Goal: Task Accomplishment & Management: Use online tool/utility

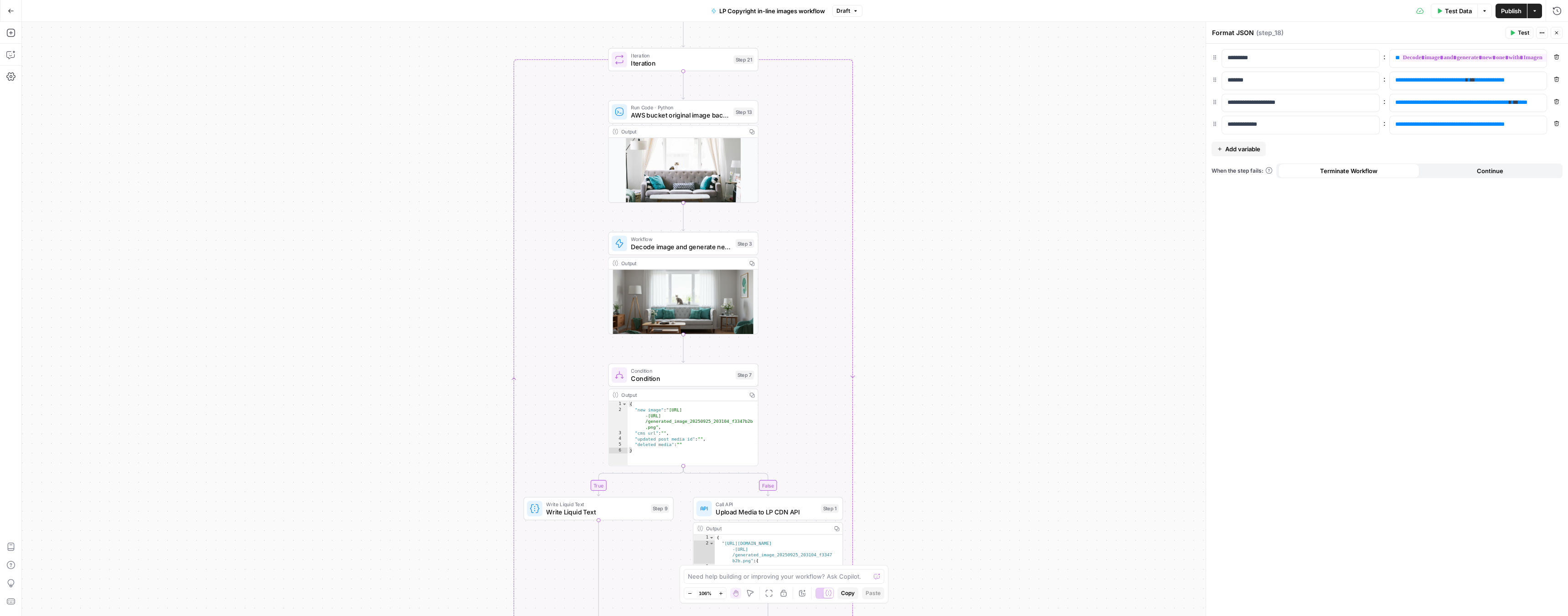
scroll to position [32, 0]
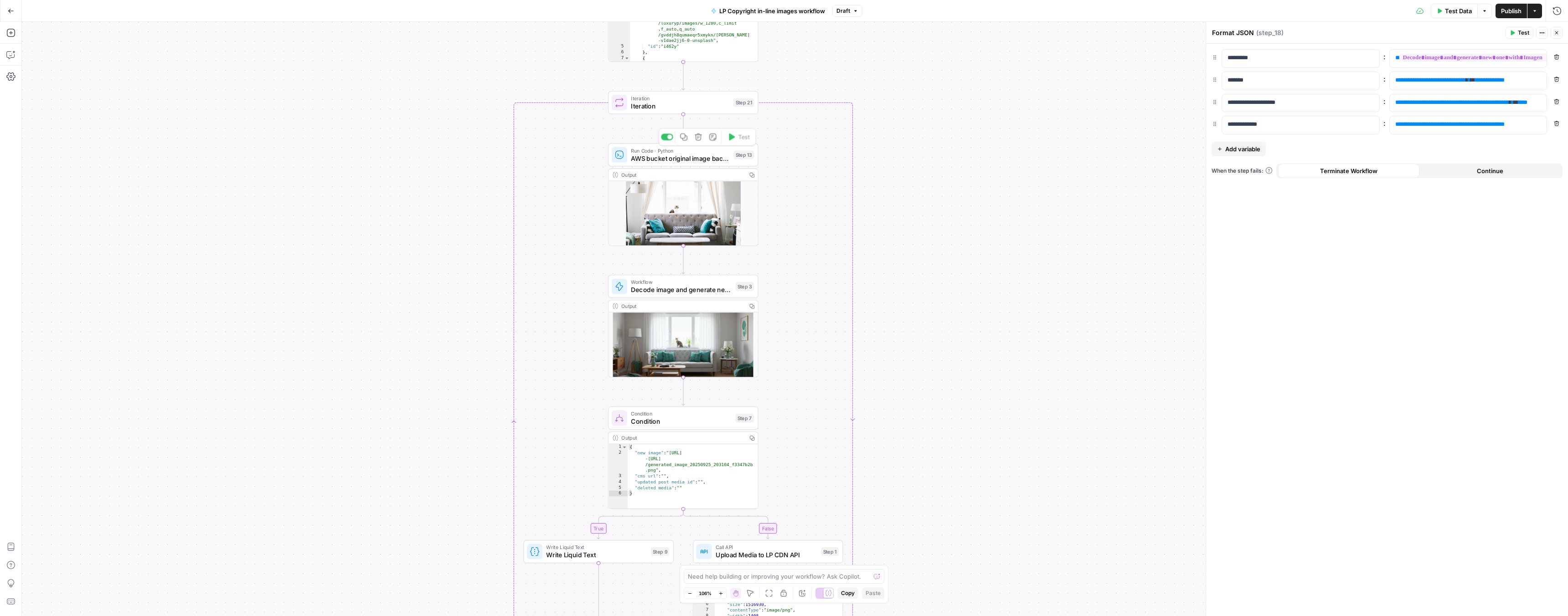
click at [708, 144] on div "Copy step Delete step Add Note Test" at bounding box center [707, 136] width 97 height 17
click at [712, 160] on span "AWS bucket original image backup Run Code" at bounding box center [680, 158] width 99 height 10
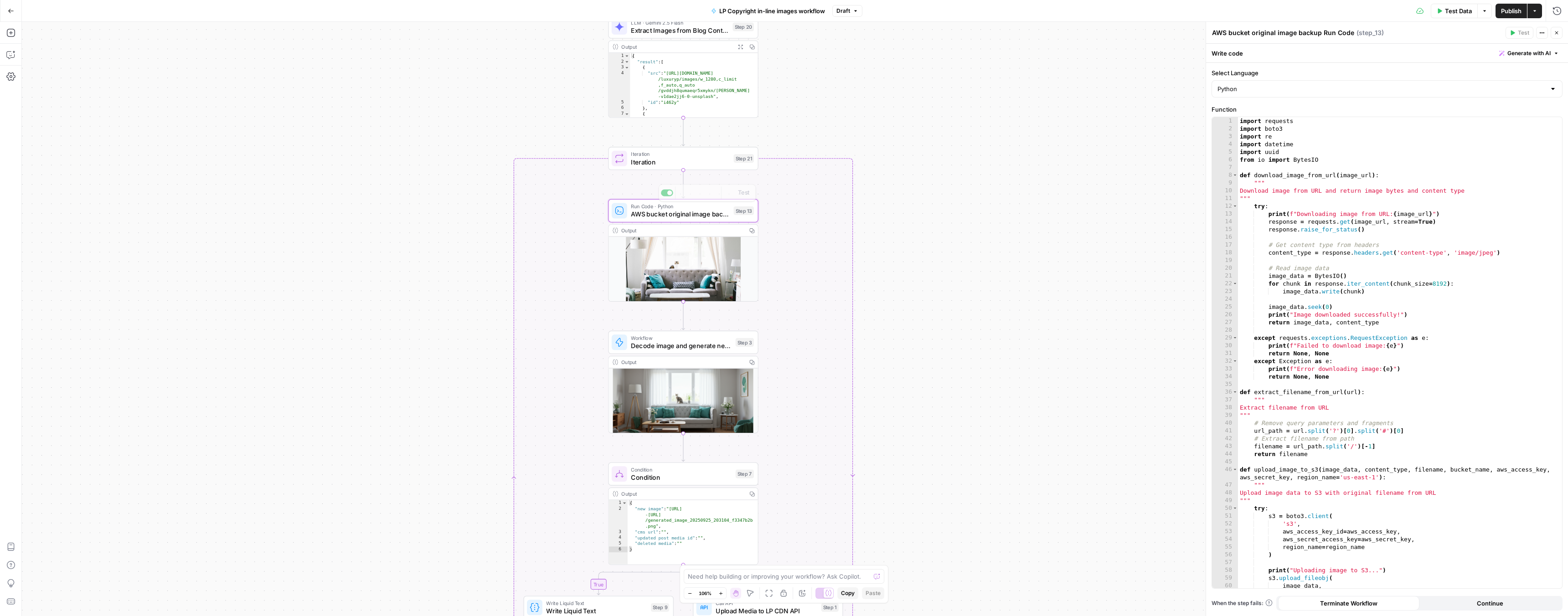
click at [729, 172] on div "true false Workflow Input Settings Inputs Run Code · Python Get blog content St…" at bounding box center [795, 319] width 1546 height 594
click at [727, 164] on span "Iteration" at bounding box center [680, 162] width 99 height 10
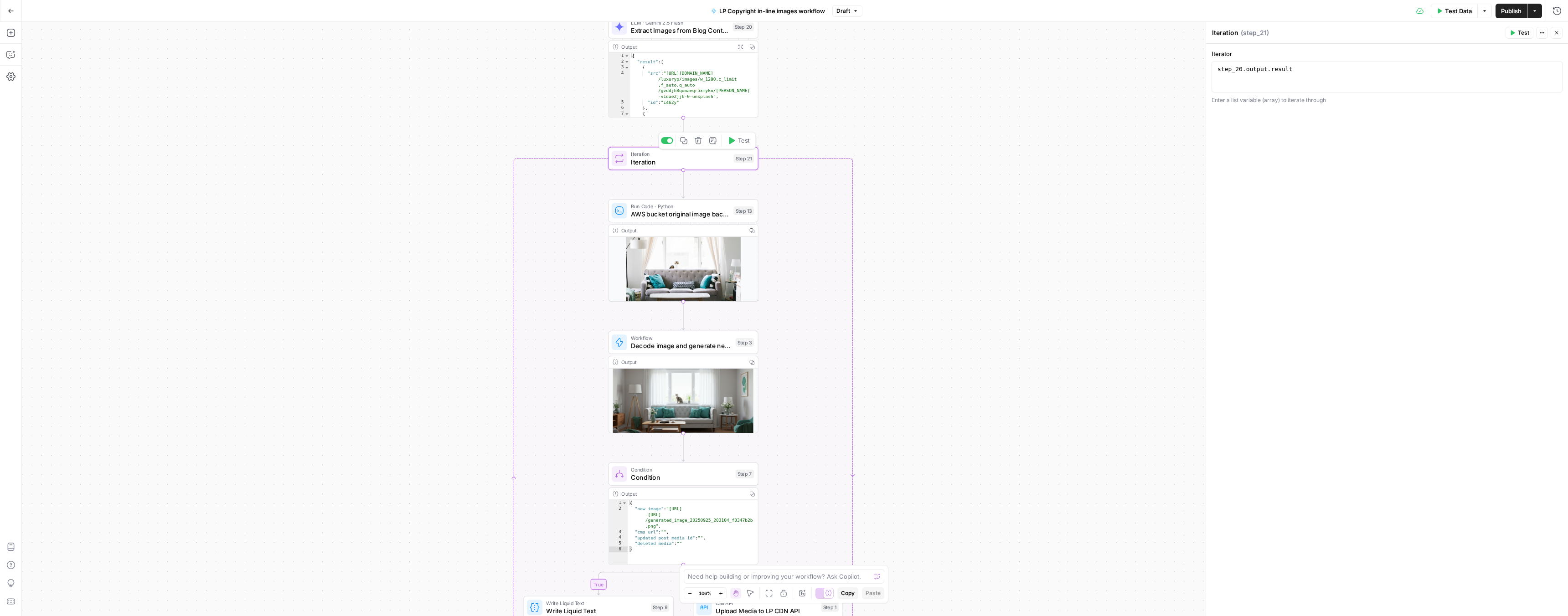
click at [738, 142] on span "Test" at bounding box center [743, 141] width 12 height 9
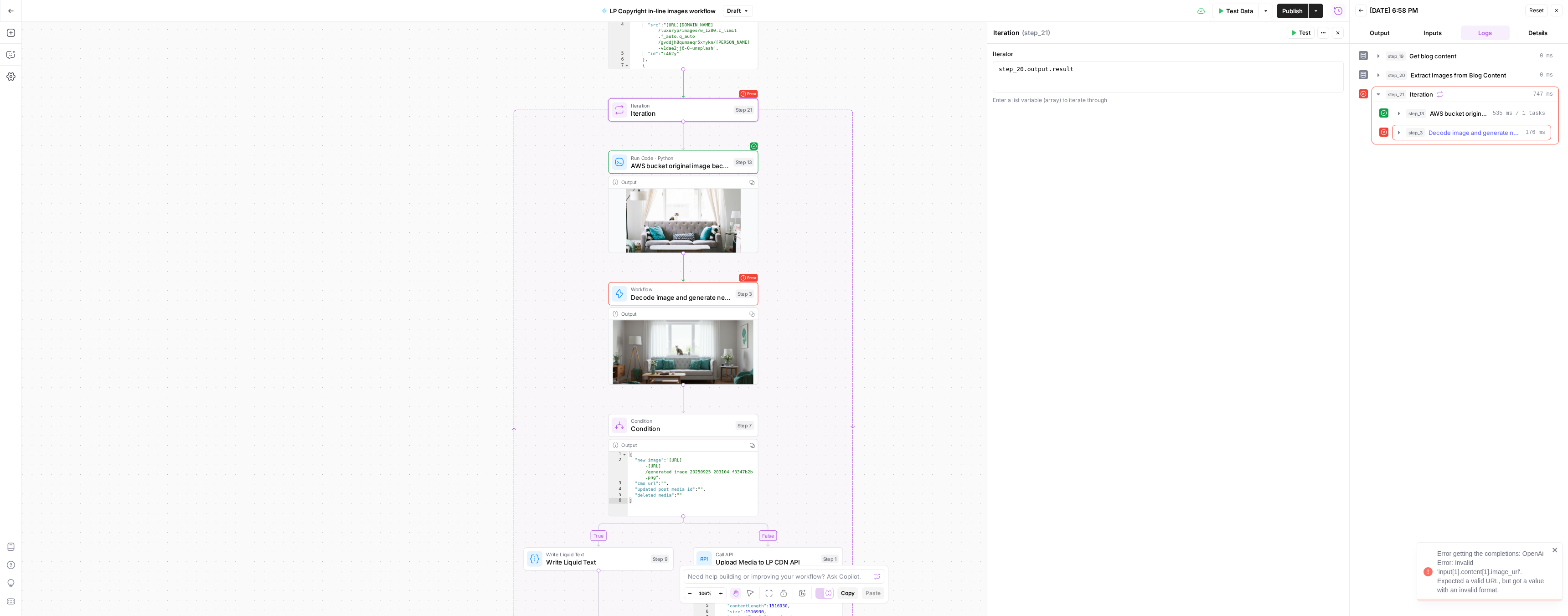
click at [1400, 131] on icon "button" at bounding box center [1399, 133] width 7 height 7
click at [1425, 147] on button "step_3 Analyze Image Content 137 ms" at bounding box center [1477, 152] width 130 height 15
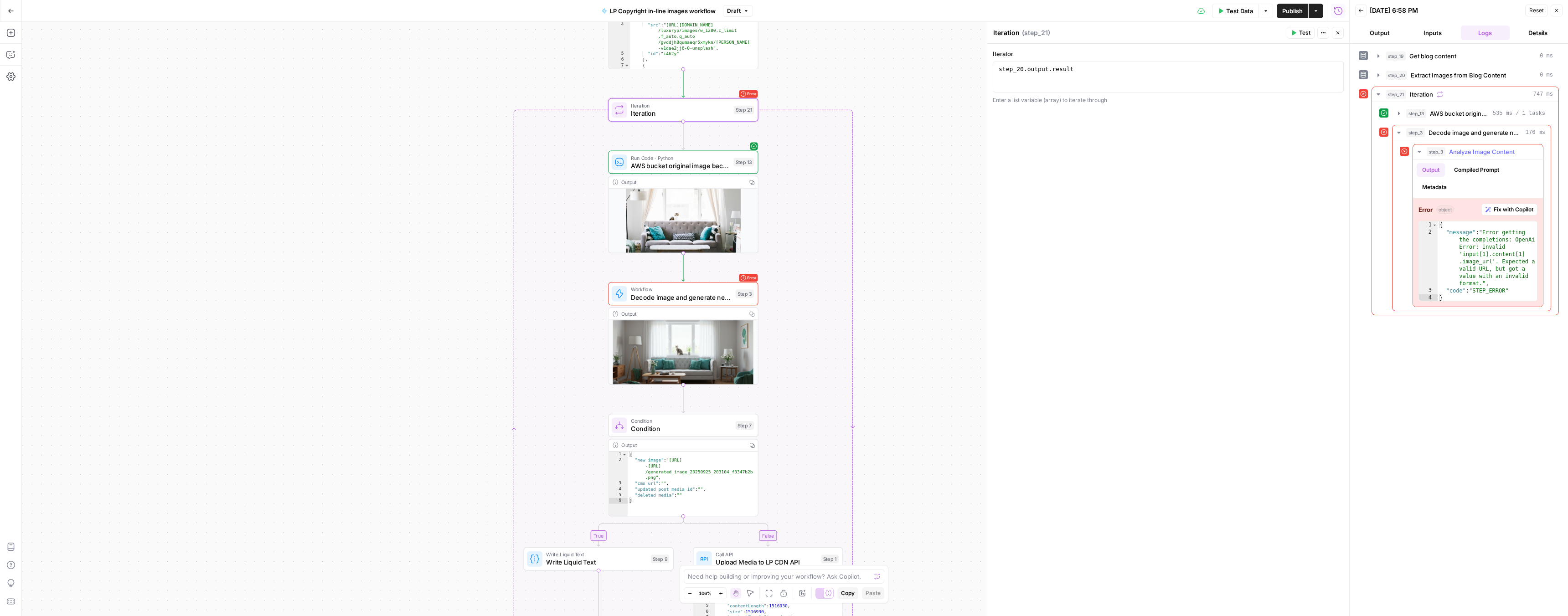
click at [1509, 208] on span "Fix with Copilot" at bounding box center [1513, 209] width 40 height 8
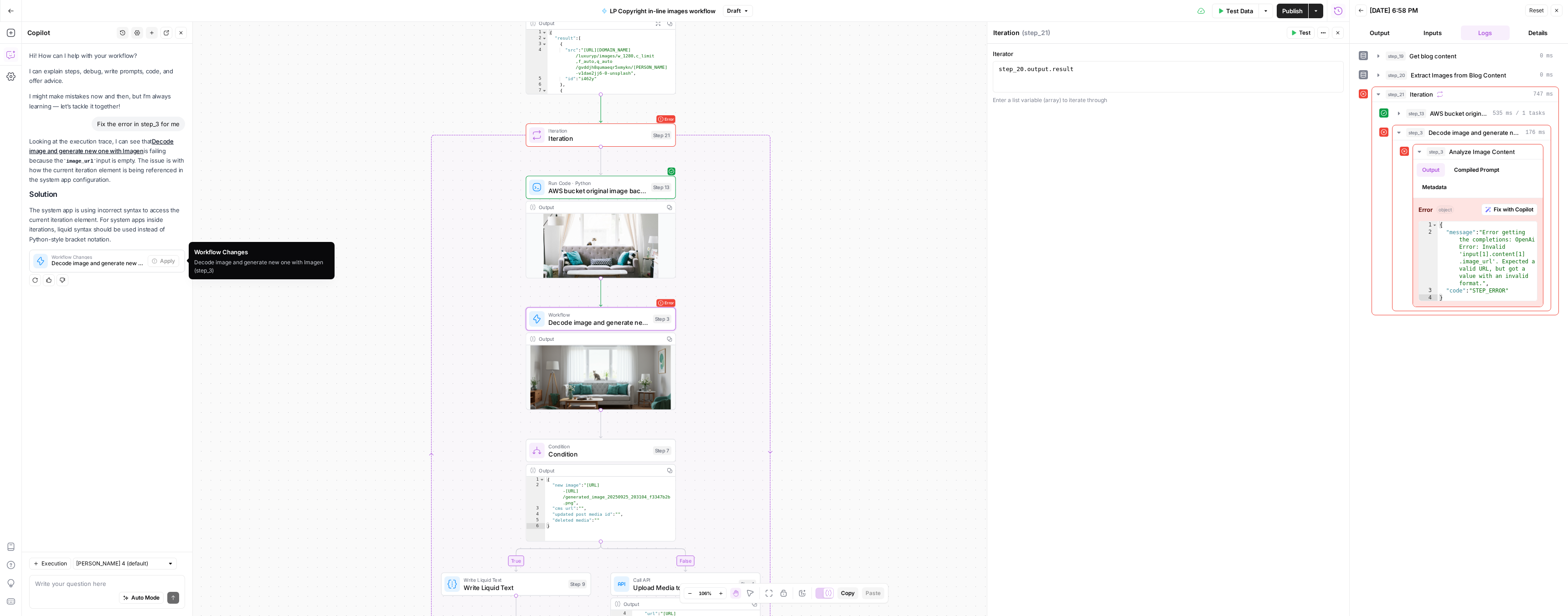
click at [122, 257] on span "Workflow Changes" at bounding box center [98, 257] width 93 height 4
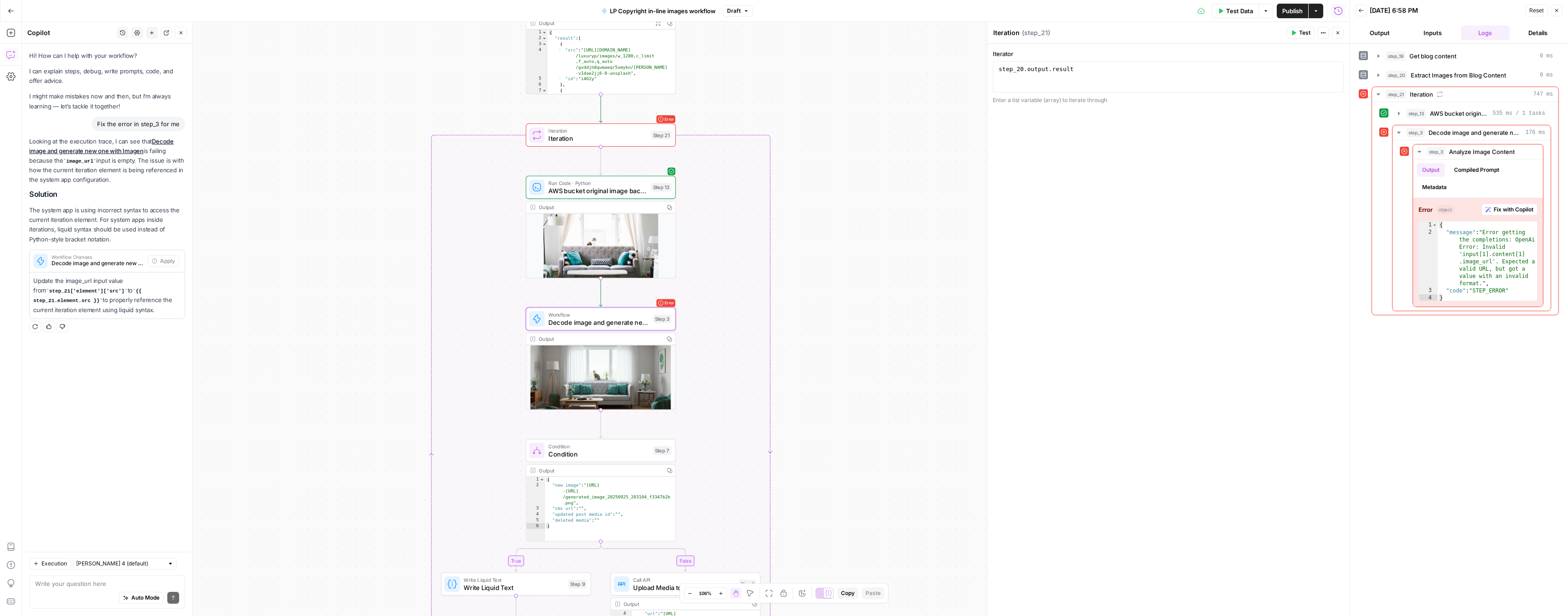
drag, startPoint x: 127, startPoint y: 290, endPoint x: 100, endPoint y: 298, distance: 28.2
click at [100, 298] on code "{{ step_21.element.src }}" at bounding box center [88, 296] width 108 height 15
copy code "{{ step_21.element.src }}"
click at [609, 324] on span "Decode image and generate new one with Imagen" at bounding box center [598, 323] width 100 height 10
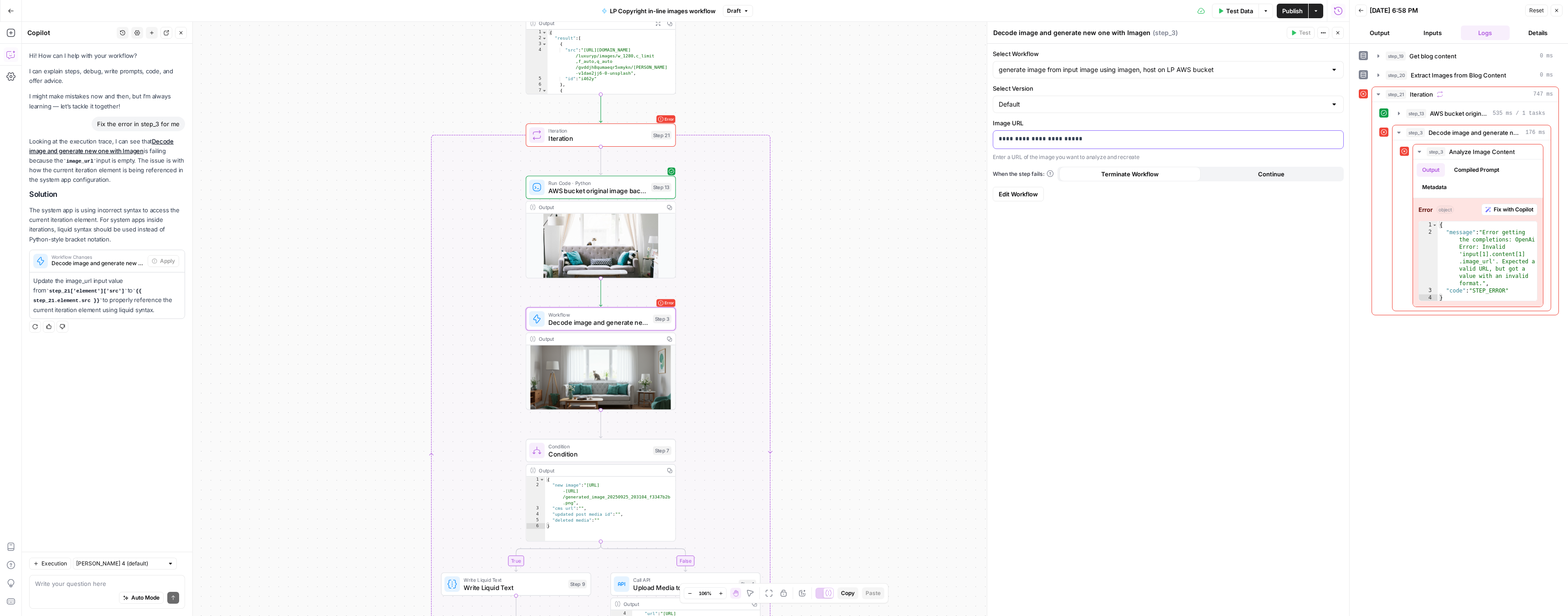
click at [1045, 136] on p "**********" at bounding box center [1168, 139] width 339 height 9
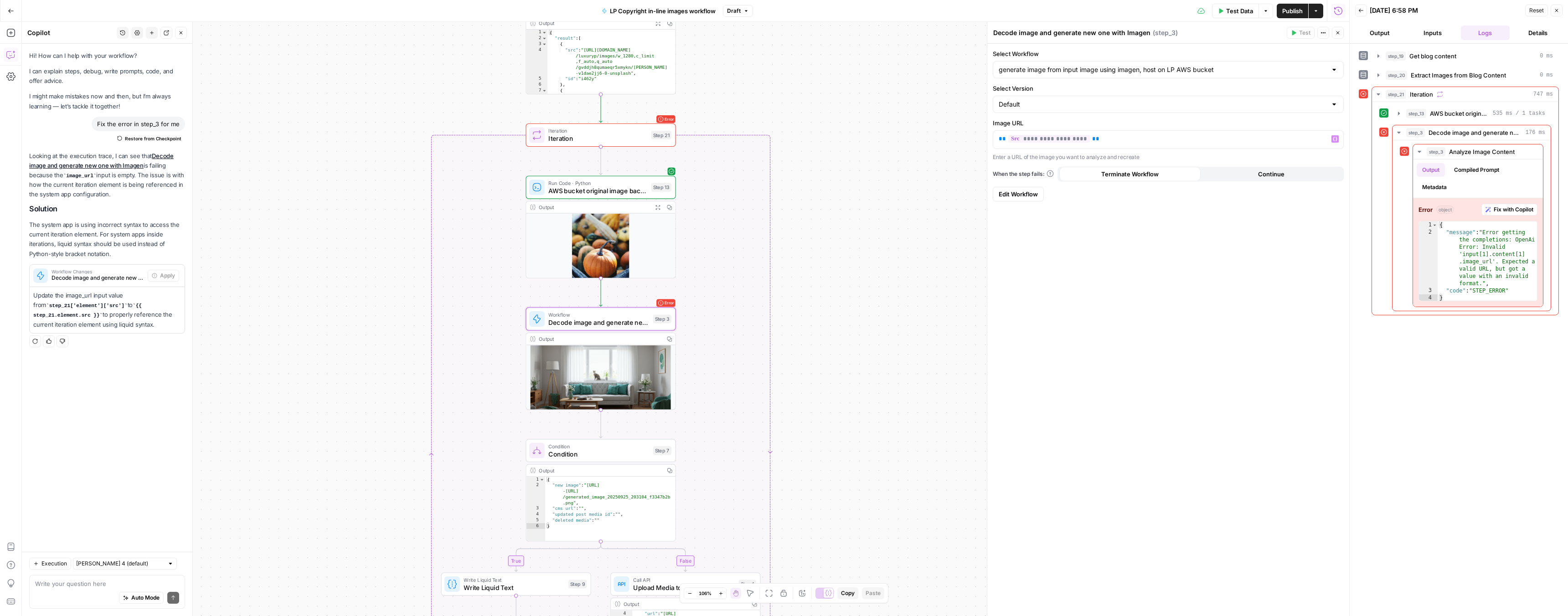
click at [880, 231] on div "true false Workflow Input Settings Inputs Run Code · Python Get blog content St…" at bounding box center [685, 319] width 1328 height 594
click at [609, 325] on span "Decode image and generate new one with Imagen" at bounding box center [598, 323] width 100 height 10
click at [630, 139] on span "Iteration" at bounding box center [598, 138] width 99 height 10
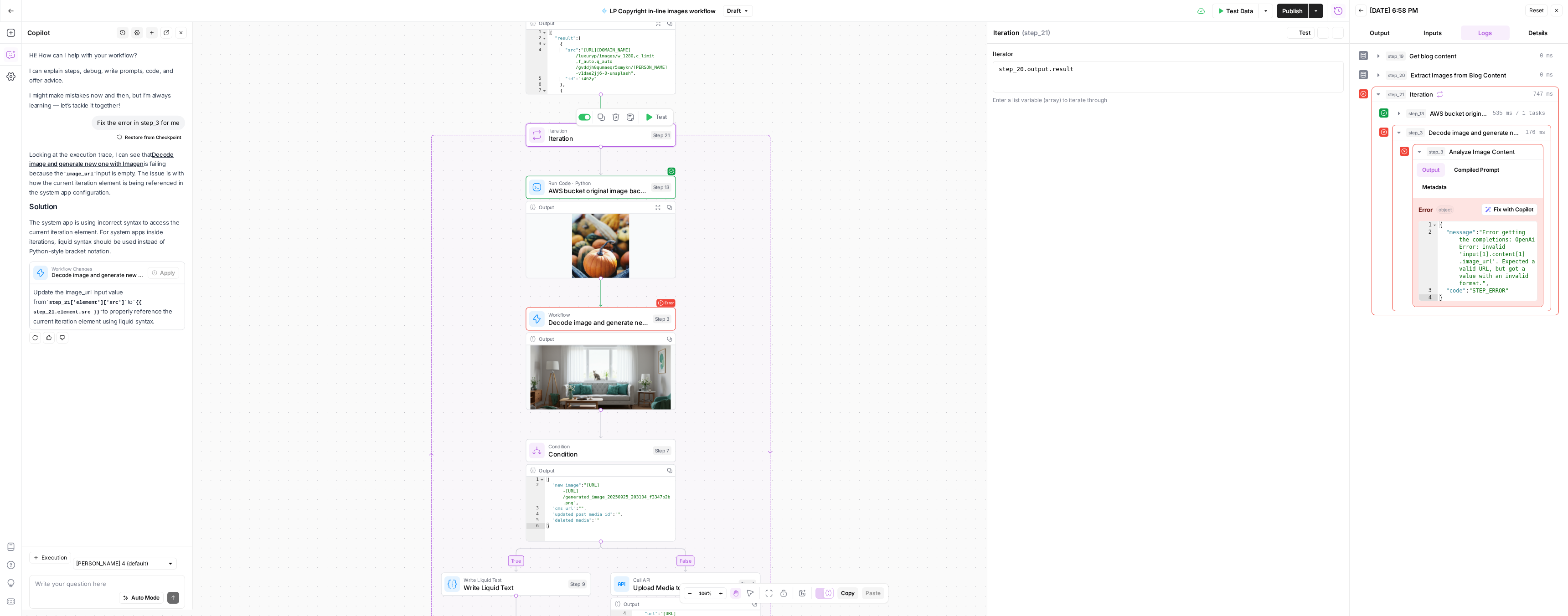
click at [656, 121] on span "Test" at bounding box center [661, 117] width 12 height 9
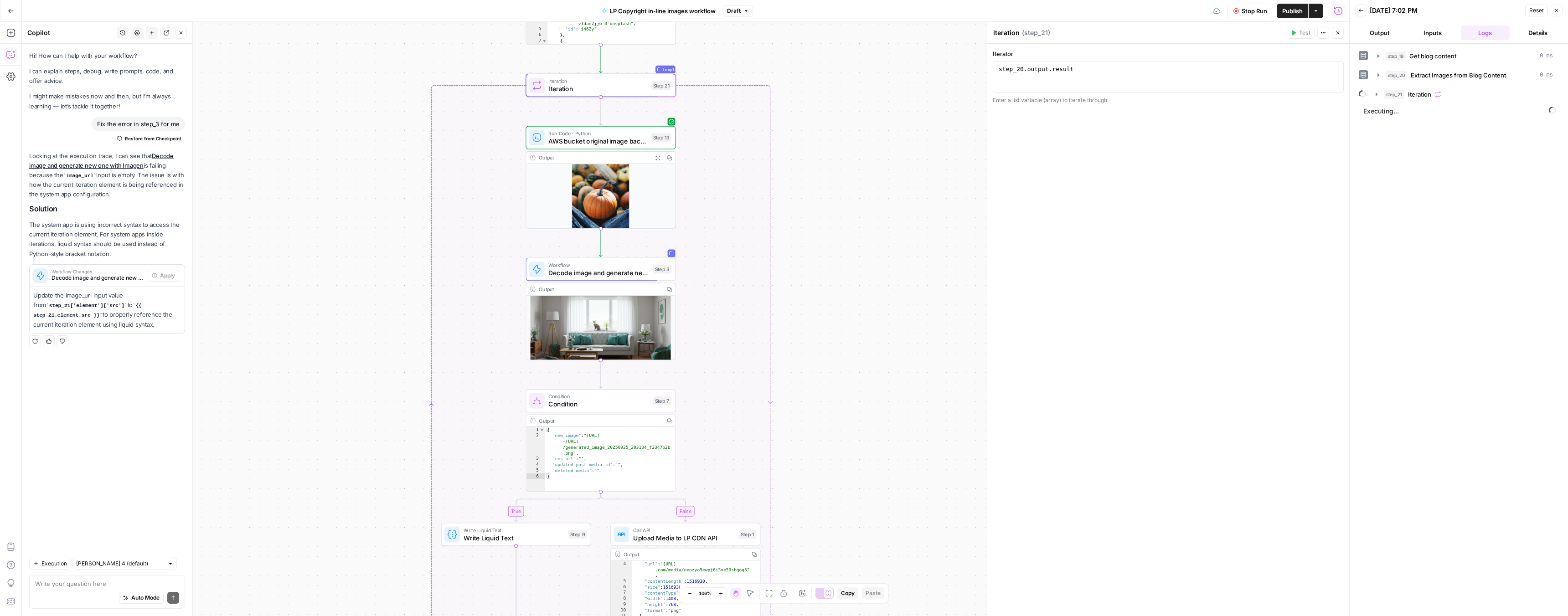
scroll to position [12, 0]
click at [653, 153] on button "Expand Output" at bounding box center [658, 157] width 12 height 12
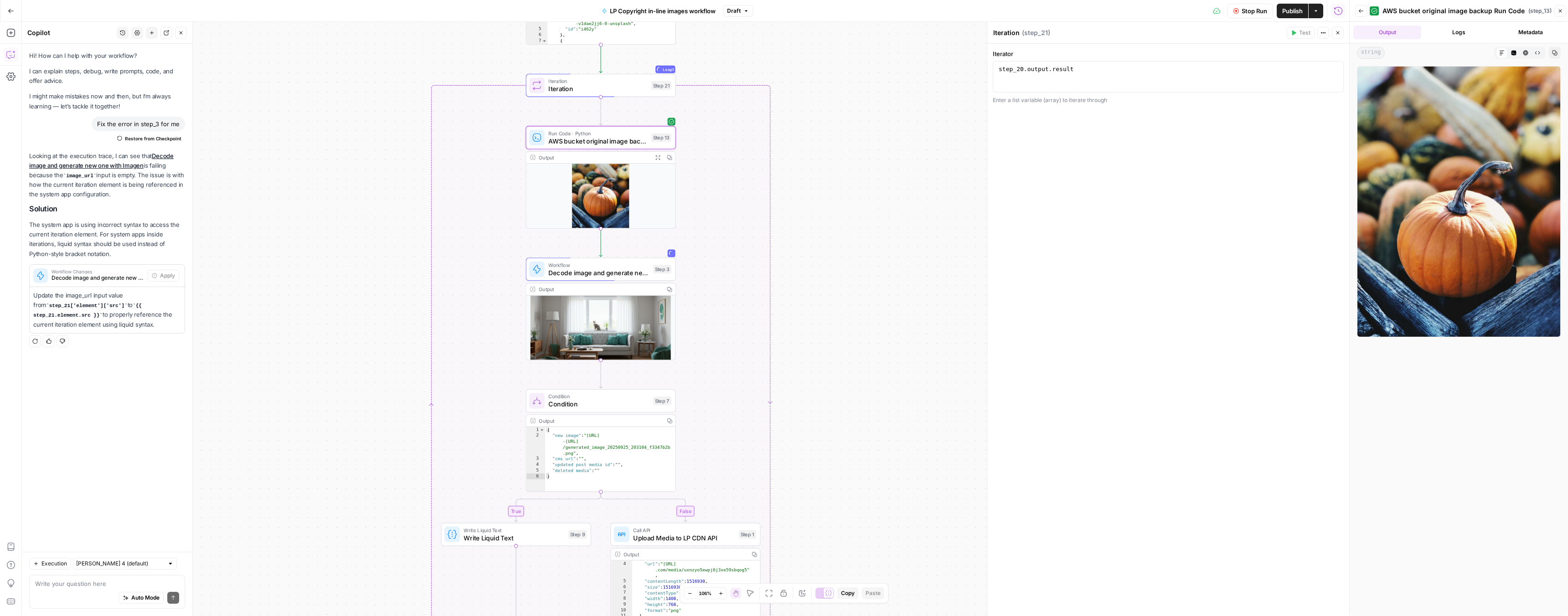
click at [1465, 33] on button "Logs" at bounding box center [1459, 32] width 68 height 13
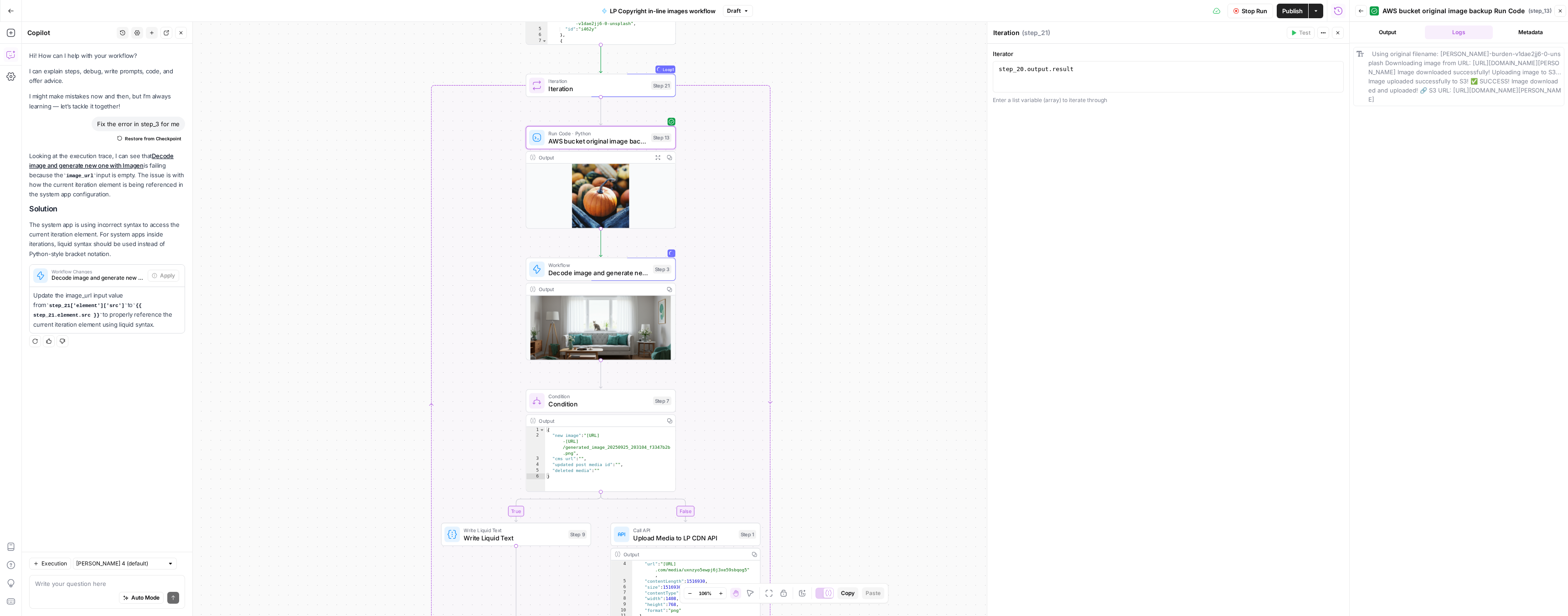
click at [1514, 33] on button "Metadata" at bounding box center [1530, 32] width 68 height 13
click at [1446, 30] on button "Logs" at bounding box center [1459, 32] width 68 height 13
click at [1387, 32] on button "Output" at bounding box center [1387, 32] width 68 height 13
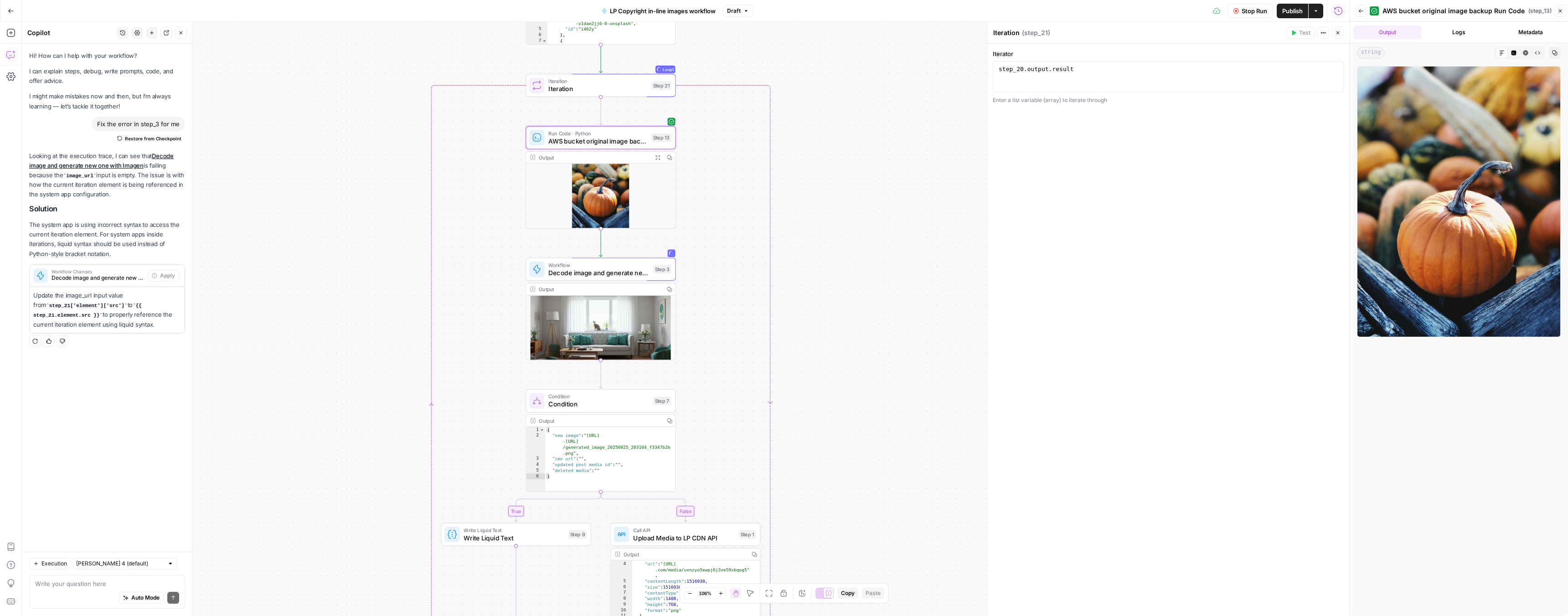
click at [1558, 9] on icon "button" at bounding box center [1560, 10] width 5 height 5
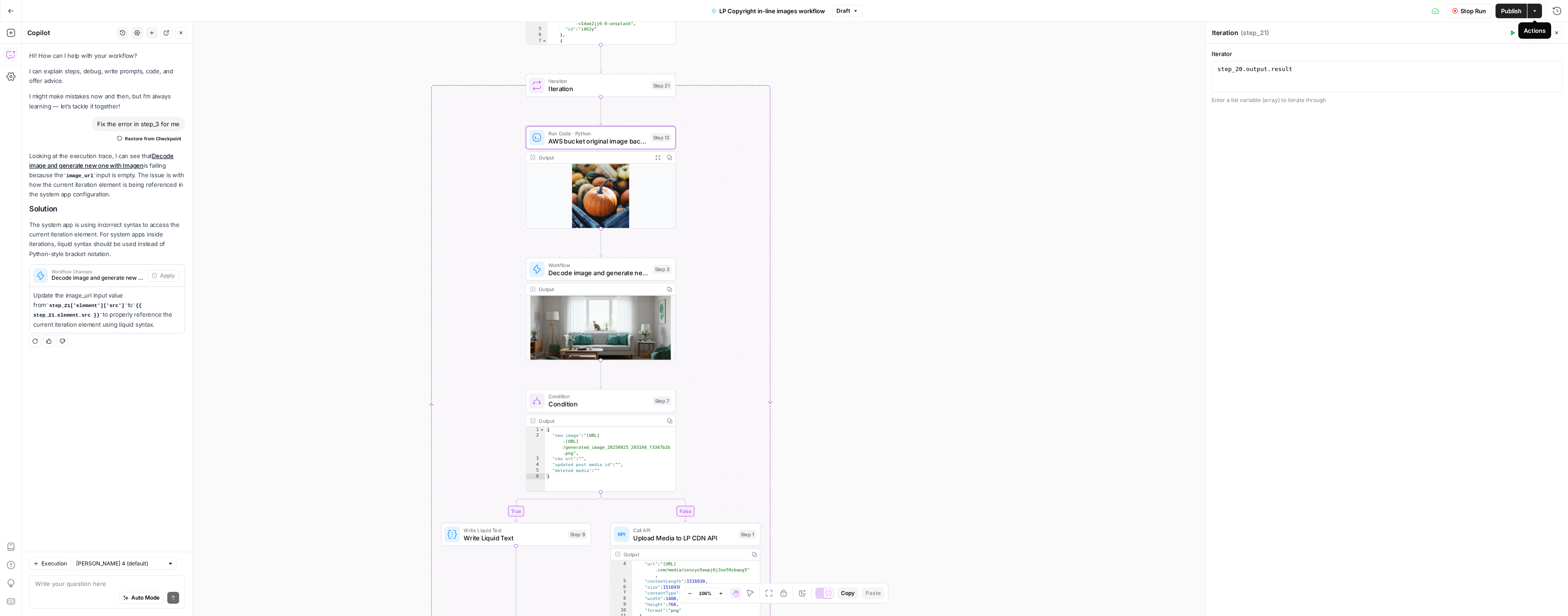
click at [1553, 34] on button "Close" at bounding box center [1556, 32] width 12 height 12
click at [1433, 11] on icon at bounding box center [1435, 11] width 7 height 6
click at [589, 146] on div "Run Code · Python AWS bucket original image backup Run Code Step 13 Copy step D…" at bounding box center [600, 138] width 150 height 23
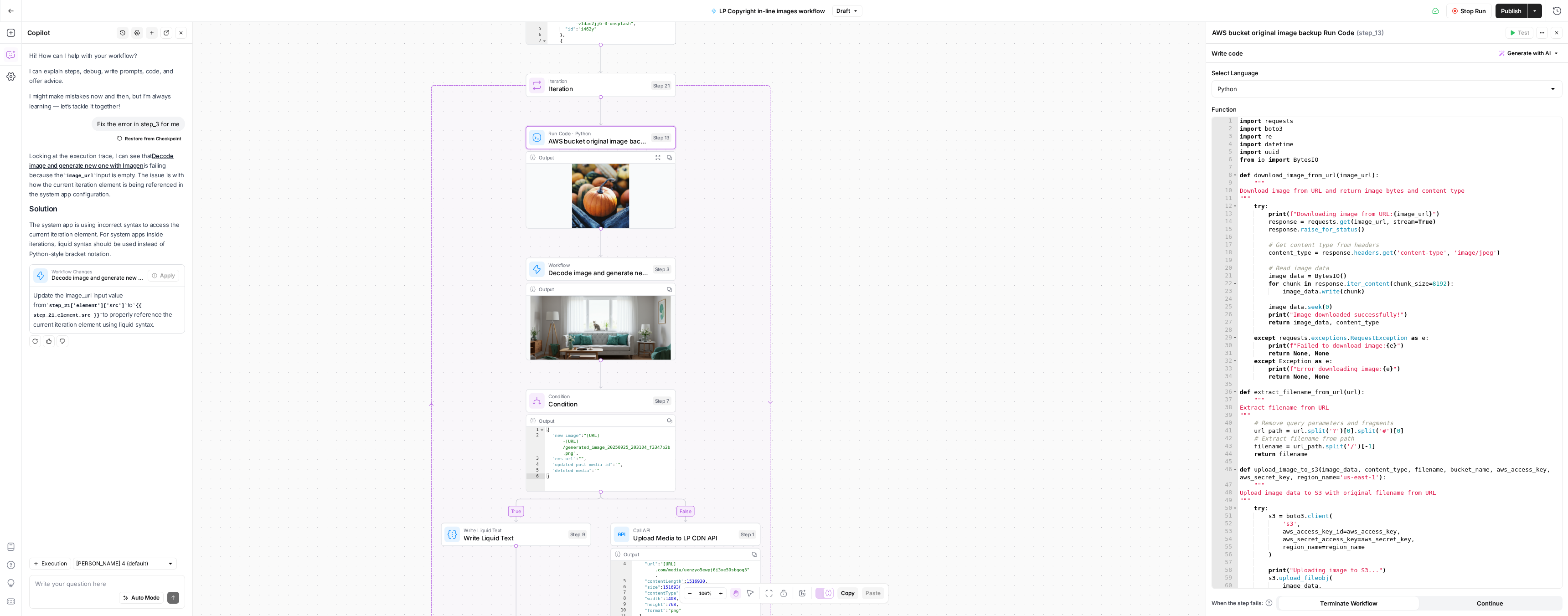
click at [627, 89] on span "Iteration" at bounding box center [598, 89] width 99 height 10
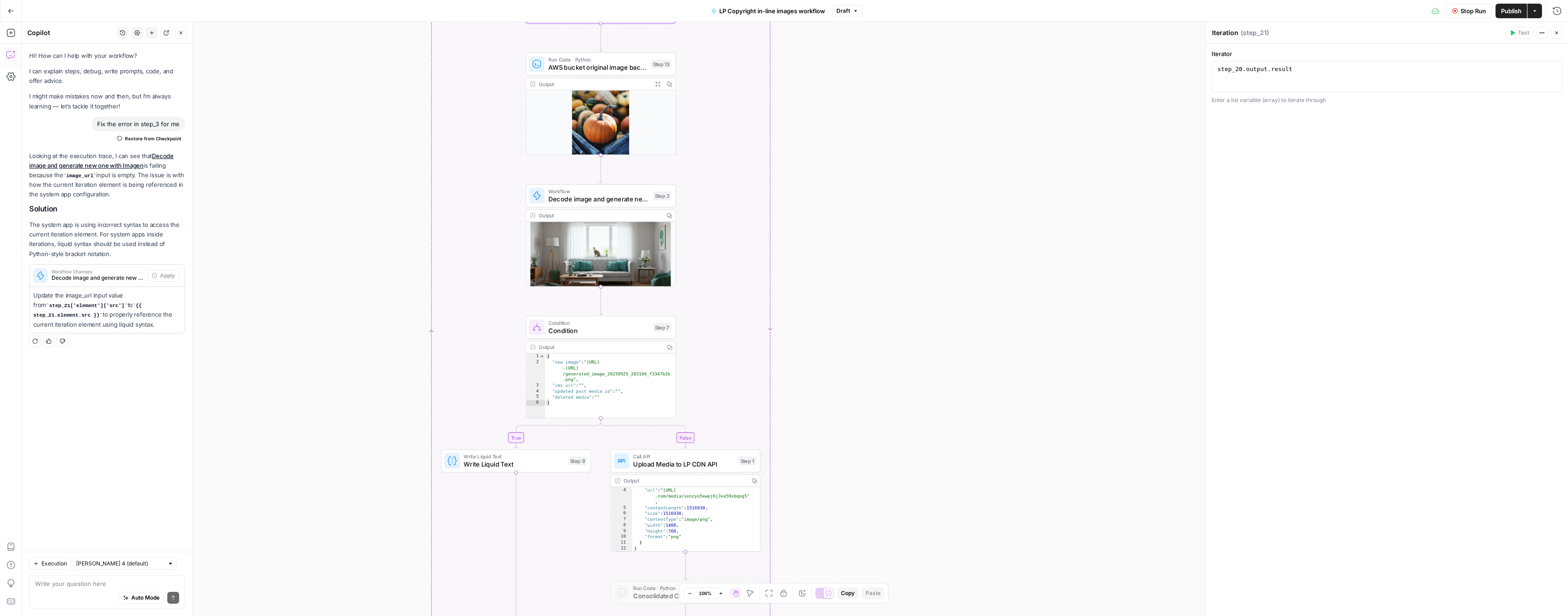
click at [1482, 7] on span "Stop Run" at bounding box center [1473, 10] width 26 height 9
click at [1556, 31] on icon "button" at bounding box center [1556, 32] width 5 height 5
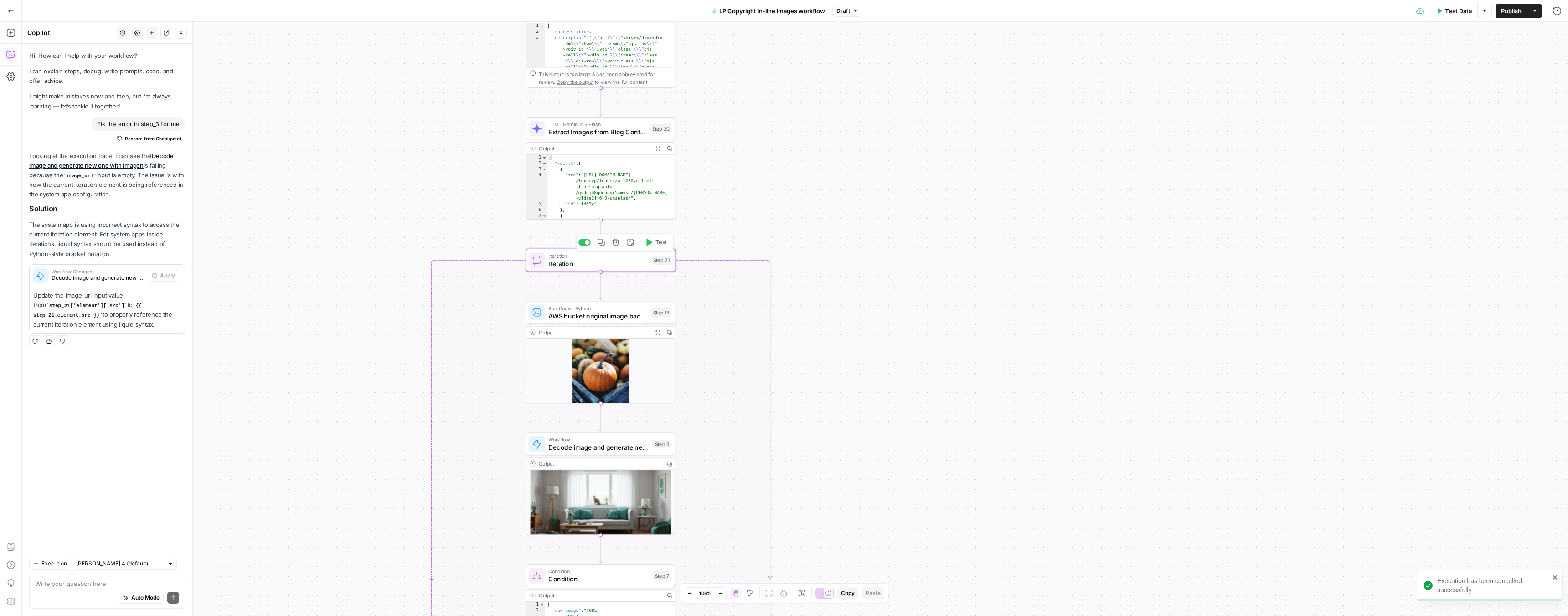
click at [618, 262] on span "Iteration" at bounding box center [598, 264] width 99 height 10
click at [656, 244] on span "Test" at bounding box center [661, 242] width 12 height 9
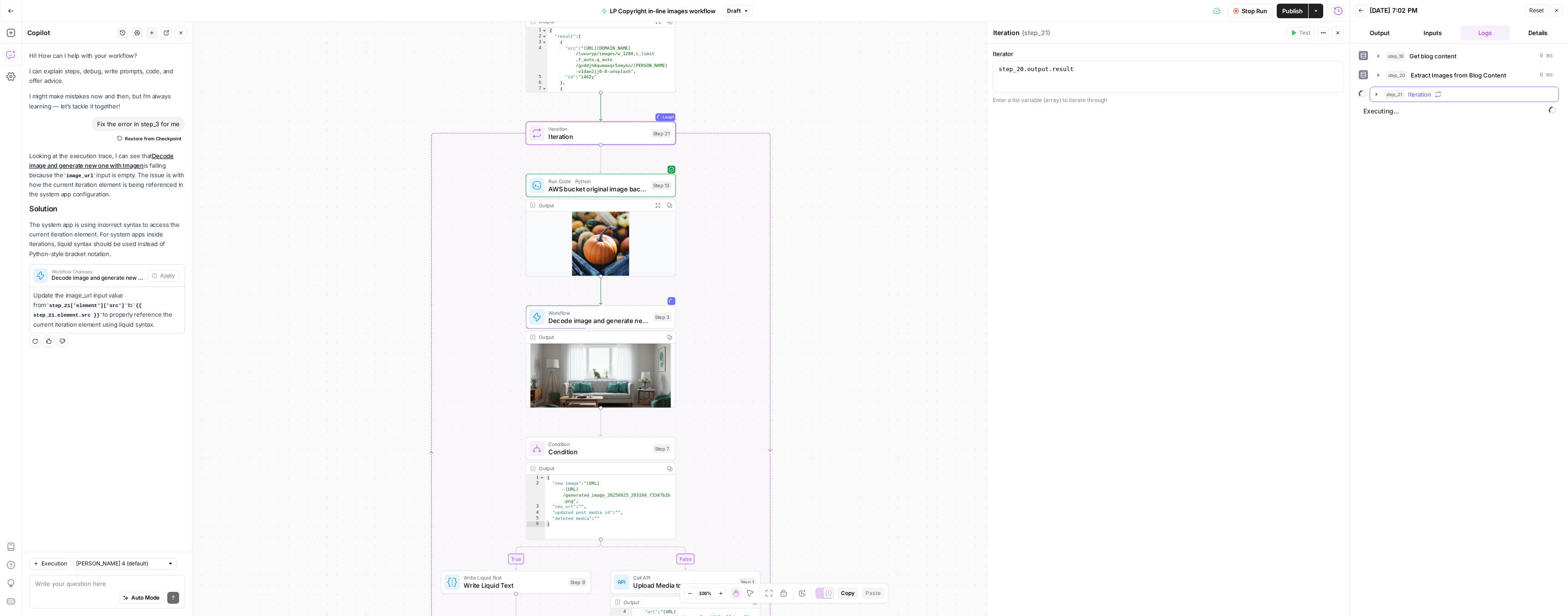
click at [1382, 94] on button "step_21 Iteration" at bounding box center [1464, 94] width 188 height 15
click at [1391, 135] on icon "button" at bounding box center [1395, 133] width 7 height 7
click at [1412, 153] on icon "button" at bounding box center [1416, 152] width 7 height 7
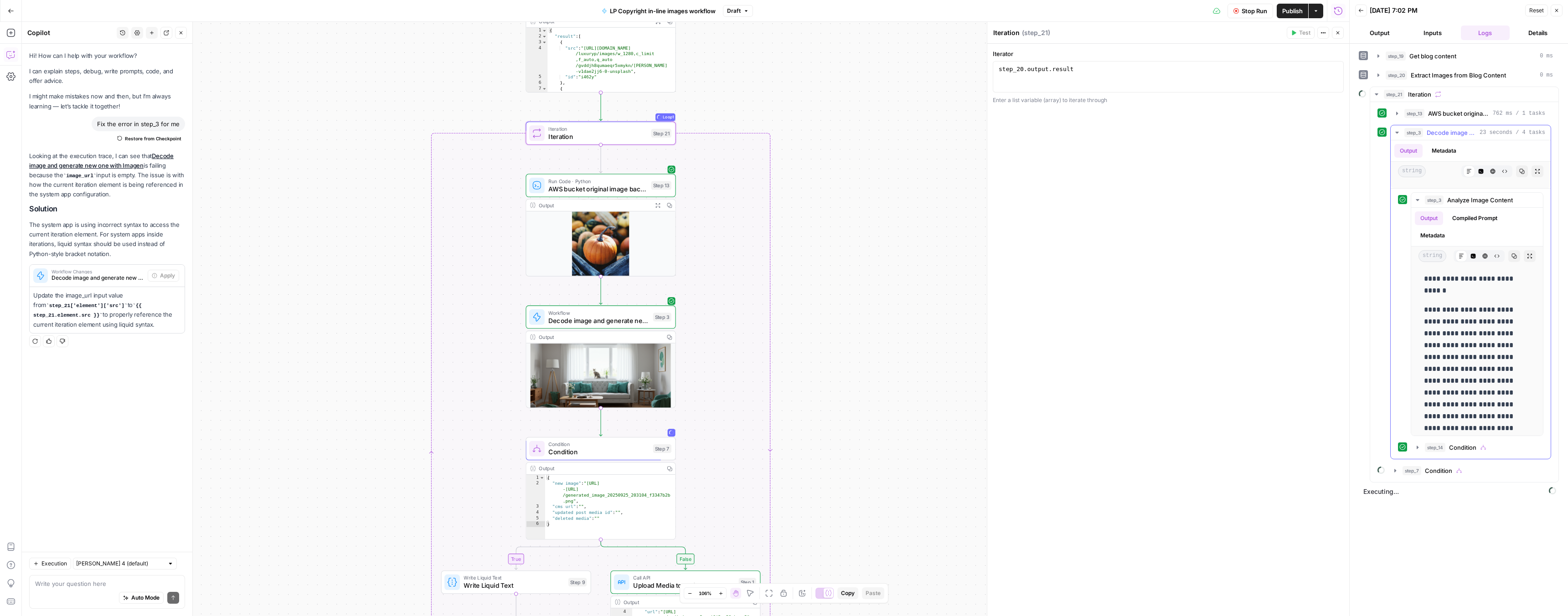
click at [1398, 133] on icon "button" at bounding box center [1397, 133] width 7 height 7
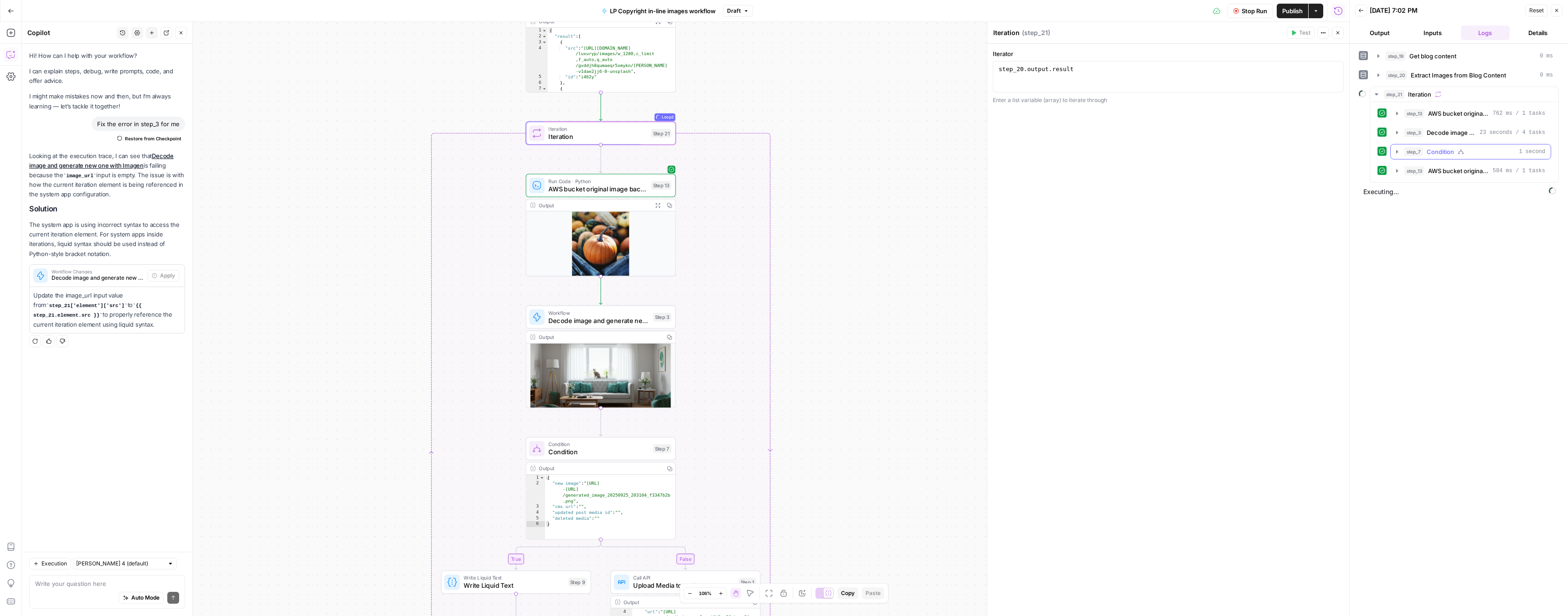
click at [1400, 152] on icon "button" at bounding box center [1397, 152] width 7 height 7
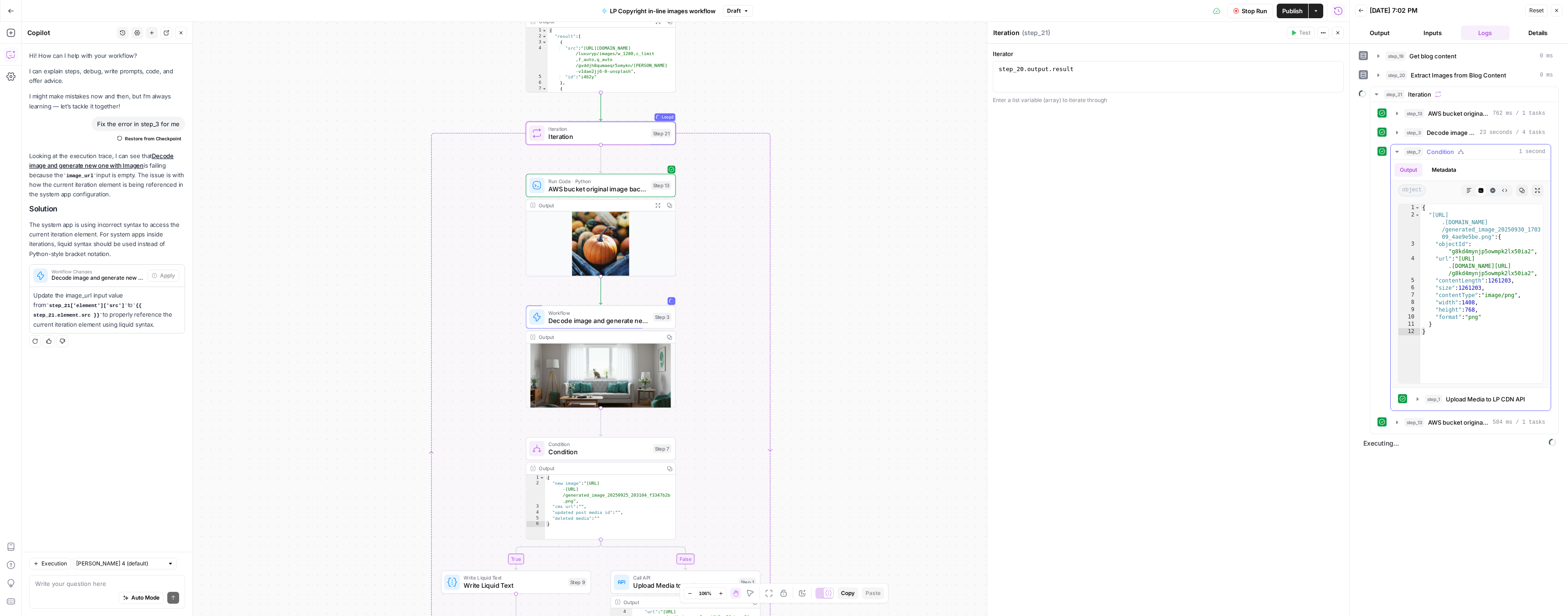
click at [1400, 152] on icon "button" at bounding box center [1397, 152] width 7 height 7
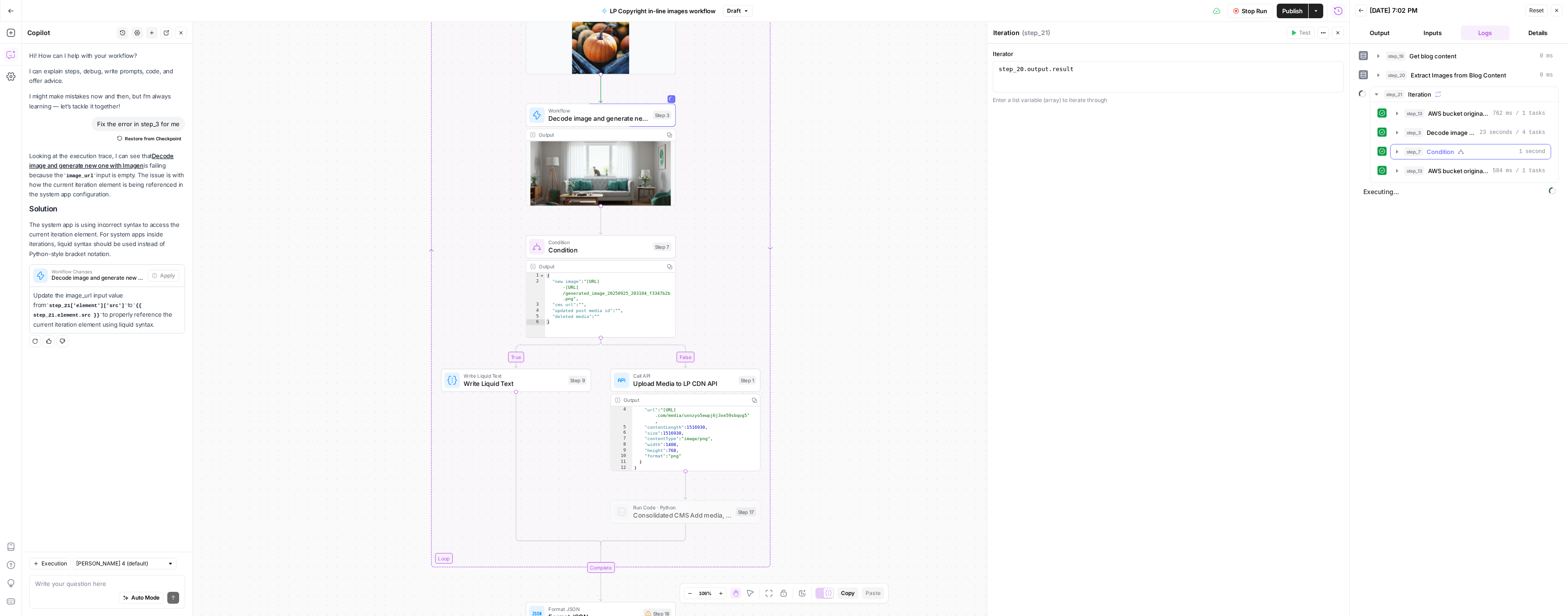
click at [1404, 153] on button "step_7 Condition 1 second" at bounding box center [1471, 152] width 160 height 15
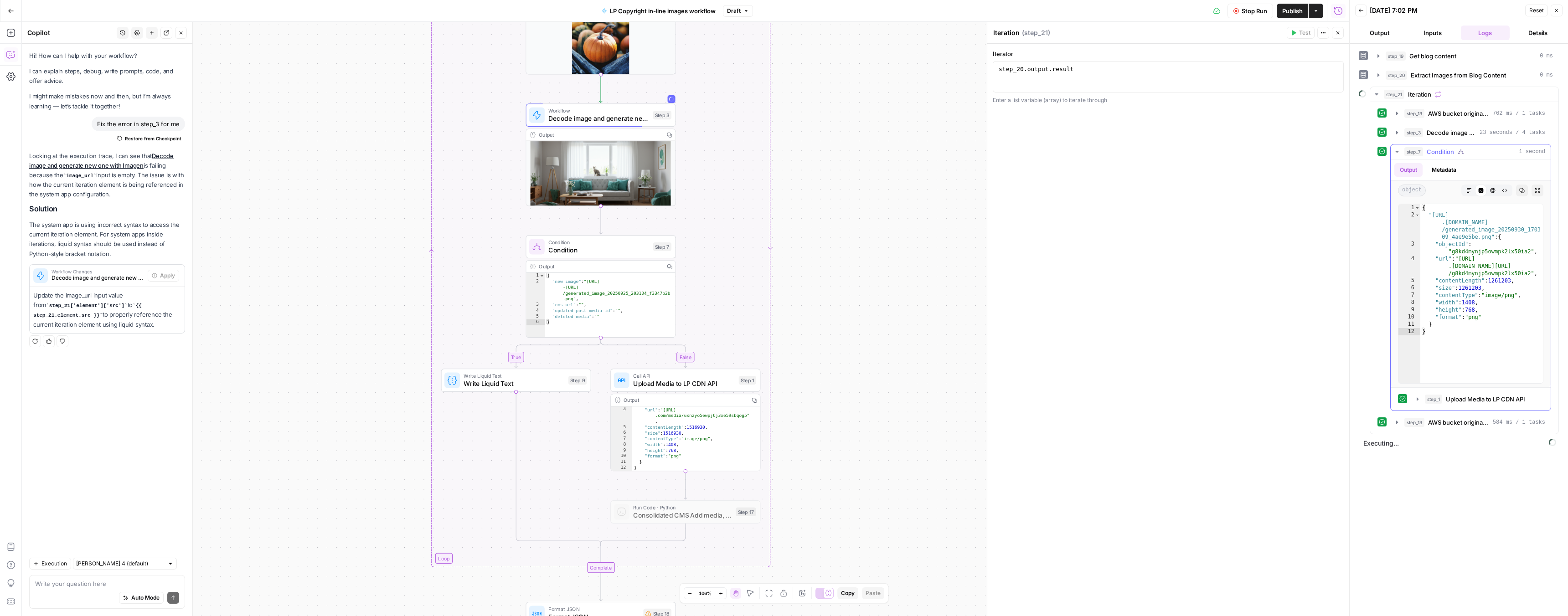
click at [1404, 153] on button "step_7 Condition 1 second" at bounding box center [1471, 152] width 160 height 15
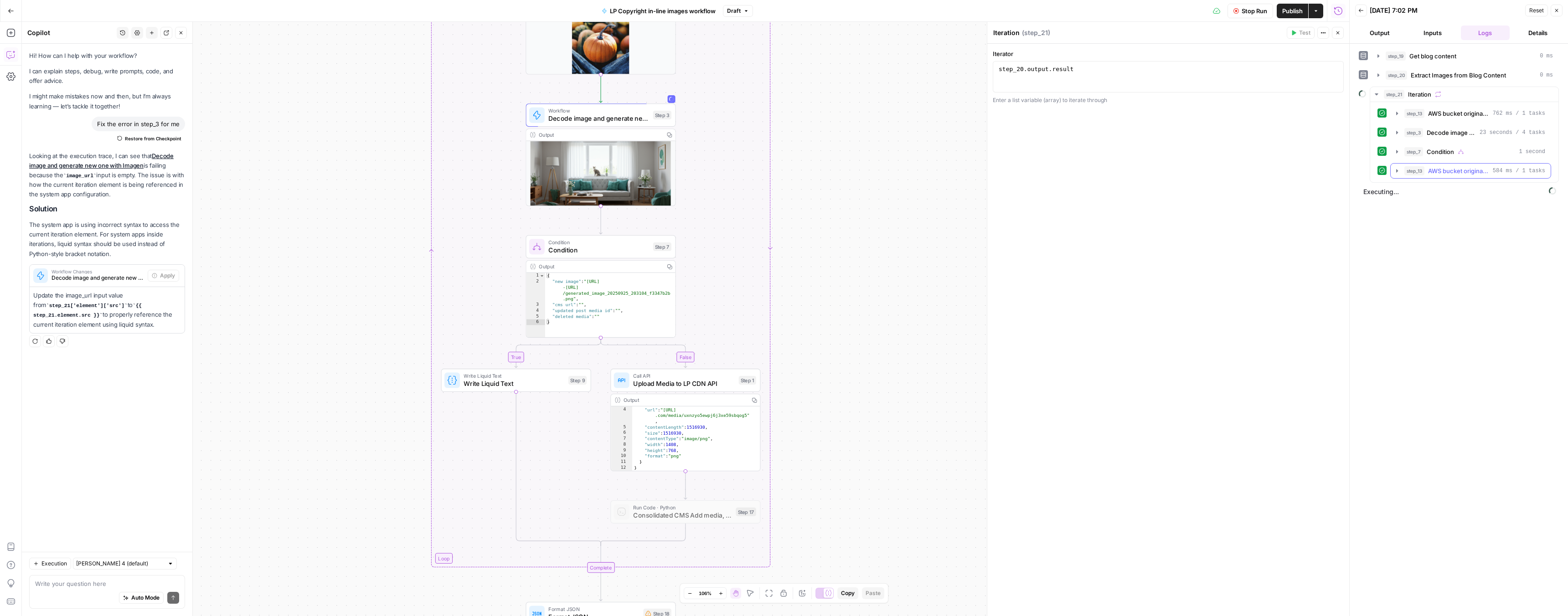
click at [1401, 170] on button "step_13 AWS bucket original image backup Run Code 584 ms / 1 tasks" at bounding box center [1471, 171] width 160 height 15
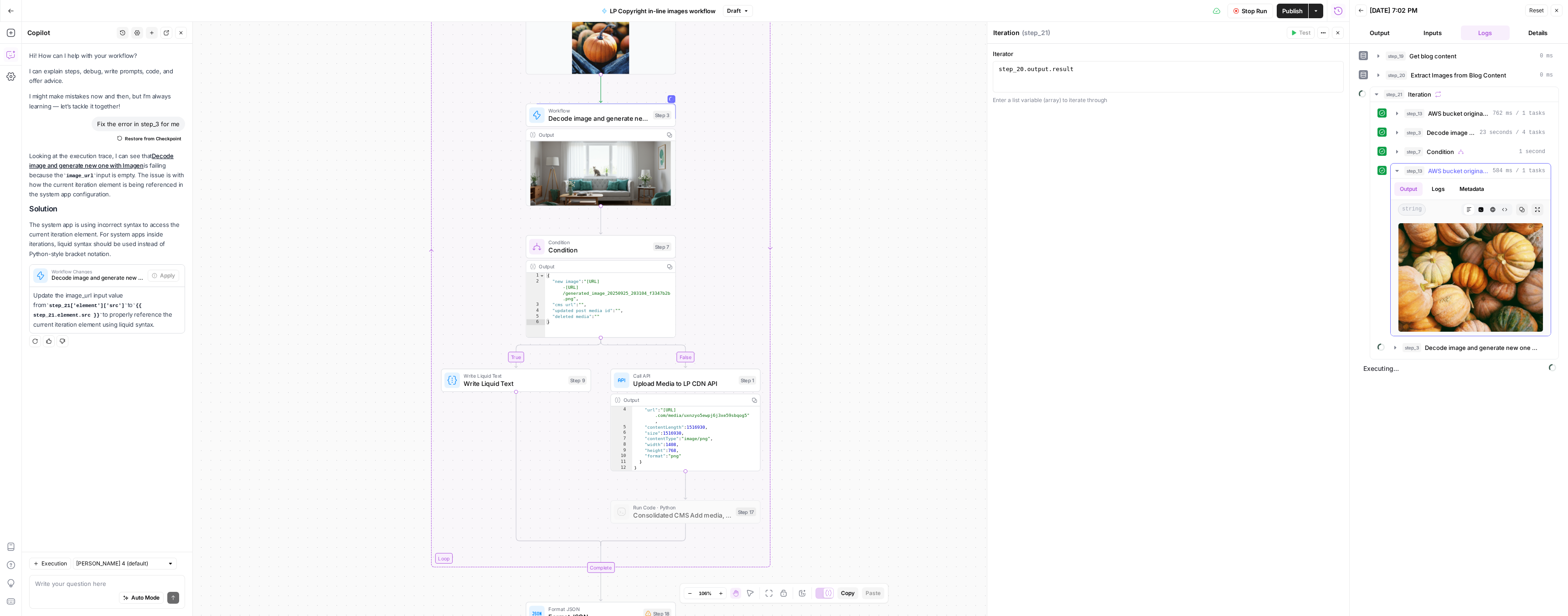
click at [1399, 172] on icon "button" at bounding box center [1397, 171] width 7 height 7
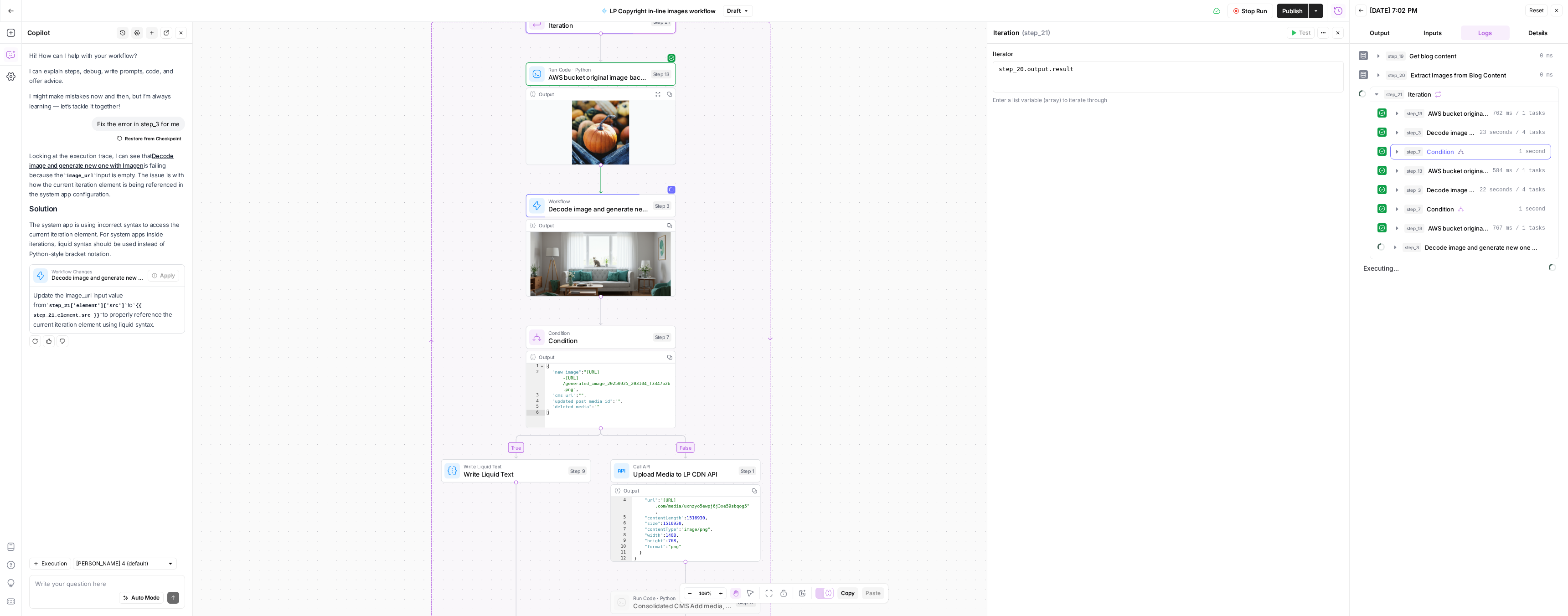
click at [1398, 152] on icon "button" at bounding box center [1397, 152] width 7 height 7
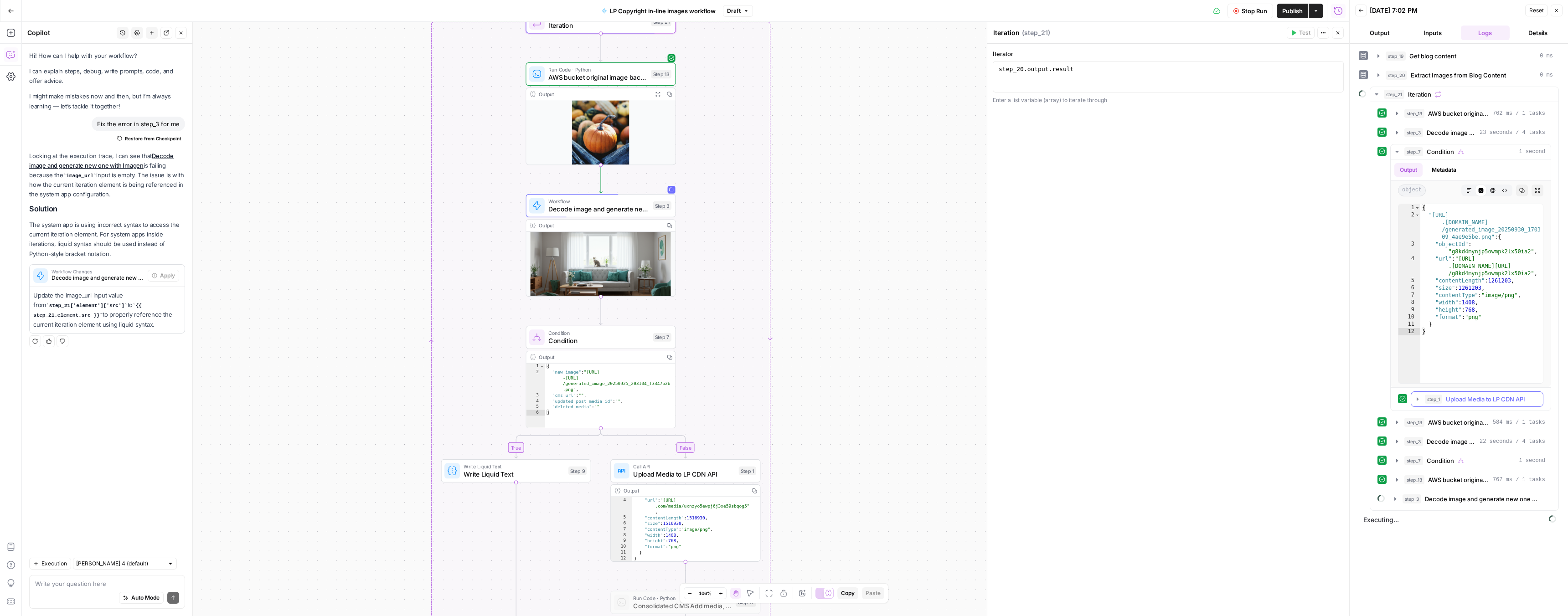
click at [1432, 398] on span "step_1" at bounding box center [1433, 399] width 17 height 9
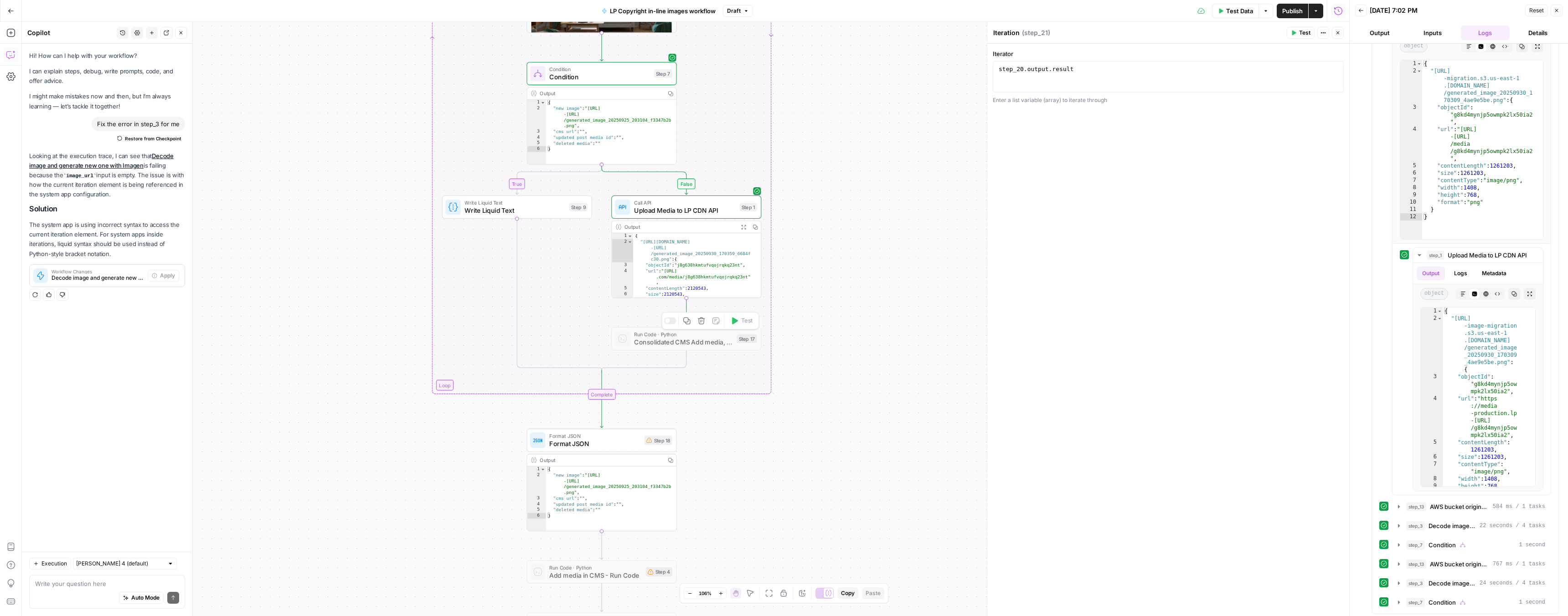
click at [708, 446] on div "true false Workflow Input Settings Inputs Run Code · Python Get blog content St…" at bounding box center [685, 319] width 1328 height 594
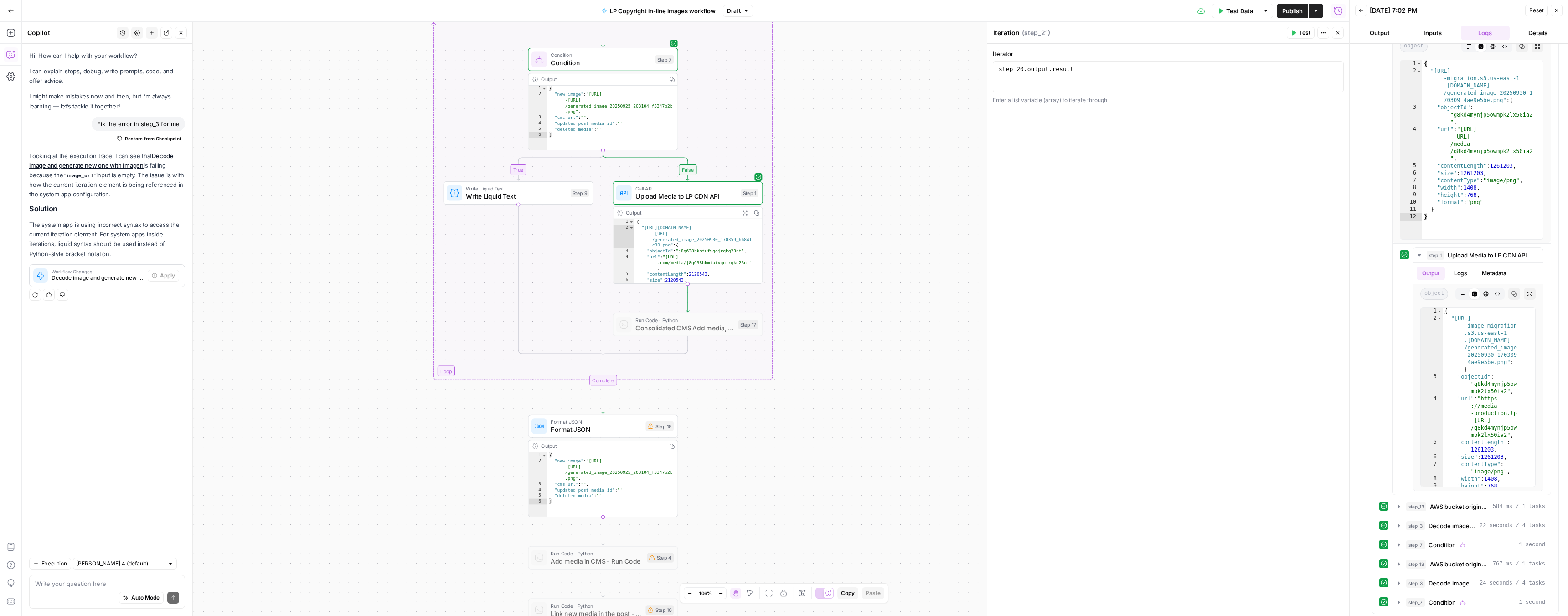
drag, startPoint x: 716, startPoint y: 438, endPoint x: 715, endPoint y: 429, distance: 9.1
click at [715, 429] on div "true false Workflow Input Settings Inputs Run Code · Python Get blog content St…" at bounding box center [685, 319] width 1328 height 594
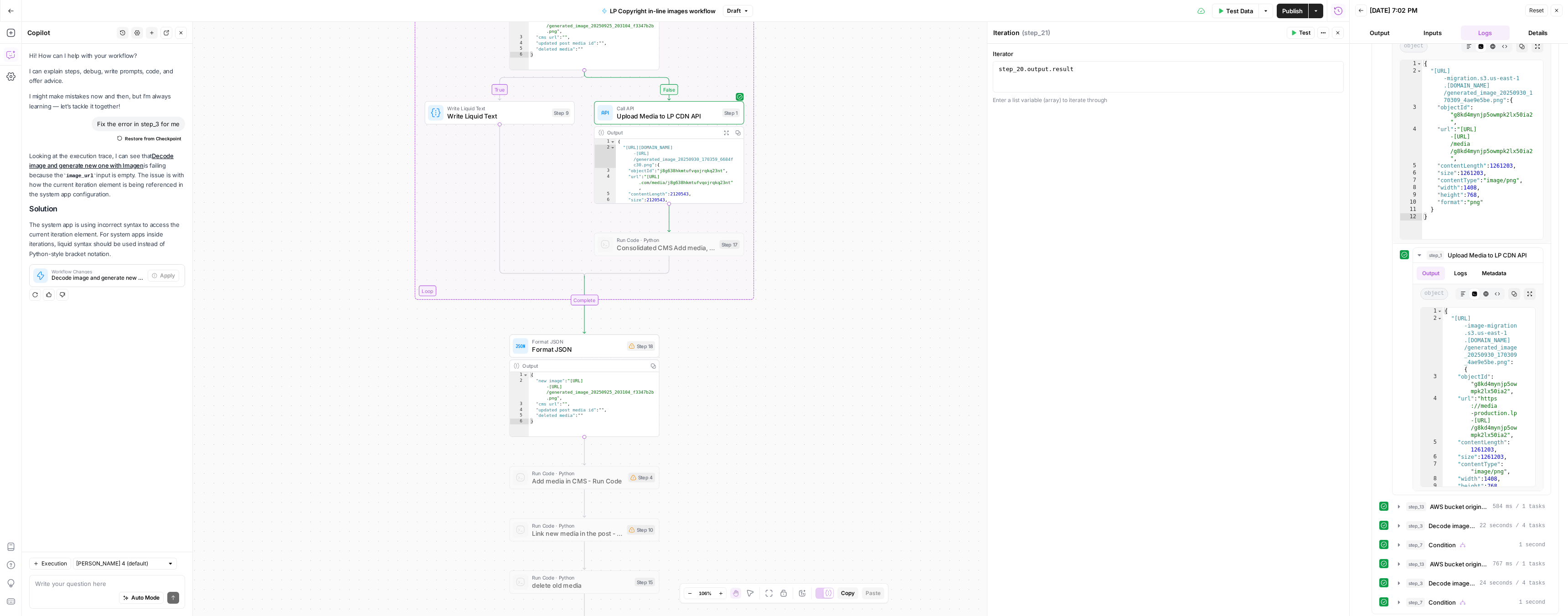
drag, startPoint x: 744, startPoint y: 464, endPoint x: 724, endPoint y: 378, distance: 88.3
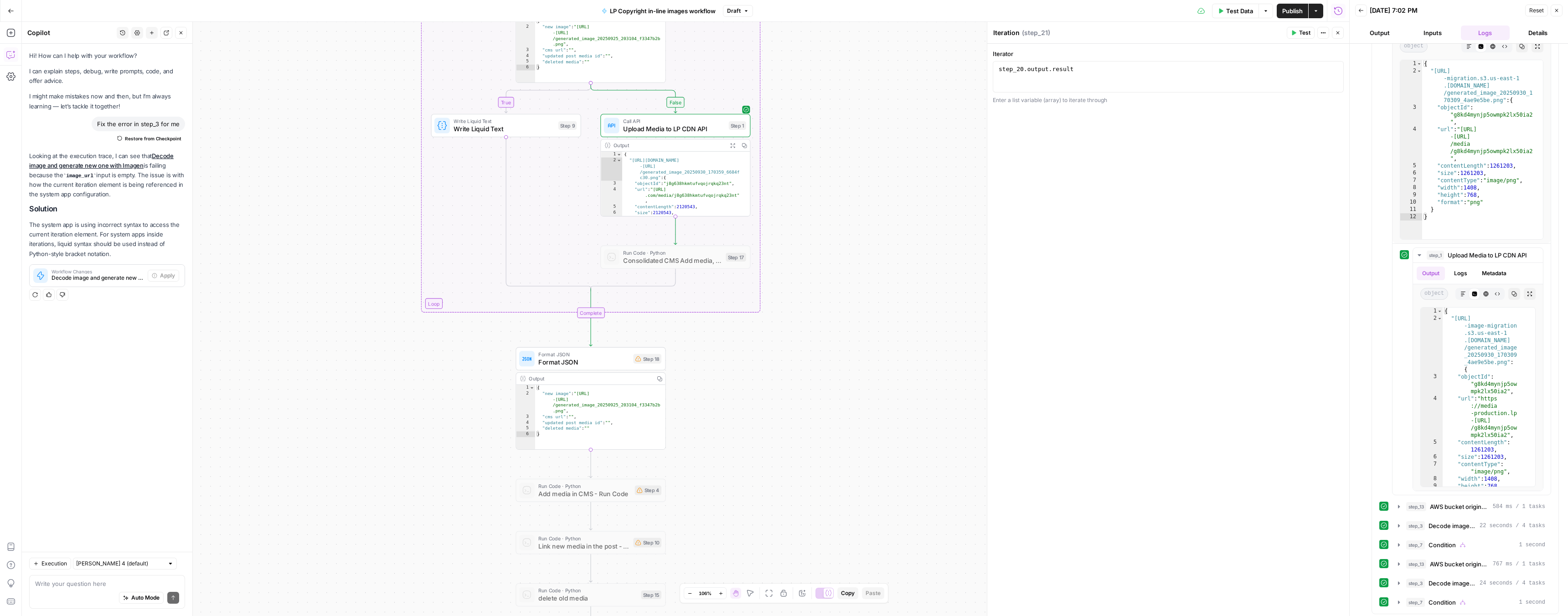
drag, startPoint x: 723, startPoint y: 400, endPoint x: 730, endPoint y: 419, distance: 20.2
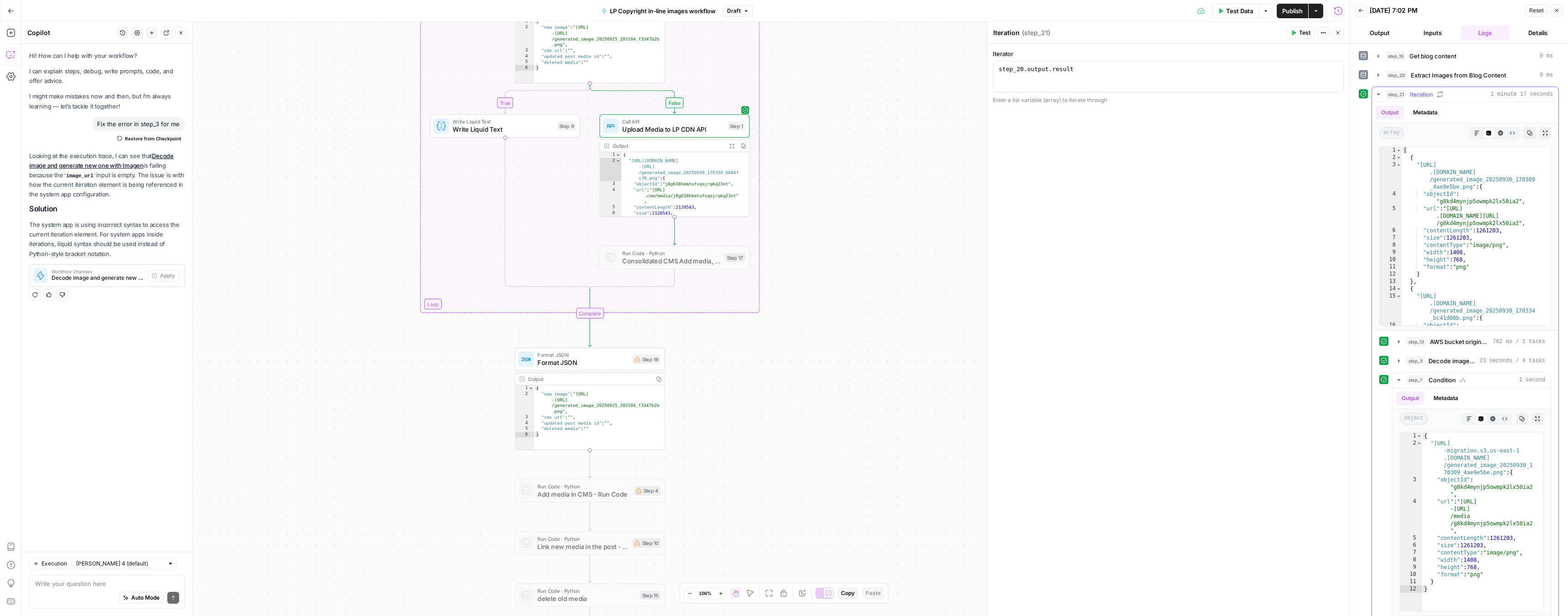
click at [1378, 91] on icon "button" at bounding box center [1378, 94] width 7 height 7
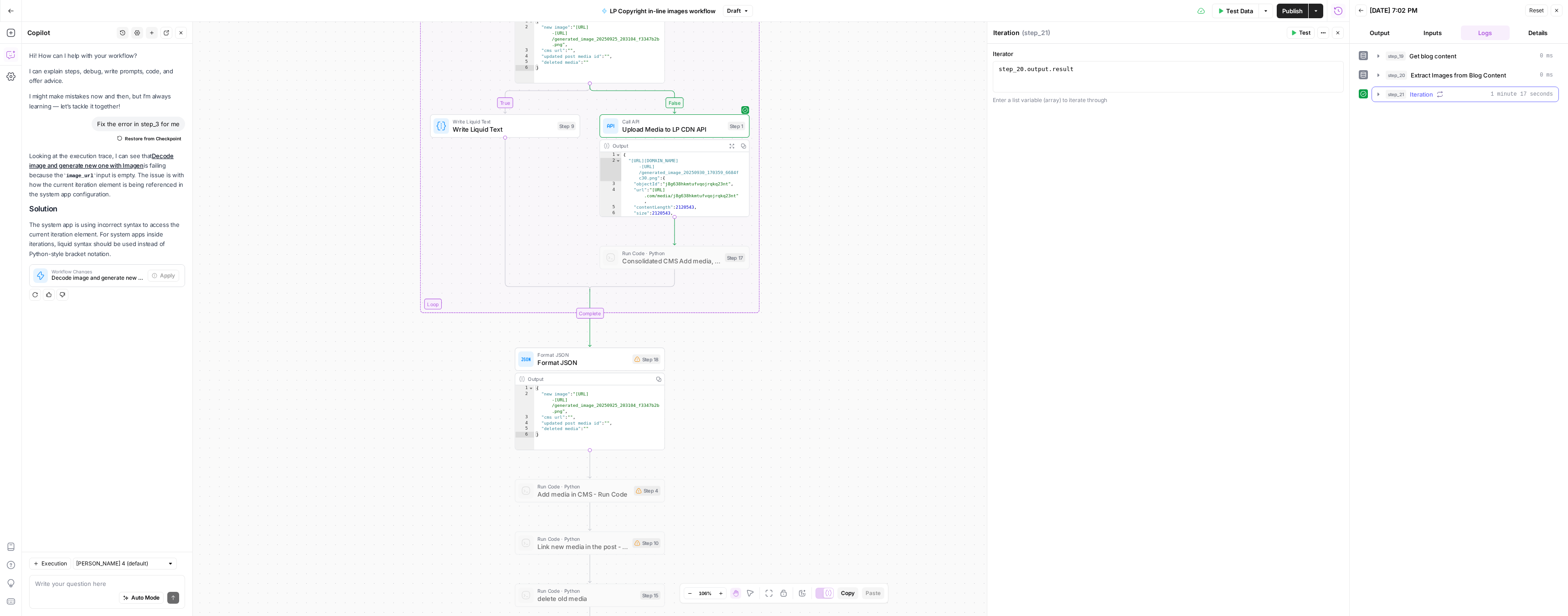
click at [1379, 97] on icon "button" at bounding box center [1378, 94] width 7 height 7
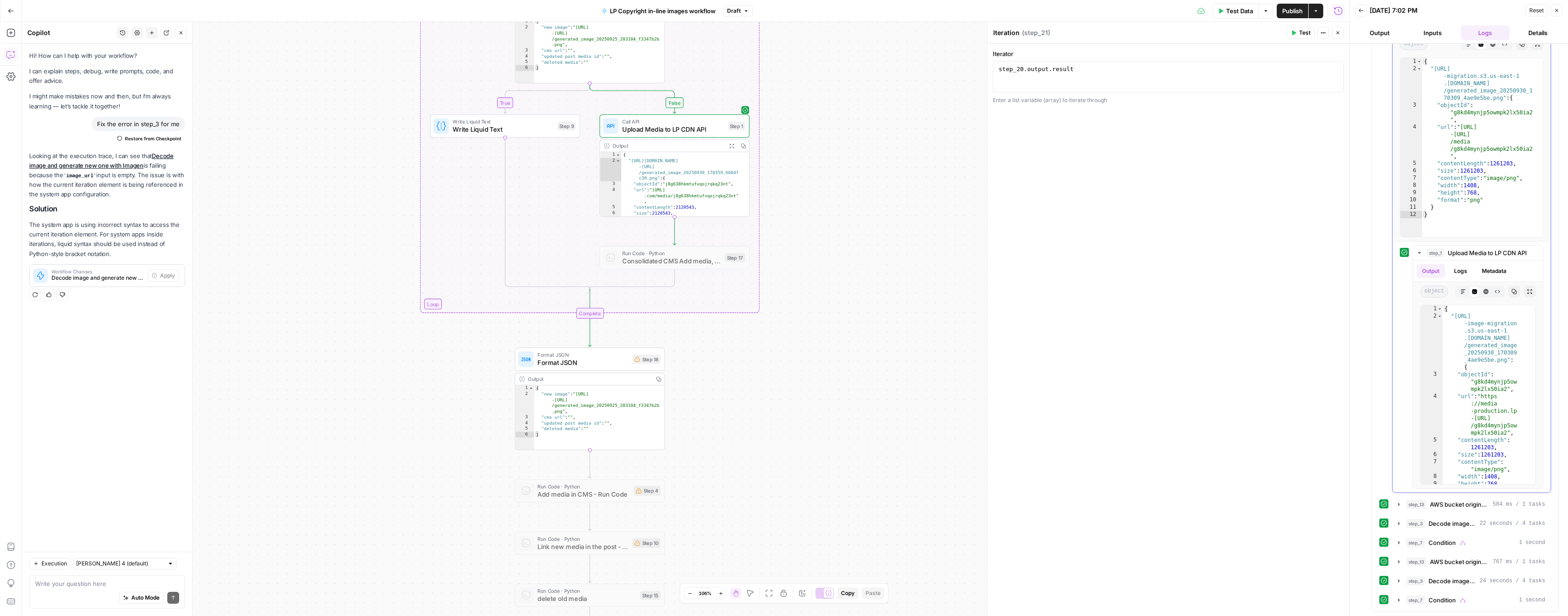
scroll to position [375, 0]
click at [1398, 544] on icon "button" at bounding box center [1399, 542] width 2 height 3
click at [1398, 544] on icon "button" at bounding box center [1399, 542] width 7 height 7
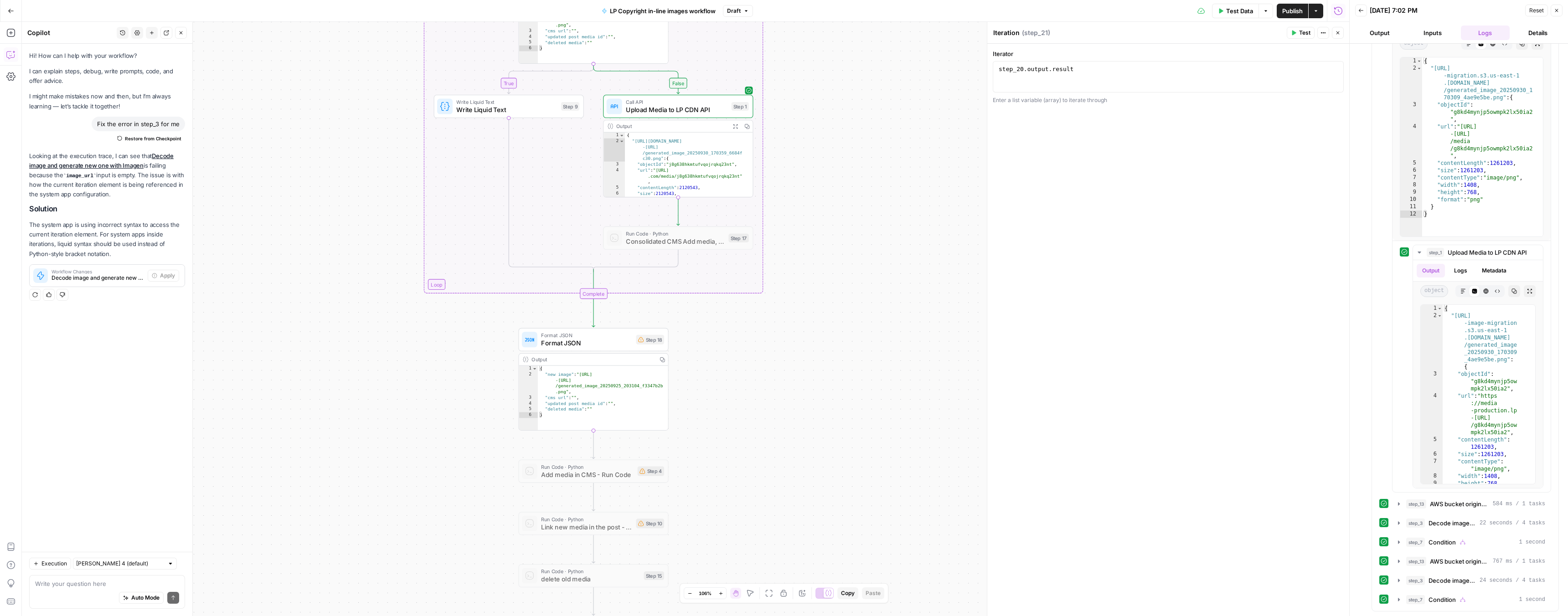
drag, startPoint x: 769, startPoint y: 382, endPoint x: 782, endPoint y: 359, distance: 26.4
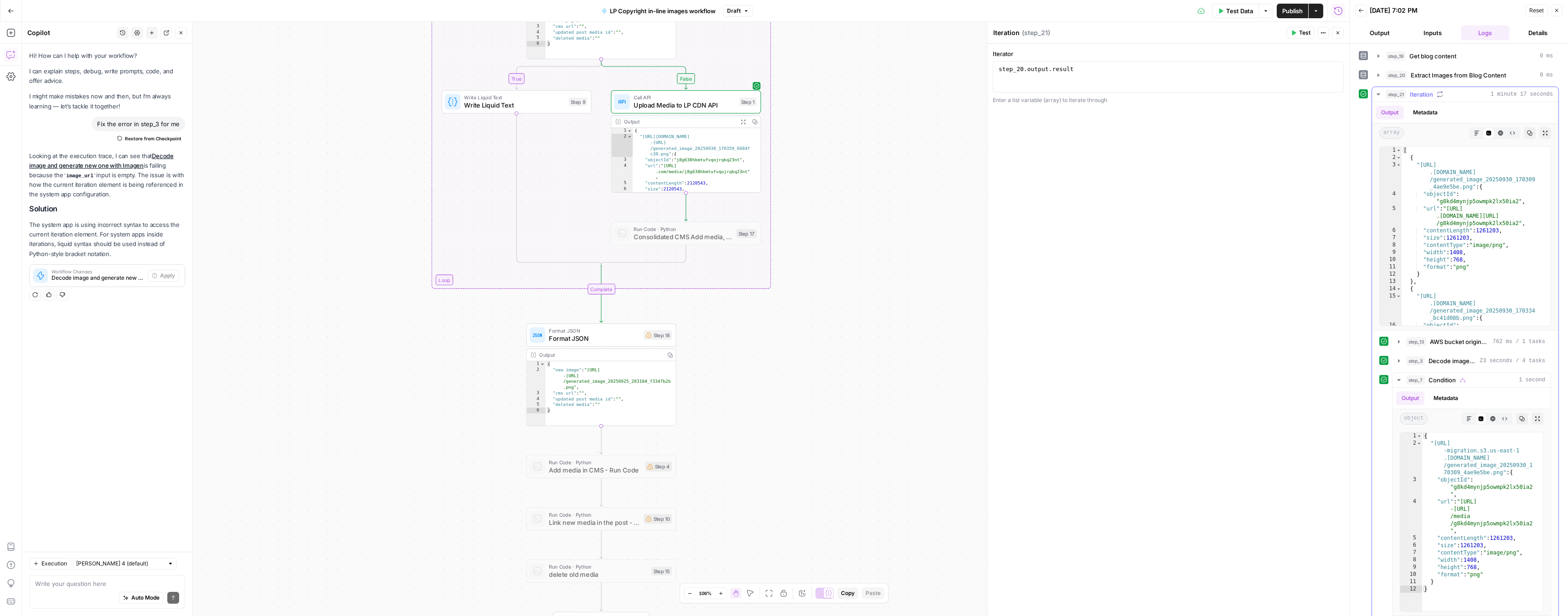
click at [1373, 94] on button "step_21 Iteration 1 minute 17 seconds" at bounding box center [1465, 94] width 186 height 15
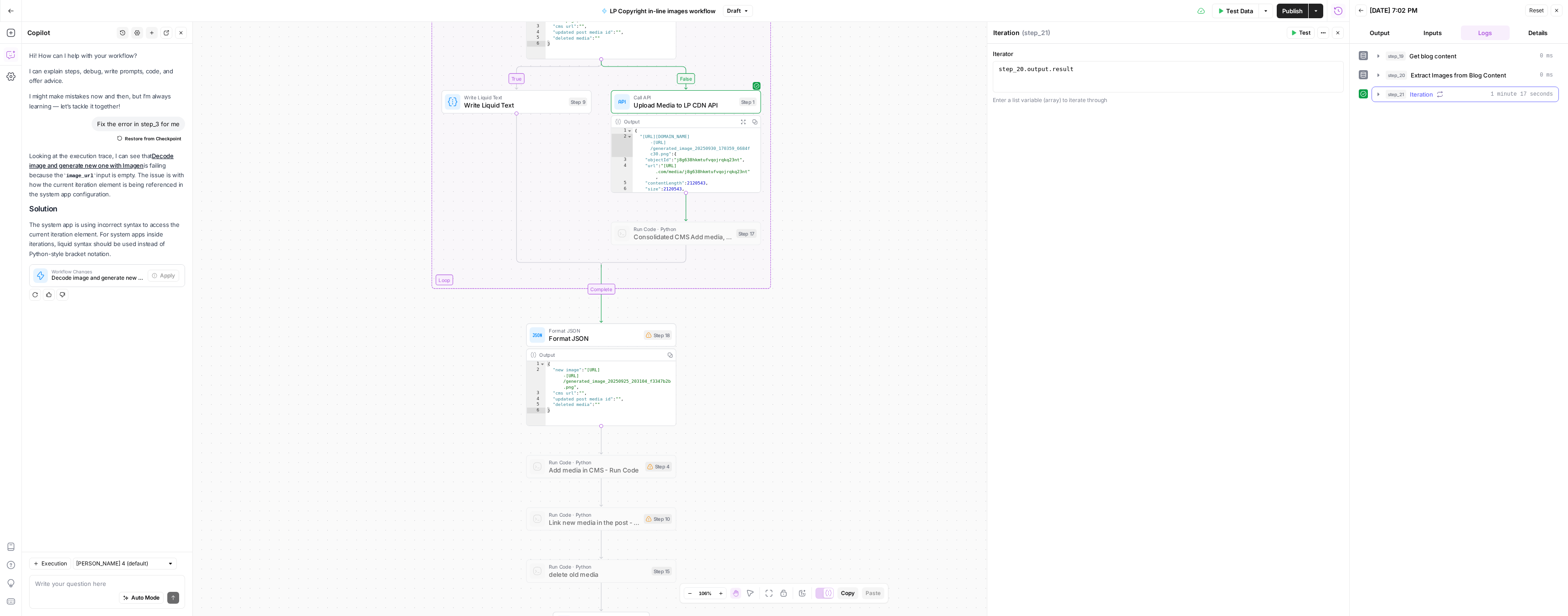
click at [1376, 93] on icon "button" at bounding box center [1378, 94] width 7 height 7
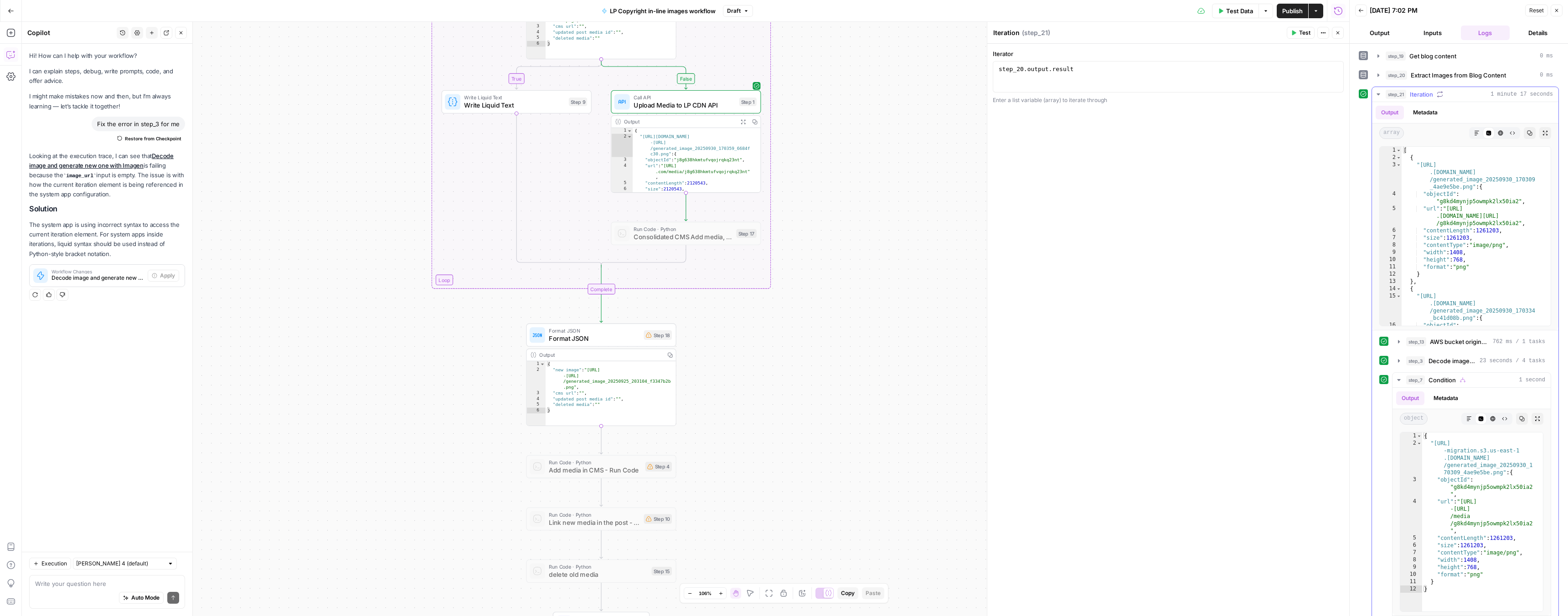
click at [1427, 110] on button "Metadata" at bounding box center [1425, 113] width 35 height 13
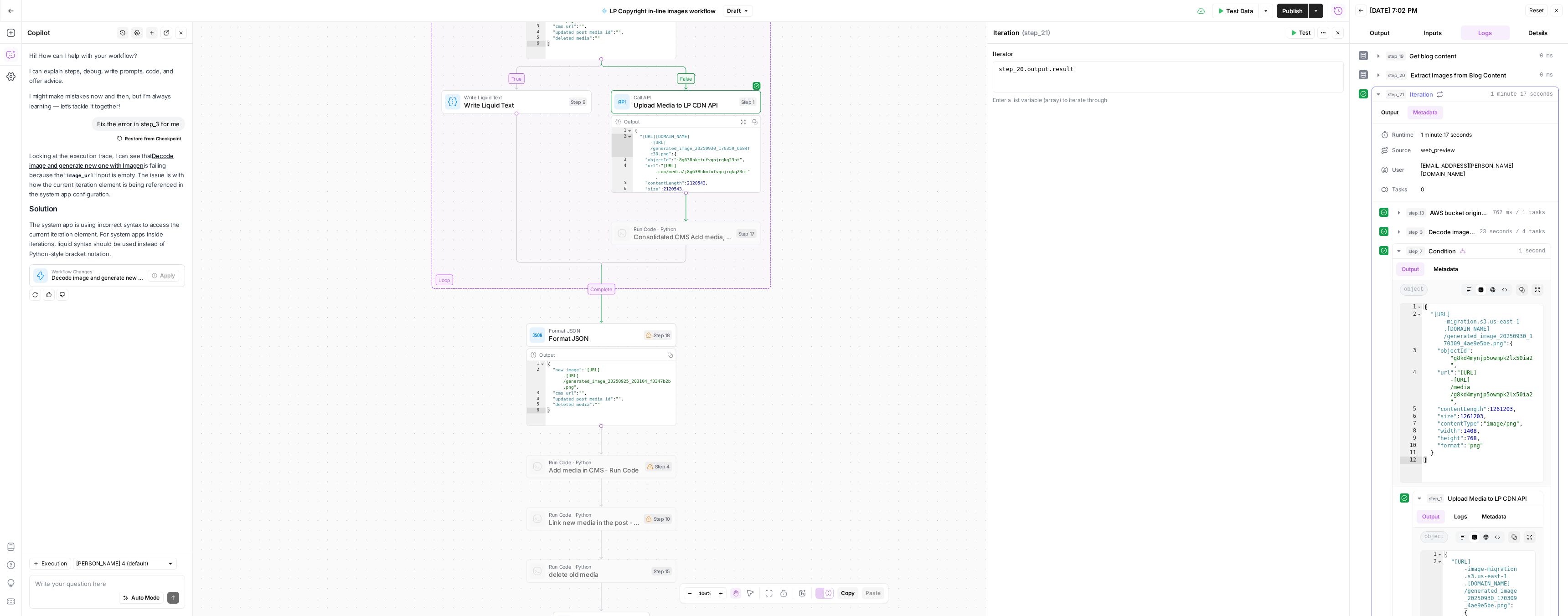
click at [1398, 112] on button "Output" at bounding box center [1390, 113] width 28 height 13
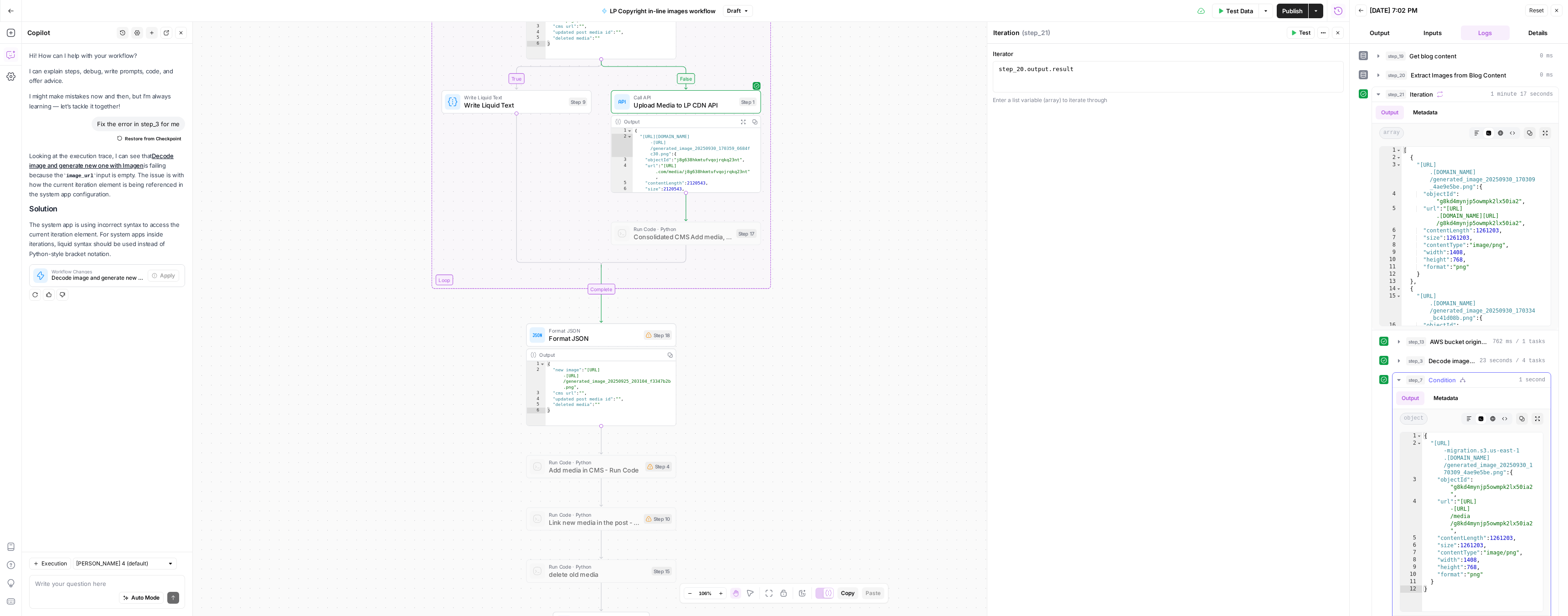
click at [1405, 384] on button "step_7 Condition 1 second" at bounding box center [1472, 380] width 158 height 15
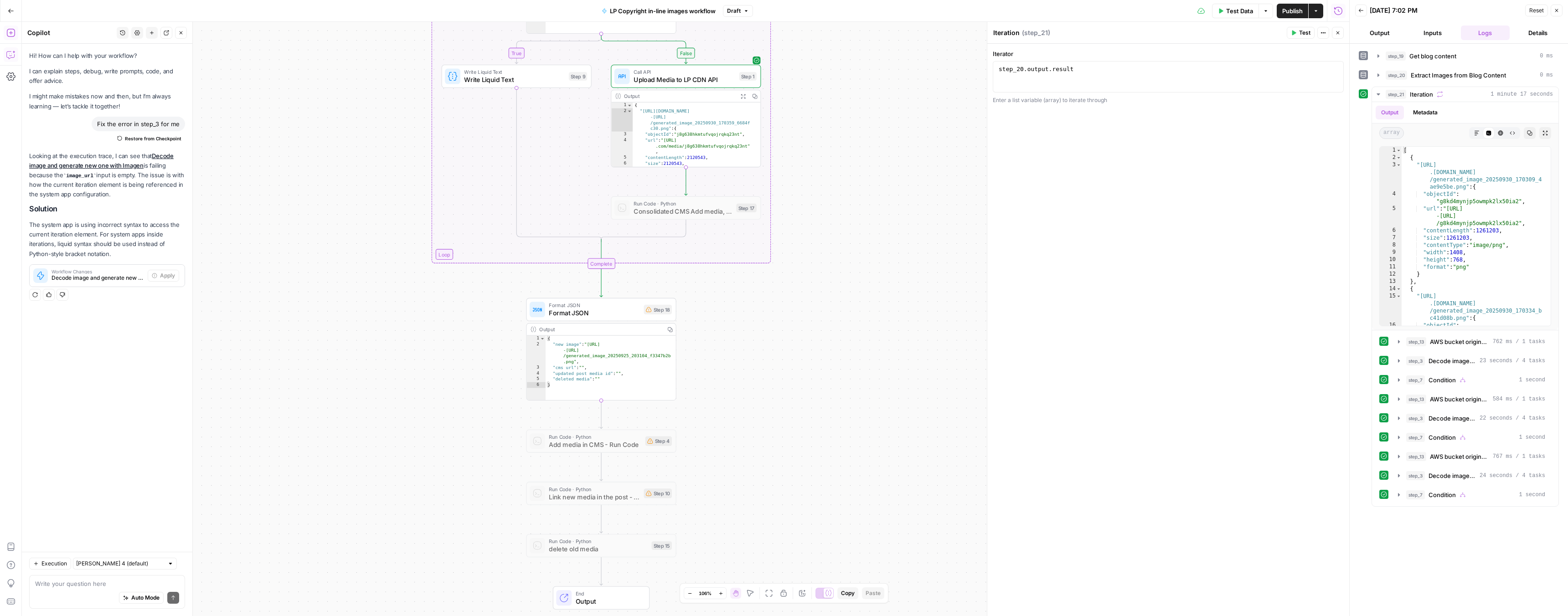
click at [7, 34] on icon "button" at bounding box center [10, 32] width 8 height 8
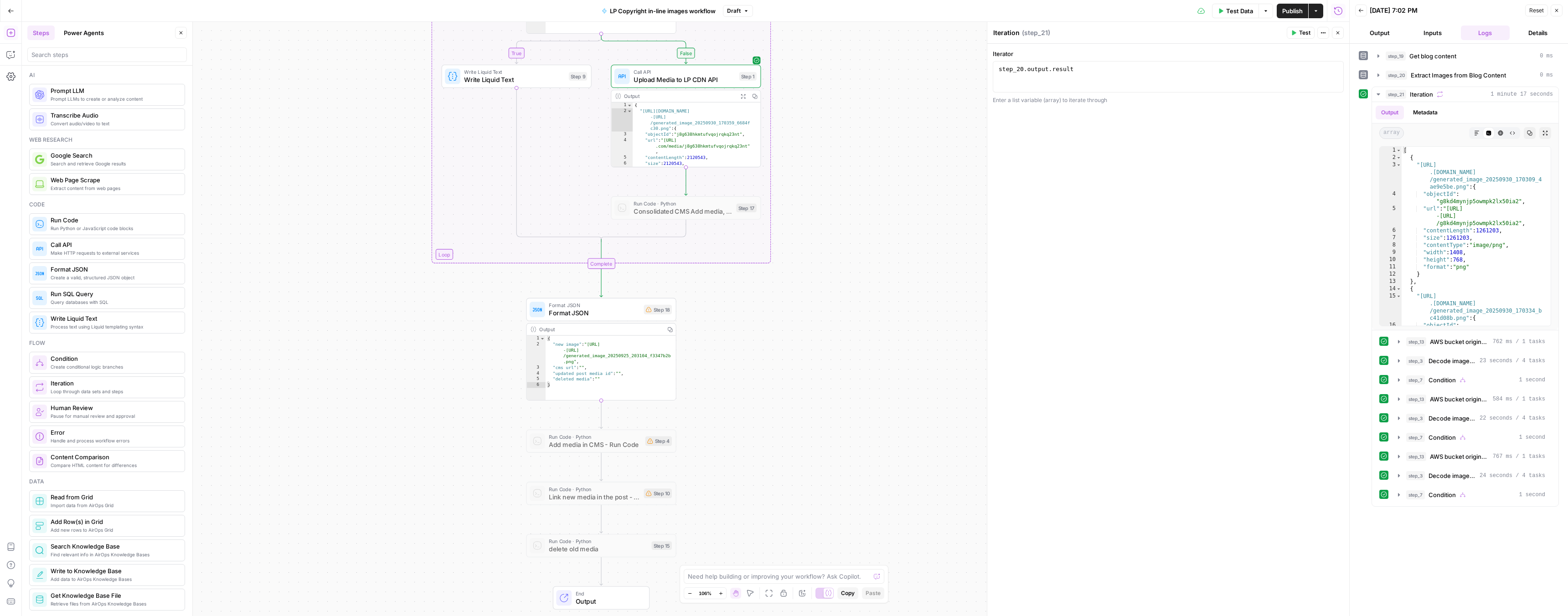
click at [10, 61] on button "Copilot" at bounding box center [11, 55] width 15 height 15
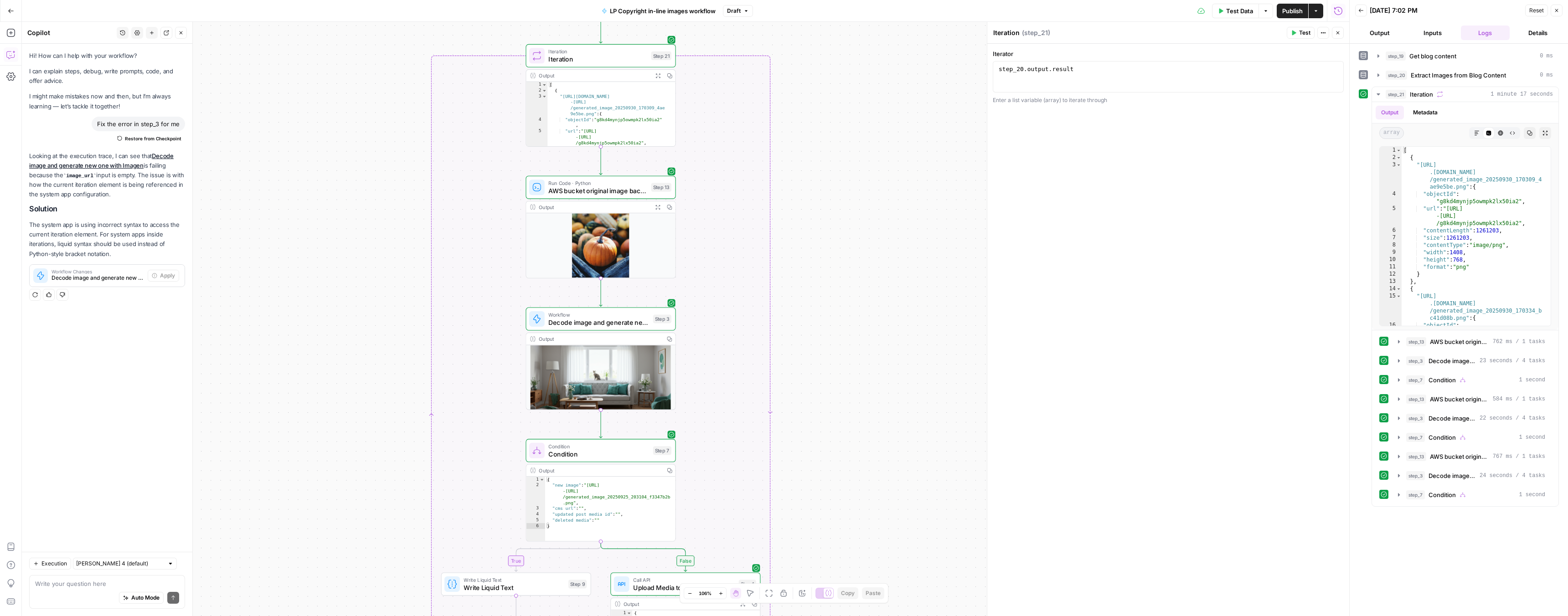
click at [86, 589] on div "Auto Mode Send" at bounding box center [107, 598] width 144 height 20
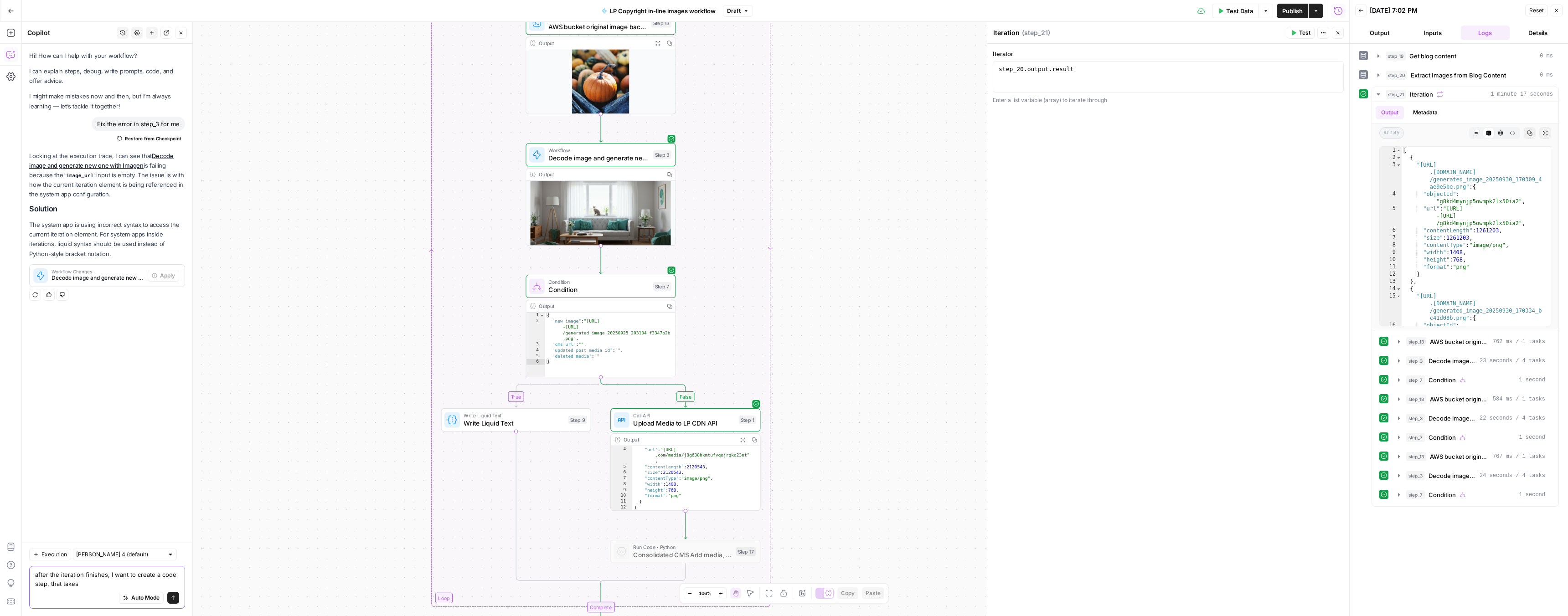
scroll to position [32, 0]
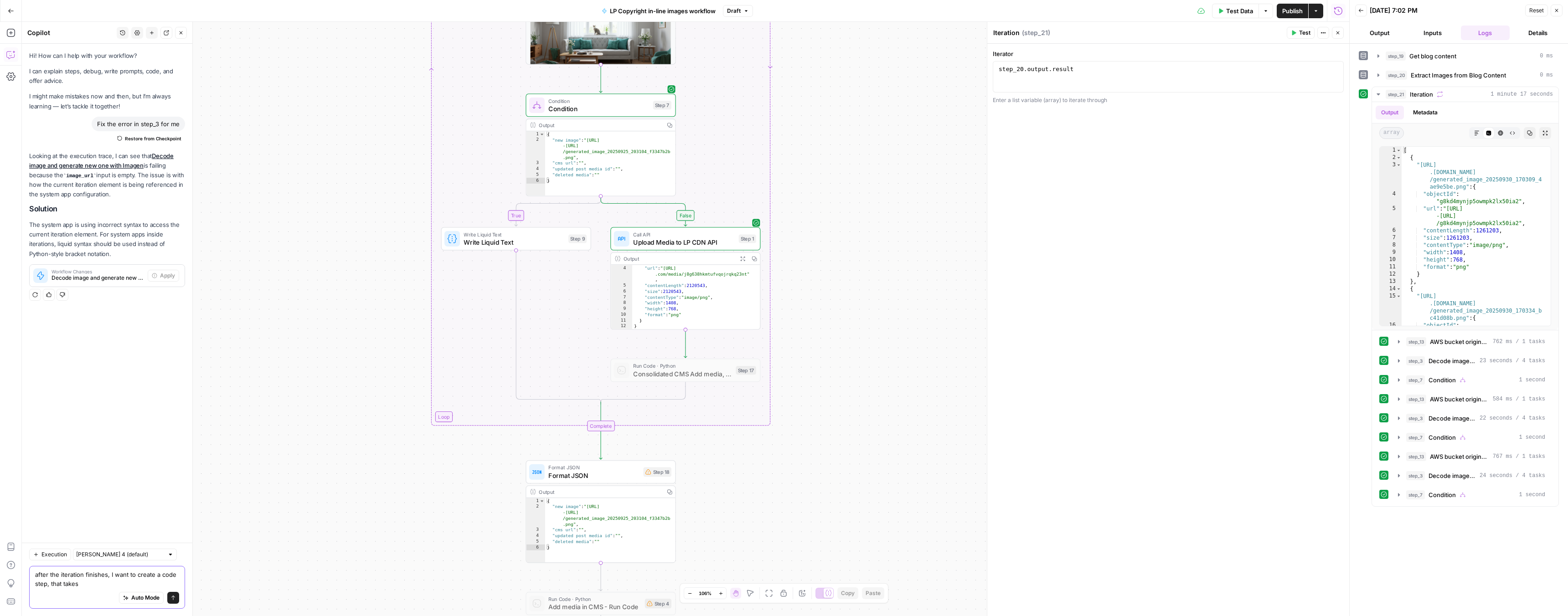
type textarea "after the iteration finishes, I want to create a code step, that takes"
click at [709, 373] on span "Consolidated CMS Add media, update post, delete old" at bounding box center [682, 374] width 99 height 10
click at [698, 374] on span "Consolidated CMS Add media, update post, delete old" at bounding box center [682, 374] width 99 height 10
click at [671, 353] on div at bounding box center [670, 352] width 12 height 7
click at [687, 379] on div "Run Code · Python Consolidated CMS Add media, update post, delete old Step 17 C…" at bounding box center [685, 370] width 150 height 23
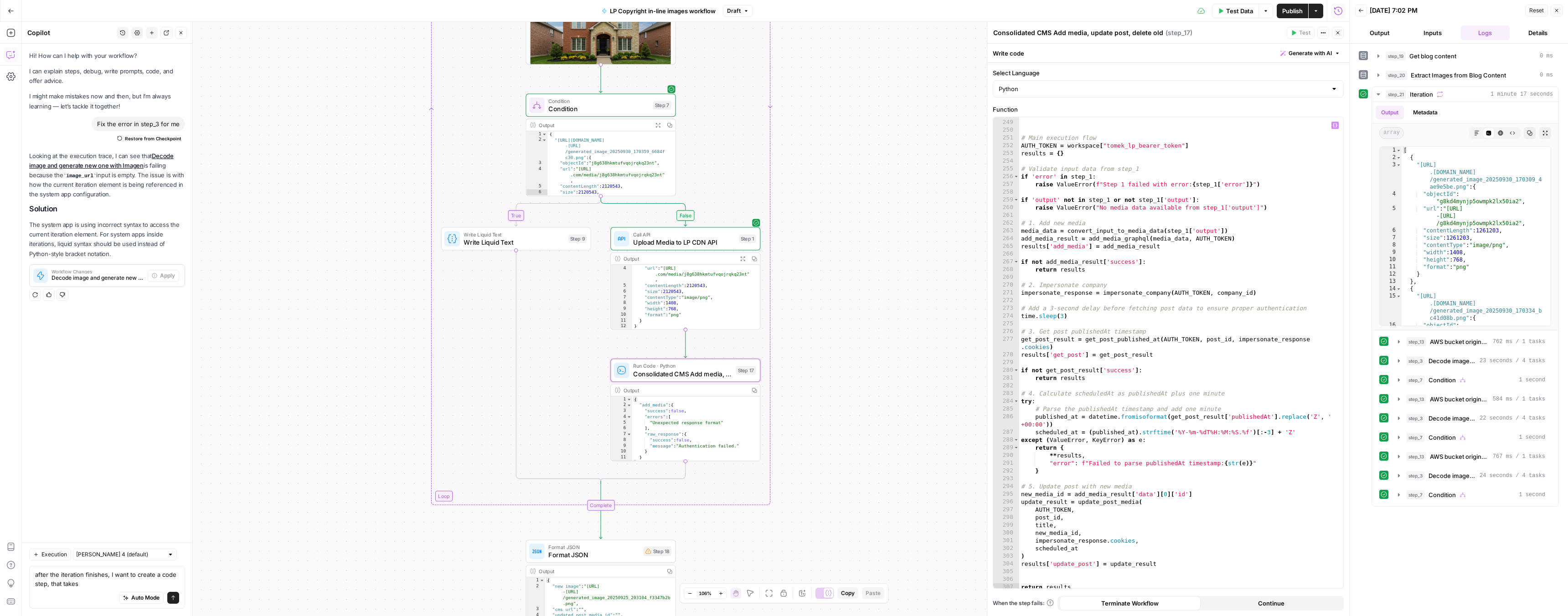
scroll to position [1993, 0]
click at [668, 353] on div at bounding box center [670, 352] width 12 height 7
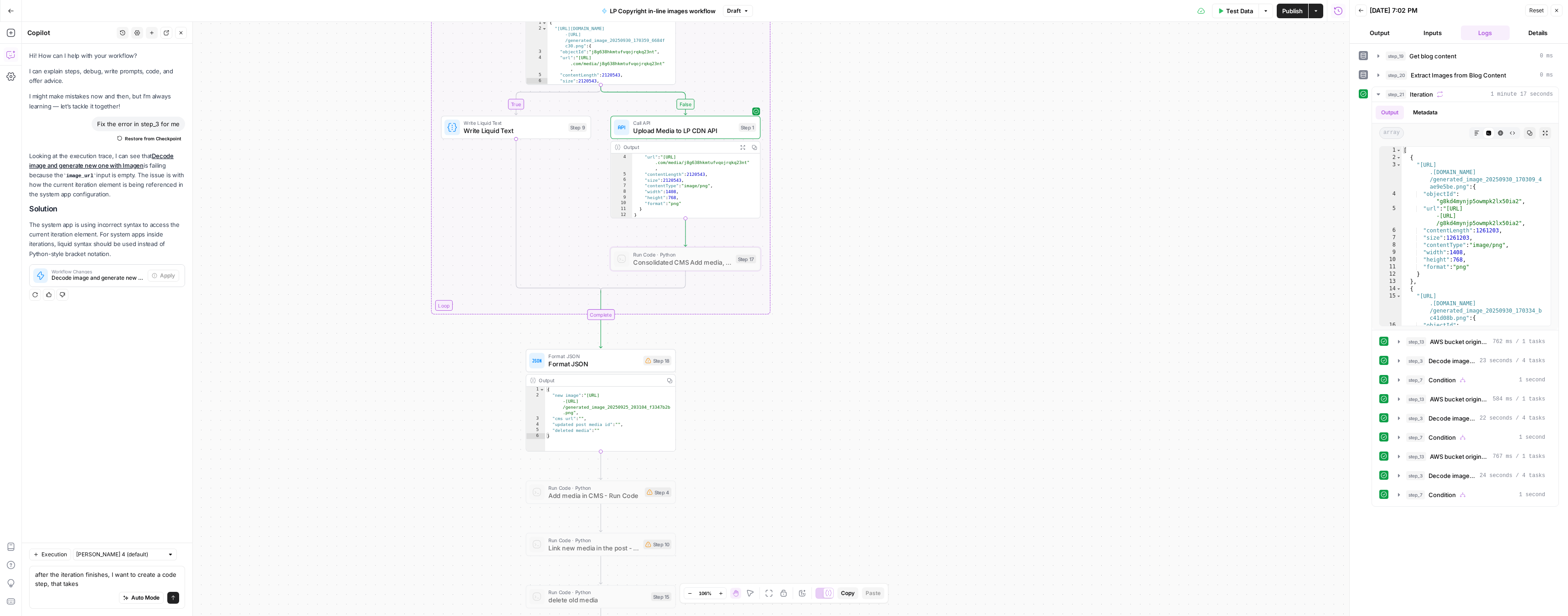
click at [682, 259] on span "Consolidated CMS Add media, update post, delete old" at bounding box center [682, 262] width 99 height 10
click at [665, 240] on div at bounding box center [667, 241] width 5 height 5
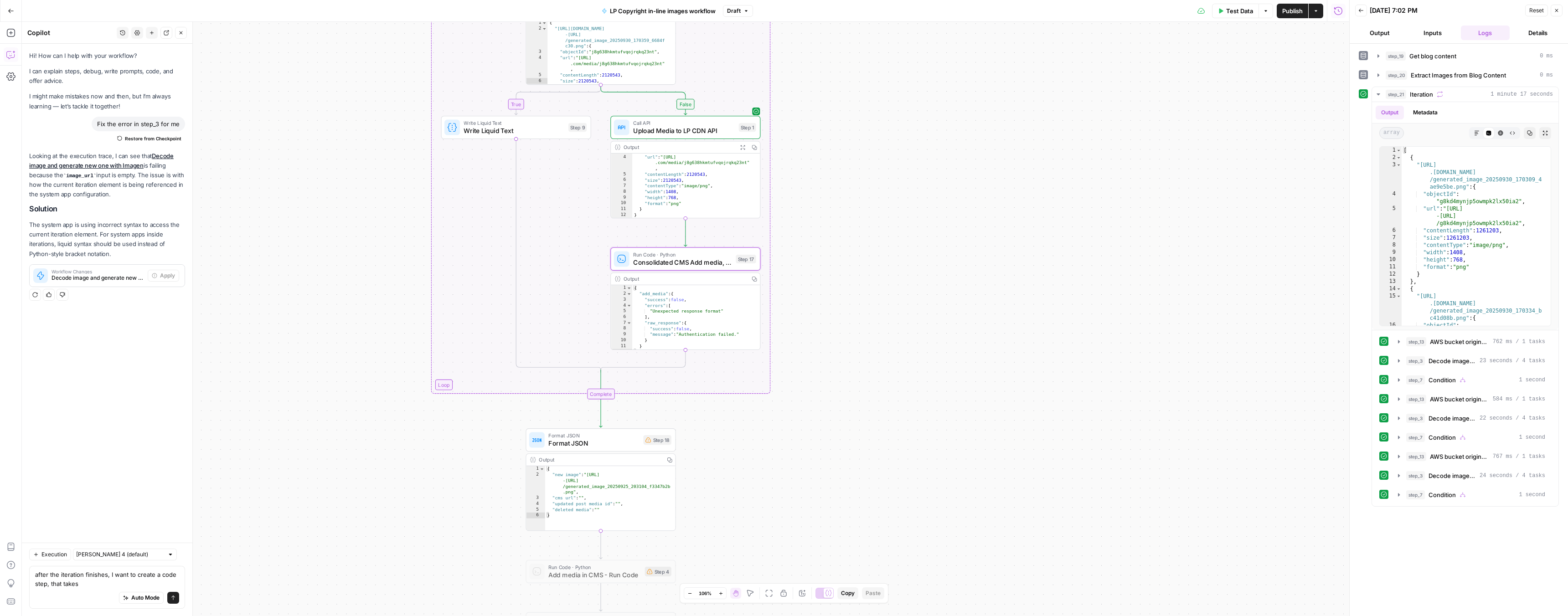
click at [699, 260] on span "Consolidated CMS Add media, update post, delete old" at bounding box center [682, 262] width 99 height 10
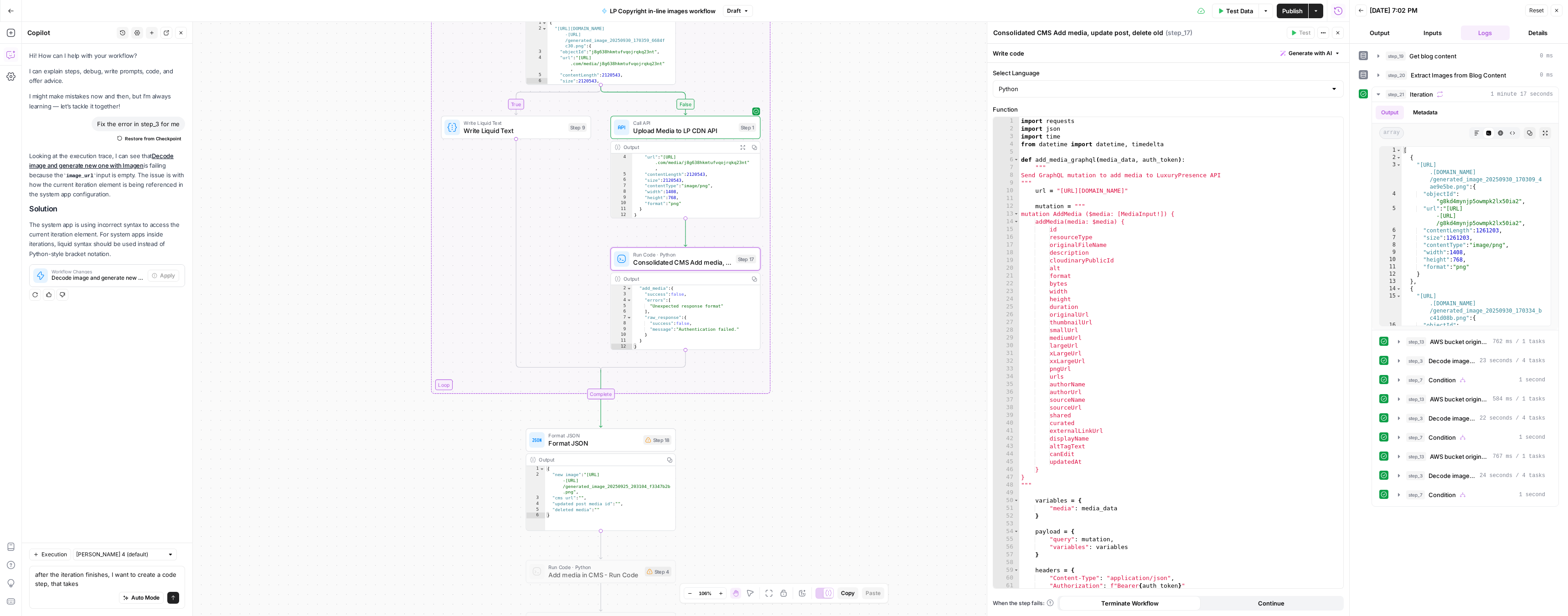
scroll to position [5, 0]
type textarea "******"
click at [1117, 278] on div "import requests import json import time from datetime import datetime , timedel…" at bounding box center [1177, 360] width 317 height 487
click at [694, 127] on span "Upload Media to LP CDN API" at bounding box center [684, 131] width 102 height 10
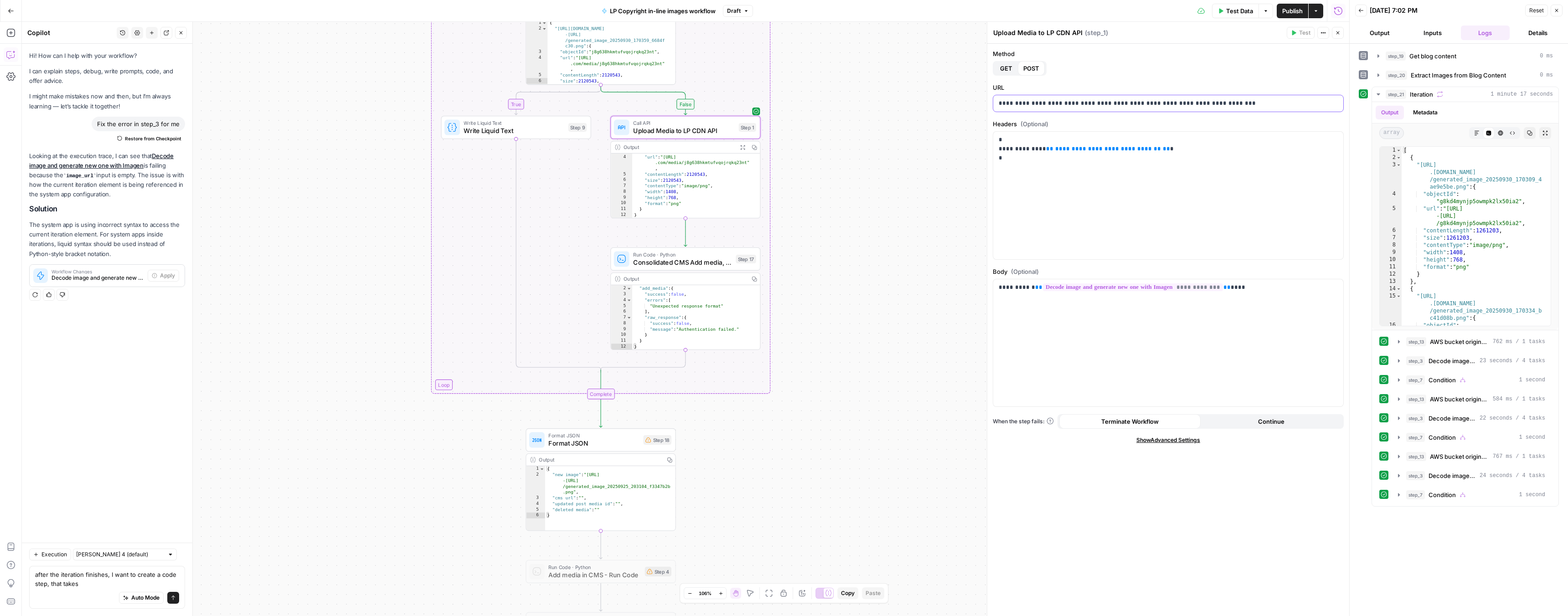
click at [1109, 107] on p "**********" at bounding box center [1168, 103] width 339 height 9
copy p "**********"
type textarea "**********"
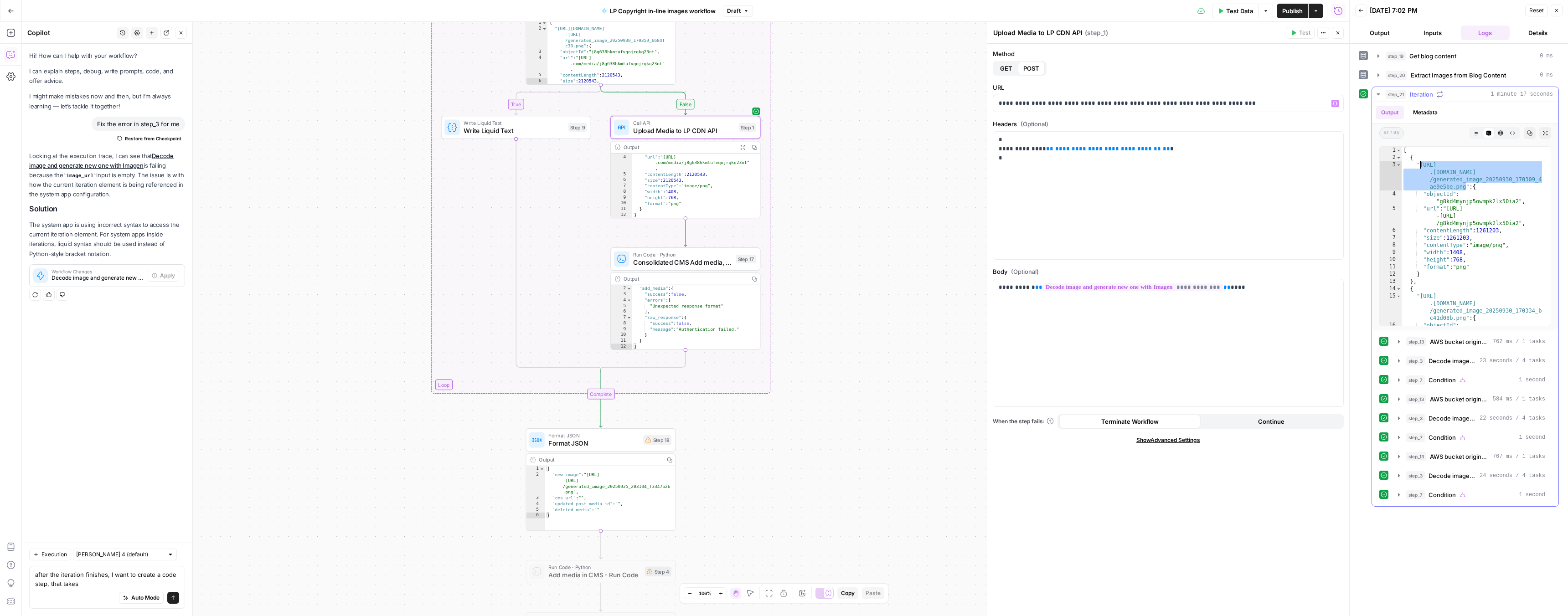
drag, startPoint x: 1466, startPoint y: 187, endPoint x: 1419, endPoint y: 168, distance: 50.7
click at [1419, 168] on div "[ { "https://lp-airops-image-migration.s3 .us-east-1.amazonaws.com /generated_i…" at bounding box center [1473, 247] width 142 height 201
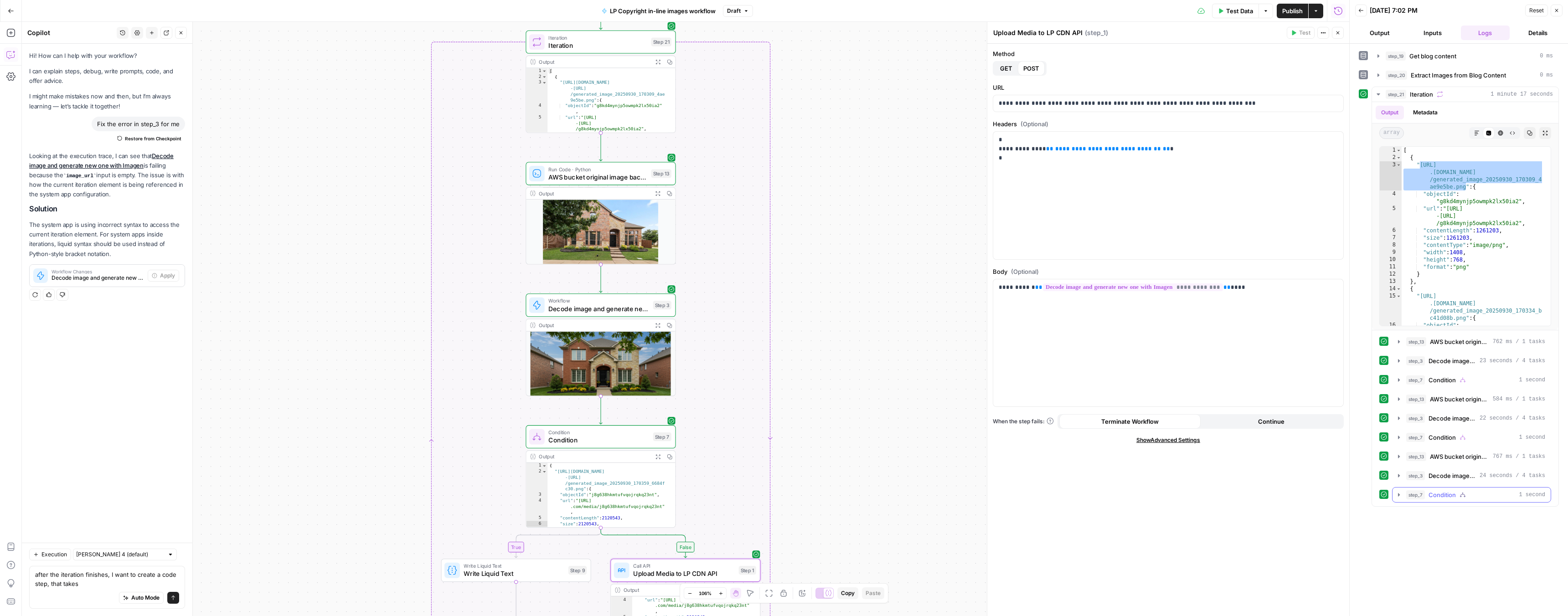
click at [1432, 496] on span "Condition" at bounding box center [1442, 495] width 27 height 9
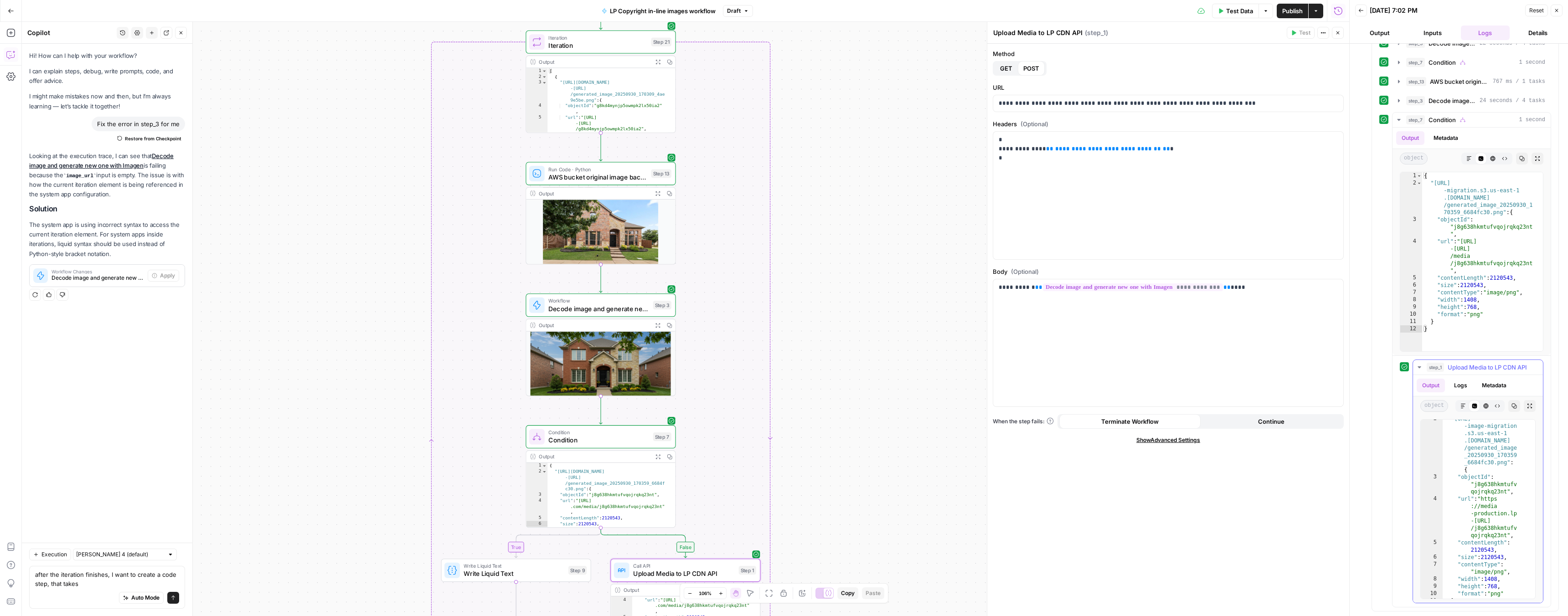
scroll to position [0, 0]
type textarea "**********"
drag, startPoint x: 1508, startPoint y: 475, endPoint x: 1454, endPoint y: 433, distance: 68.4
click at [1454, 433] on div "{ "https://lp-airops -image-migration .s3.us-east-1 .amazonaws.com /generated_i…" at bounding box center [1485, 517] width 86 height 194
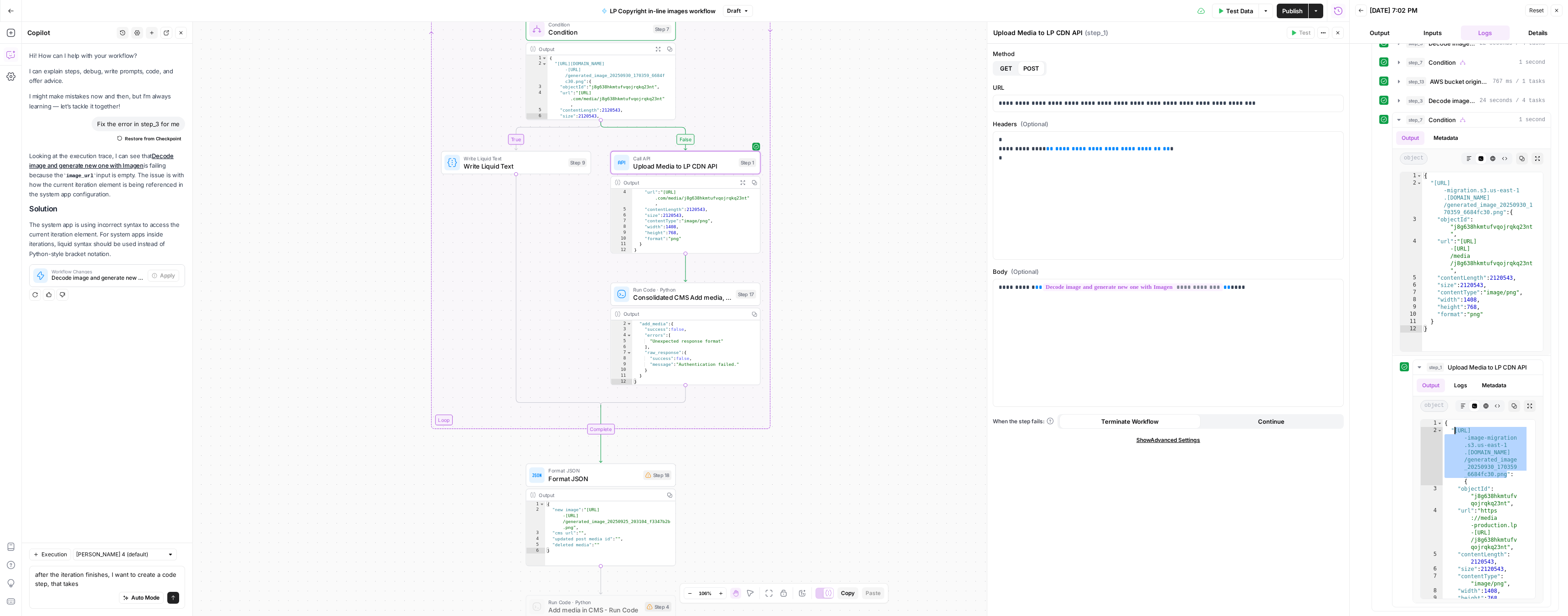
click at [727, 299] on span "Consolidated CMS Add media, update post, delete old" at bounding box center [682, 298] width 99 height 10
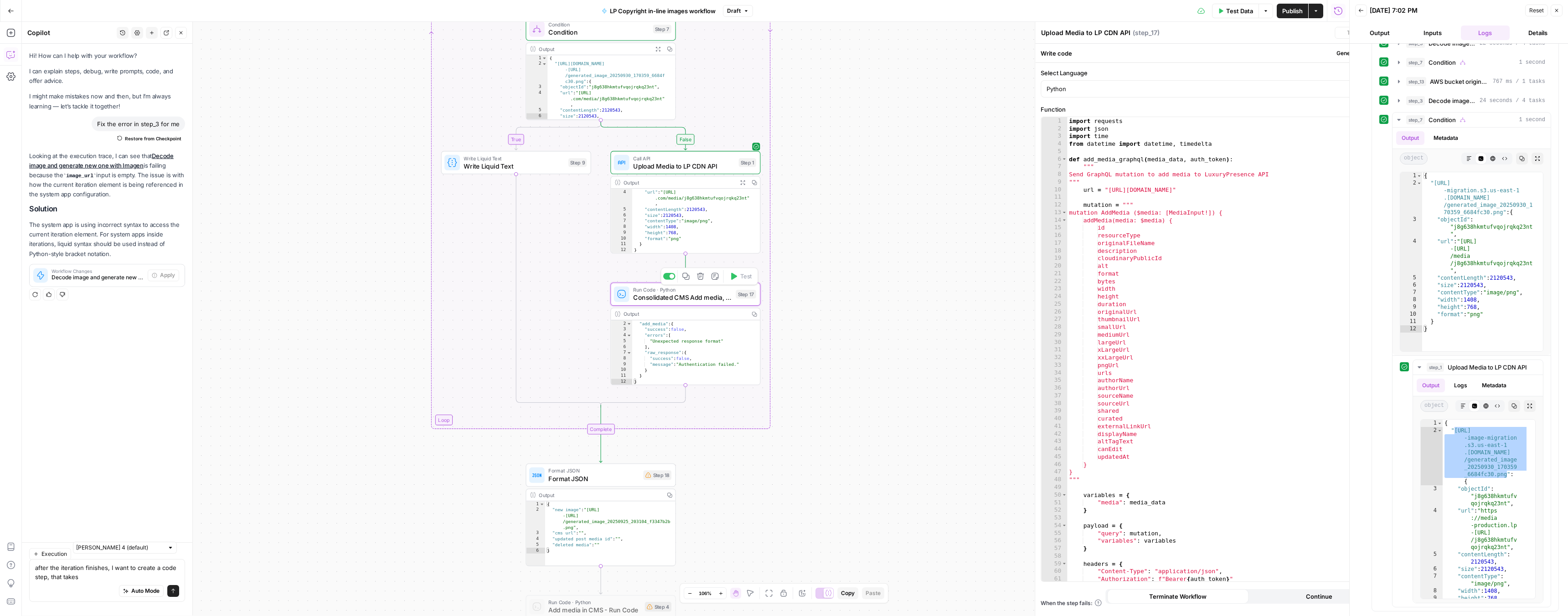
type textarea "Consolidated CMS Add media, update post, delete old"
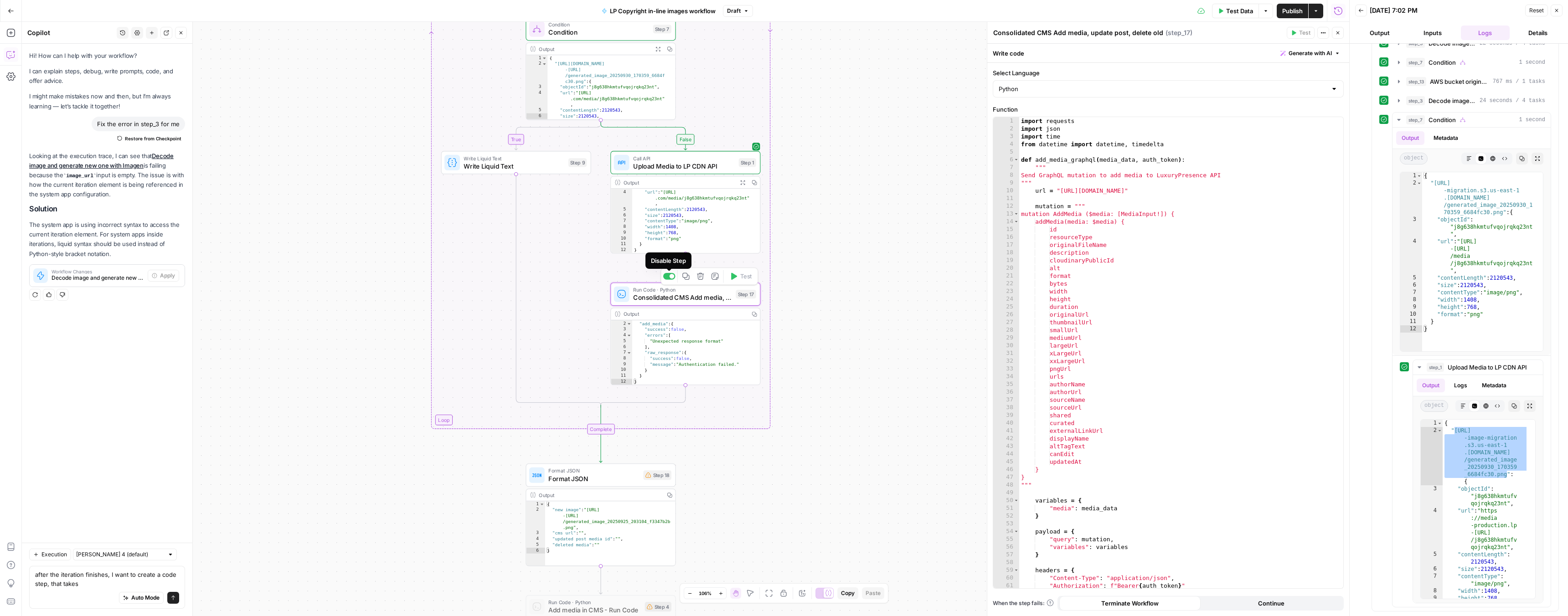
click at [671, 277] on div at bounding box center [672, 276] width 5 height 5
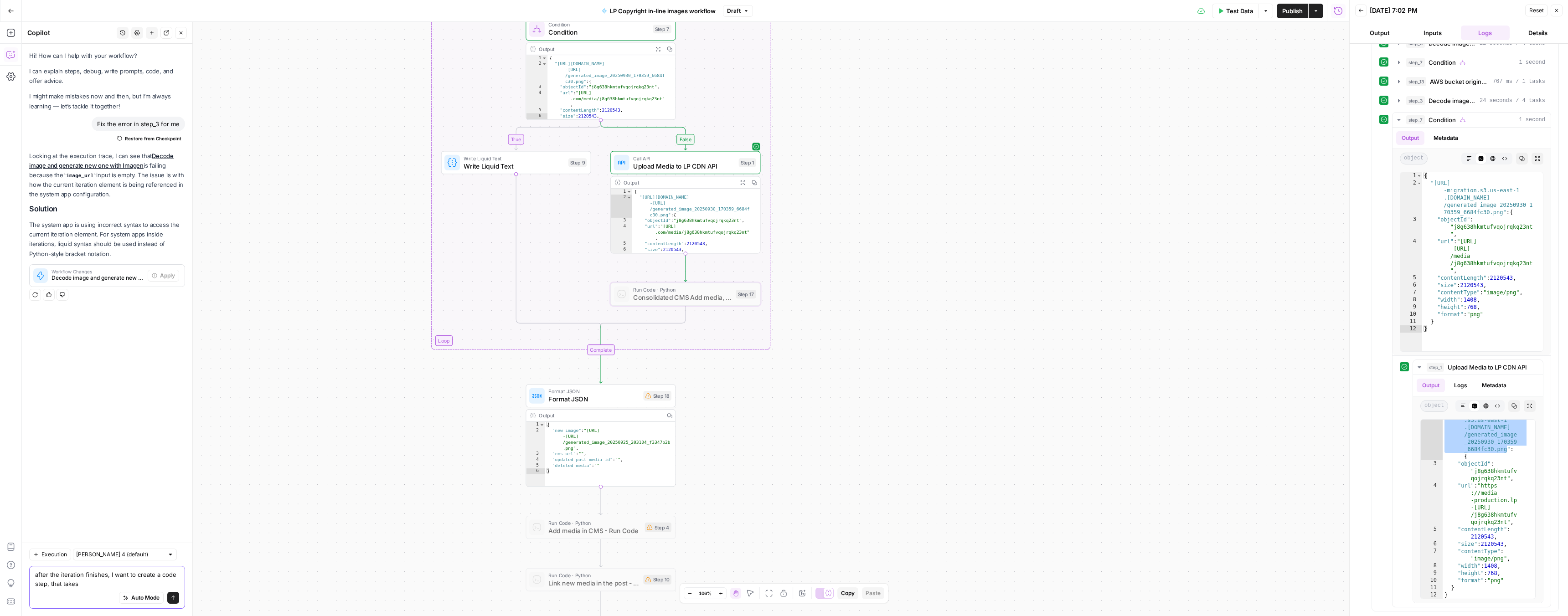
click at [96, 582] on textarea "after the iteration finishes, I want to create a code step, that takes" at bounding box center [107, 579] width 144 height 18
type textarea "after the iteration finishes, I want to create a code step, that takes newly ge…"
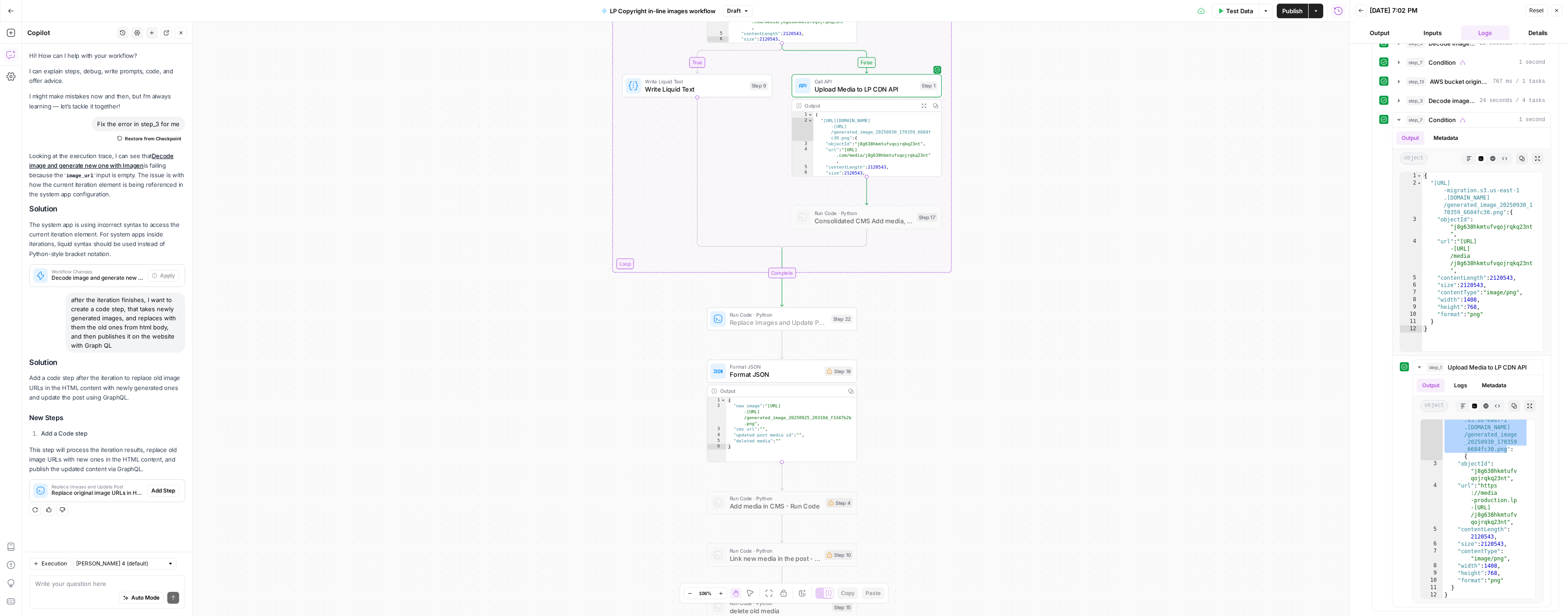
click at [161, 489] on span "Add Step" at bounding box center [163, 491] width 24 height 8
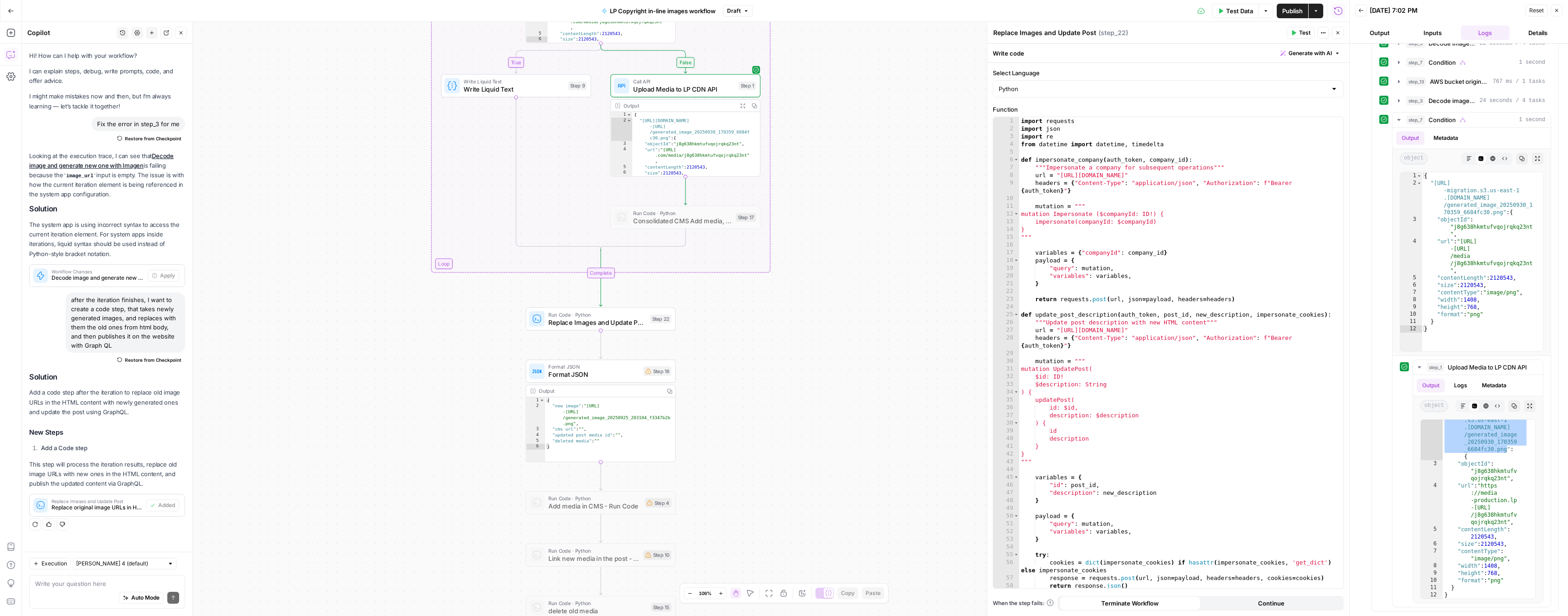
click at [603, 317] on span "Run Code · Python" at bounding box center [597, 315] width 97 height 8
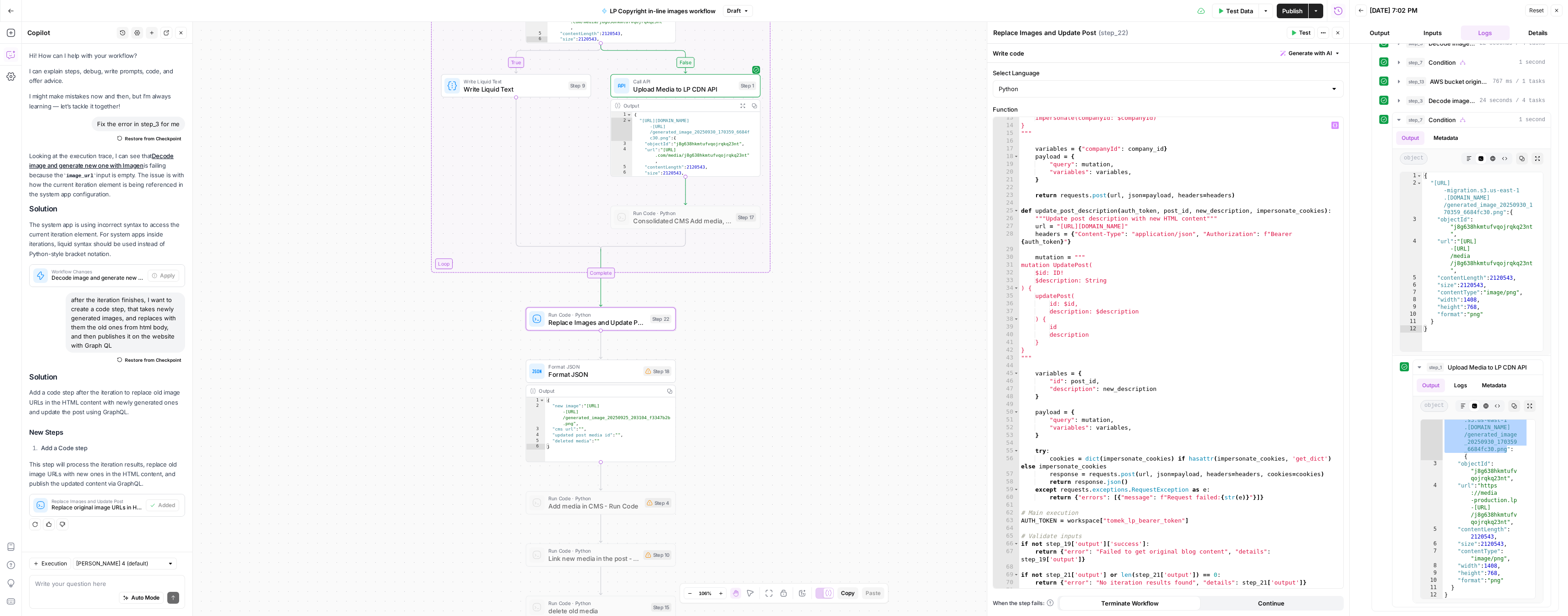
scroll to position [104, 0]
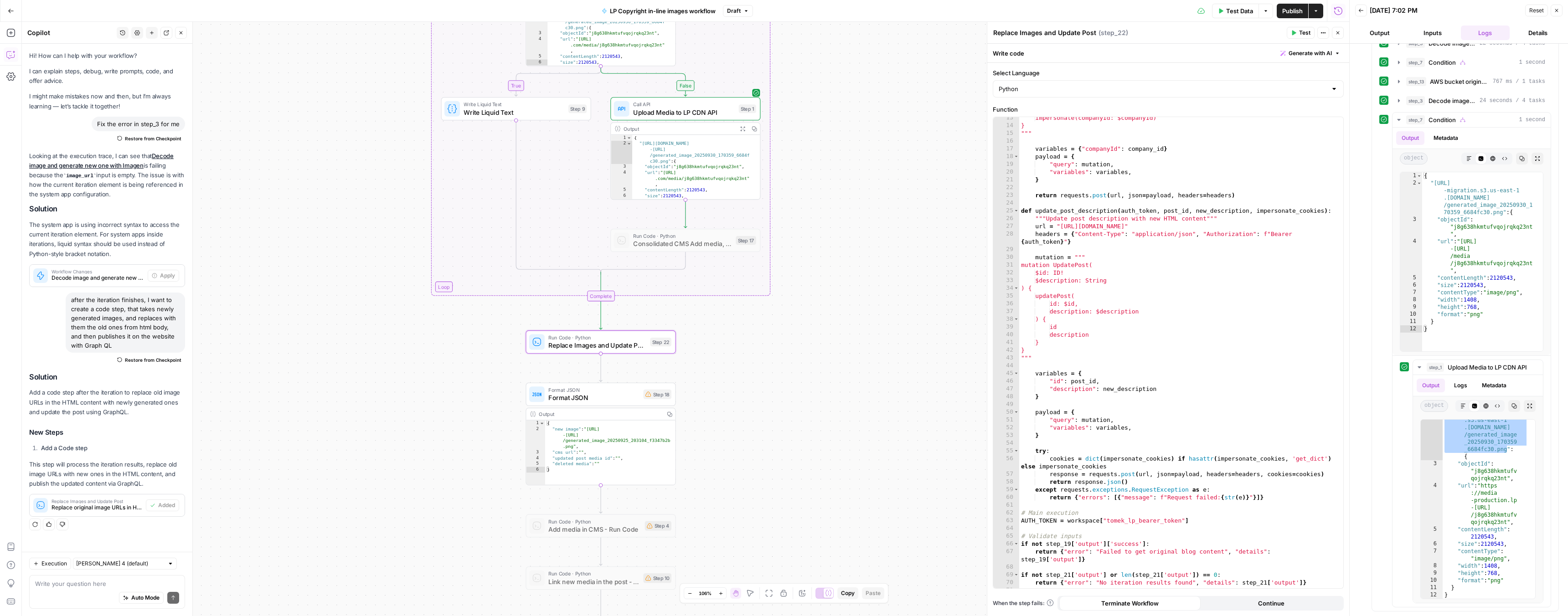
click at [642, 346] on span "Replace Images and Update Post" at bounding box center [597, 345] width 97 height 10
click at [656, 326] on span "Test" at bounding box center [661, 324] width 12 height 9
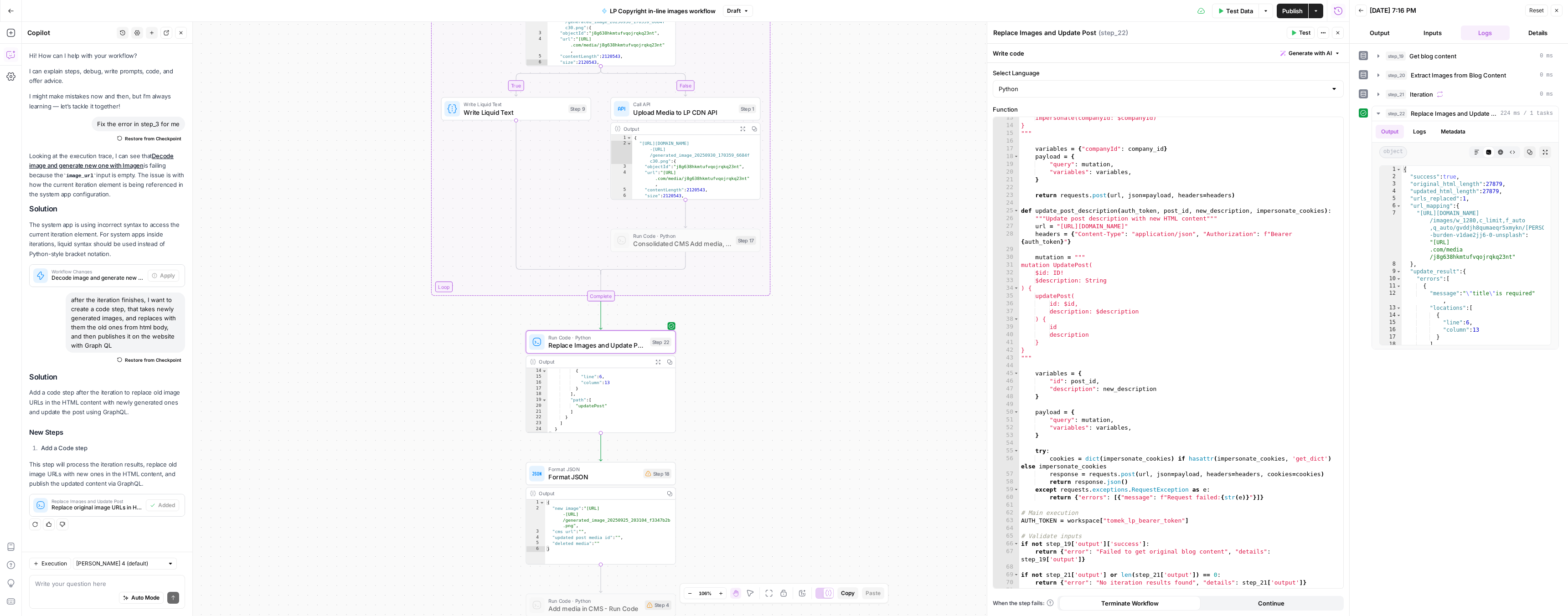
scroll to position [103, 0]
click at [1239, 12] on span "Test Data" at bounding box center [1239, 10] width 27 height 9
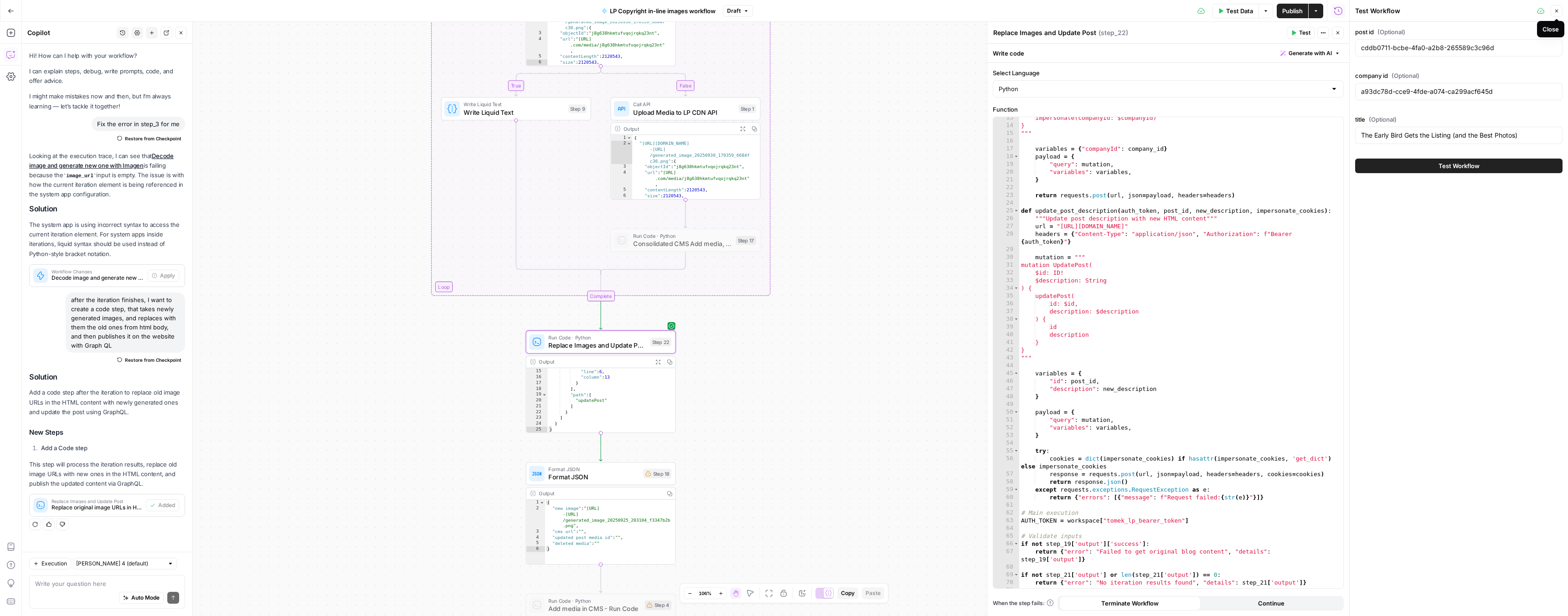
click at [1558, 12] on icon "button" at bounding box center [1556, 10] width 5 height 5
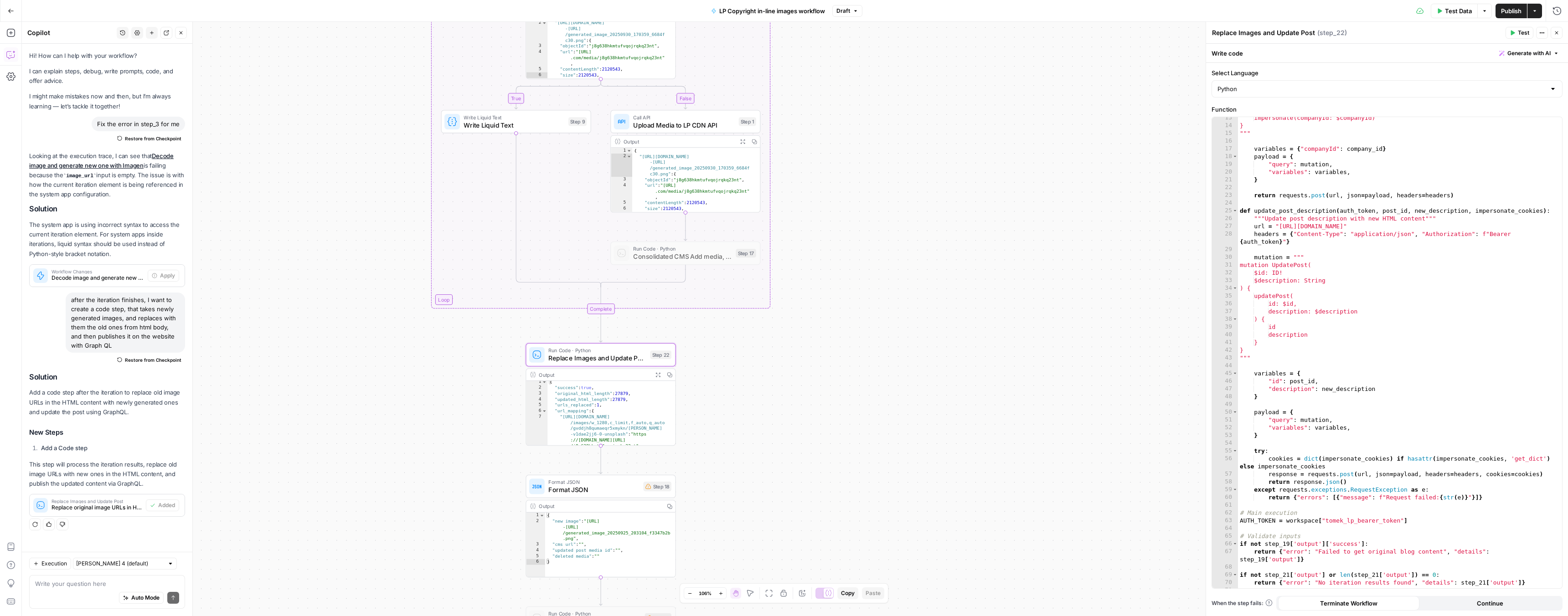
scroll to position [0, 0]
click at [110, 411] on p "Add a code step after the iteration to replace old image URLs in the HTML conte…" at bounding box center [107, 402] width 156 height 29
click at [109, 425] on div "Solution Add a code step after the iteration to replace old image URLs in the H…" at bounding box center [107, 445] width 156 height 144
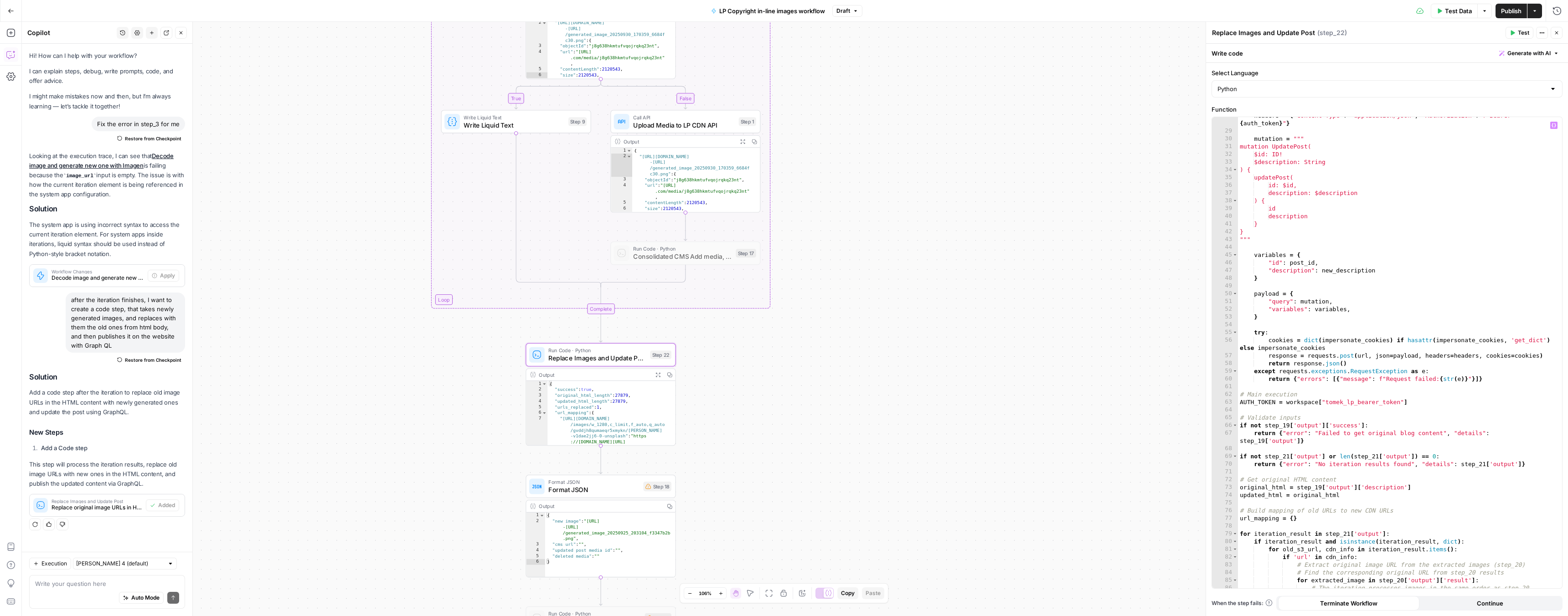
scroll to position [222, 0]
click at [656, 377] on icon "button" at bounding box center [657, 374] width 4 height 4
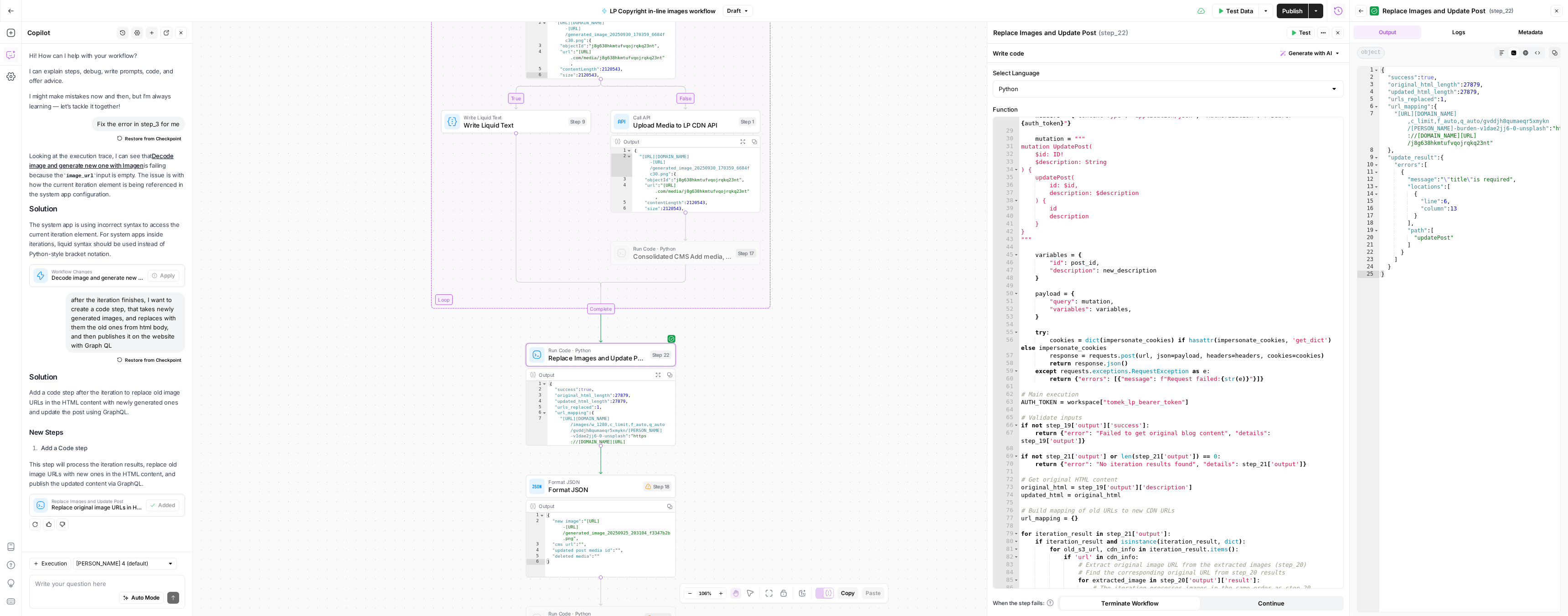
click at [1402, 99] on div "{ "success" : true , "original_html_length" : 27879 , "updated_html_length" : 2…" at bounding box center [1469, 346] width 181 height 560
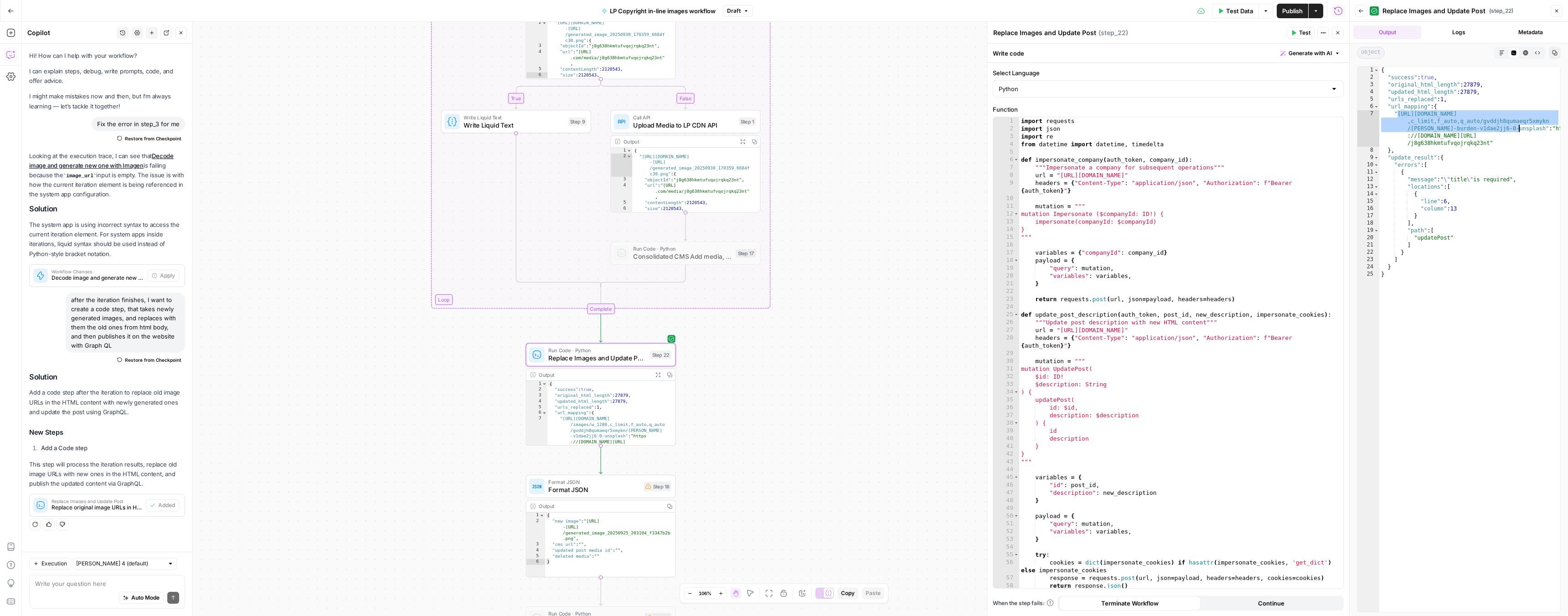
drag, startPoint x: 1399, startPoint y: 113, endPoint x: 1519, endPoint y: 128, distance: 120.9
click at [1519, 128] on div "{ "success" : true , "original_html_length" : 27879 , "updated_html_length" : 2…" at bounding box center [1469, 346] width 181 height 560
type textarea "**********"
drag, startPoint x: 1532, startPoint y: 129, endPoint x: 1489, endPoint y: 144, distance: 45.5
click at [1489, 144] on div "{ "success" : true , "original_html_length" : 27879 , "updated_html_length" : 2…" at bounding box center [1469, 346] width 181 height 560
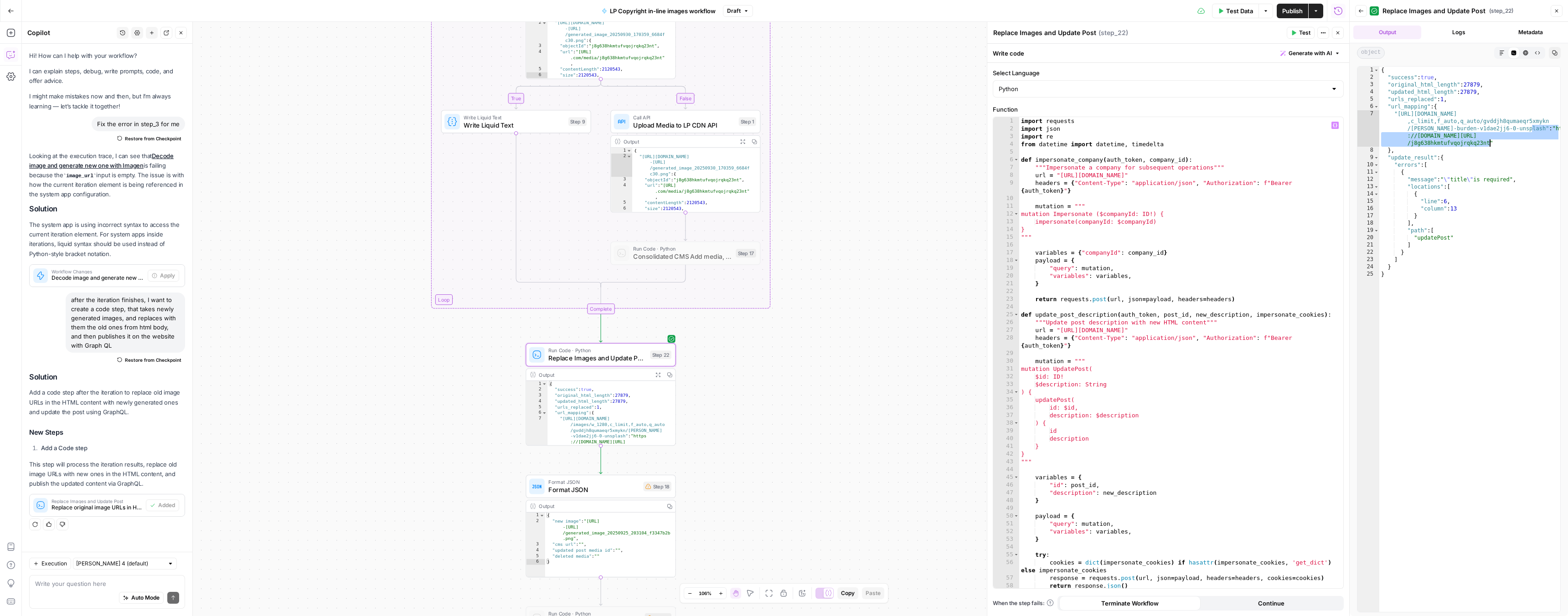
click at [1096, 292] on div "import requests import json import re from datetime import datetime , timedelta…" at bounding box center [1177, 360] width 317 height 487
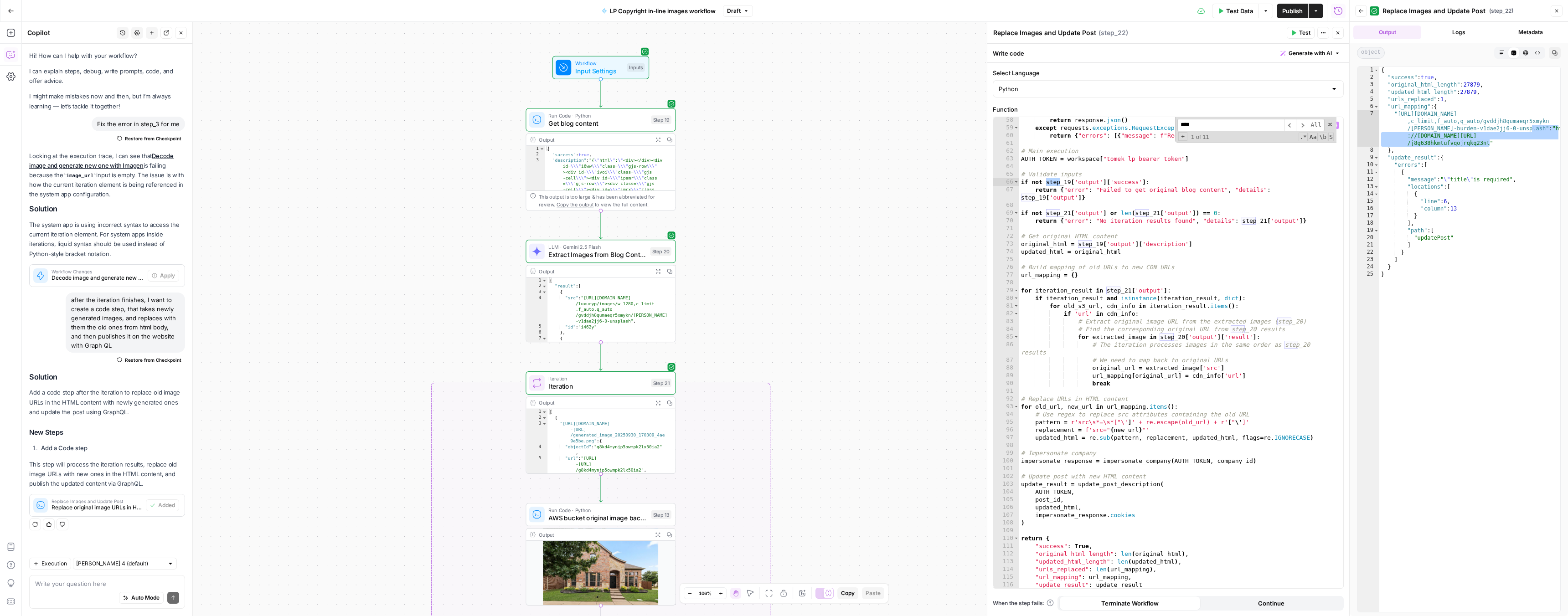
scroll to position [482, 0]
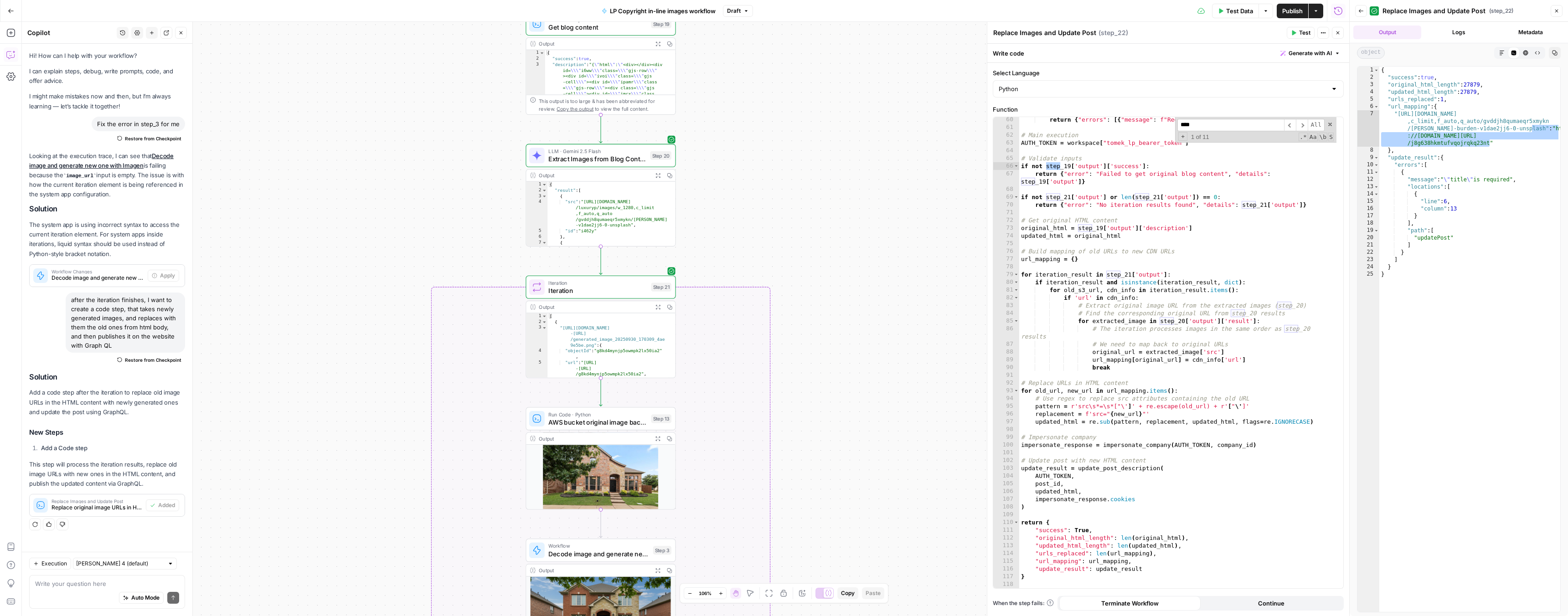
type input "****"
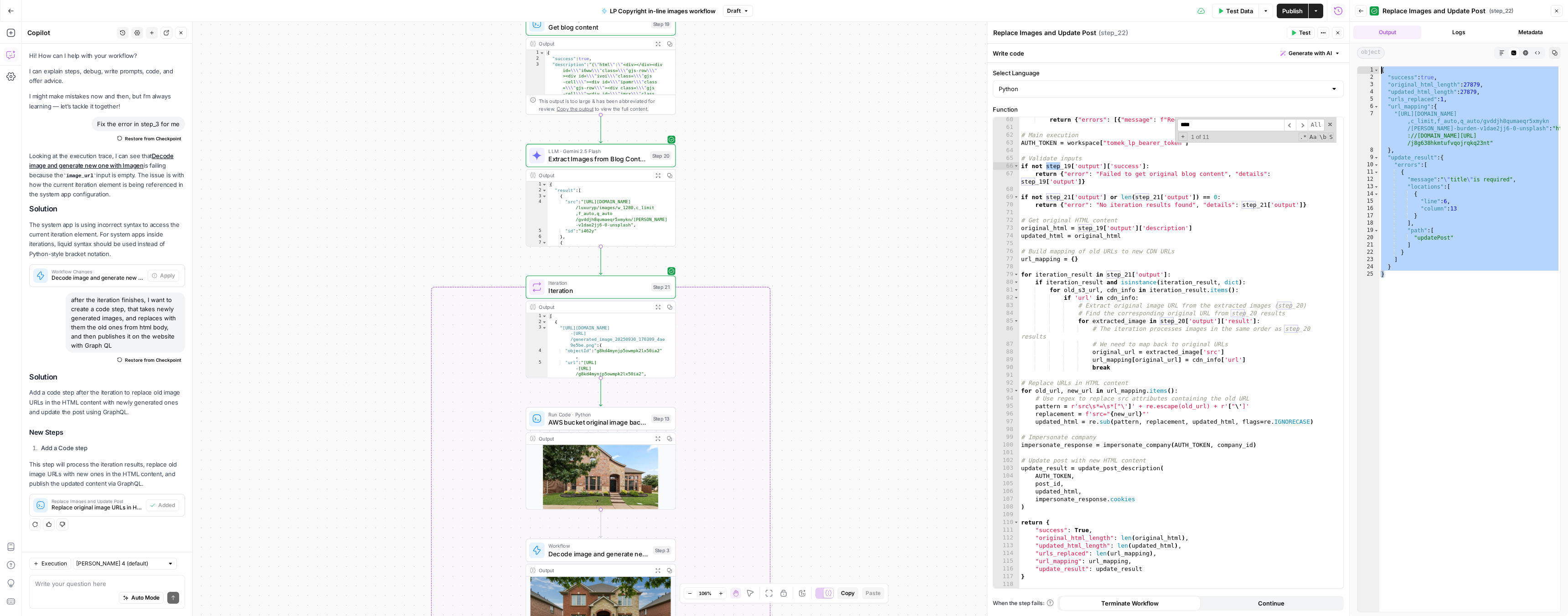
drag, startPoint x: 1393, startPoint y: 279, endPoint x: 1382, endPoint y: 64, distance: 215.3
click at [1382, 64] on div "* 1 2 3 4 5 6 7 8 9 10 11 12 13 14 15 16 17 18 19 20 21 22 23 24 25 { "success"…" at bounding box center [1458, 340] width 219 height 554
type textarea "**********"
click at [100, 583] on textarea at bounding box center [107, 584] width 144 height 9
paste textarea "{ "success": true, "original_html_length": 27879, "updated_html_length": 27879,…"
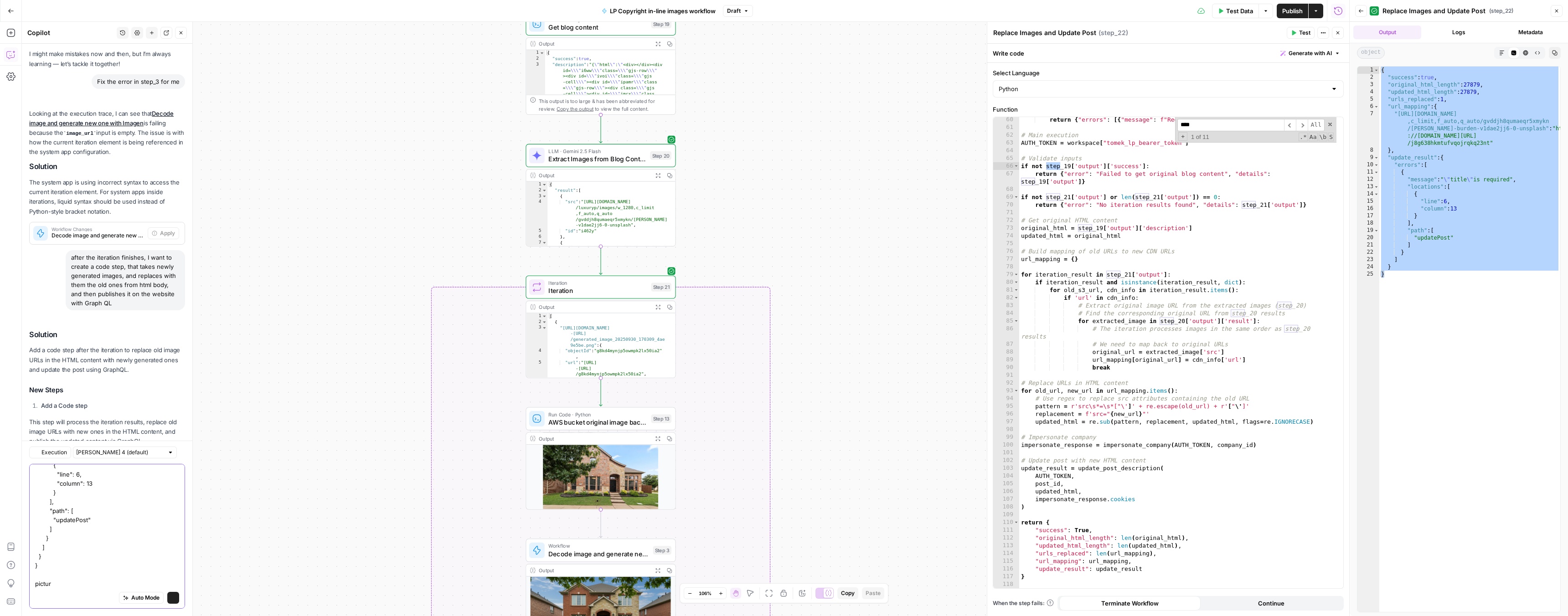
scroll to position [98, 0]
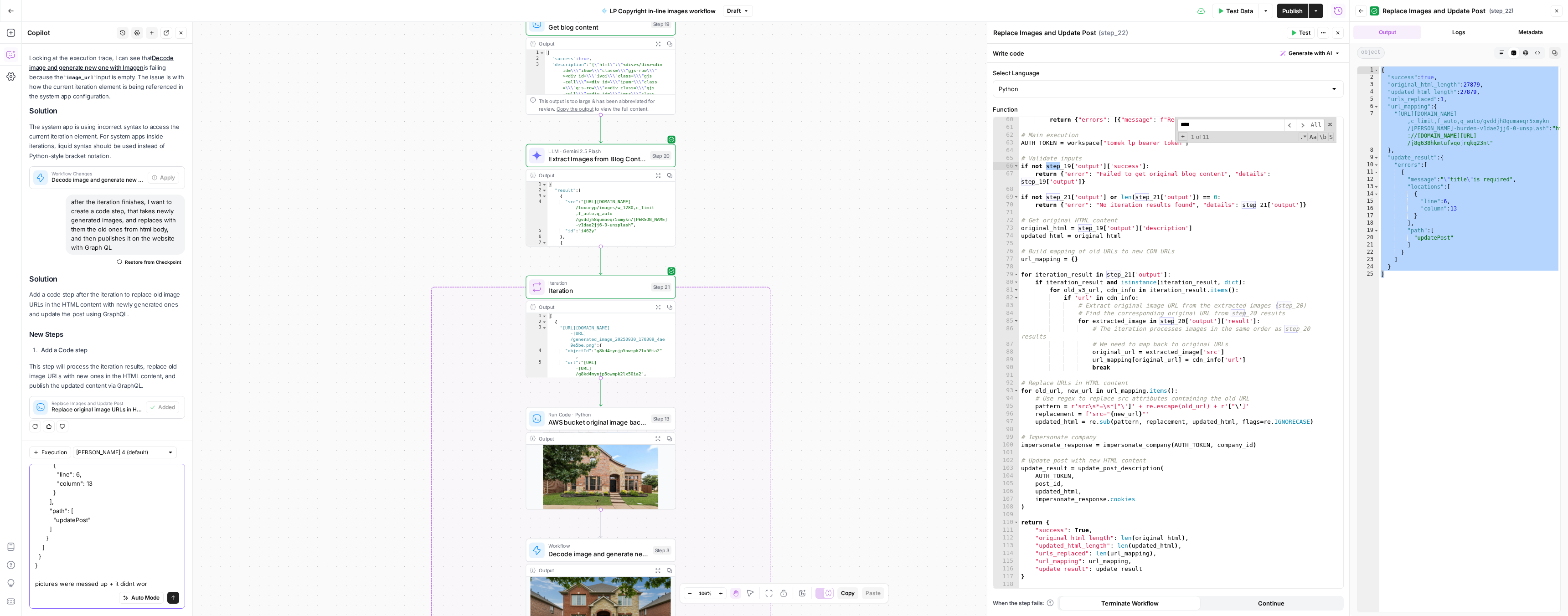
type textarea "{ "success": true, "original_html_length": 27879, "updated_html_length": 27879,…"
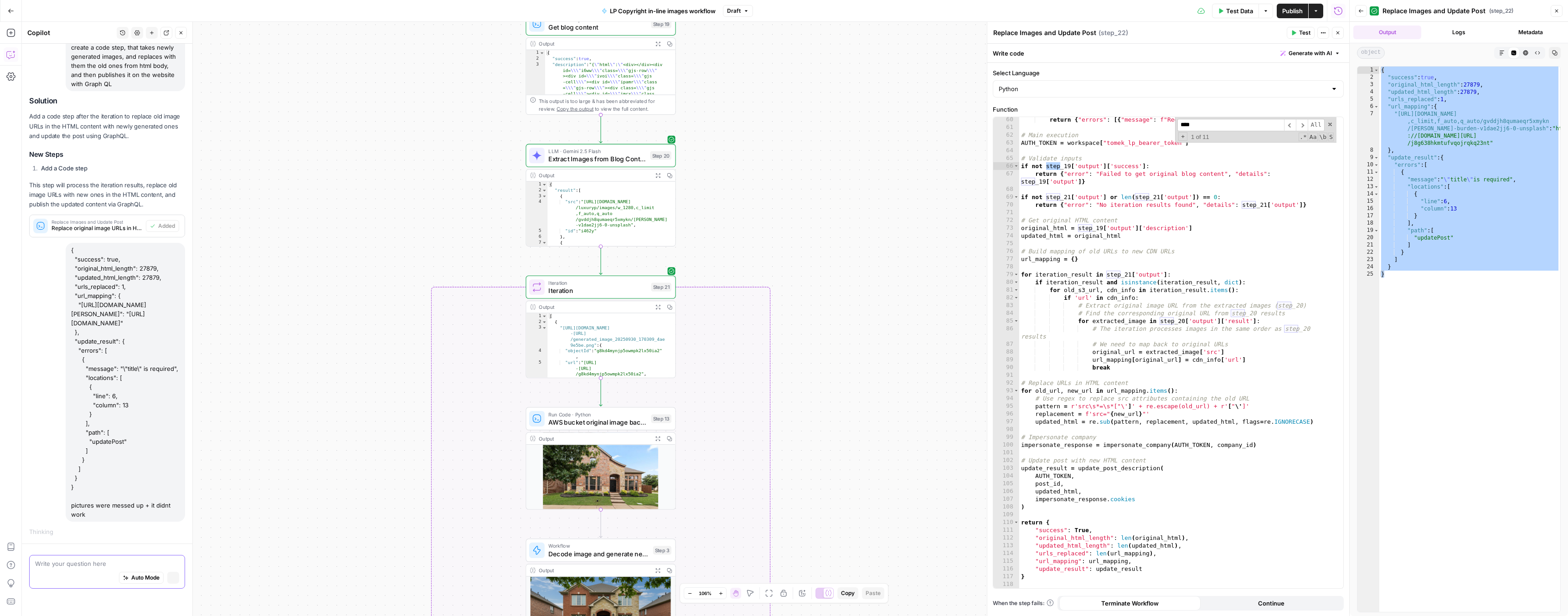
scroll to position [227, 0]
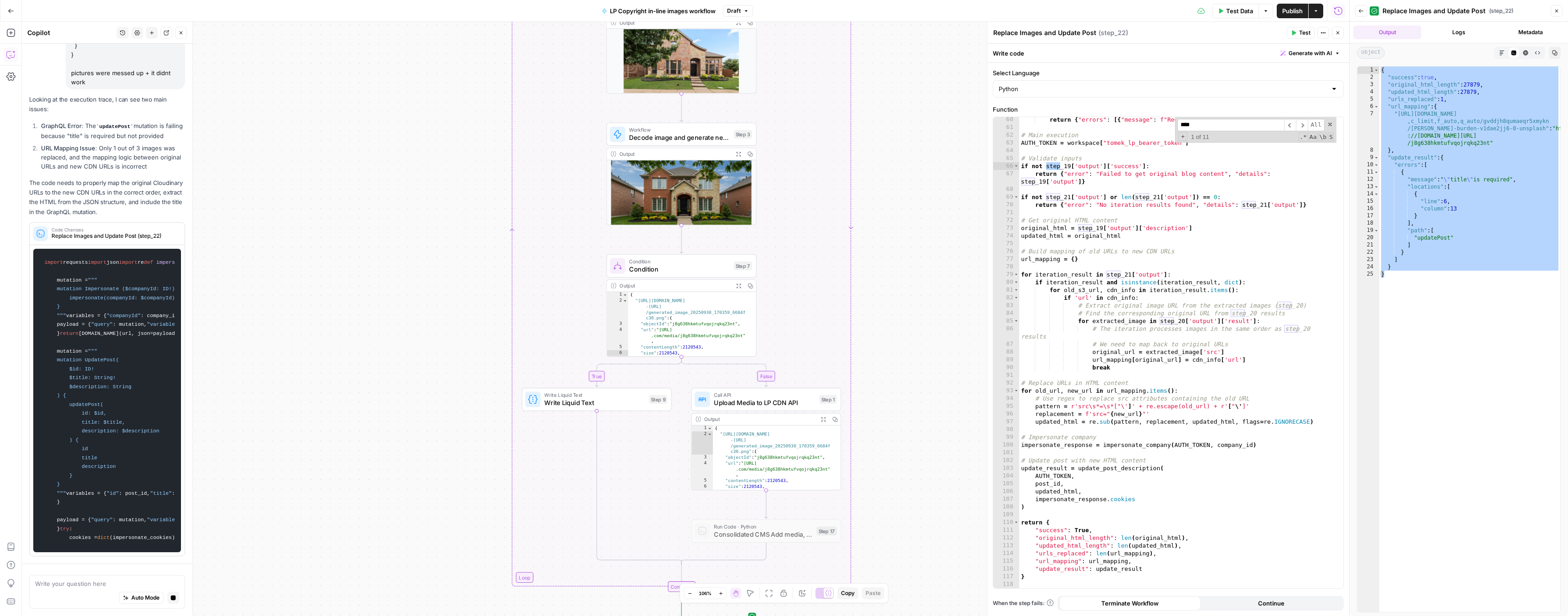
drag, startPoint x: 838, startPoint y: 439, endPoint x: 918, endPoint y: 360, distance: 112.4
click at [918, 360] on div "true false Workflow Input Settings Inputs Run Code · Python Get blog content St…" at bounding box center [685, 319] width 1328 height 594
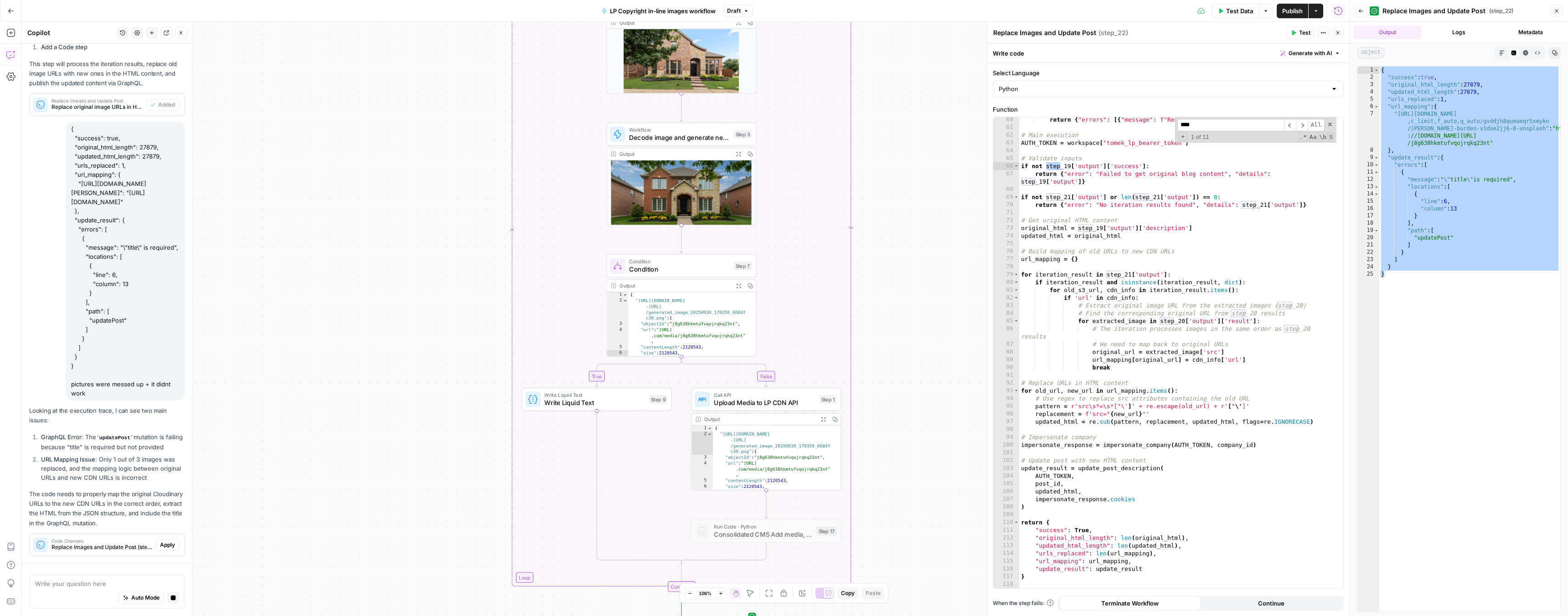
scroll to position [436, 0]
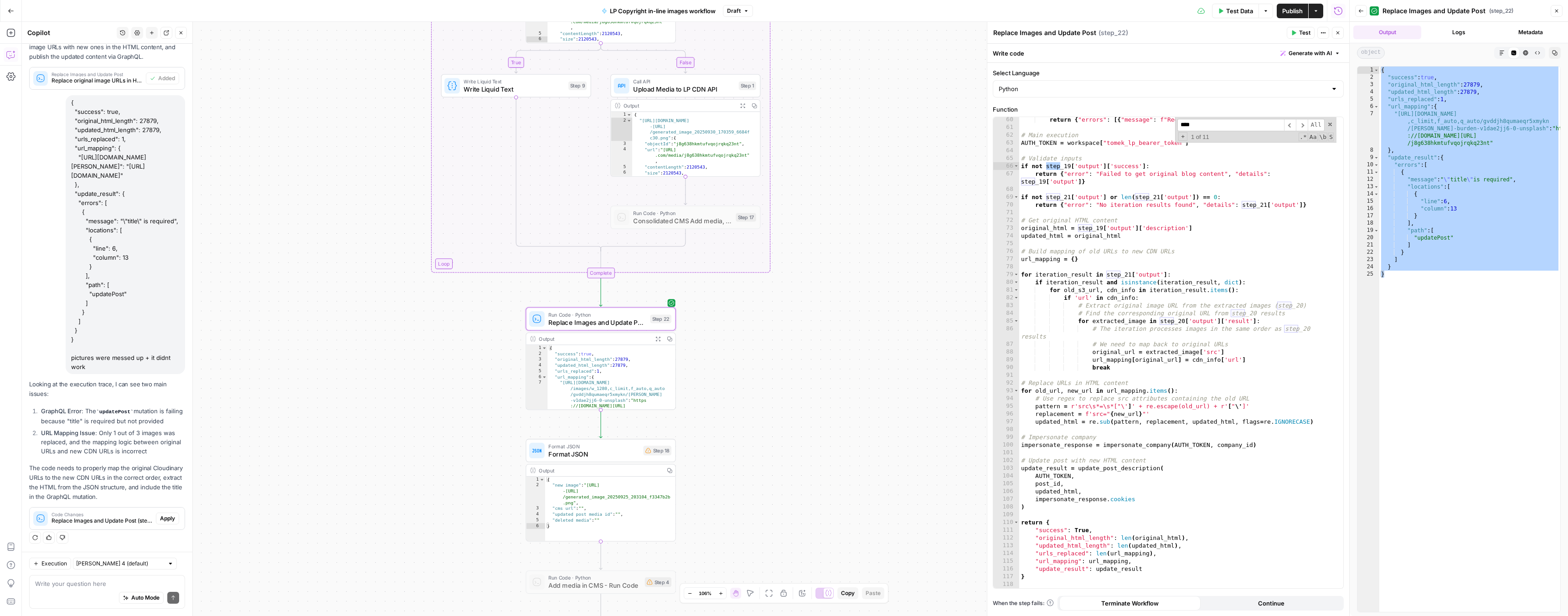
click at [160, 520] on span "Apply" at bounding box center [167, 518] width 15 height 8
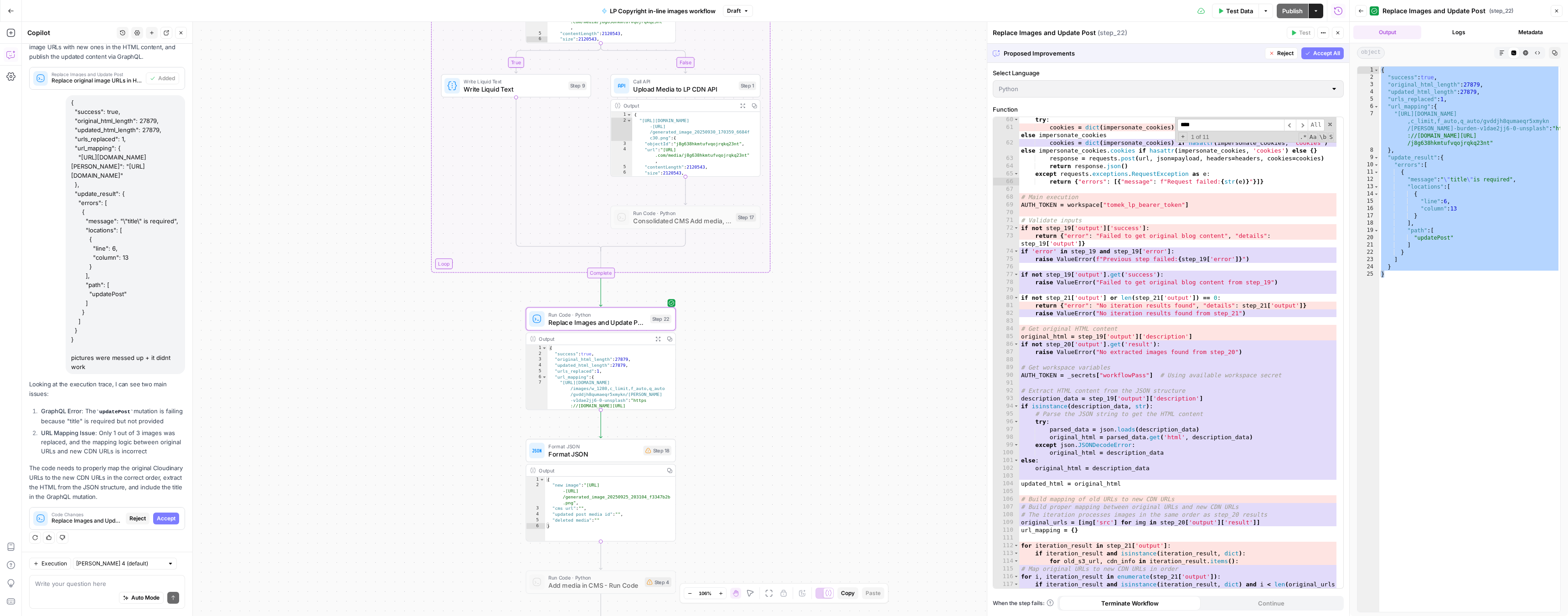
click at [159, 519] on span "Accept" at bounding box center [166, 518] width 19 height 8
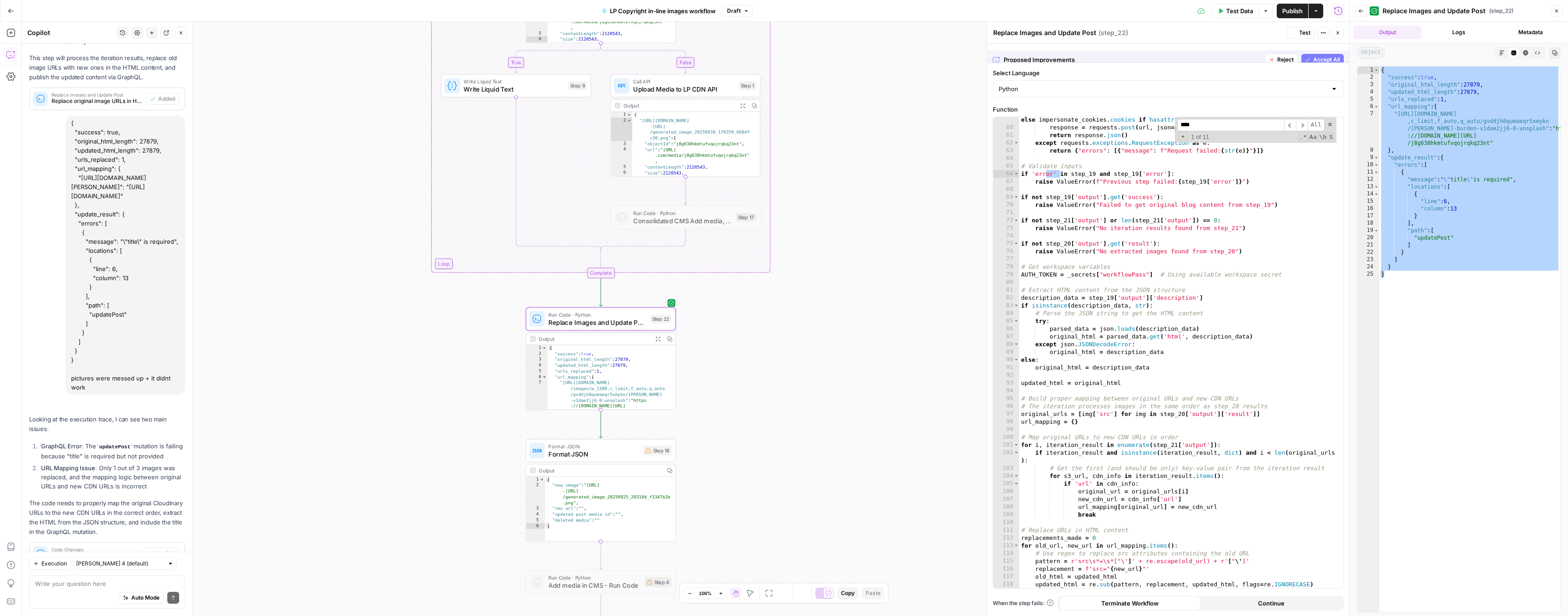
scroll to position [450, 0]
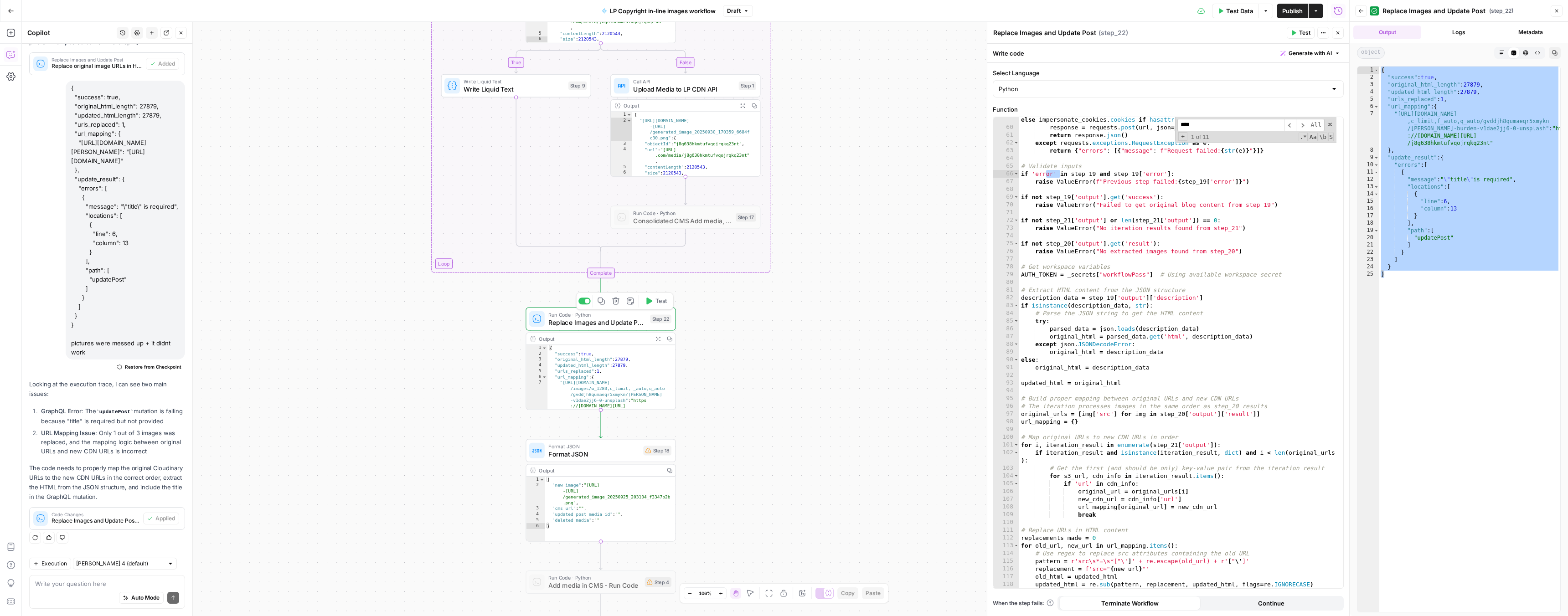
click at [646, 322] on div "Run Code · Python Replace Images and Update Post Step 22 Copy step Delete step …" at bounding box center [600, 319] width 142 height 16
click at [657, 303] on span "Test" at bounding box center [661, 301] width 12 height 9
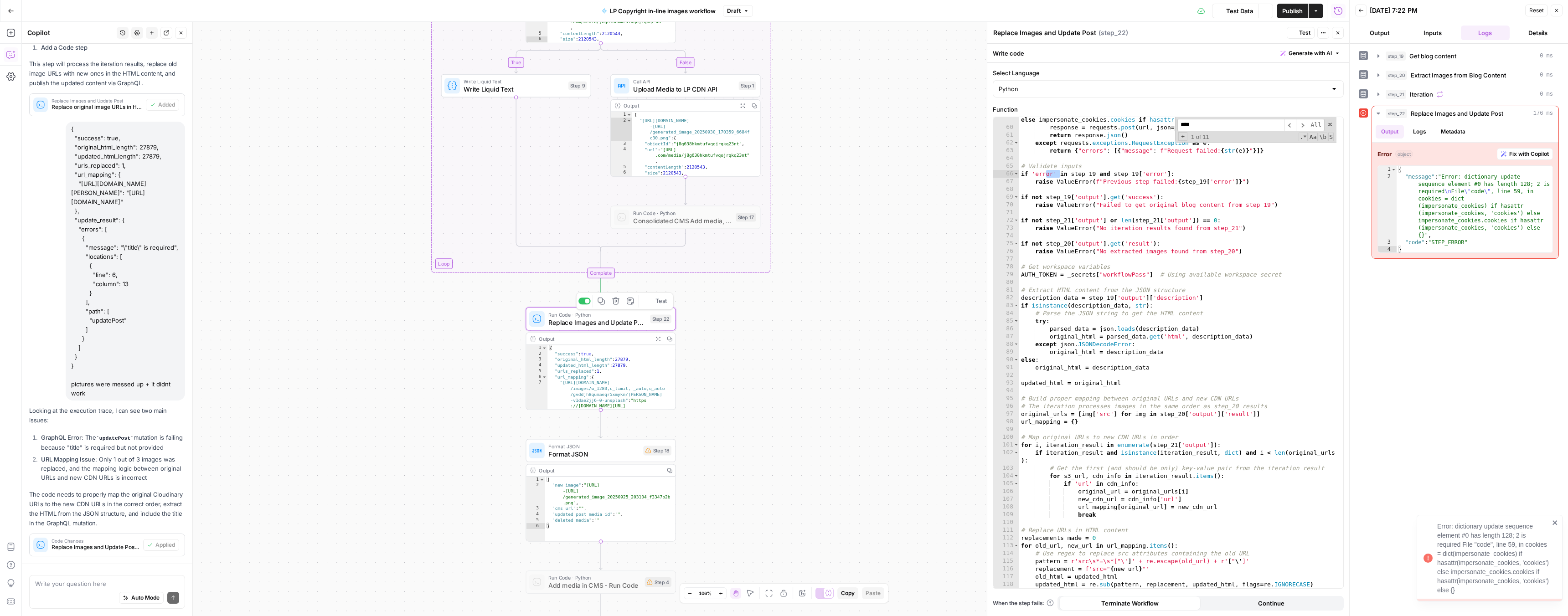
scroll to position [450, 0]
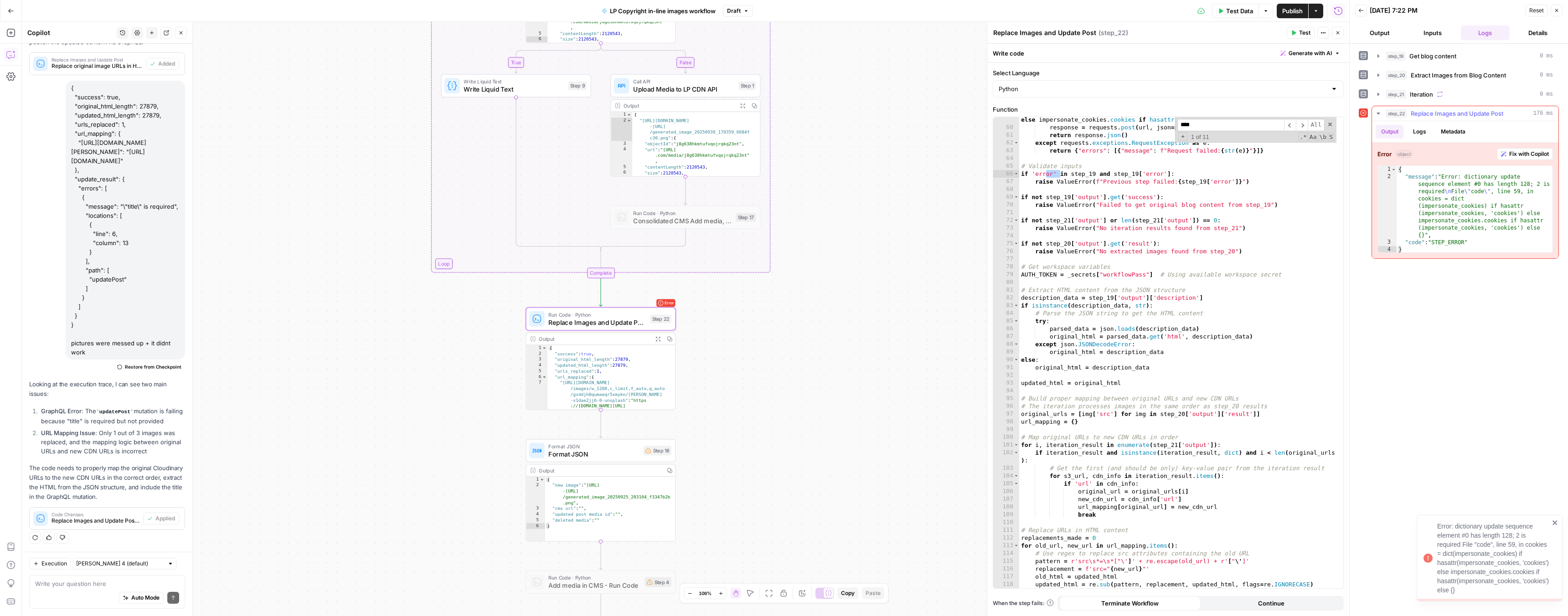
click at [1516, 153] on span "Fix with Copilot" at bounding box center [1528, 153] width 40 height 8
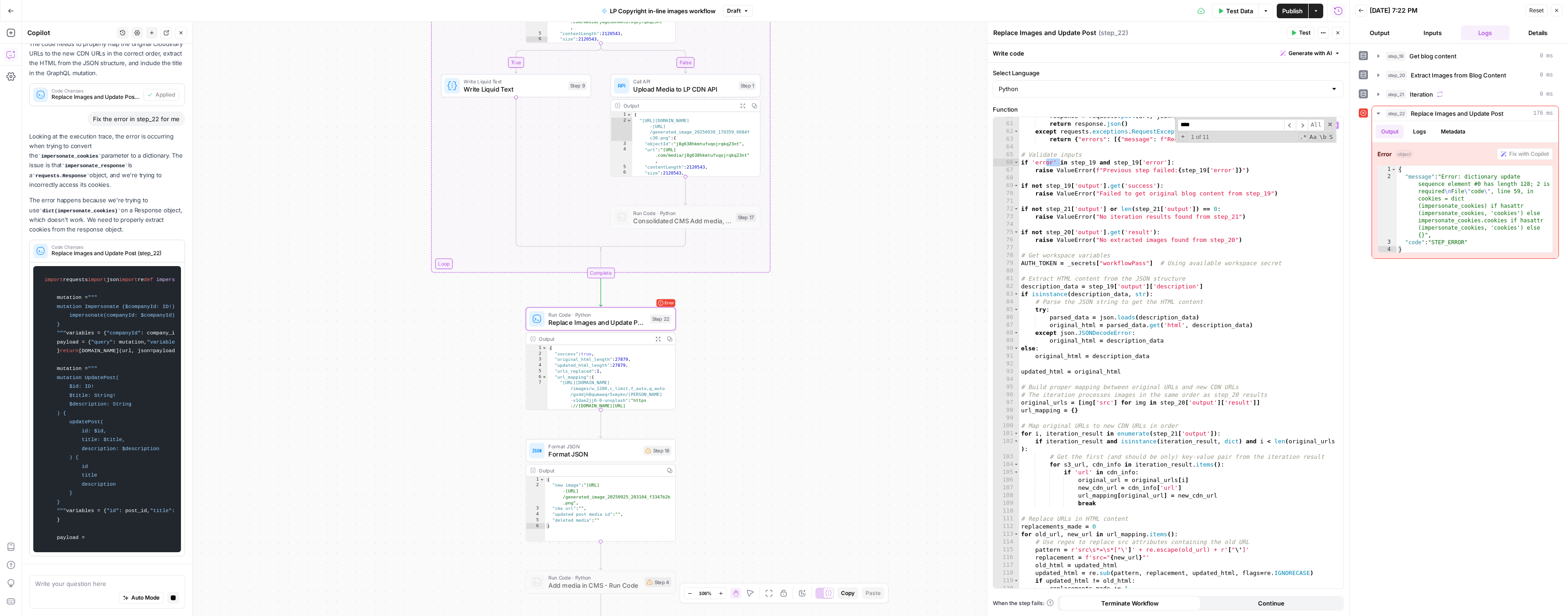
scroll to position [621, 0]
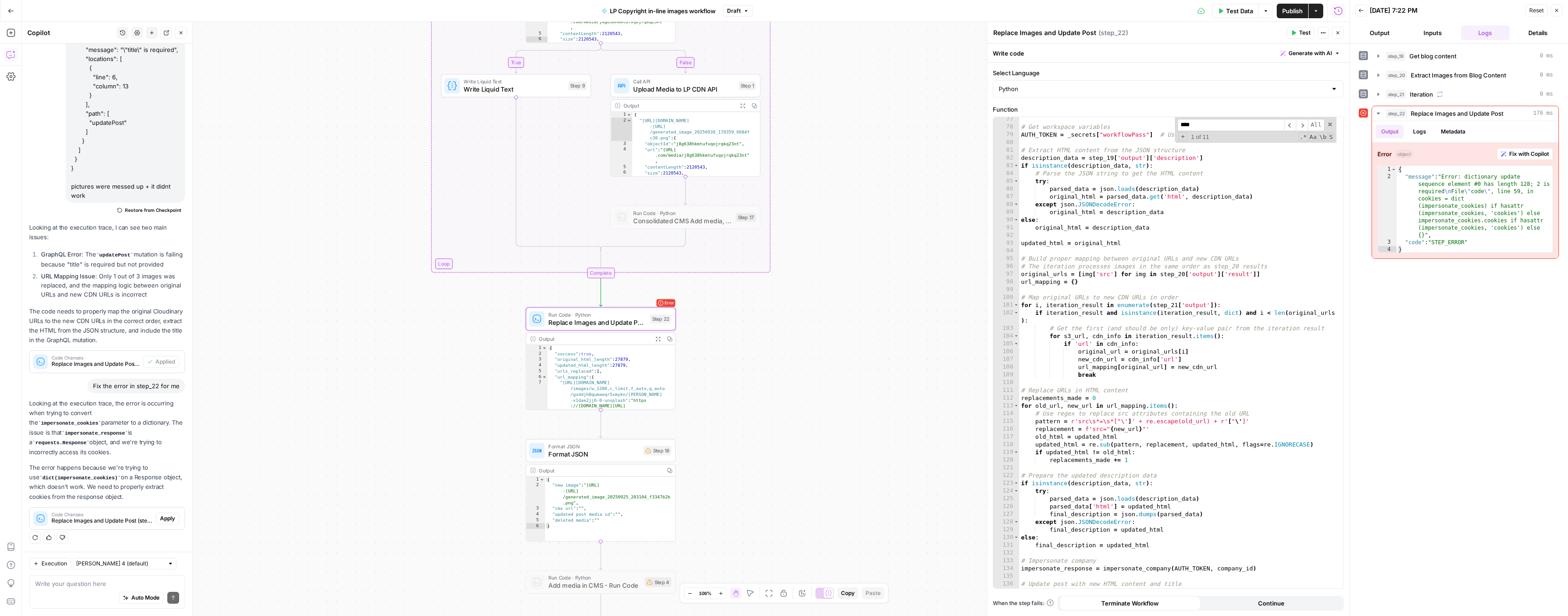
click at [160, 518] on span "Apply" at bounding box center [167, 518] width 15 height 8
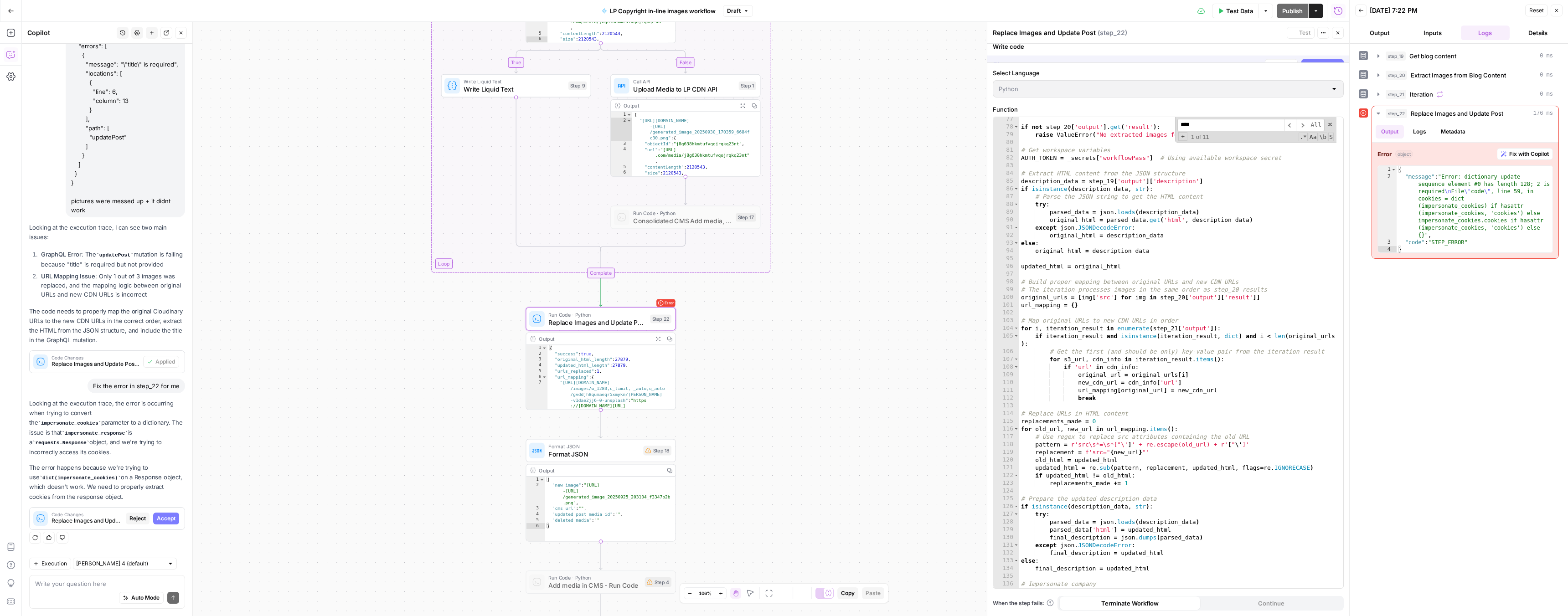
scroll to position [637, 0]
click at [159, 518] on span "Accept" at bounding box center [166, 518] width 19 height 8
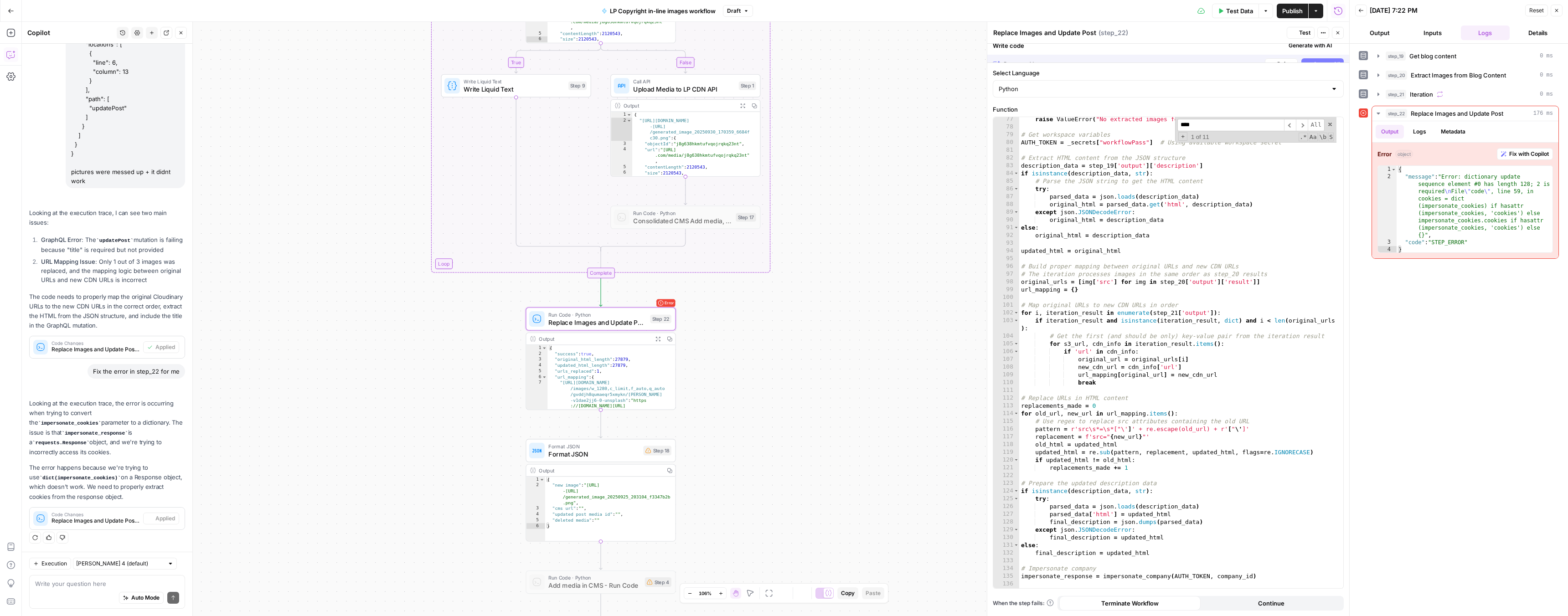
scroll to position [621, 0]
click at [667, 304] on span "Test" at bounding box center [661, 301] width 12 height 9
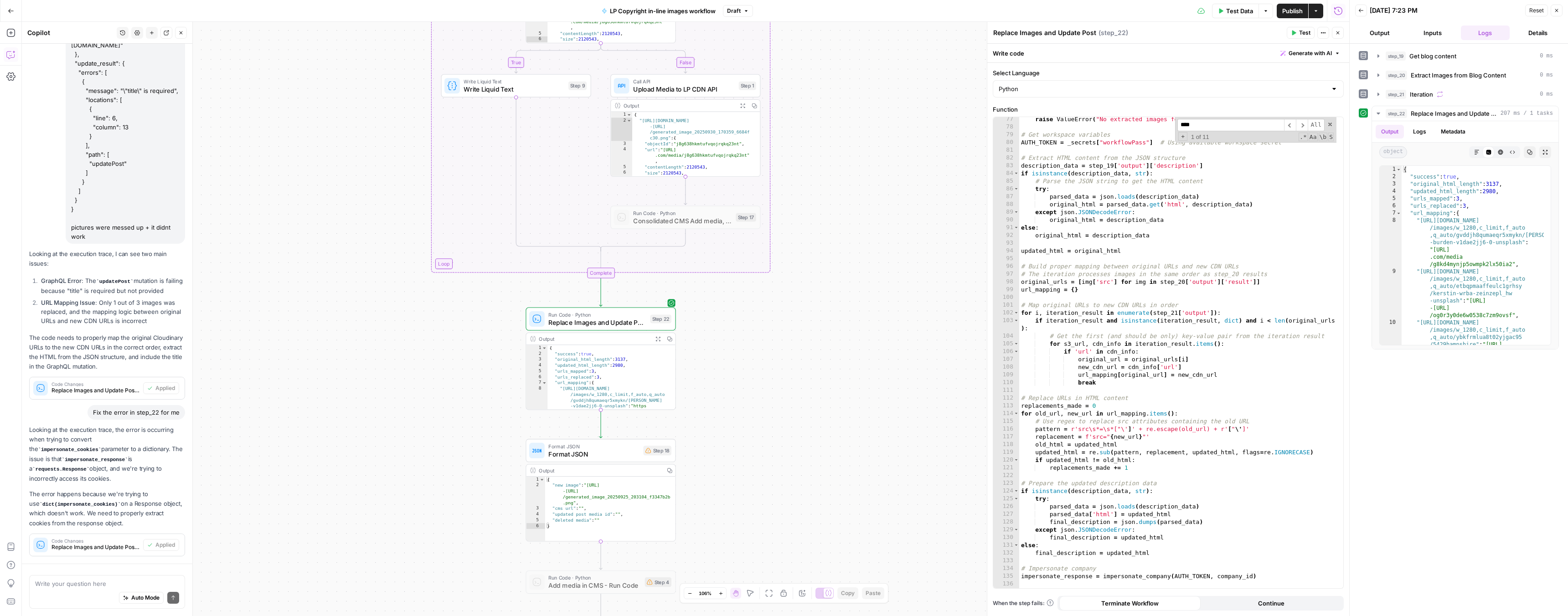
scroll to position [621, 0]
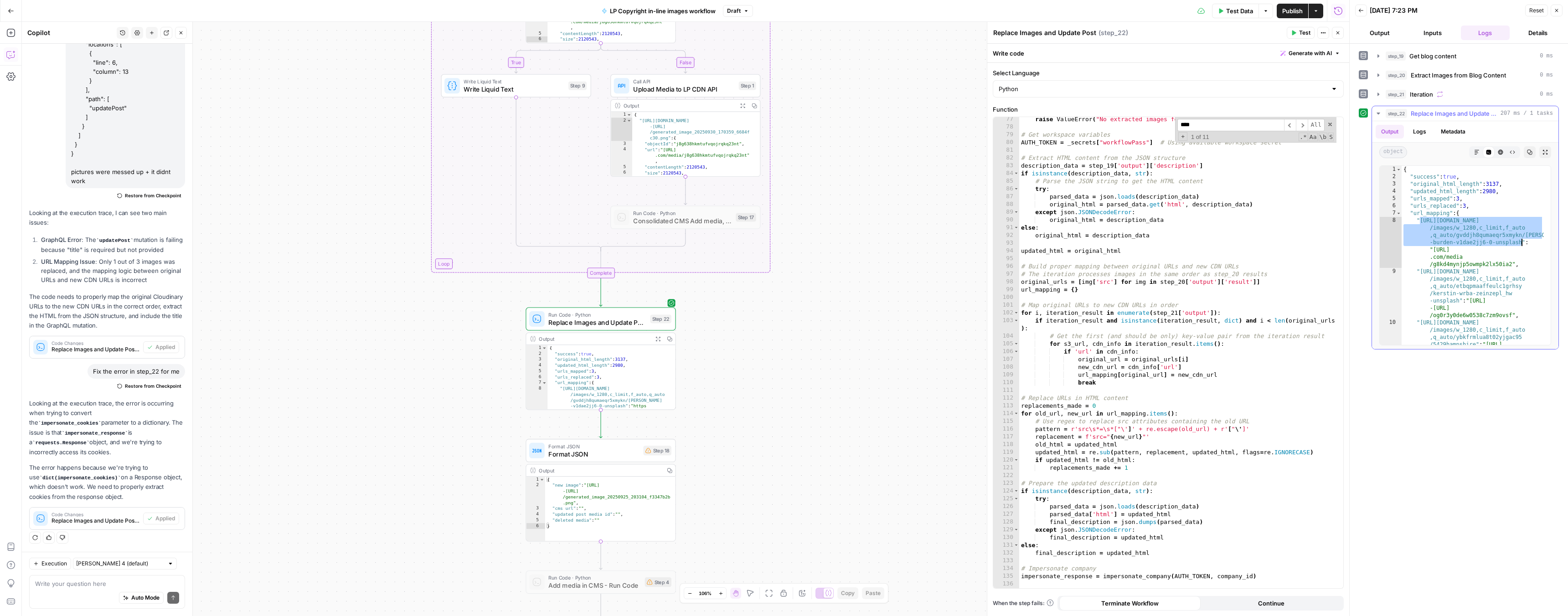
drag, startPoint x: 1422, startPoint y: 220, endPoint x: 1522, endPoint y: 244, distance: 102.8
click at [1522, 244] on div "{ "success" : true , "original_html_length" : 3137 , "updated_html_length" : 29…" at bounding box center [1473, 281] width 142 height 230
drag, startPoint x: 1433, startPoint y: 250, endPoint x: 1511, endPoint y: 264, distance: 79.2
click at [1511, 264] on div "{ "success" : true , "original_html_length" : 3137 , "updated_html_length" : 29…" at bounding box center [1473, 281] width 142 height 230
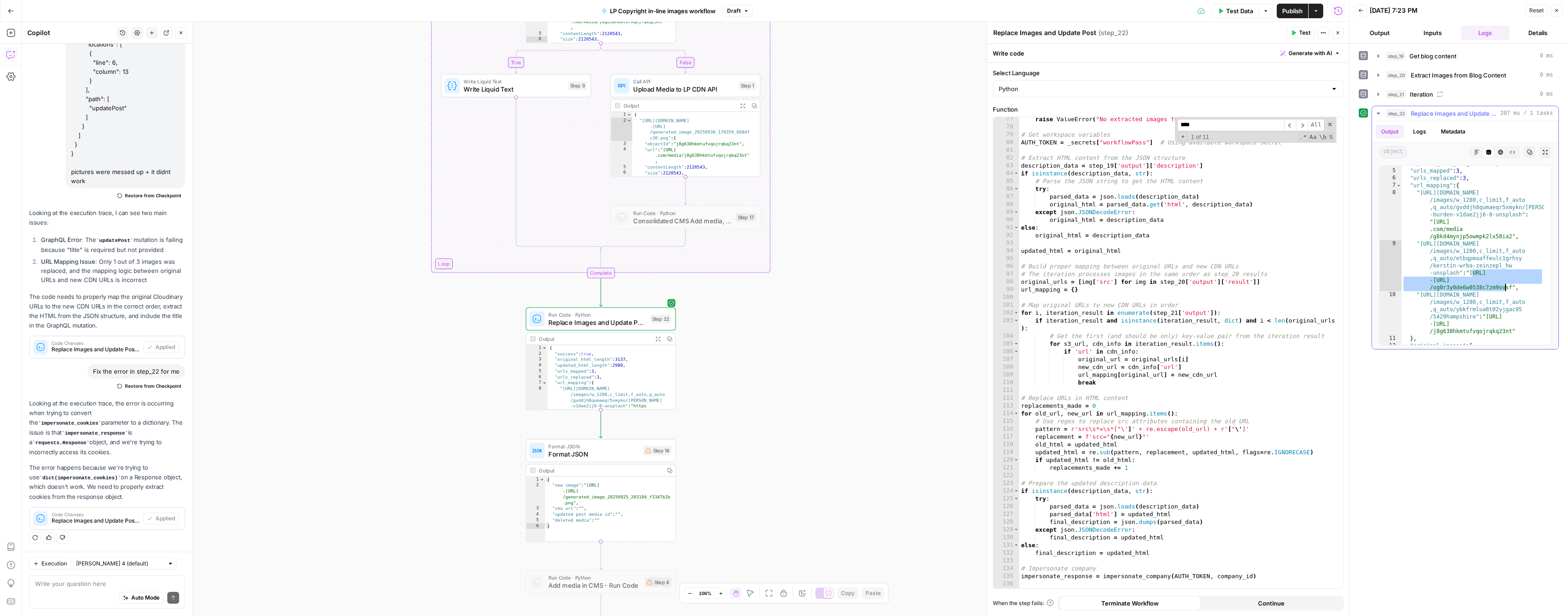
drag, startPoint x: 1474, startPoint y: 273, endPoint x: 1505, endPoint y: 285, distance: 33.2
click at [1505, 285] on div ""updated_html_length" : 2980 , "urls_mapped" : 3 , "urls_replaced" : 3 , "url_m…" at bounding box center [1473, 257] width 142 height 194
type textarea "**********"
drag, startPoint x: 1420, startPoint y: 244, endPoint x: 1460, endPoint y: 273, distance: 49.4
click at [1460, 273] on div ""updated_html_length" : 2980 , "urls_mapped" : 3 , "urls_replaced" : 3 , "url_m…" at bounding box center [1473, 257] width 142 height 194
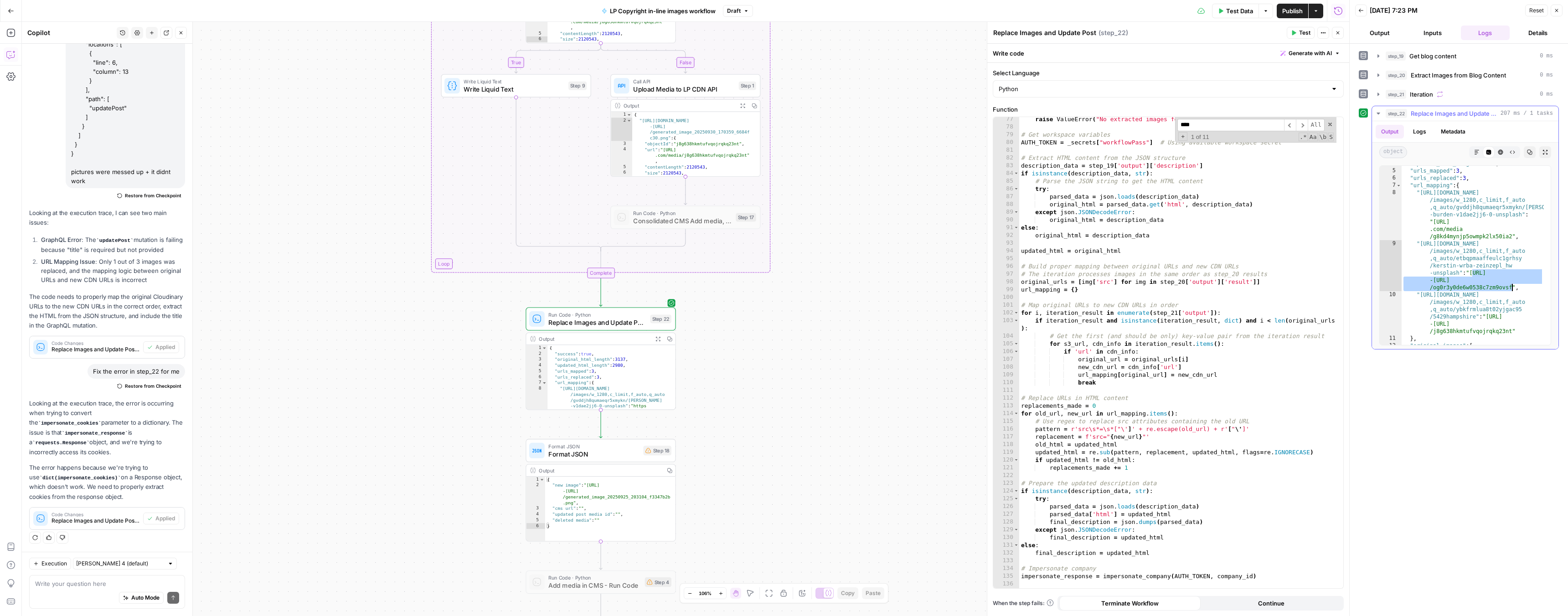
drag, startPoint x: 1474, startPoint y: 273, endPoint x: 1511, endPoint y: 288, distance: 39.9
click at [1511, 288] on div ""updated_html_length" : 2980 , "urls_mapped" : 3 , "urls_replaced" : 3 , "url_m…" at bounding box center [1473, 257] width 142 height 194
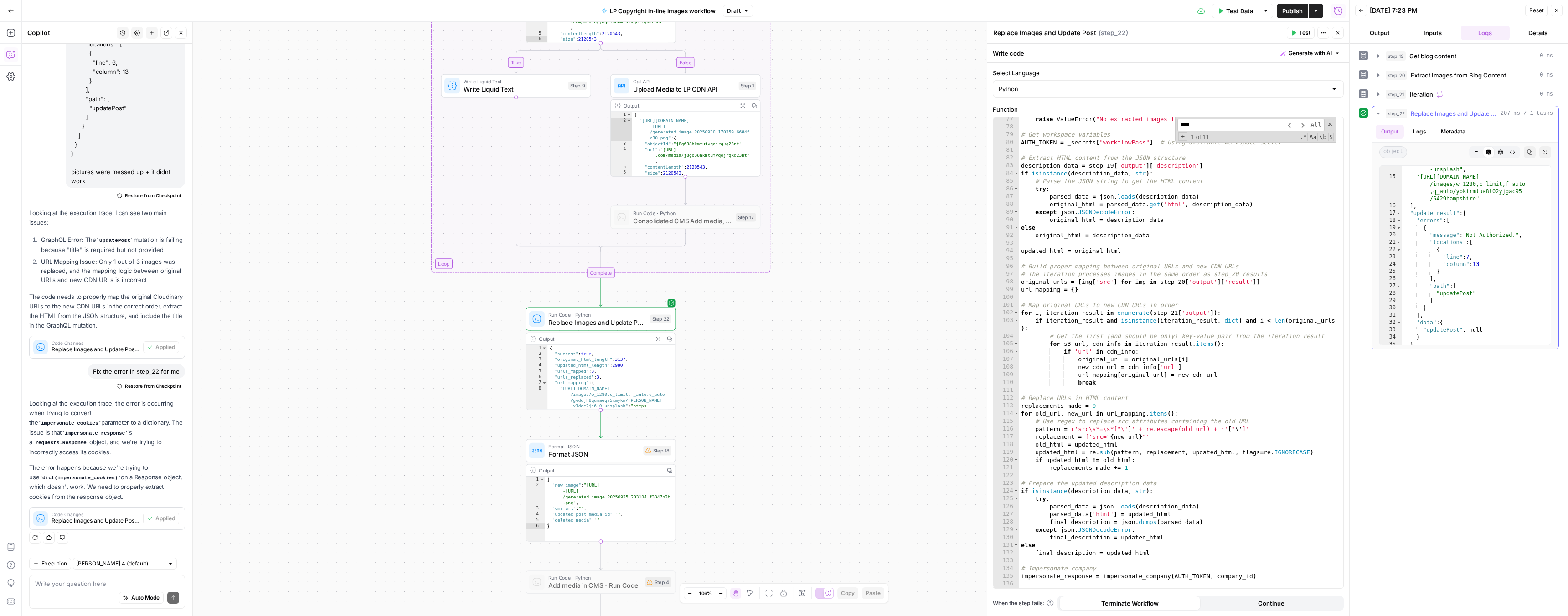
scroll to position [281, 0]
click at [124, 579] on textarea at bounding box center [107, 584] width 144 height 9
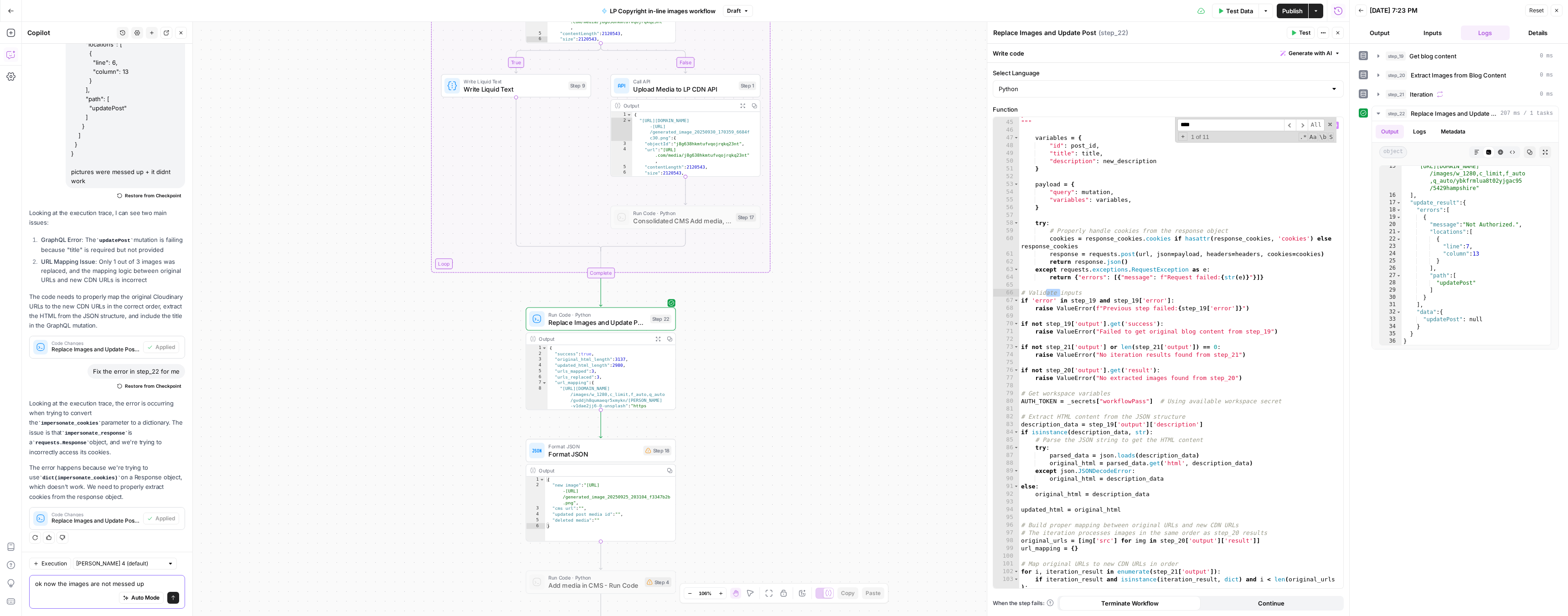
scroll to position [310, 0]
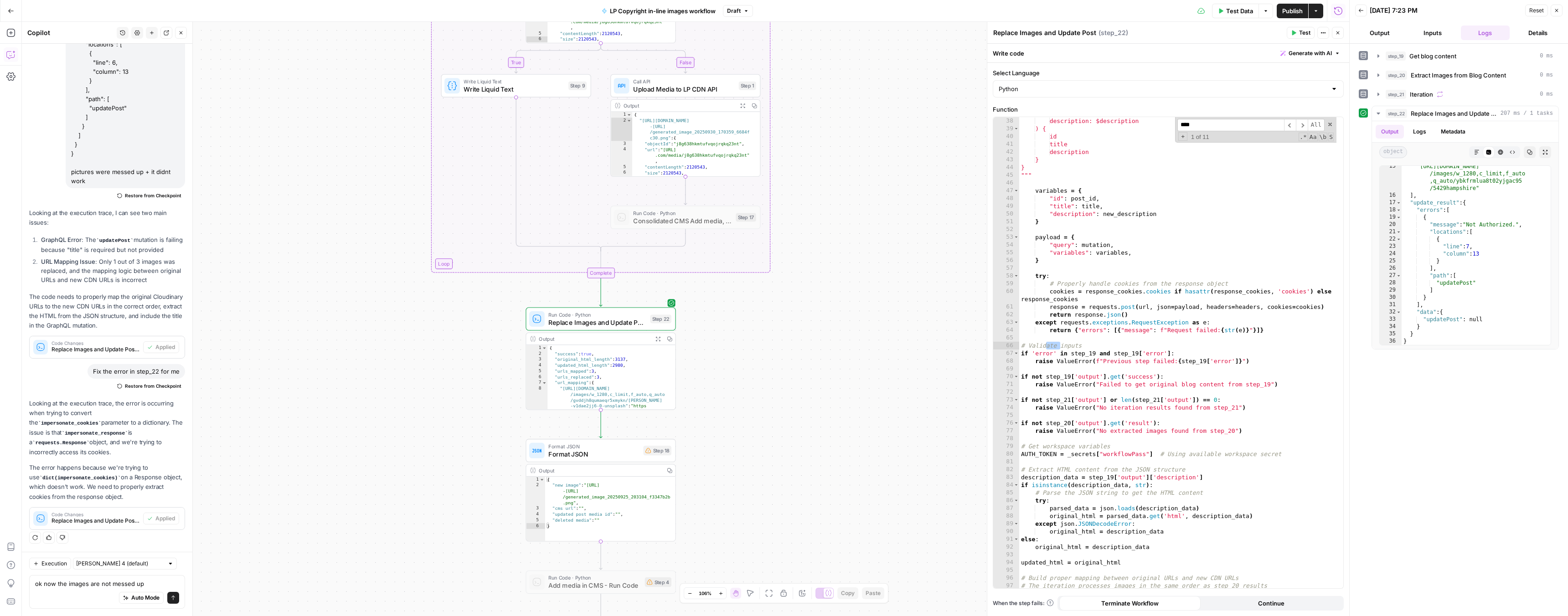
click at [713, 220] on span "Consolidated CMS Add media, update post, delete old" at bounding box center [682, 221] width 99 height 10
click at [671, 201] on div at bounding box center [670, 199] width 12 height 7
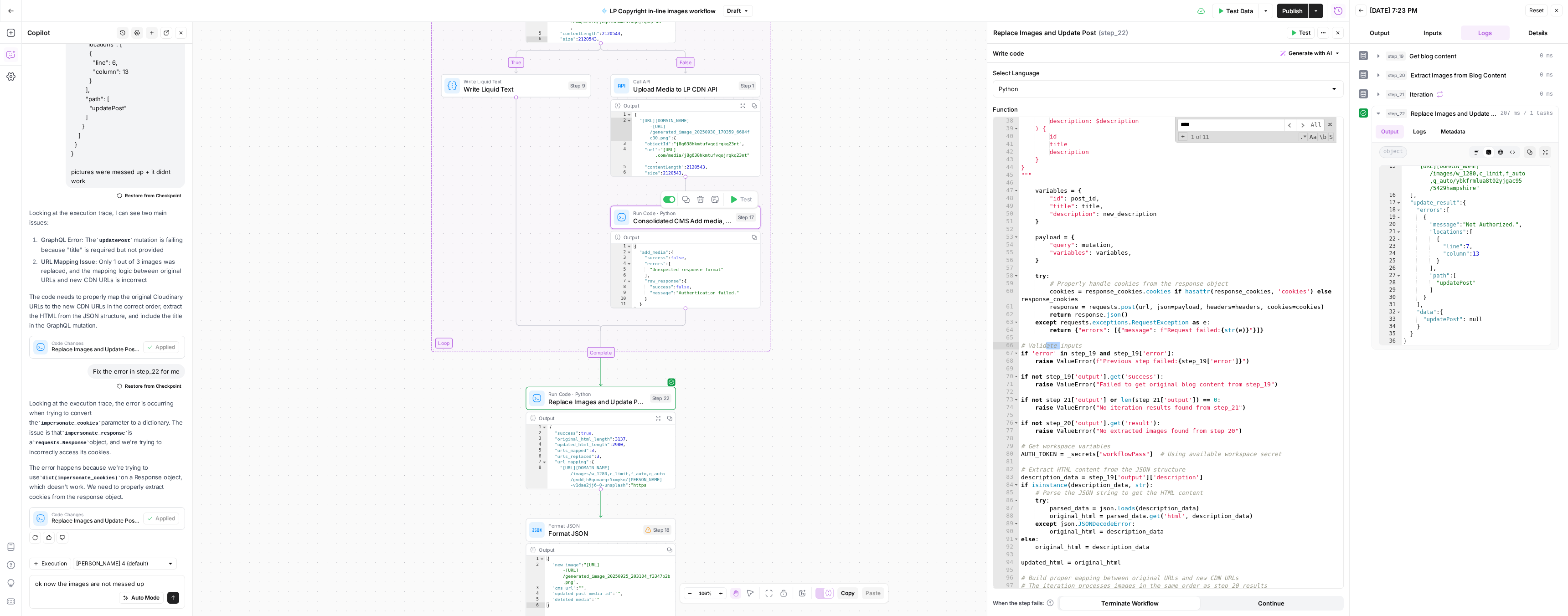
click at [692, 216] on span "Consolidated CMS Add media, update post, delete old" at bounding box center [682, 221] width 99 height 10
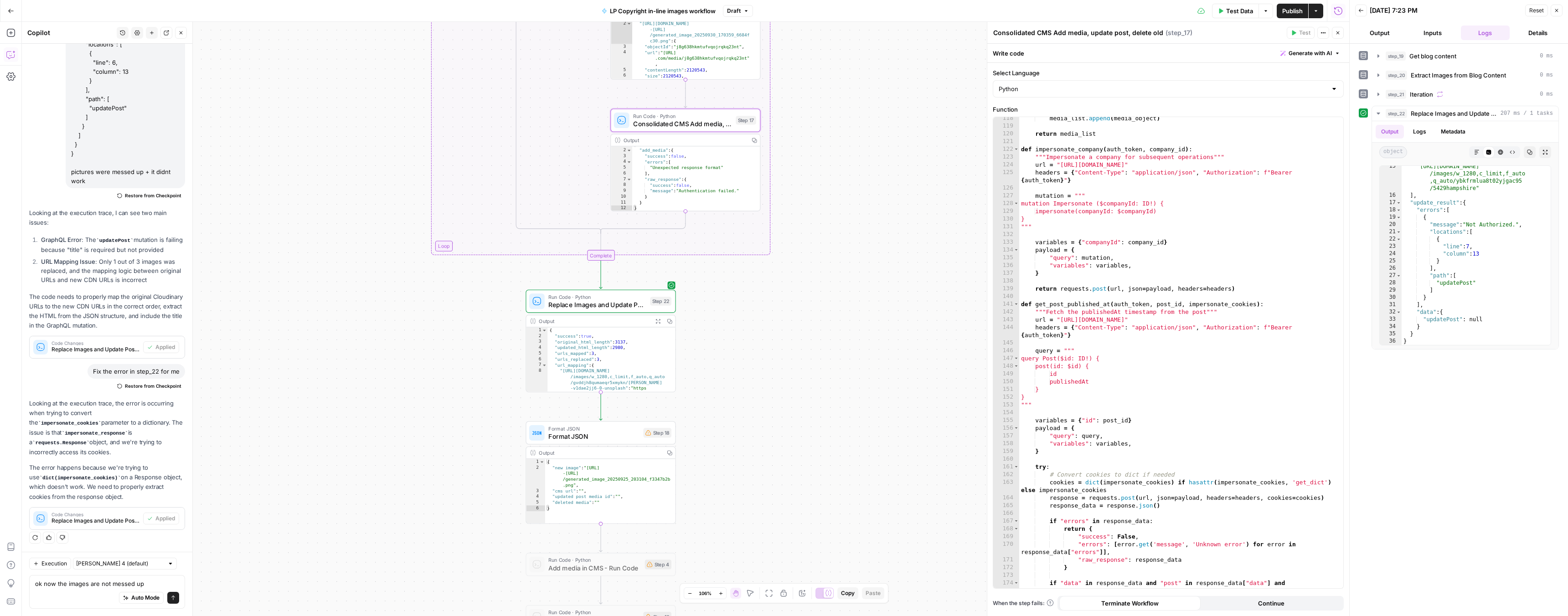
scroll to position [5, 0]
click at [690, 122] on span "Consolidated CMS Add media, update post, delete old" at bounding box center [682, 124] width 99 height 10
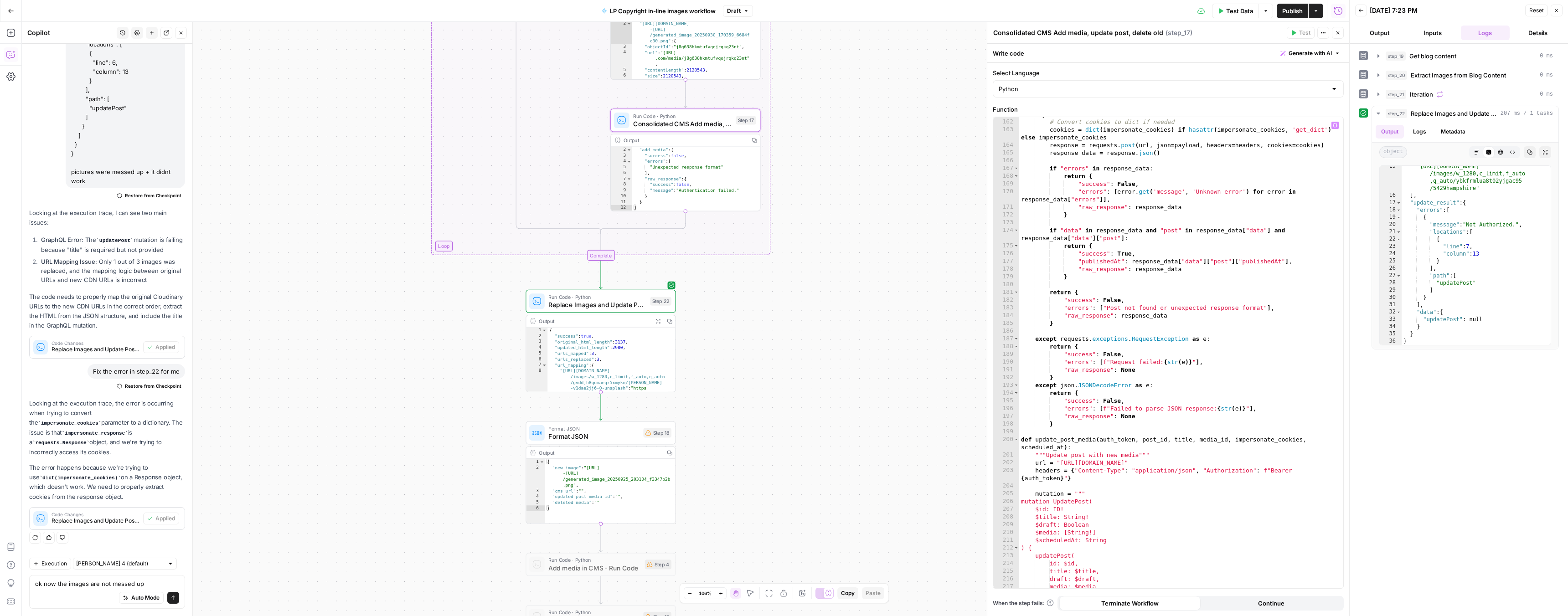
scroll to position [1432, 0]
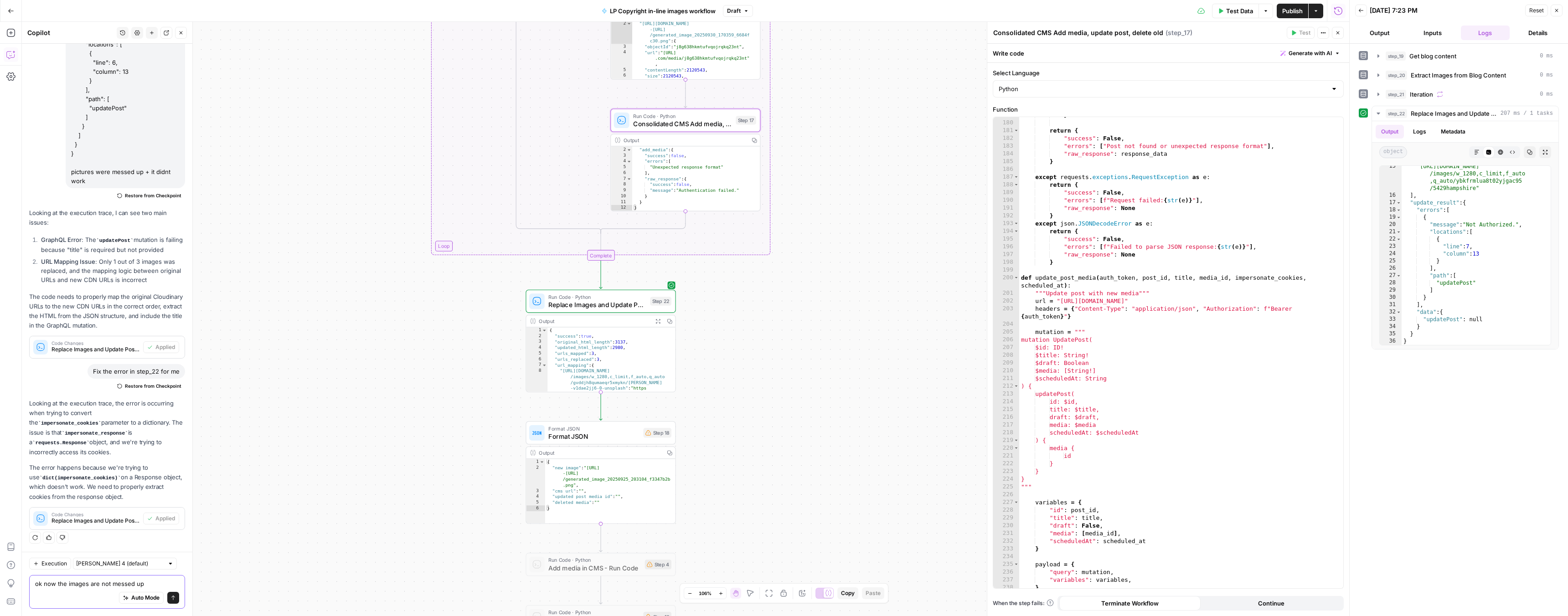
click at [65, 586] on textarea "ok now the images are not messed up" at bounding box center [107, 584] width 144 height 9
click at [148, 584] on textarea "ok now the images are not messed up" at bounding box center [107, 584] width 144 height 9
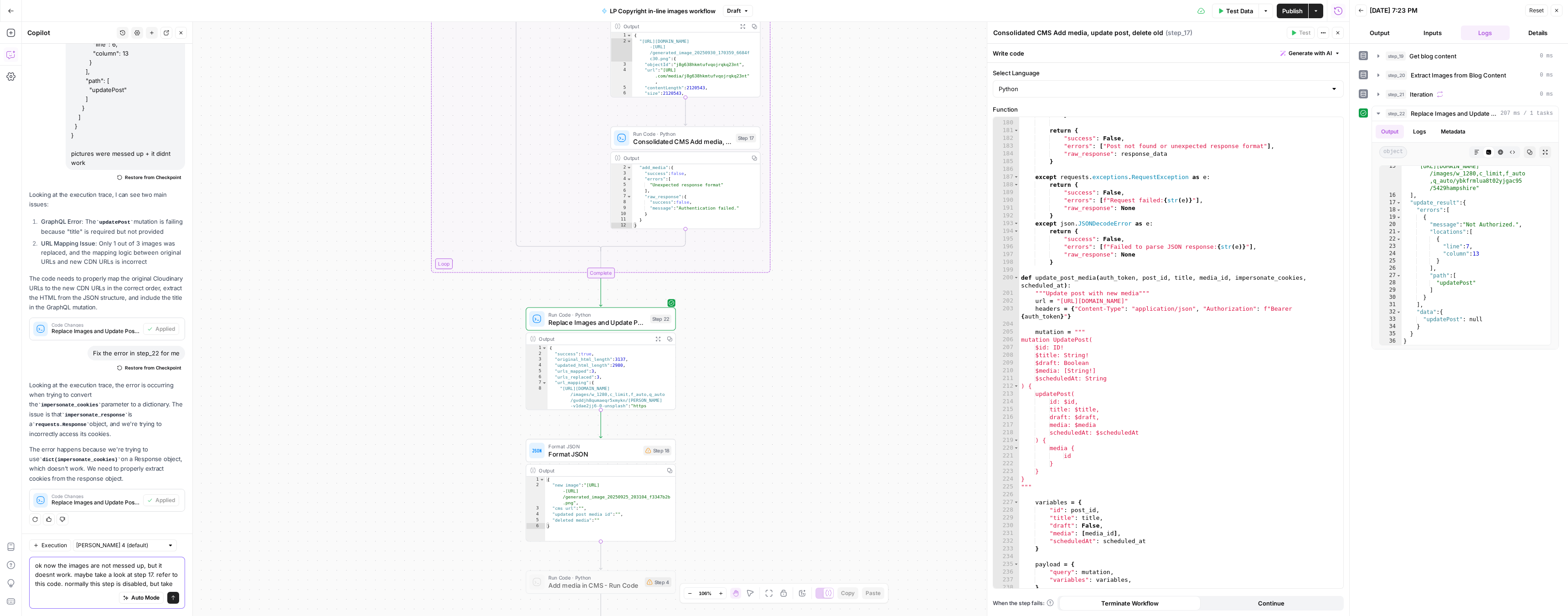
scroll to position [648, 0]
type textarea "ok now the images are not messed up, but it doesnt work. maybe take a look at s…"
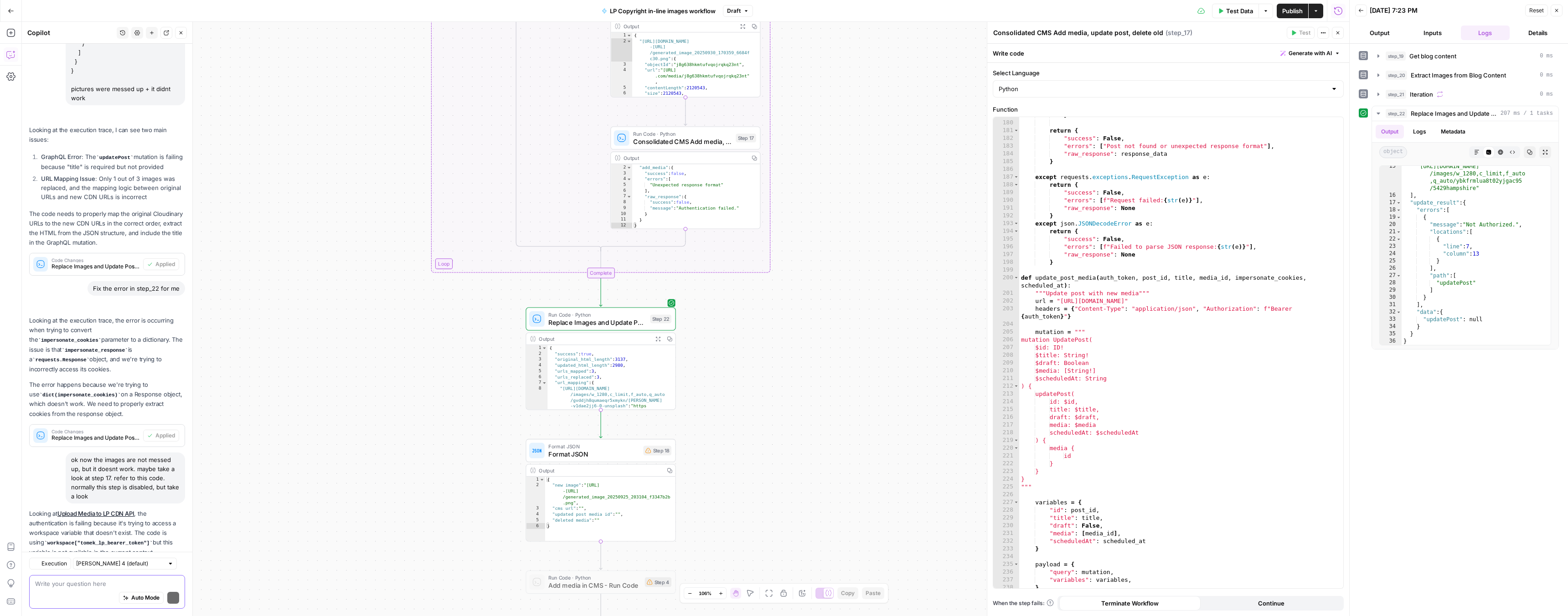
scroll to position [785, 0]
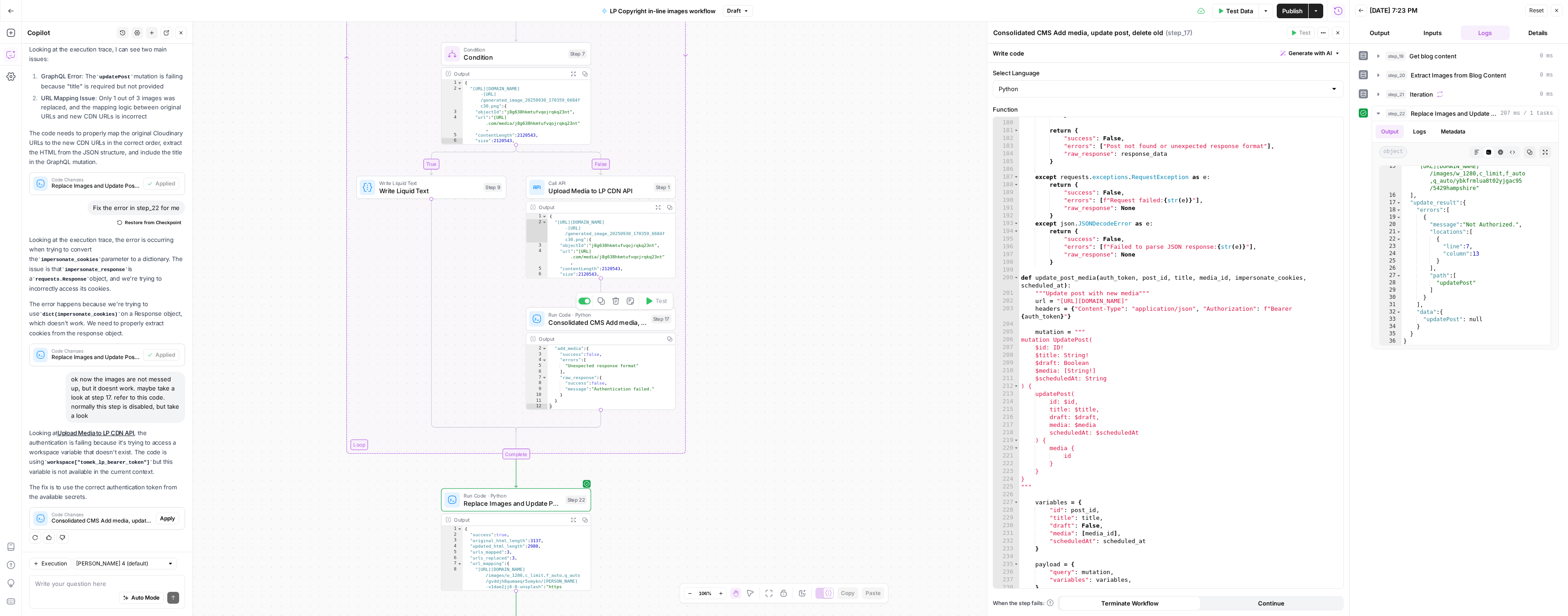
click at [587, 300] on div at bounding box center [587, 301] width 5 height 5
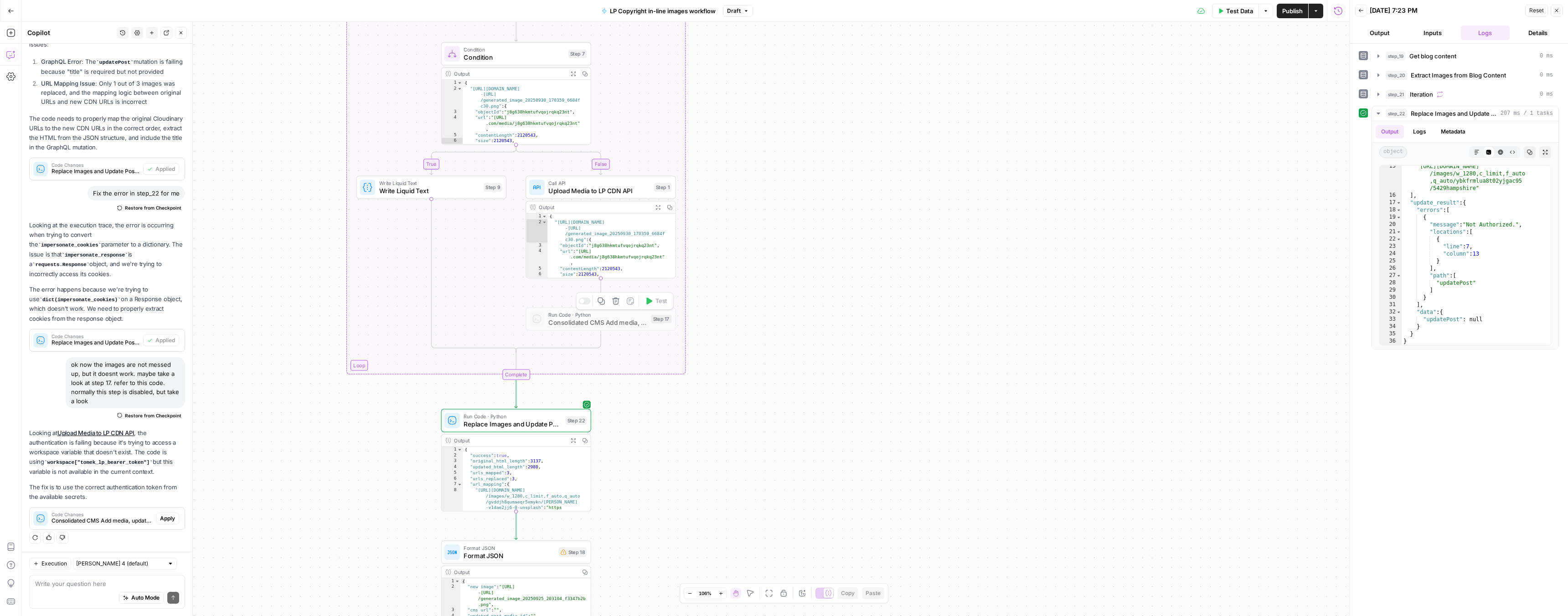
click at [584, 301] on div at bounding box center [582, 301] width 5 height 5
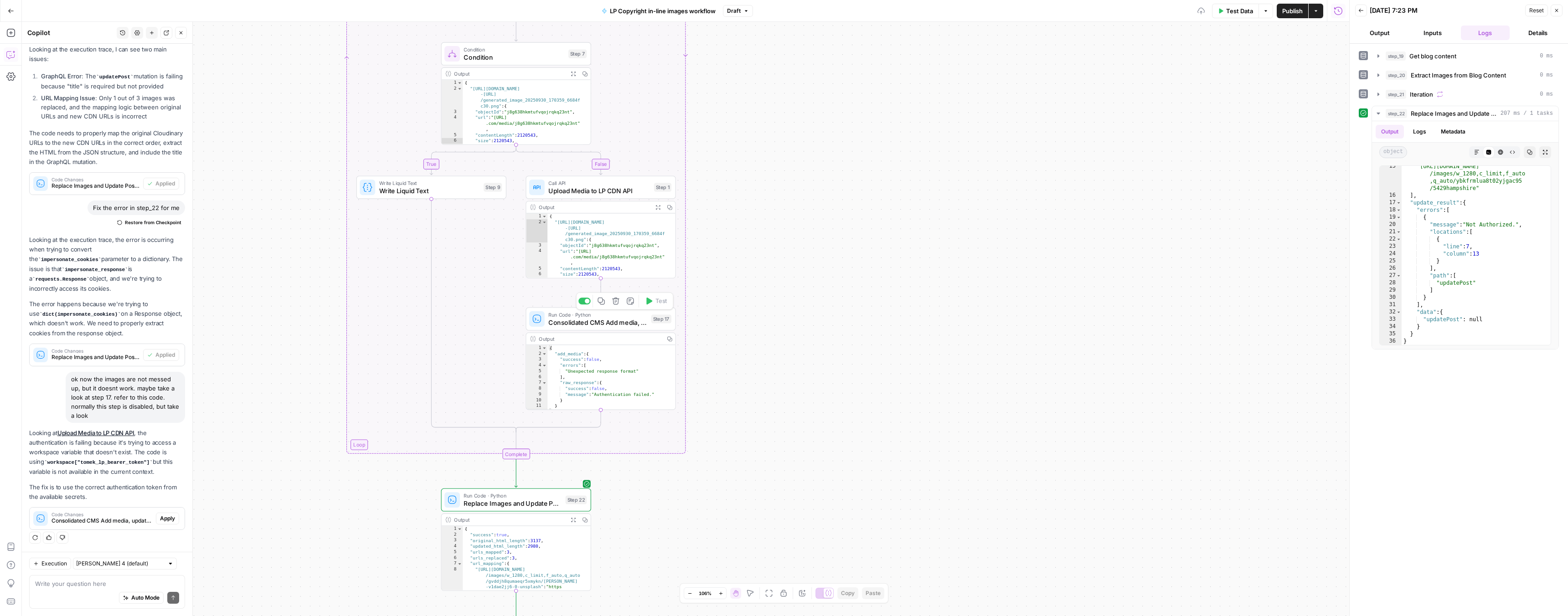
click at [585, 320] on span "Consolidated CMS Add media, update post, delete old" at bounding box center [598, 323] width 99 height 10
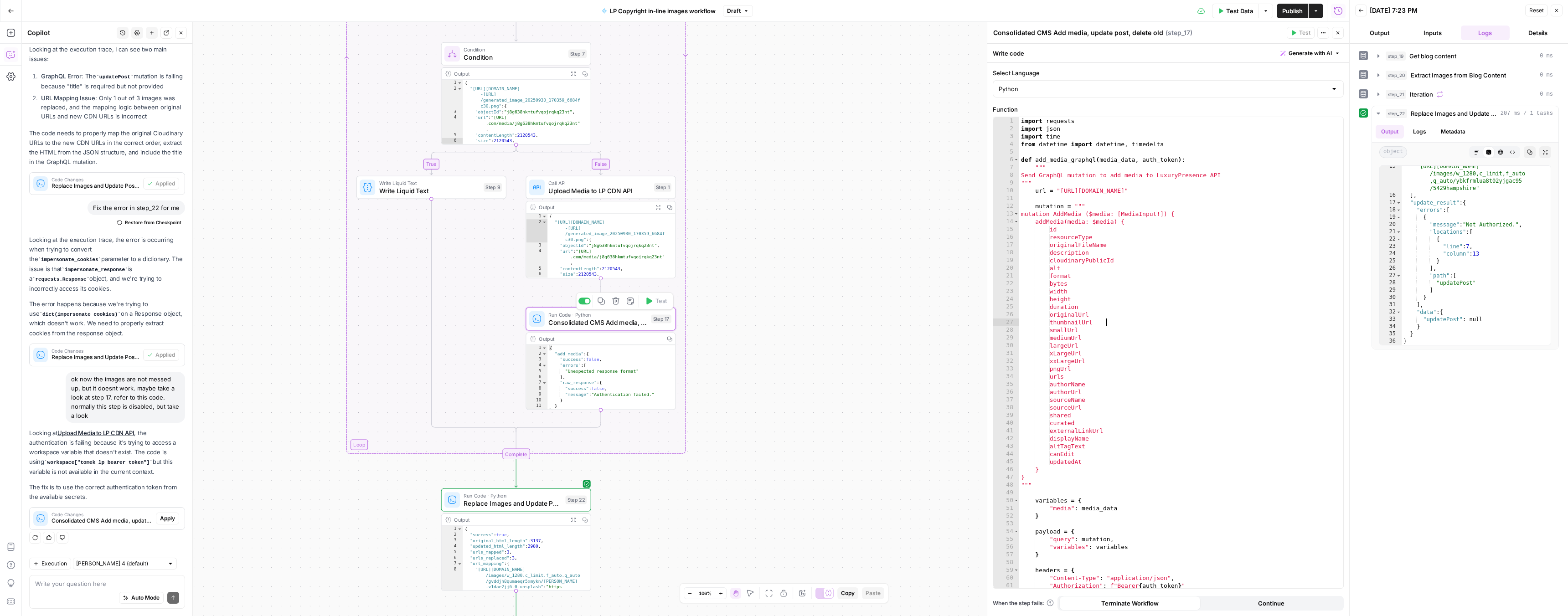
click at [1208, 323] on div "import requests import json import time from datetime import datetime , timedel…" at bounding box center [1177, 360] width 317 height 487
type textarea "**********"
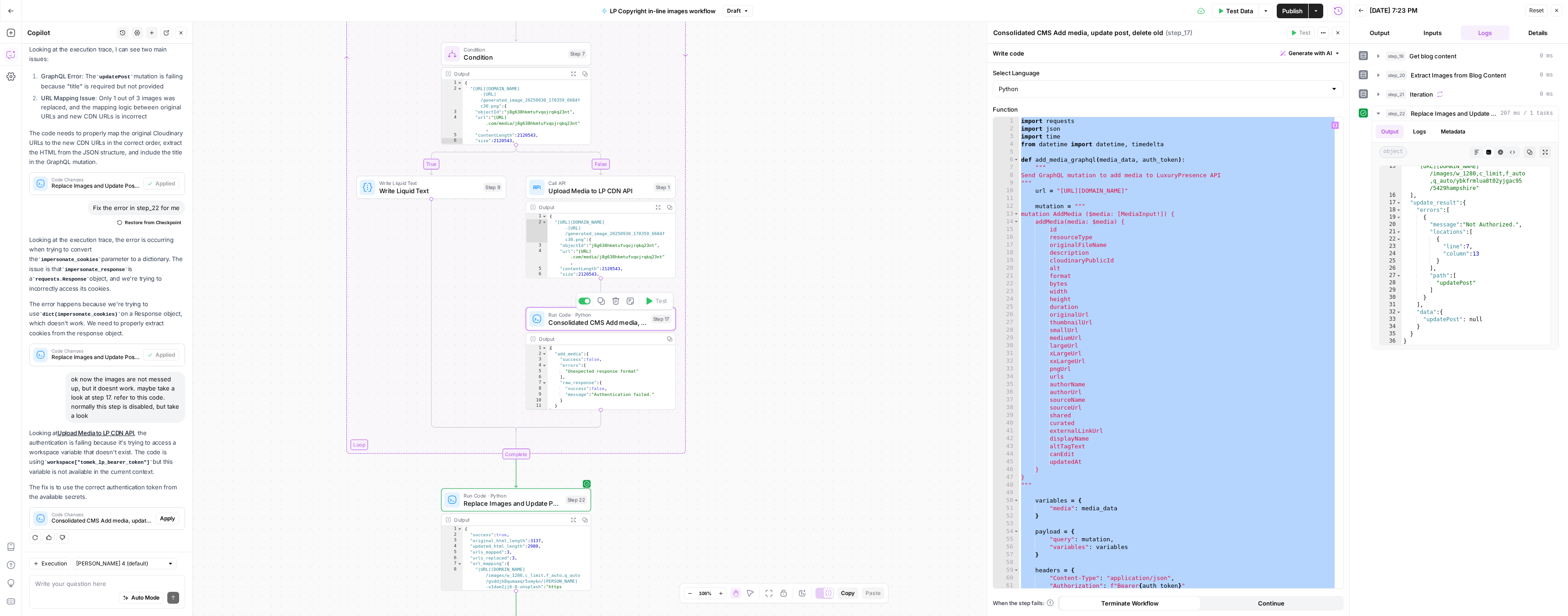
click at [586, 301] on div at bounding box center [587, 301] width 5 height 5
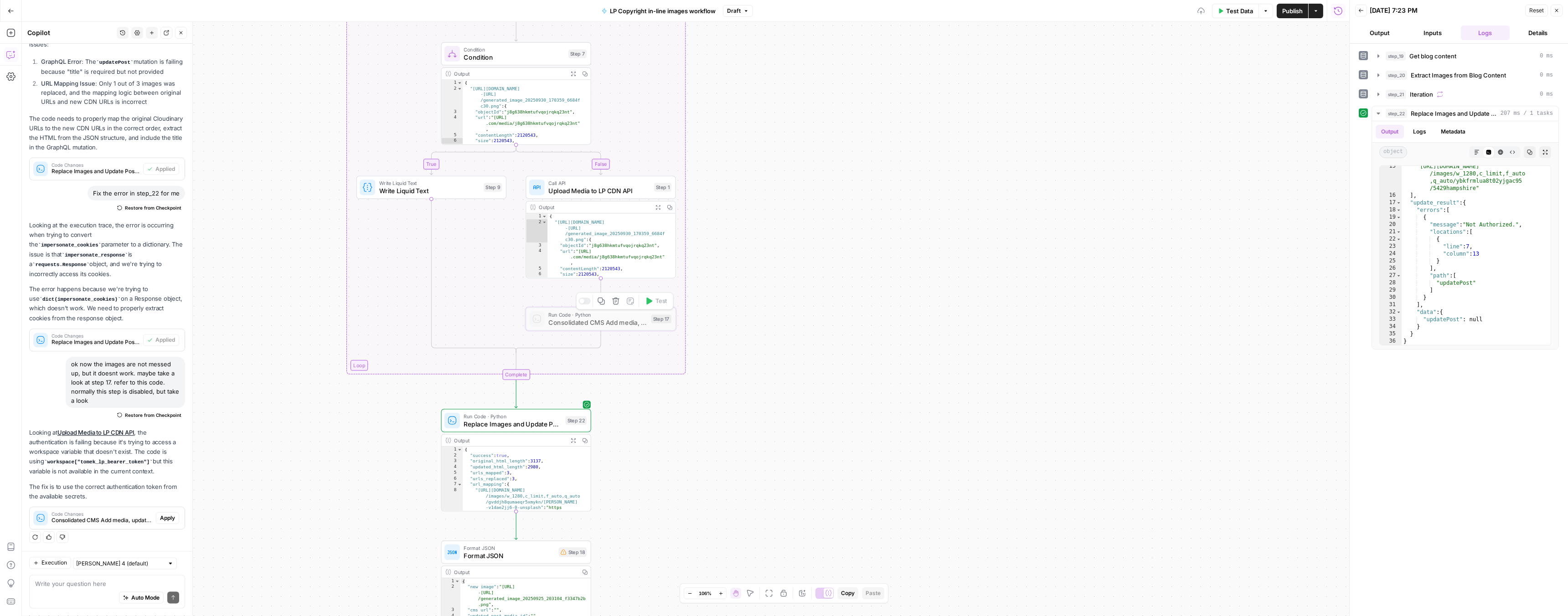
scroll to position [799, 0]
click at [80, 587] on textarea at bounding box center [107, 584] width 144 height 9
paste textarea "import requests import json import time from datetime import datetime, timedelt…"
type textarea "you were supposed to repair step 22 so it works. maybe this code can help: impo…"
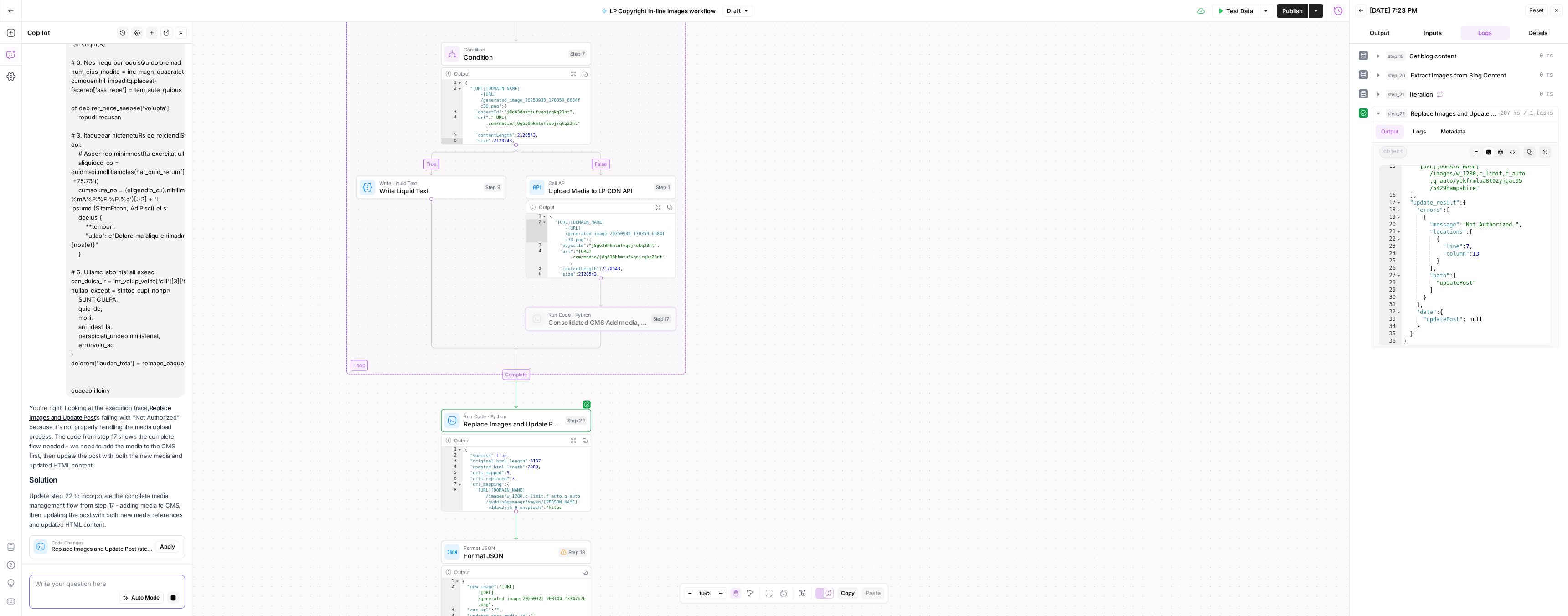
scroll to position [4033, 0]
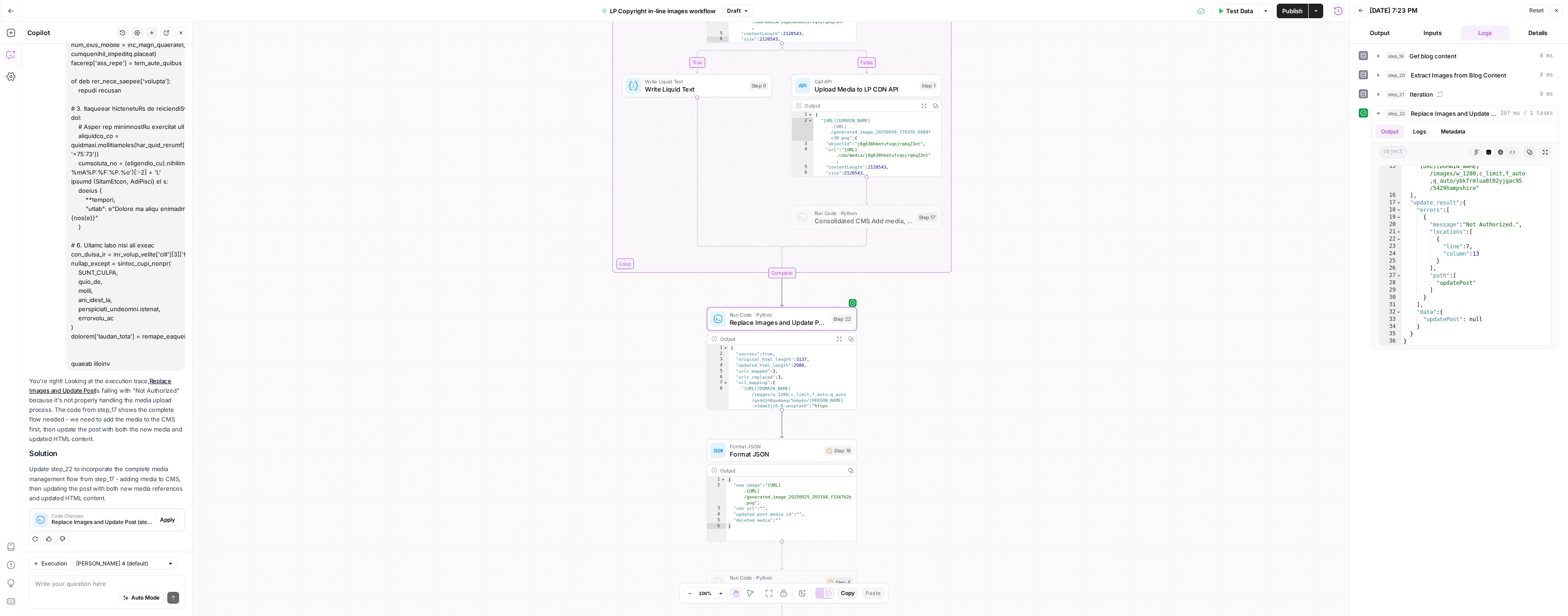
click at [160, 519] on span "Apply" at bounding box center [167, 520] width 15 height 8
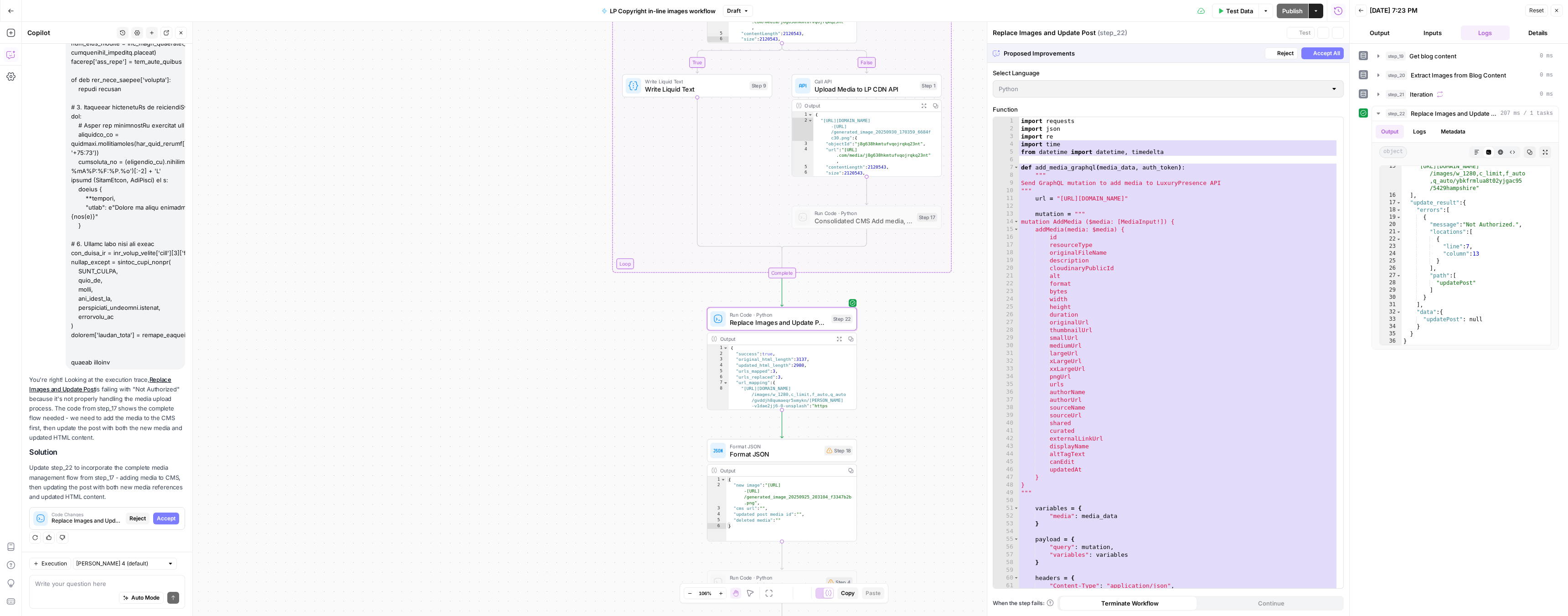
scroll to position [3961, 0]
click at [158, 519] on span "Accept" at bounding box center [166, 520] width 19 height 8
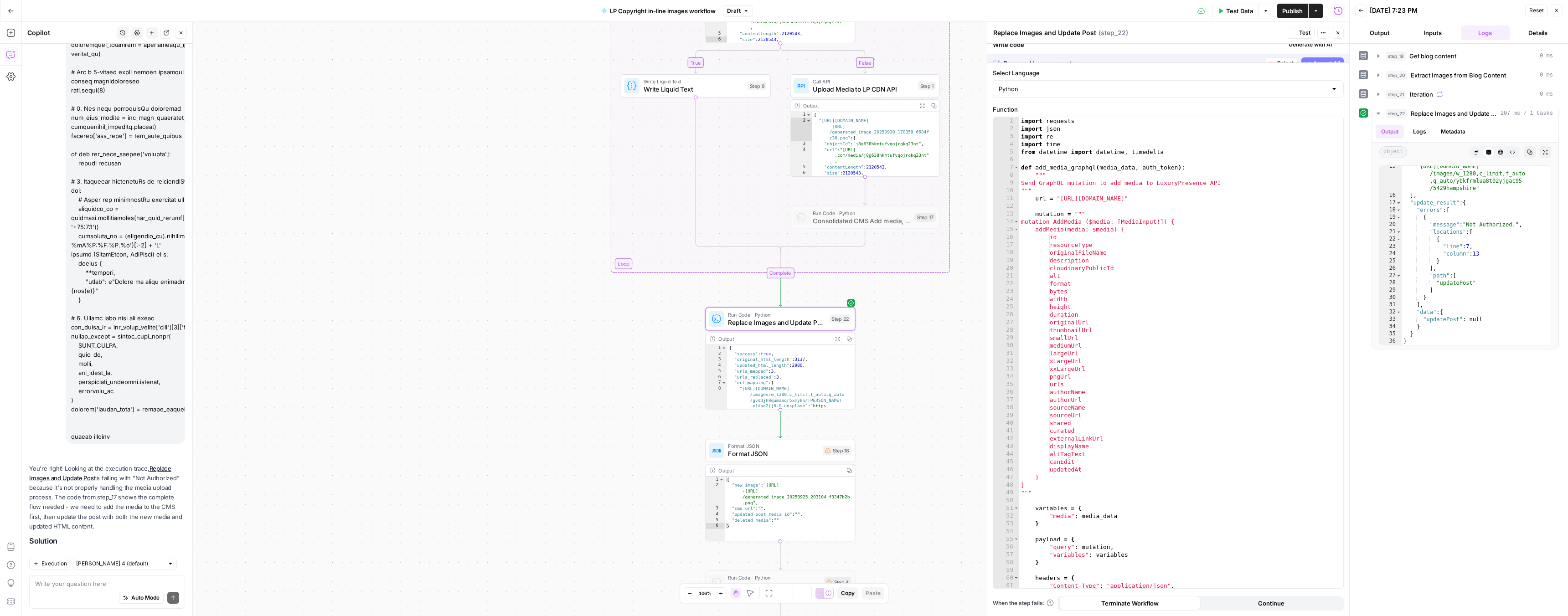
scroll to position [4048, 0]
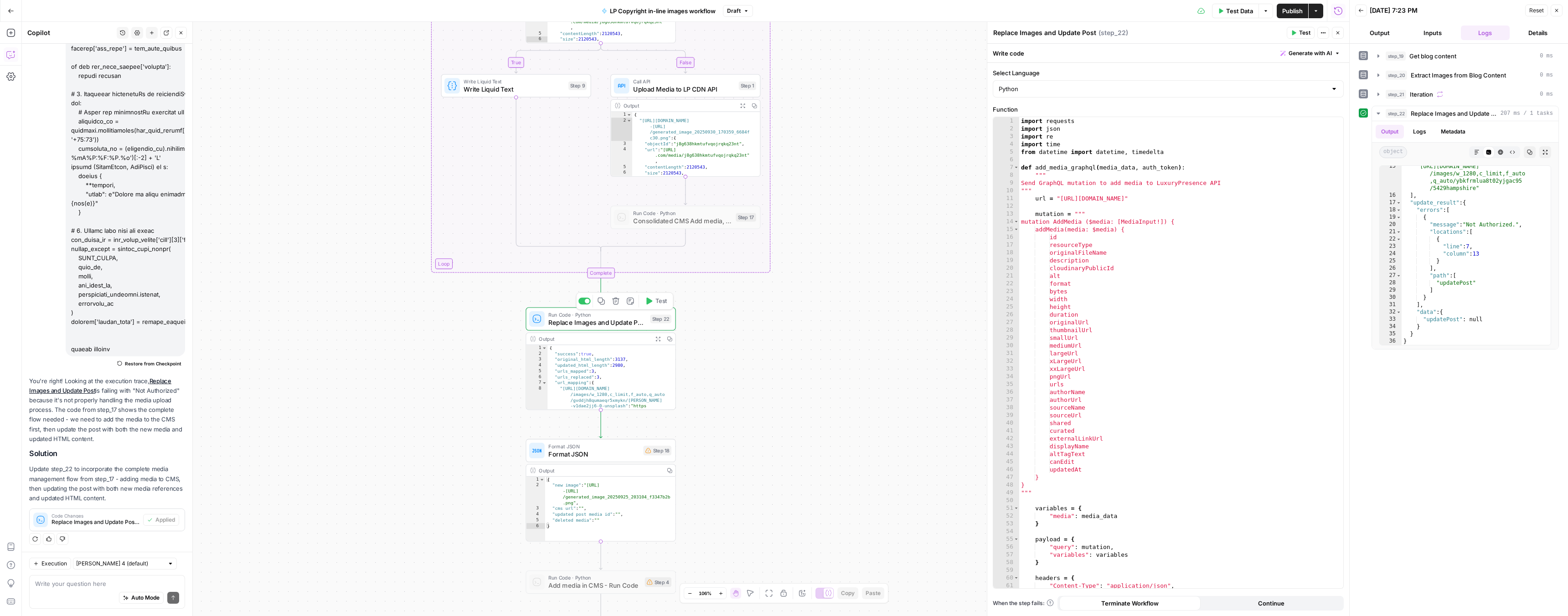
click at [653, 304] on button "Test" at bounding box center [656, 301] width 30 height 13
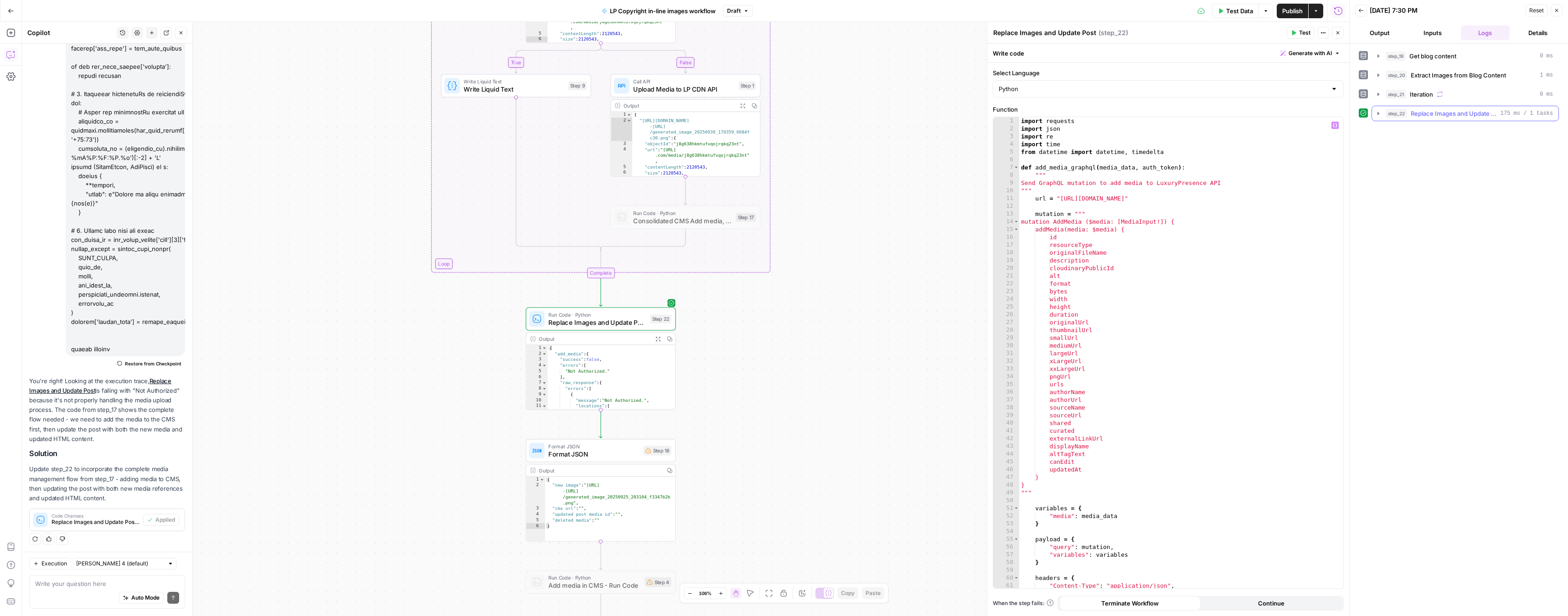
click at [1373, 113] on button "step_22 Replace Images and Update Post 175 ms / 1 tasks" at bounding box center [1465, 113] width 186 height 15
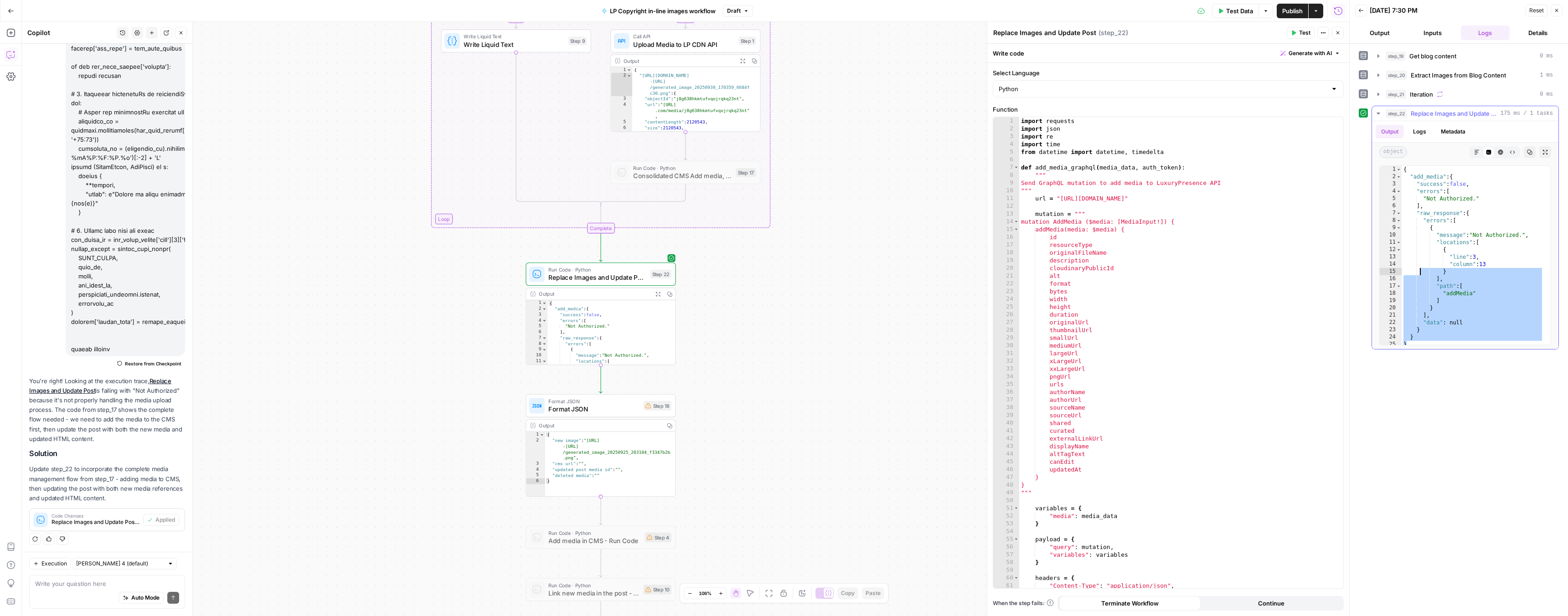
scroll to position [0, 0]
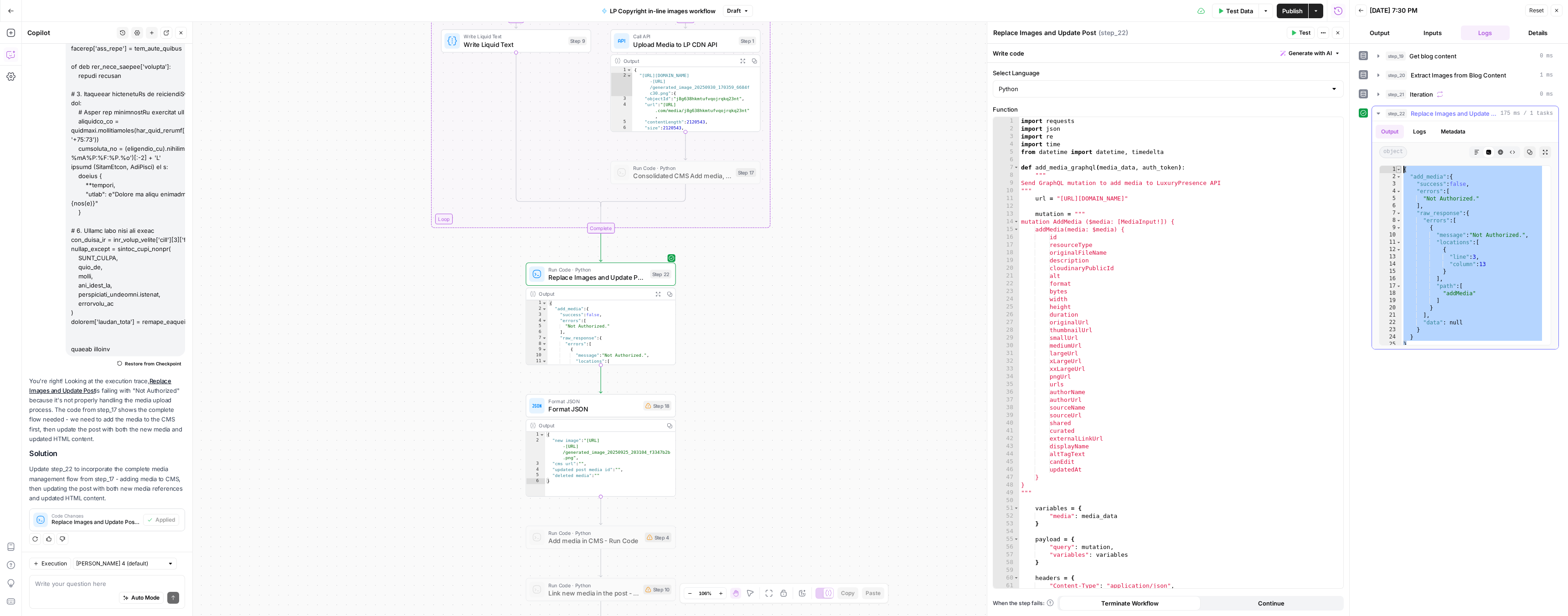
drag, startPoint x: 1413, startPoint y: 344, endPoint x: 1398, endPoint y: 170, distance: 174.6
click at [1398, 170] on div "* 1 2 3 4 5 6 7 8 9 10 11 12 13 14 15 16 17 18 19 20 21 22 23 24 25 { "add_medi…" at bounding box center [1465, 256] width 172 height 180
type textarea "**********"
click at [609, 276] on span "Replace Images and Update Post" at bounding box center [597, 278] width 97 height 10
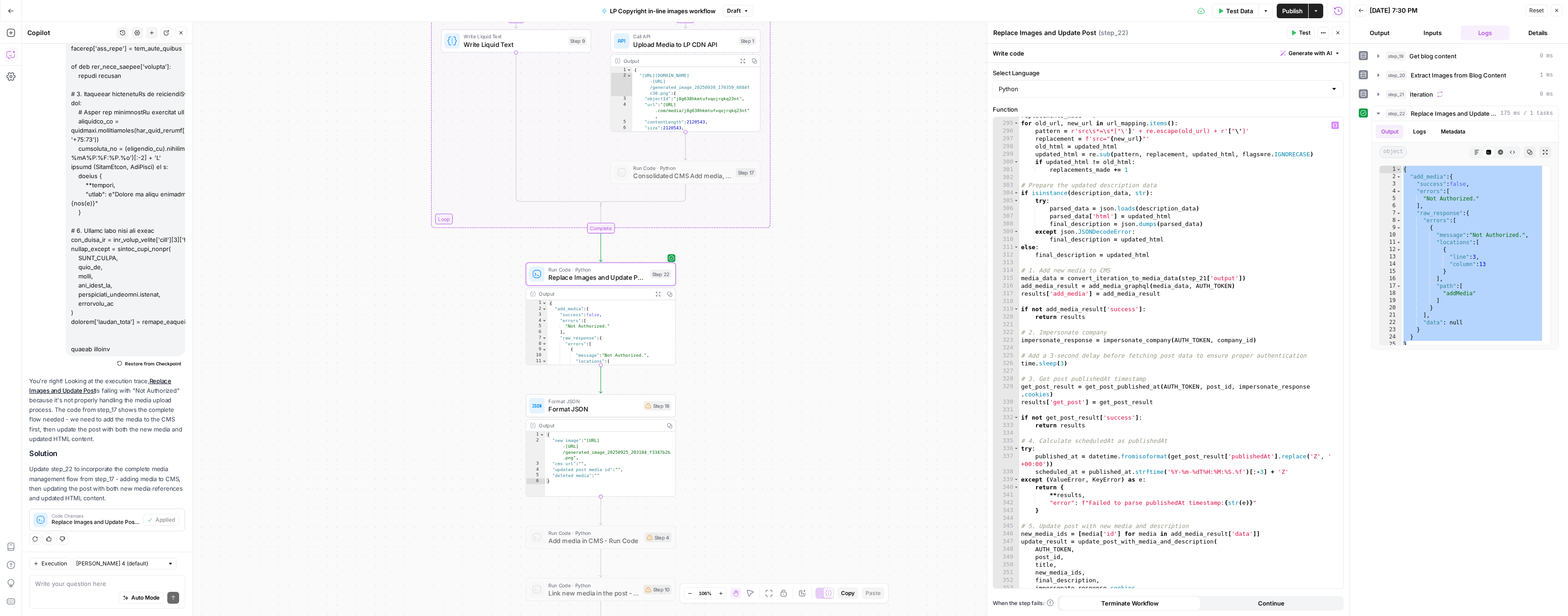
scroll to position [2481, 0]
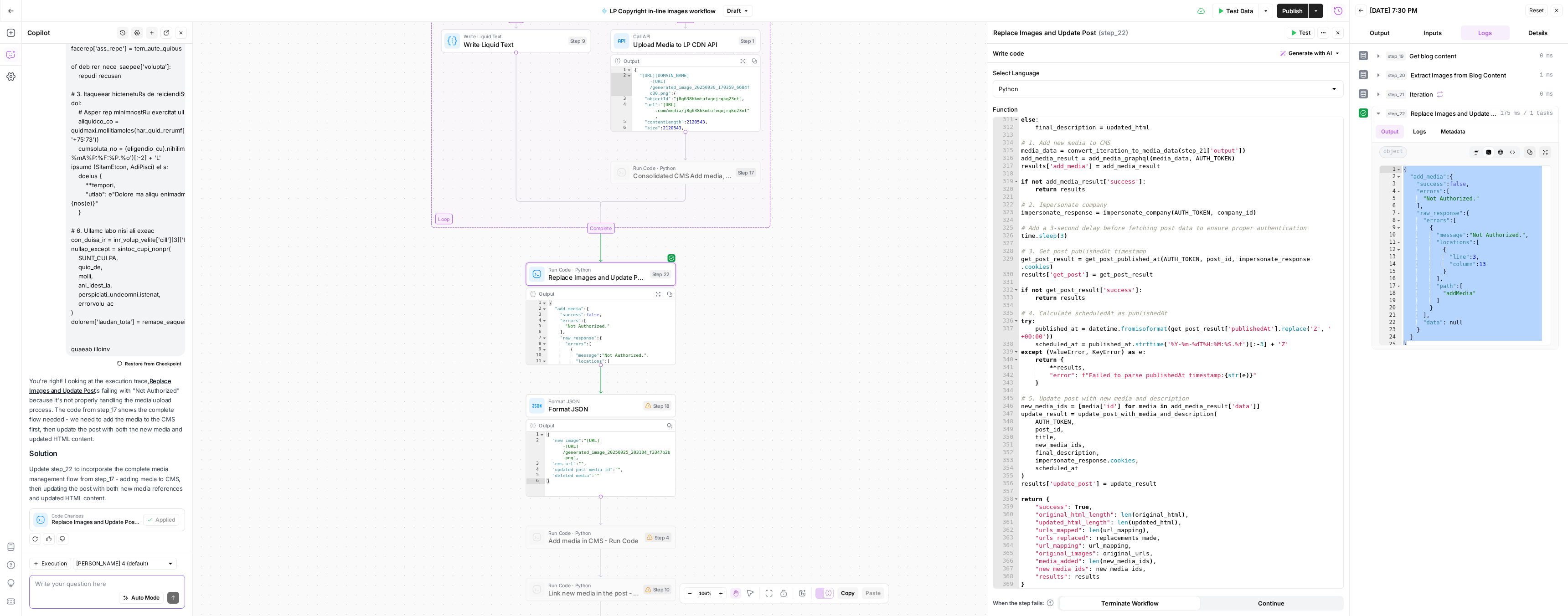
click at [75, 587] on textarea at bounding box center [107, 584] width 144 height 9
paste textarea "{ "add_media": { "success": false, "errors": [ "Not Authorized." ], "raw_respon…"
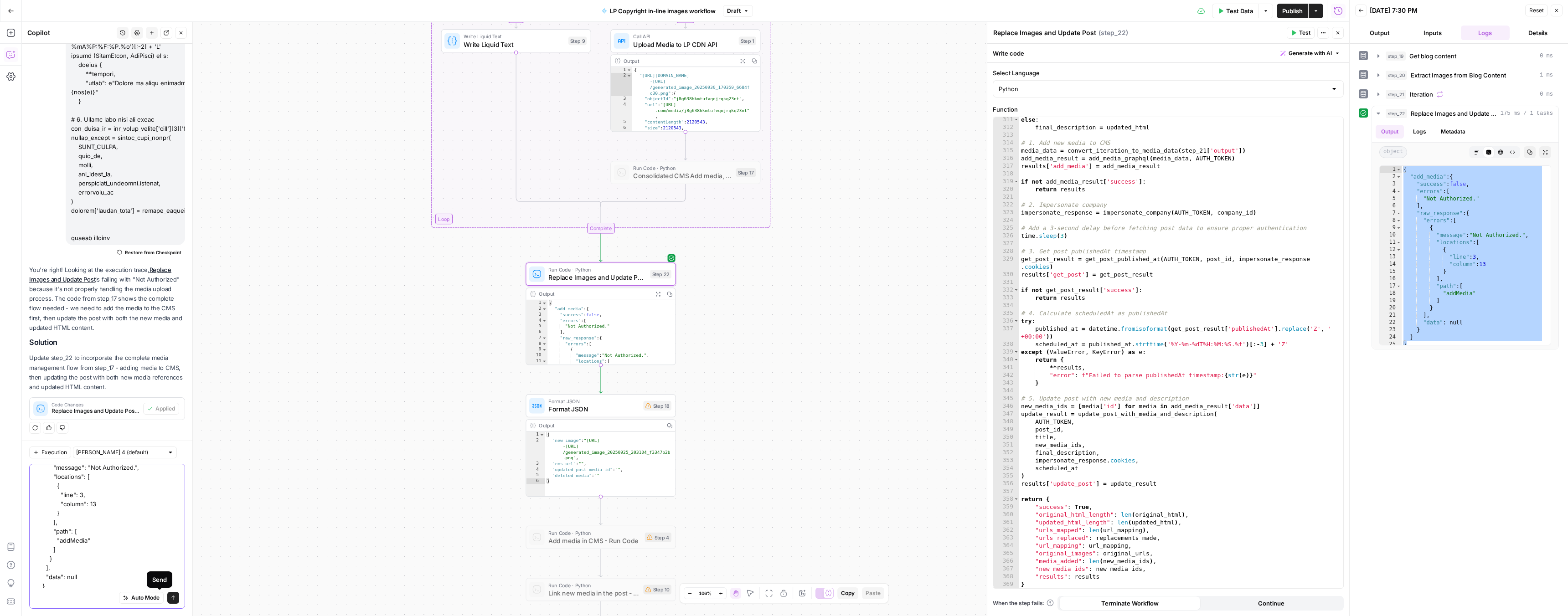
type textarea "{ "add_media": { "success": false, "errors": [ "Not Authorized." ], "raw_respon…"
click at [170, 598] on icon "submit" at bounding box center [173, 598] width 5 height 5
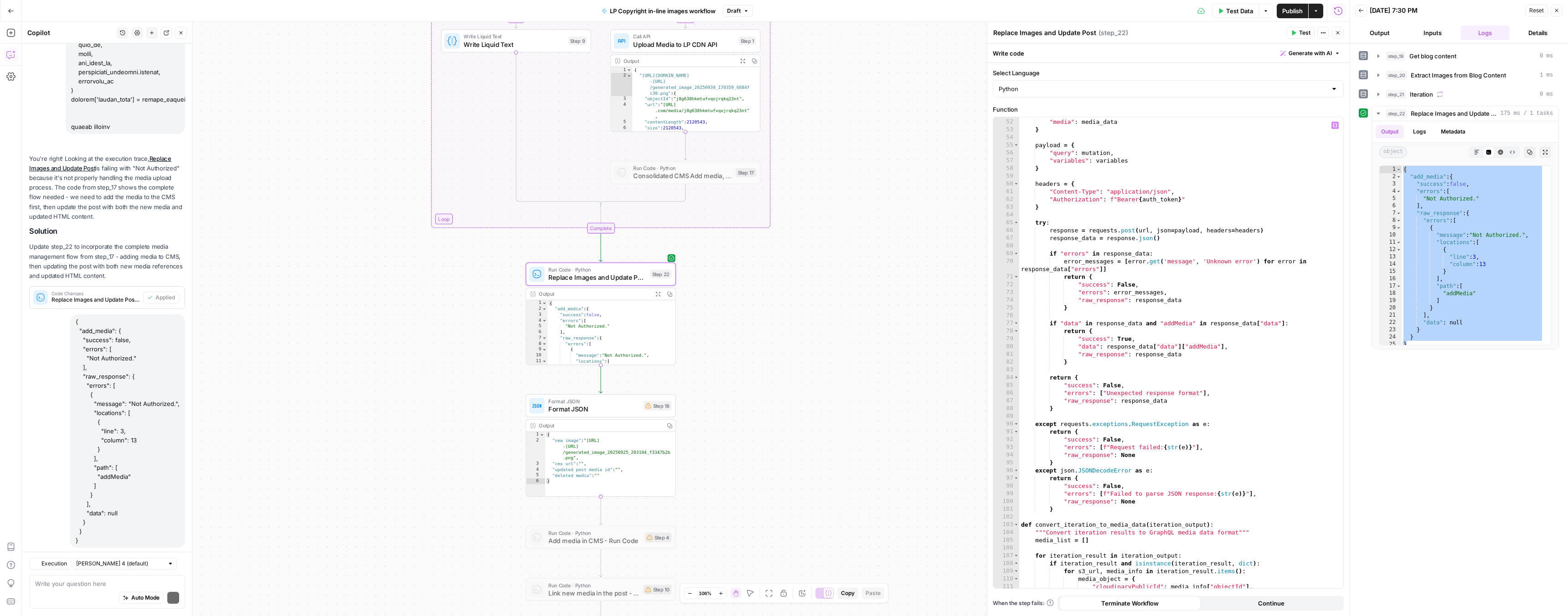
scroll to position [4388, 0]
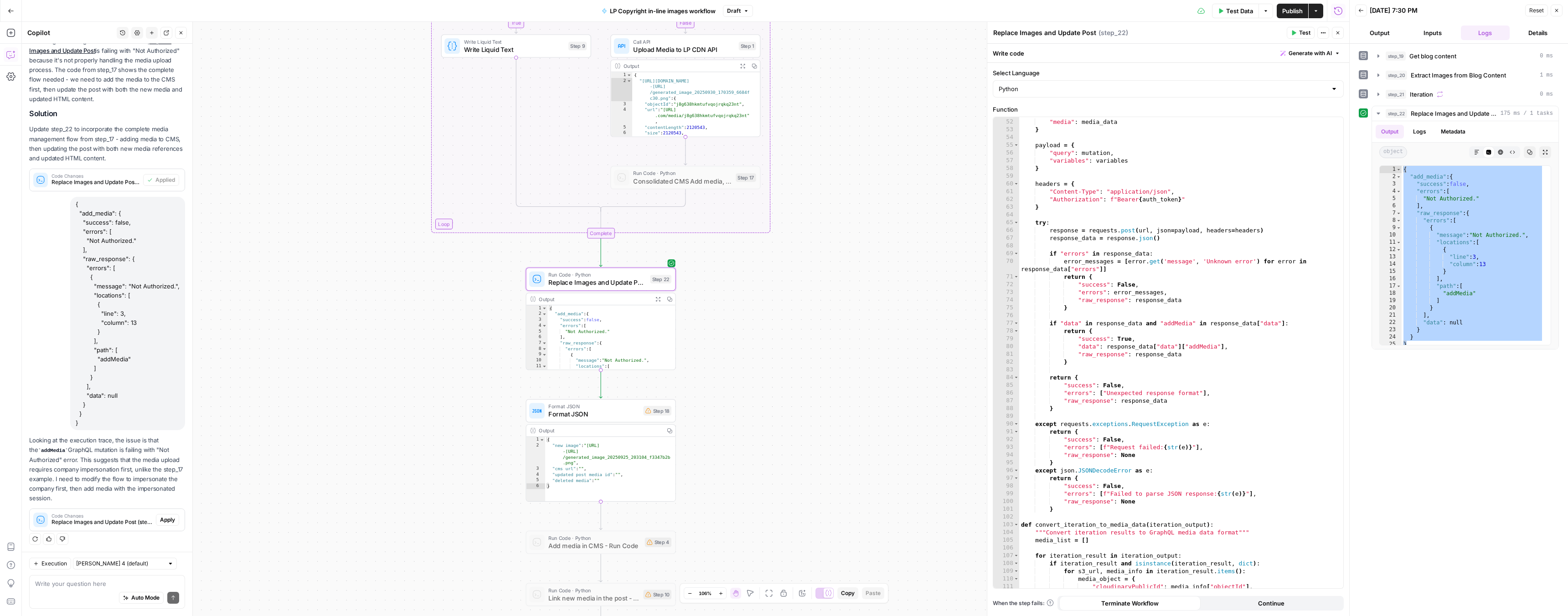
click at [160, 516] on span "Apply" at bounding box center [167, 520] width 15 height 8
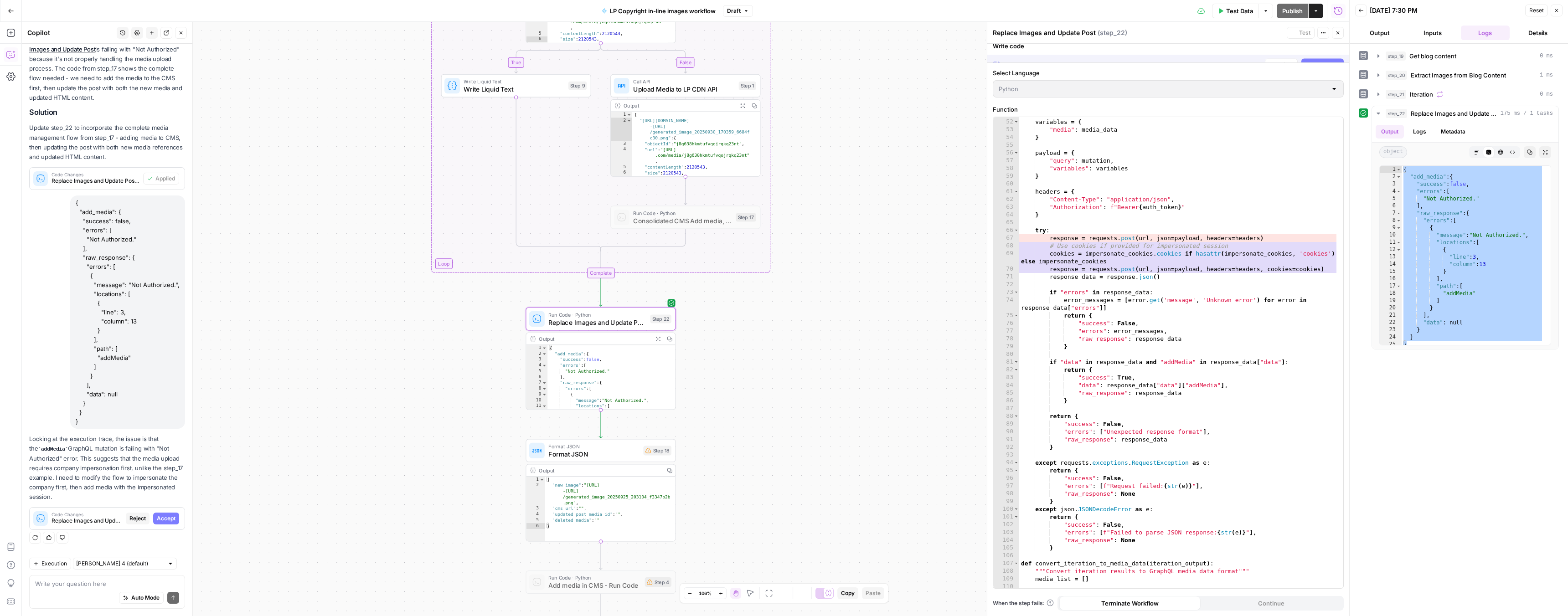
scroll to position [4300, 0]
click at [163, 518] on span "Accept" at bounding box center [166, 520] width 19 height 8
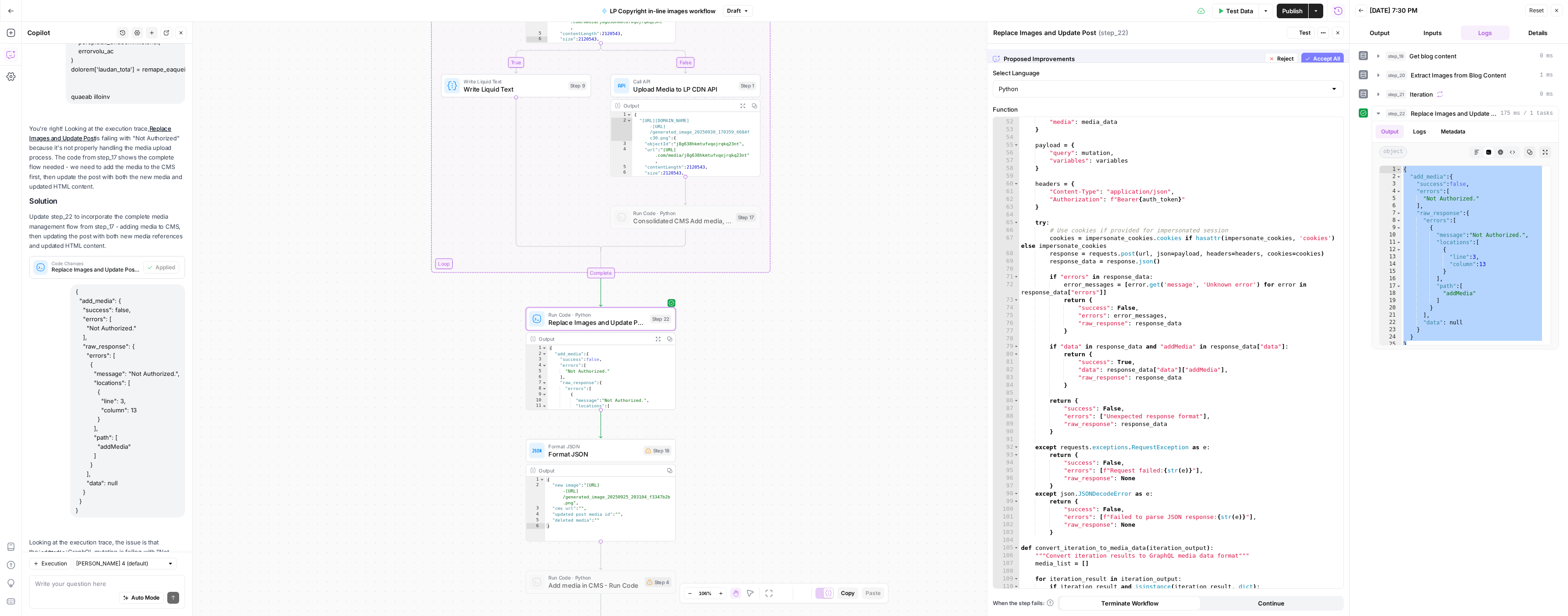
scroll to position [4403, 0]
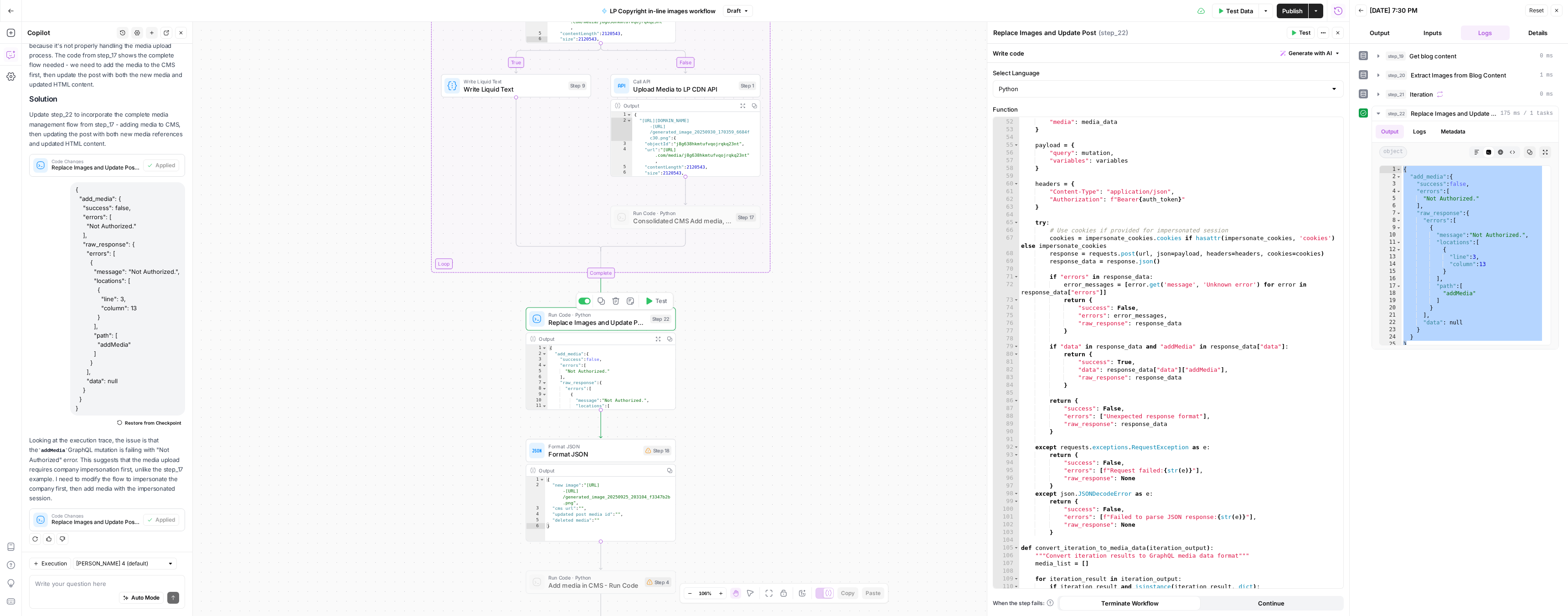
click at [662, 303] on span "Test" at bounding box center [661, 301] width 12 height 9
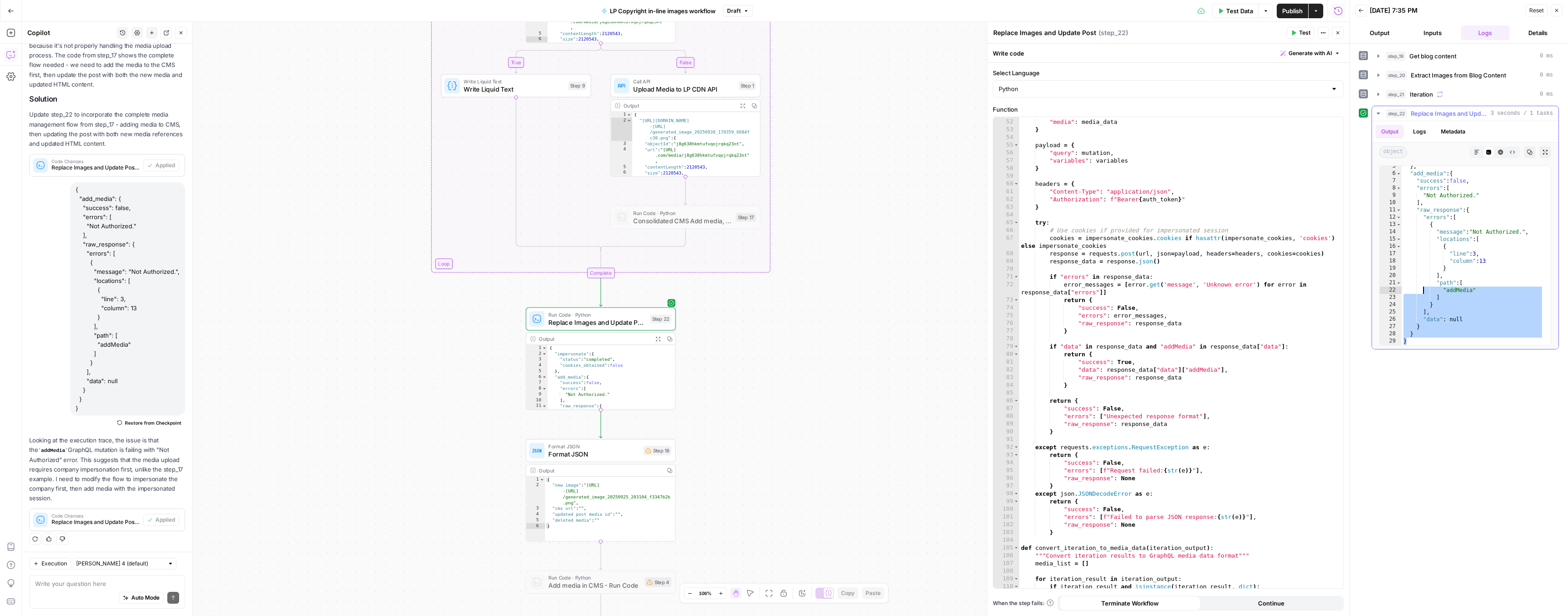
scroll to position [0, 0]
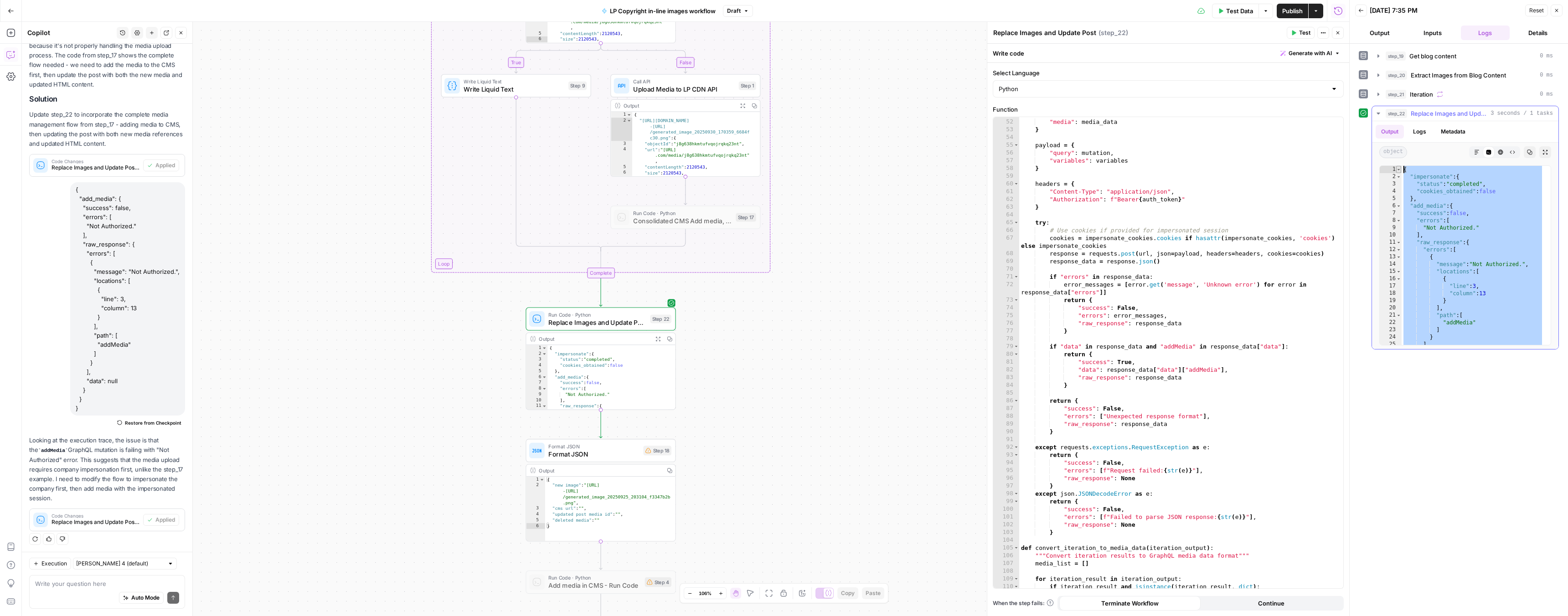
drag, startPoint x: 1409, startPoint y: 342, endPoint x: 1398, endPoint y: 169, distance: 173.3
click at [1398, 169] on div "* 1 2 3 4 5 6 7 8 9 10 11 12 13 14 15 16 17 18 19 20 21 22 23 24 25 26 { "imper…" at bounding box center [1465, 256] width 172 height 180
type textarea "**********"
click at [80, 592] on div "Auto Mode Send" at bounding box center [107, 598] width 144 height 20
paste textarea "{ "impersonate": { "status": "completed", "cookies_obtained": false }, "add_med…"
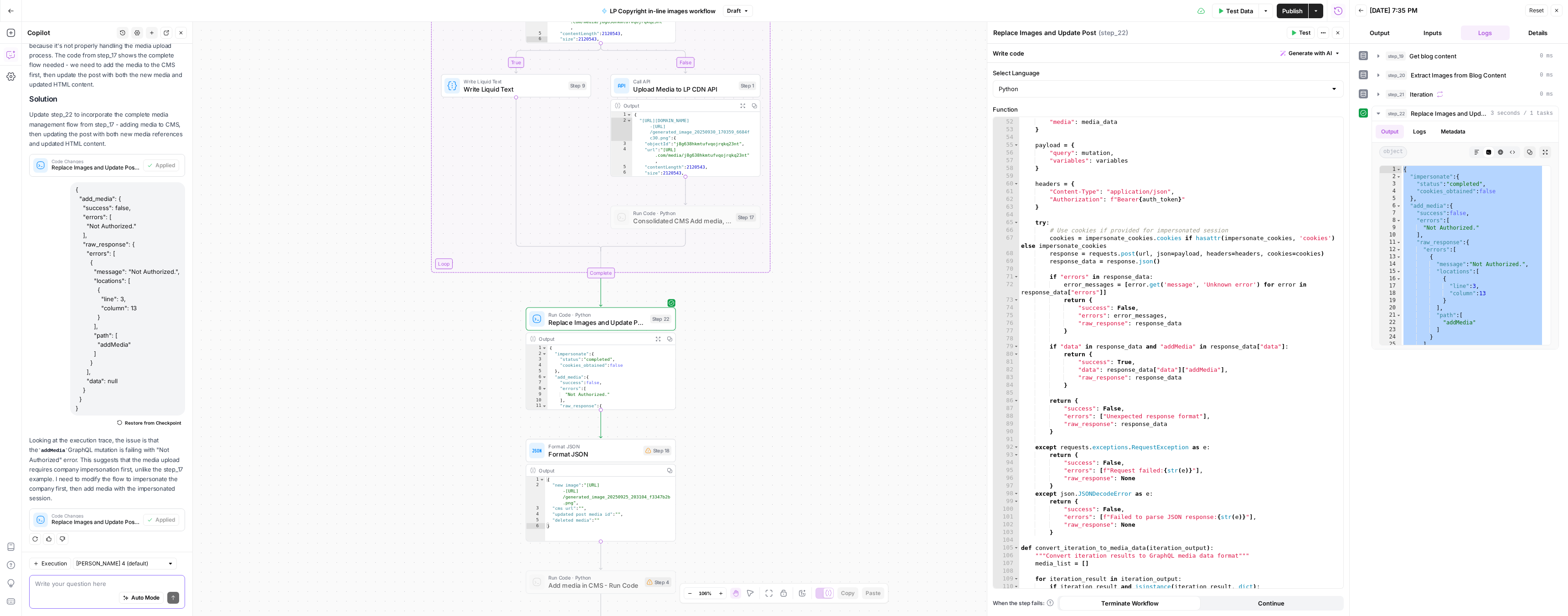
type textarea "{ "impersonate": { "status": "completed", "cookies_obtained": false }, "add_med…"
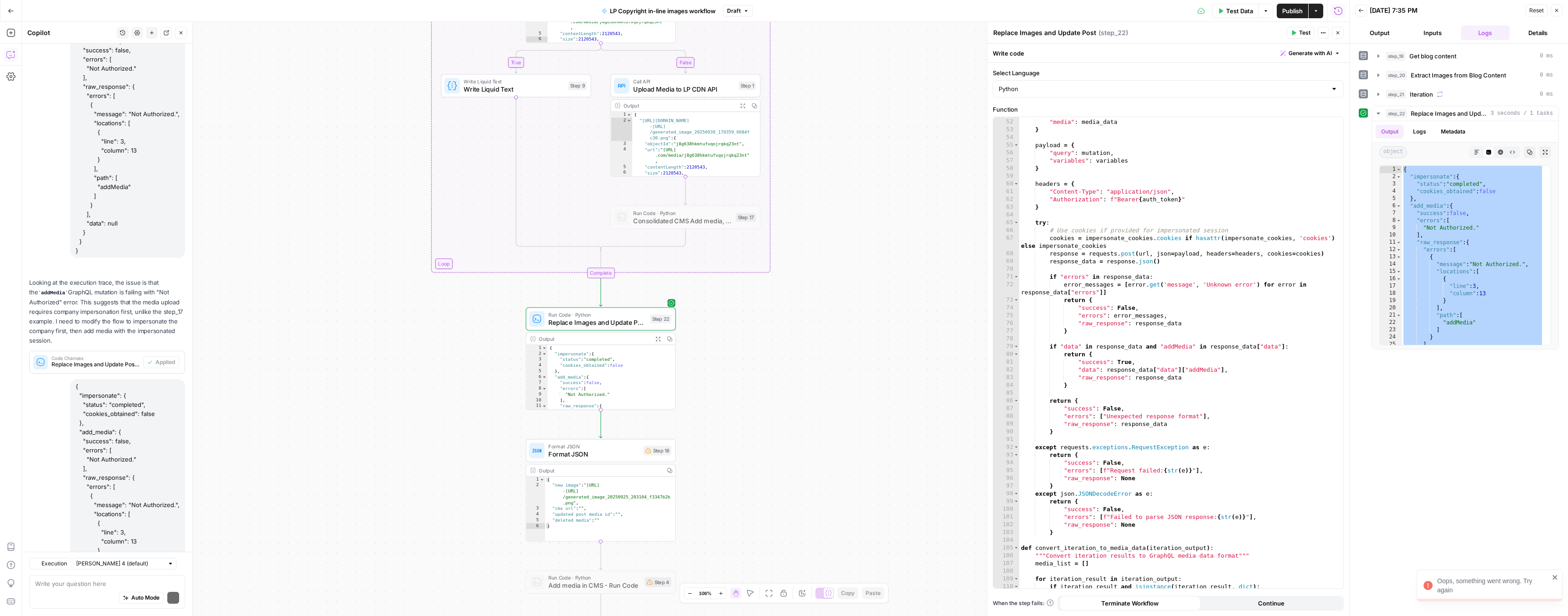
scroll to position [4678, 0]
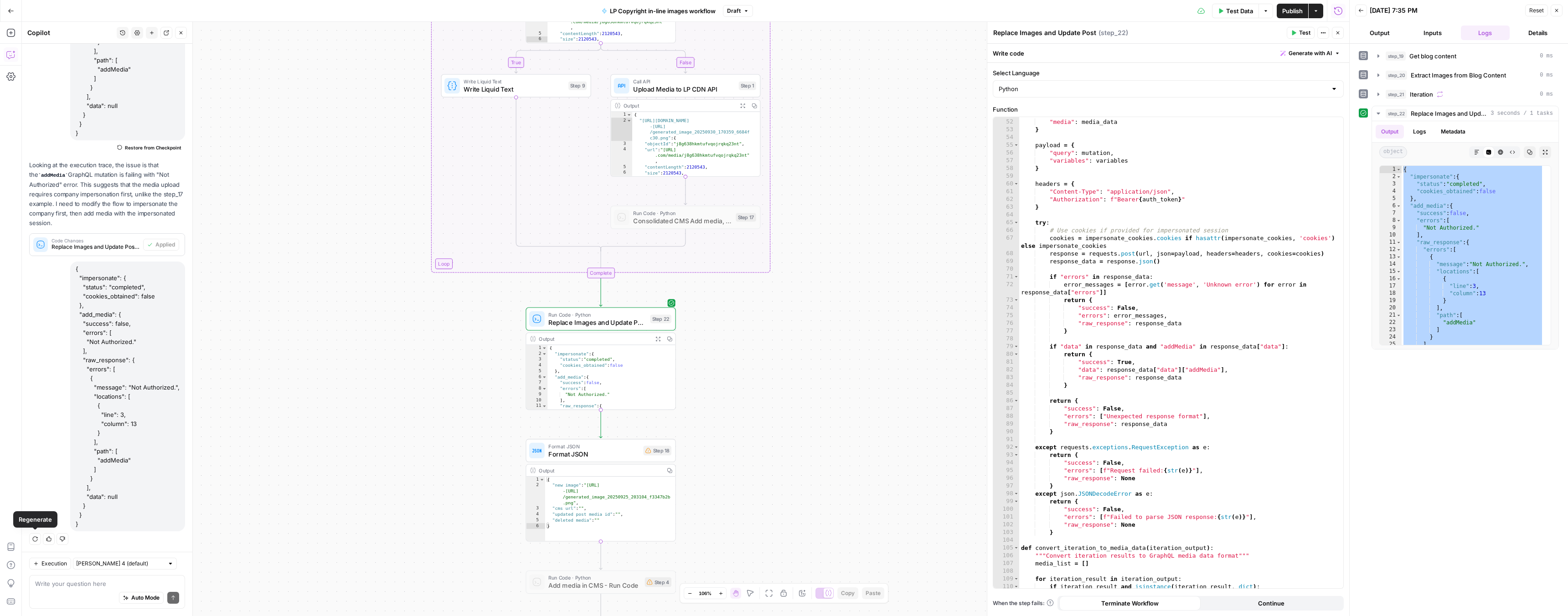
click at [37, 538] on icon "button" at bounding box center [35, 539] width 5 height 5
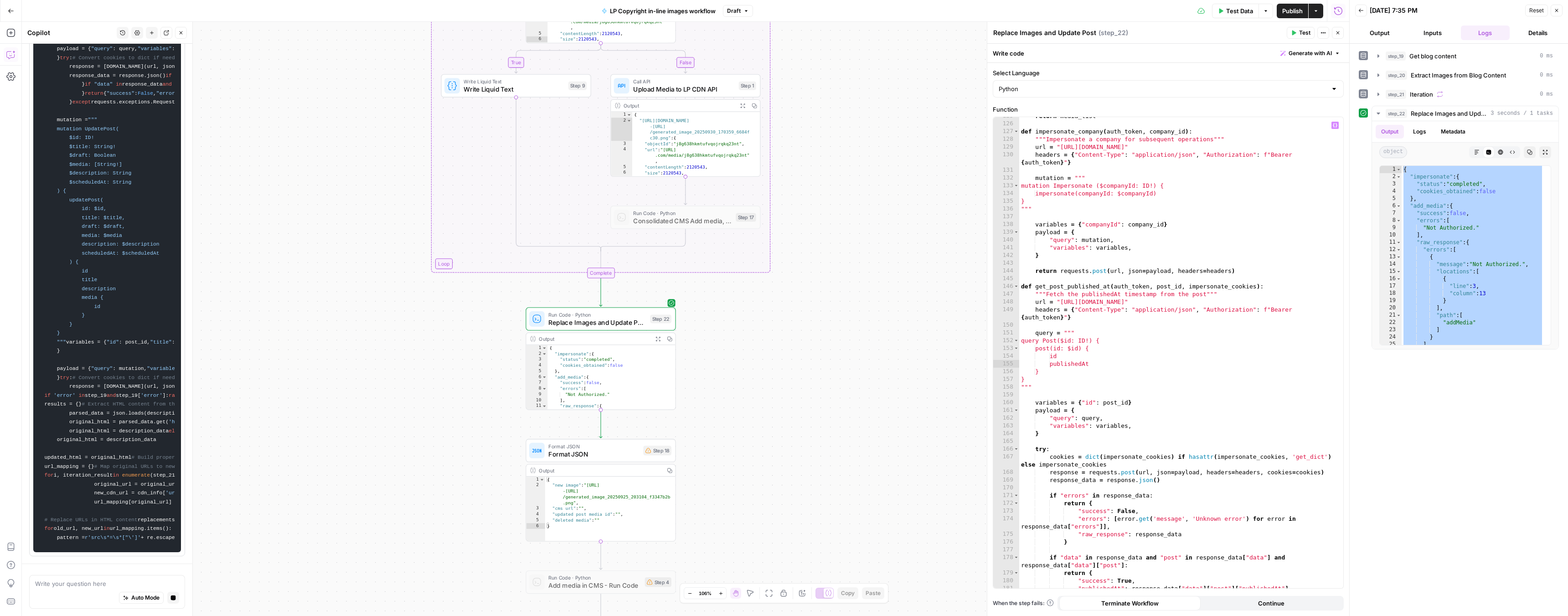
scroll to position [981, 0]
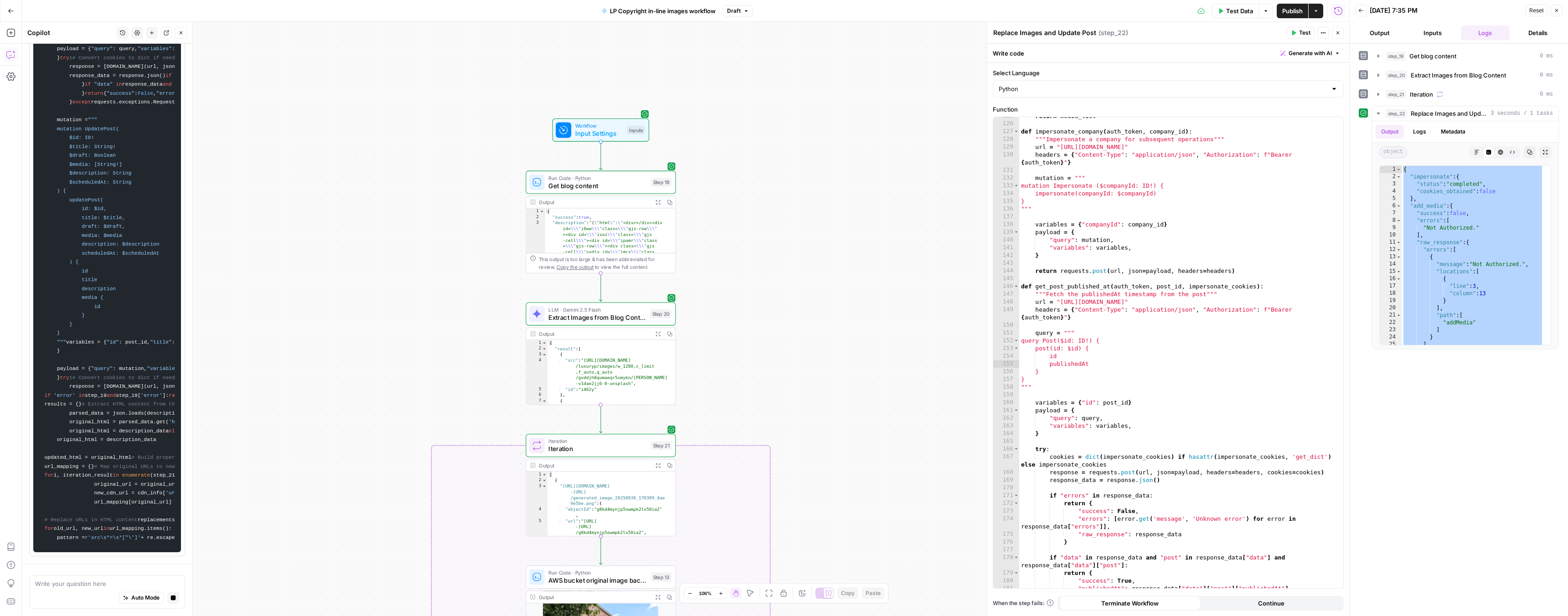
click at [637, 186] on span "Get blog content" at bounding box center [598, 186] width 99 height 10
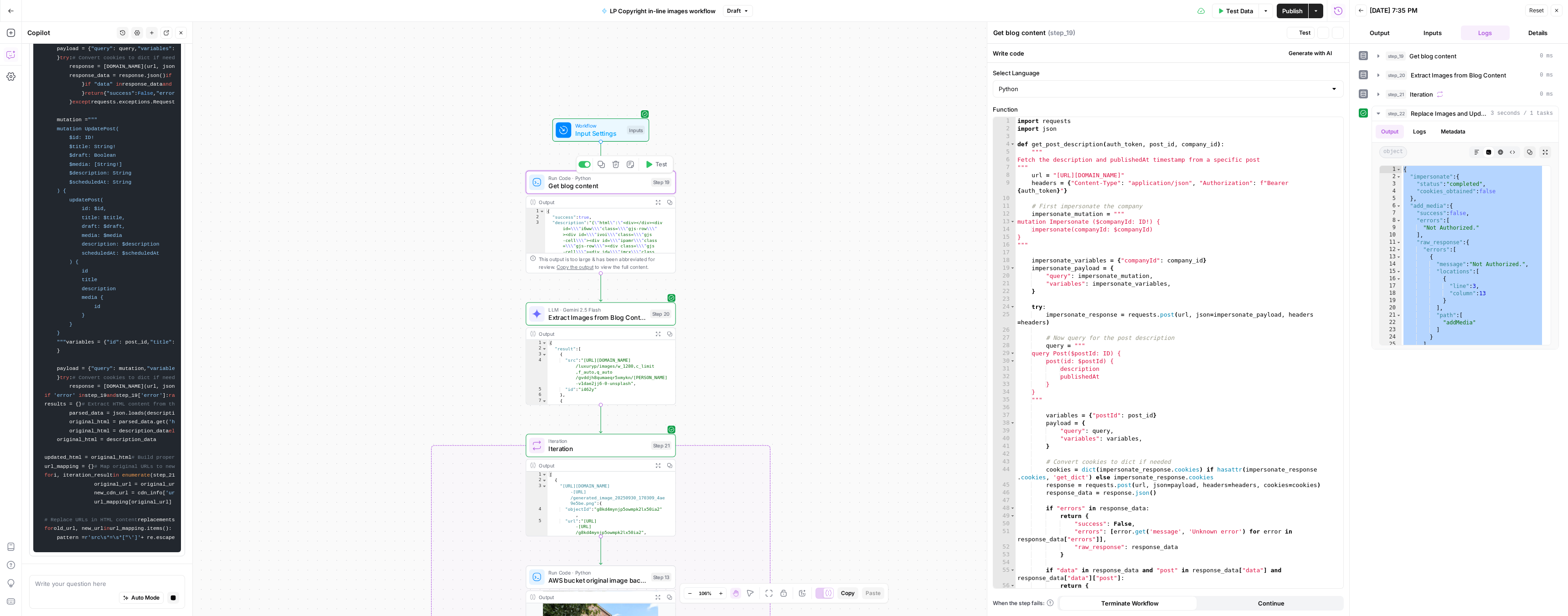
scroll to position [7431, 0]
click at [611, 184] on span "Get blog content" at bounding box center [598, 186] width 99 height 10
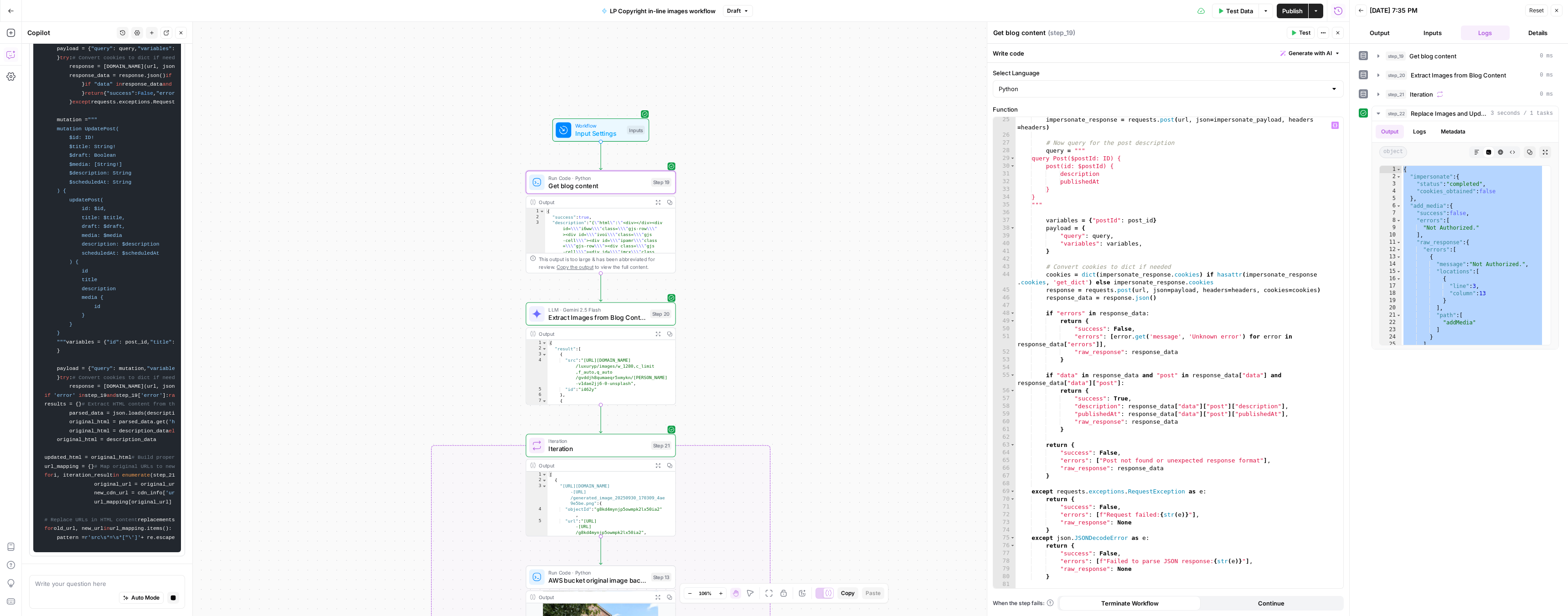
scroll to position [107, 0]
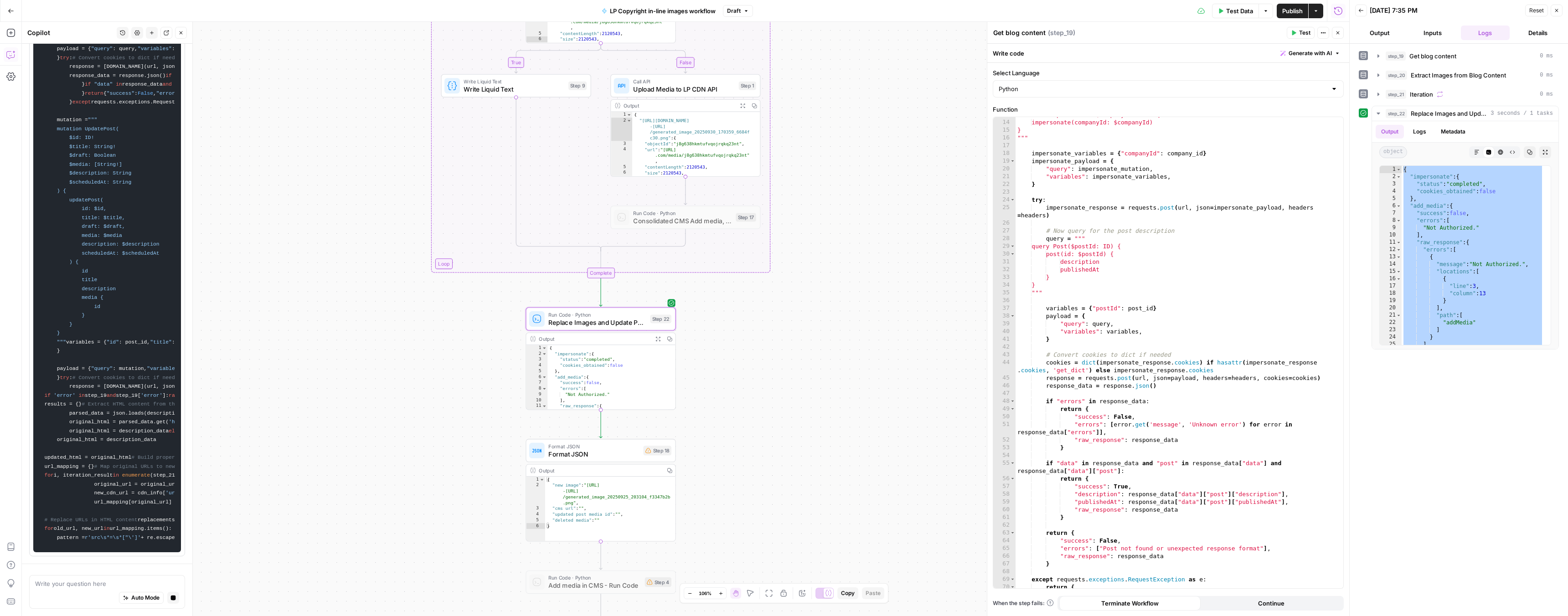
click at [598, 326] on span "Replace Images and Update Post" at bounding box center [597, 323] width 97 height 10
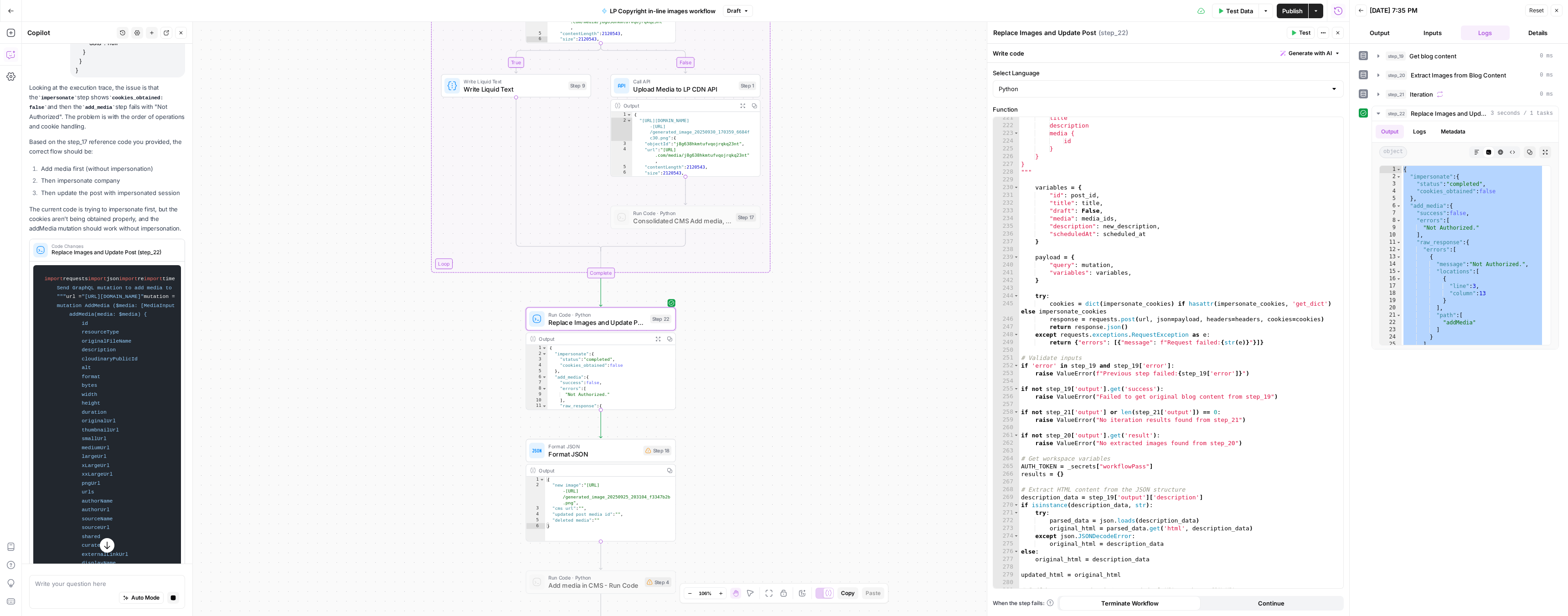
scroll to position [4974, 0]
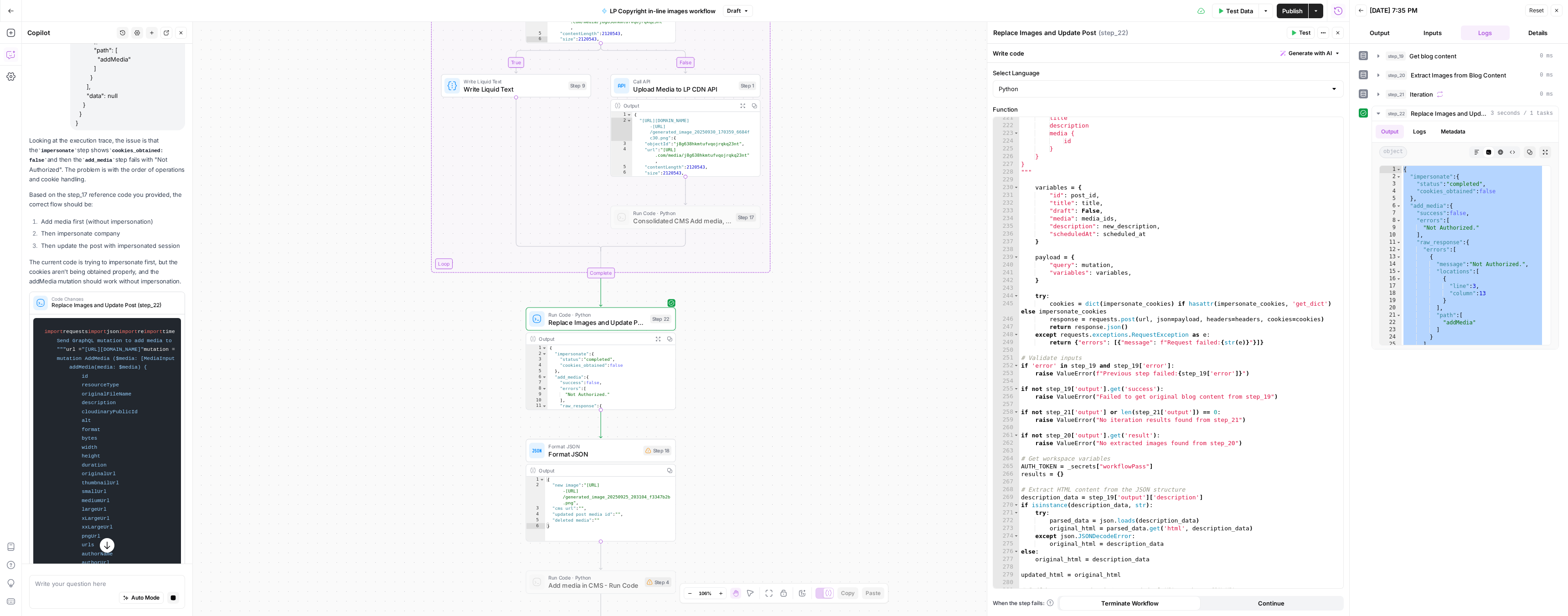
click at [107, 551] on button "button" at bounding box center [107, 545] width 15 height 15
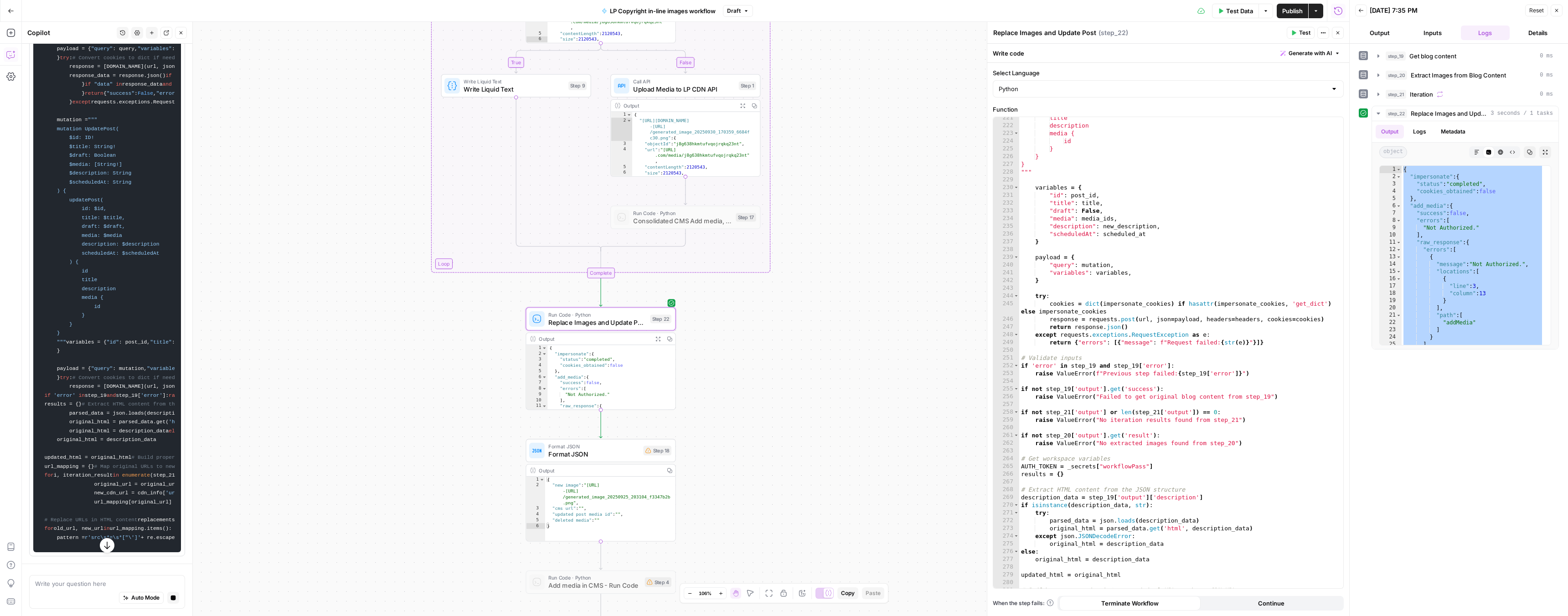
scroll to position [7431, 0]
click at [171, 599] on icon "button" at bounding box center [173, 598] width 5 height 5
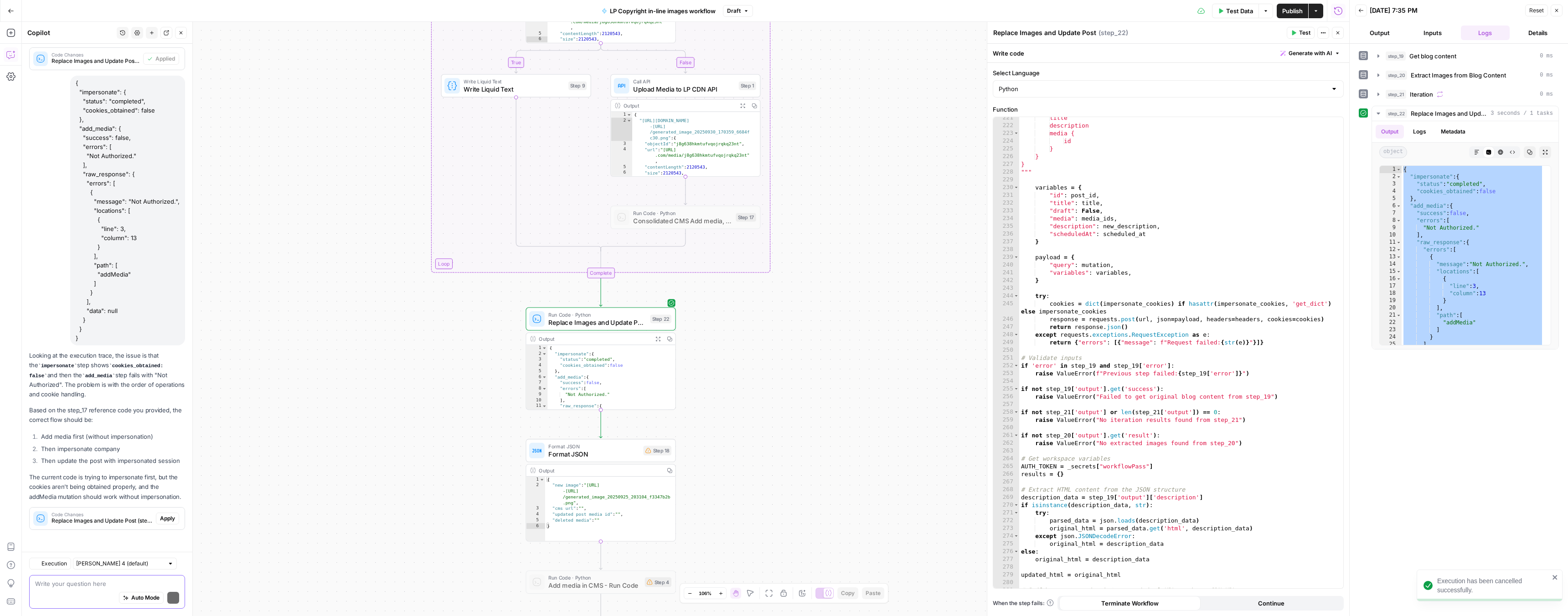
scroll to position [4872, 0]
click at [160, 518] on span "Apply" at bounding box center [167, 518] width 15 height 8
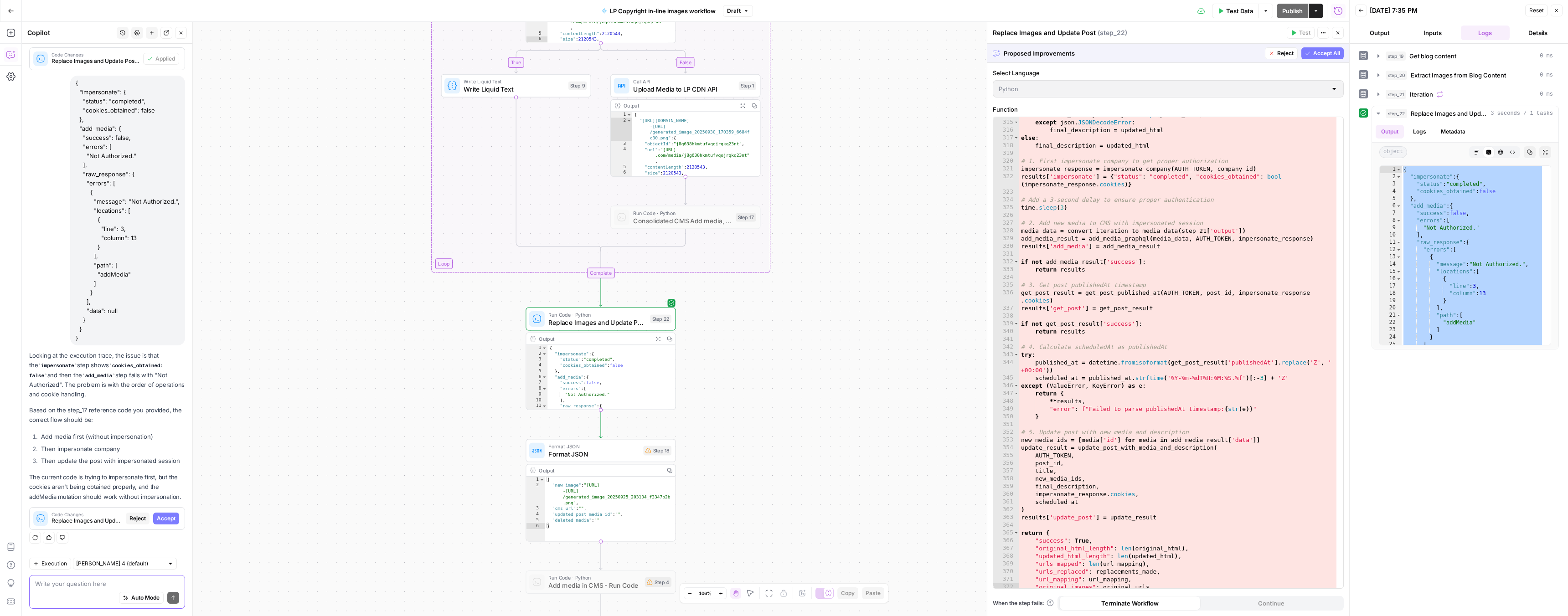
scroll to position [2550, 0]
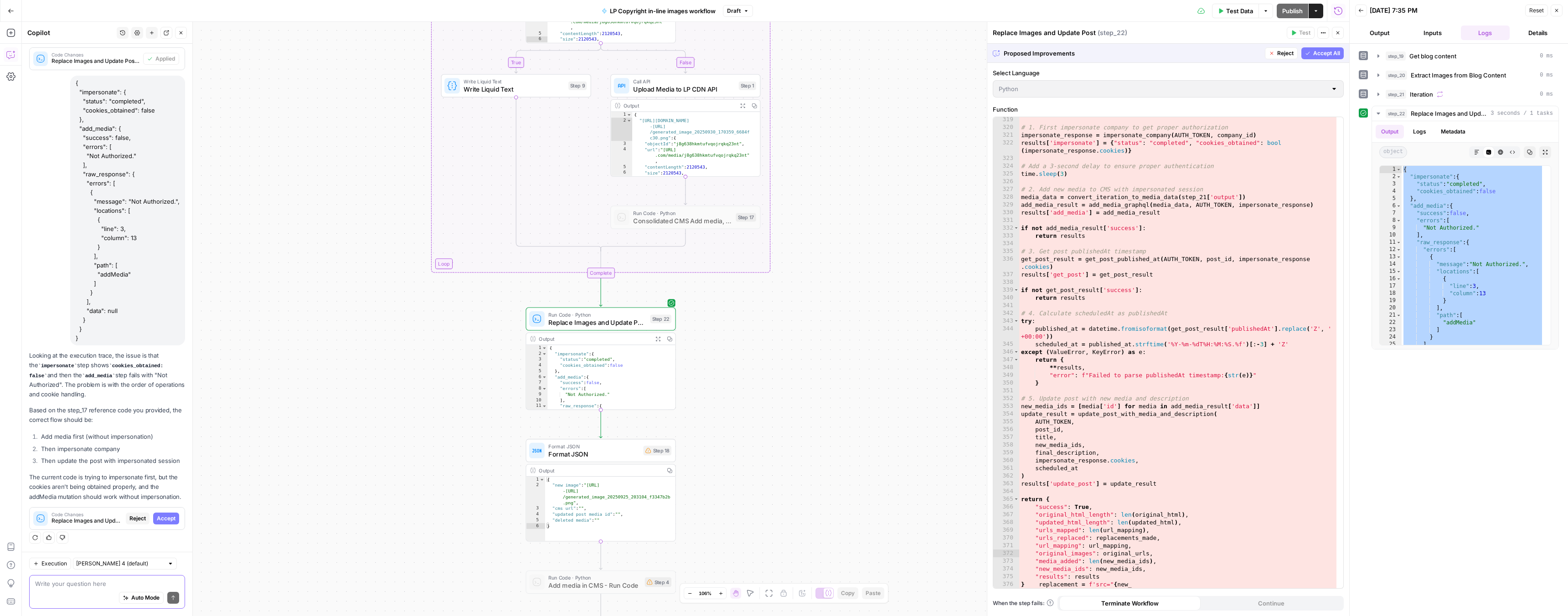
drag, startPoint x: 1341, startPoint y: 407, endPoint x: 1269, endPoint y: 529, distance: 141.7
click at [1351, 562] on body "LP Production Workloads New Home Browse Insights Opportunities Your Data Recent…" at bounding box center [784, 308] width 1568 height 616
click at [130, 517] on span "Reject" at bounding box center [138, 518] width 16 height 8
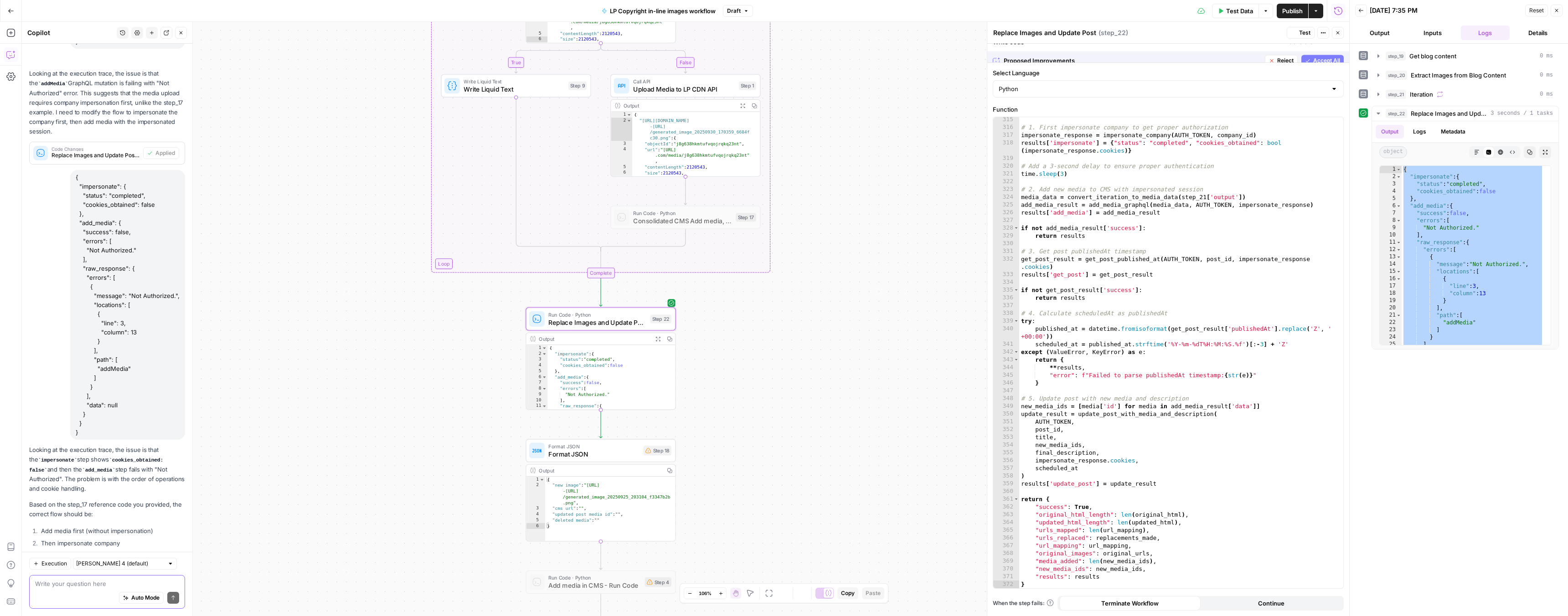
scroll to position [2520, 0]
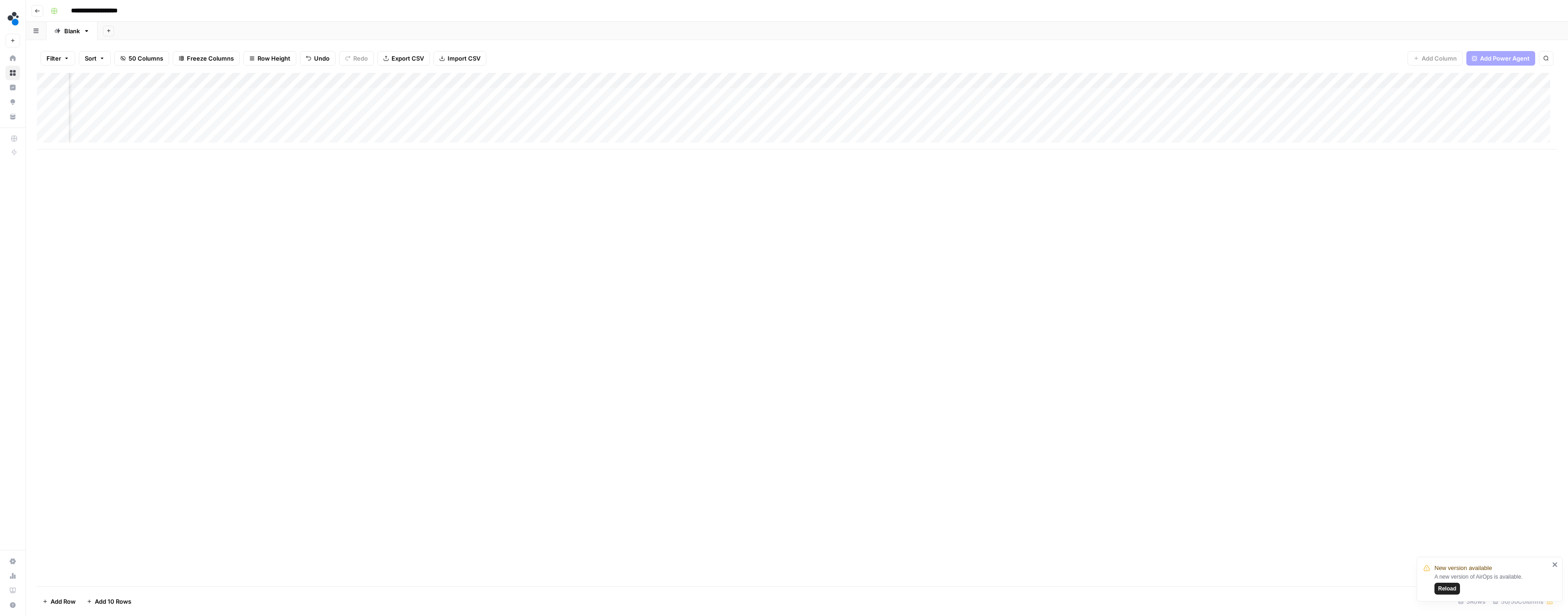
scroll to position [0, 2737]
click at [855, 127] on div "Add Column" at bounding box center [797, 111] width 1520 height 77
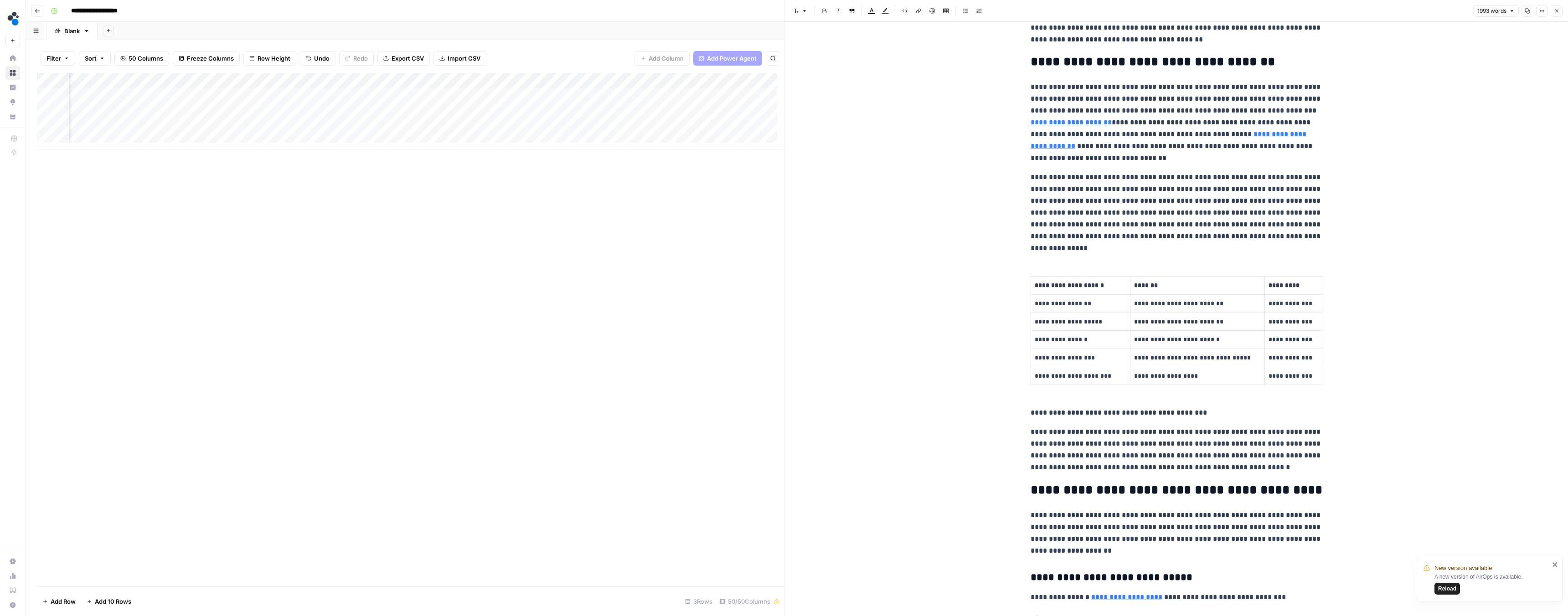
scroll to position [0, 3349]
drag, startPoint x: 563, startPoint y: 149, endPoint x: 567, endPoint y: 149, distance: 4.0
click at [567, 149] on div "Add Column" at bounding box center [410, 111] width 747 height 77
click at [642, 120] on div "Add Column" at bounding box center [410, 111] width 747 height 77
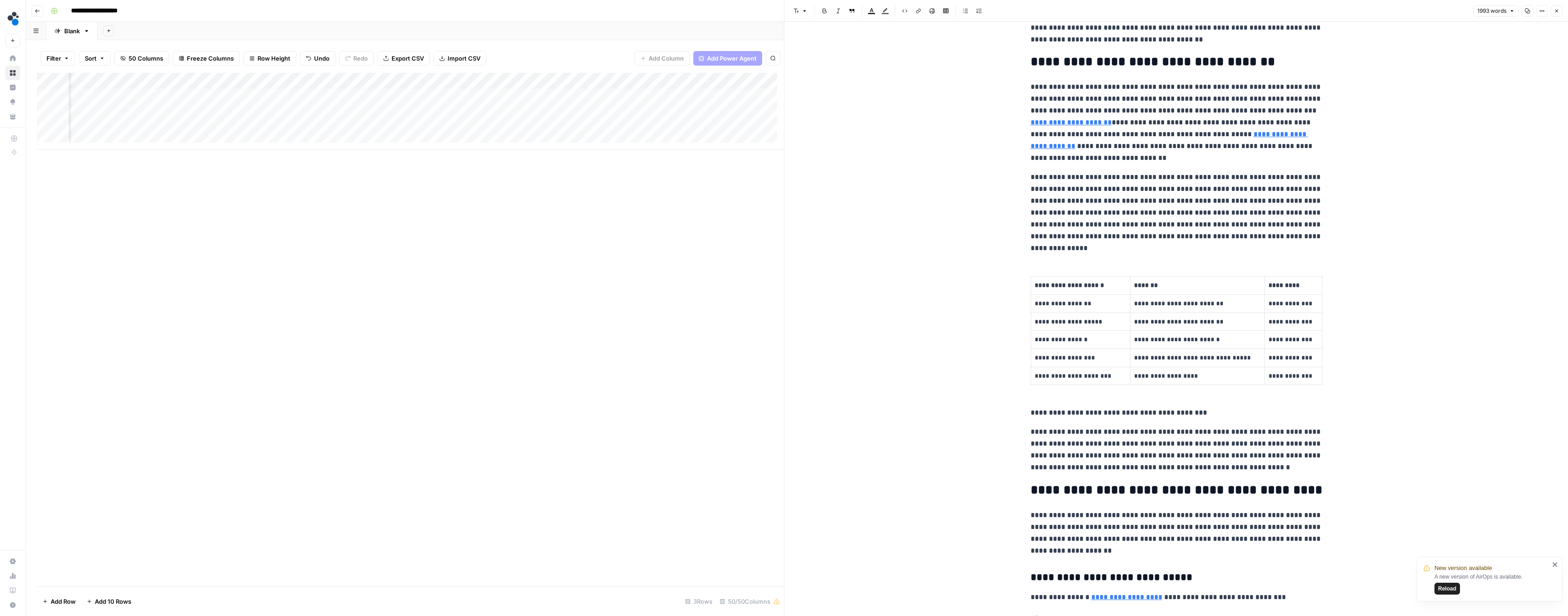
scroll to position [520, 0]
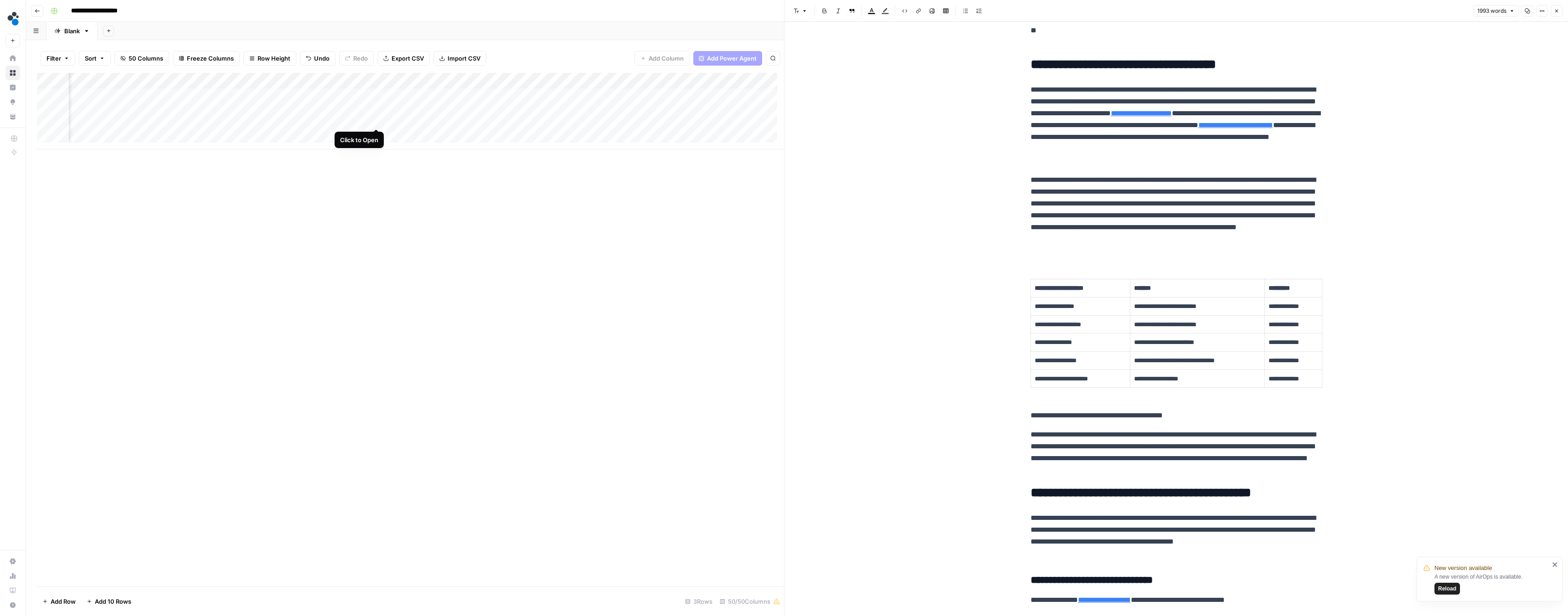
click at [376, 119] on div "Add Column" at bounding box center [410, 111] width 747 height 77
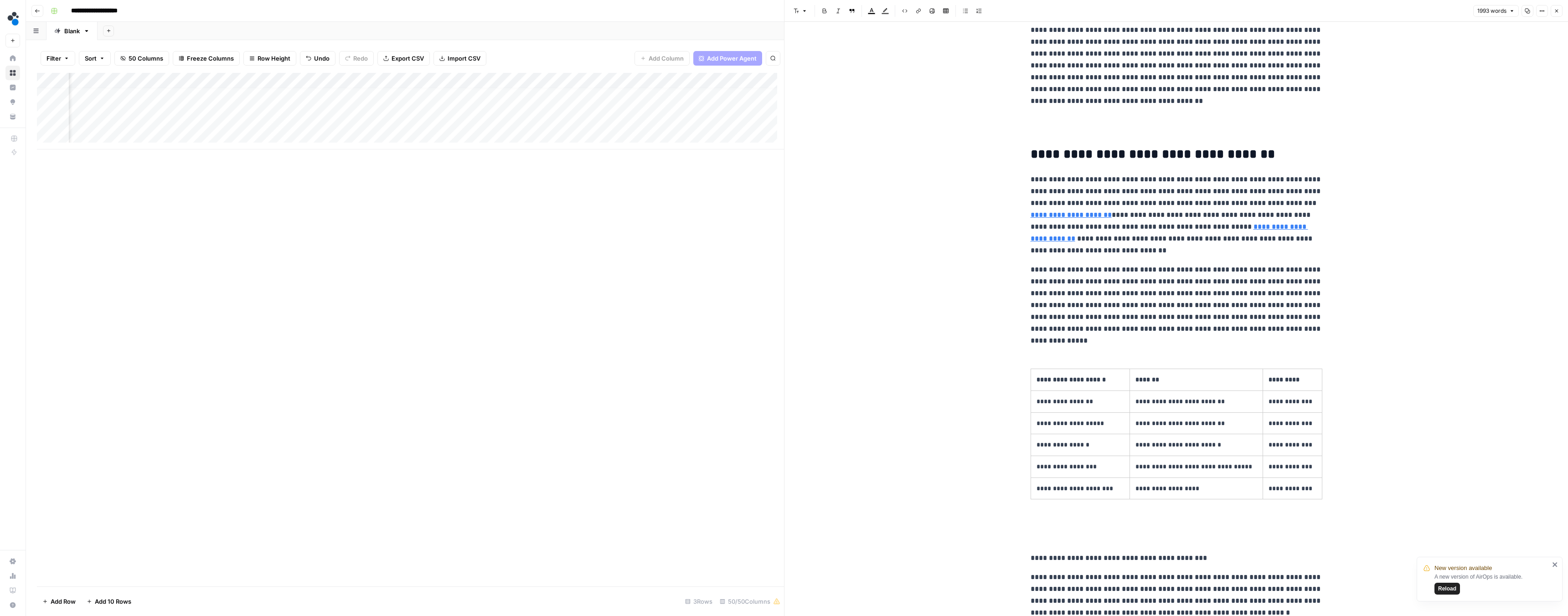
scroll to position [413, 0]
click at [527, 121] on div "Add Column" at bounding box center [410, 111] width 747 height 77
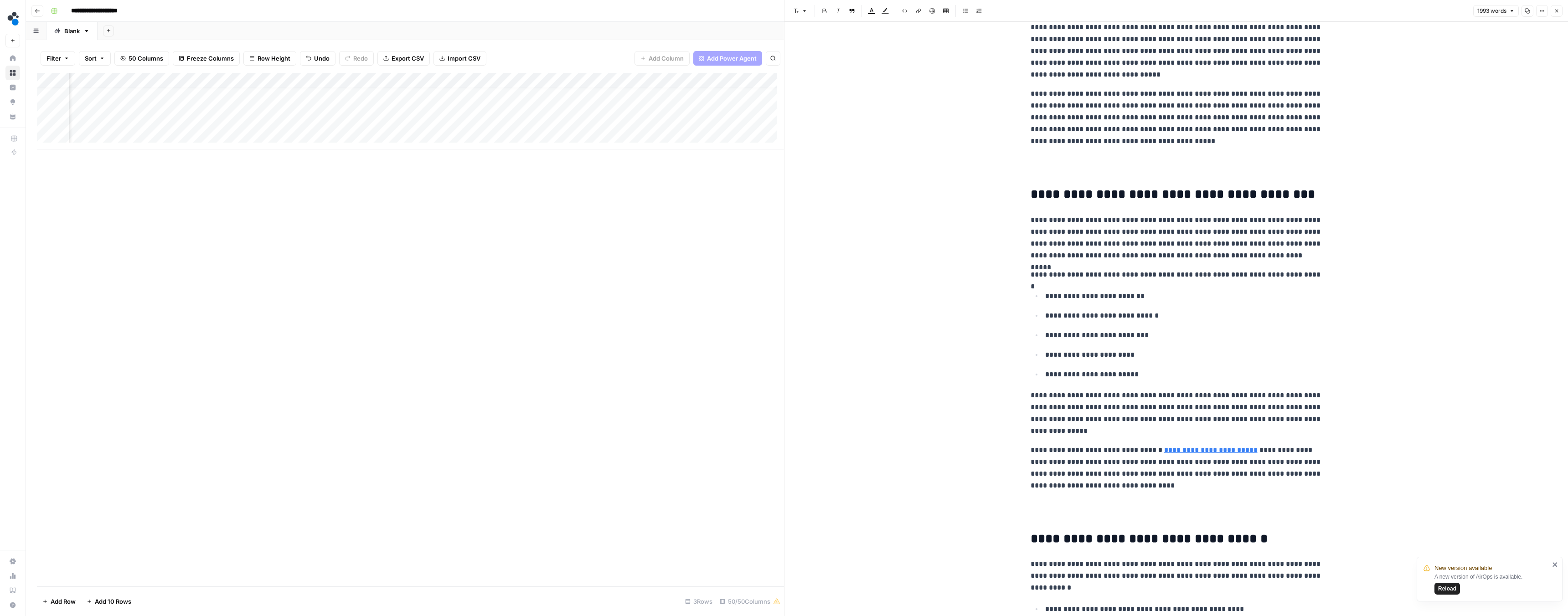
scroll to position [7, 3790]
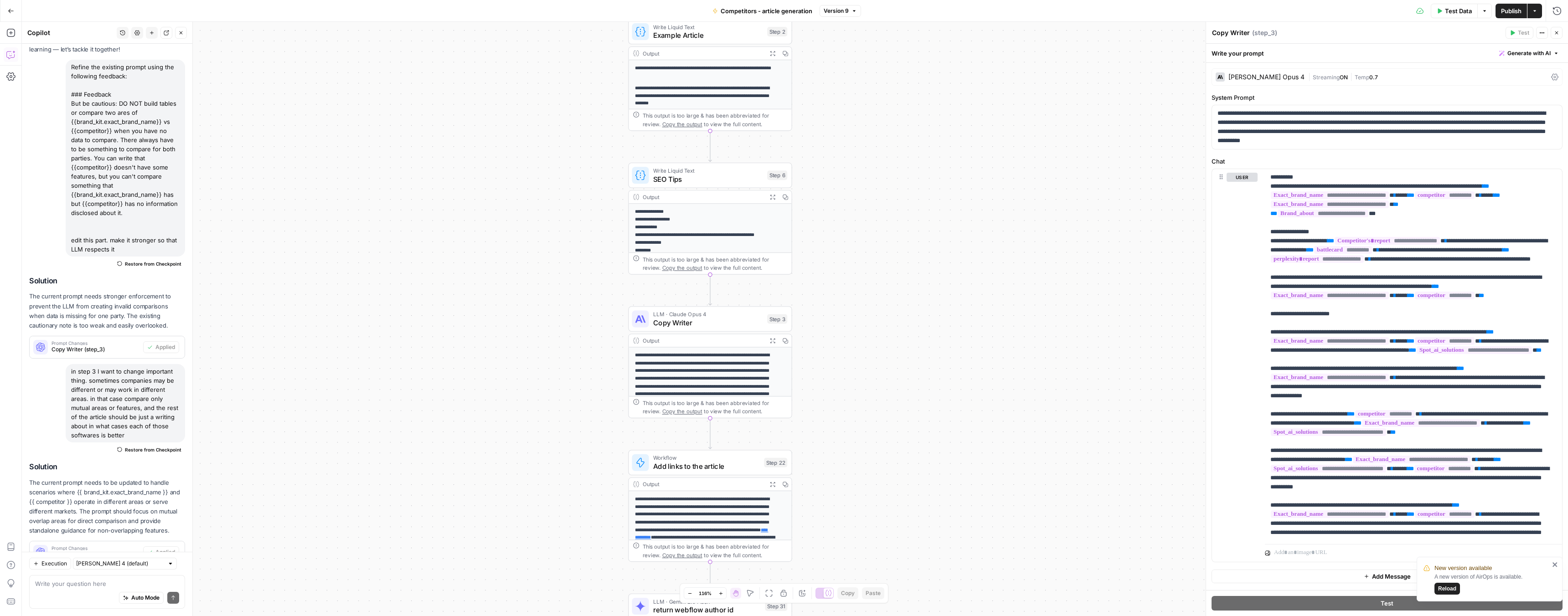
scroll to position [91, 0]
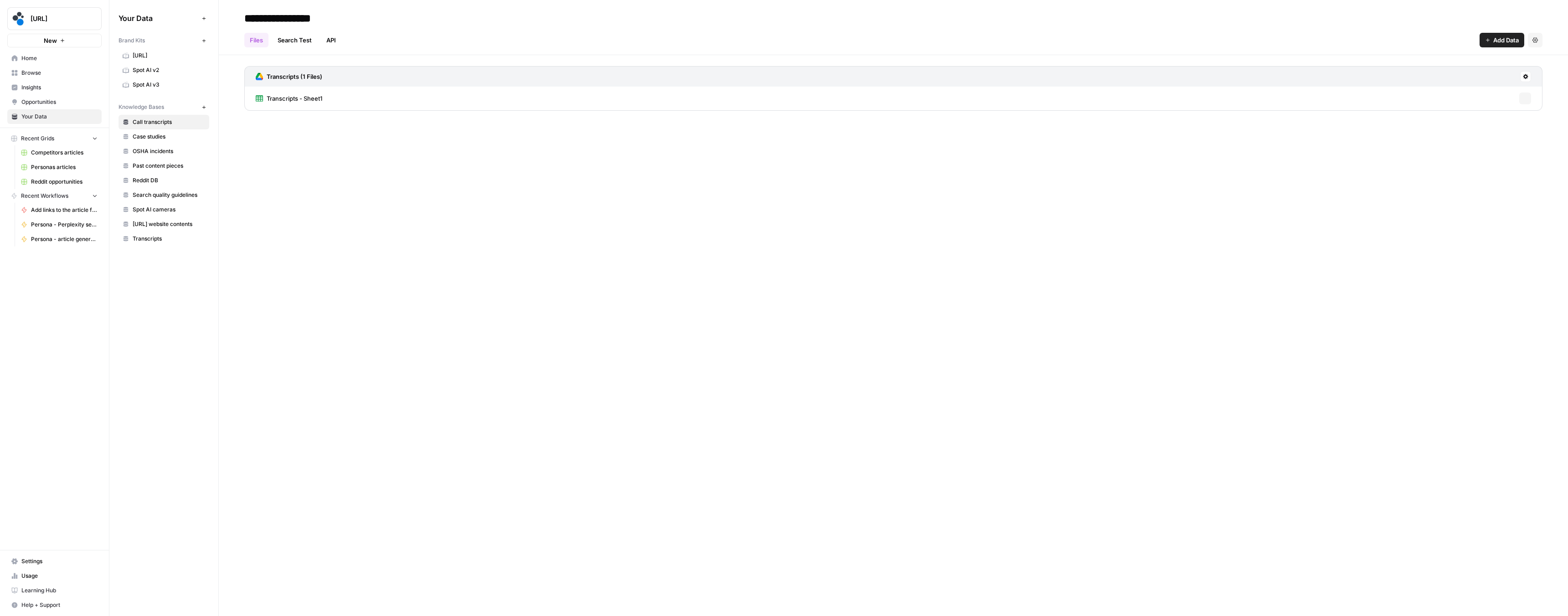
click at [139, 86] on span "Spot AI v3" at bounding box center [169, 85] width 72 height 8
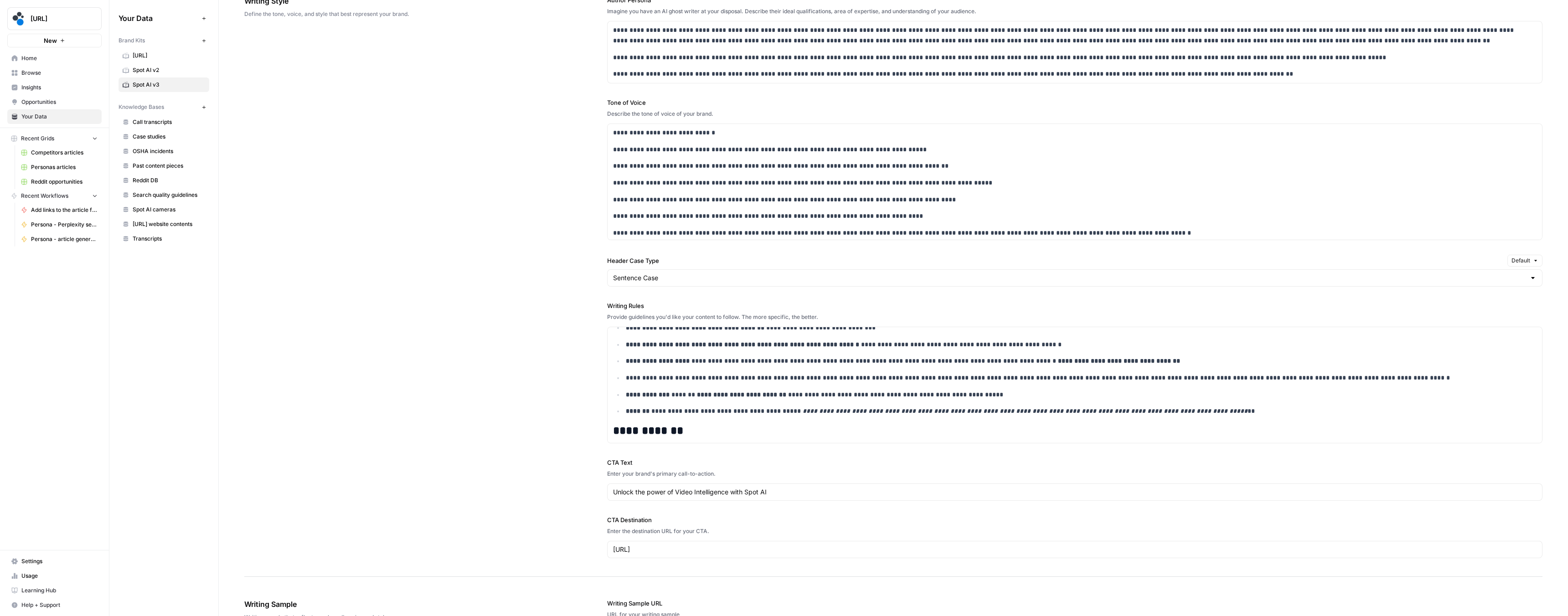
scroll to position [1978, 0]
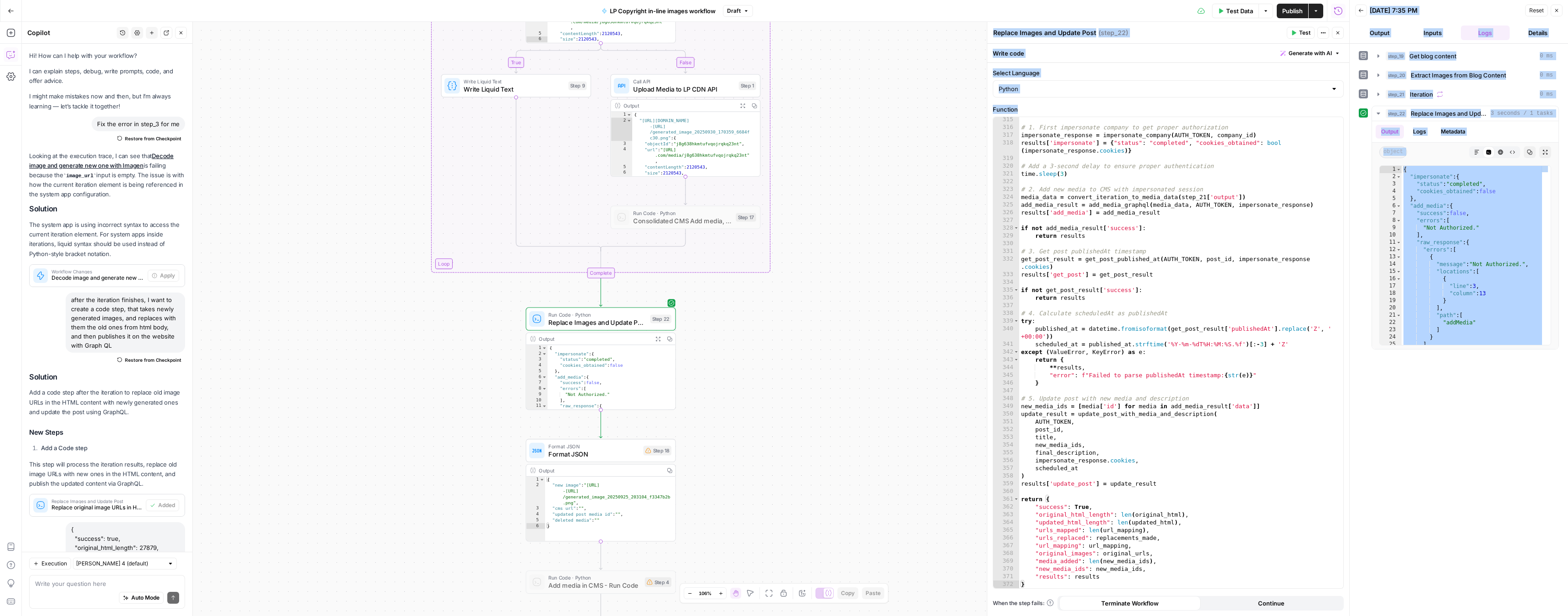
scroll to position [2520, 0]
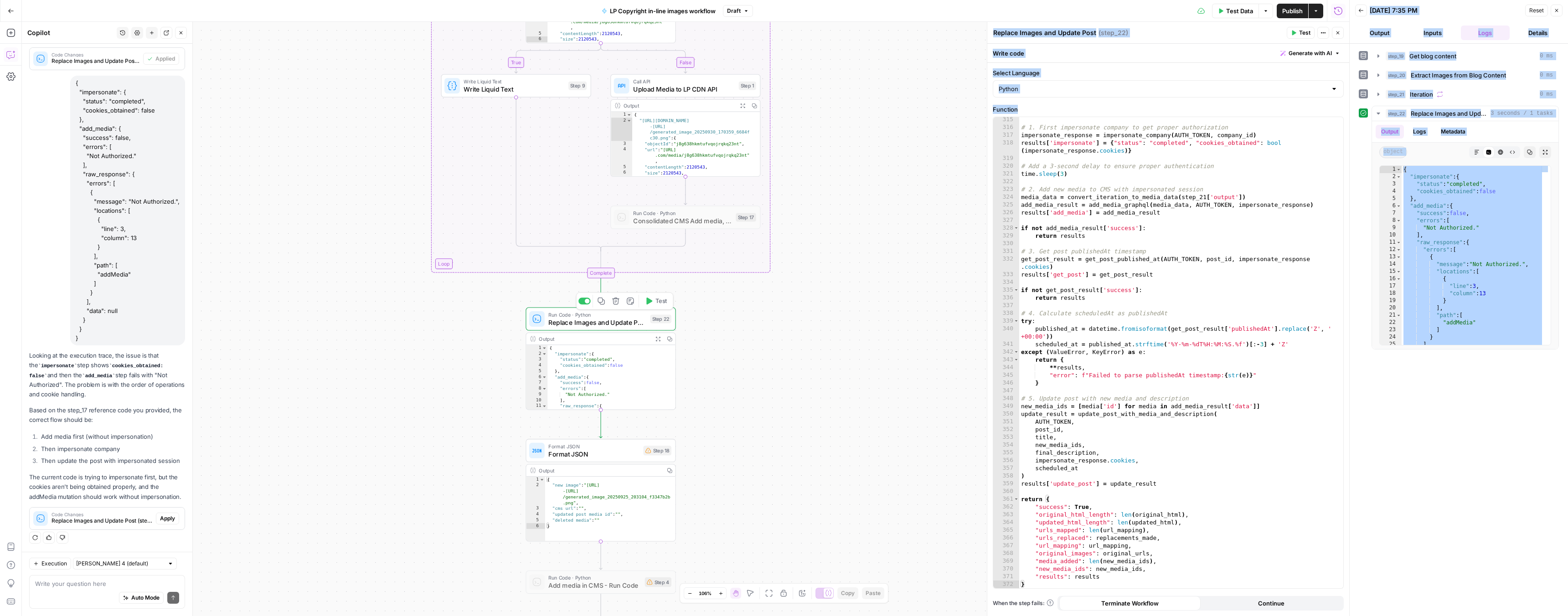
click at [651, 302] on icon "button" at bounding box center [649, 301] width 8 height 8
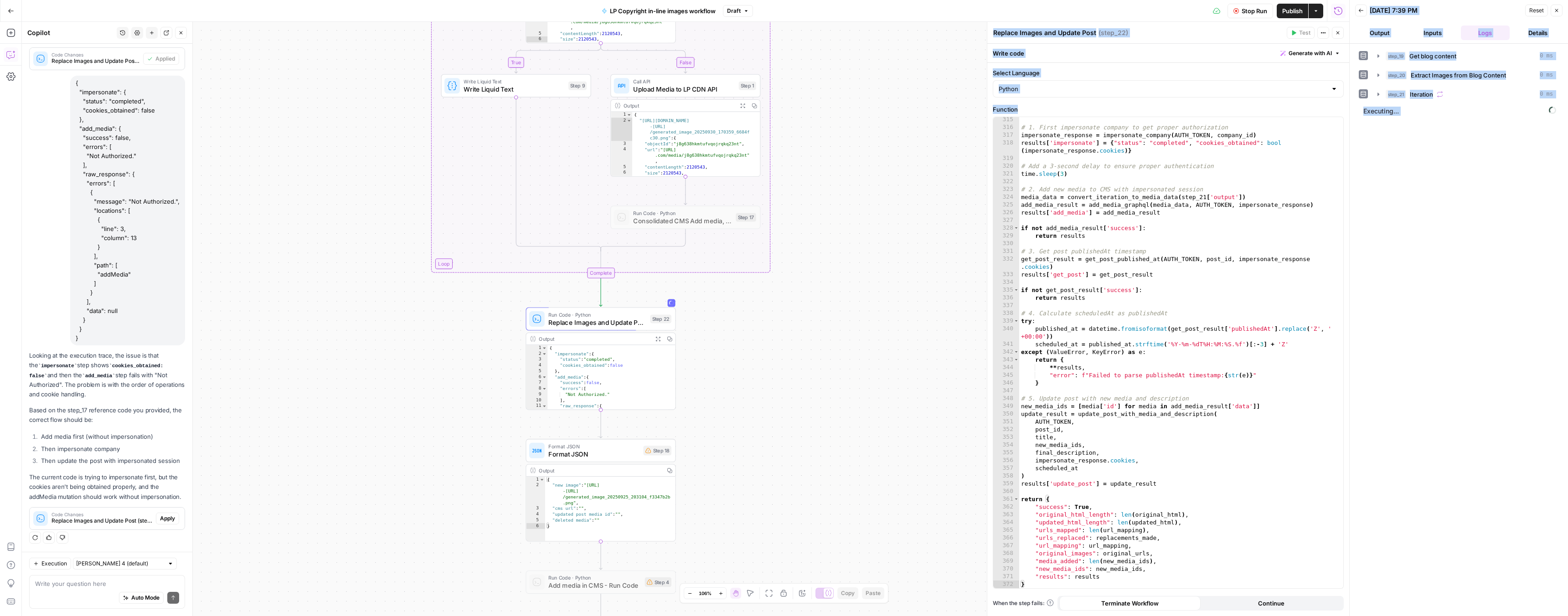
click at [1438, 240] on div "step_19 Get blog content 0 ms step_20 Extract Images from Blog Content 0 ms ste…" at bounding box center [1458, 330] width 200 height 564
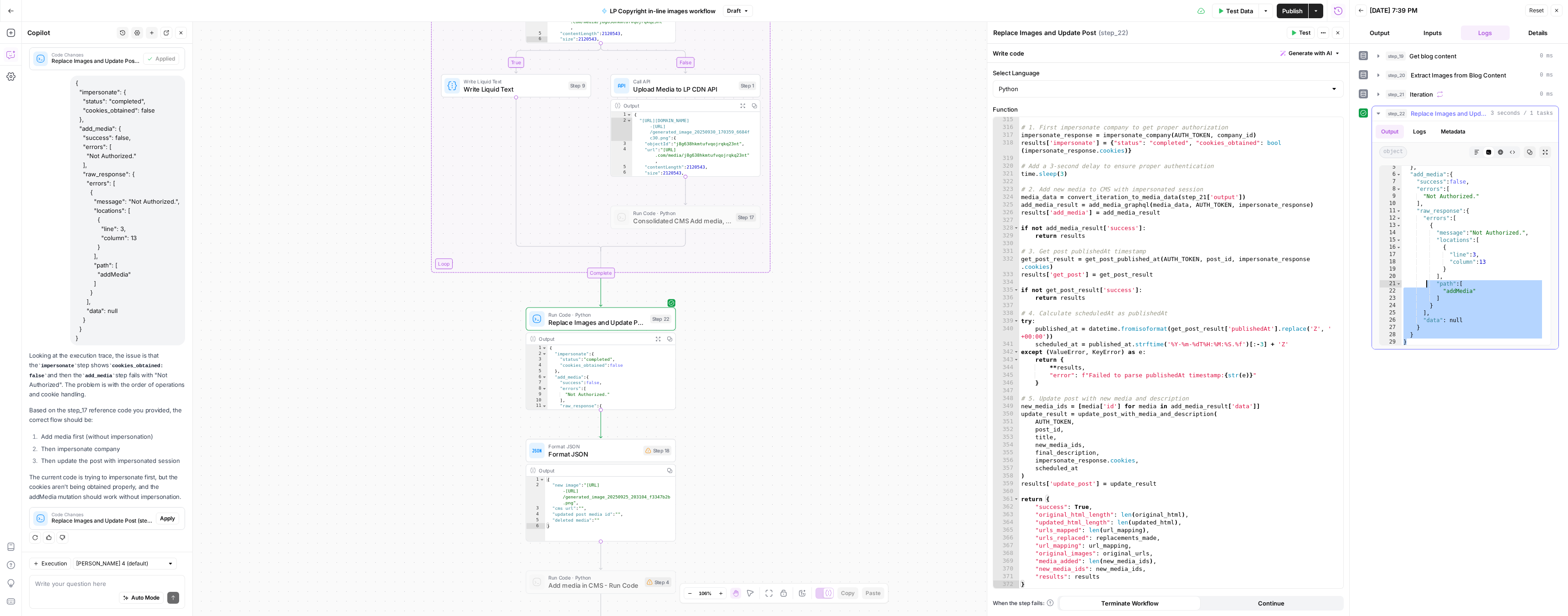
scroll to position [0, 0]
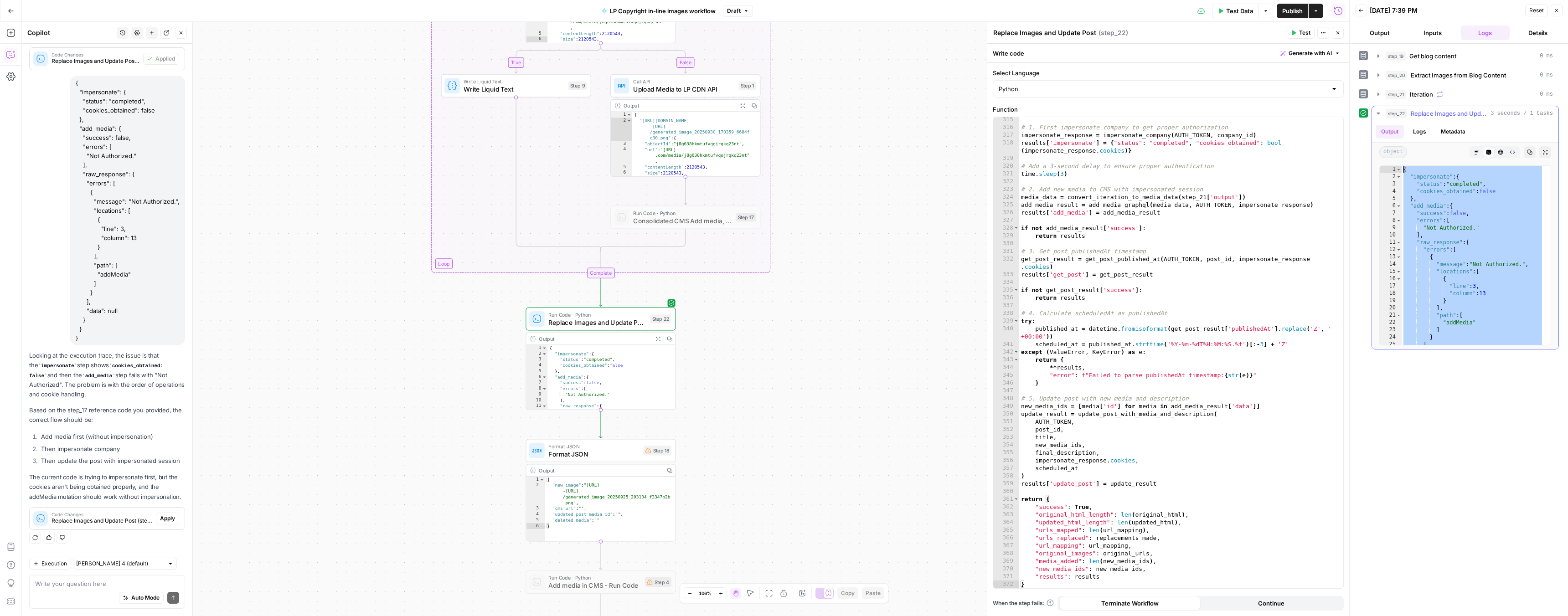
drag, startPoint x: 1413, startPoint y: 344, endPoint x: 1403, endPoint y: 172, distance: 172.3
click at [1403, 172] on div "{ "impersonate" : { "status" : "completed" , "cookies_obtained" : false } , "ad…" at bounding box center [1473, 263] width 142 height 194
type textarea "**********"
click at [59, 587] on textarea at bounding box center [107, 584] width 144 height 9
paste textarea "{ "impersonate": { "status": "completed", "cookies_obtained": false }, "add_med…"
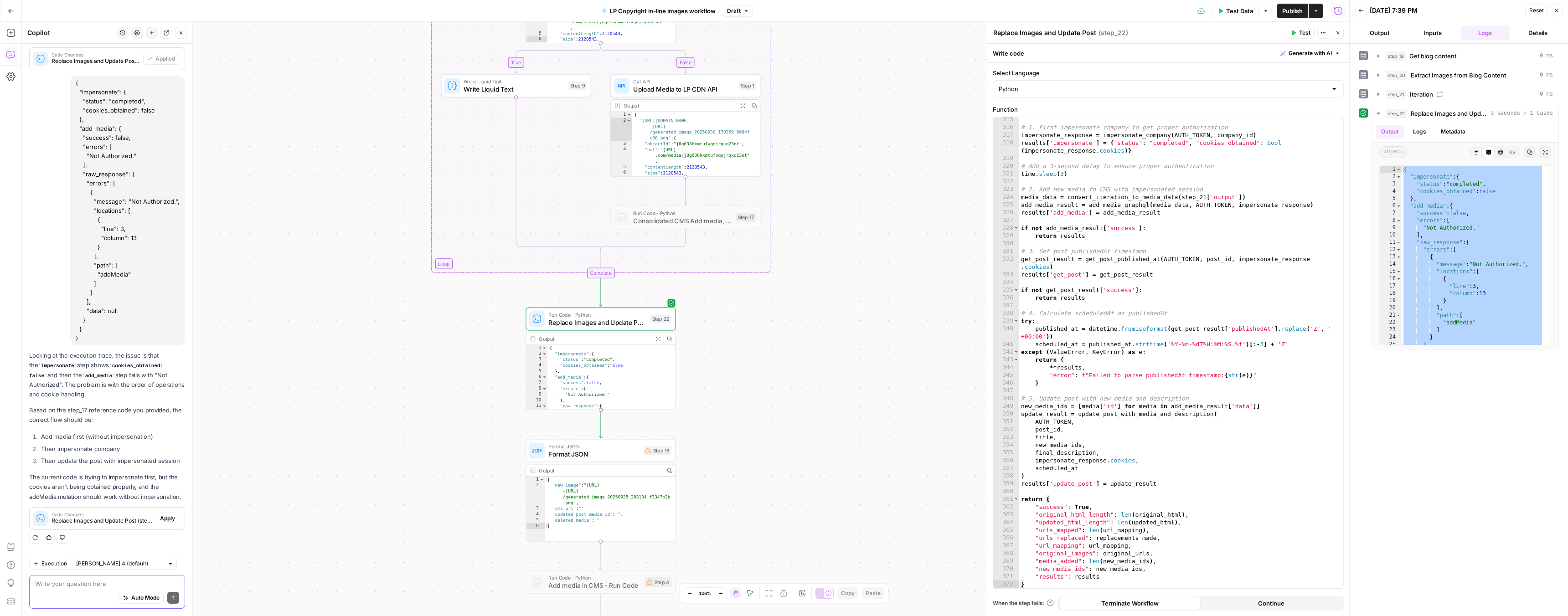
type textarea "{ "impersonate": { "status": "completed", "cookies_obtained": false }, "add_med…"
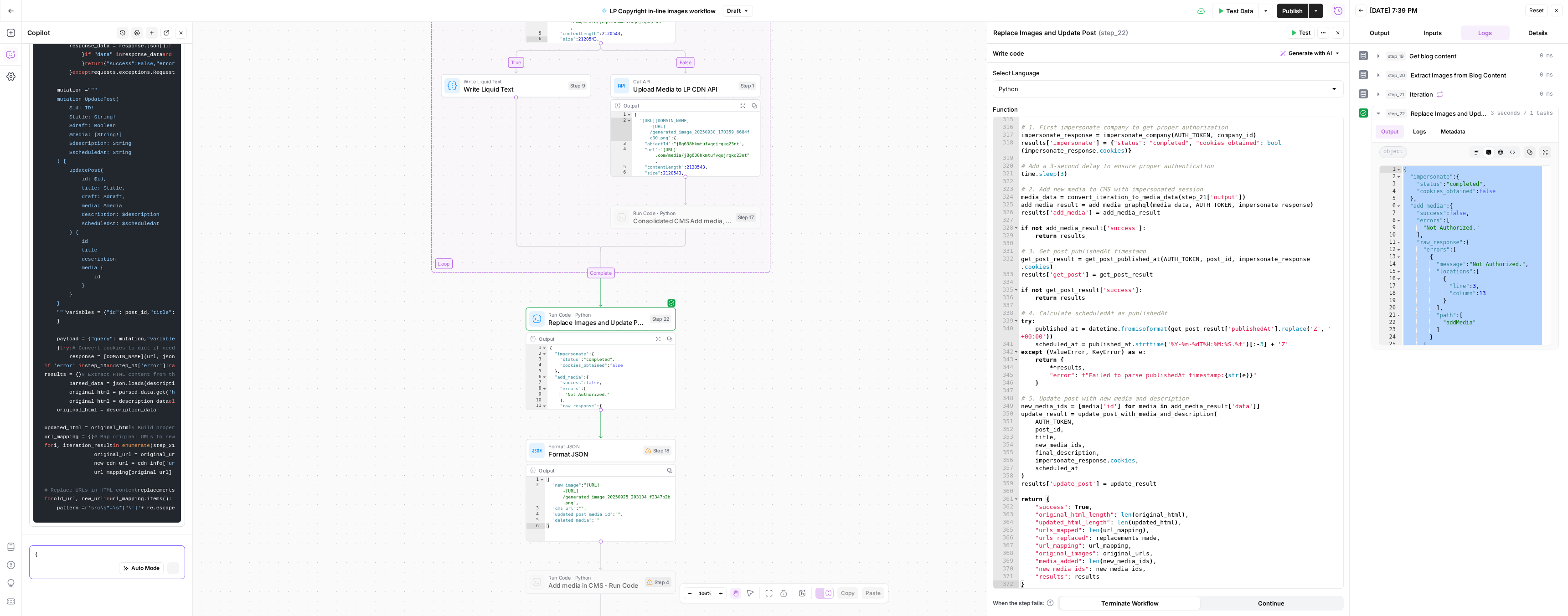
scroll to position [7707, 0]
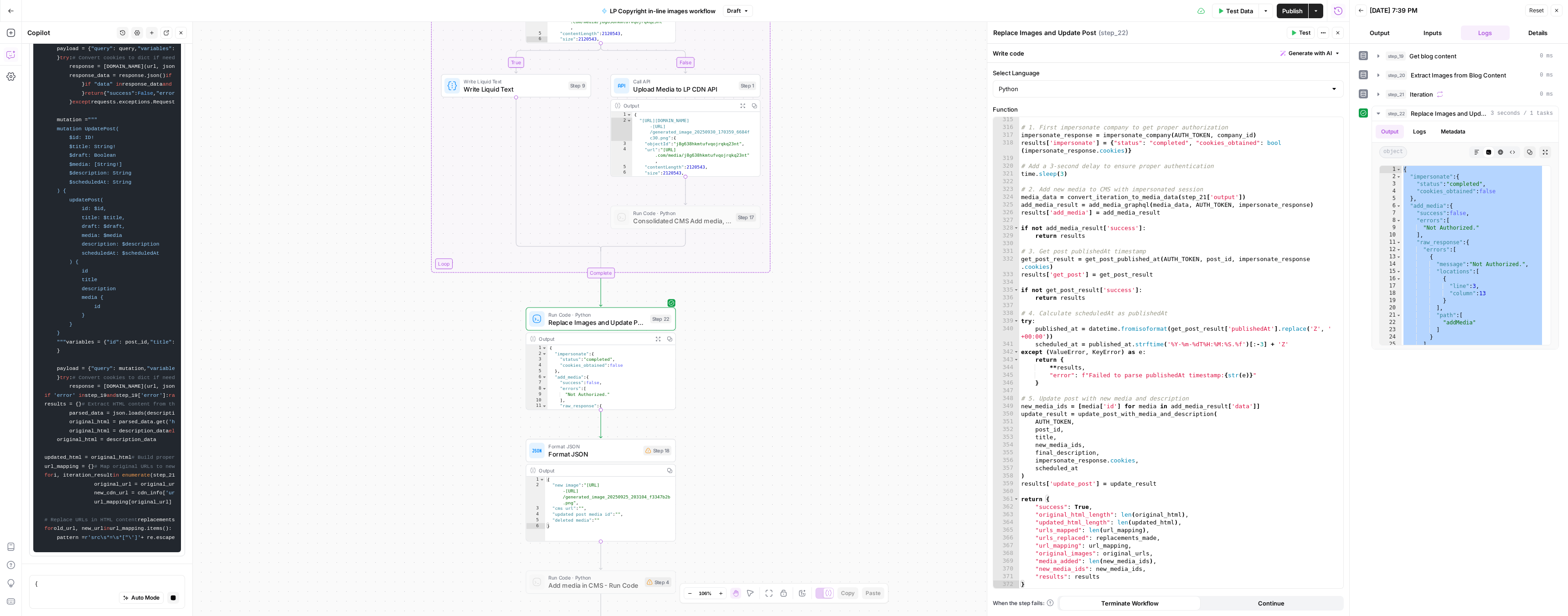
click at [152, 32] on icon "button" at bounding box center [152, 33] width 4 height 4
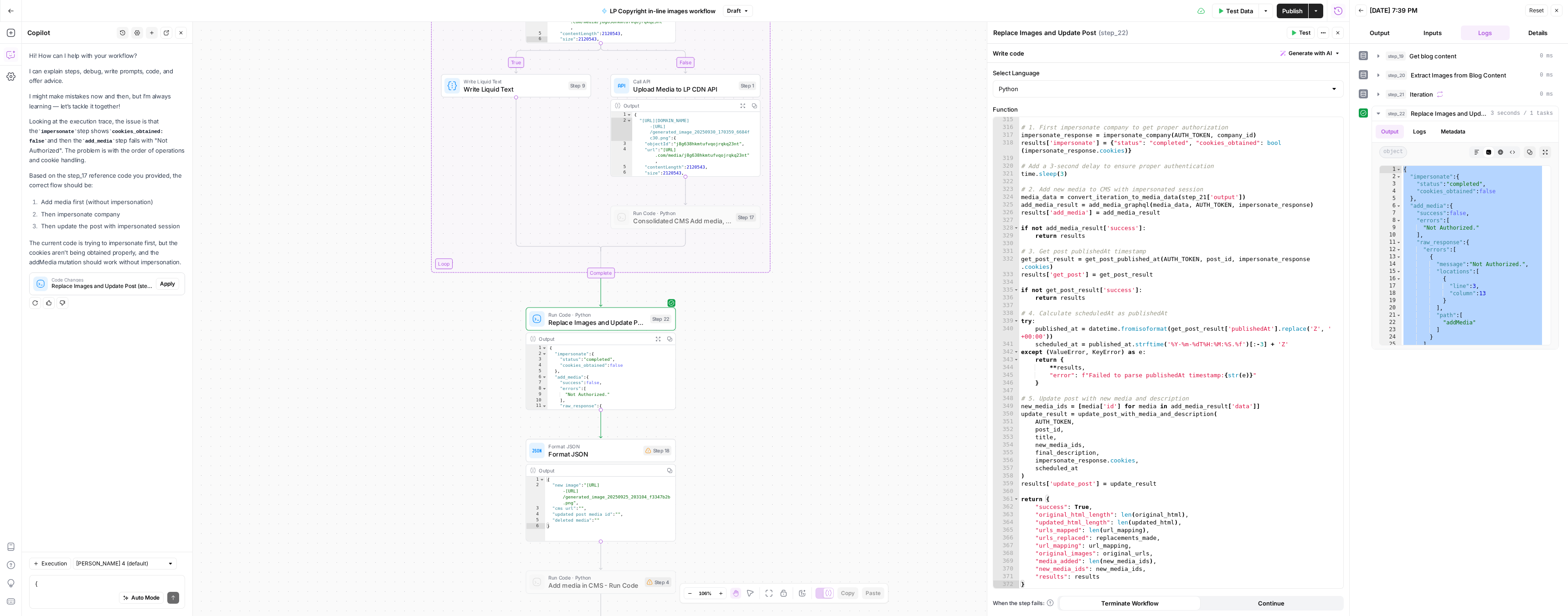
click at [153, 32] on icon "button" at bounding box center [152, 33] width 4 height 4
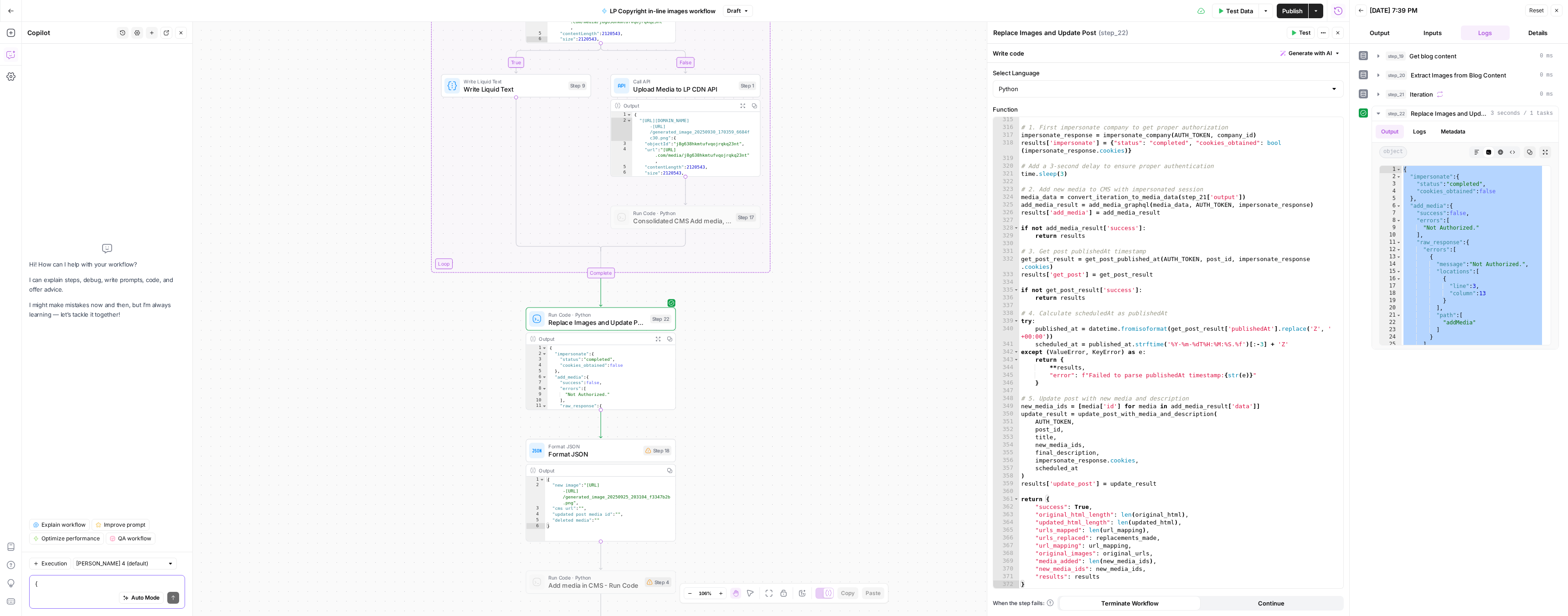
click at [65, 587] on textarea "{ "impersonate": { "status": "completed", "cookies_obtained": false }, "add_med…" at bounding box center [107, 584] width 144 height 9
paste textarea "{ "impersonate": { "status": "completed", "cookies_obtained": false }, "add_med…"
type textarea "{ "impersonate": { "status": "completed", "cookies_obtained": false }, "add_med…"
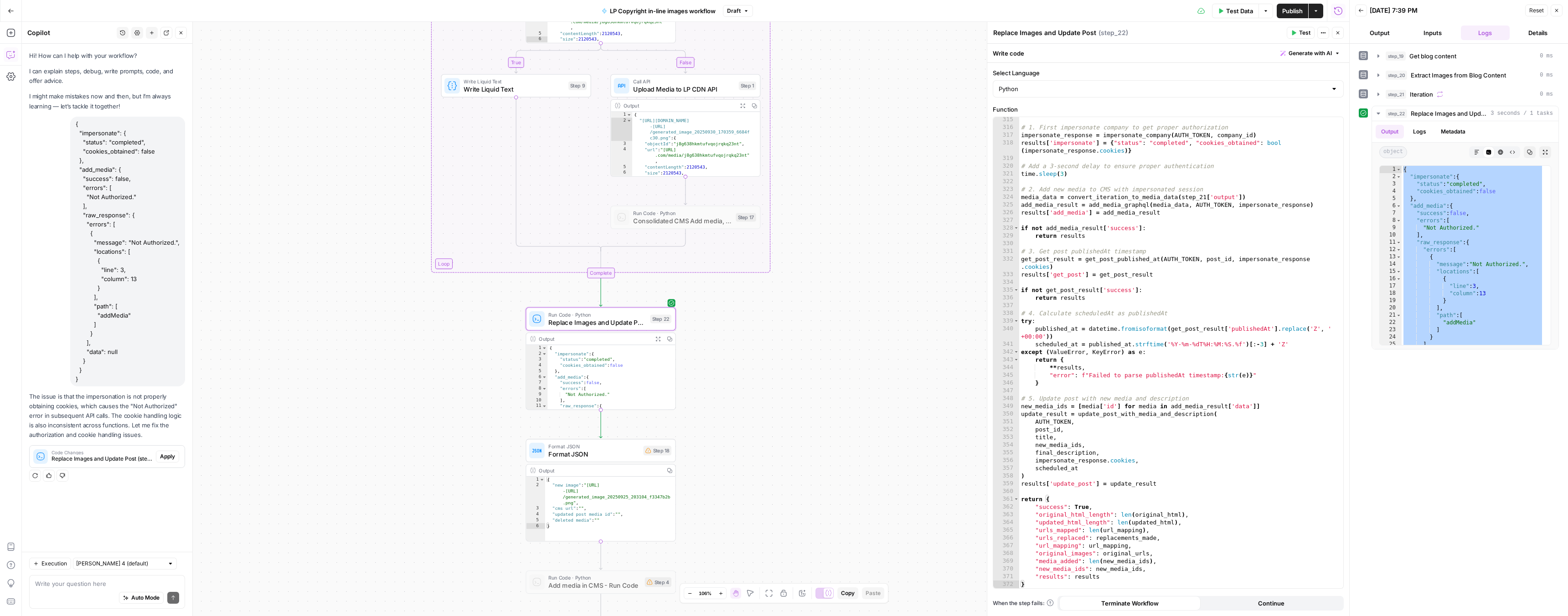
click at [165, 458] on span "Apply" at bounding box center [167, 457] width 15 height 8
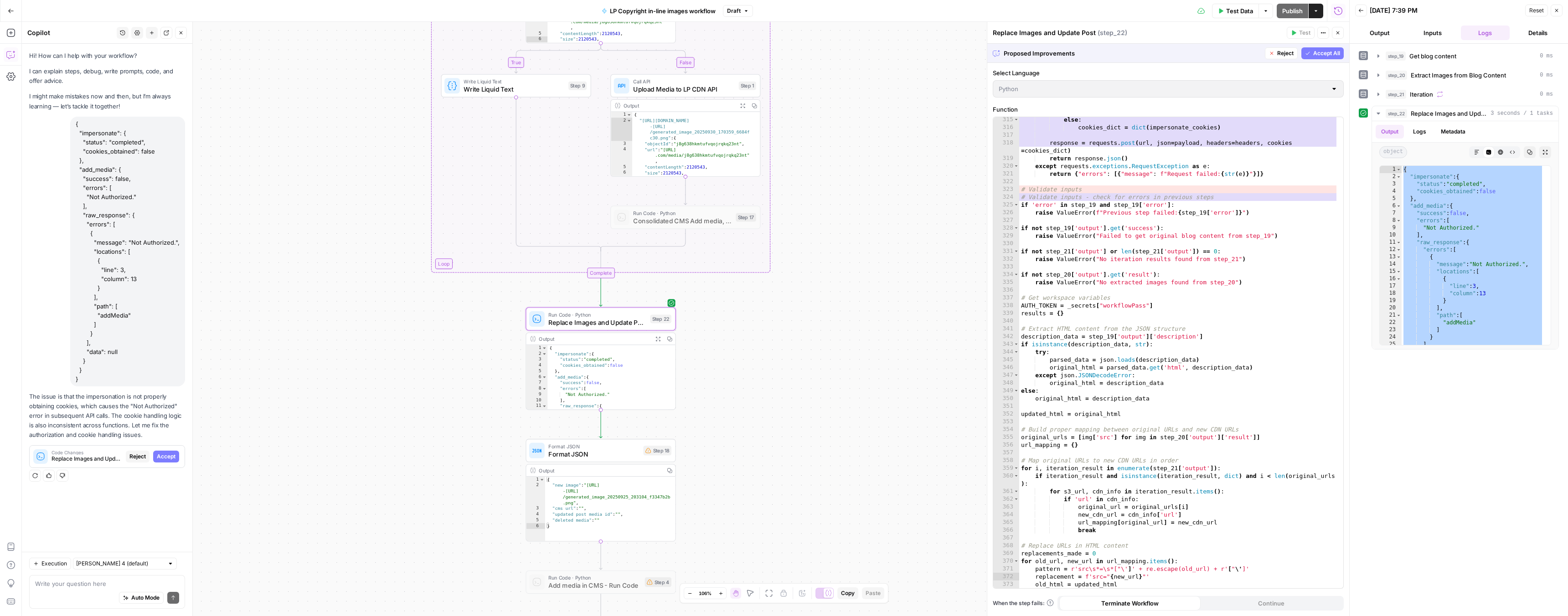
click at [164, 455] on span "Accept" at bounding box center [166, 457] width 19 height 8
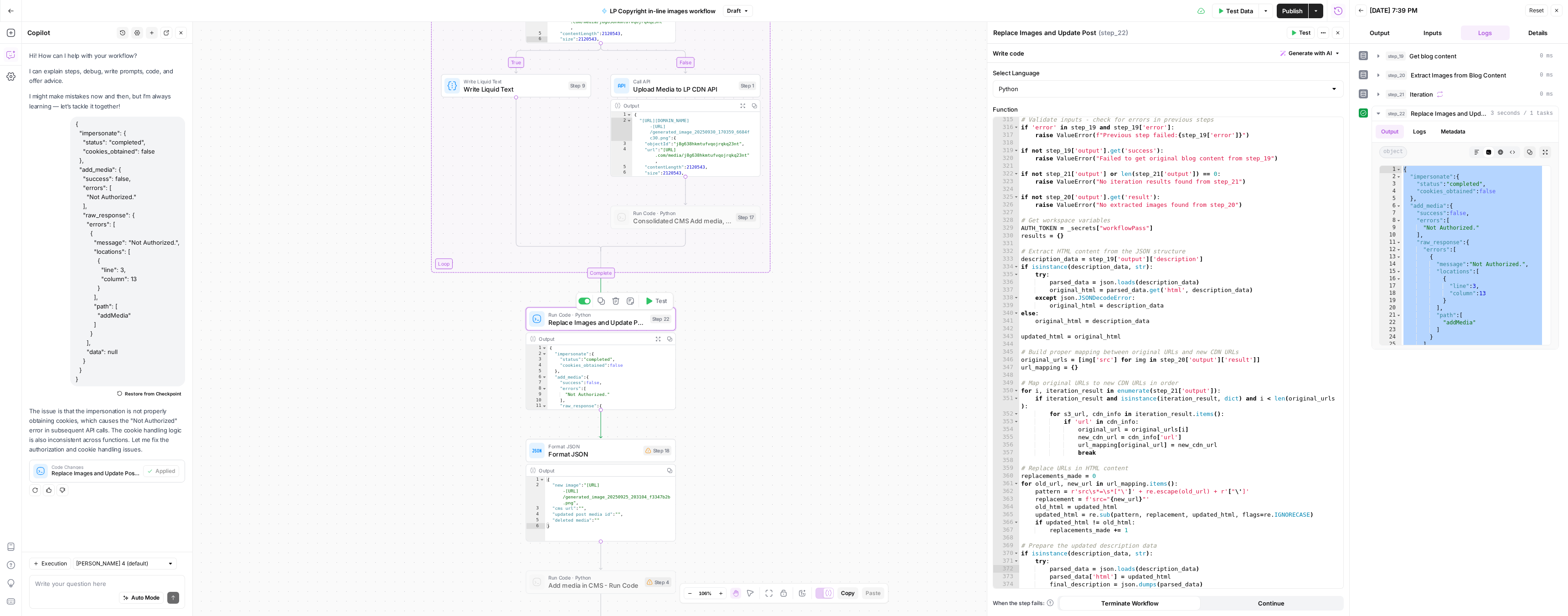
click at [658, 304] on span "Test" at bounding box center [661, 301] width 12 height 9
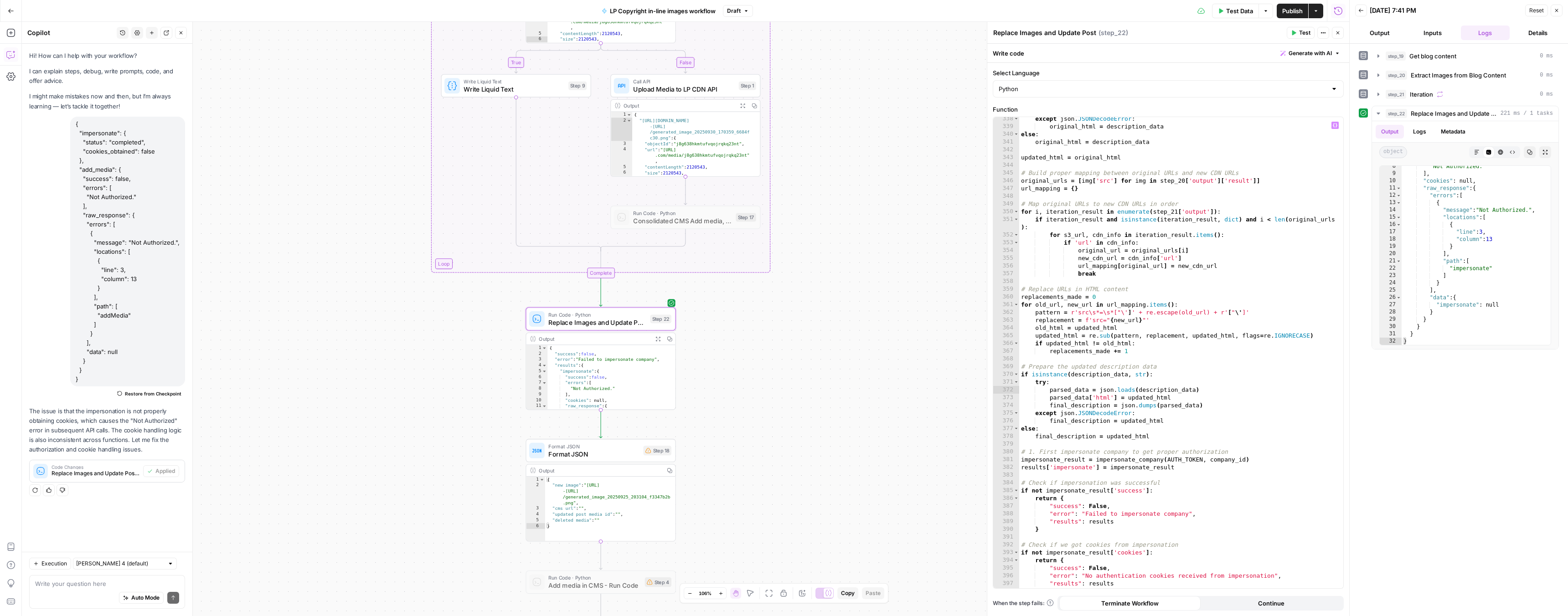
scroll to position [2699, 0]
click at [1105, 444] on div "except json . JSONDecodeError : original_html = description_data else : origina…" at bounding box center [1177, 359] width 317 height 487
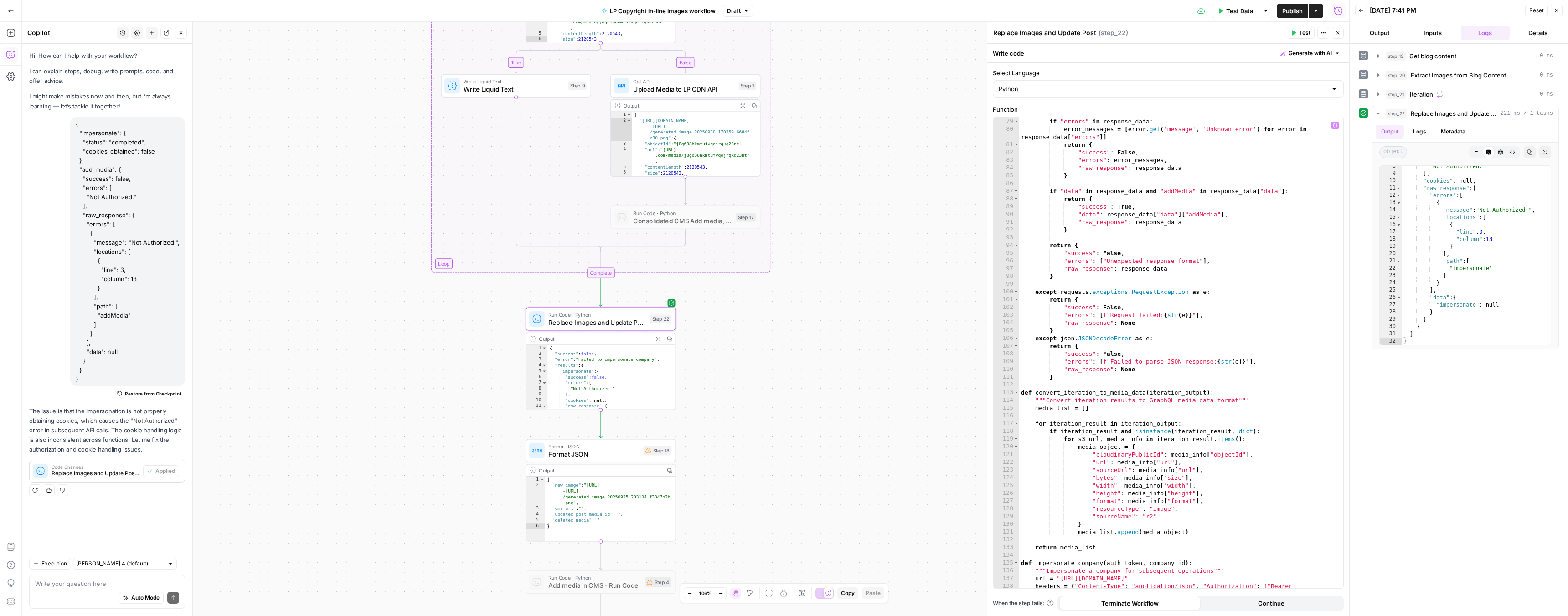
scroll to position [249, 0]
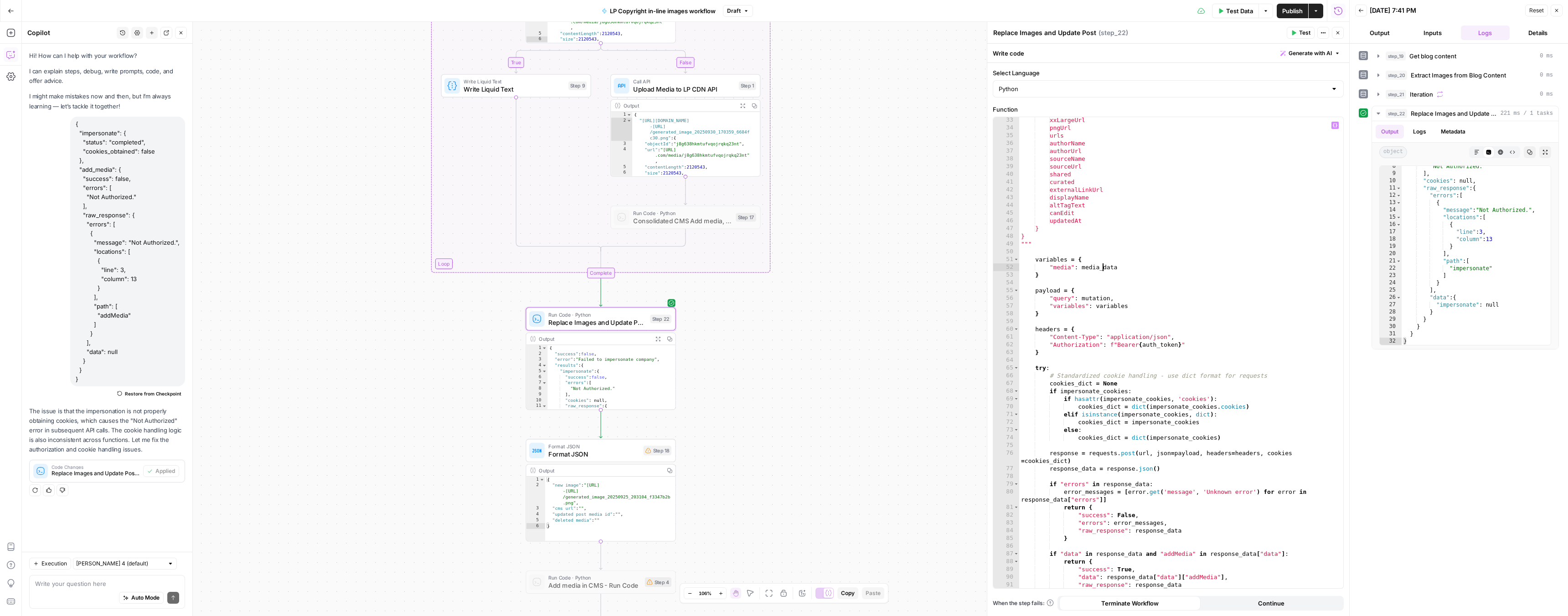
click at [1103, 265] on div "xxLargeUrl pngUrl urls authorName authorUrl sourceName sourceUrl shared curated…" at bounding box center [1177, 360] width 317 height 487
type textarea "**********"
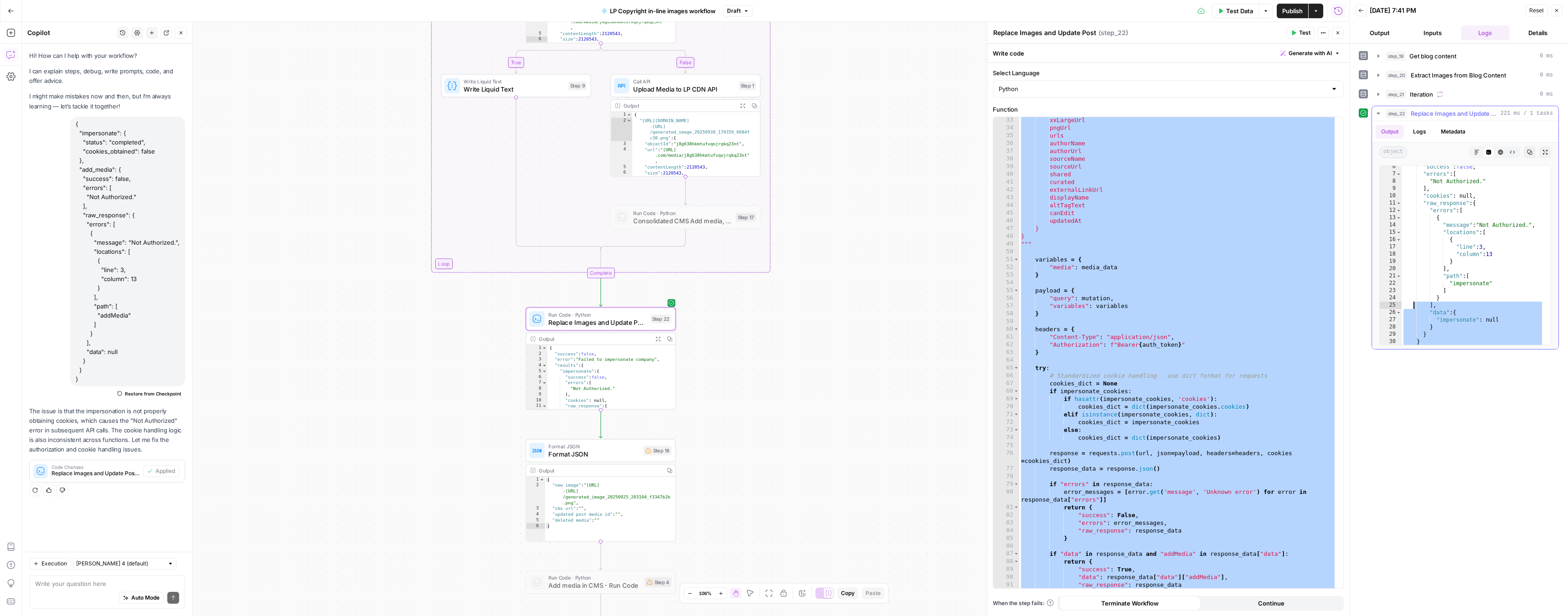
scroll to position [0, 0]
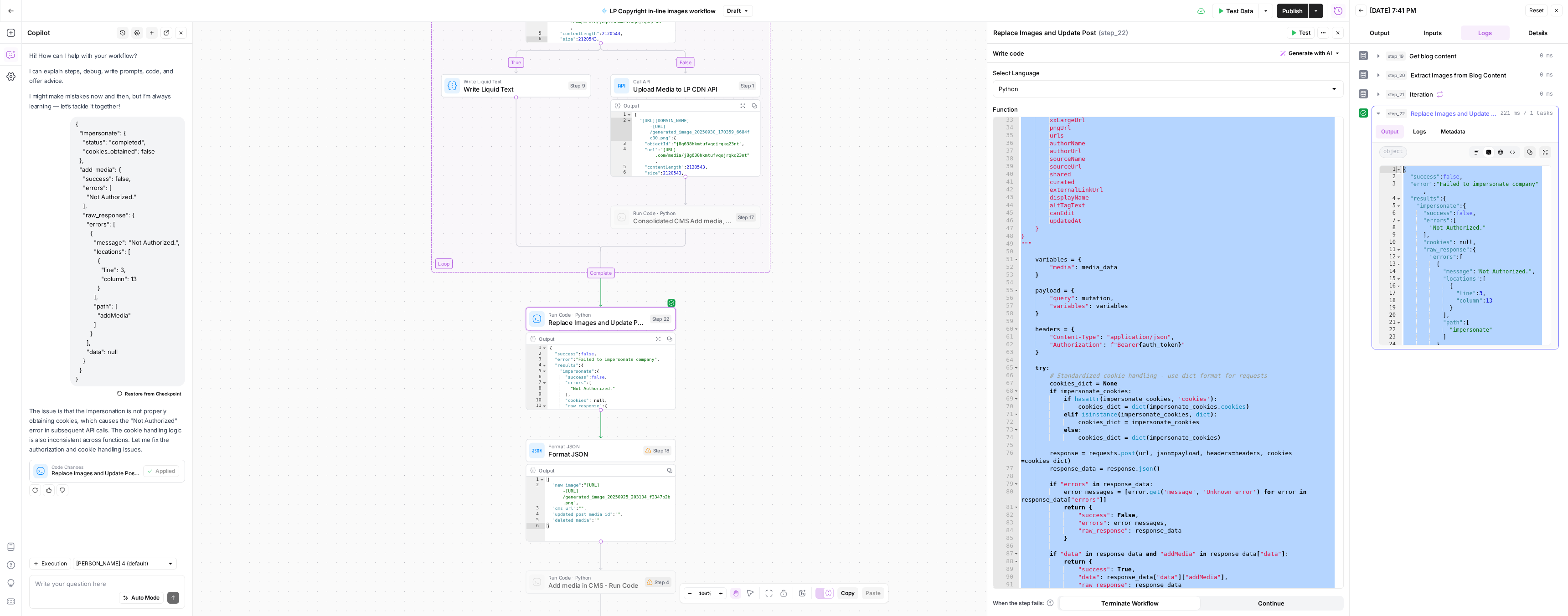
drag, startPoint x: 1412, startPoint y: 342, endPoint x: 1399, endPoint y: 170, distance: 172.5
click at [1399, 170] on div "* 1 2 3 4 5 6 7 8 9 10 11 12 13 14 15 16 17 18 19 20 21 22 23 24 25 { "success"…" at bounding box center [1465, 256] width 172 height 180
type textarea "**********"
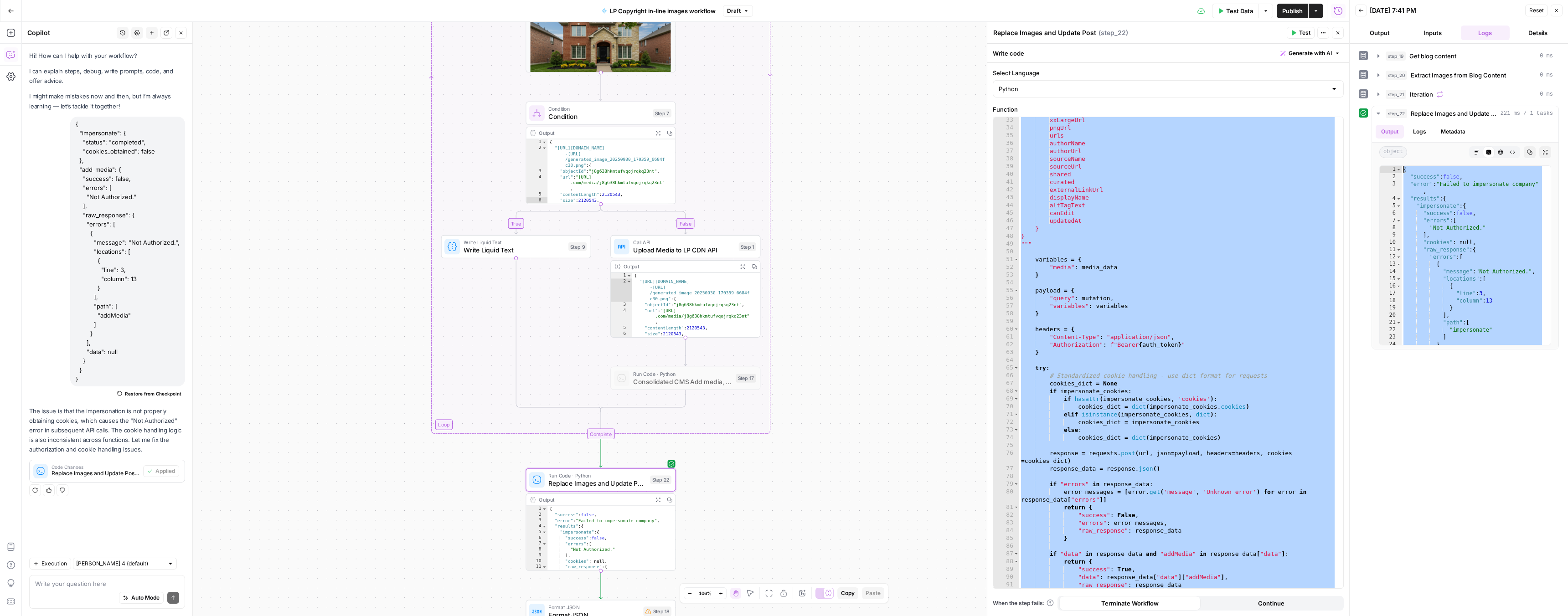
click at [660, 253] on span "Upload Media to LP CDN API" at bounding box center [684, 250] width 102 height 10
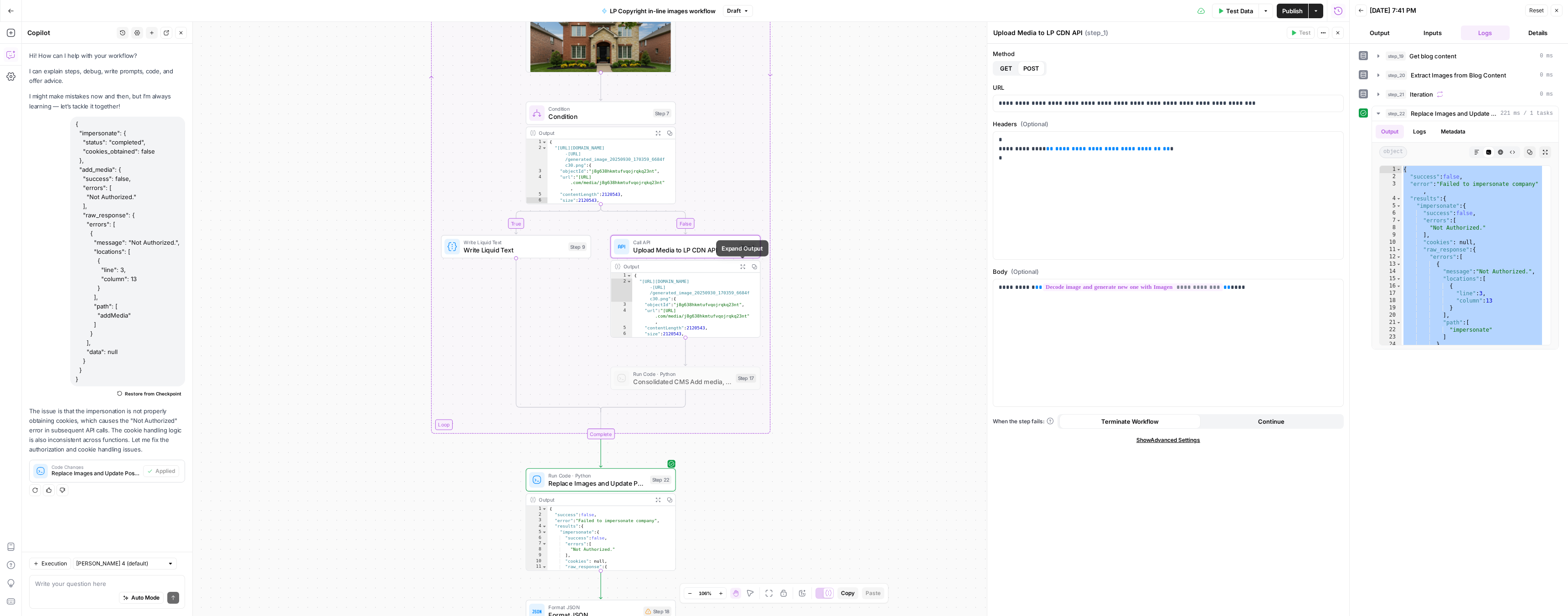
click at [742, 267] on icon "button" at bounding box center [742, 266] width 4 height 4
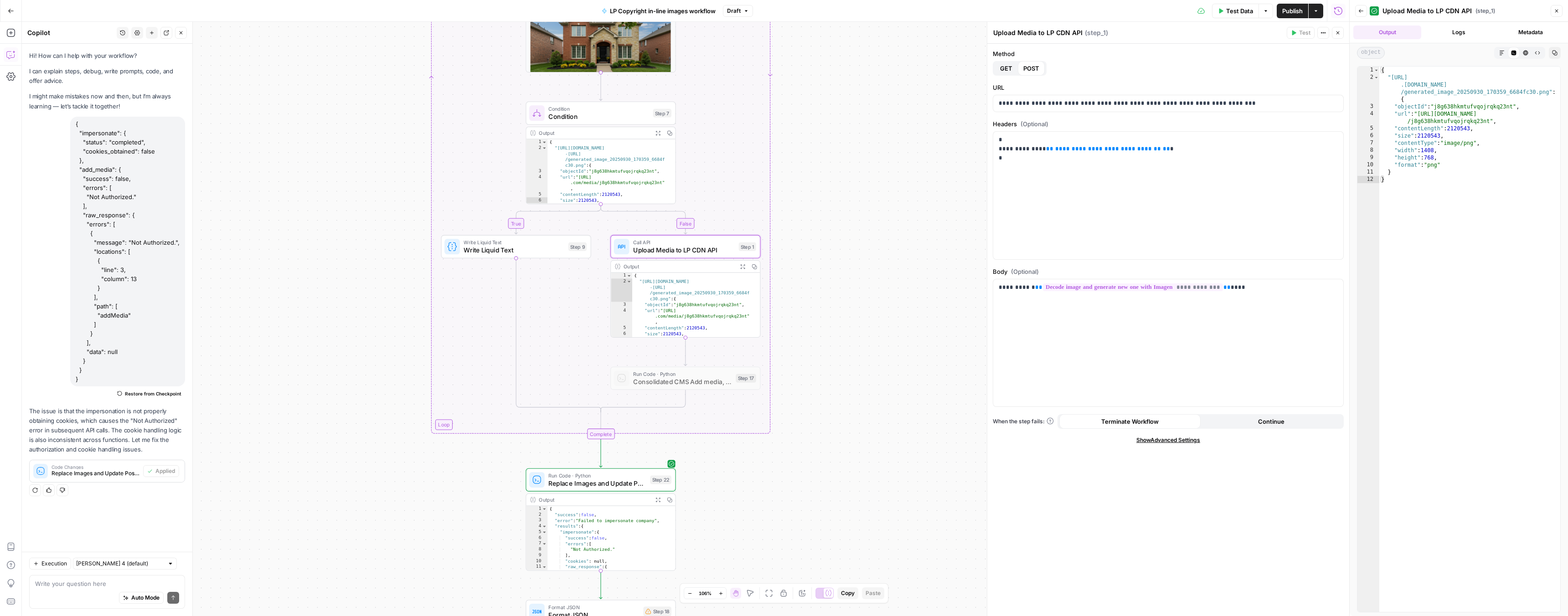
type textarea "**********"
drag, startPoint x: 1391, startPoint y: 77, endPoint x: 1547, endPoint y: 92, distance: 156.7
click at [1547, 92] on div "{ "https://lp-airops-image-migration.s3.us-east-1 .amazonaws.com /generated_ima…" at bounding box center [1469, 346] width 181 height 560
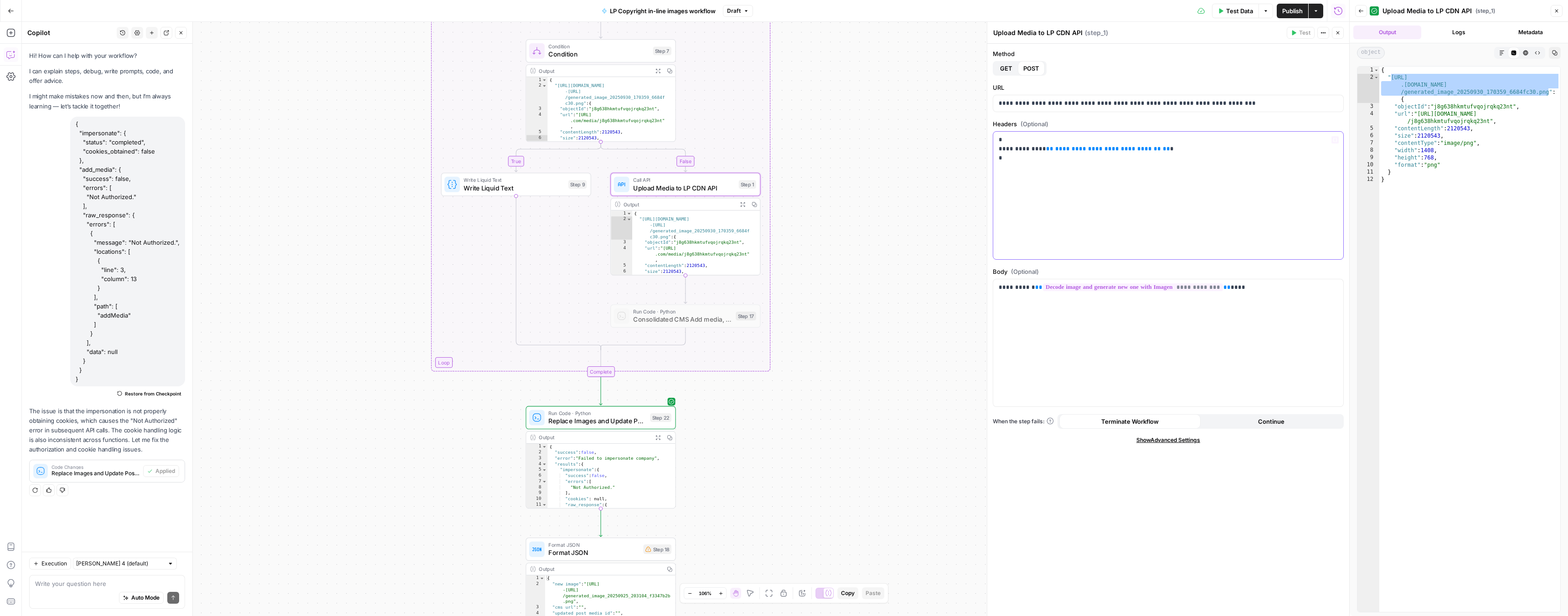
click at [1026, 196] on div "**********" at bounding box center [1168, 195] width 350 height 128
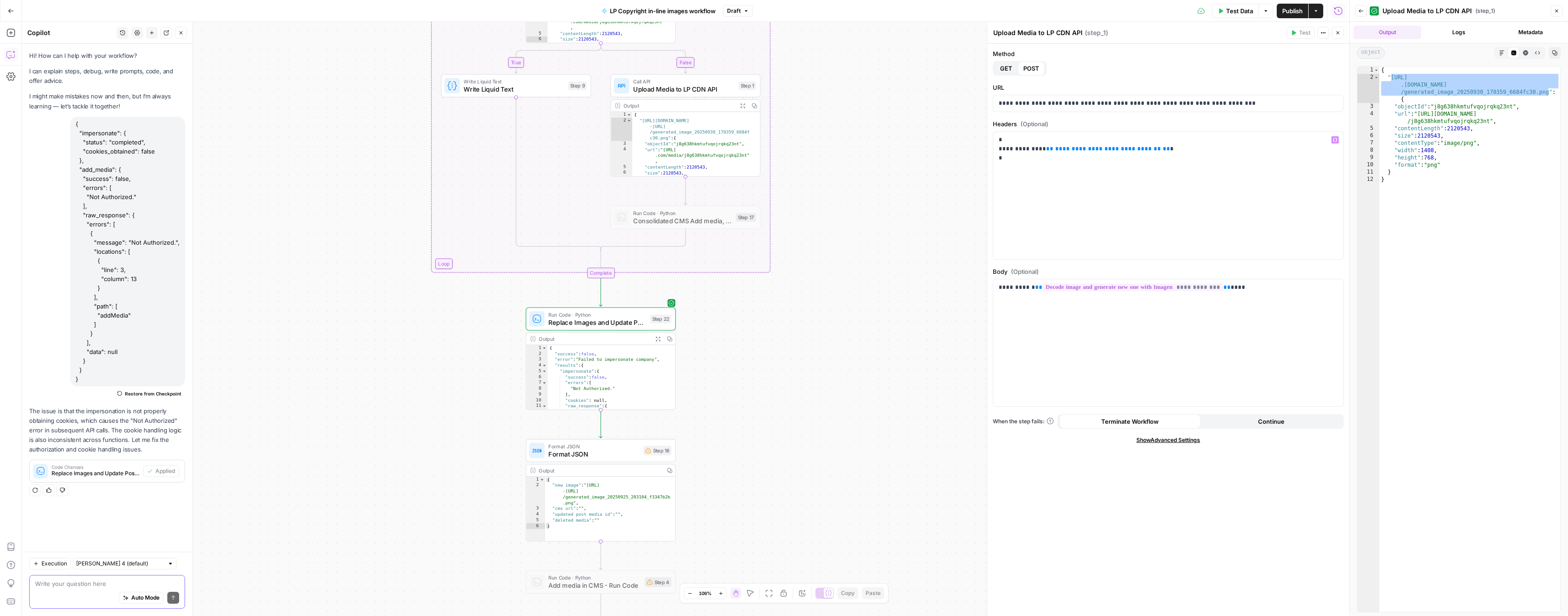
click at [65, 583] on textarea at bounding box center [107, 584] width 144 height 9
type textarea "maybe there is a problem with the API? thats why we are not authorized"
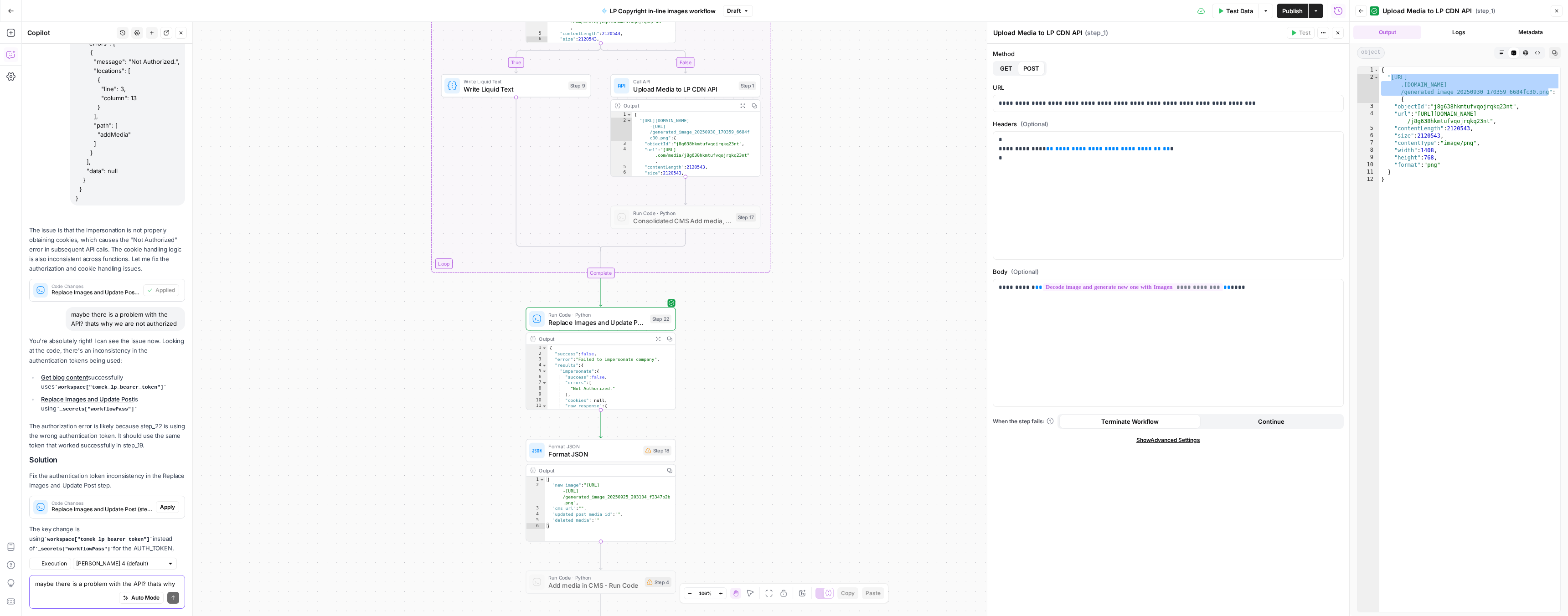
scroll to position [222, 0]
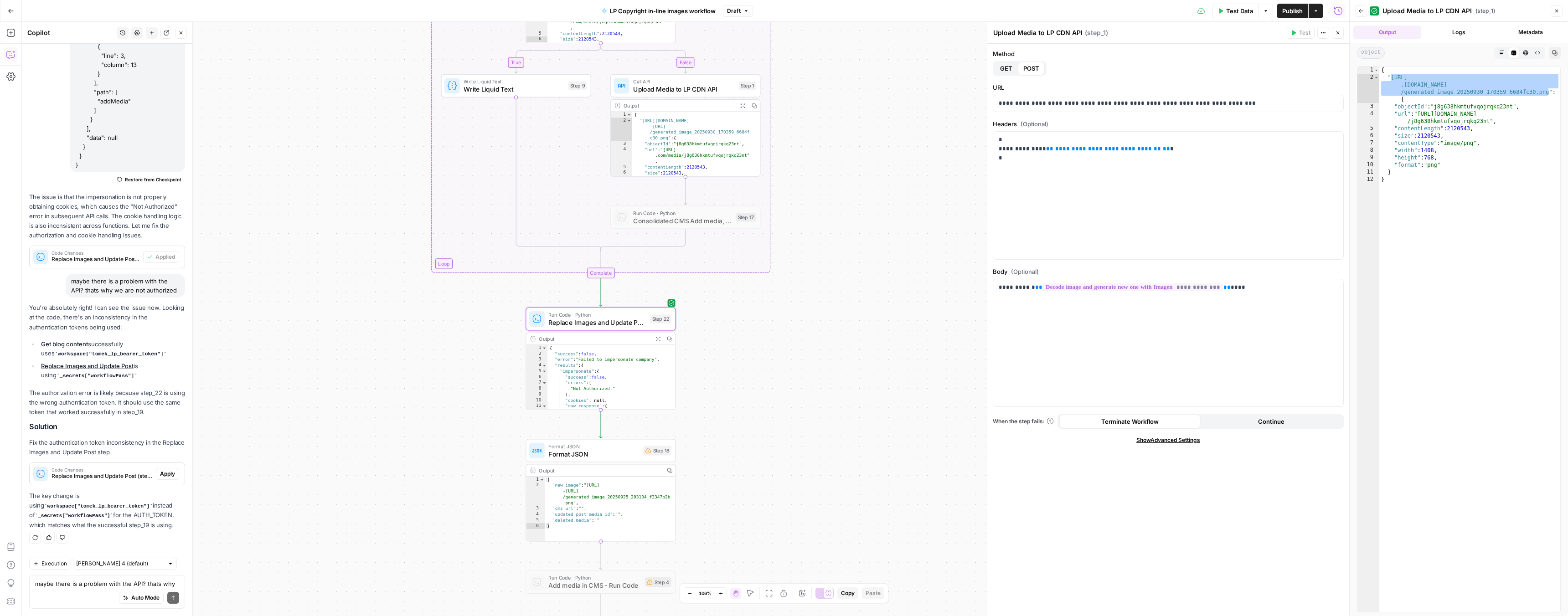
click at [161, 473] on span "Apply" at bounding box center [167, 474] width 15 height 8
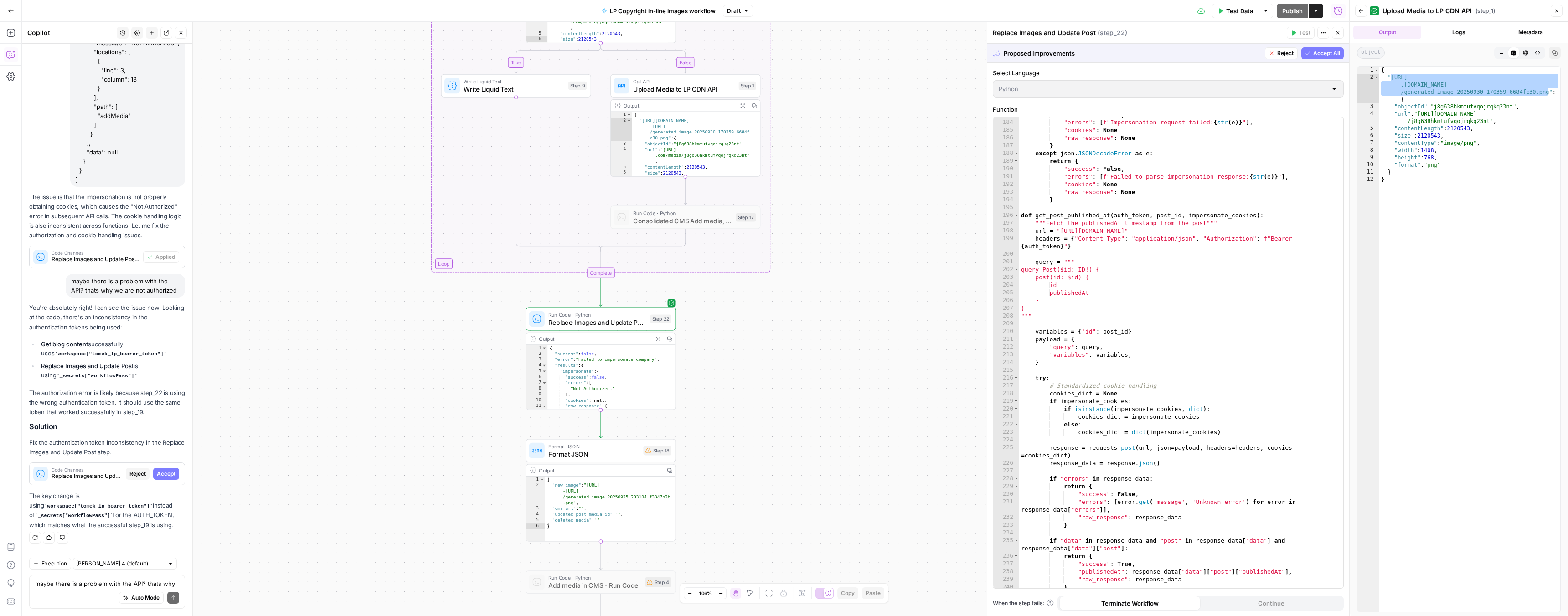
scroll to position [1447, 0]
drag, startPoint x: 1341, startPoint y: 309, endPoint x: 1346, endPoint y: 333, distance: 24.5
click at [1346, 333] on body "LP Production Workloads New Home Browse Insights Opportunities Your Data Recent…" at bounding box center [784, 308] width 1568 height 616
drag, startPoint x: 1340, startPoint y: 329, endPoint x: 1342, endPoint y: 338, distance: 9.2
click at [1342, 338] on div "183 184 185 186 187 188 189 190 191 192 193 194 195 196 197 198 199 200 201 202…" at bounding box center [1168, 352] width 350 height 471
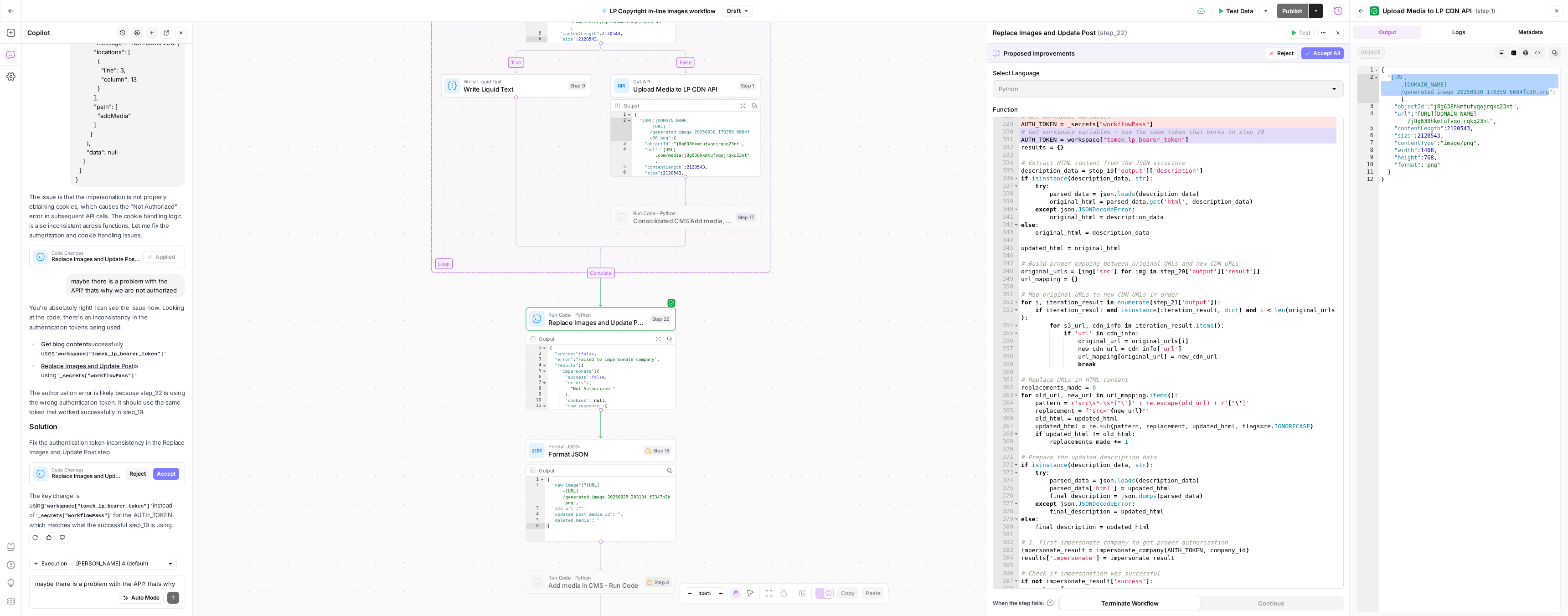
scroll to position [2461, 0]
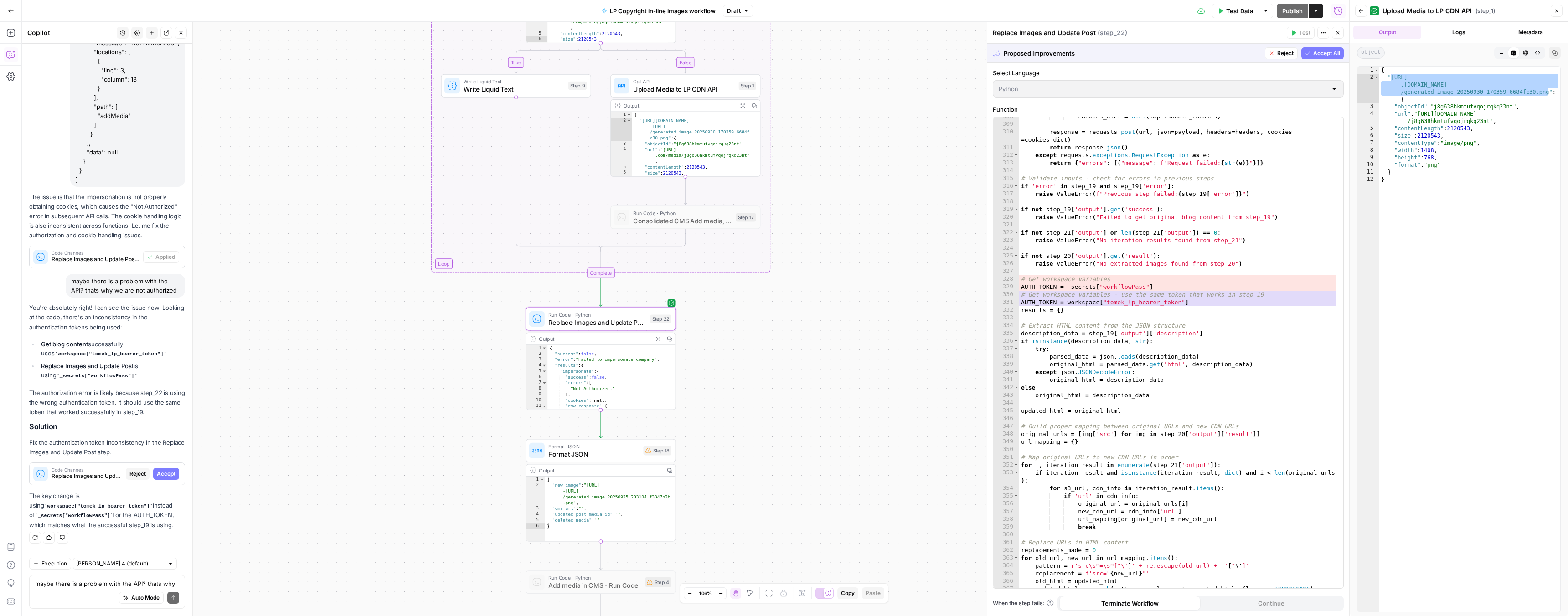
click at [165, 474] on span "Accept" at bounding box center [166, 474] width 19 height 8
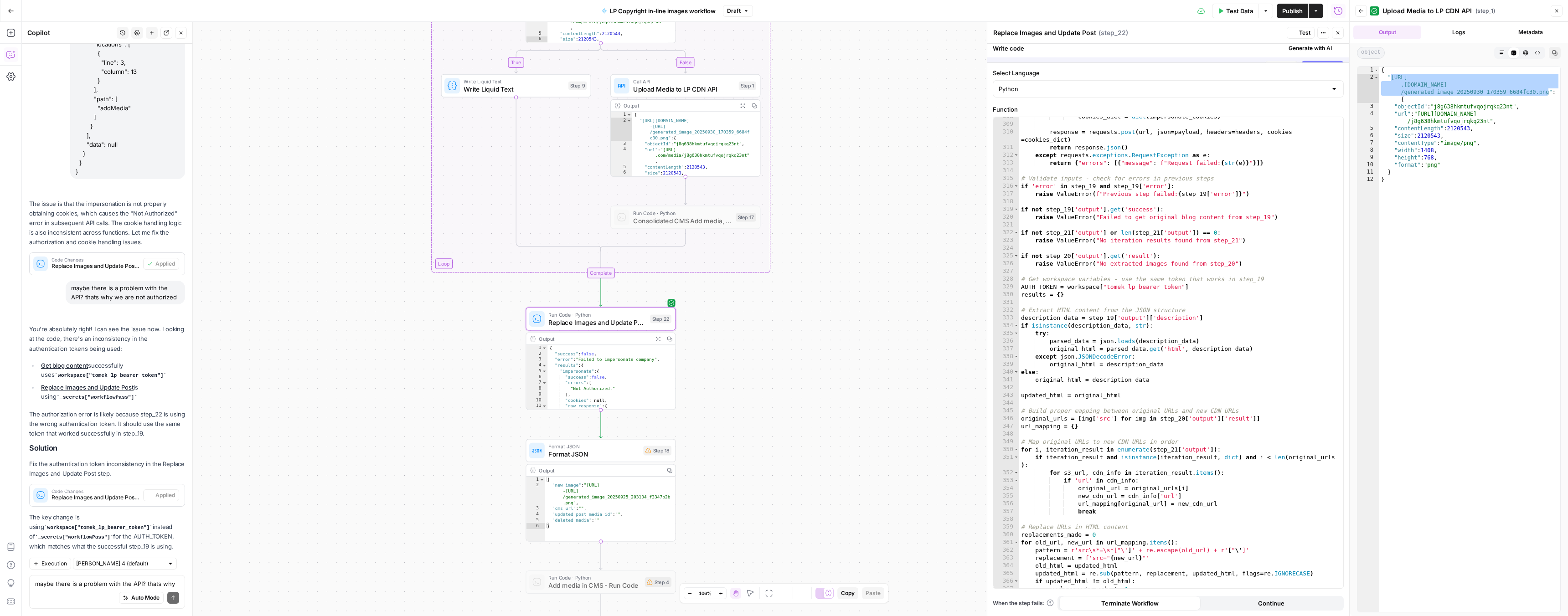
scroll to position [237, 0]
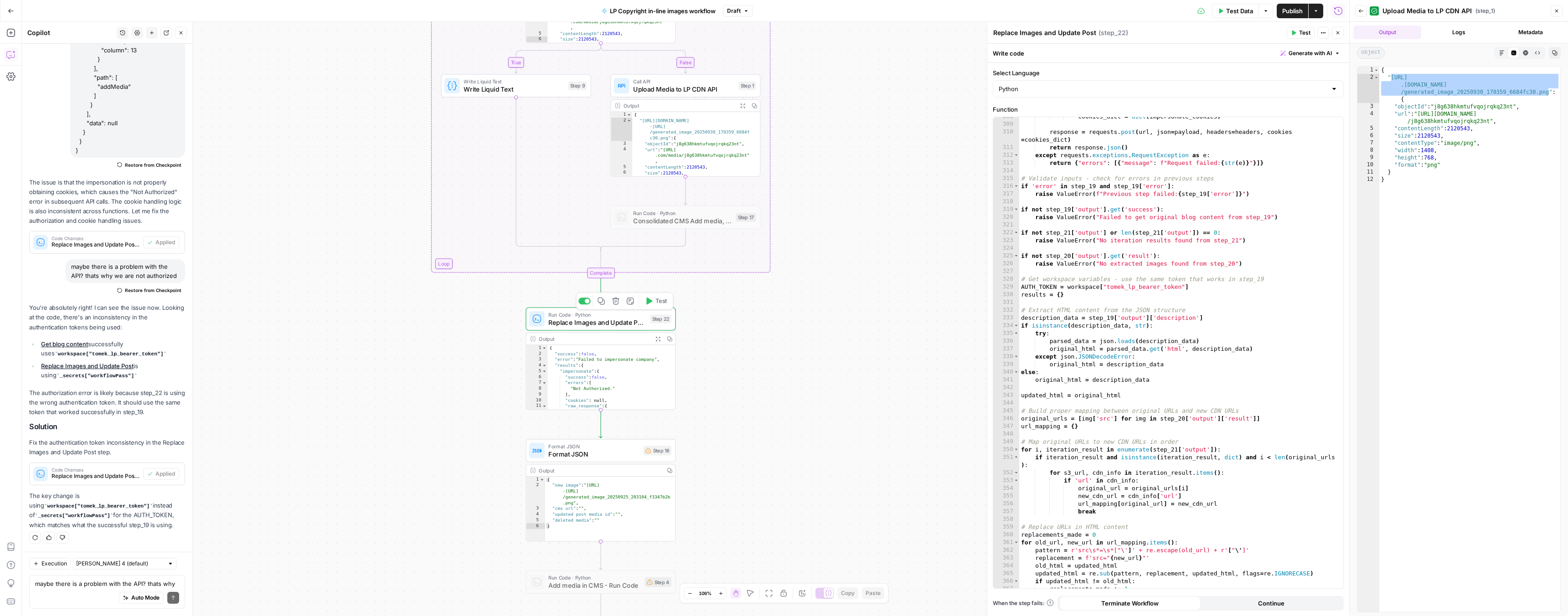
click at [662, 303] on span "Test" at bounding box center [661, 301] width 12 height 9
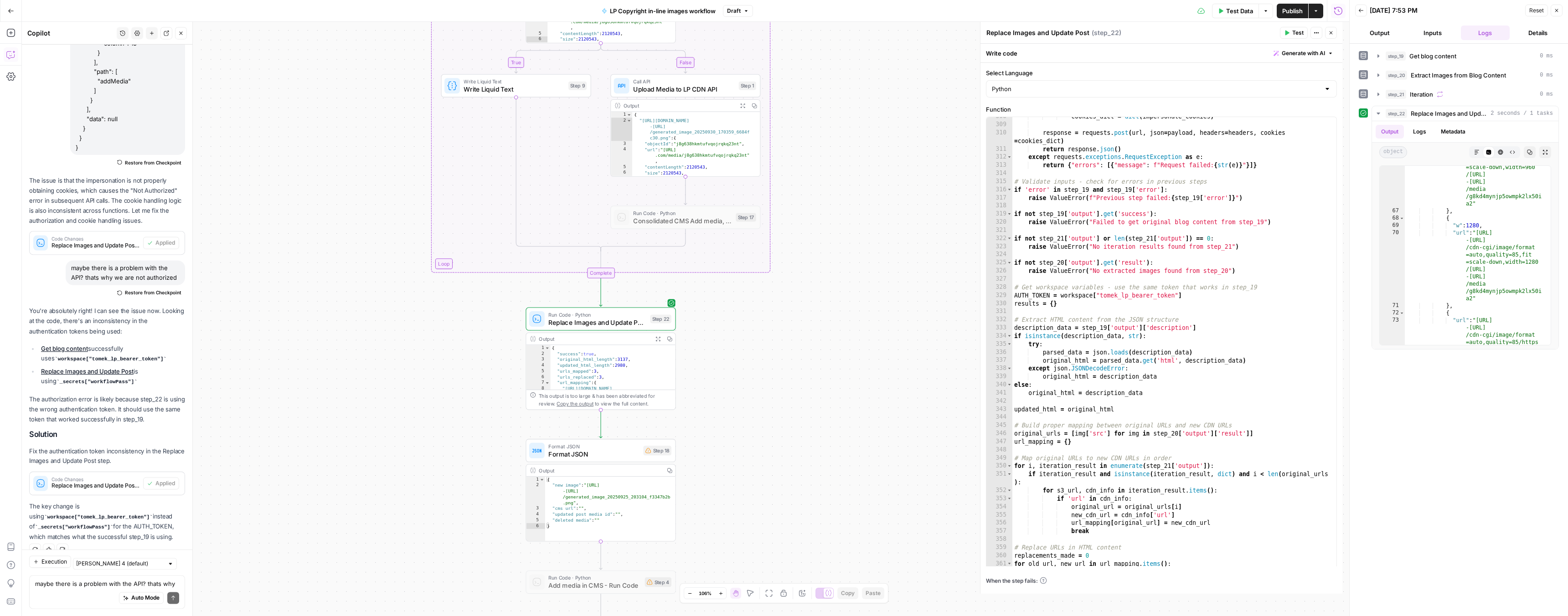
scroll to position [237, 0]
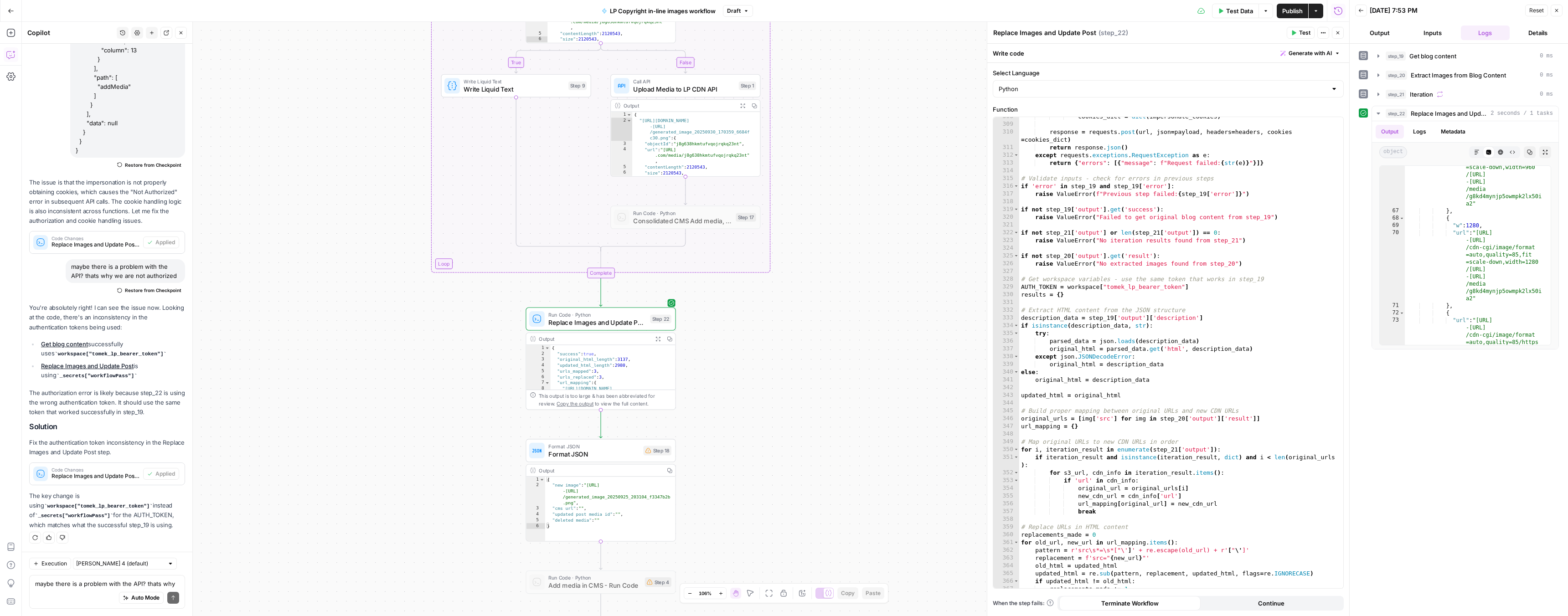
click at [1295, 13] on span "Publish" at bounding box center [1292, 10] width 21 height 9
click at [1037, 34] on textarea "Replace Images and Update Post" at bounding box center [1045, 32] width 103 height 9
click at [1335, 32] on icon "button" at bounding box center [1337, 32] width 5 height 5
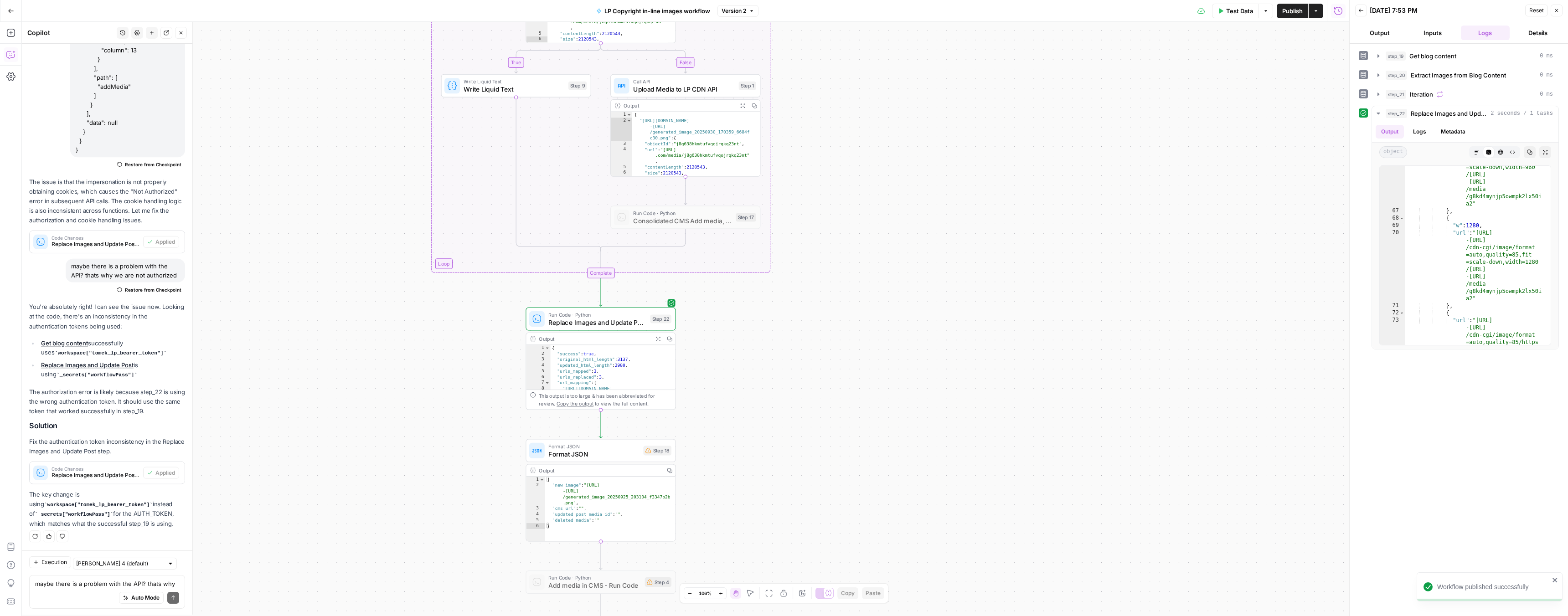
scroll to position [237, 0]
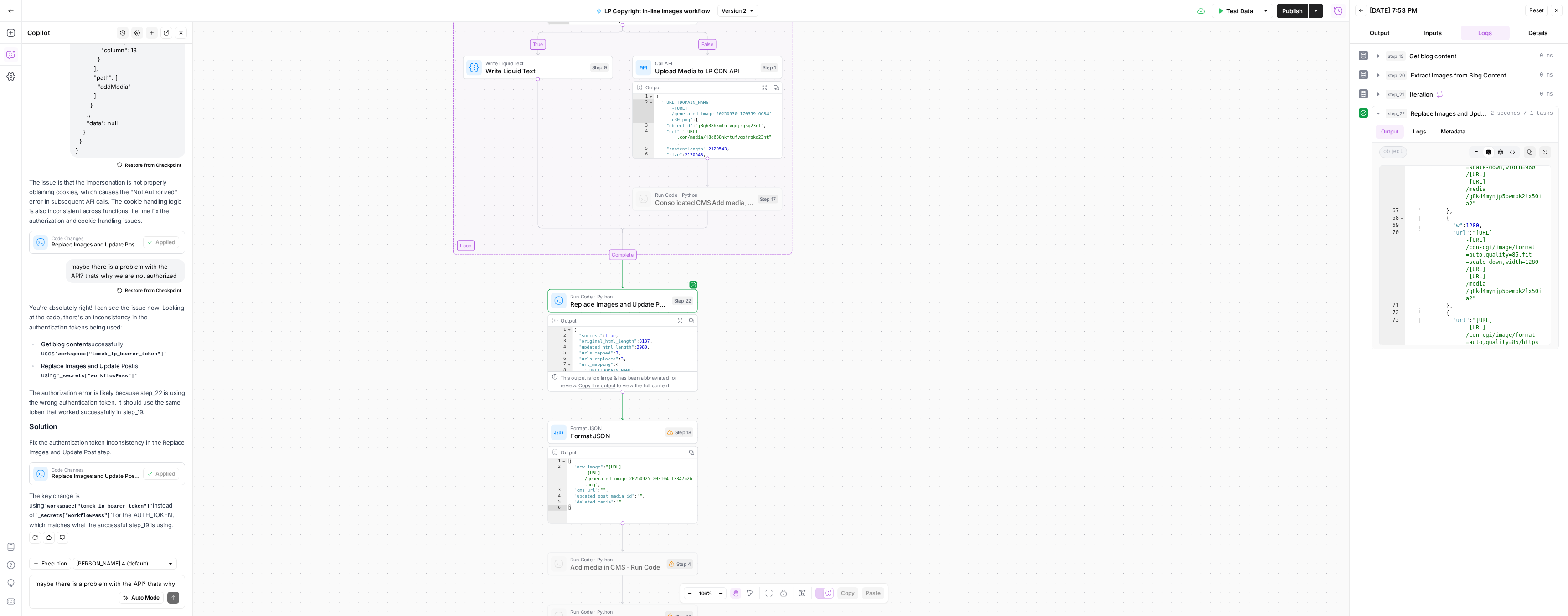
drag, startPoint x: 705, startPoint y: 369, endPoint x: 728, endPoint y: 351, distance: 29.2
drag, startPoint x: 719, startPoint y: 346, endPoint x: 715, endPoint y: 341, distance: 6.4
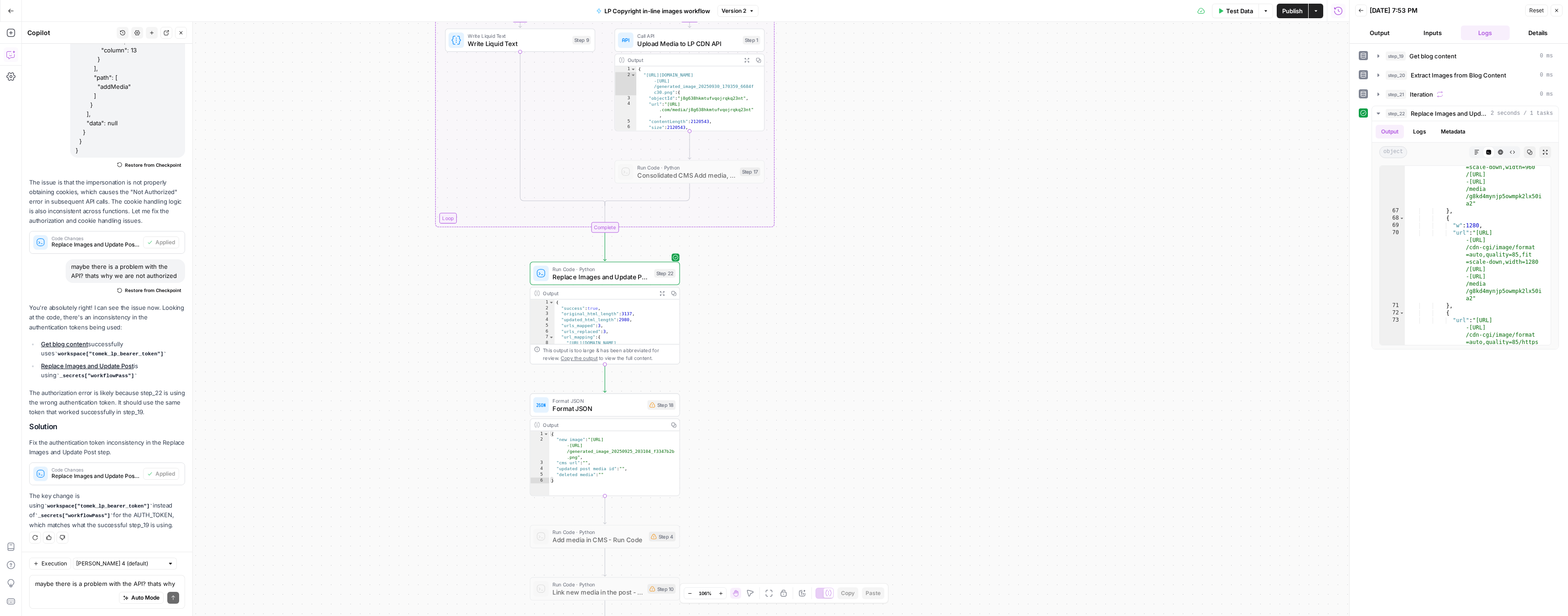
drag, startPoint x: 733, startPoint y: 368, endPoint x: 727, endPoint y: 351, distance: 18.0
click at [181, 34] on icon "button" at bounding box center [181, 32] width 5 height 5
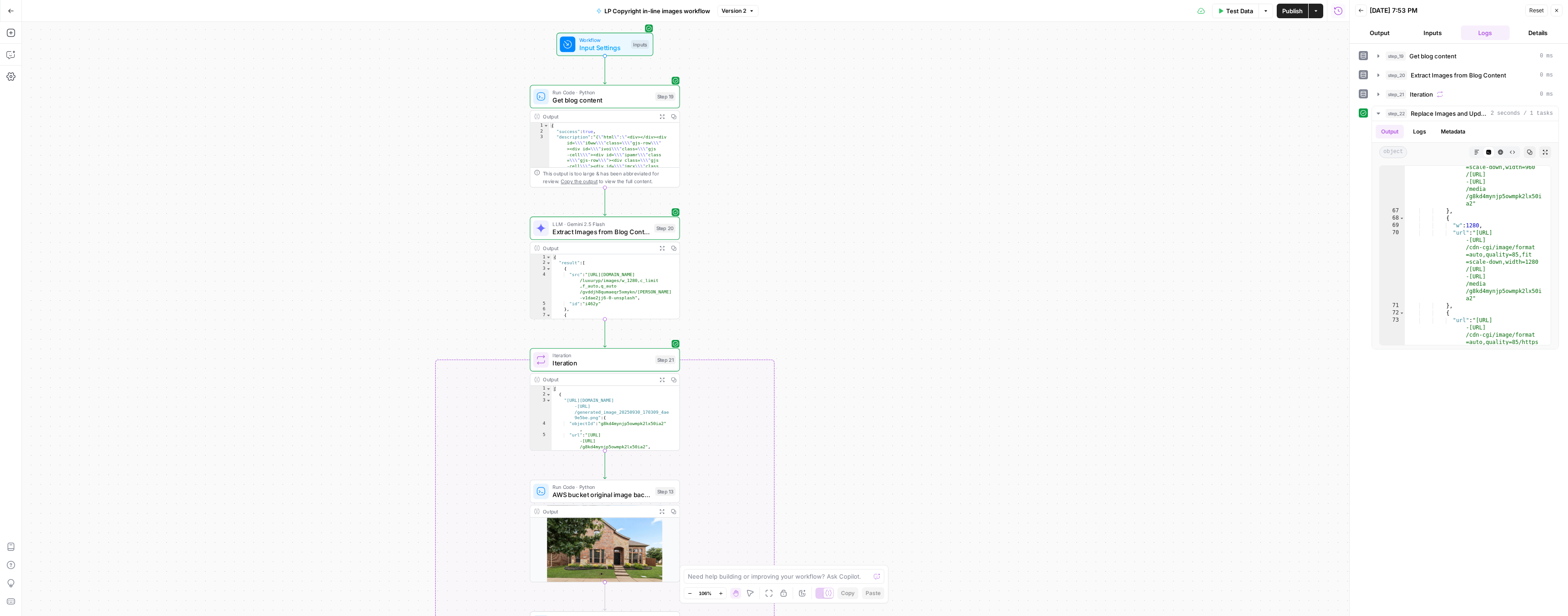
click at [1235, 12] on span "Test Data" at bounding box center [1239, 10] width 27 height 9
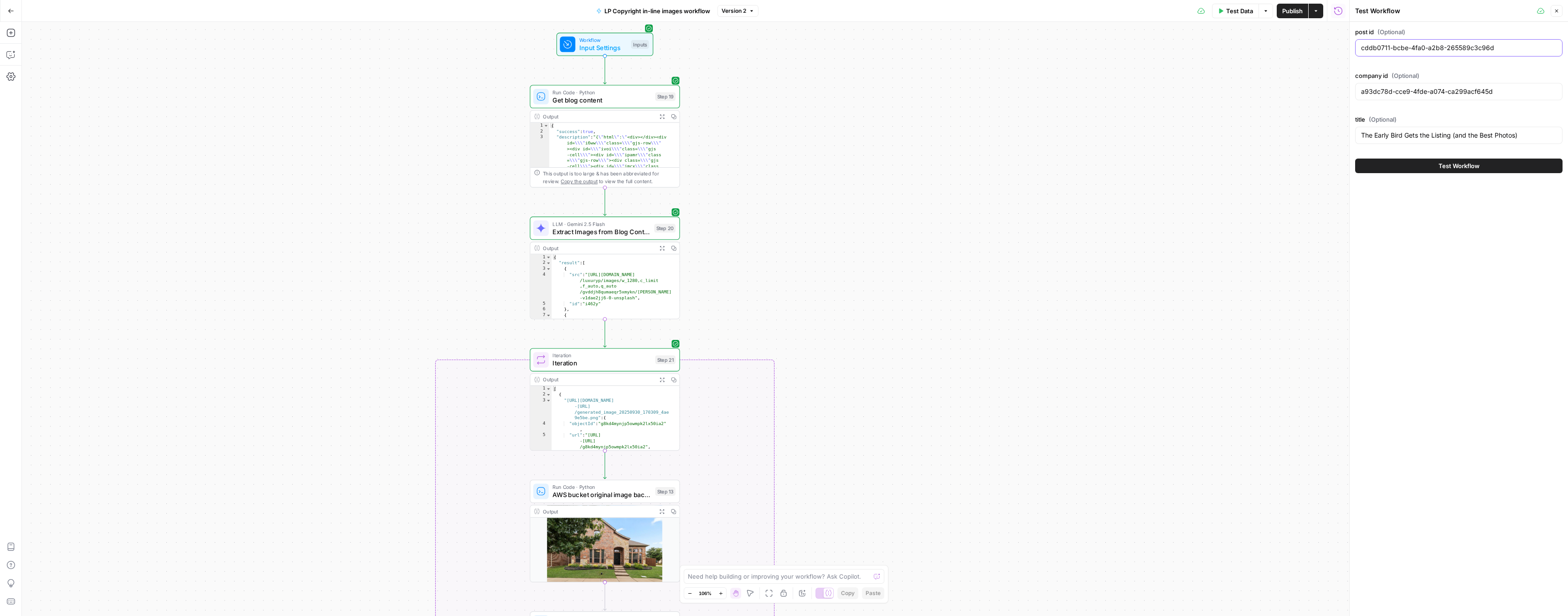
click at [1384, 47] on input "cddb0711-bcbe-4fa0-a2b8-265589c3c96d" at bounding box center [1458, 47] width 195 height 9
paste input ""57e6299d-9cfa-4fe3-aaf2-cd5605cedfd9""
click at [1509, 46] on input ""57e6299d-9cfa-4fe3-aaf2-cd5605cedfd9"" at bounding box center [1458, 47] width 195 height 9
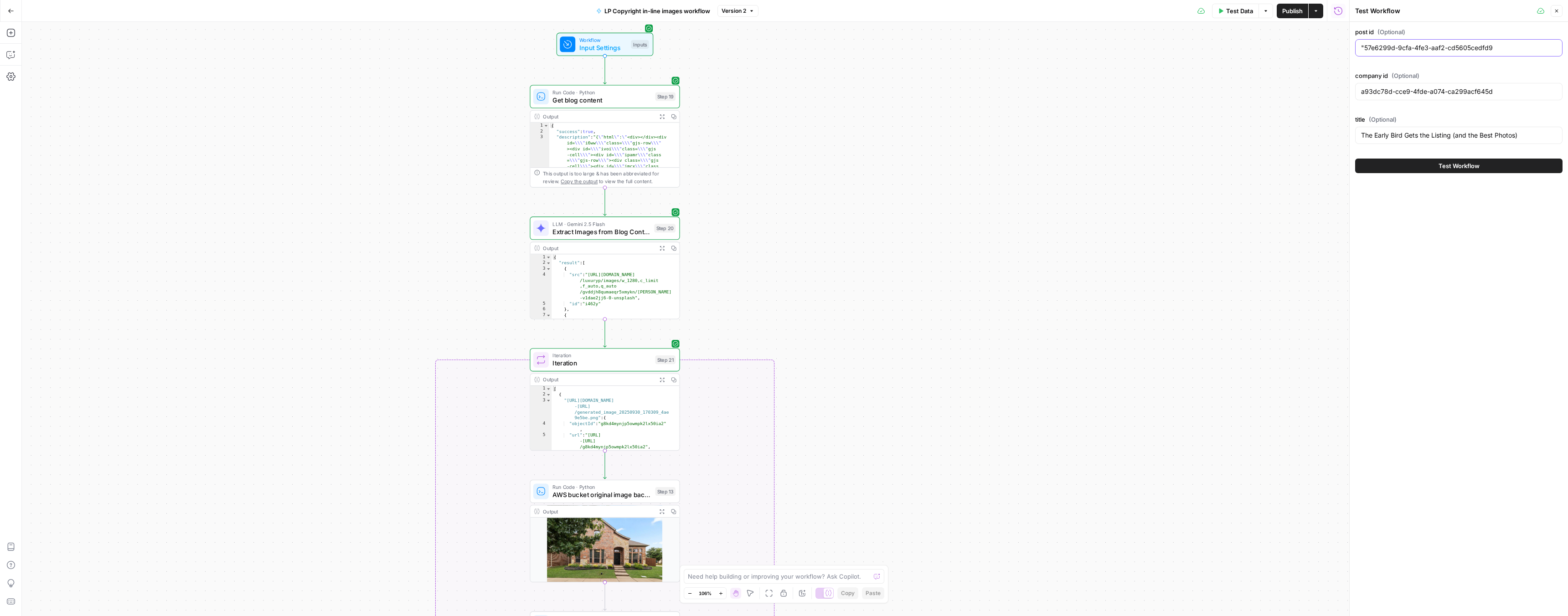
click at [1366, 49] on input ""57e6299d-9cfa-4fe3-aaf2-cd5605cedfd9" at bounding box center [1458, 47] width 195 height 9
click at [1366, 48] on input ""57e6299d-9cfa-4fe3-aaf2-cd5605cedfd9" at bounding box center [1458, 47] width 195 height 9
type input "57e6299d-9cfa-4fe3-aaf2-cd5605cedfd9"
click at [1377, 135] on input "The Early Bird Gets the Listing (and the Best Photos)" at bounding box center [1458, 135] width 195 height 9
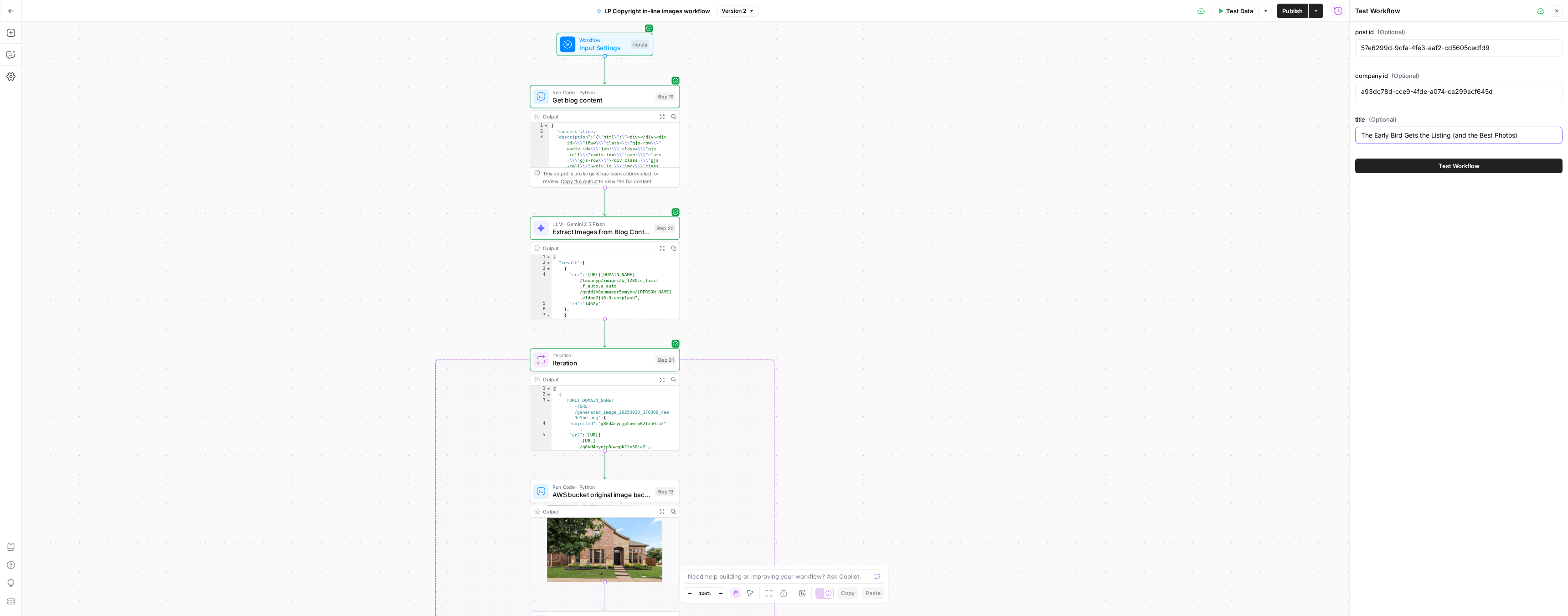
click at [1377, 135] on input "The Early Bird Gets the Listing (and the Best Photos)" at bounding box center [1458, 135] width 195 height 9
paste input "Which Rhode Island Neighborhood is Right for You?"
type input "Which Rhode Island Neighborhood is Right for You?"
click at [1424, 91] on input "a93dc78d-cce9-4fde-a074-ca299acf645d" at bounding box center [1458, 91] width 195 height 9
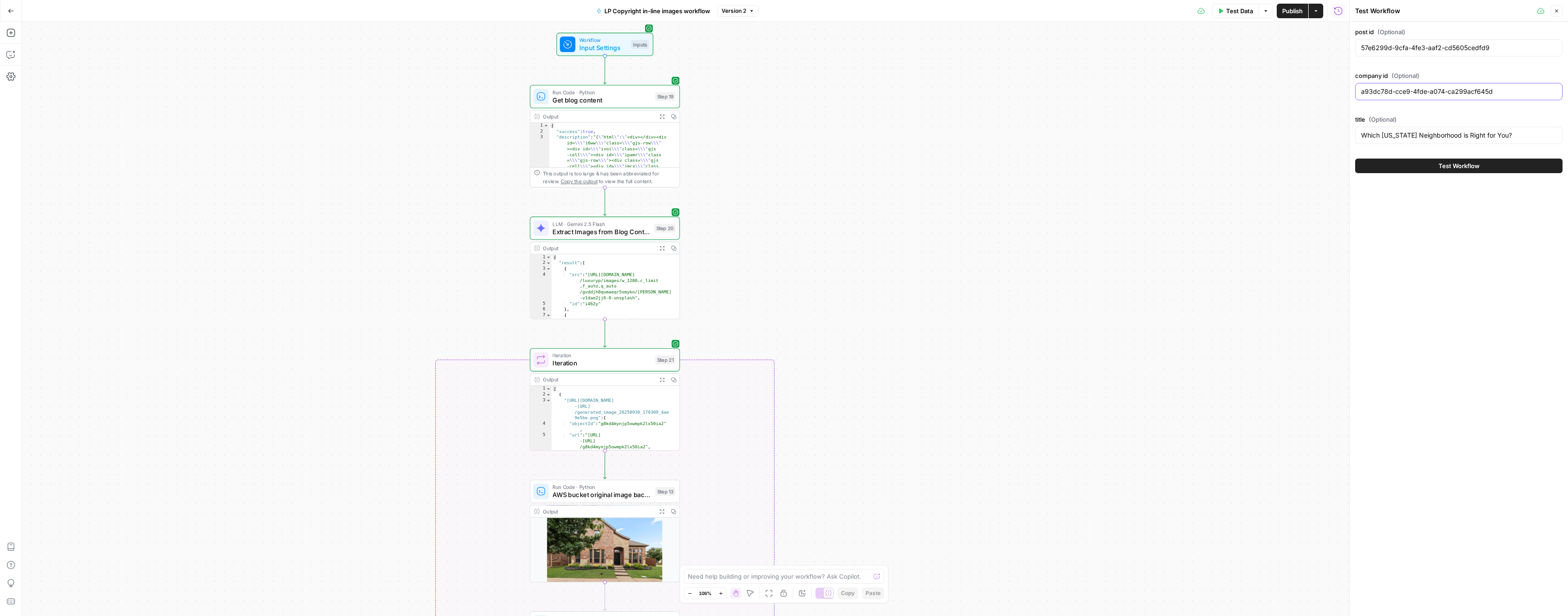
click at [1424, 91] on input "a93dc78d-cce9-4fde-a074-ca299acf645d" at bounding box center [1458, 91] width 195 height 9
paste input ""c89e657c-21f5-458e-8e88-5d42ebee0901""
click at [1366, 93] on input ""c89e657c-21f5-458e-8e88-5d42ebee0901"" at bounding box center [1458, 91] width 195 height 9
click at [1508, 91] on input "c89e657c-21f5-458e-8e88-5d42ebee0901"" at bounding box center [1458, 91] width 195 height 9
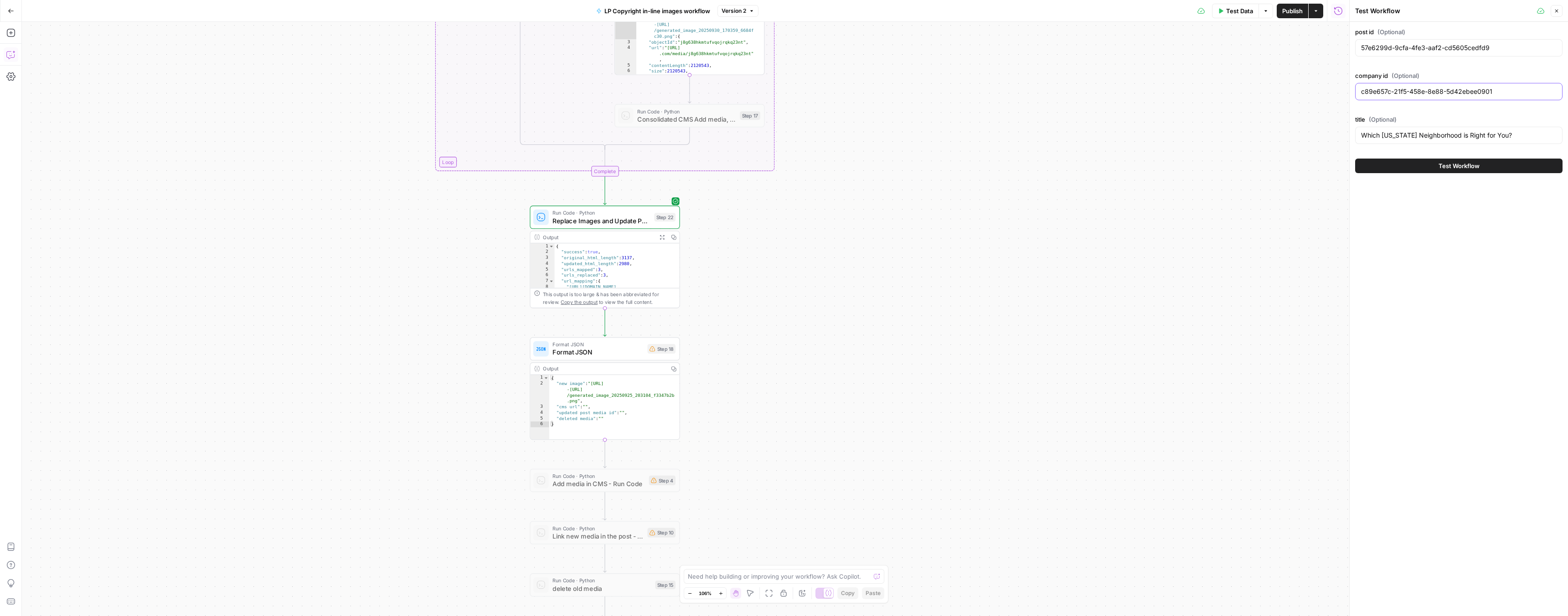
type input "c89e657c-21f5-458e-8e88-5d42ebee0901"
click at [9, 55] on icon "button" at bounding box center [10, 55] width 2 height 1
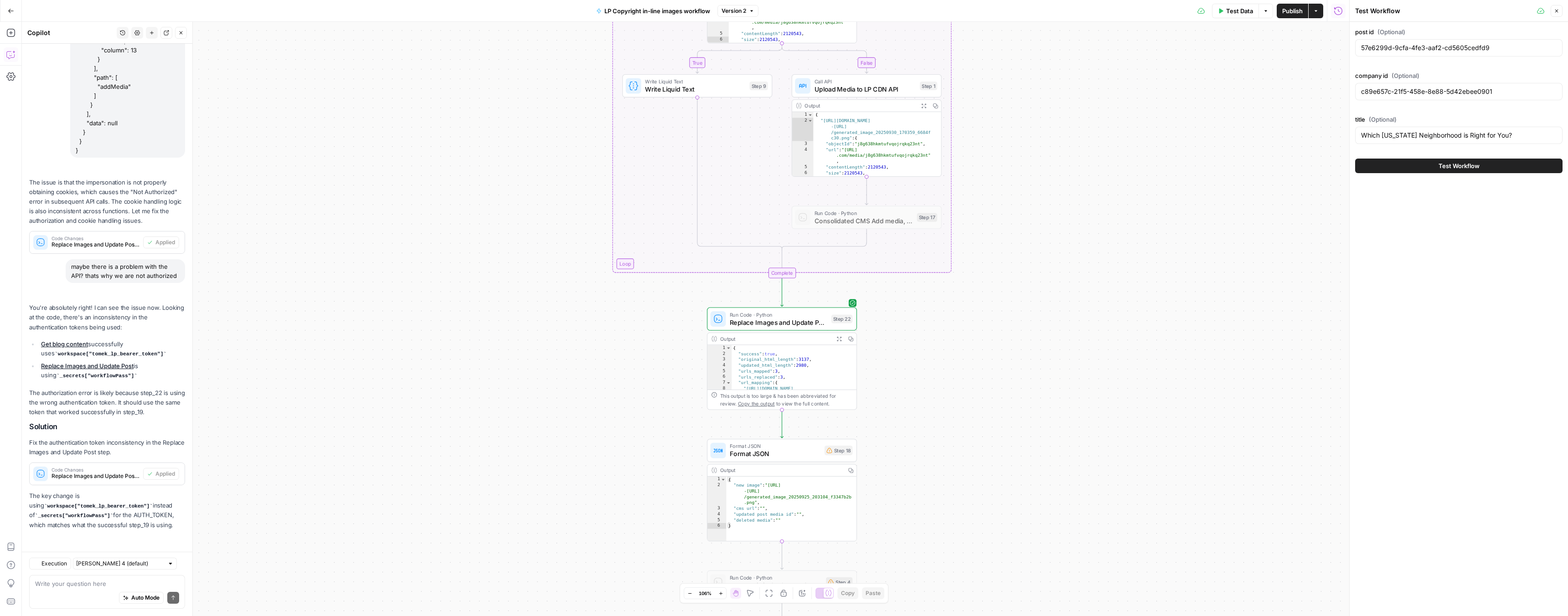
click at [92, 583] on div "Auto Mode will automatically modify and execute the workflow" at bounding box center [134, 575] width 131 height 18
click at [52, 589] on div "Auto Mode Send" at bounding box center [107, 598] width 144 height 20
type textarea "it works! now adjust step 18 to the previous steps"
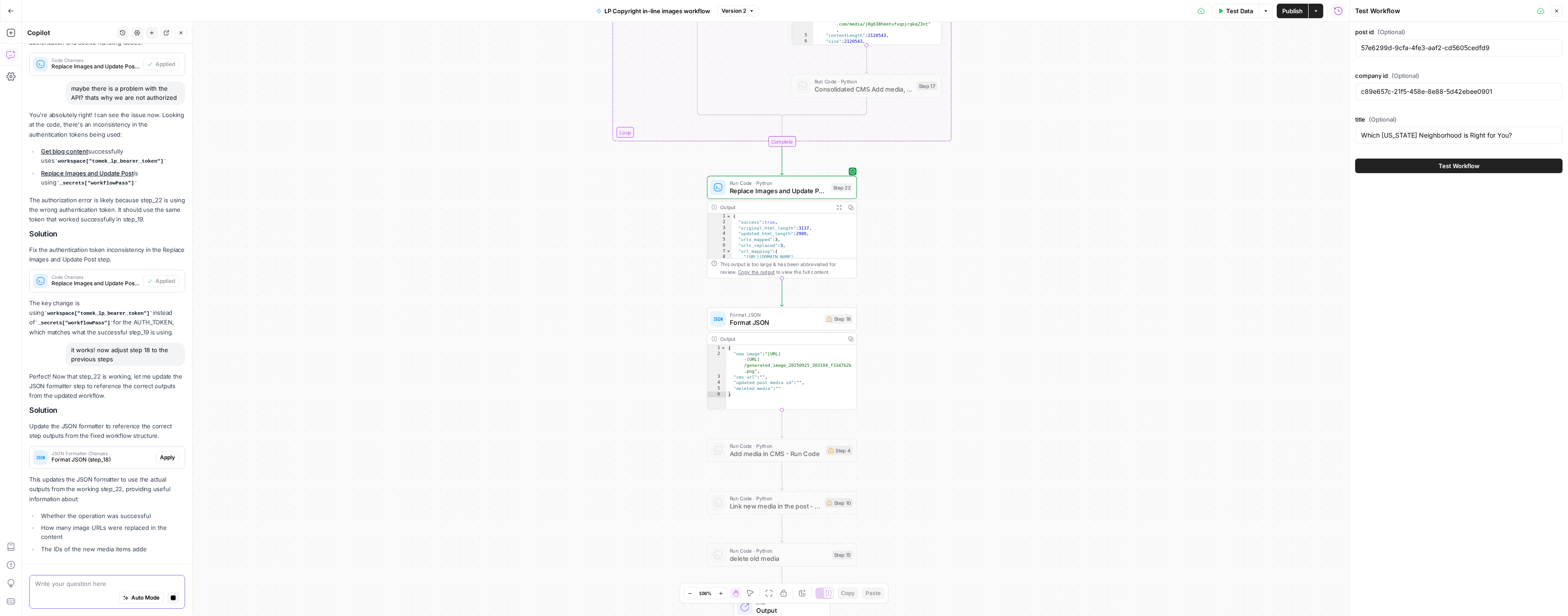
scroll to position [422, 0]
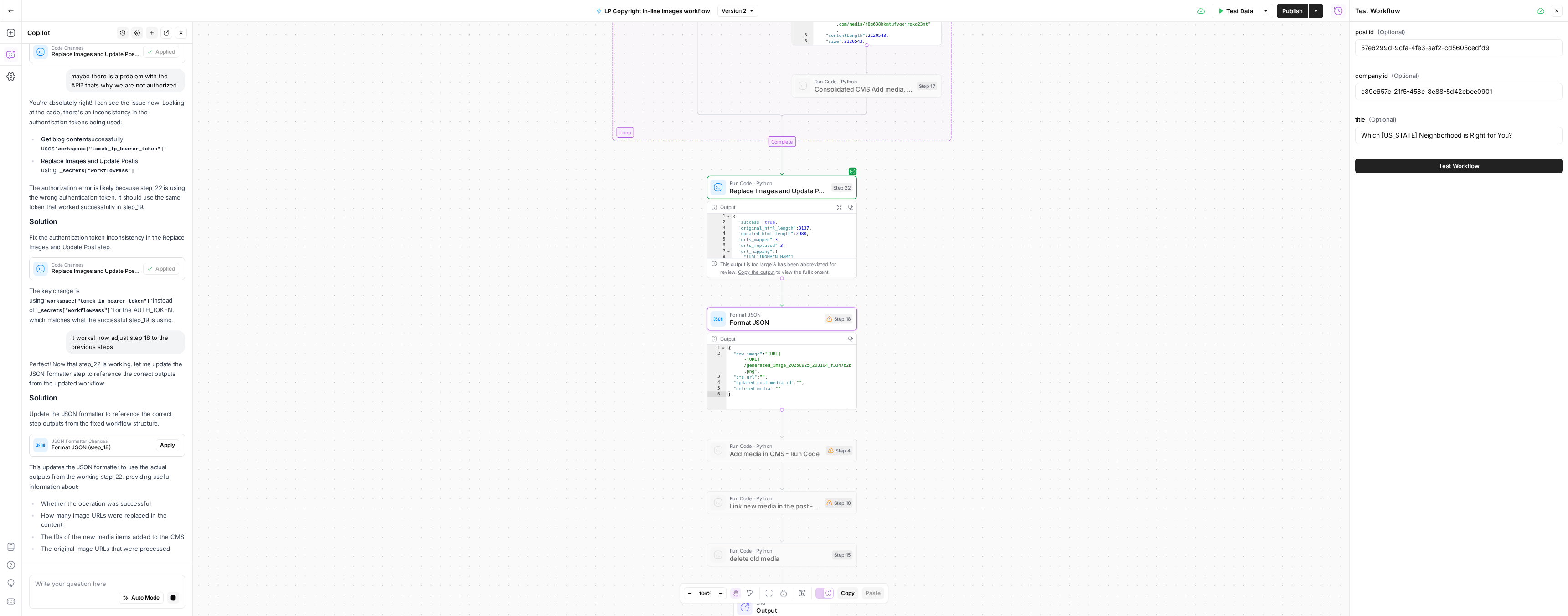
click at [128, 435] on div "Perfect! Now that step_22 is working, let me update the JSON formatter step to …" at bounding box center [107, 458] width 156 height 197
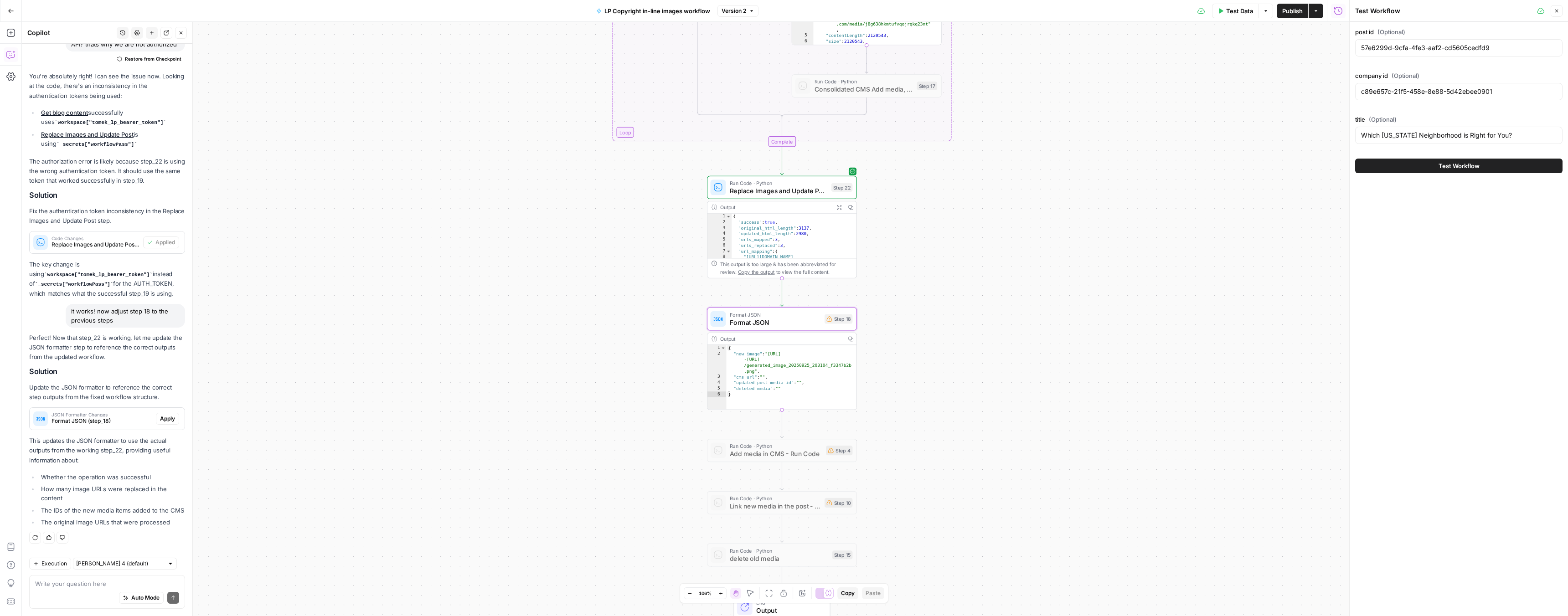
click at [160, 415] on span "Apply" at bounding box center [167, 418] width 15 height 8
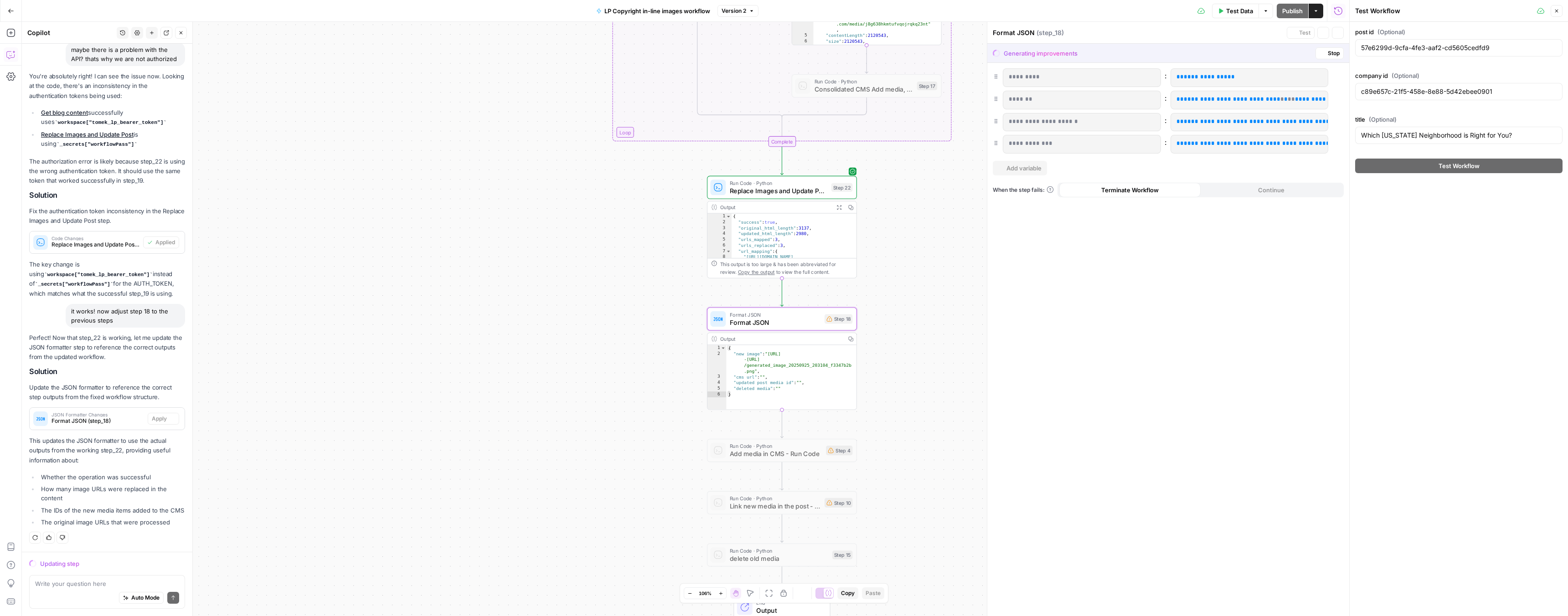
scroll to position [448, 0]
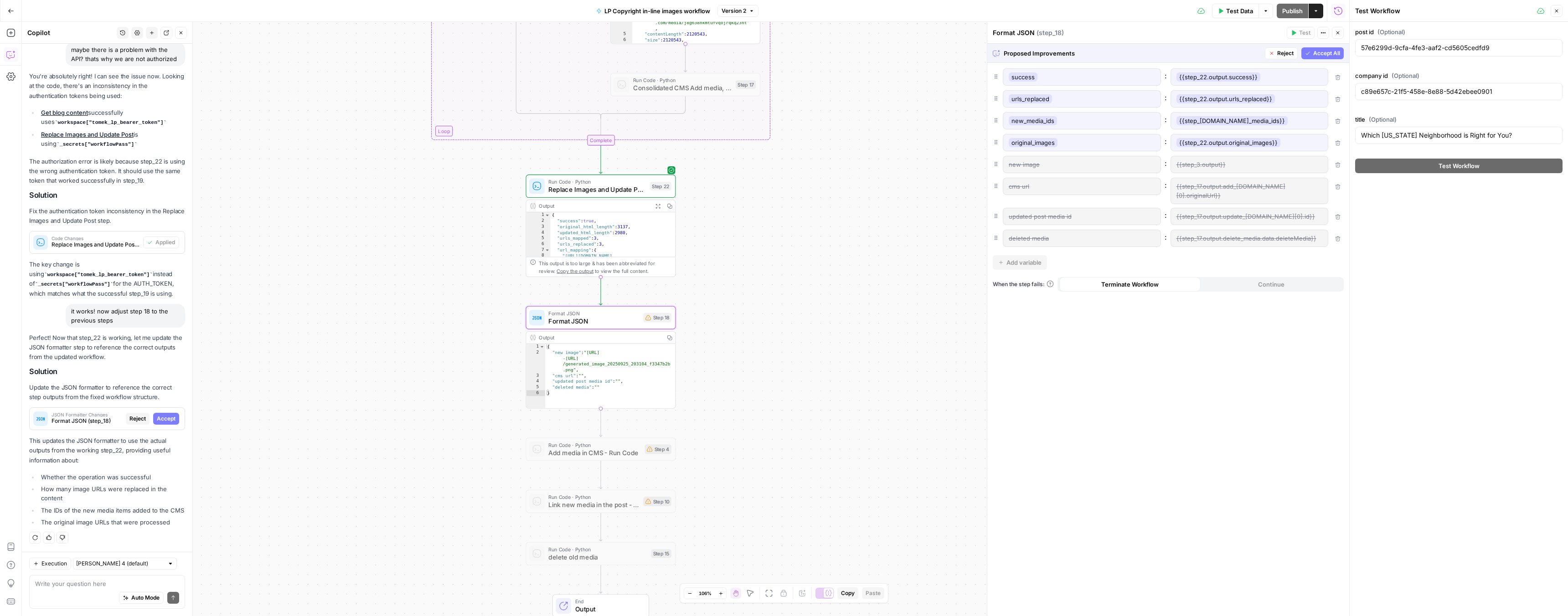
click at [162, 415] on span "Accept" at bounding box center [166, 418] width 19 height 8
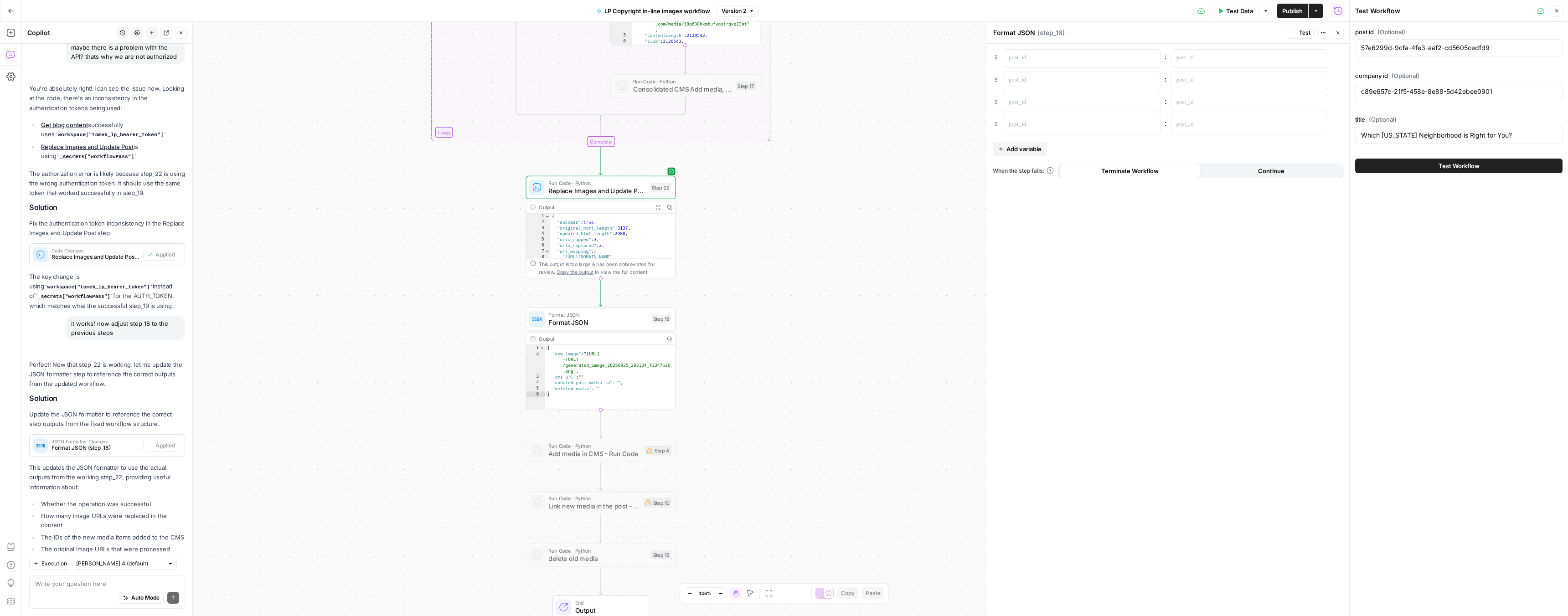
scroll to position [492, 0]
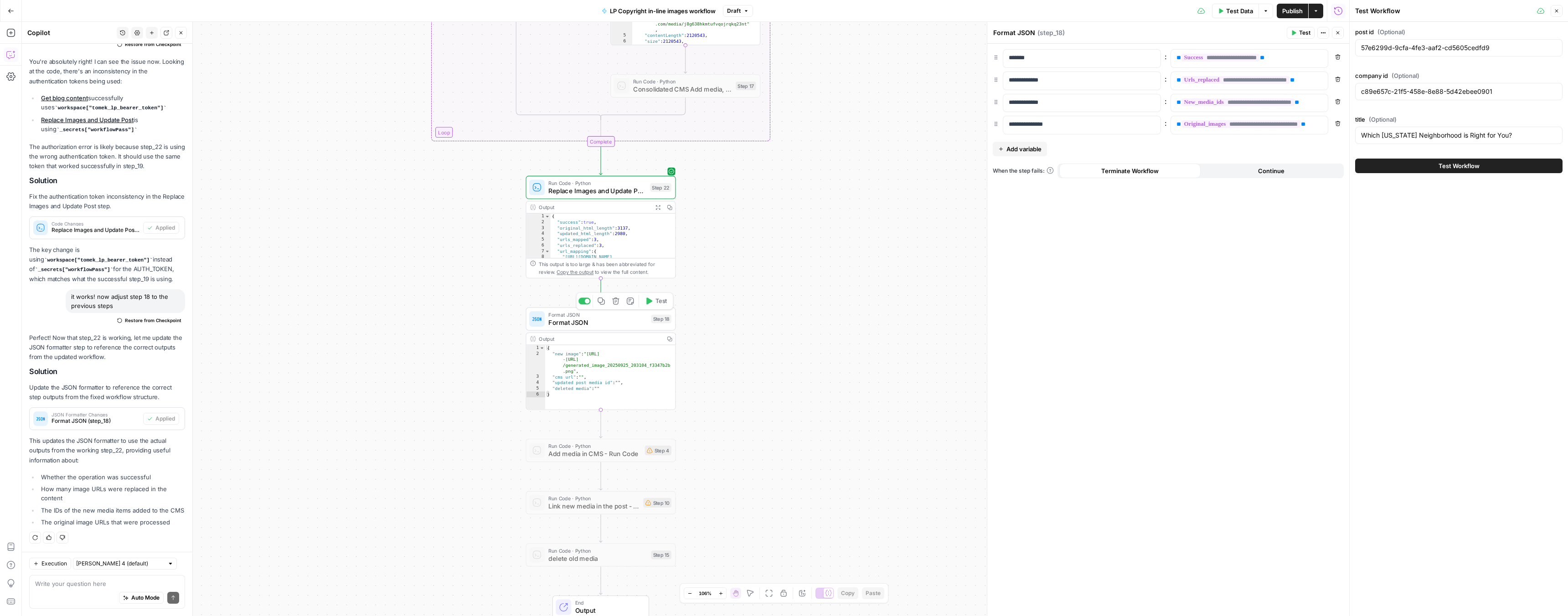
click at [656, 303] on span "Test" at bounding box center [661, 301] width 12 height 9
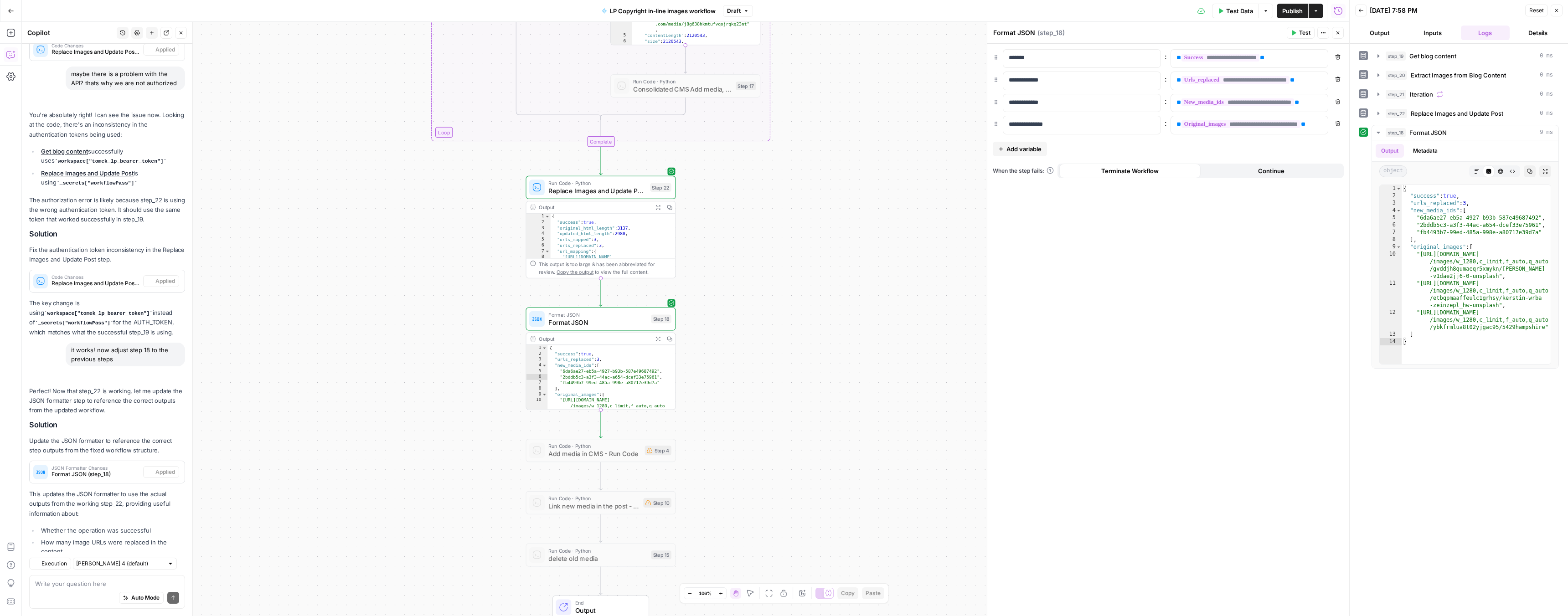
scroll to position [492, 0]
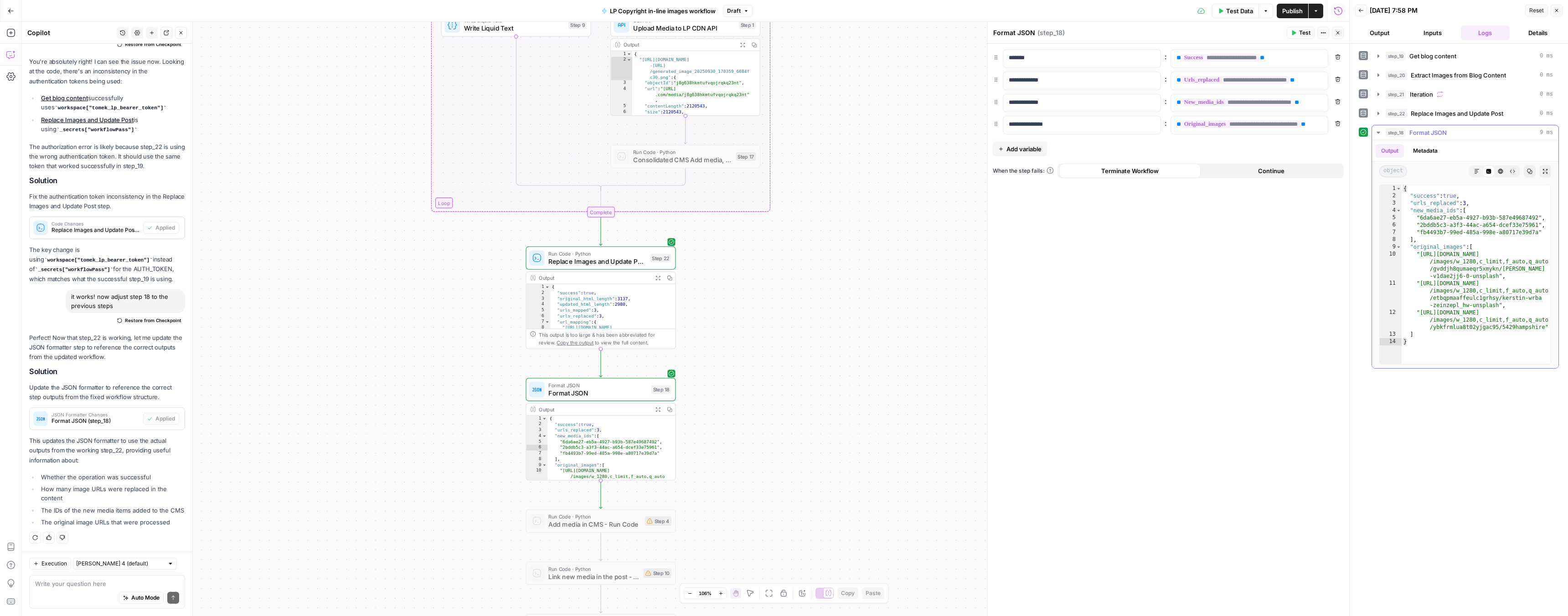
type textarea "**********"
drag, startPoint x: 1420, startPoint y: 254, endPoint x: 1497, endPoint y: 276, distance: 80.1
click at [1497, 276] on div "{ "success" : true , "urls_replaced" : 3 , "new_media_ids" : [ "6da6ae27-eb5a-4…" at bounding box center [1476, 282] width 149 height 194
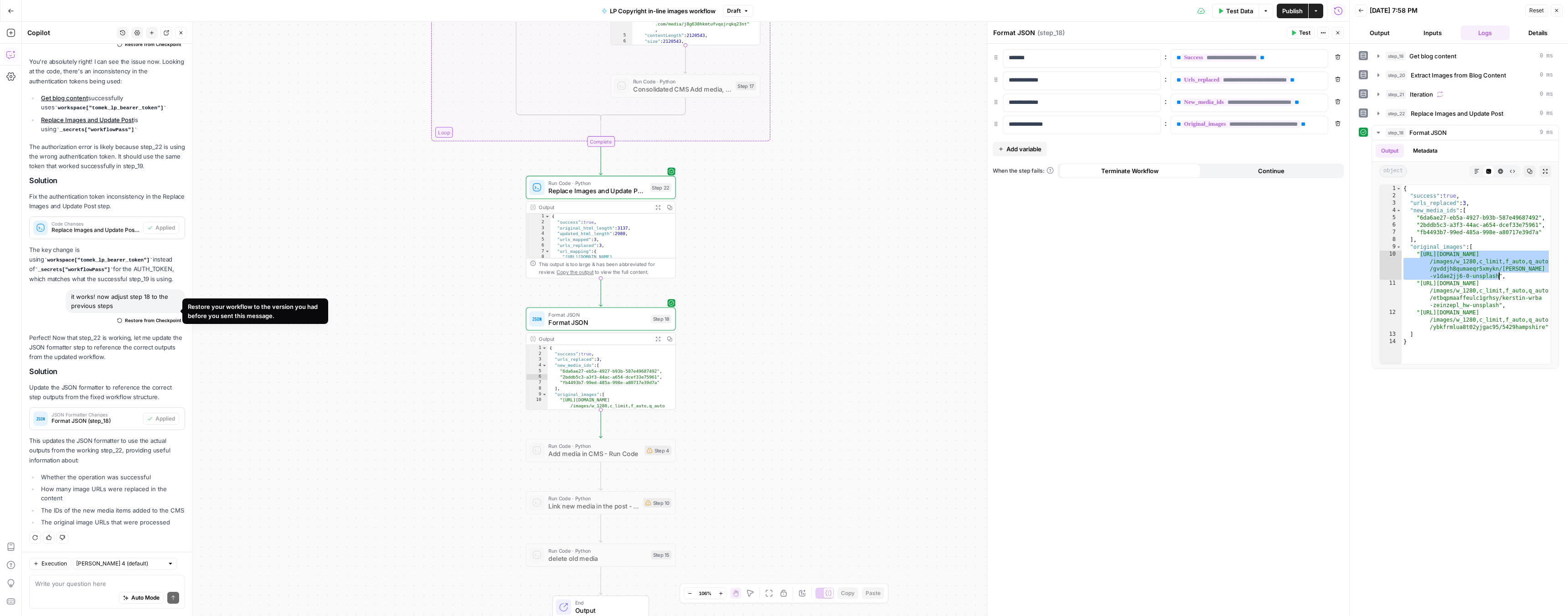
click at [145, 317] on span "Restore from Checkpoint" at bounding box center [153, 320] width 57 height 7
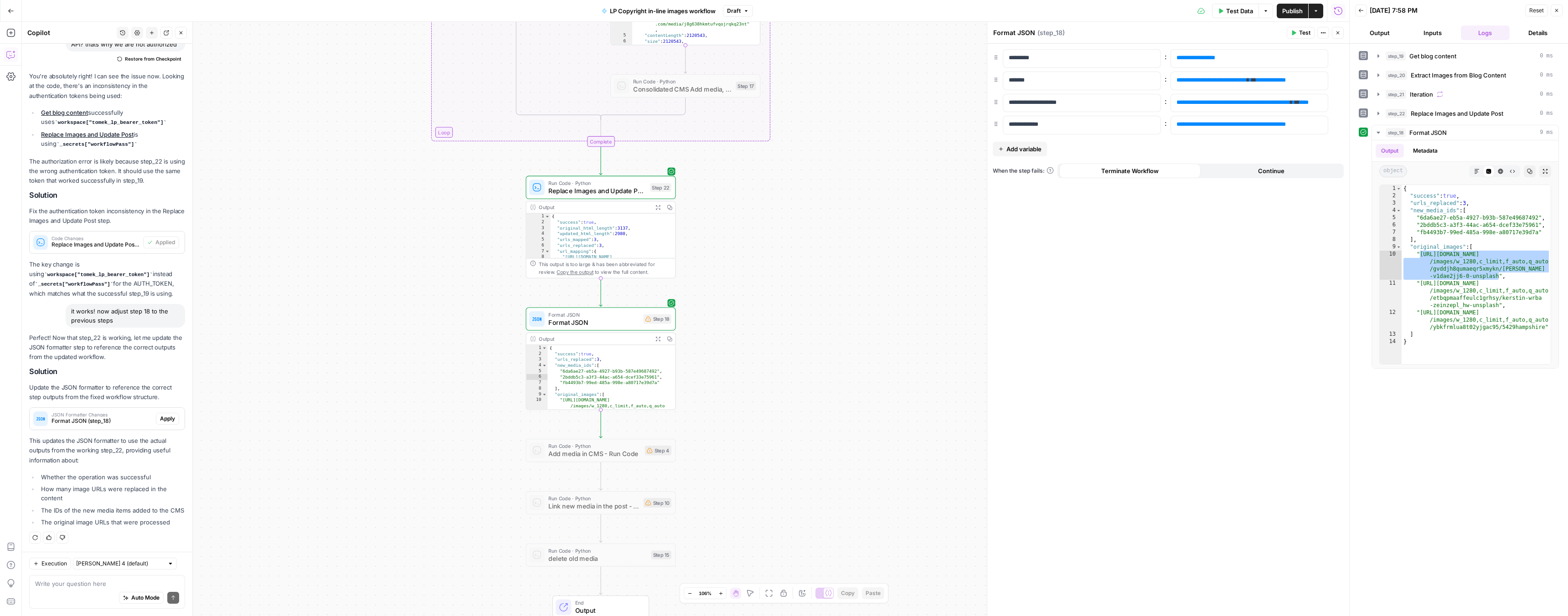
scroll to position [477, 0]
click at [603, 324] on span "Format JSON" at bounding box center [594, 323] width 91 height 10
click at [67, 590] on div "Auto Mode Send" at bounding box center [107, 598] width 144 height 20
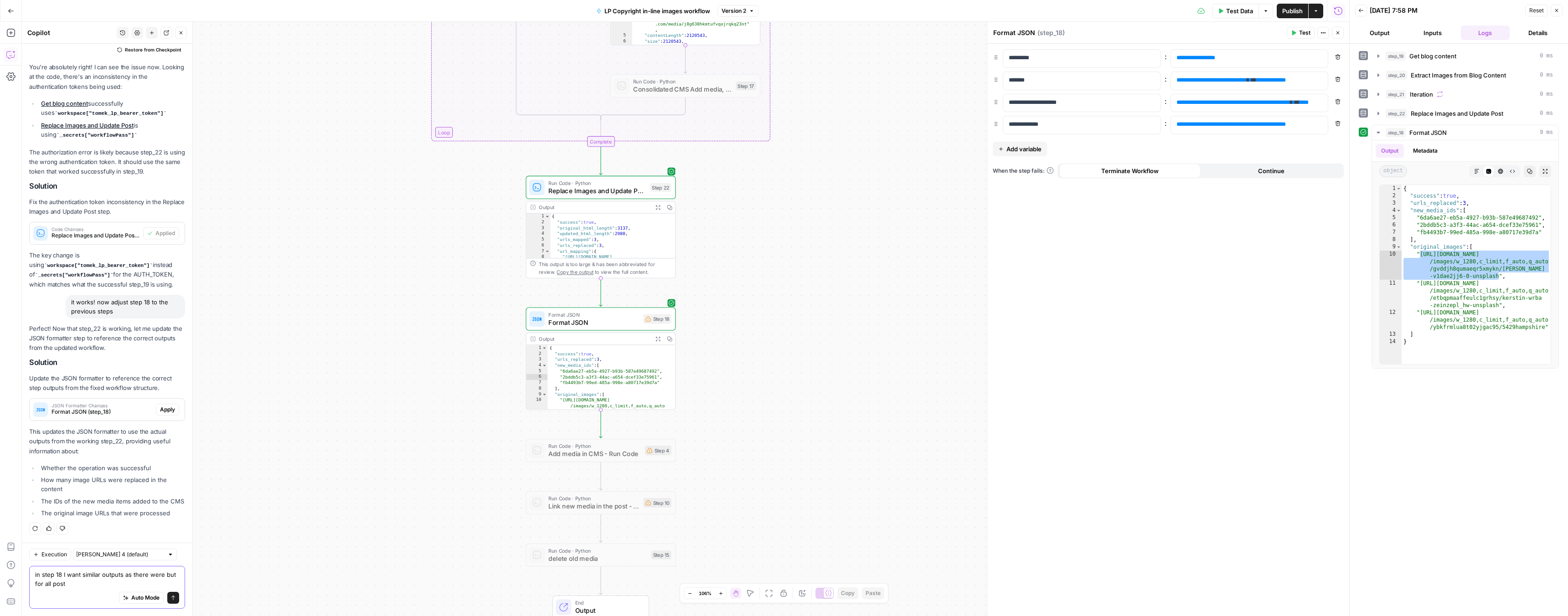
type textarea "in step 18 I want similar outputs as there were but for all posts"
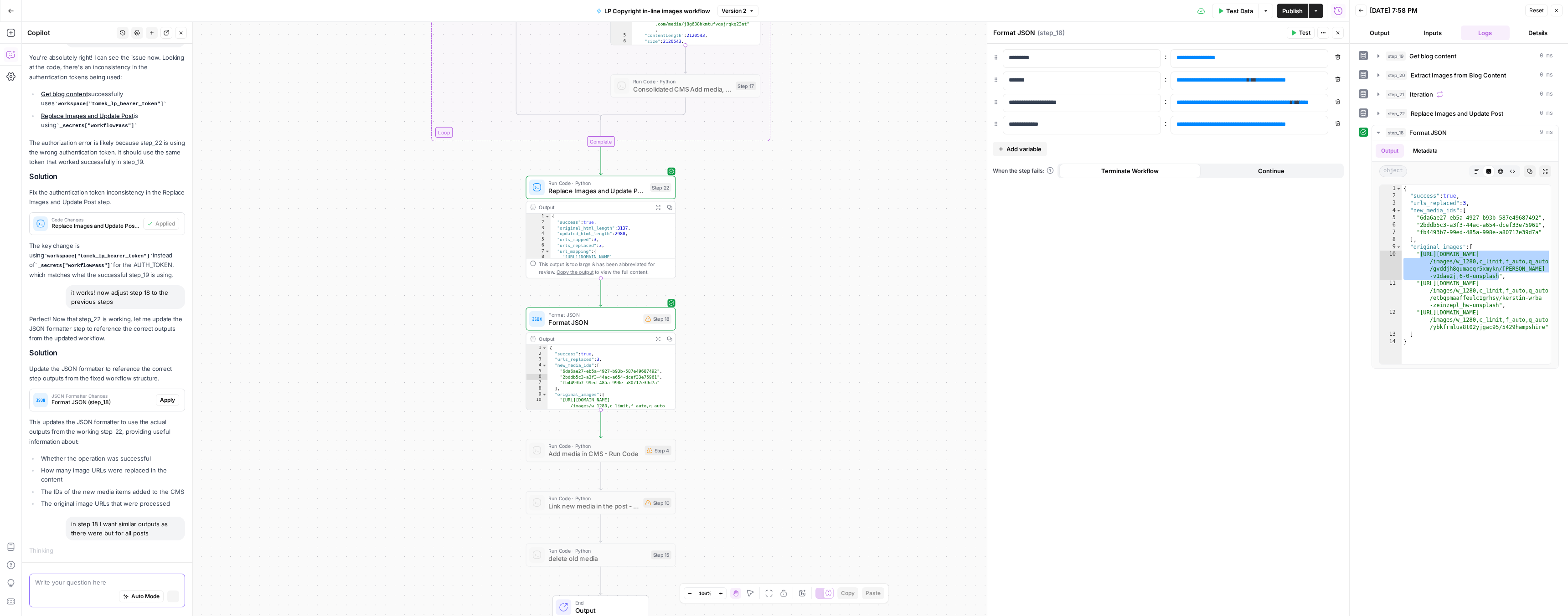
scroll to position [466, 0]
click at [79, 583] on textarea at bounding box center [107, 584] width 144 height 9
drag, startPoint x: 144, startPoint y: 536, endPoint x: 66, endPoint y: 523, distance: 79.1
click at [66, 523] on div "in step 18 I want similar outputs as there were but for all posts" at bounding box center [125, 530] width 119 height 24
copy div "in step 18 I want similar outputs as there were but for all posts"
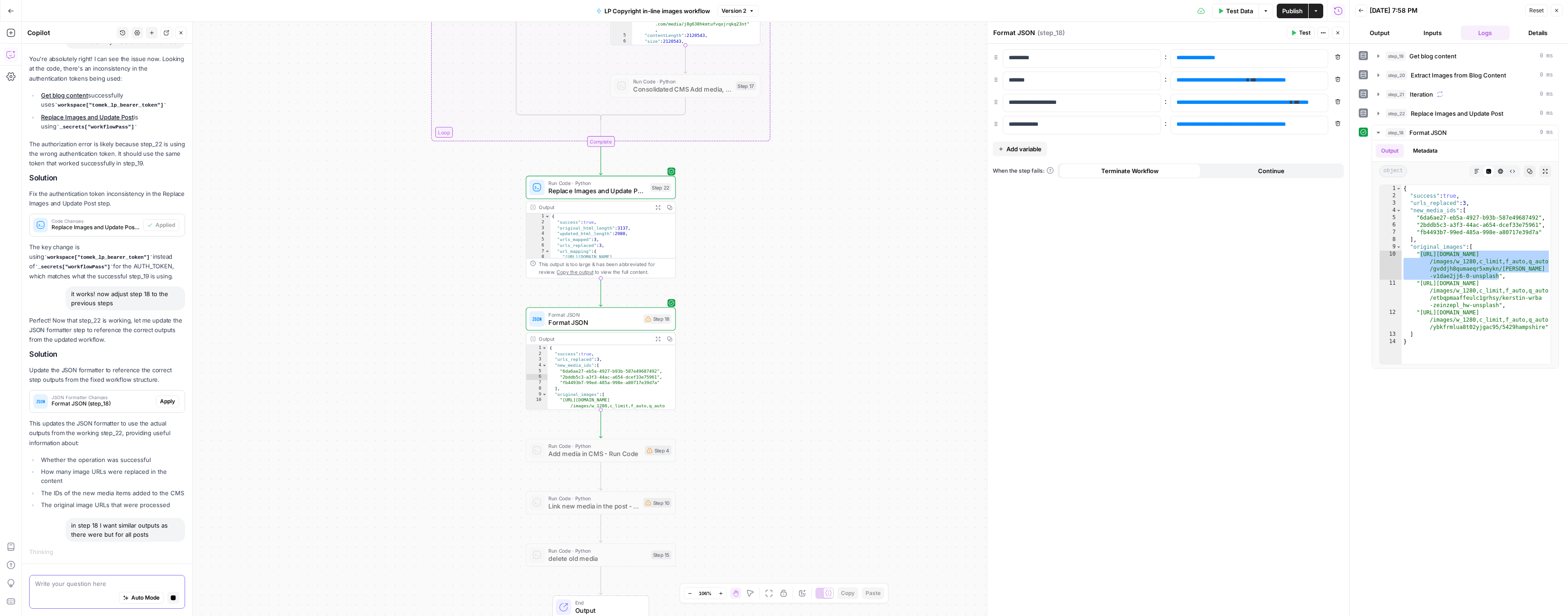
click at [171, 598] on icon "button" at bounding box center [173, 598] width 5 height 5
click at [108, 585] on textarea at bounding box center [107, 584] width 144 height 9
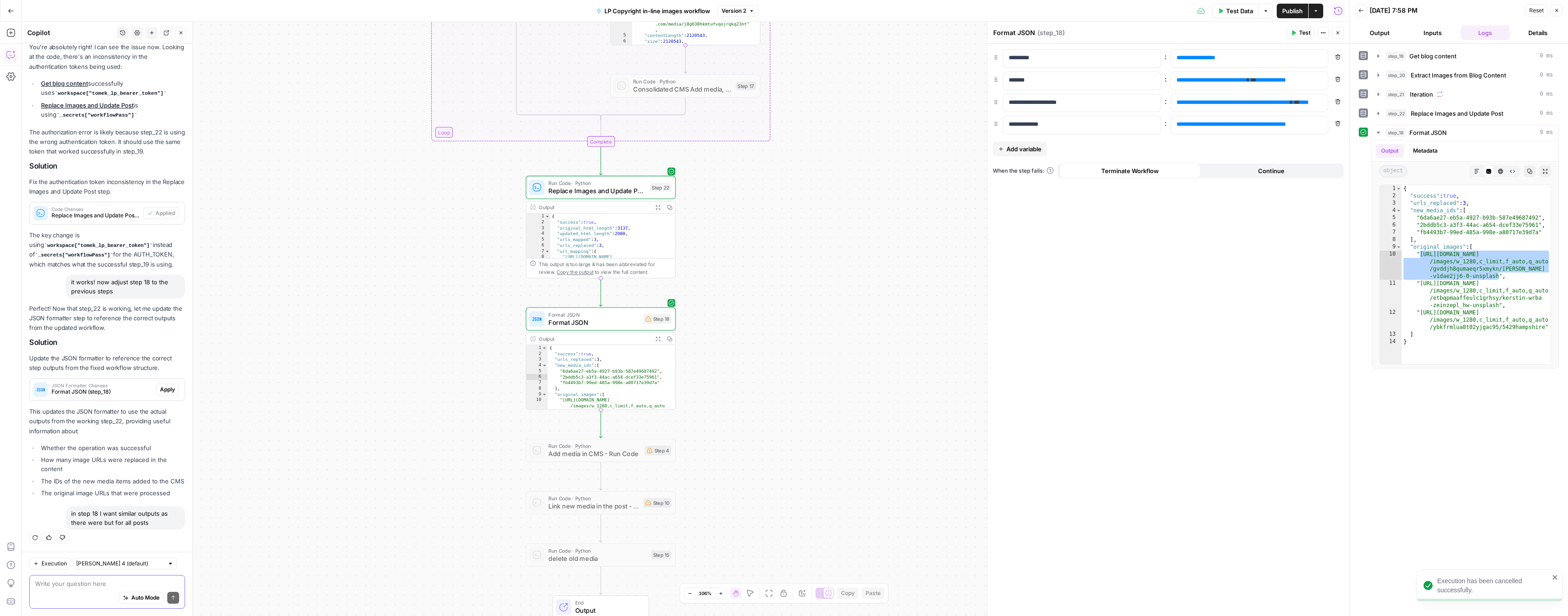
paste textarea "in step 18 I want similar outputs as there were but for all posts"
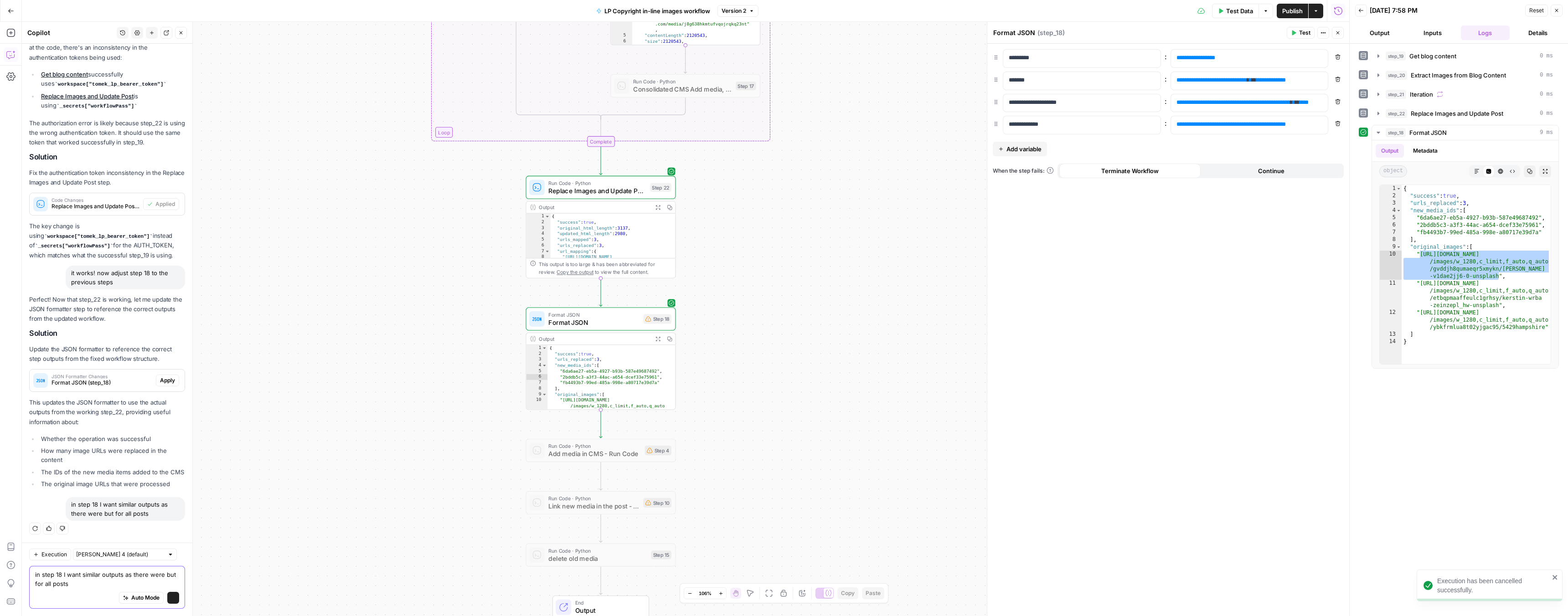
scroll to position [516, 0]
type textarea "in step 18 I want similar outputs as there were but for all images"
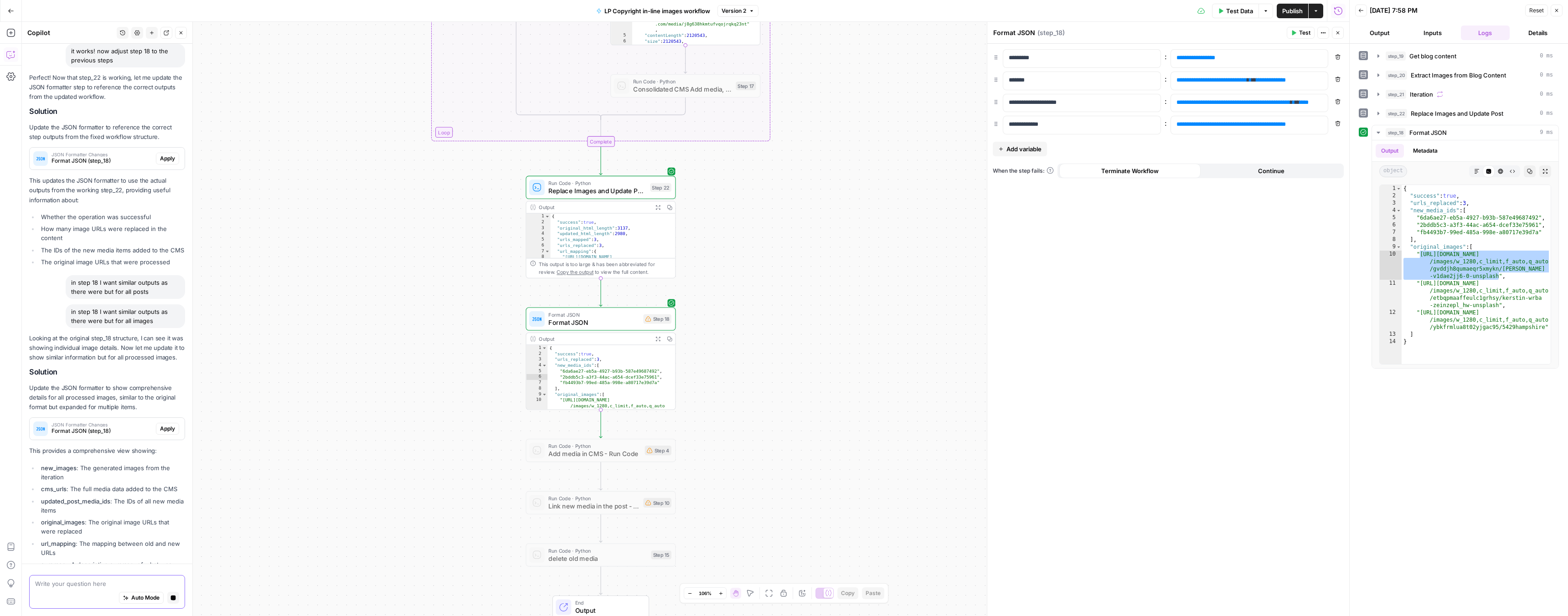
scroll to position [743, 0]
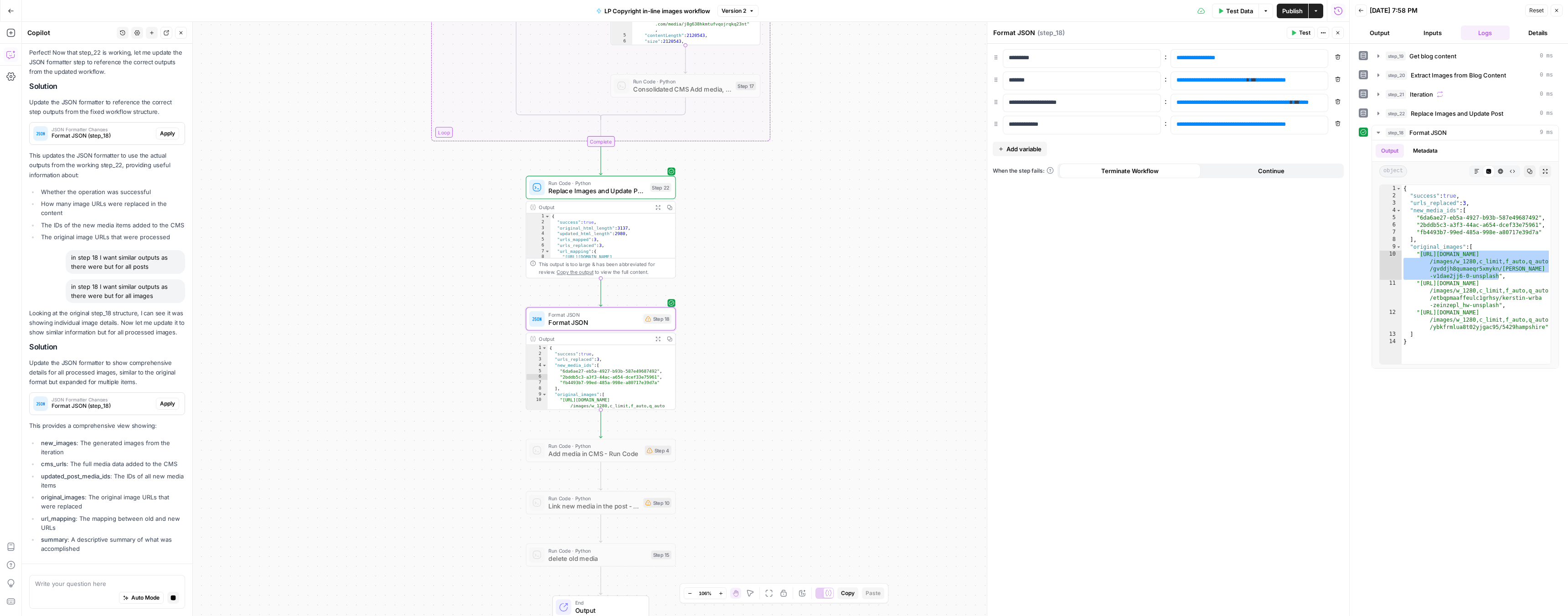
click at [160, 405] on span "Apply" at bounding box center [167, 404] width 15 height 8
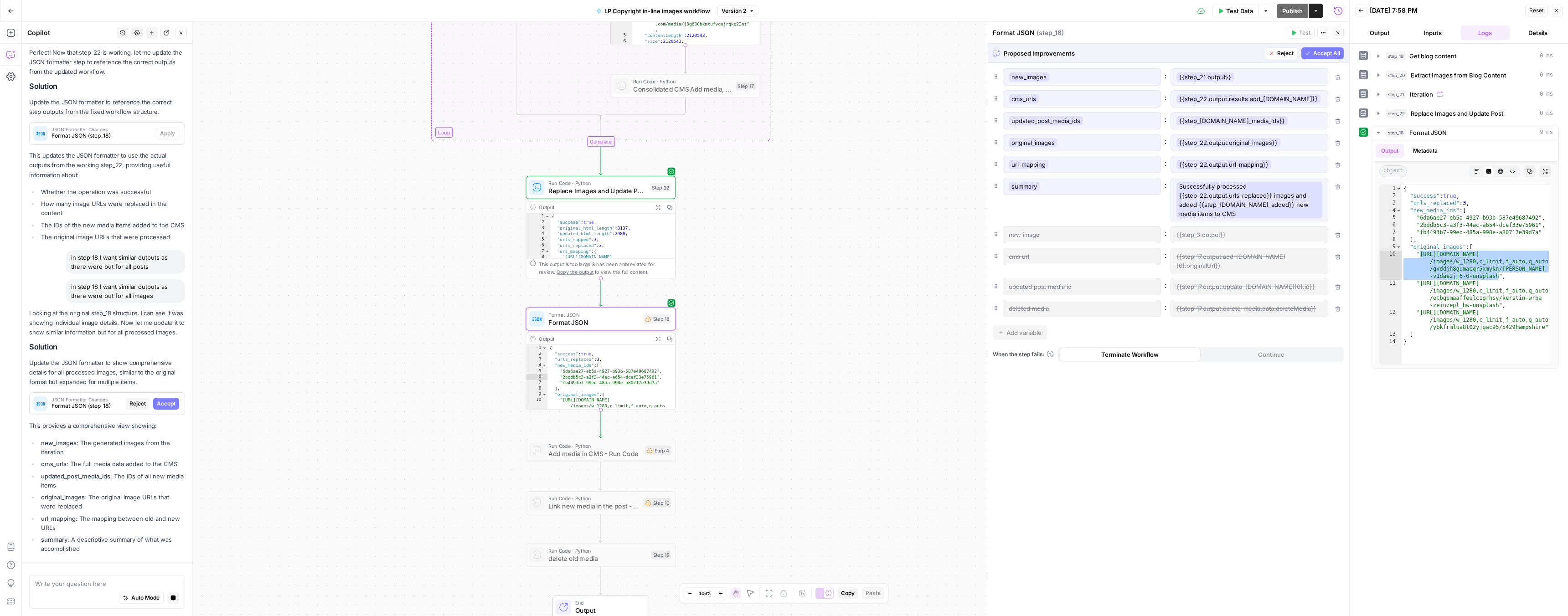
click at [159, 405] on span "Accept" at bounding box center [166, 404] width 19 height 8
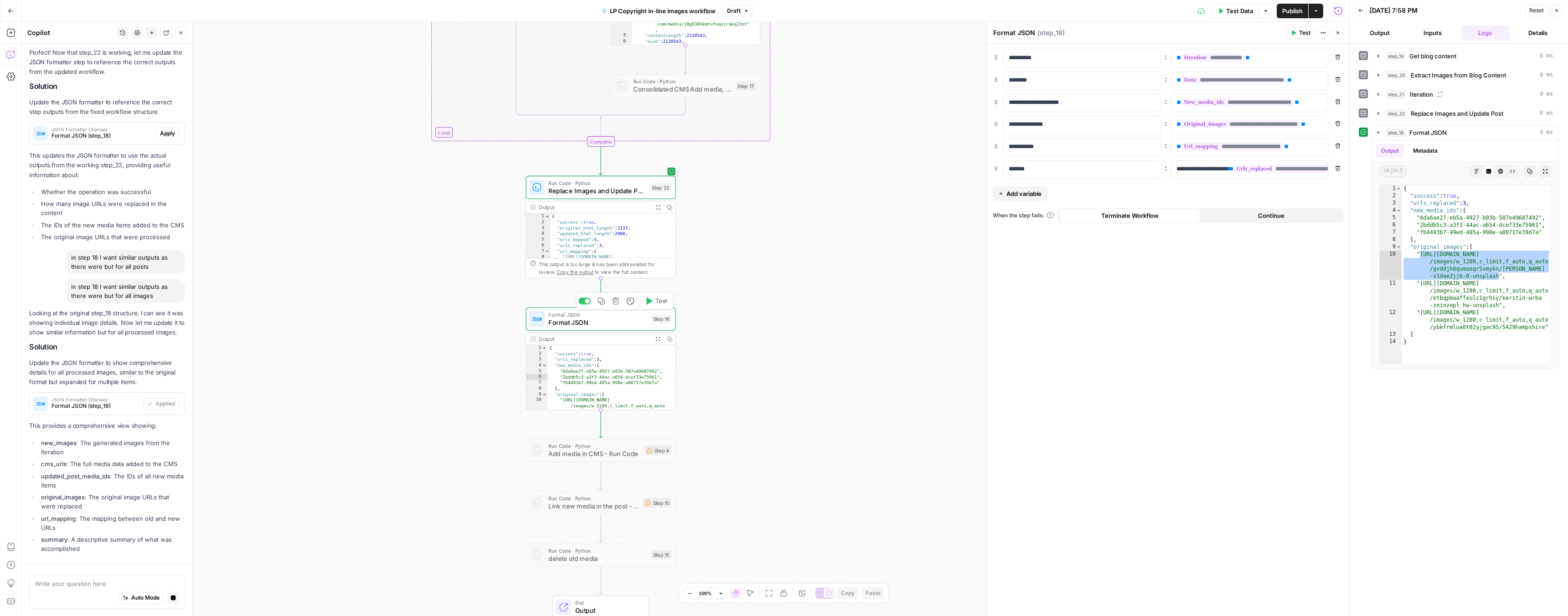
click at [654, 301] on button "Test" at bounding box center [656, 301] width 30 height 13
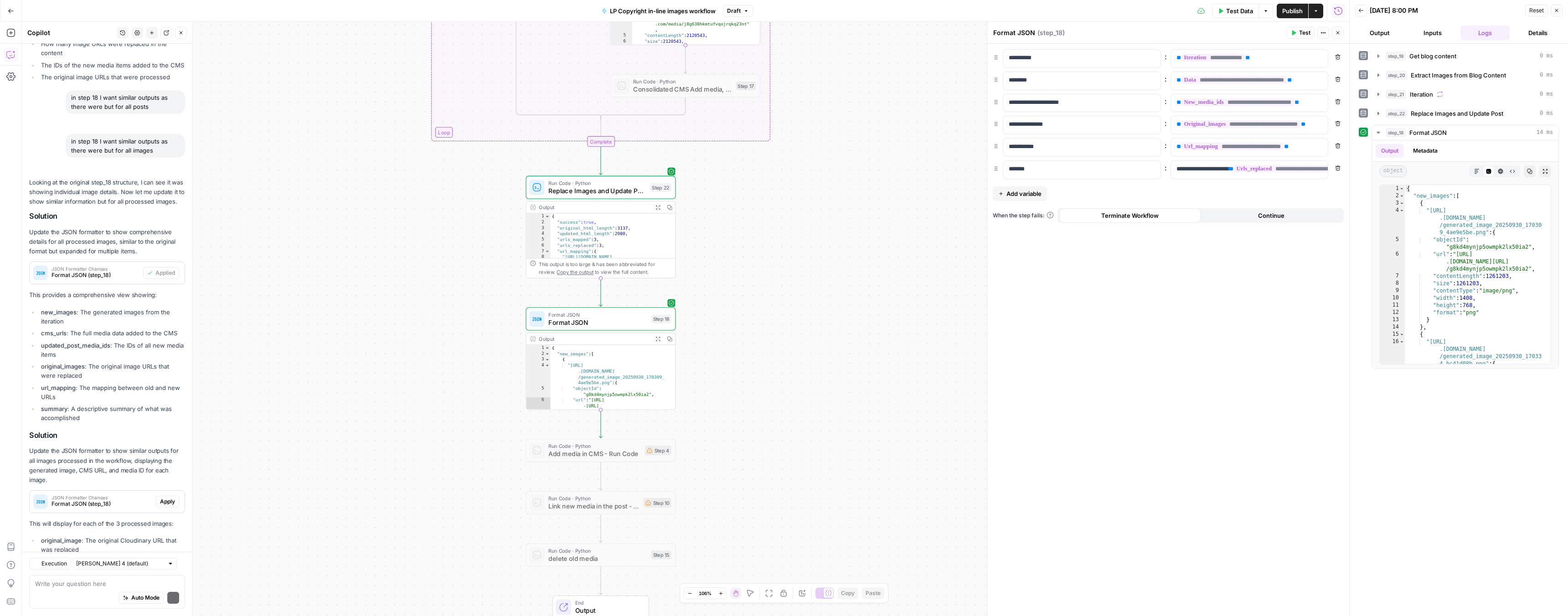
scroll to position [1020, 0]
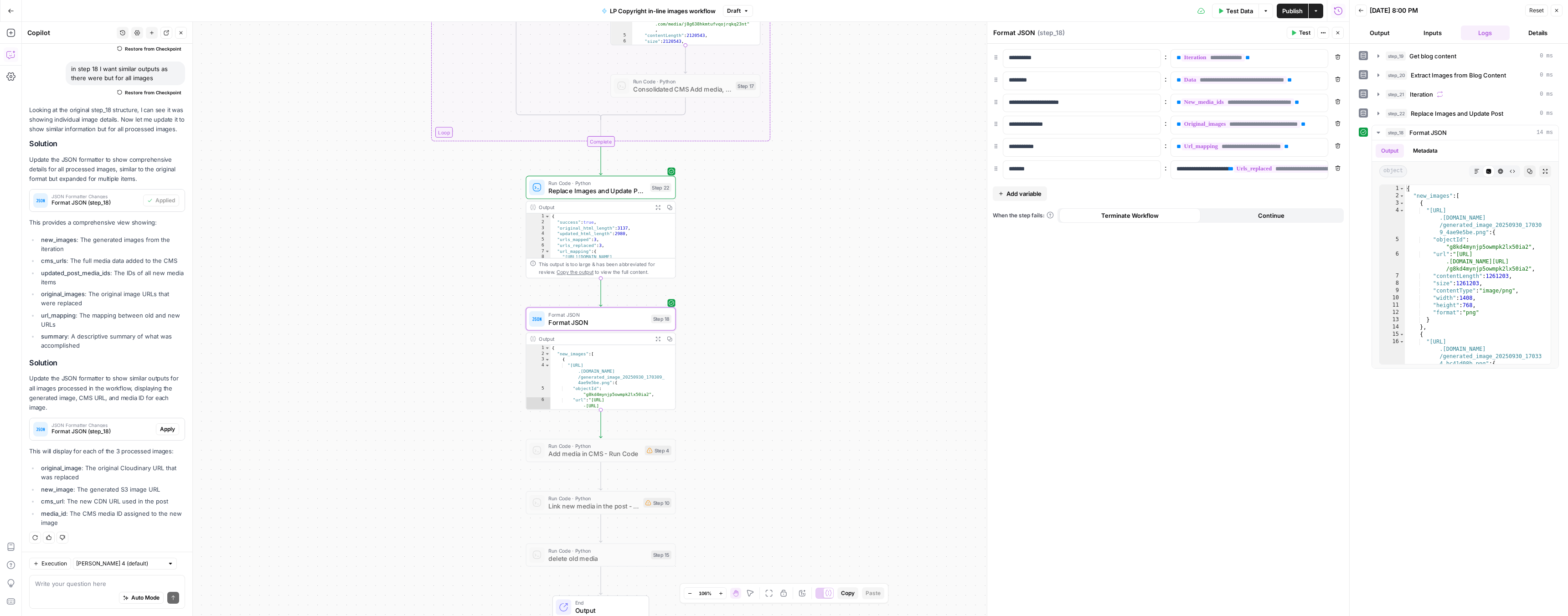
click at [161, 428] on span "Apply" at bounding box center [167, 429] width 15 height 8
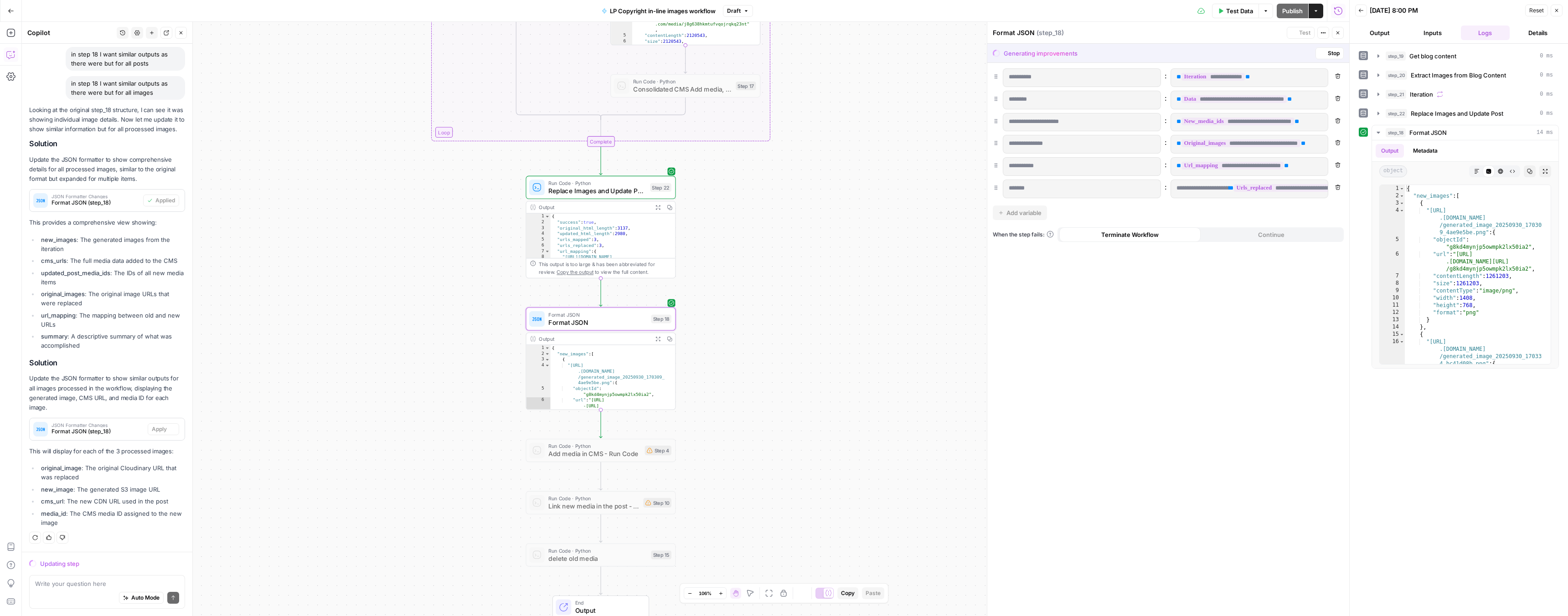
scroll to position [947, 0]
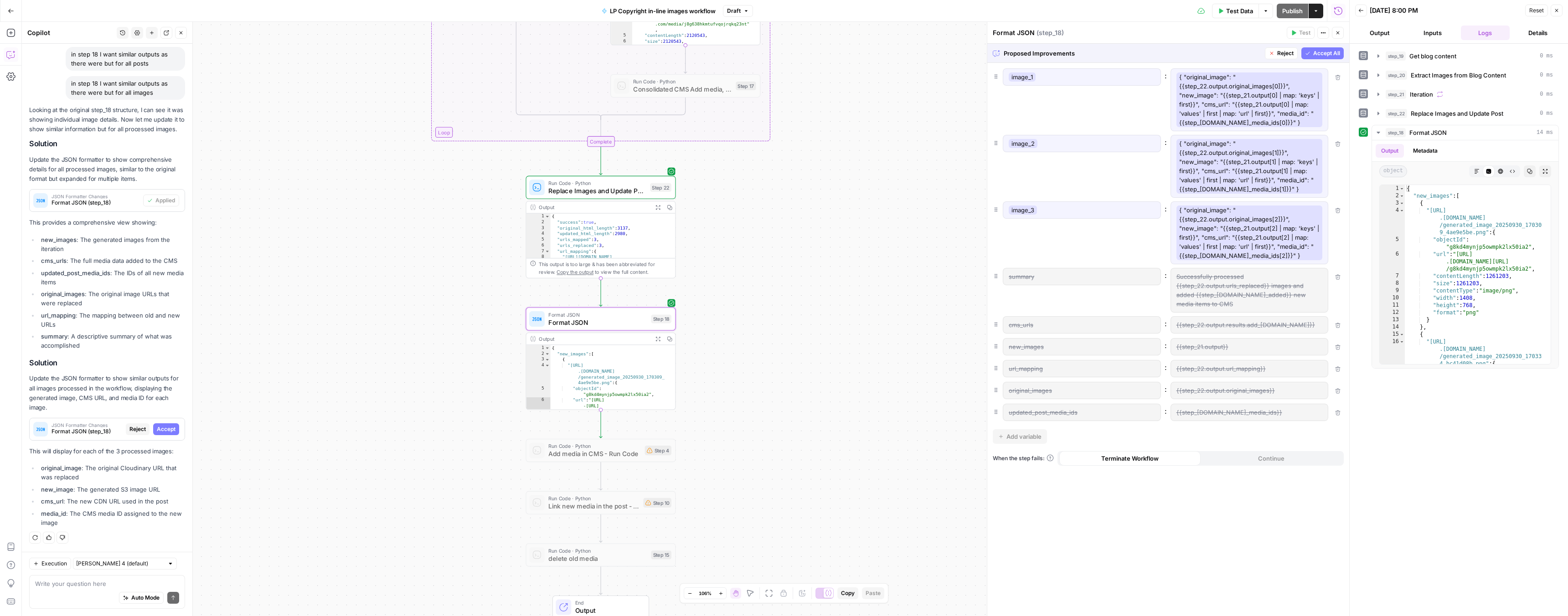
click at [157, 428] on span "Accept" at bounding box center [166, 429] width 19 height 8
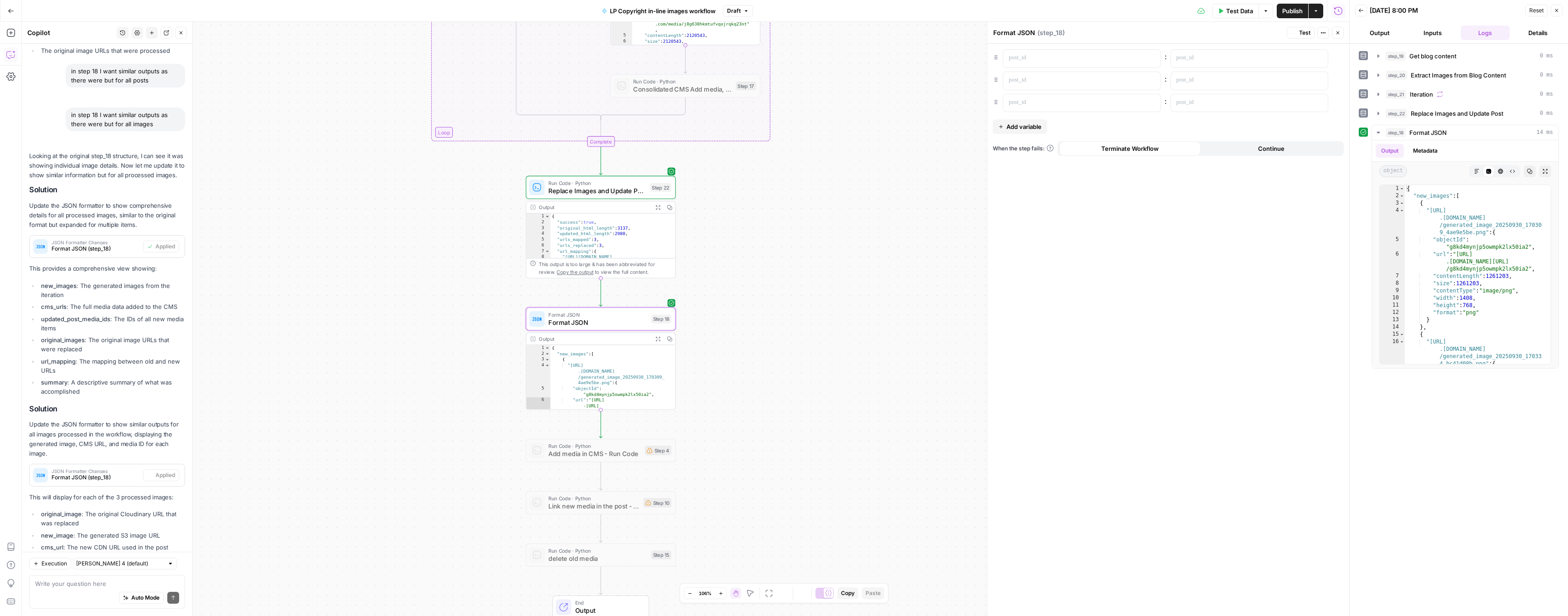
scroll to position [1020, 0]
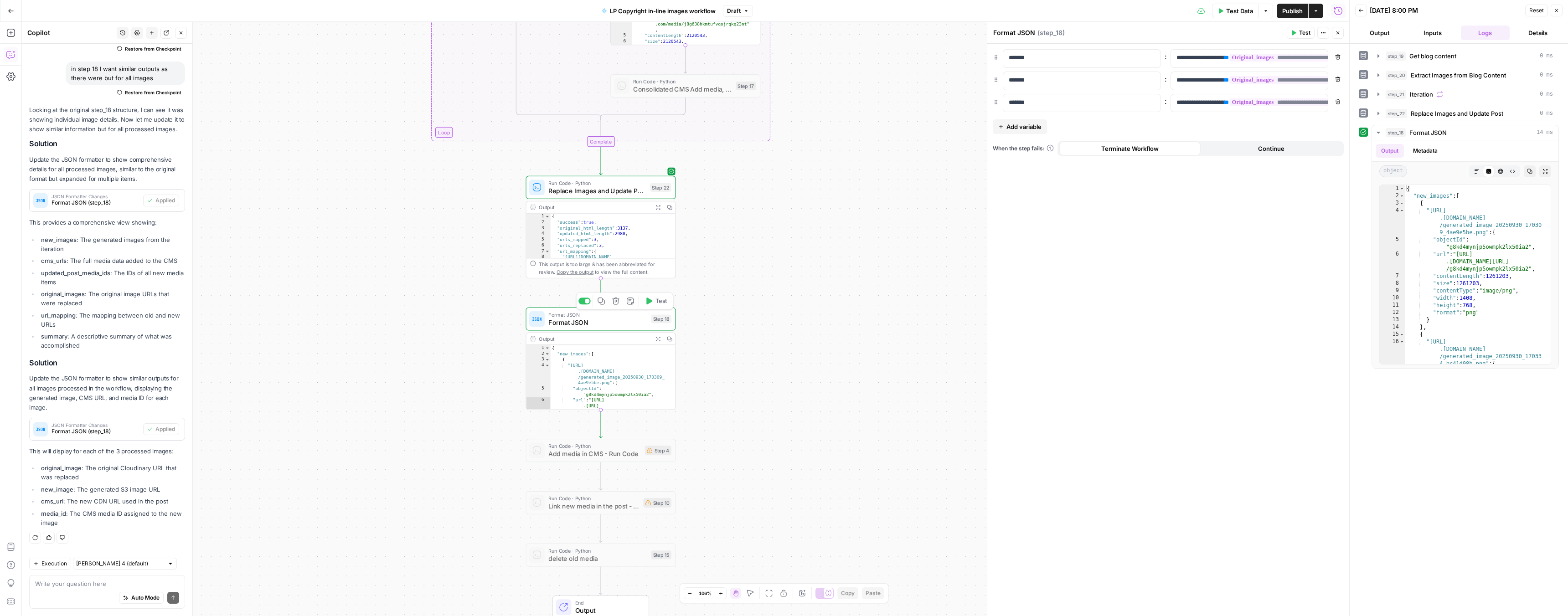
click at [651, 304] on icon "button" at bounding box center [649, 301] width 8 height 8
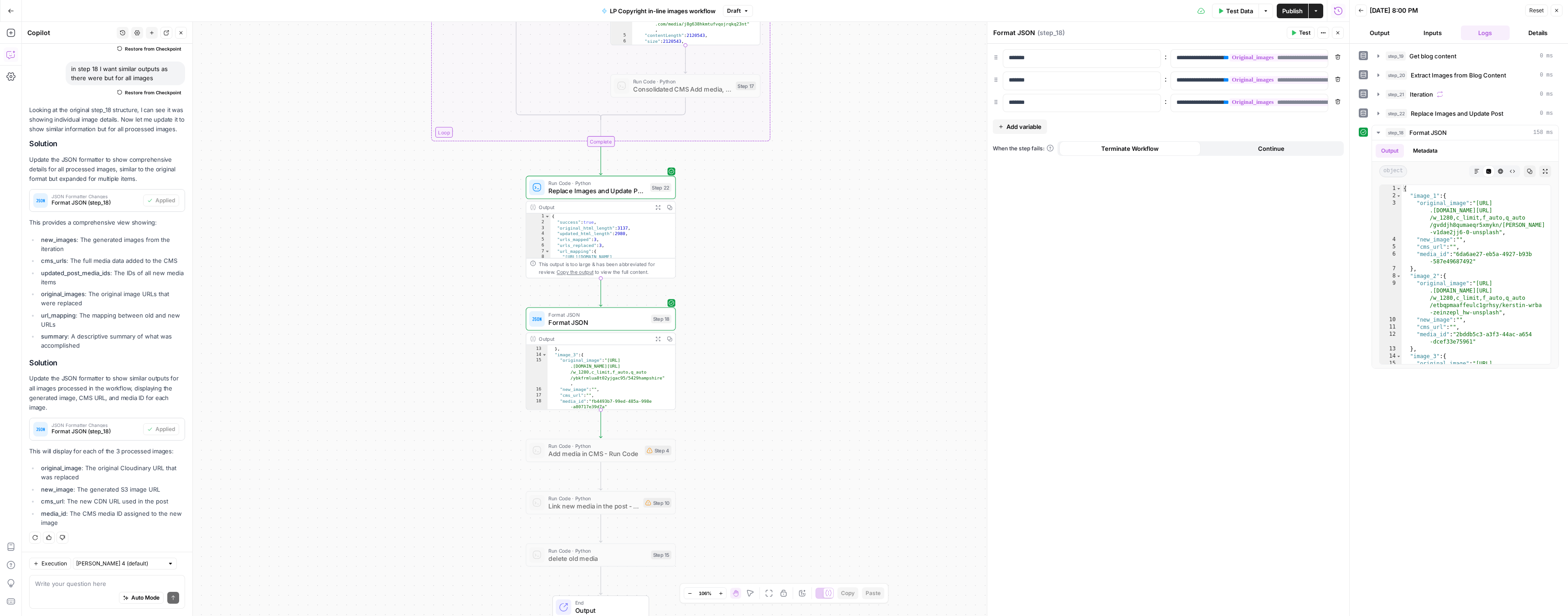
scroll to position [121, 0]
type textarea "**********"
click at [575, 388] on div "} , "image_3" : { "original_image" : "https://res .cloudinary.com/luxuryp/image…" at bounding box center [607, 382] width 121 height 76
click at [79, 580] on textarea at bounding box center [107, 584] width 144 height 9
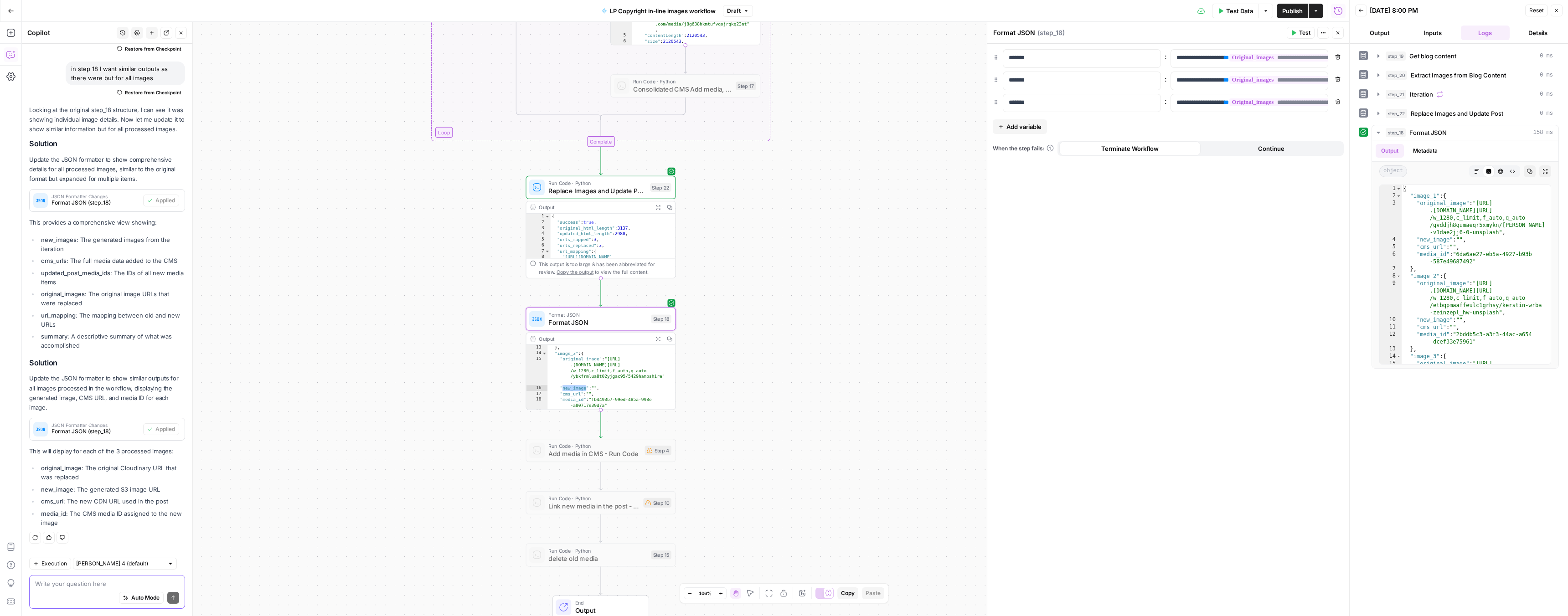
paste textarea "new_image"
type textarea "new_image and"
type textarea "**********"
click at [576, 392] on div "} , "image_3" : { "original_image" : "https://res .cloudinary.com/luxuryp/image…" at bounding box center [607, 382] width 121 height 76
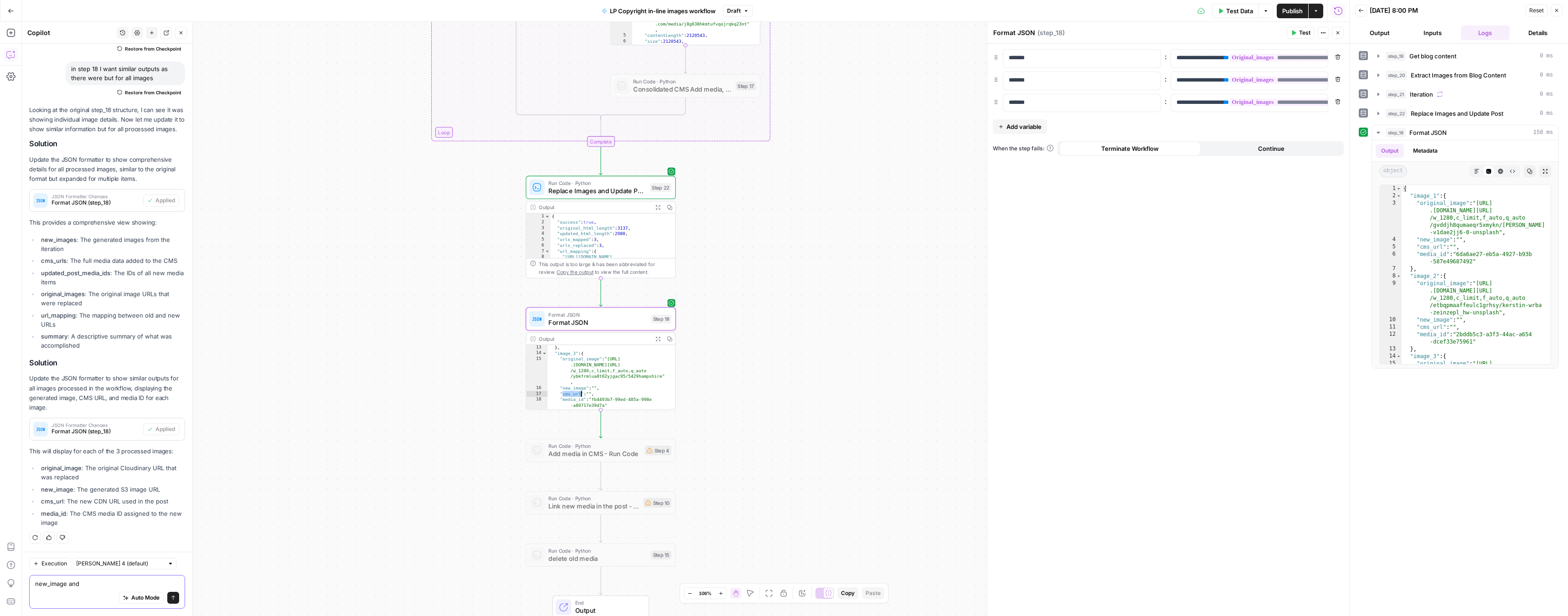
click at [109, 584] on textarea "new_image and" at bounding box center [107, 584] width 144 height 9
paste textarea "cms_url"
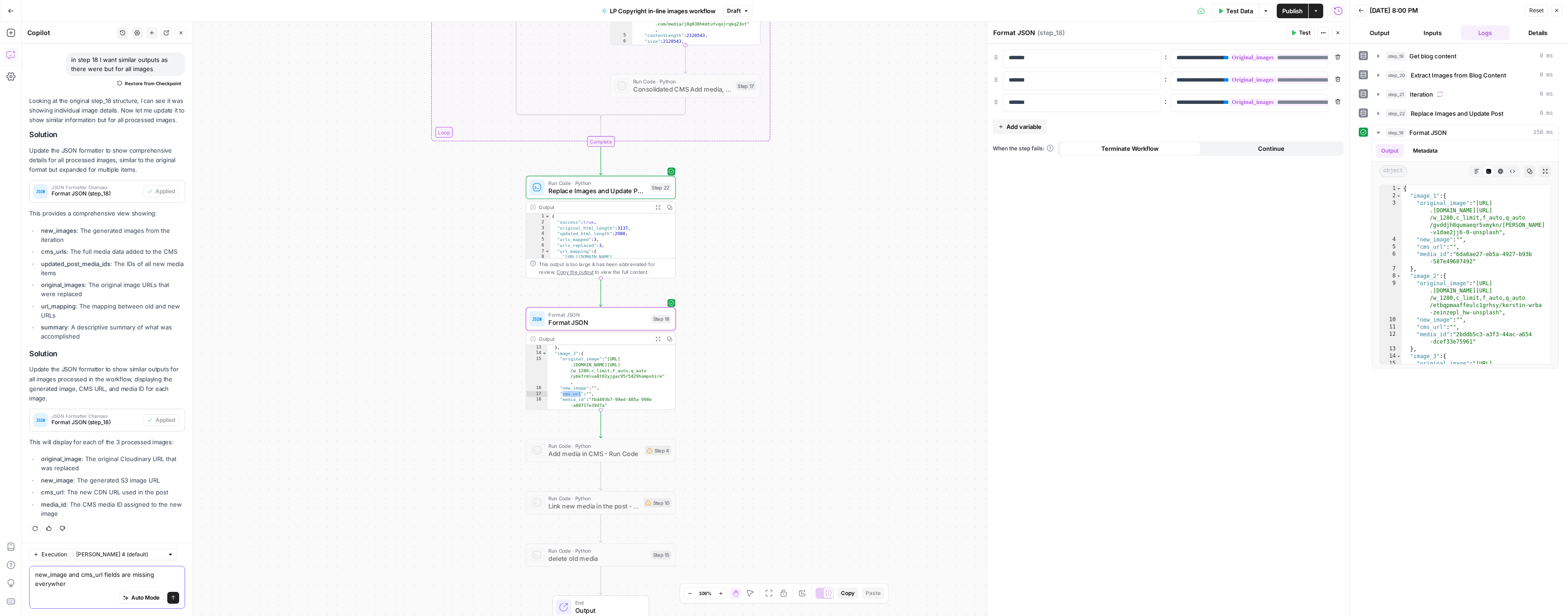
type textarea "new_image and cms_url fields are missing everywhere"
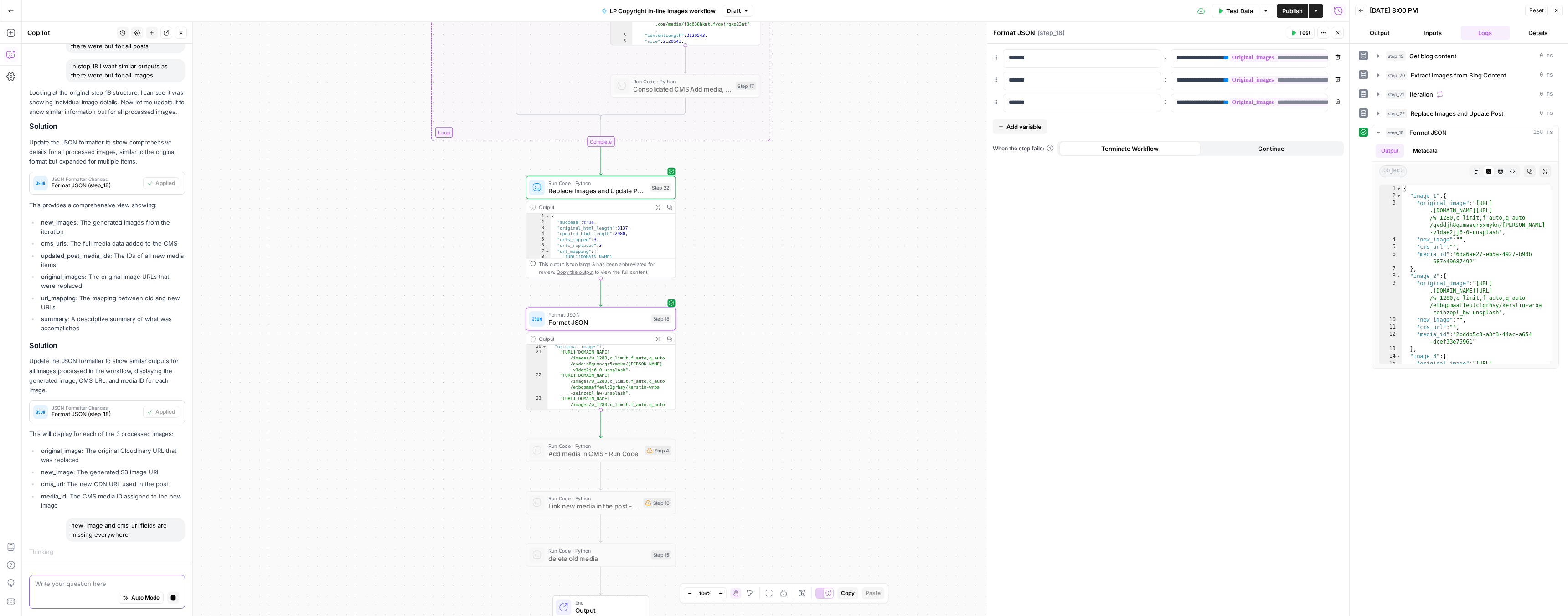
scroll to position [186, 0]
type textarea "**********"
drag, startPoint x: 562, startPoint y: 355, endPoint x: 621, endPoint y: 370, distance: 60.9
click at [621, 370] on div ""original_images" : [ "https://res.cloudinary.com/luxuryp /images/w_1280,c_limi…" at bounding box center [607, 383] width 121 height 76
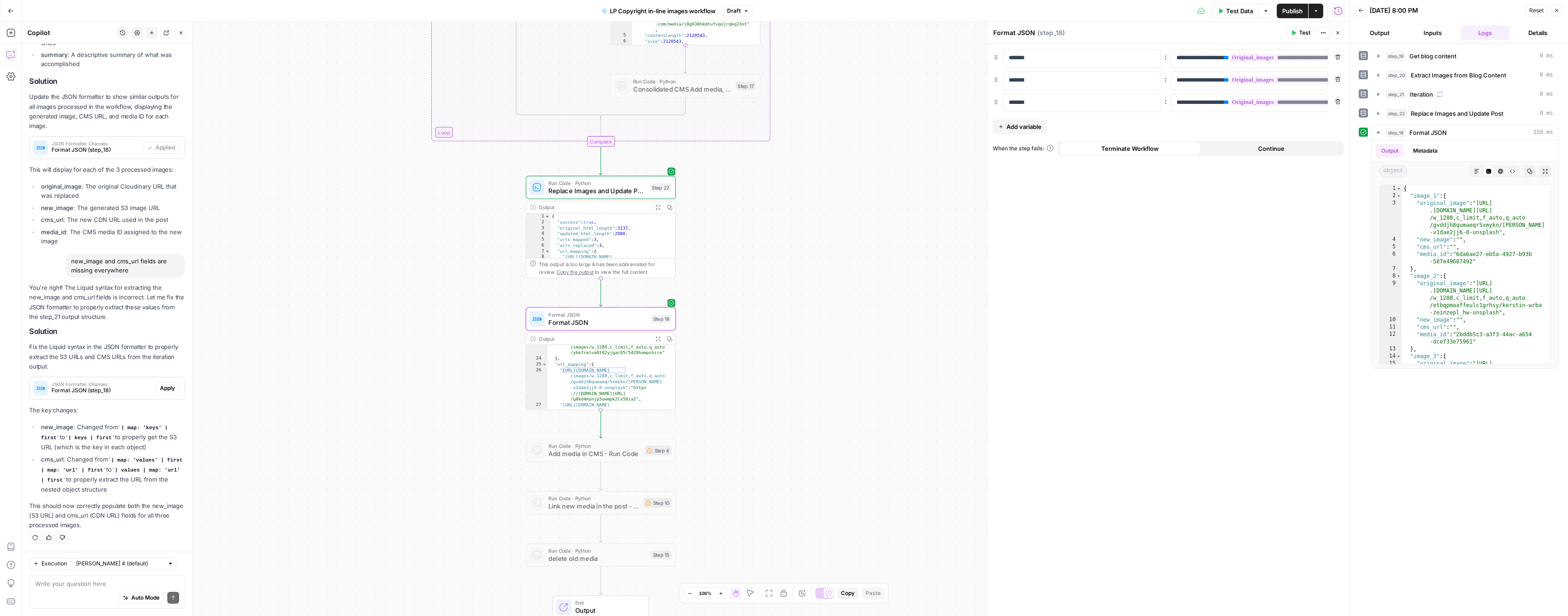
click at [161, 388] on span "Apply" at bounding box center [167, 388] width 15 height 8
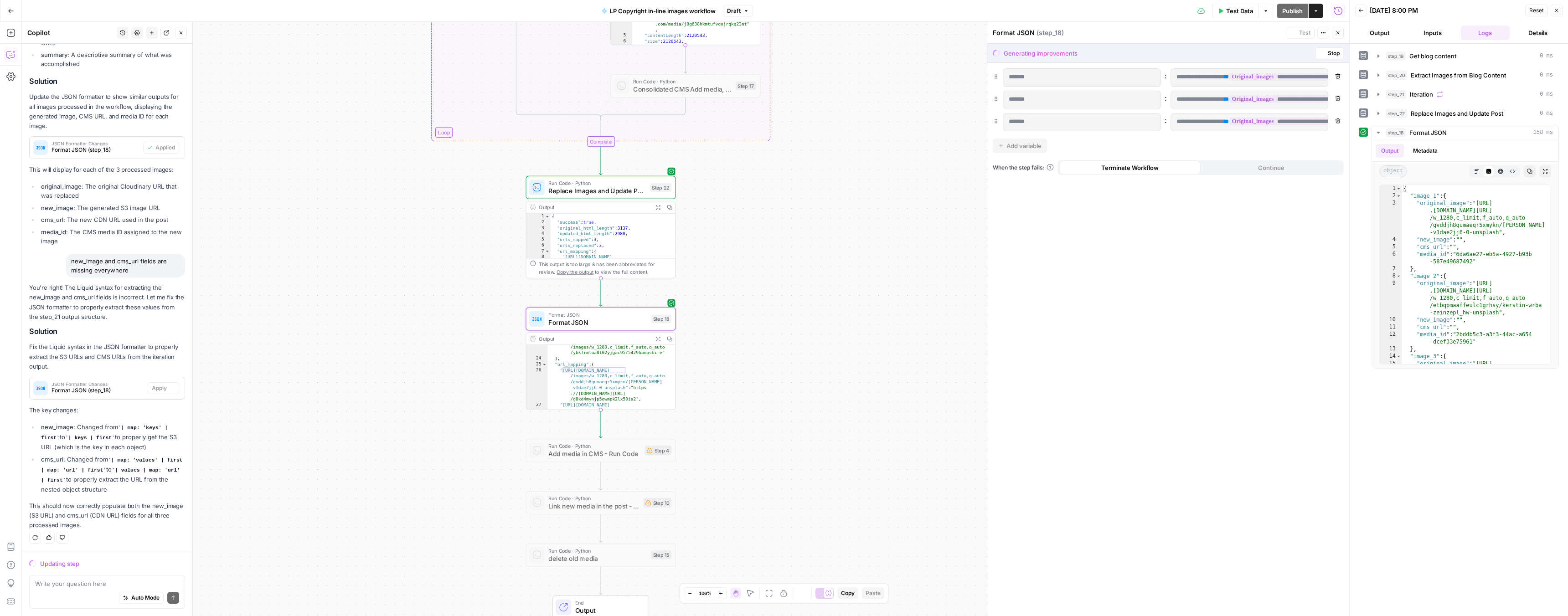
scroll to position [1226, 0]
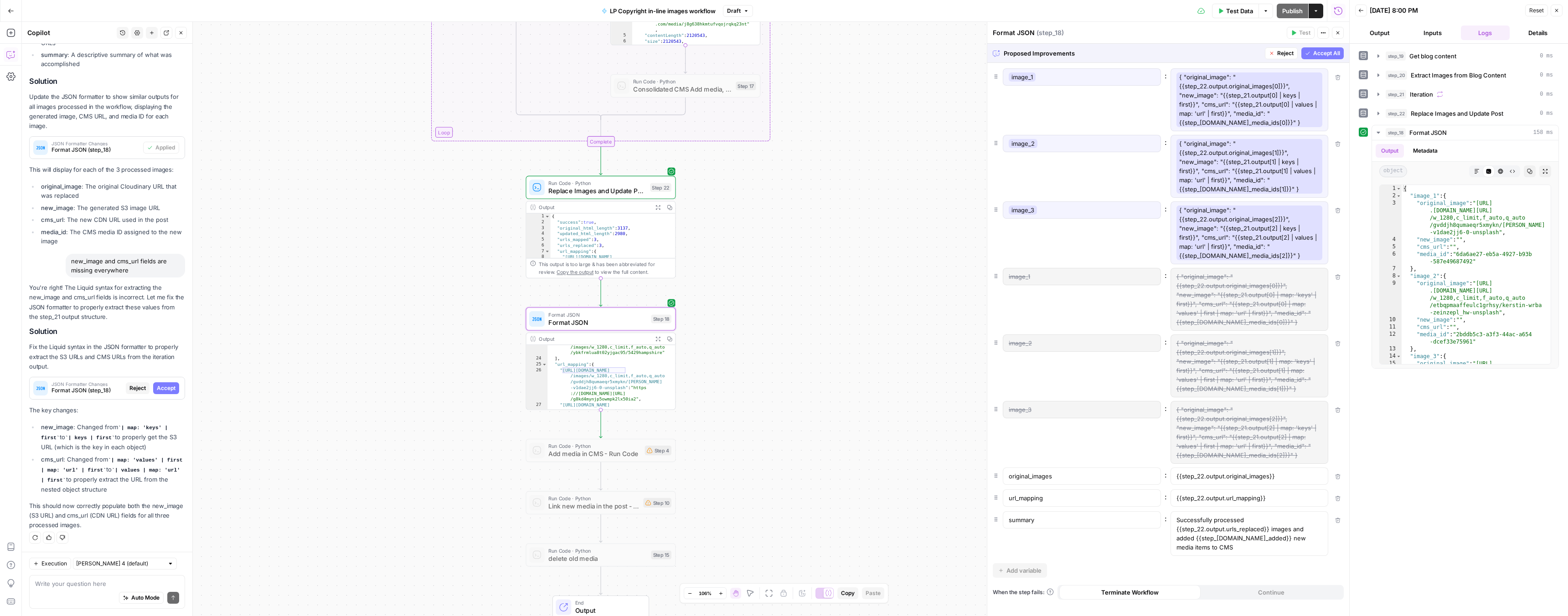
click at [157, 391] on span "Accept" at bounding box center [166, 388] width 19 height 8
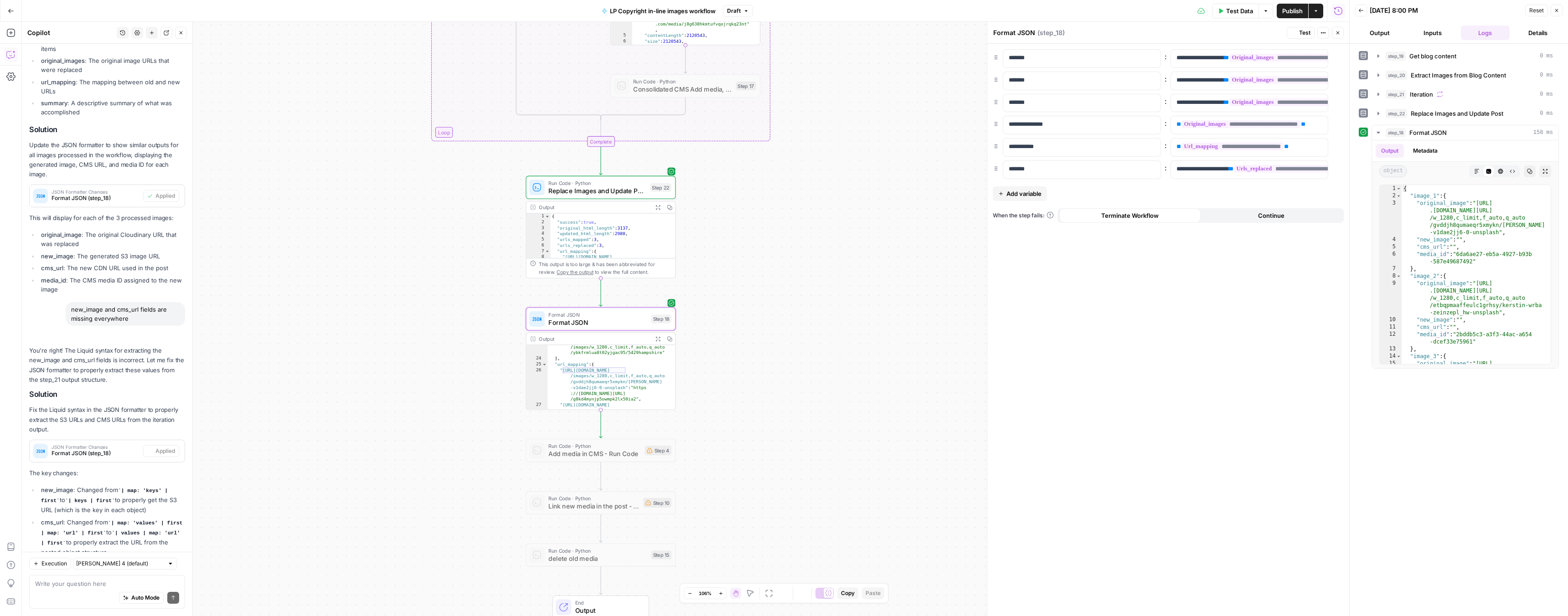
scroll to position [1314, 0]
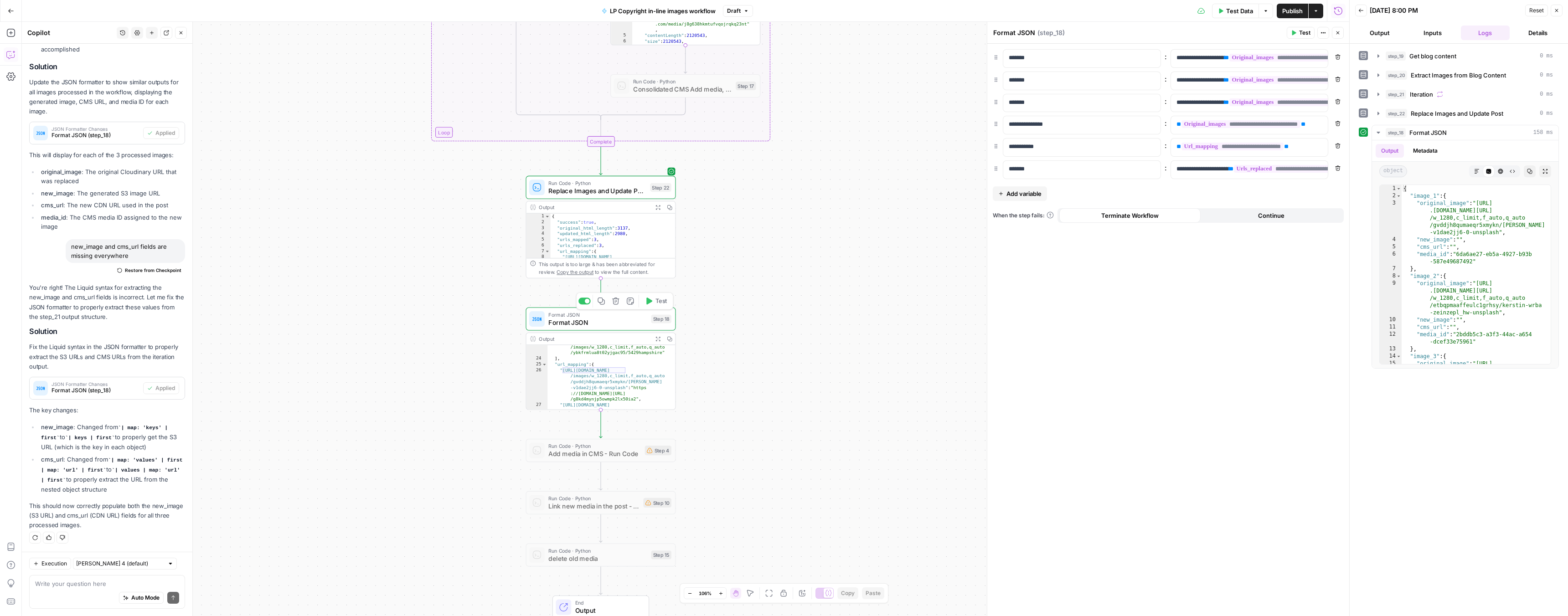
click at [654, 304] on button "Test" at bounding box center [656, 301] width 30 height 13
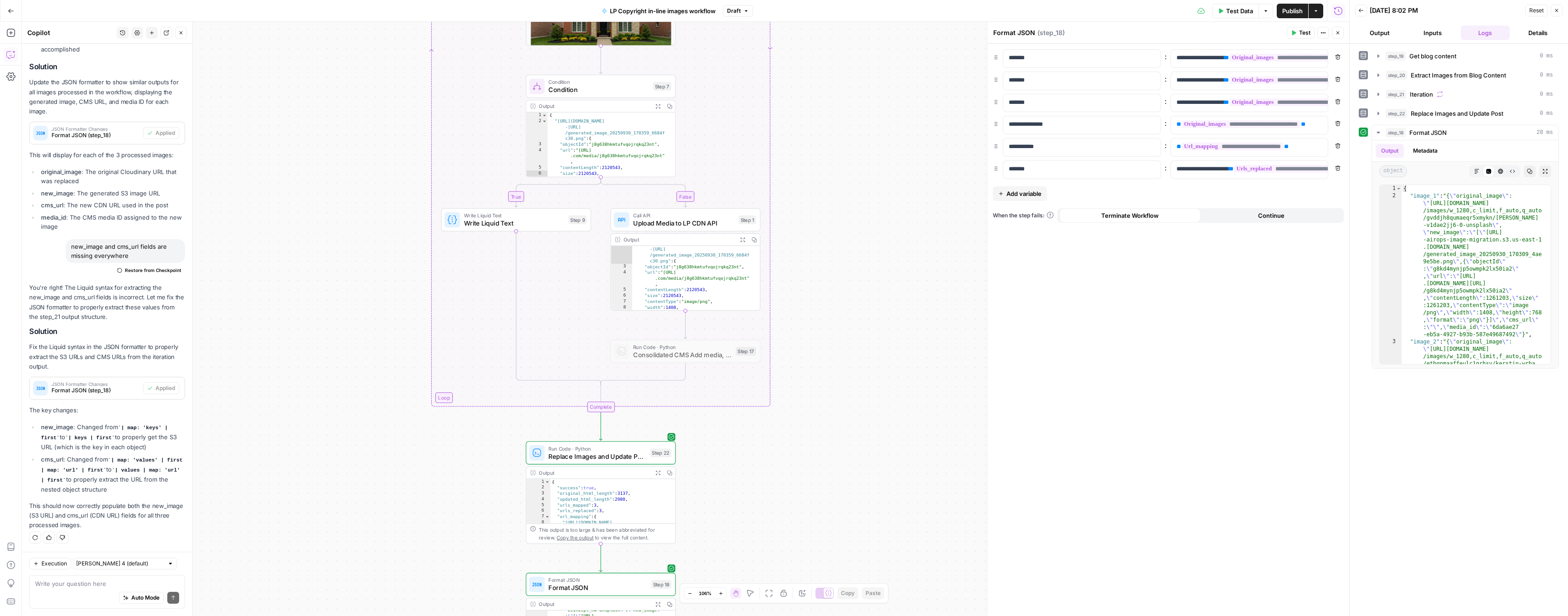
scroll to position [0, 0]
click at [608, 455] on span "Replace Images and Update Post" at bounding box center [597, 457] width 97 height 10
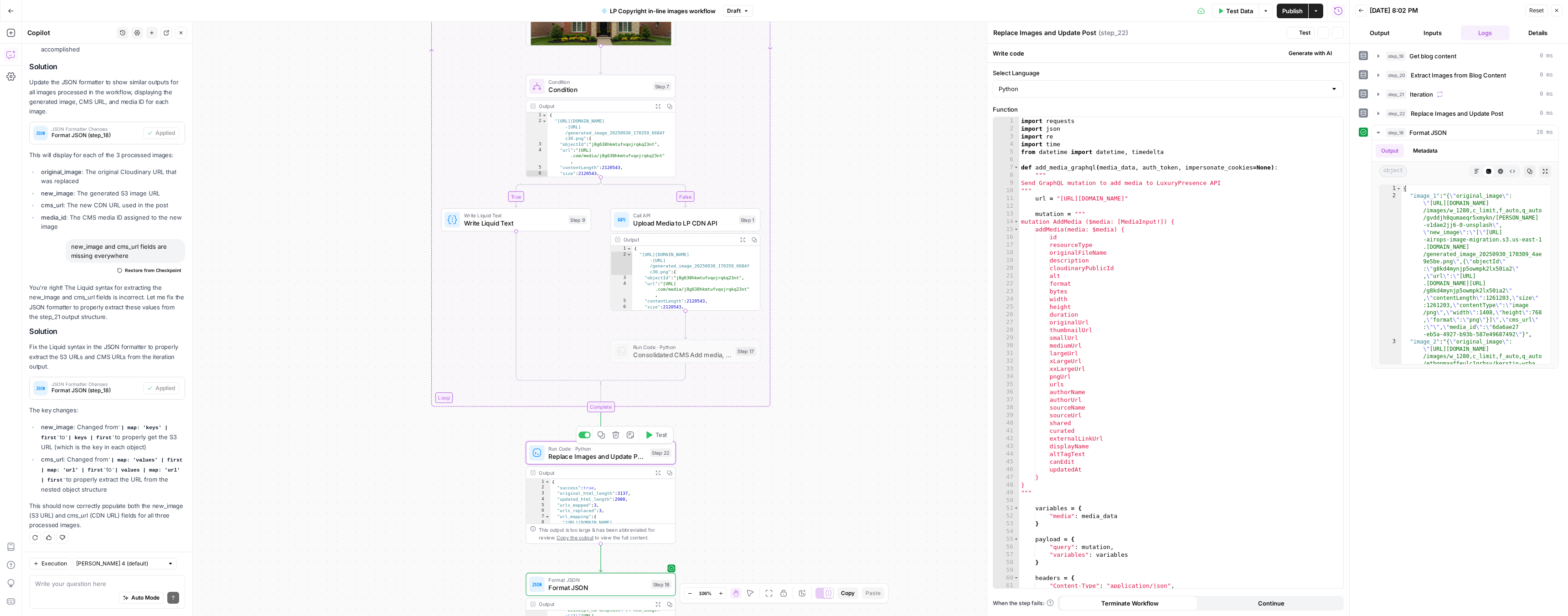
scroll to position [1314, 0]
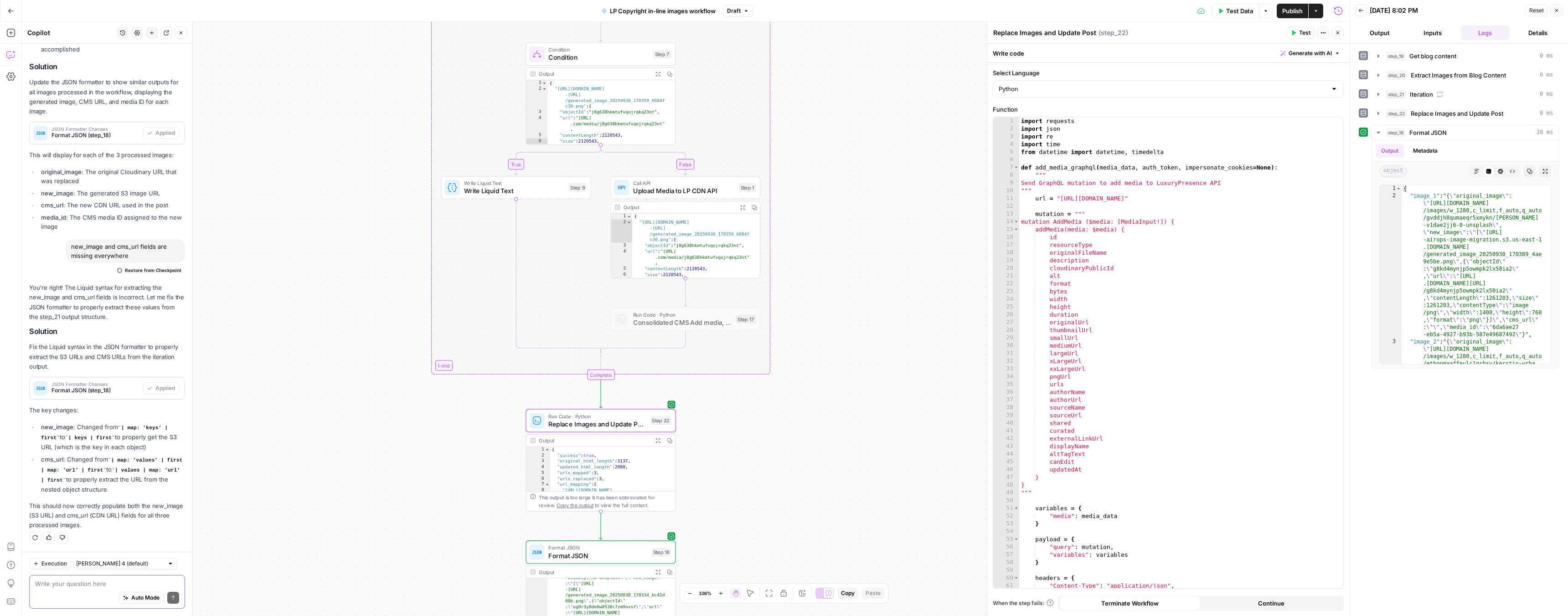
click at [70, 587] on textarea at bounding box center [107, 584] width 144 height 9
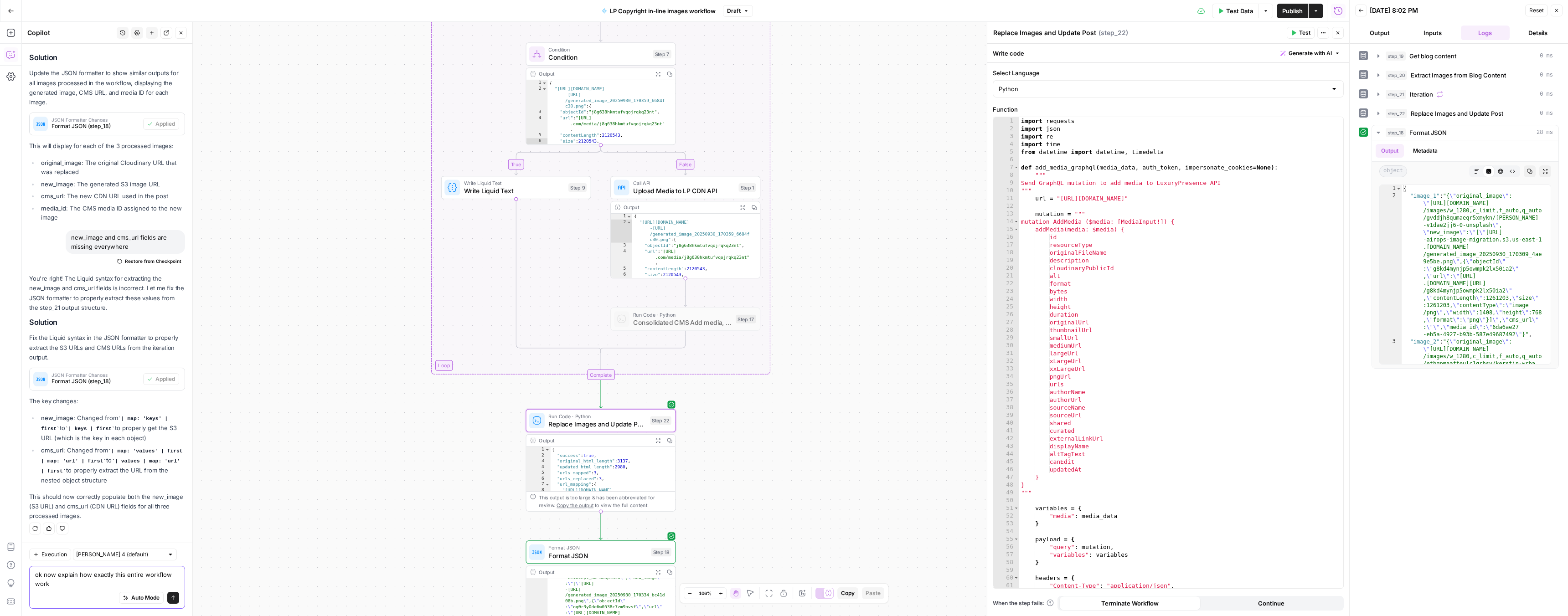
type textarea "ok now explain how exactly this entire workflow works"
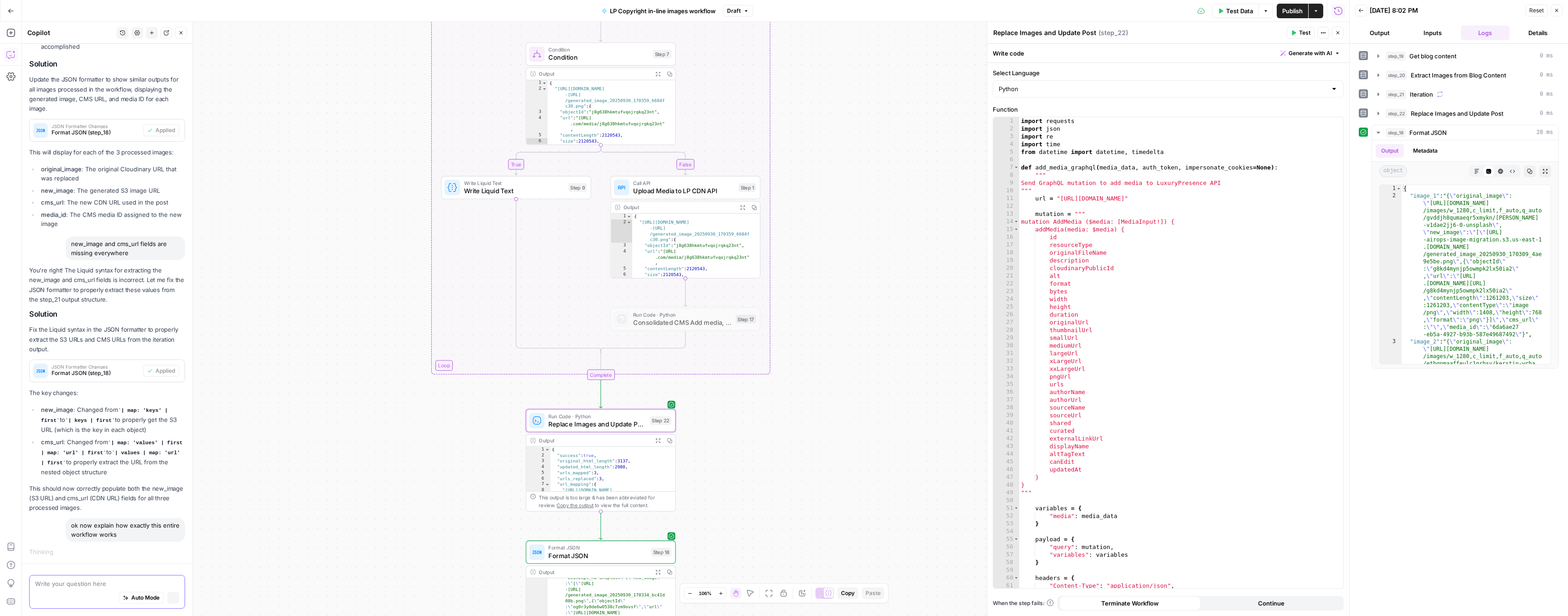
scroll to position [1244, 0]
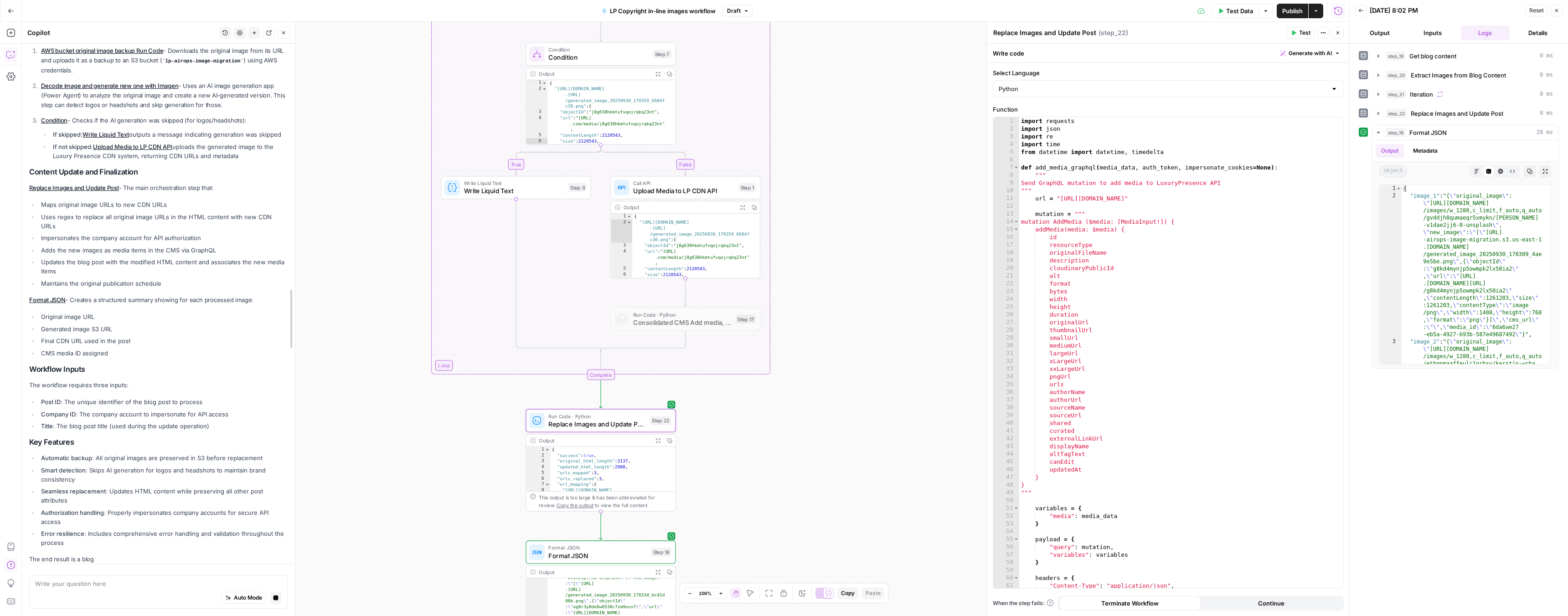
drag, startPoint x: 191, startPoint y: 360, endPoint x: 313, endPoint y: 363, distance: 122.0
click at [322, 364] on body "LP Production Workloads New Home Browse Insights Opportunities Your Data Recent…" at bounding box center [784, 308] width 1568 height 616
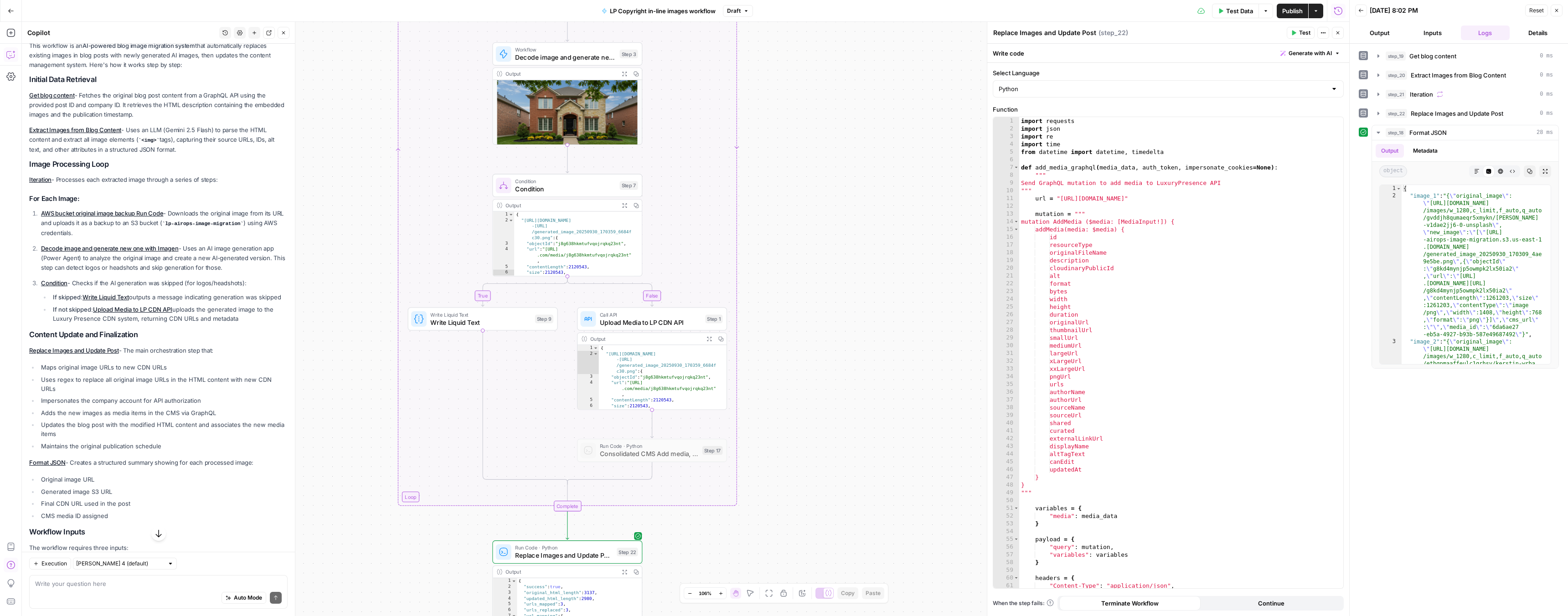
scroll to position [1509, 0]
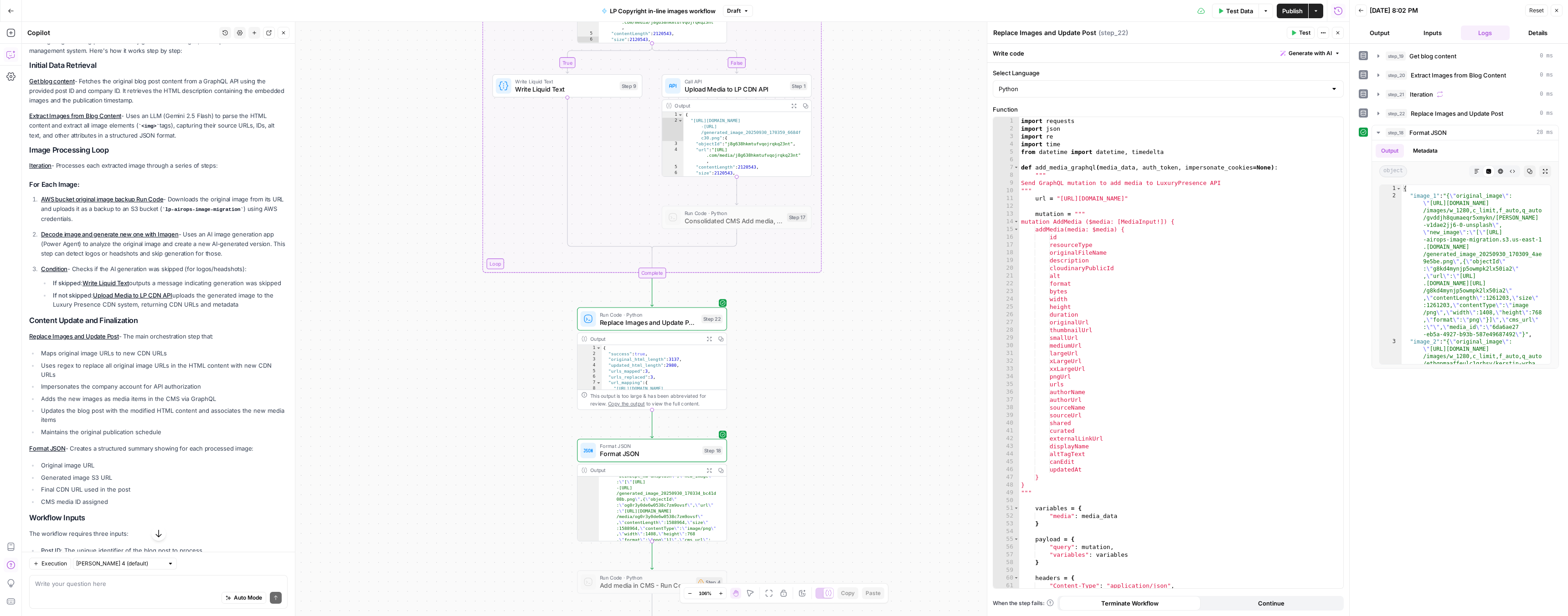
click at [109, 436] on li "Maintains the original publication schedule" at bounding box center [163, 432] width 249 height 9
click at [159, 436] on li "Maintains the original publication schedule" at bounding box center [163, 432] width 249 height 9
click at [164, 436] on li "Maintains the original publication schedule" at bounding box center [163, 432] width 249 height 9
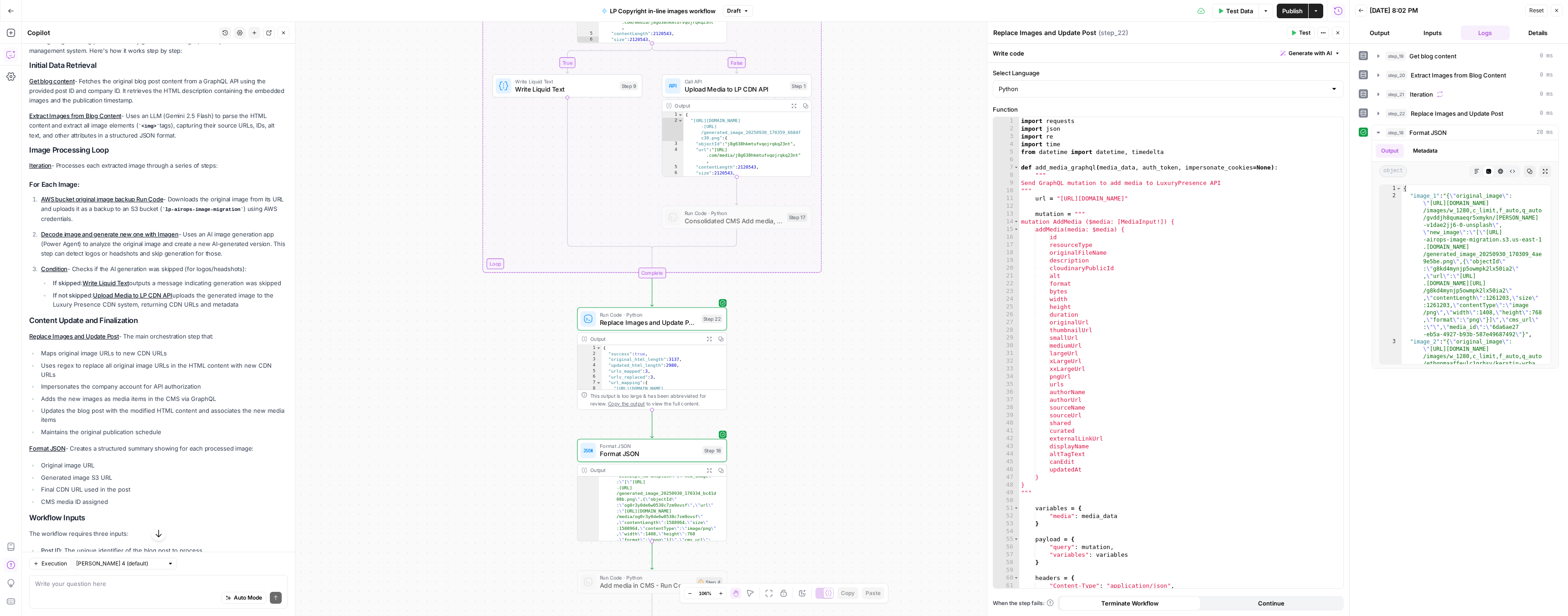
click at [153, 436] on li "Maintains the original publication schedule" at bounding box center [163, 432] width 249 height 9
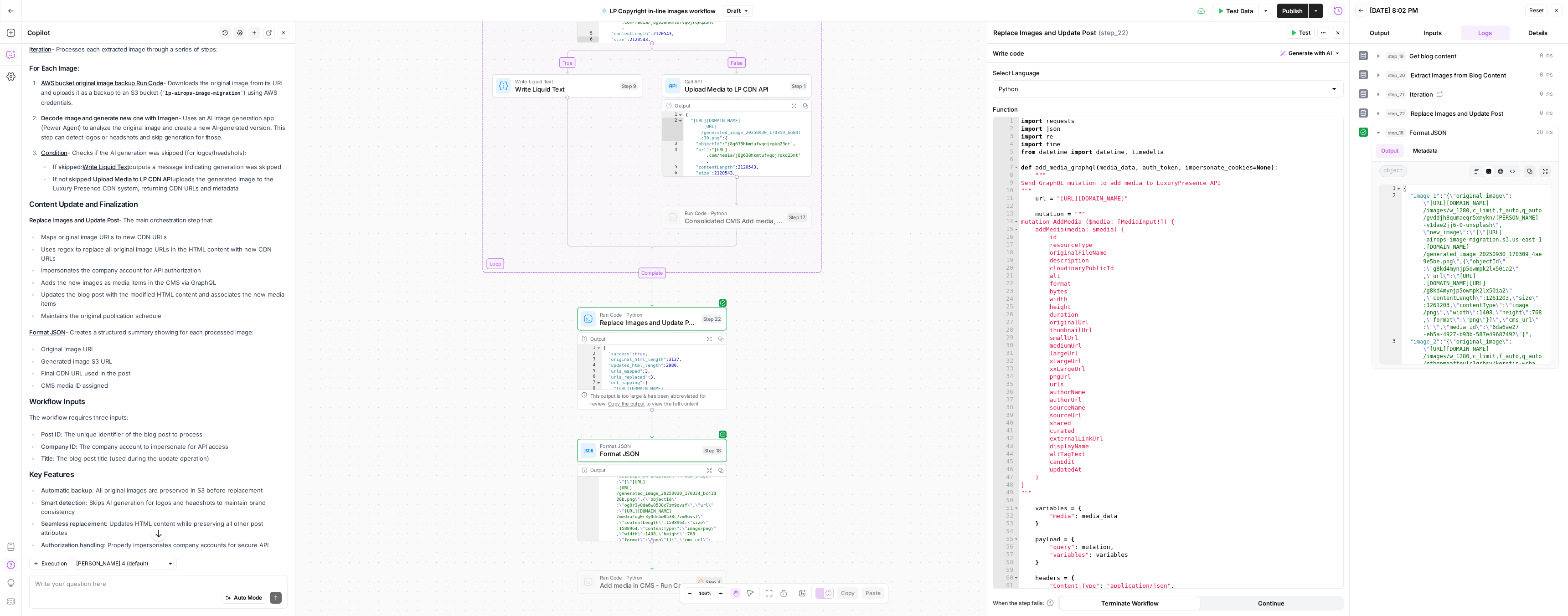
scroll to position [1726, 0]
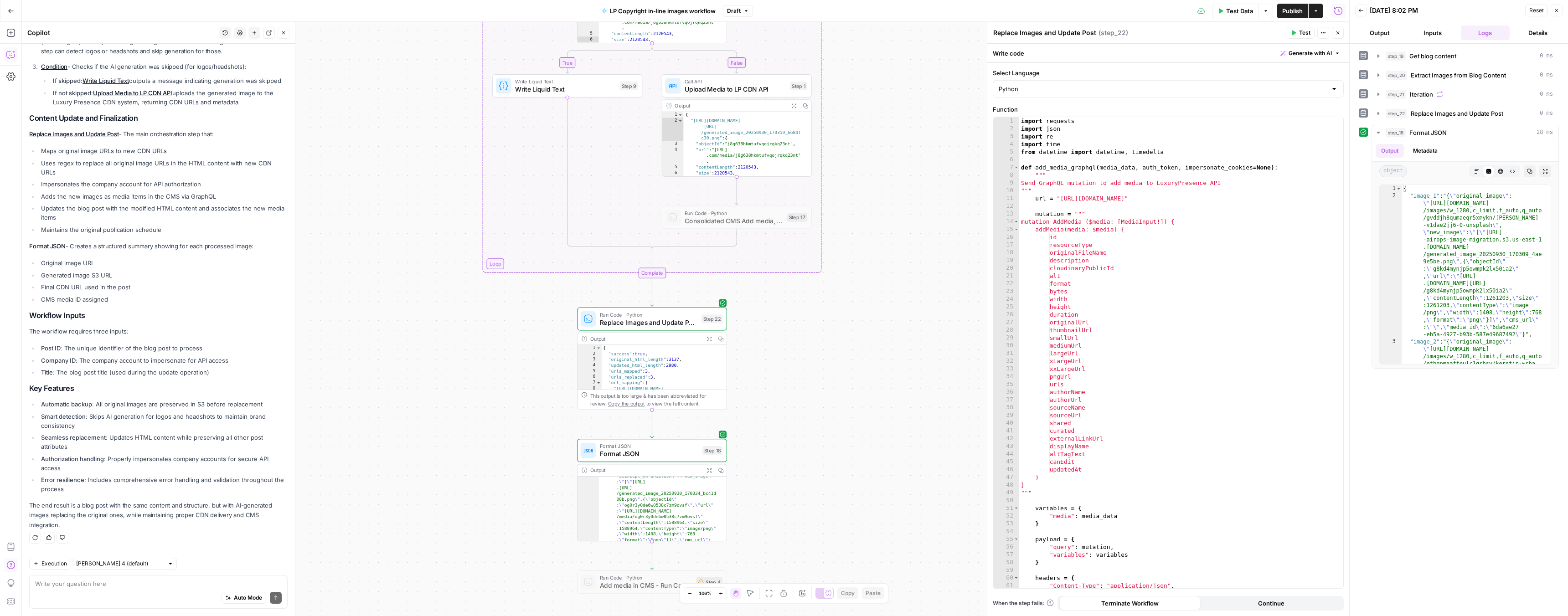
click at [122, 592] on div "Auto Mode Send" at bounding box center [158, 598] width 247 height 20
type textarea "this JSON is awfully messy. repair it (step 18)"
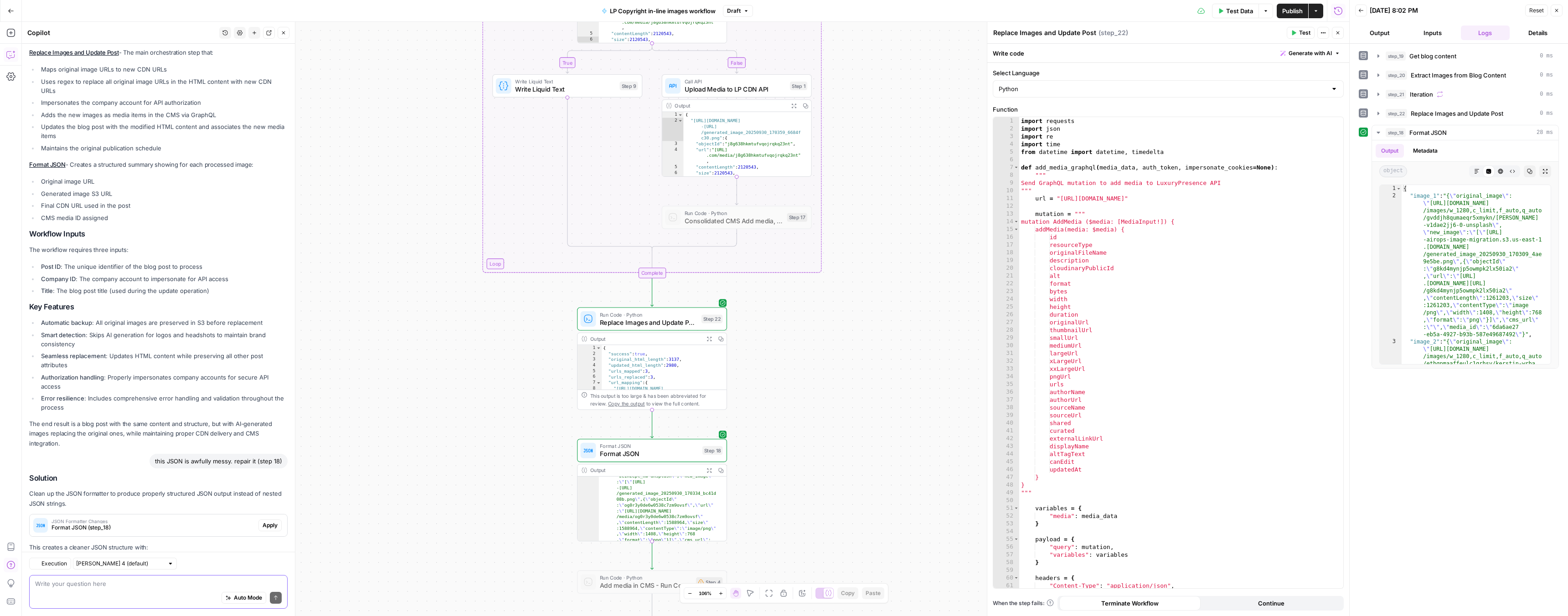
scroll to position [1906, 0]
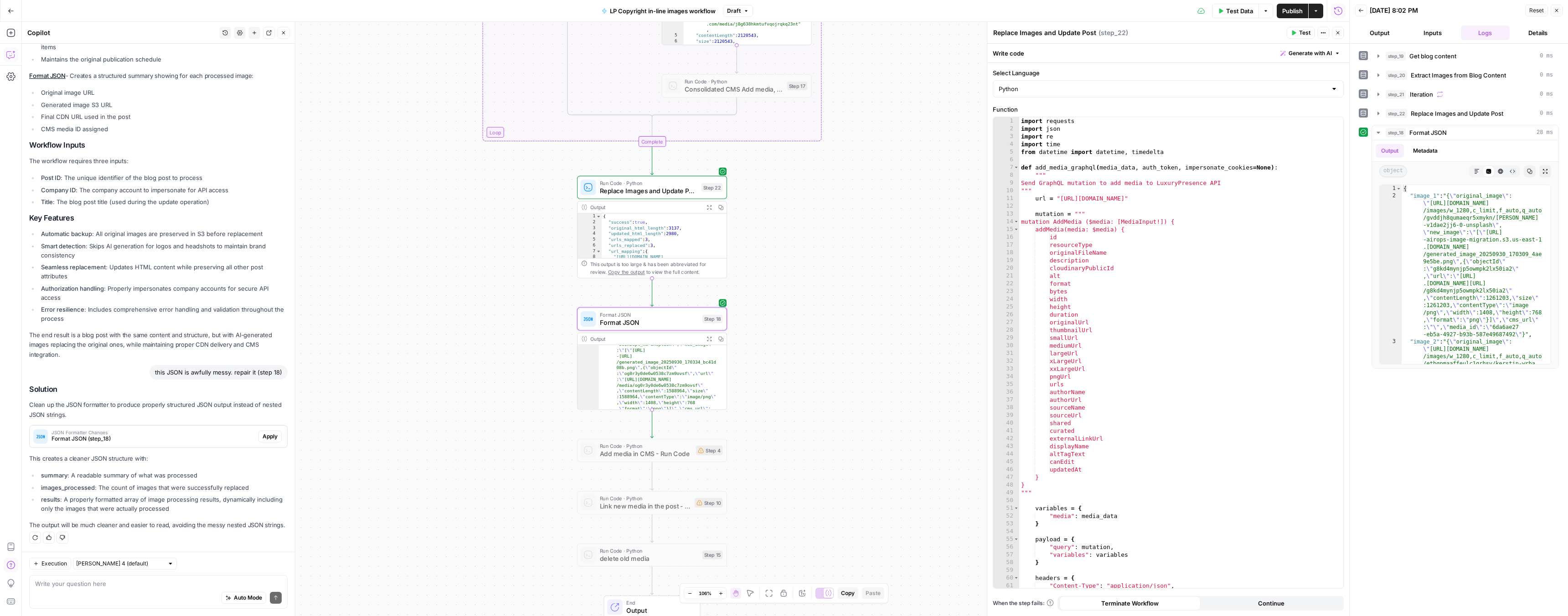
click at [262, 433] on span "Apply" at bounding box center [270, 436] width 15 height 8
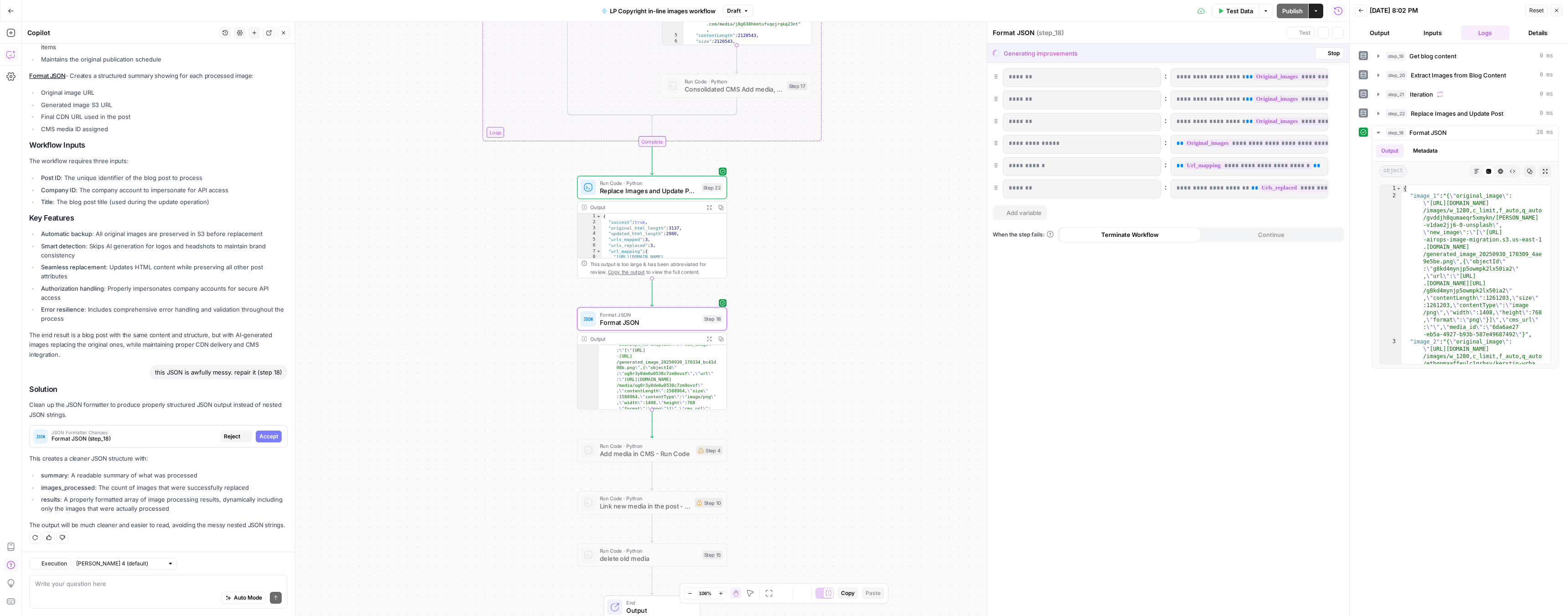
scroll to position [1819, 0]
click at [259, 433] on span "Accept" at bounding box center [268, 436] width 19 height 8
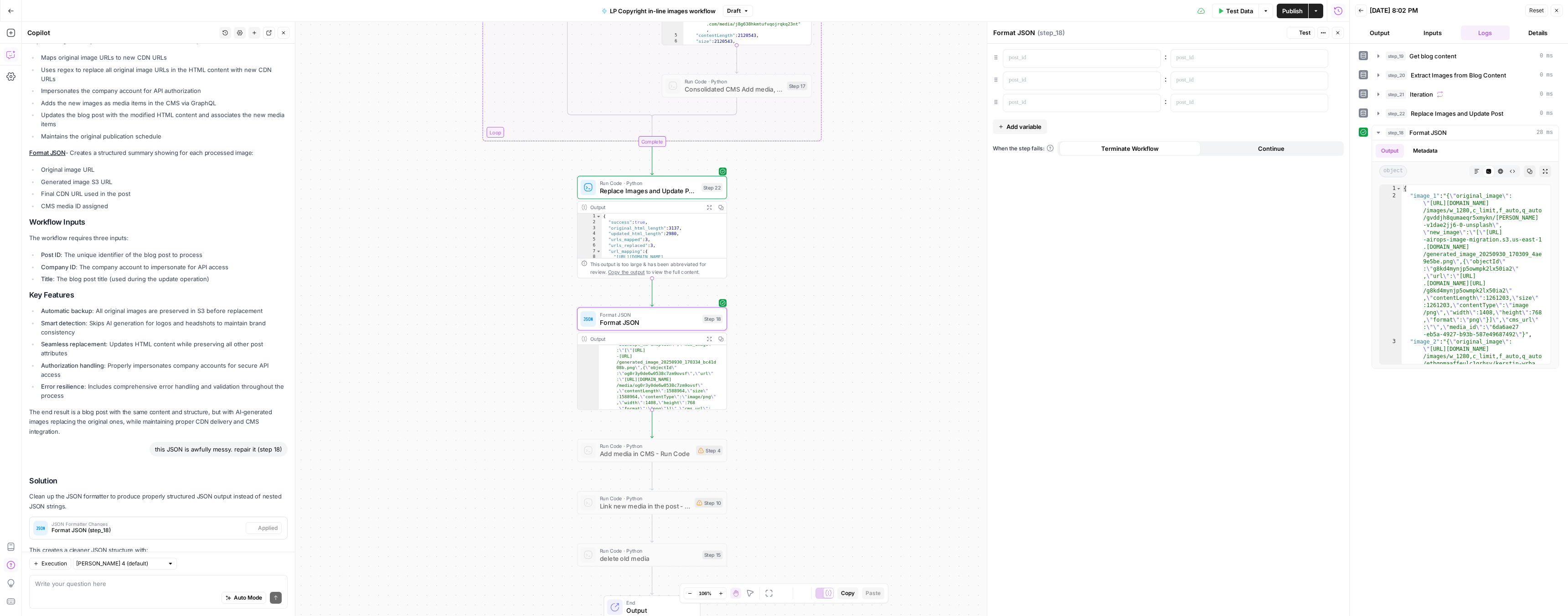
scroll to position [1936, 0]
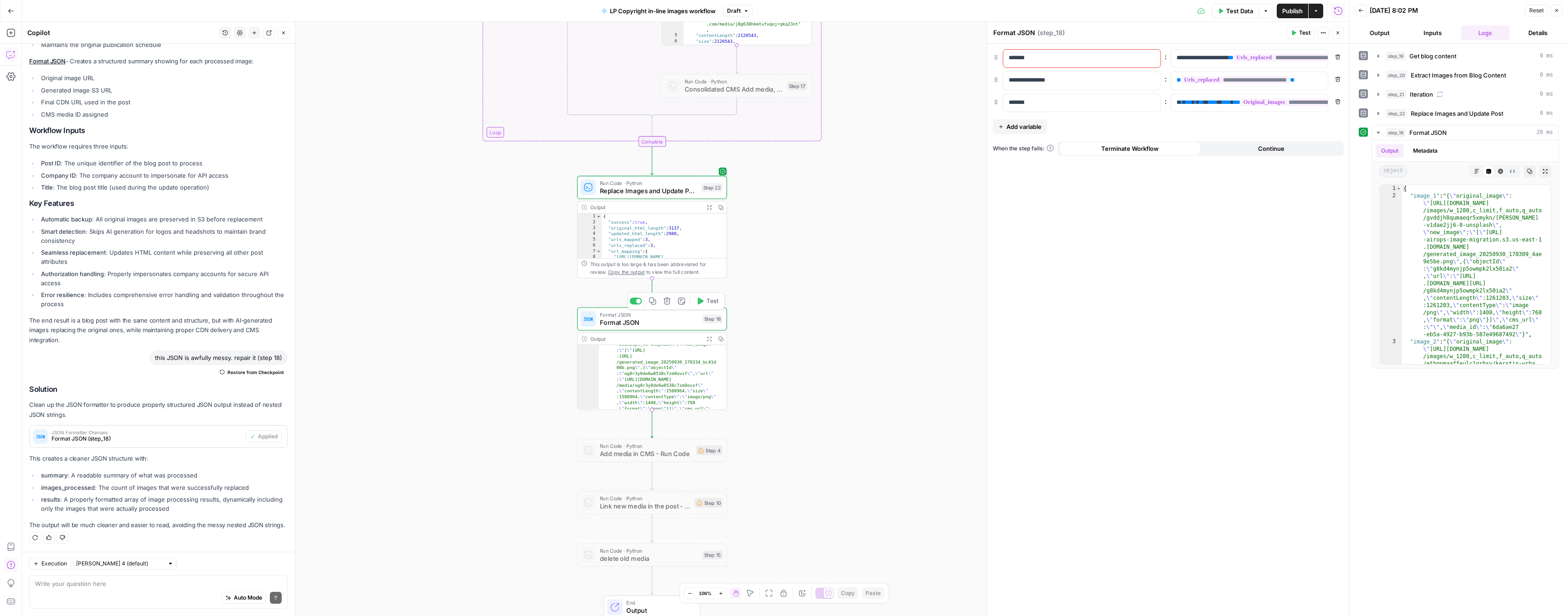
click at [710, 302] on span "Test" at bounding box center [712, 301] width 12 height 9
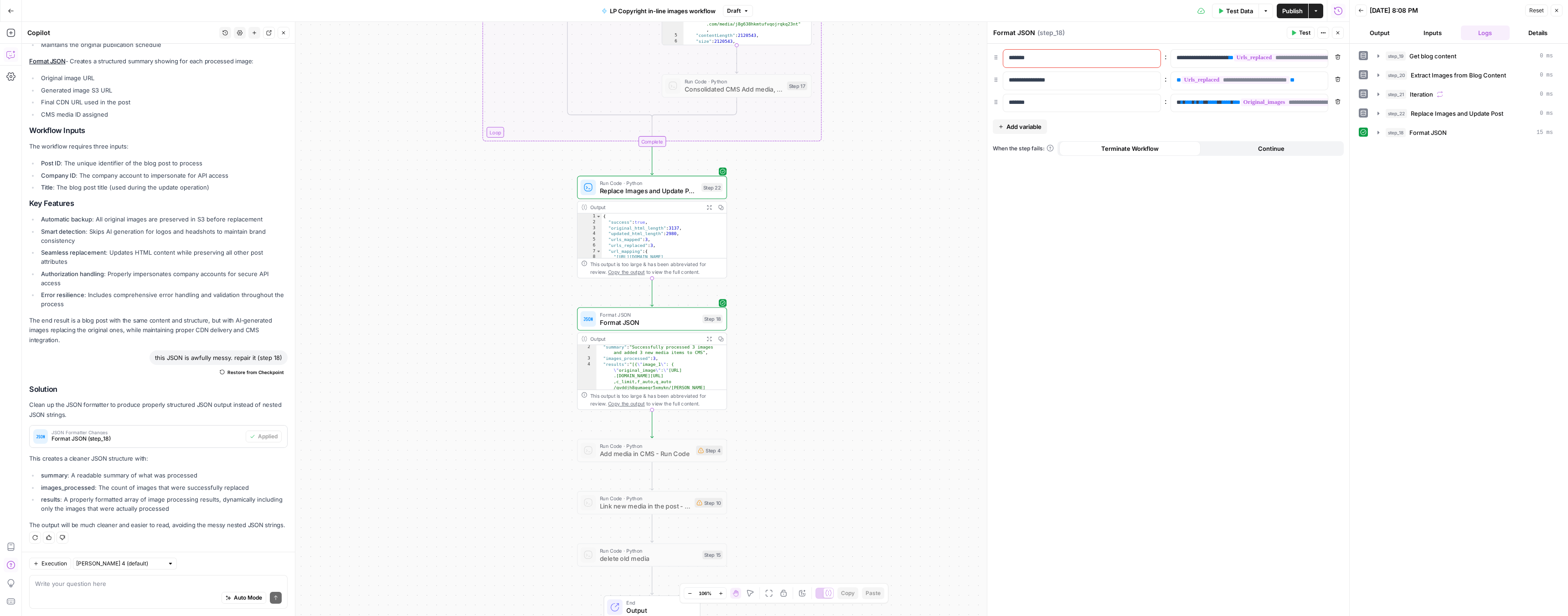
scroll to position [13, 0]
click at [121, 583] on textarea at bounding box center [158, 584] width 247 height 9
type textarea "results need to be ordered"
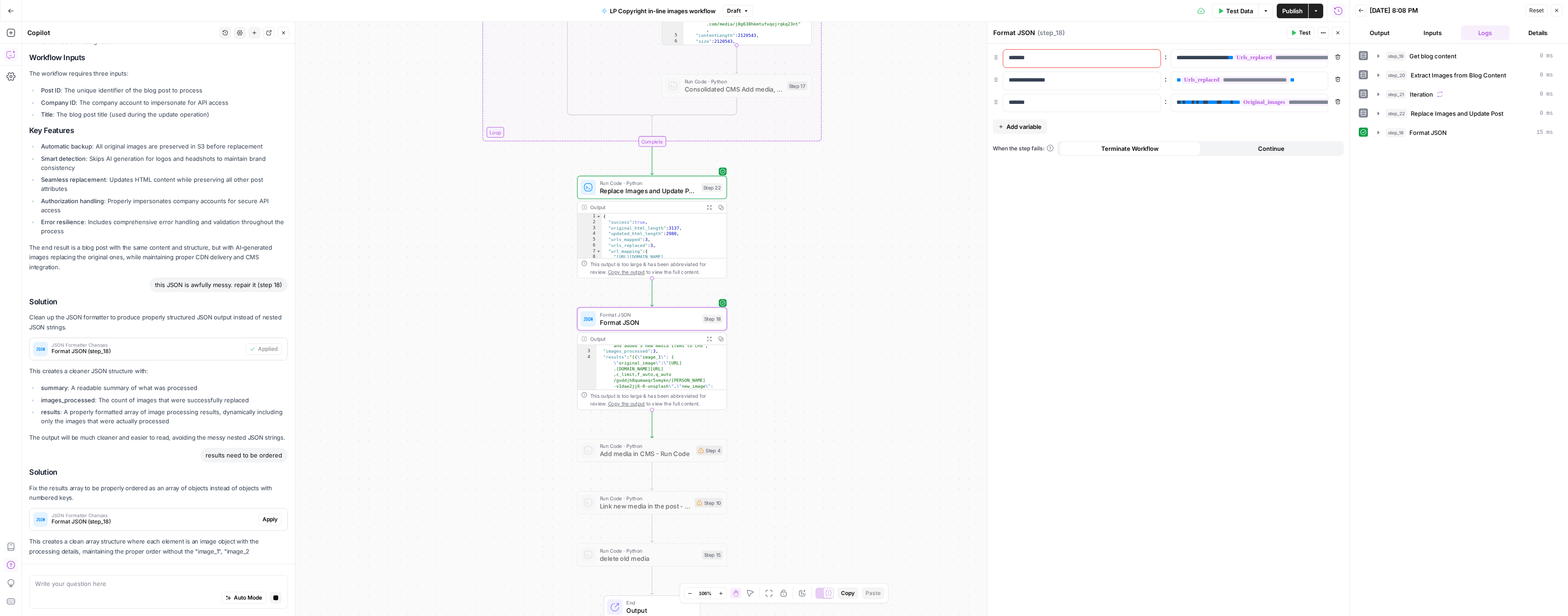
click at [262, 520] on span "Apply" at bounding box center [270, 519] width 15 height 8
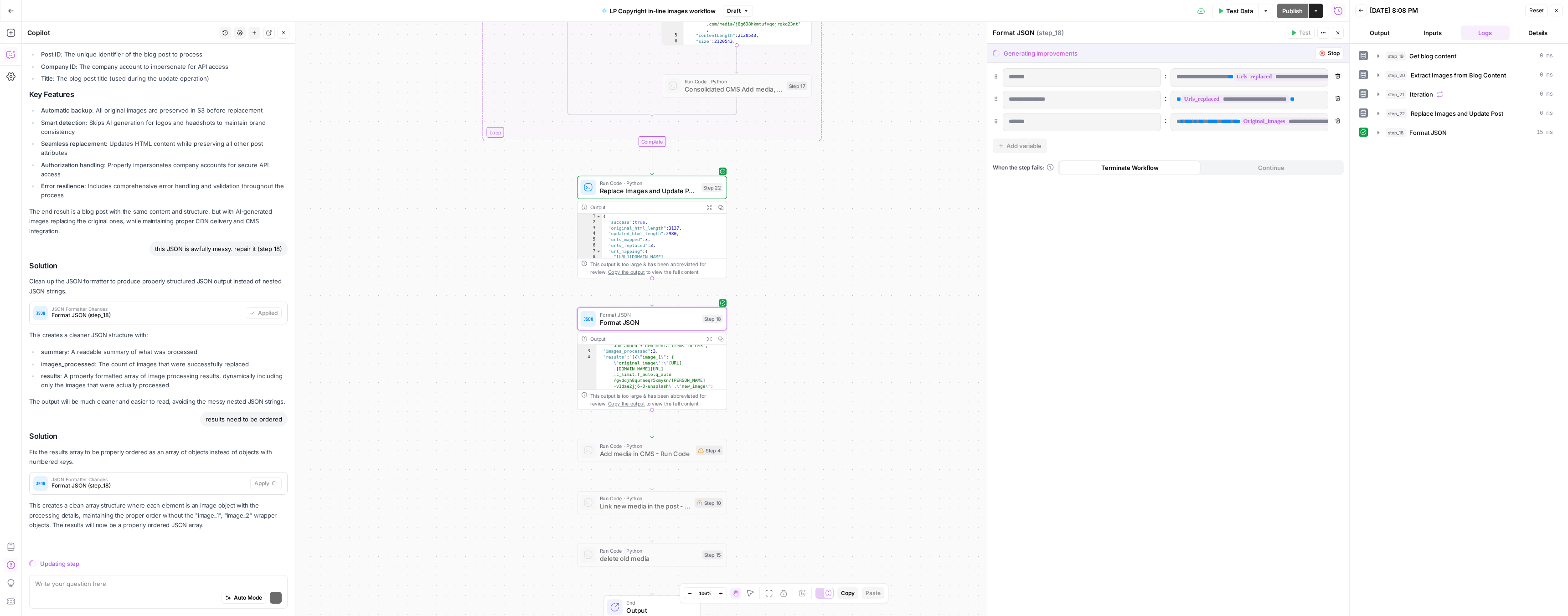
scroll to position [1942, 0]
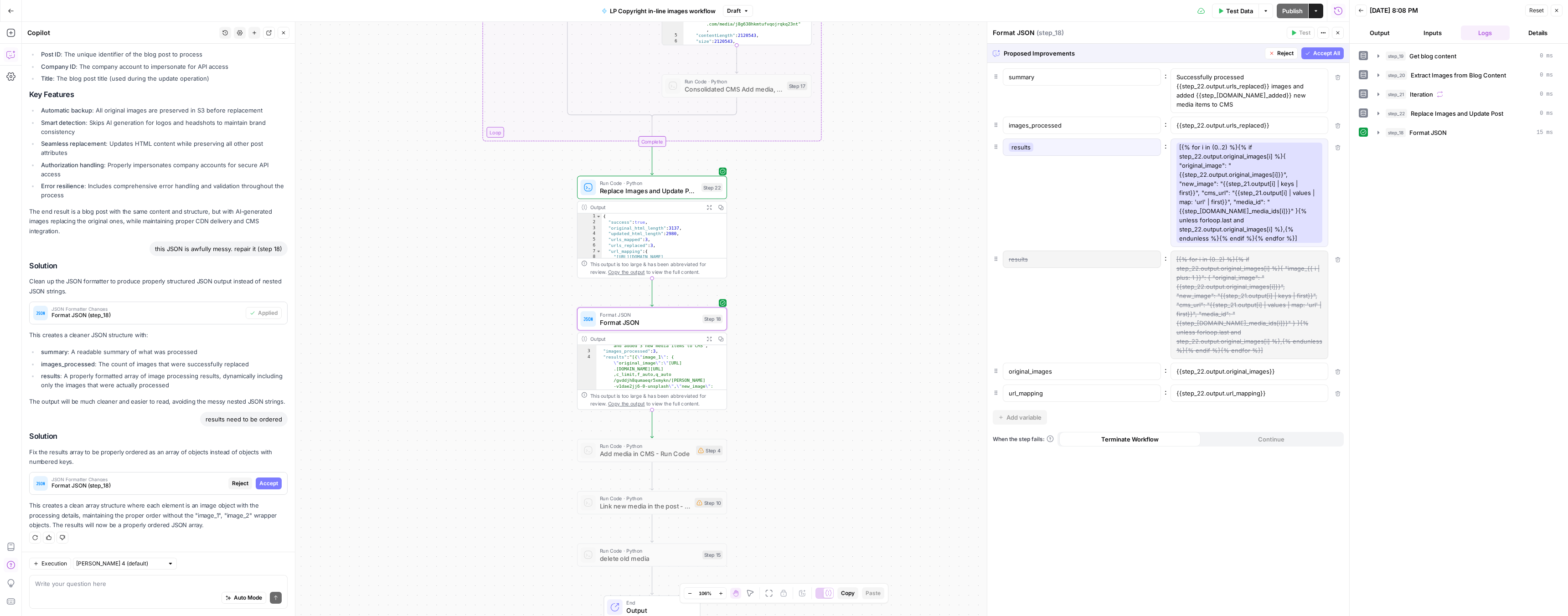
click at [264, 482] on span "Accept" at bounding box center [268, 483] width 19 height 8
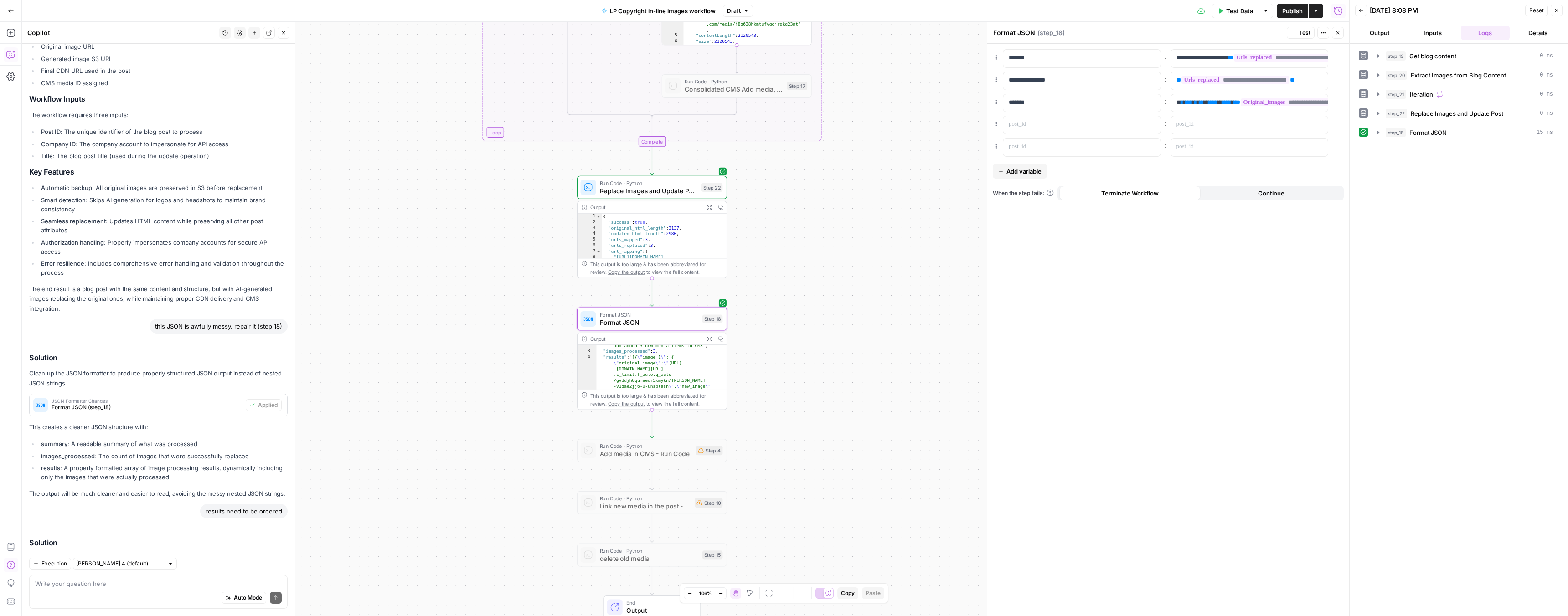
scroll to position [2073, 0]
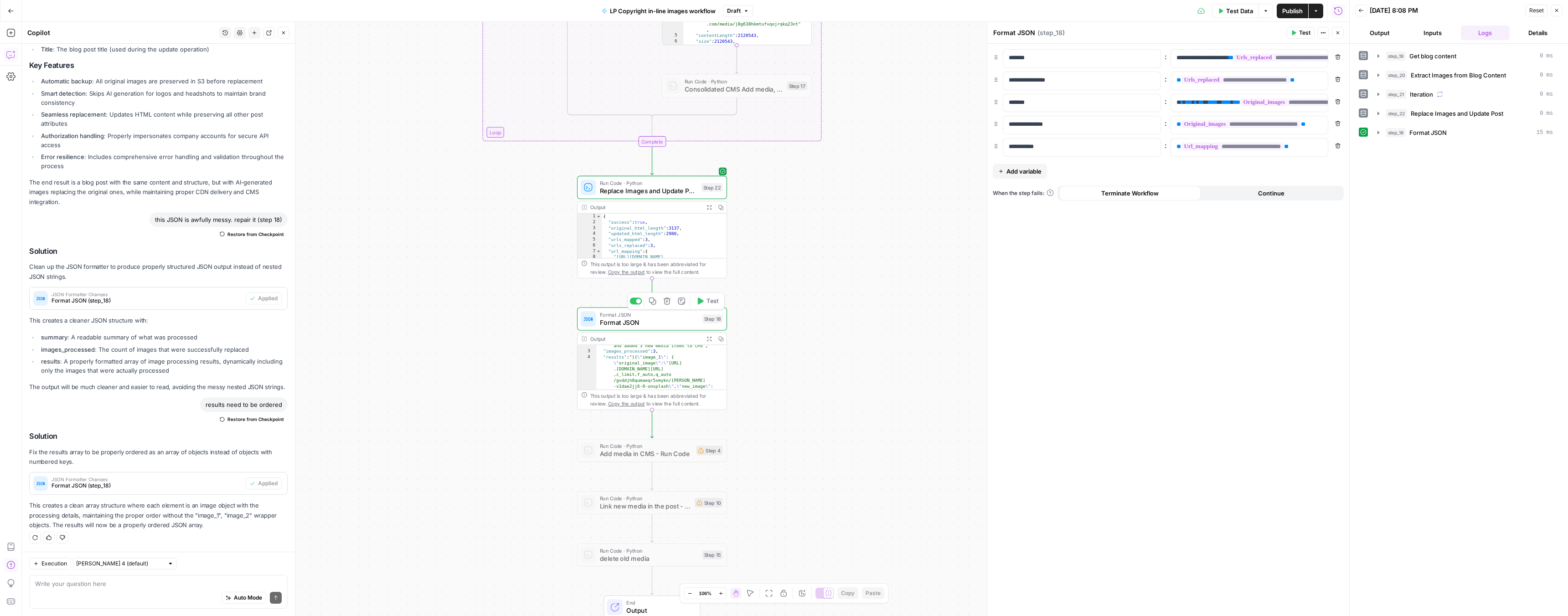
click at [709, 301] on span "Test" at bounding box center [712, 301] width 12 height 9
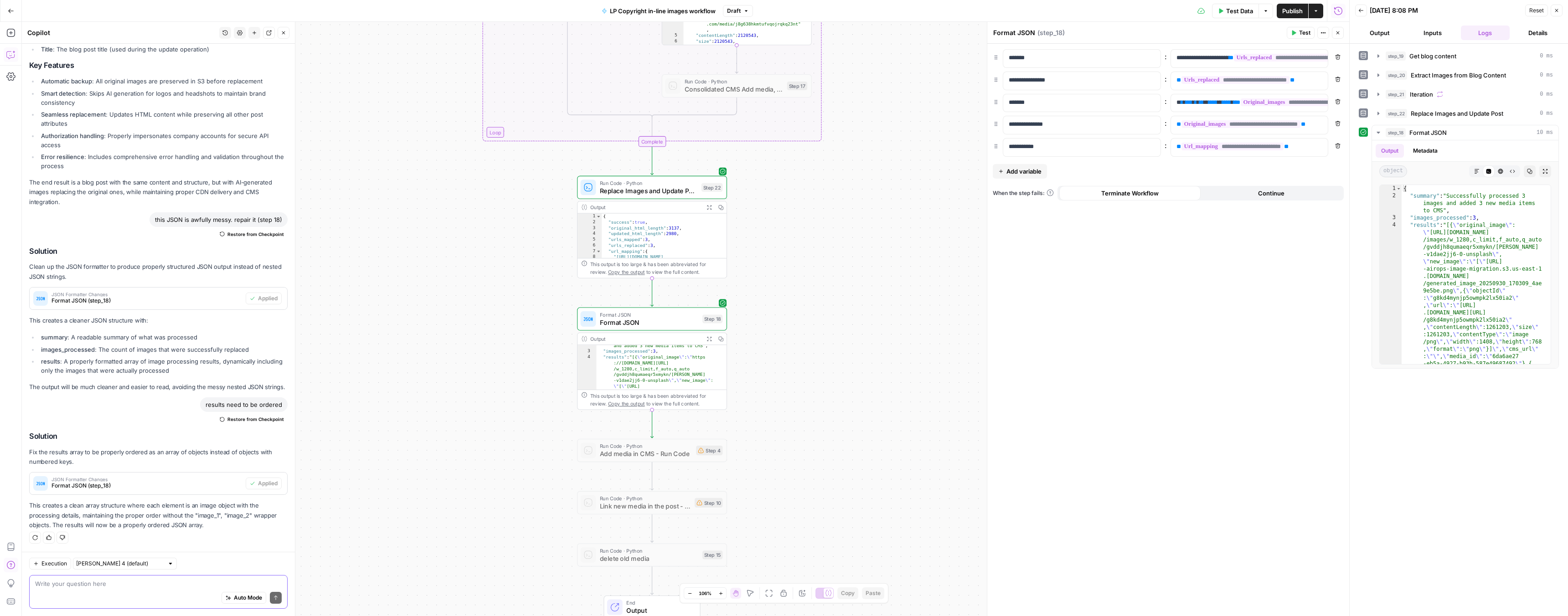
click at [137, 583] on textarea at bounding box center [158, 584] width 247 height 9
type textarea "Results cant be a plant text"
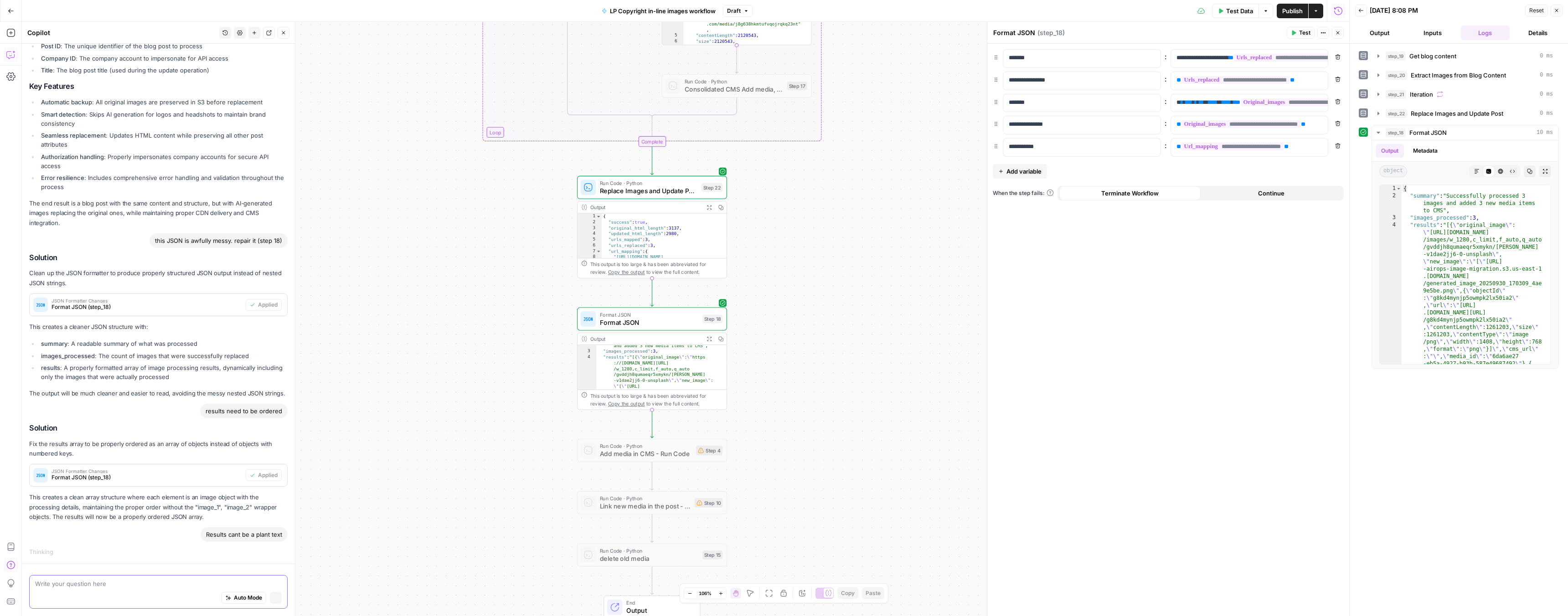
scroll to position [1950, 0]
click at [1239, 10] on span "Test Data" at bounding box center [1239, 10] width 27 height 9
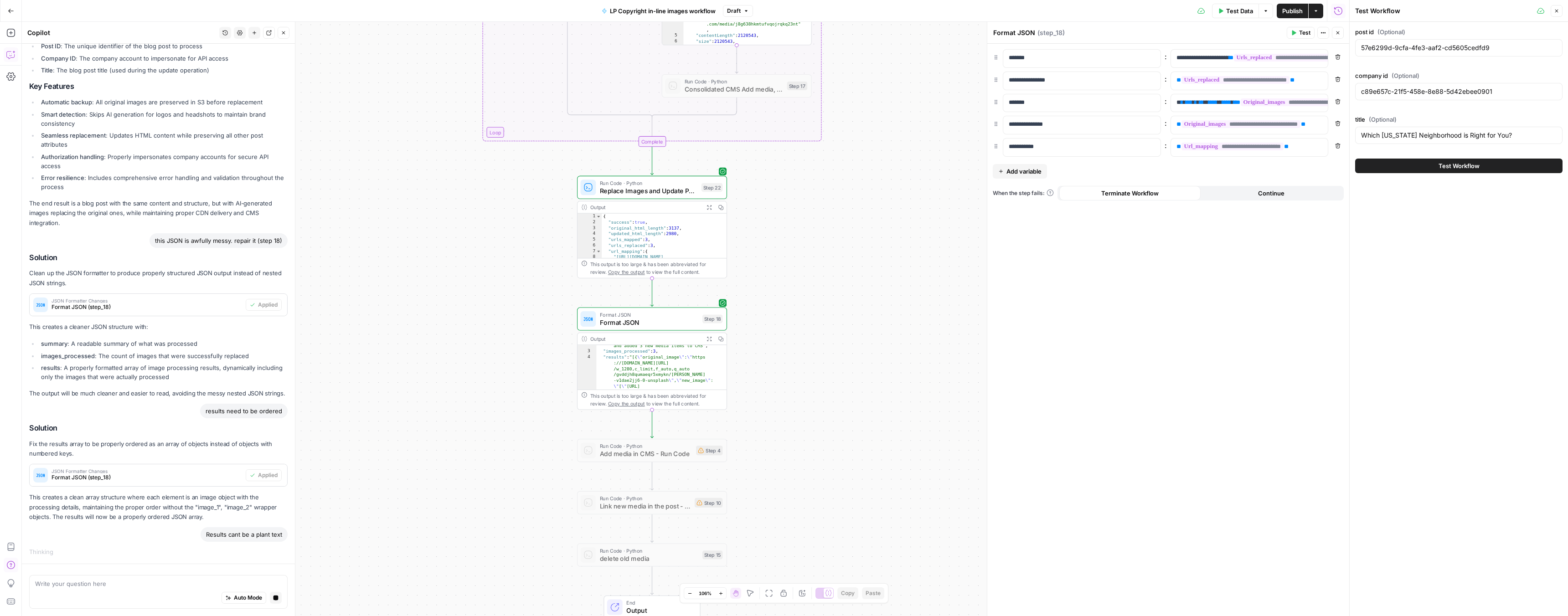
click at [1410, 170] on button "Test Workflow" at bounding box center [1458, 166] width 208 height 15
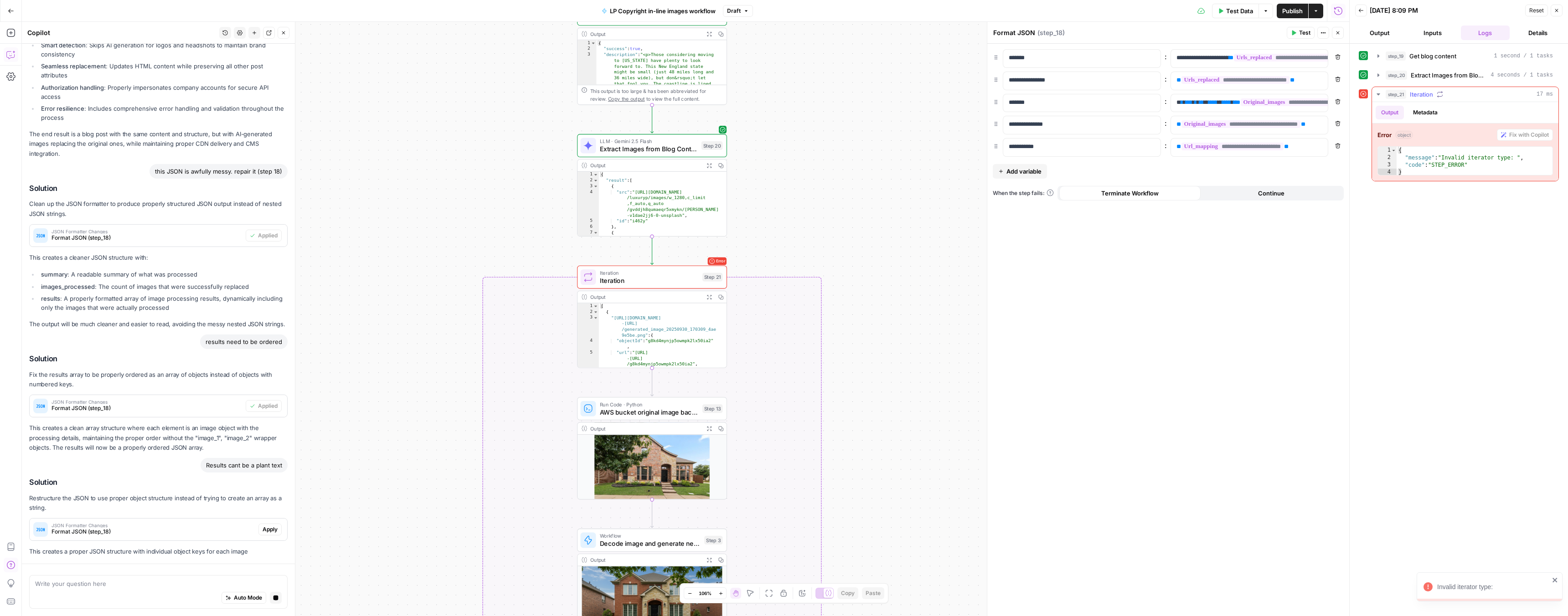
click at [1378, 96] on icon "button" at bounding box center [1378, 94] width 7 height 7
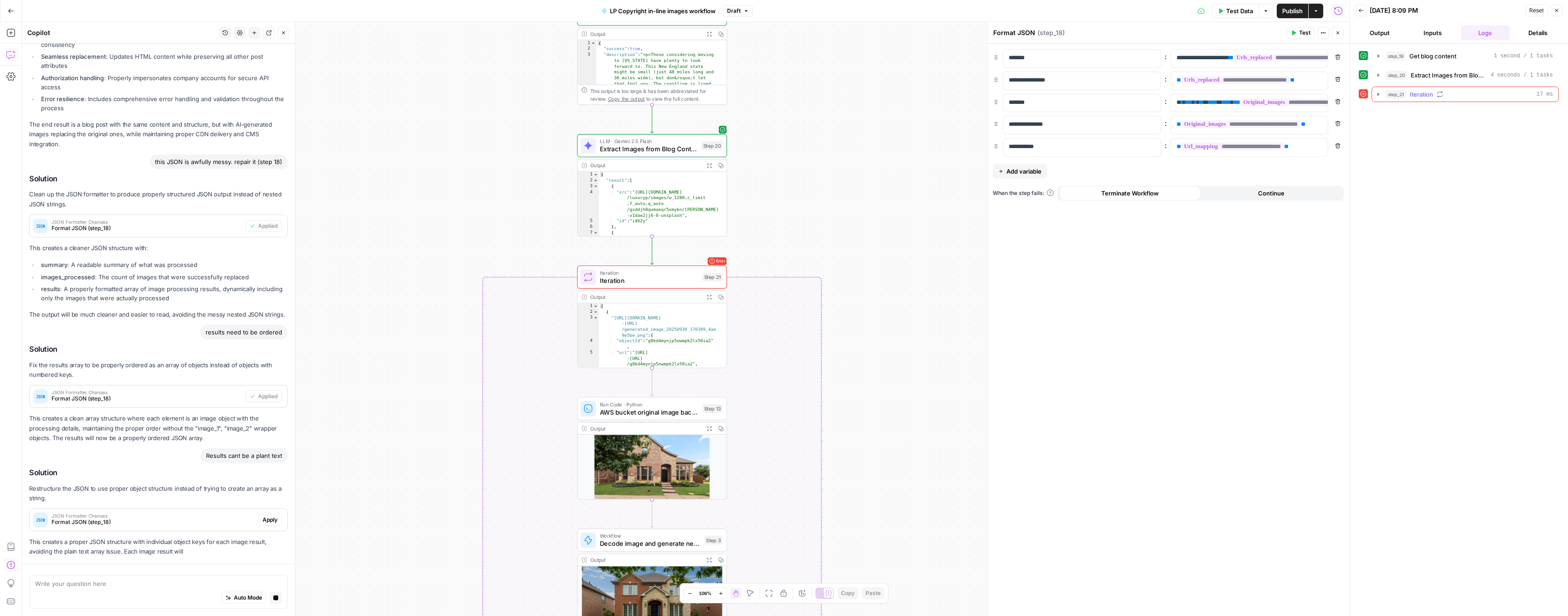
click at [1378, 96] on icon "button" at bounding box center [1378, 94] width 7 height 7
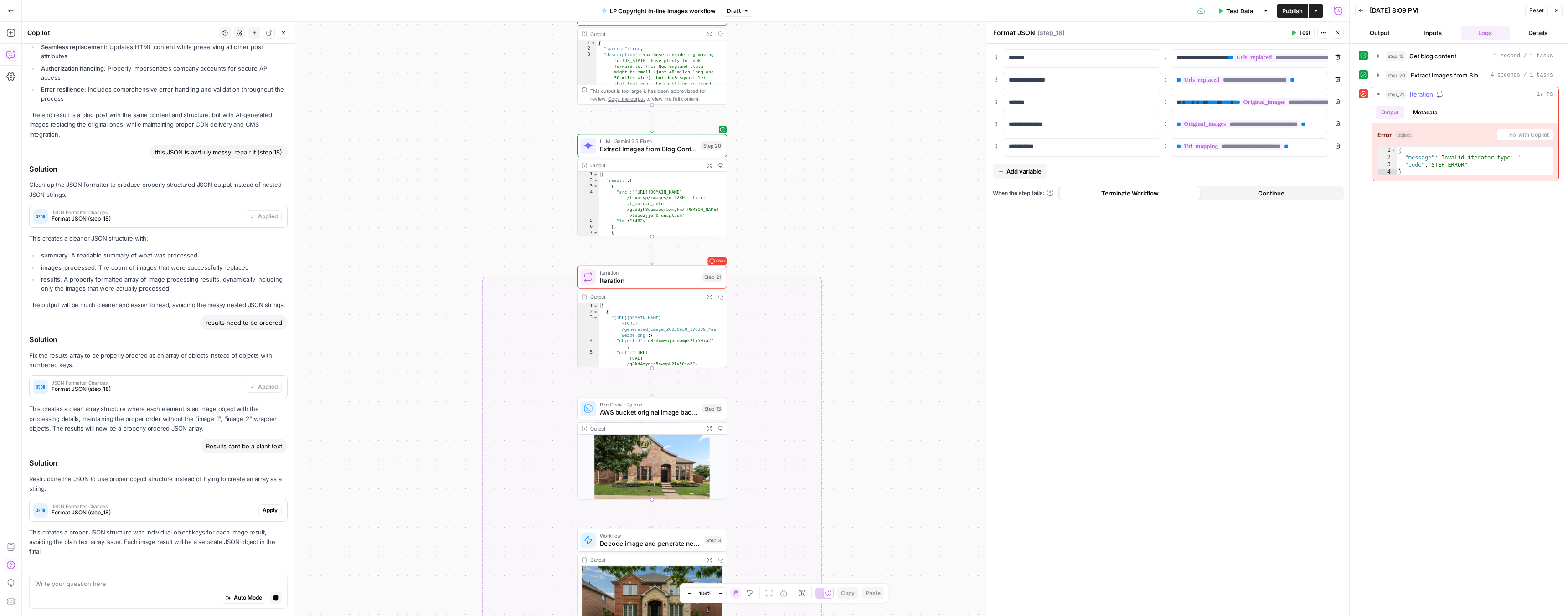
scroll to position [2039, 0]
click at [668, 284] on span "Iteration" at bounding box center [649, 281] width 99 height 10
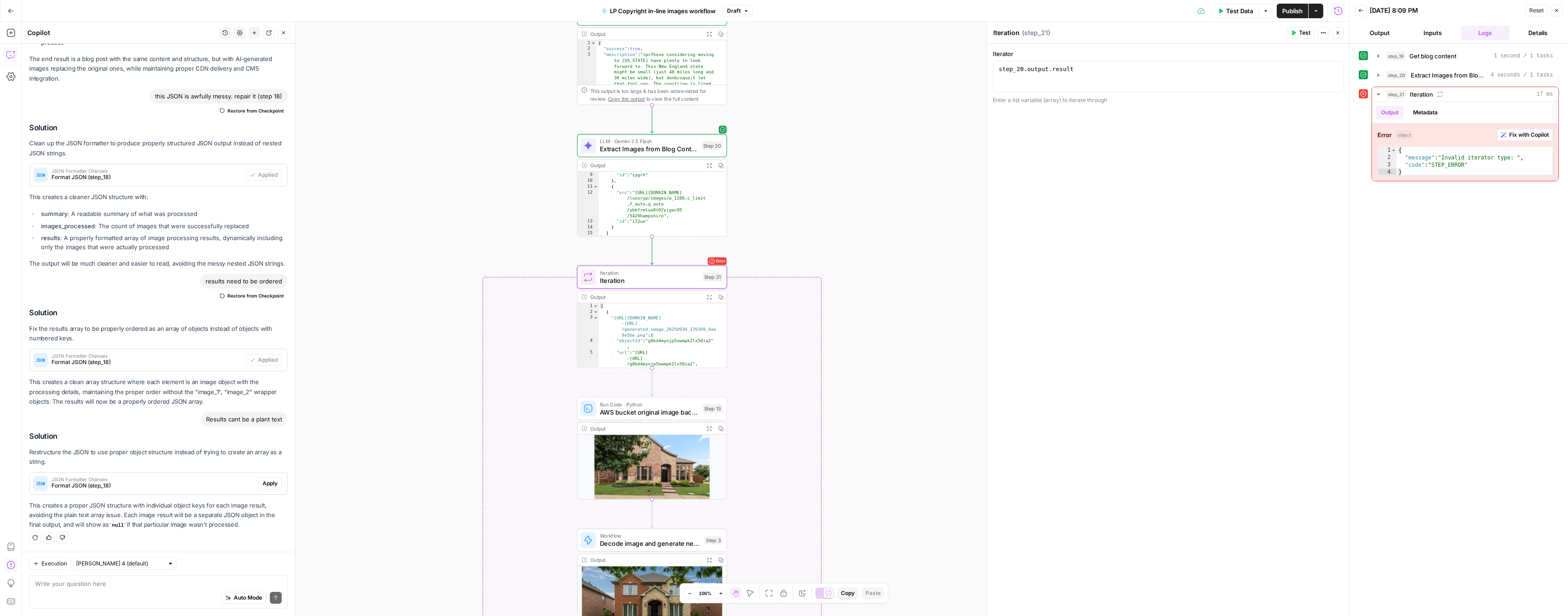
scroll to position [93, 0]
type textarea "**********"
drag, startPoint x: 638, startPoint y: 186, endPoint x: 646, endPoint y: 187, distance: 8.1
click at [646, 187] on div ""id" : "iygrh" } , { "src" : "https://res.cloudinary.com /luxuryp/images/w_1280…" at bounding box center [659, 204] width 121 height 76
click at [643, 187] on div ""id" : "iygrh" } , { "src" : "https://res.cloudinary.com /luxuryp/images/w_1280…" at bounding box center [659, 204] width 121 height 76
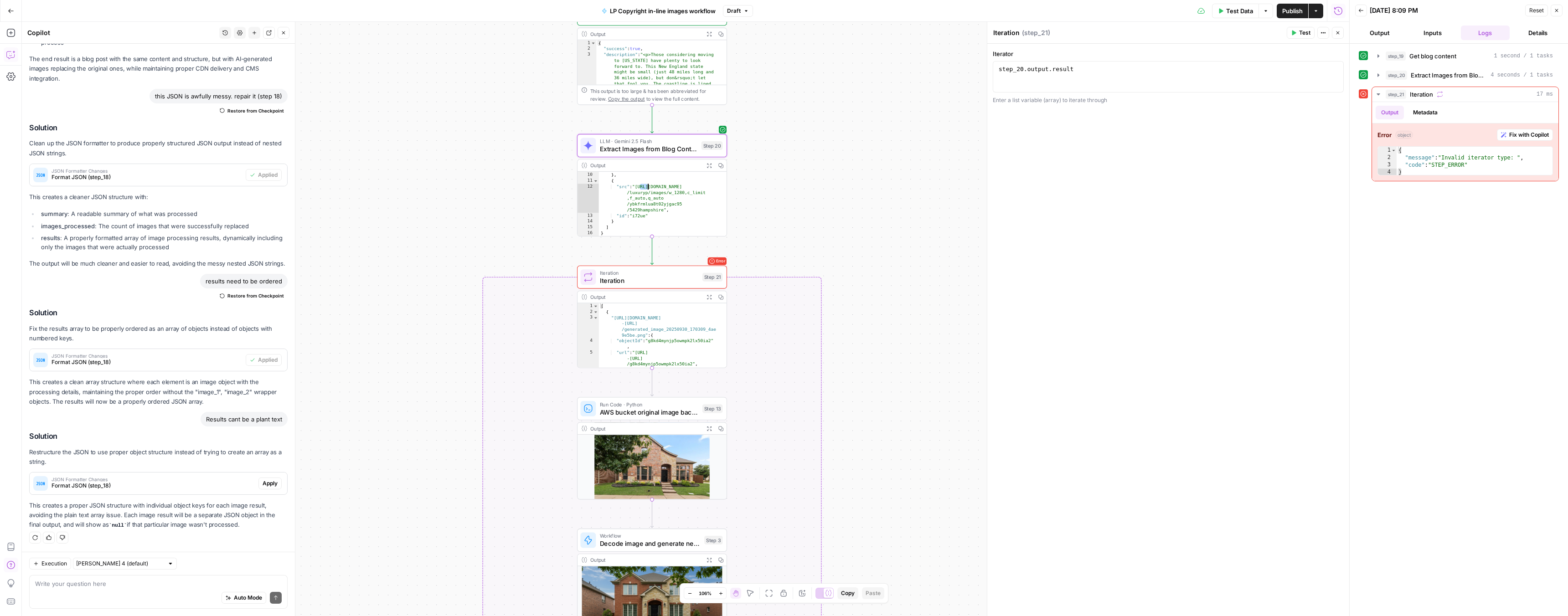
drag, startPoint x: 637, startPoint y: 187, endPoint x: 645, endPoint y: 188, distance: 8.1
click at [645, 187] on div ""id" : "iygrh" } , { "src" : "https://res.cloudinary.com /luxuryp/images/w_1280…" at bounding box center [659, 204] width 121 height 76
click at [707, 165] on icon "button" at bounding box center [709, 165] width 5 height 5
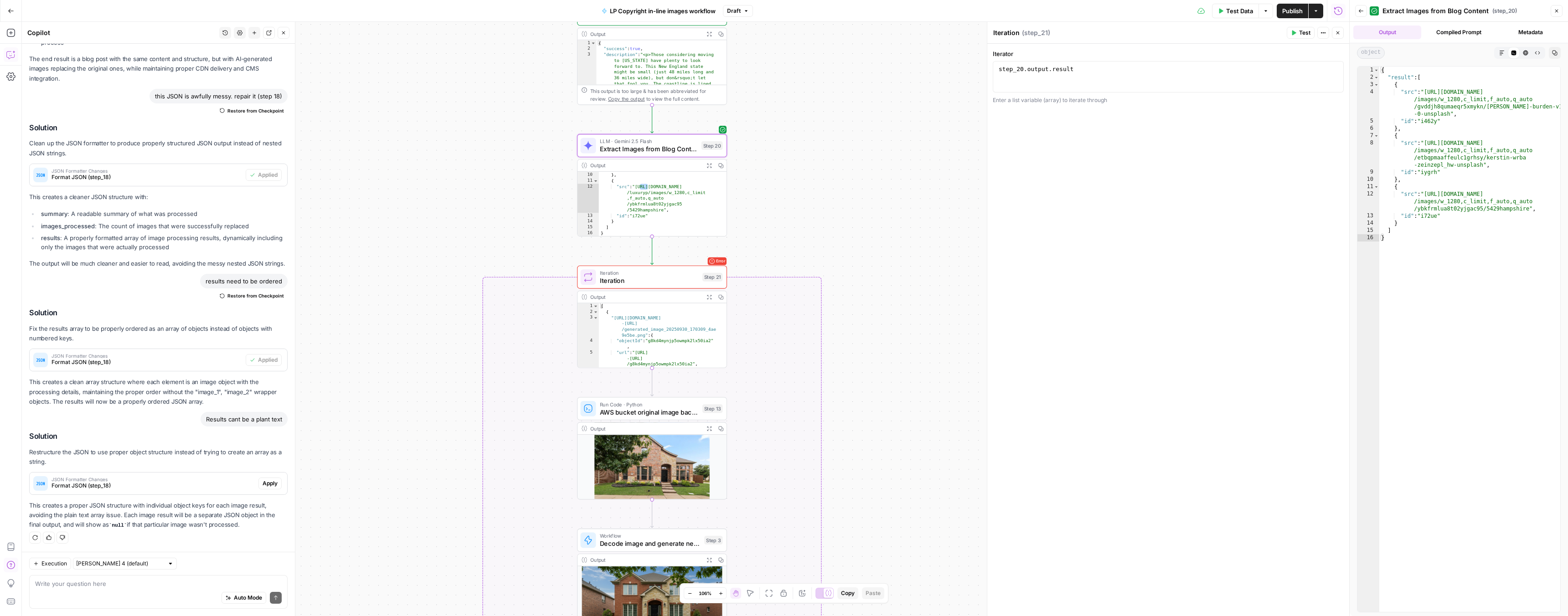
type textarea "**********"
drag, startPoint x: 1426, startPoint y: 91, endPoint x: 1451, endPoint y: 111, distance: 32.0
click at [1451, 111] on div "{ "result" : [ { "src" : "https://res.cloudinary.com/luxuryp /images/w_1280,c_l…" at bounding box center [1469, 346] width 181 height 560
click at [652, 150] on span "Extract Images from Blog Content" at bounding box center [648, 149] width 97 height 10
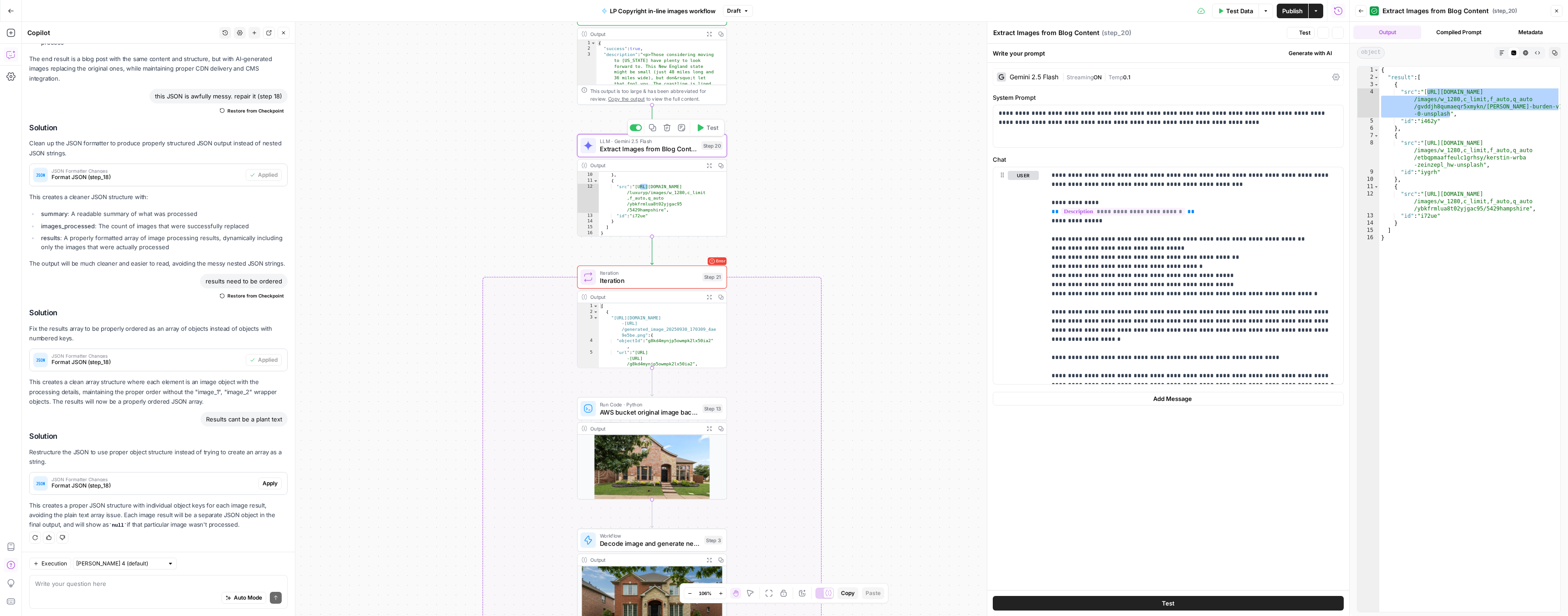
scroll to position [2197, 0]
click at [1043, 81] on div "Gemini 2.5 Flash" at bounding box center [1027, 77] width 61 height 9
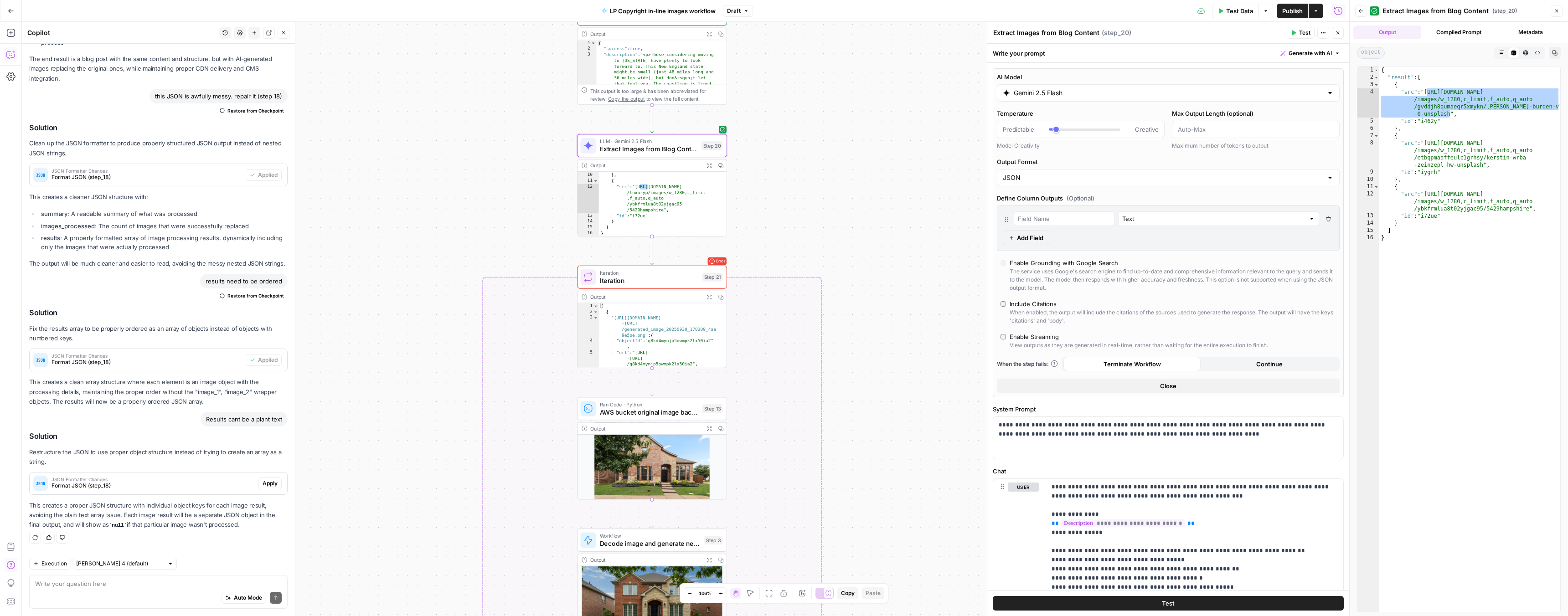
click at [1046, 93] on input "Gemini 2.5 Flash" at bounding box center [1168, 93] width 309 height 9
click at [1063, 118] on button "OpenAI" at bounding box center [1053, 117] width 32 height 15
click at [1272, 157] on div "A faster, more cost-efficient version of GPT-5 for well-defined tasks" at bounding box center [1248, 158] width 150 height 16
type input "GPT-5 Mini"
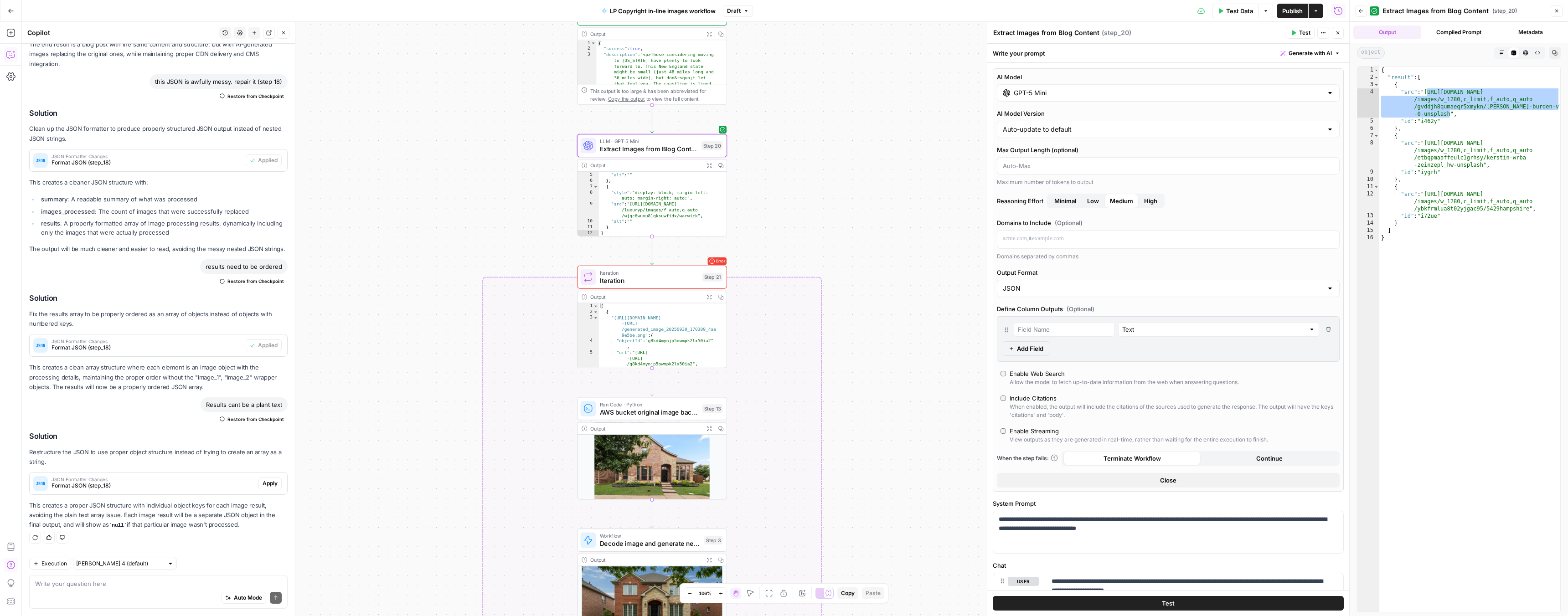
scroll to position [43, 0]
click at [1073, 202] on span "Minimal" at bounding box center [1065, 201] width 22 height 9
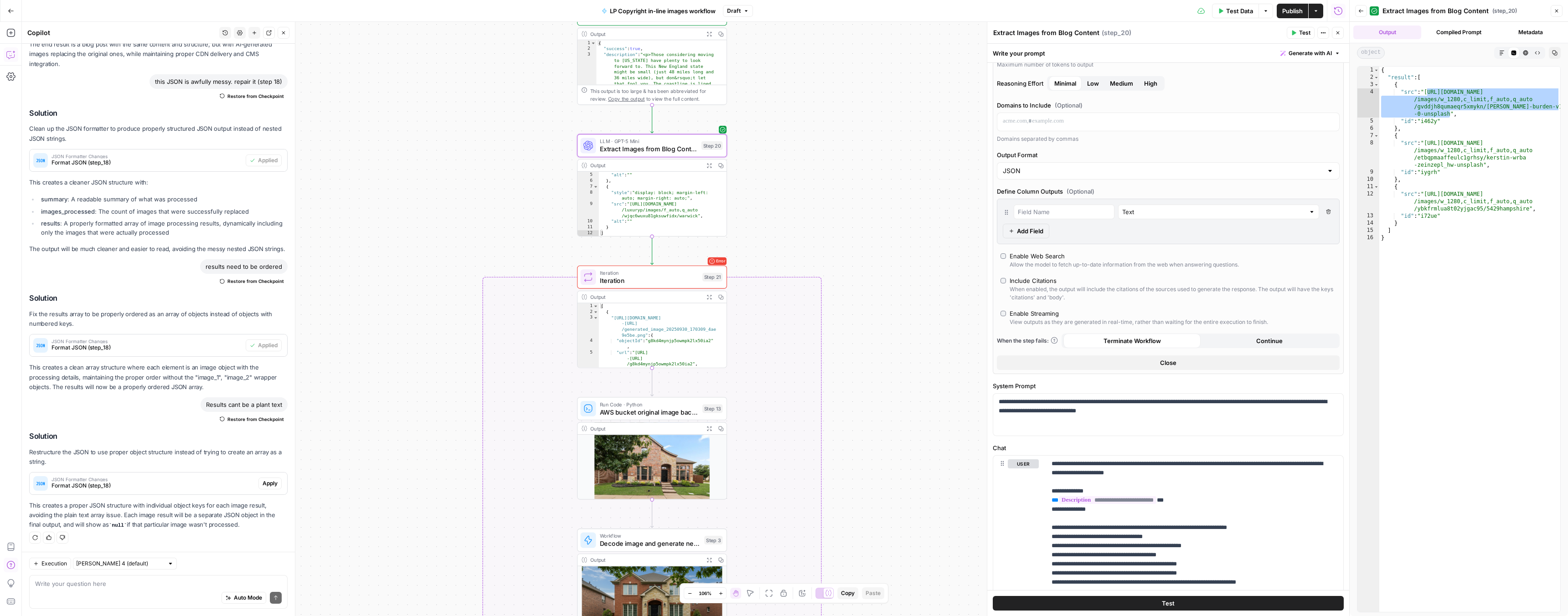
scroll to position [168, 0]
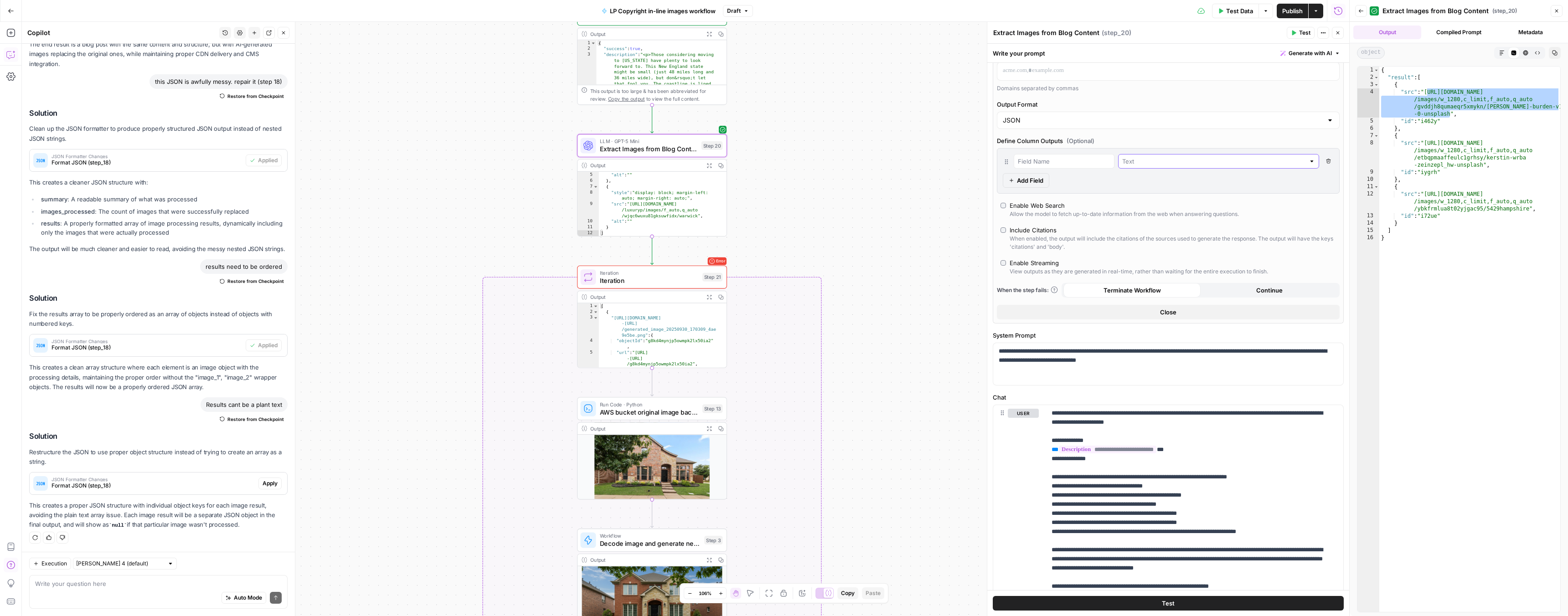
click at [1122, 159] on input "text" at bounding box center [1214, 161] width 183 height 9
type input "Text"
click at [1122, 142] on label "Define Column Outputs (Optional)" at bounding box center [1168, 141] width 343 height 9
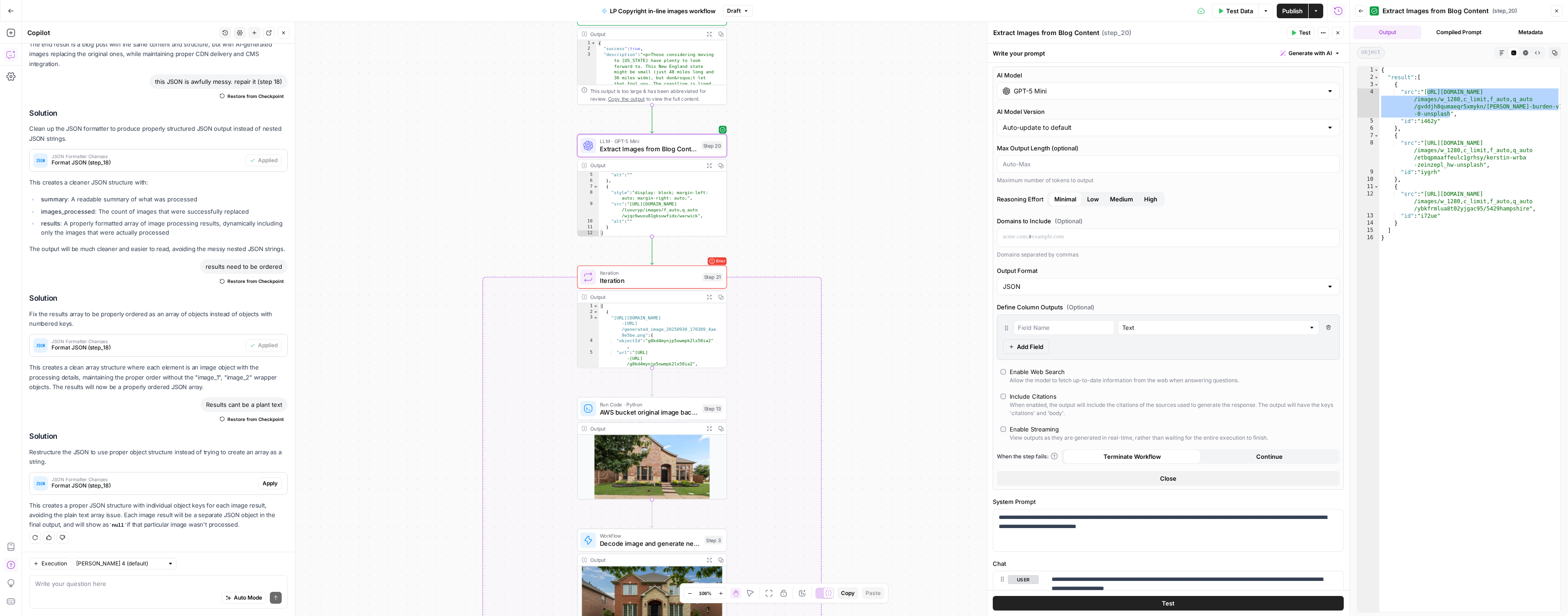
scroll to position [0, 0]
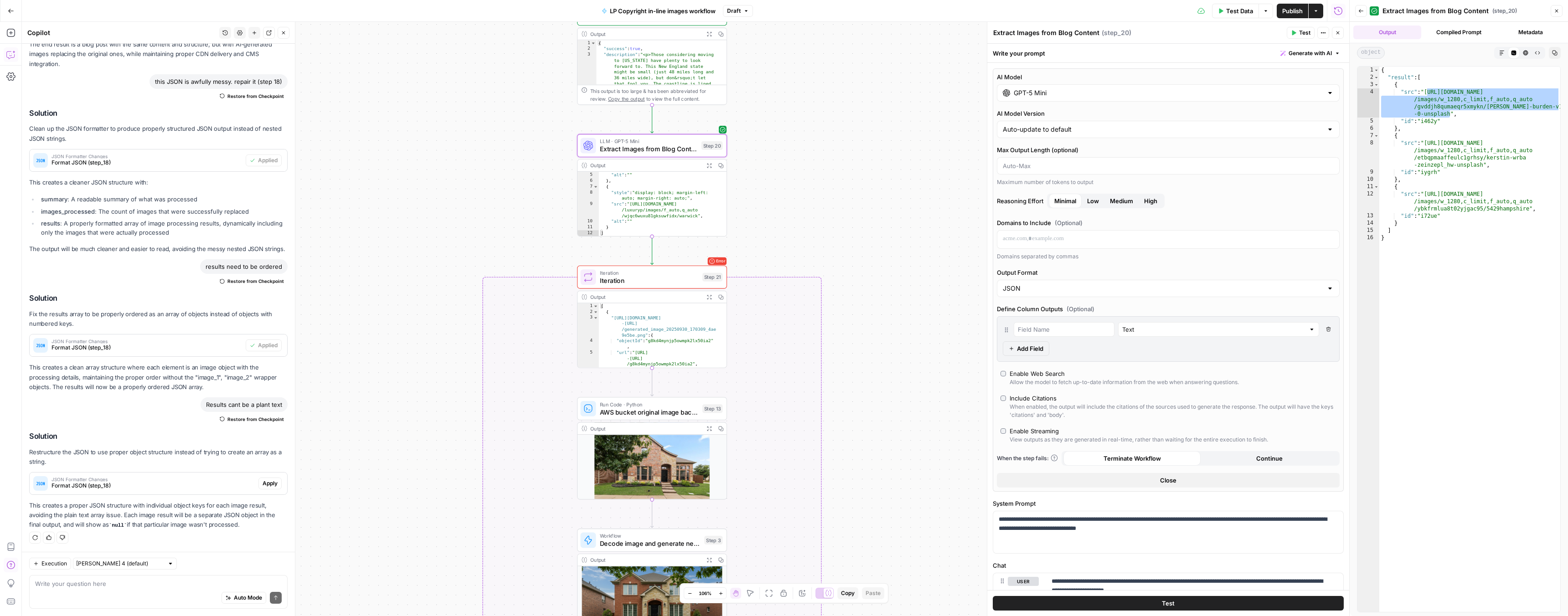
click at [1038, 94] on input "GPT-5 Mini" at bounding box center [1168, 93] width 309 height 9
click at [1087, 206] on div "GPT-5 Nano" at bounding box center [1082, 203] width 150 height 9
click at [1066, 95] on input "GPT-5 Nano" at bounding box center [1168, 93] width 309 height 9
click at [1199, 153] on div "A faster, more cost-efficient version of GPT-5 for well-defined tasks" at bounding box center [1248, 158] width 150 height 16
type input "GPT-5 Mini"
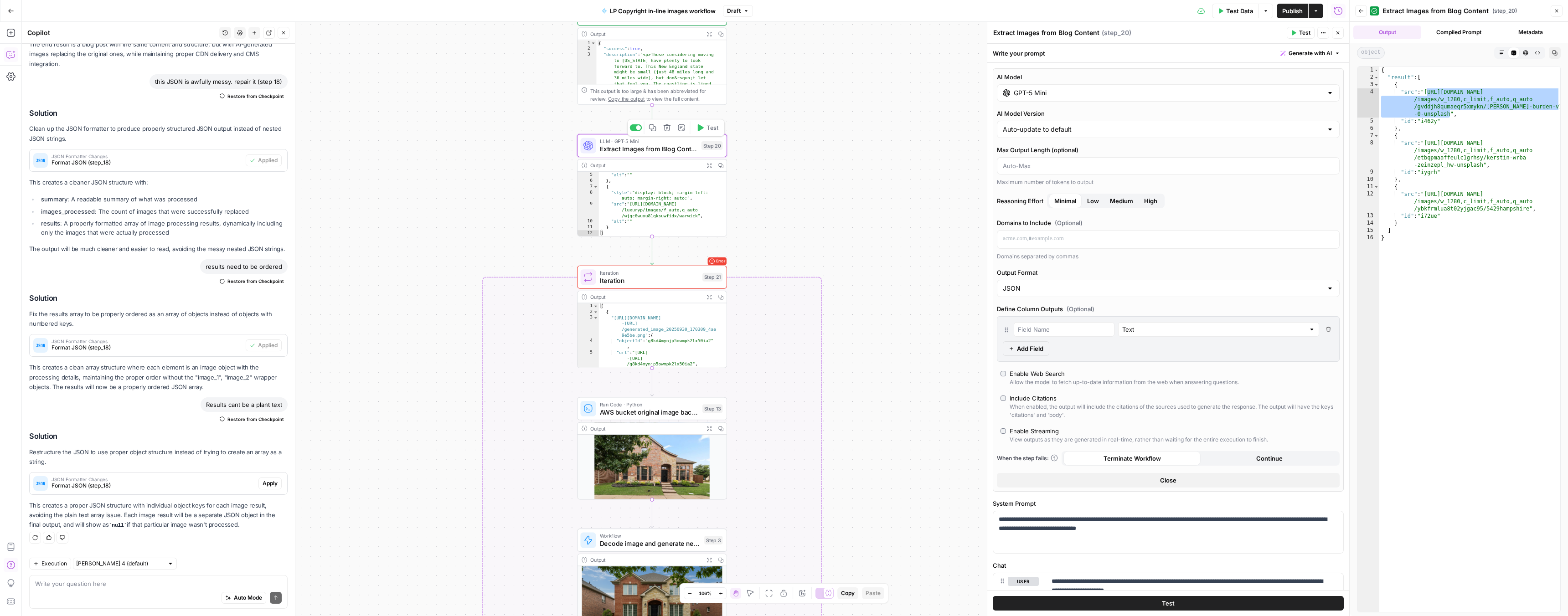
click at [710, 130] on span "Test" at bounding box center [712, 128] width 12 height 9
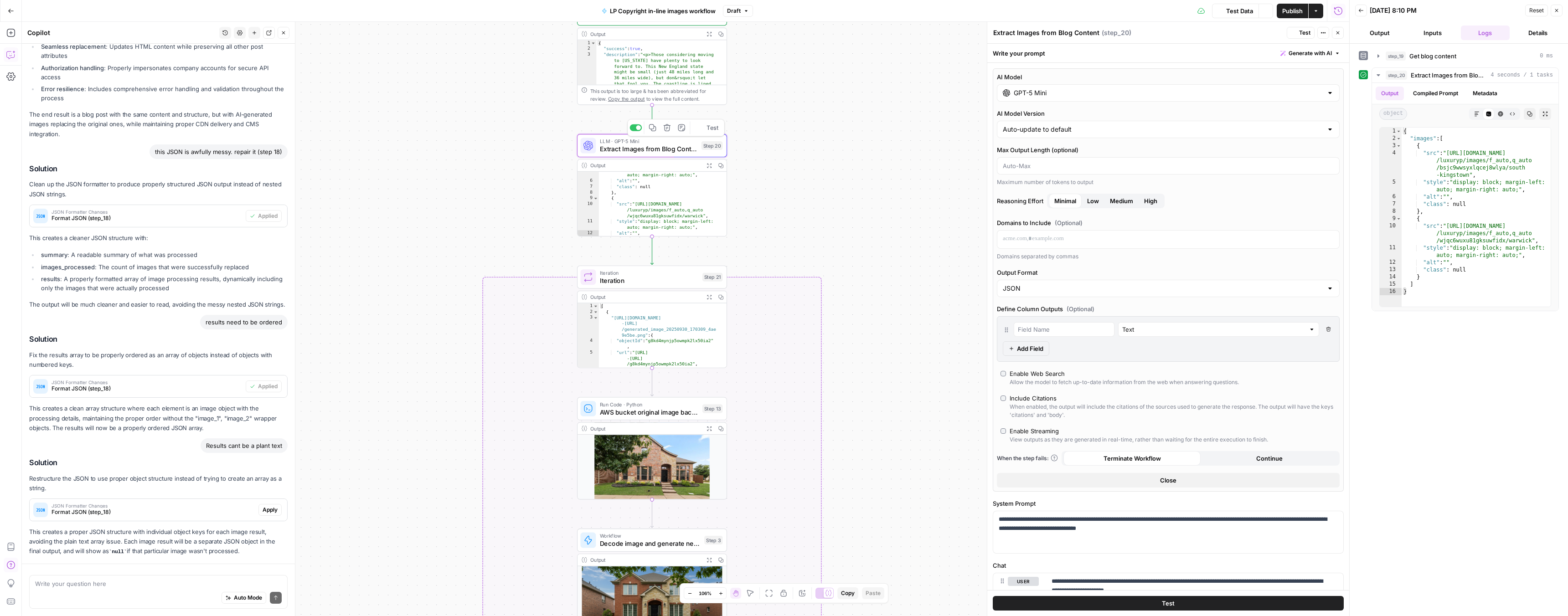
scroll to position [2211, 0]
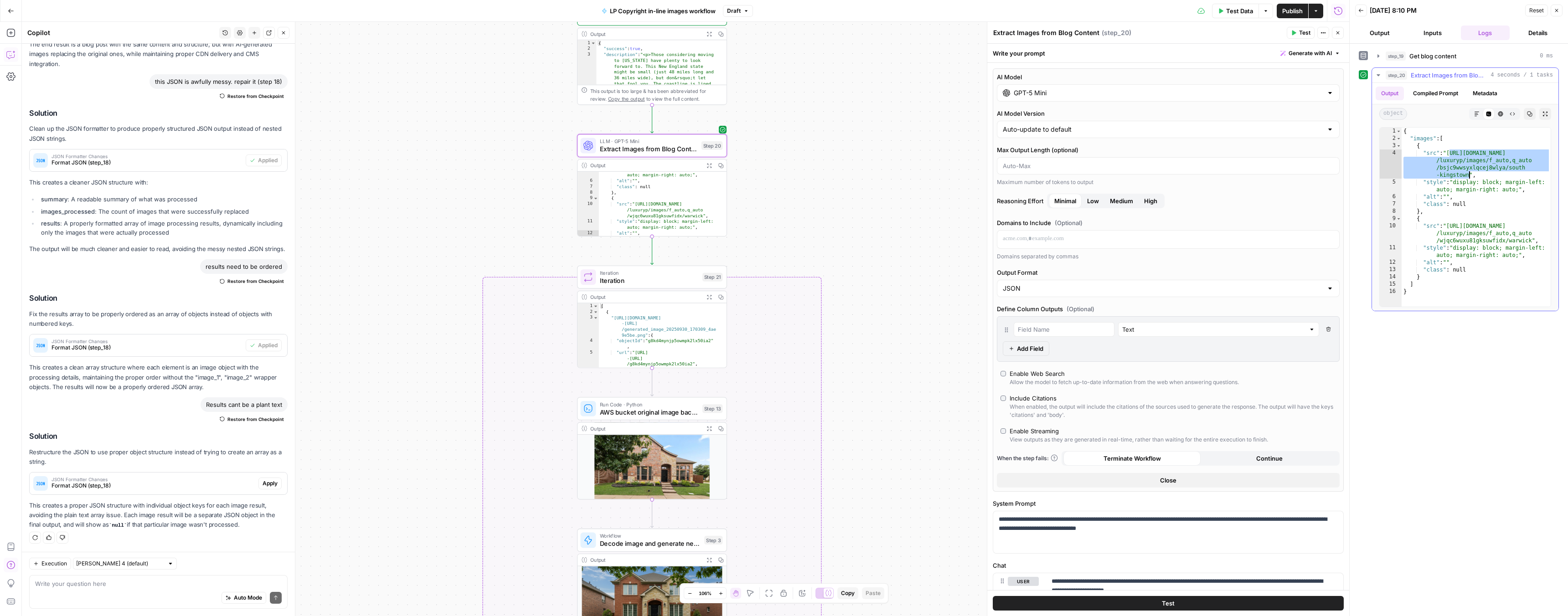
drag, startPoint x: 1451, startPoint y: 153, endPoint x: 1468, endPoint y: 175, distance: 27.8
click at [1468, 175] on div "{ "images" : [ { "src" : "https://res.cloudinary.com /luxuryp/images/f_auto,q_a…" at bounding box center [1476, 225] width 149 height 194
drag, startPoint x: 1451, startPoint y: 226, endPoint x: 1533, endPoint y: 239, distance: 83.0
click at [1533, 239] on div "{ "images" : [ { "src" : "https://res.cloudinary.com /luxuryp/images/f_auto,q_a…" at bounding box center [1476, 225] width 149 height 194
type textarea "**********"
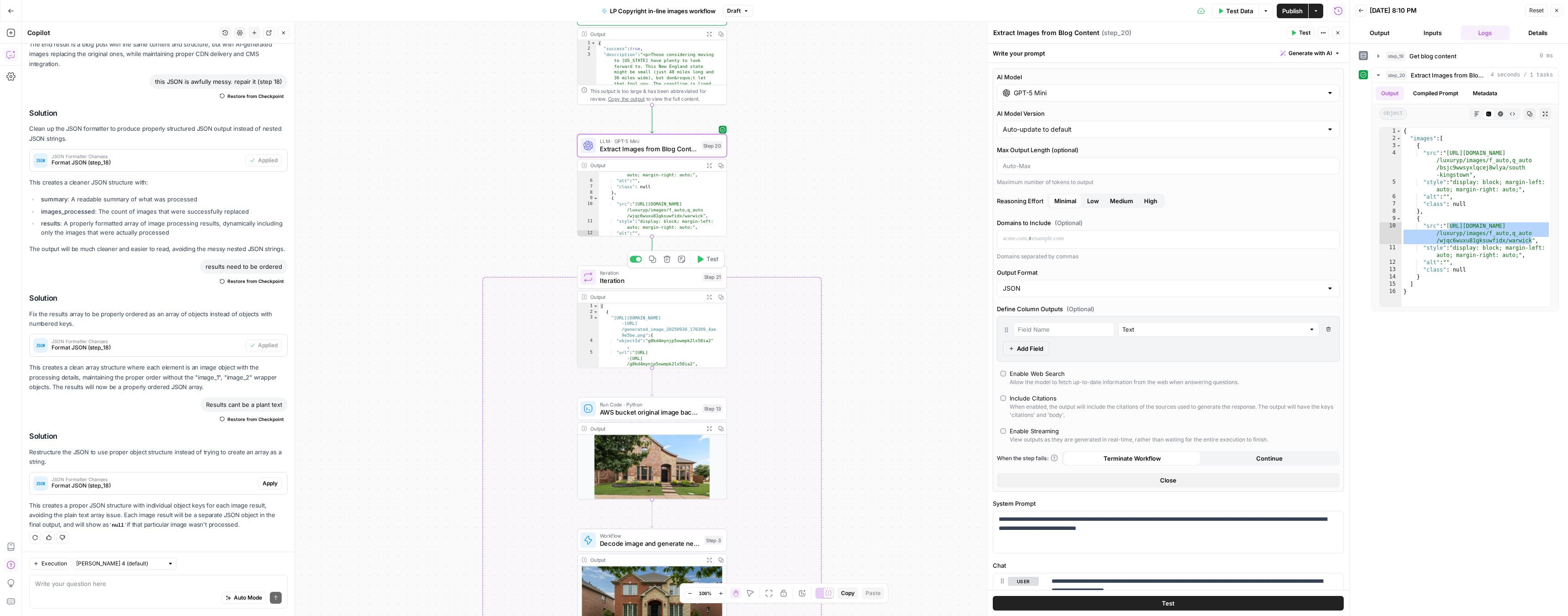
click at [707, 261] on span "Test" at bounding box center [712, 259] width 12 height 9
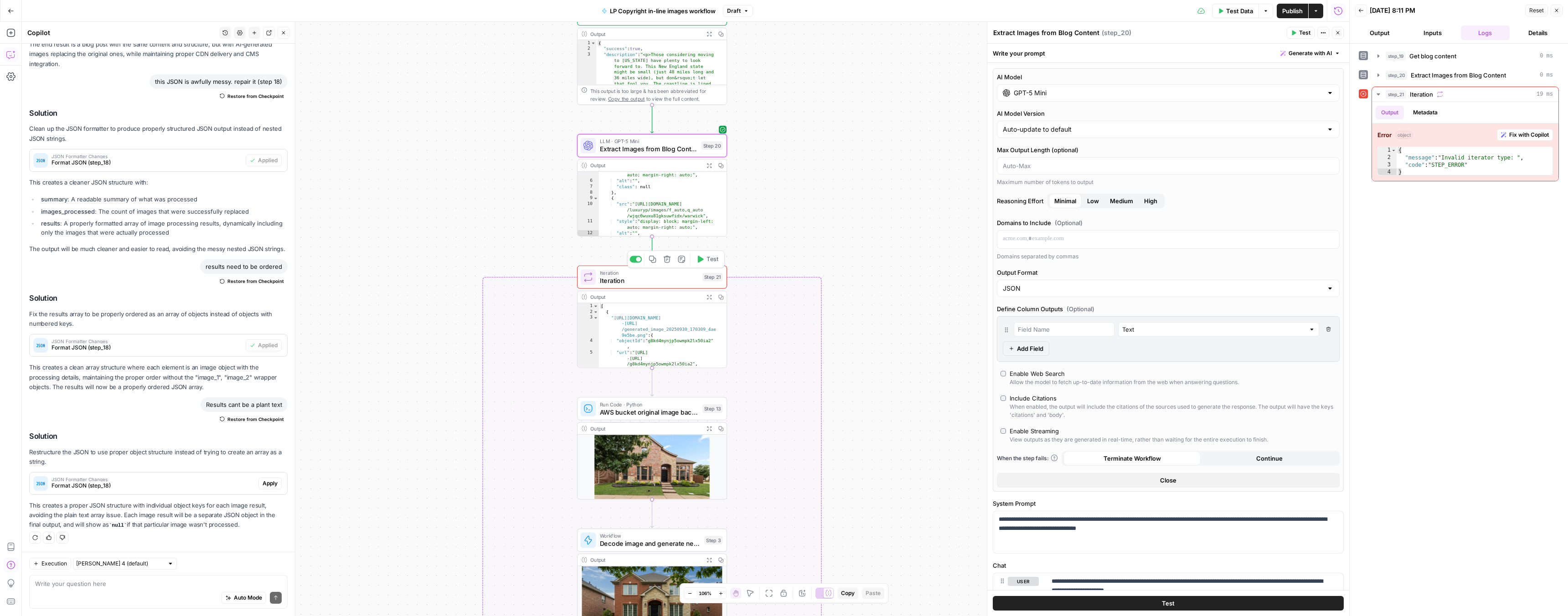
click at [660, 280] on span "Iteration" at bounding box center [649, 281] width 99 height 10
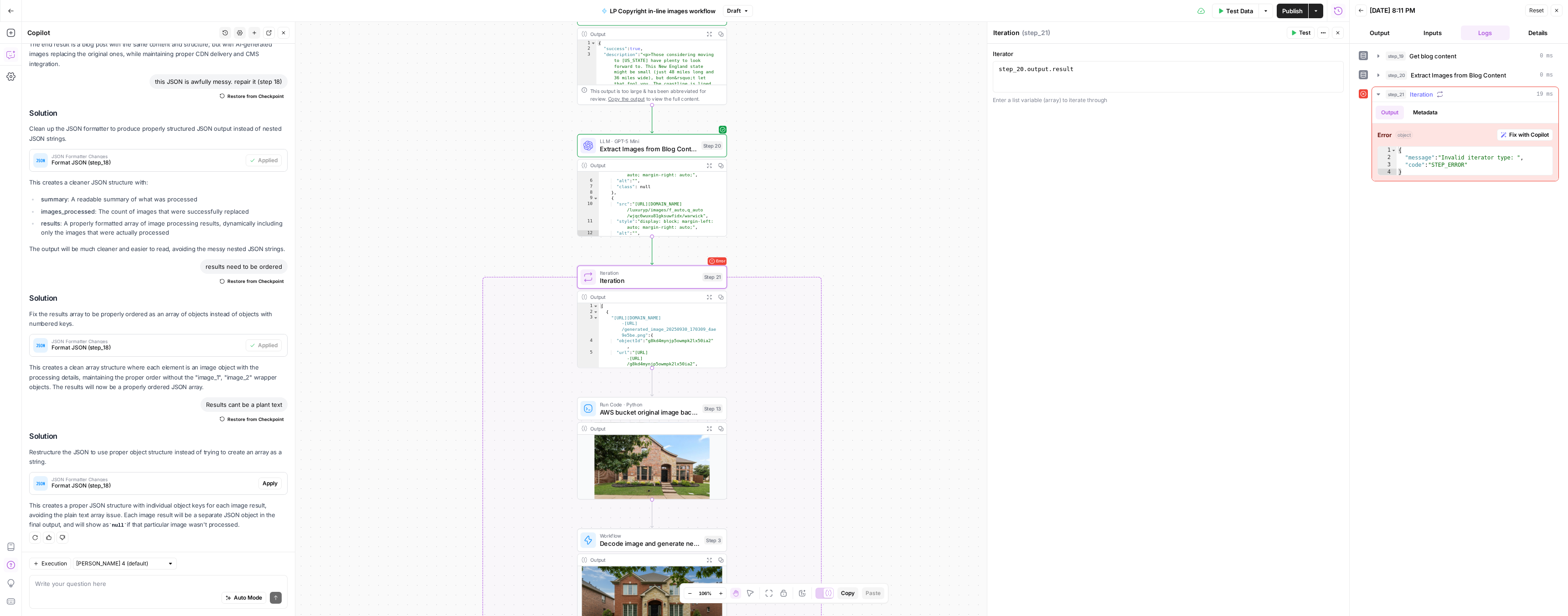
click at [1527, 133] on span "Fix with Copilot" at bounding box center [1528, 135] width 40 height 8
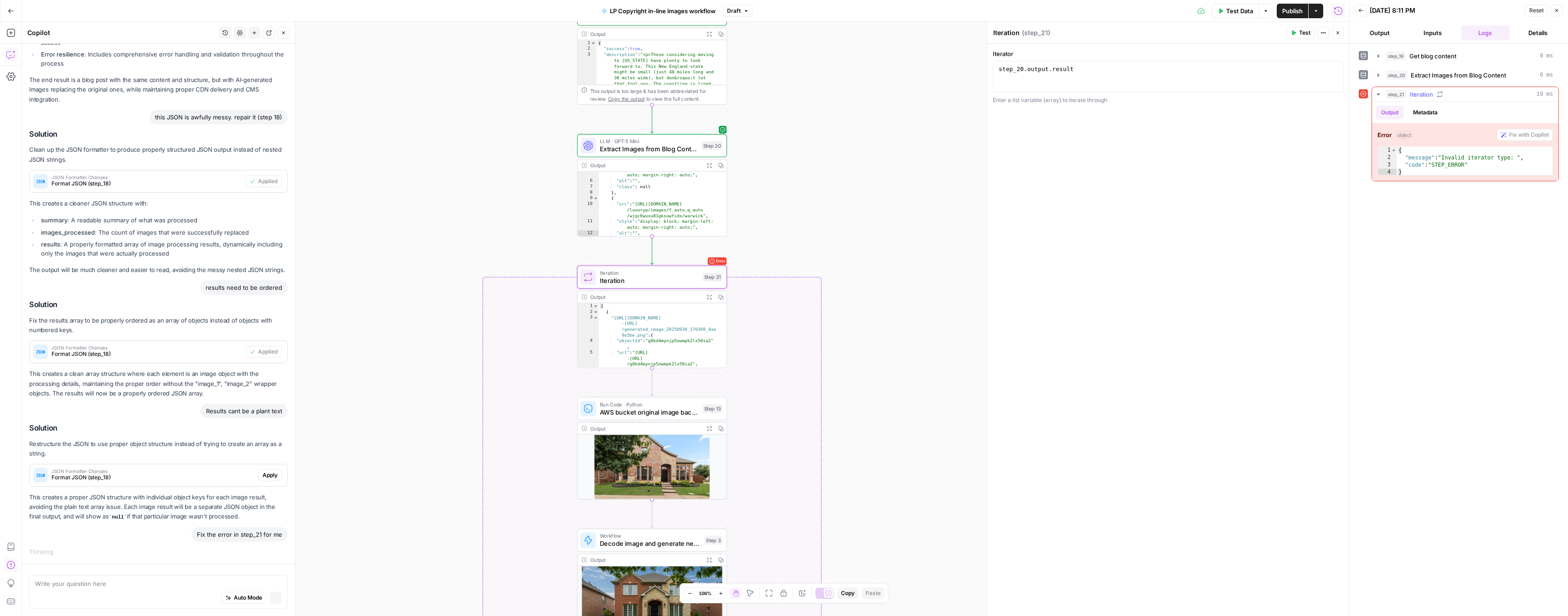
scroll to position [2074, 0]
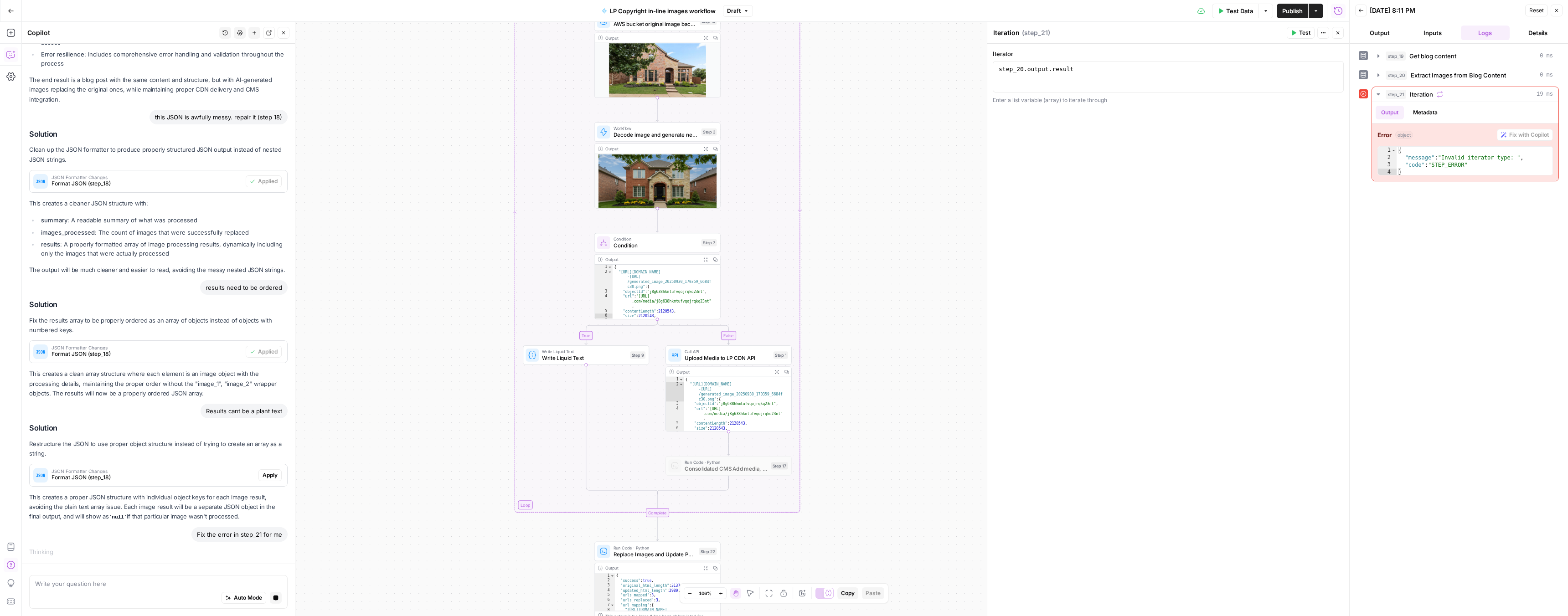
click at [265, 473] on span "Apply" at bounding box center [270, 475] width 15 height 8
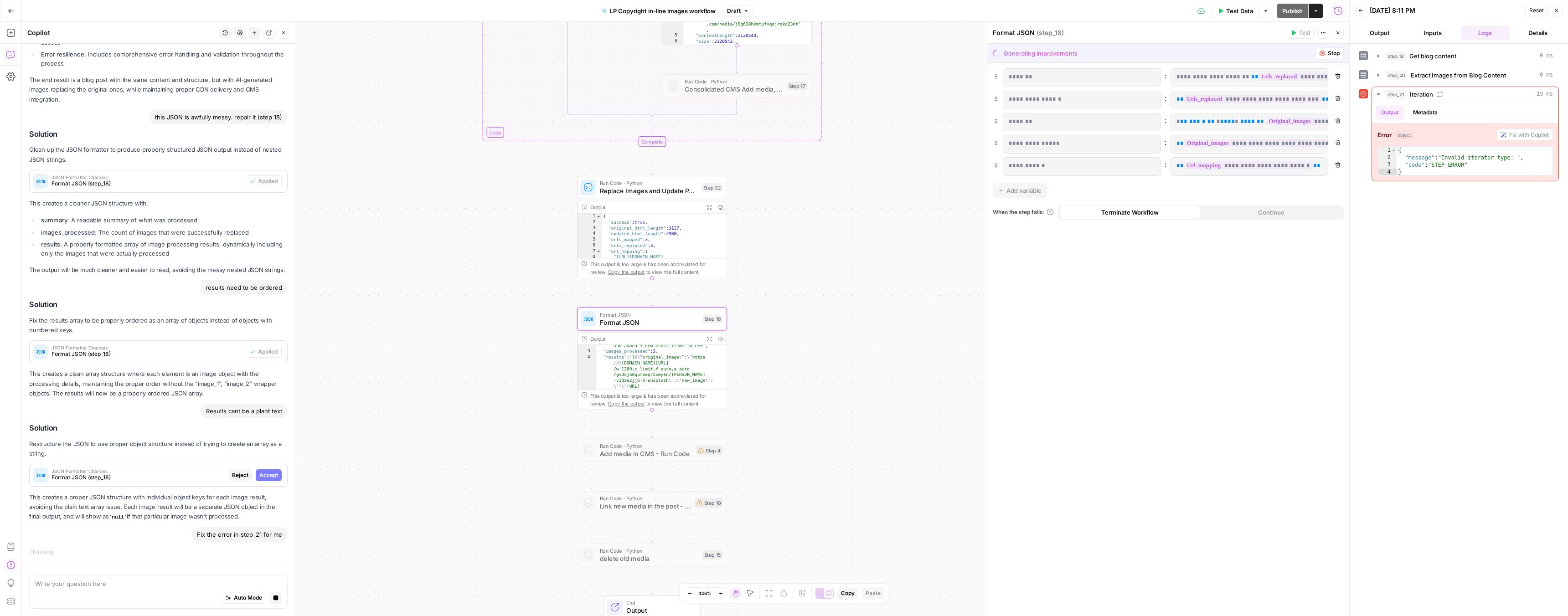
click at [261, 477] on span "Accept" at bounding box center [268, 475] width 19 height 8
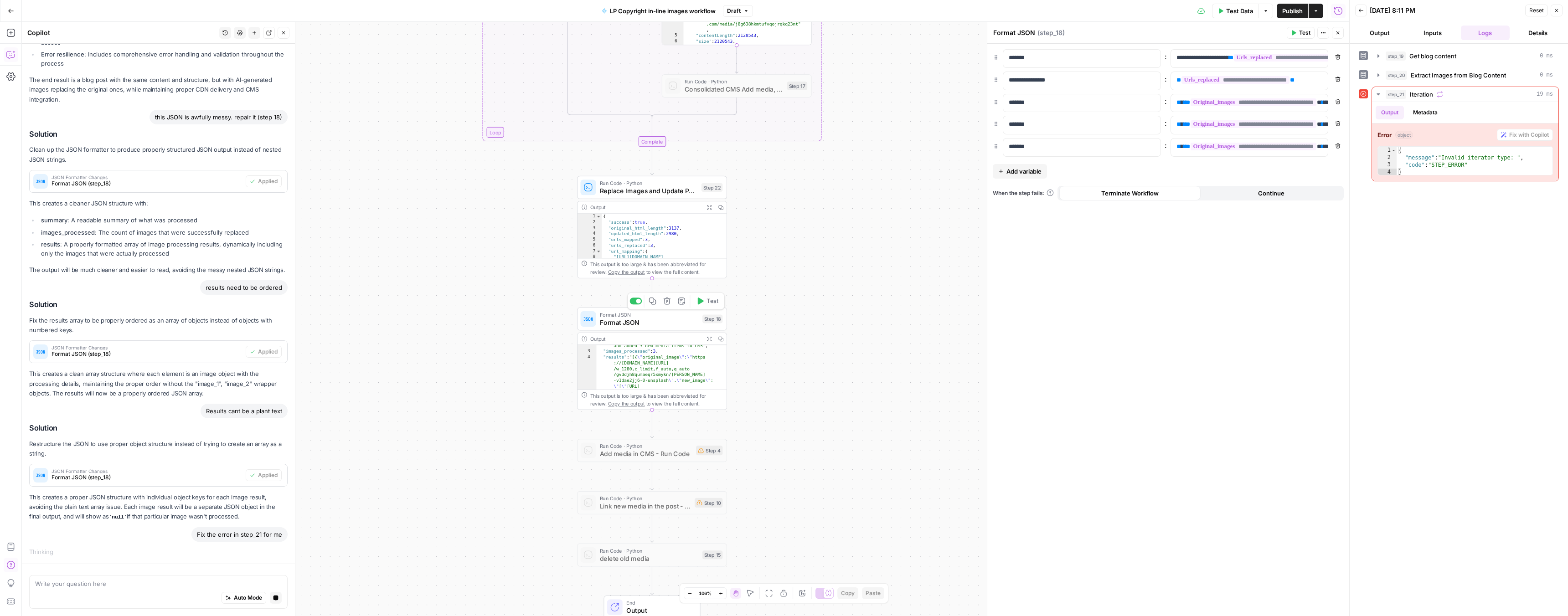
click at [708, 305] on span "Test" at bounding box center [712, 301] width 12 height 9
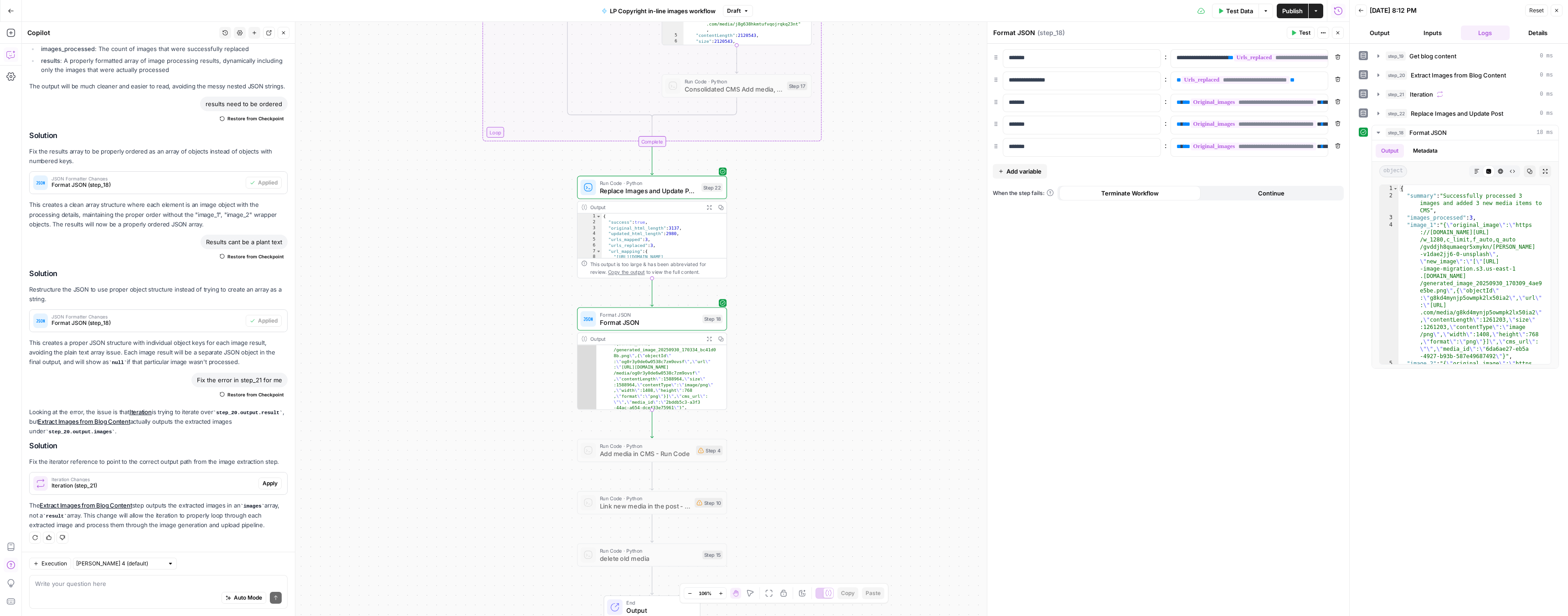
scroll to position [159, 0]
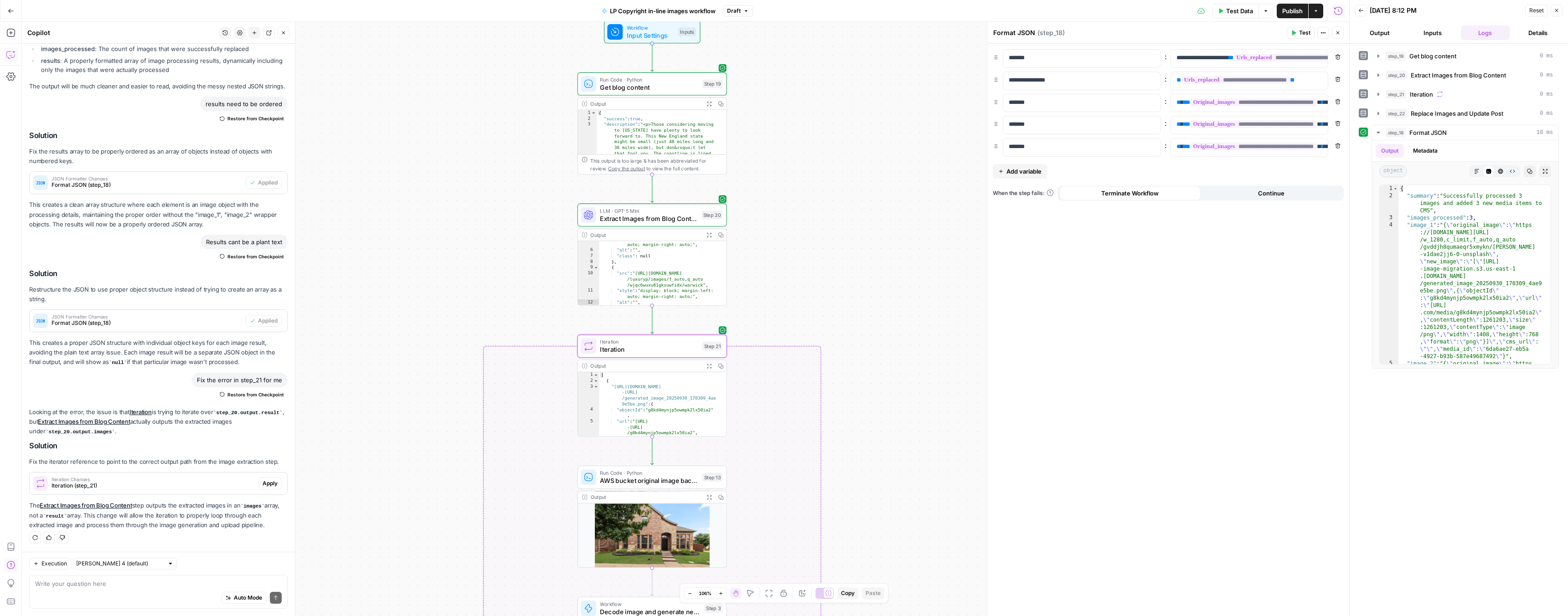
click at [262, 486] on span "Apply" at bounding box center [270, 483] width 15 height 8
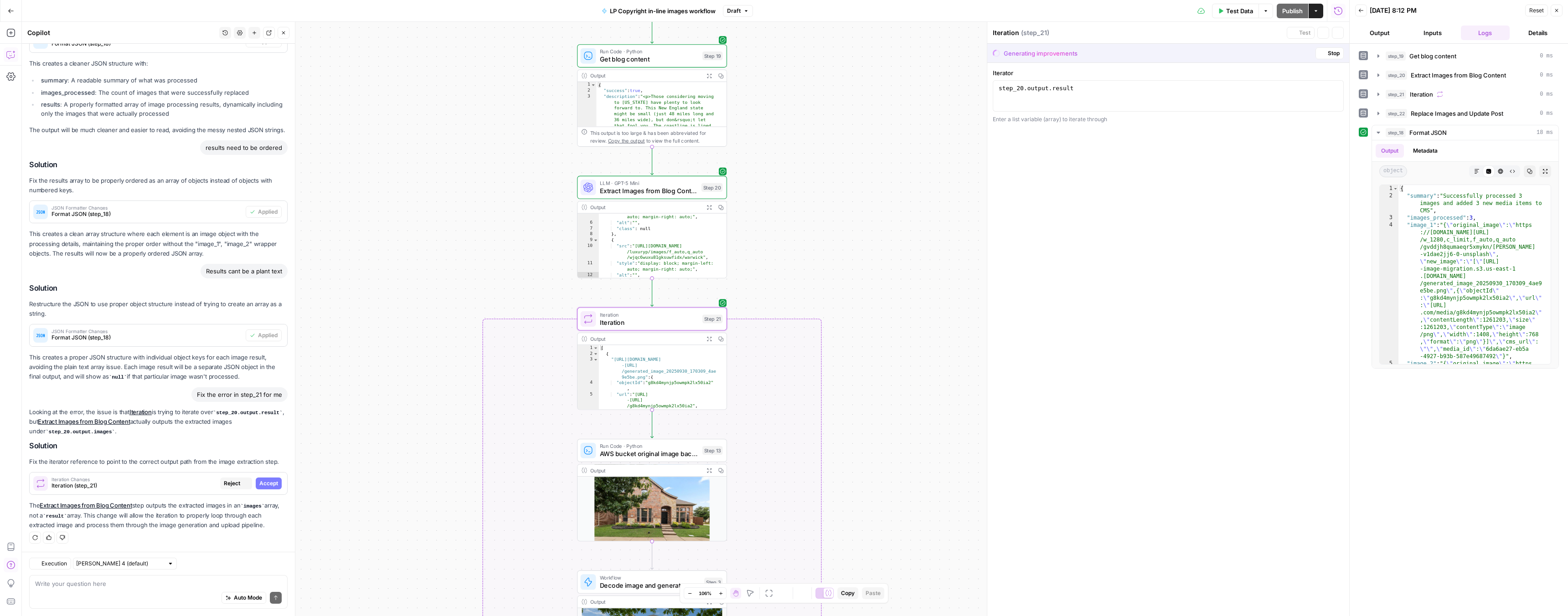
scroll to position [2213, 0]
click at [262, 486] on span "Accept" at bounding box center [268, 483] width 19 height 8
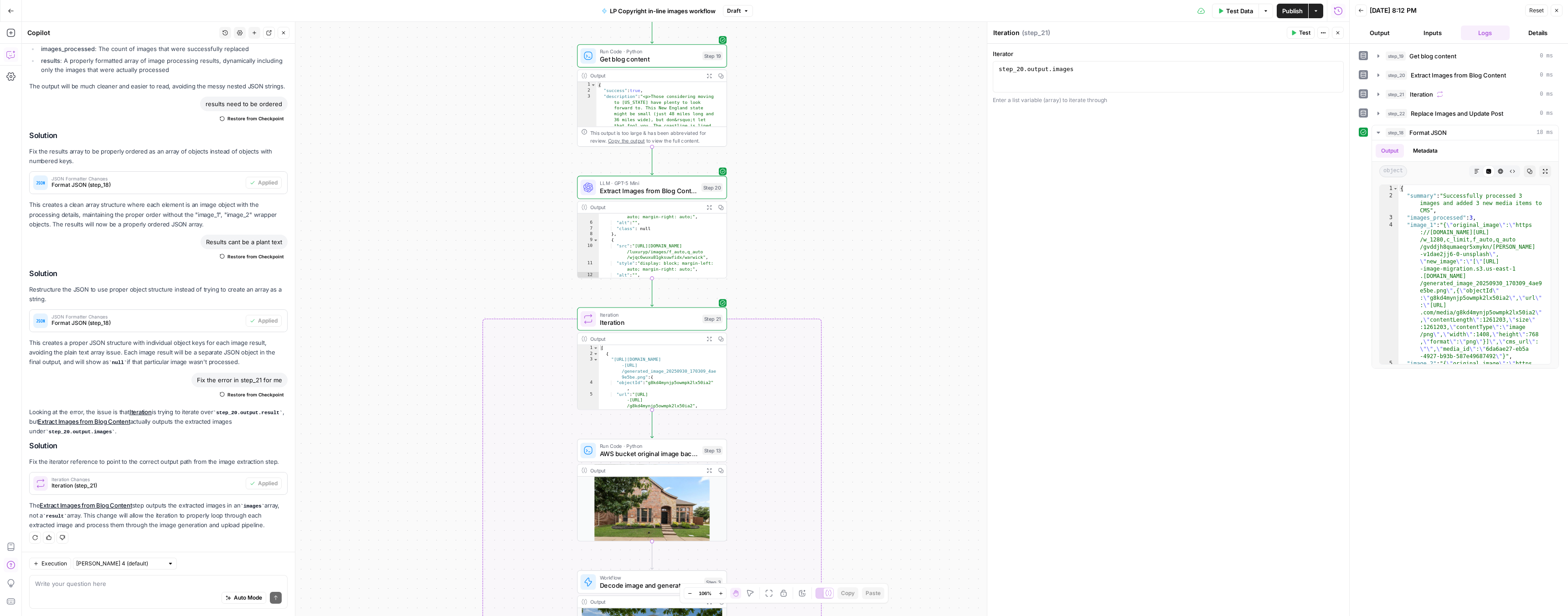
scroll to position [0, 0]
click at [702, 300] on icon "button" at bounding box center [699, 301] width 8 height 8
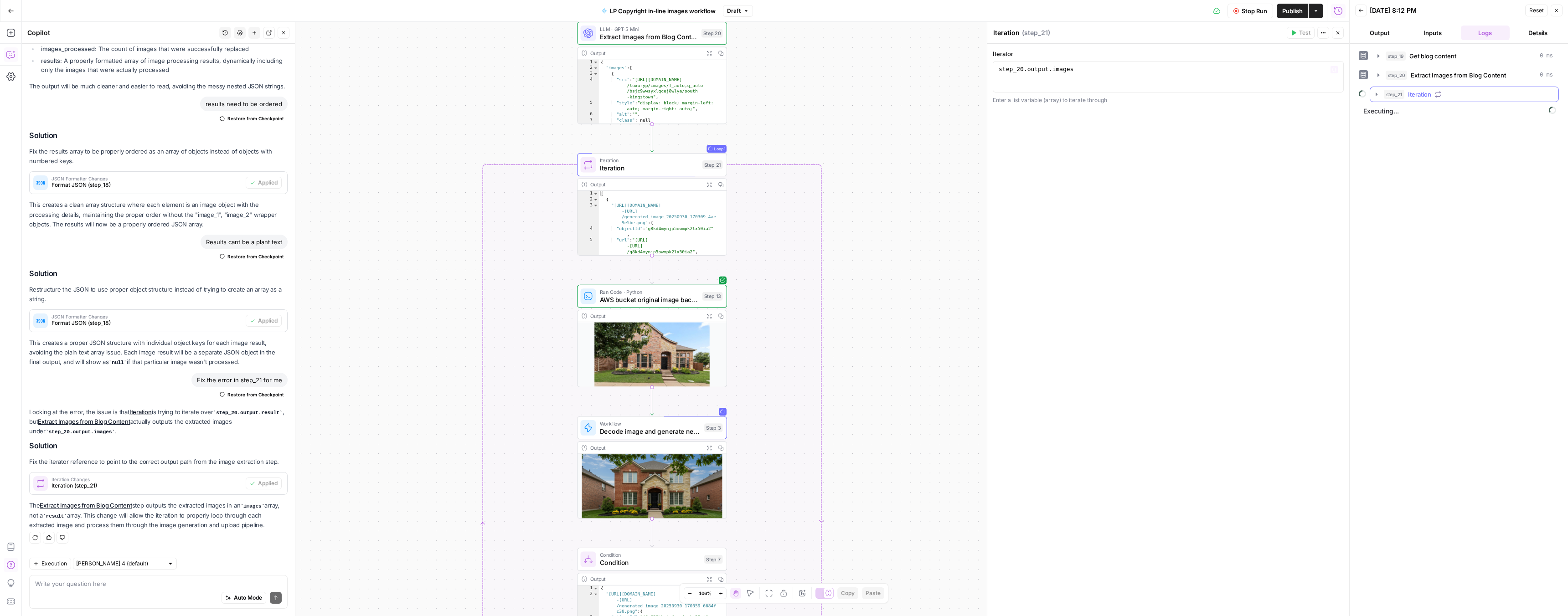
click at [1379, 95] on icon "button" at bounding box center [1376, 94] width 7 height 7
click at [1396, 114] on icon "button" at bounding box center [1397, 113] width 2 height 3
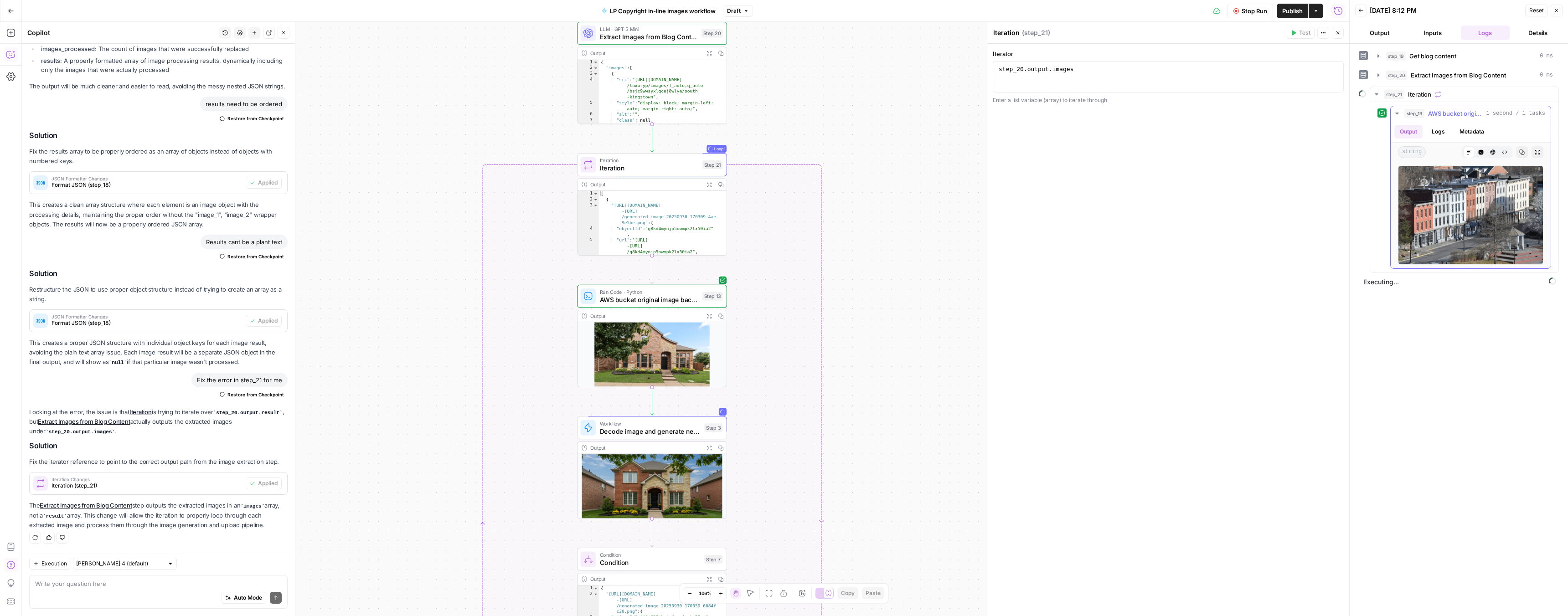
click at [1396, 114] on icon "button" at bounding box center [1397, 113] width 7 height 7
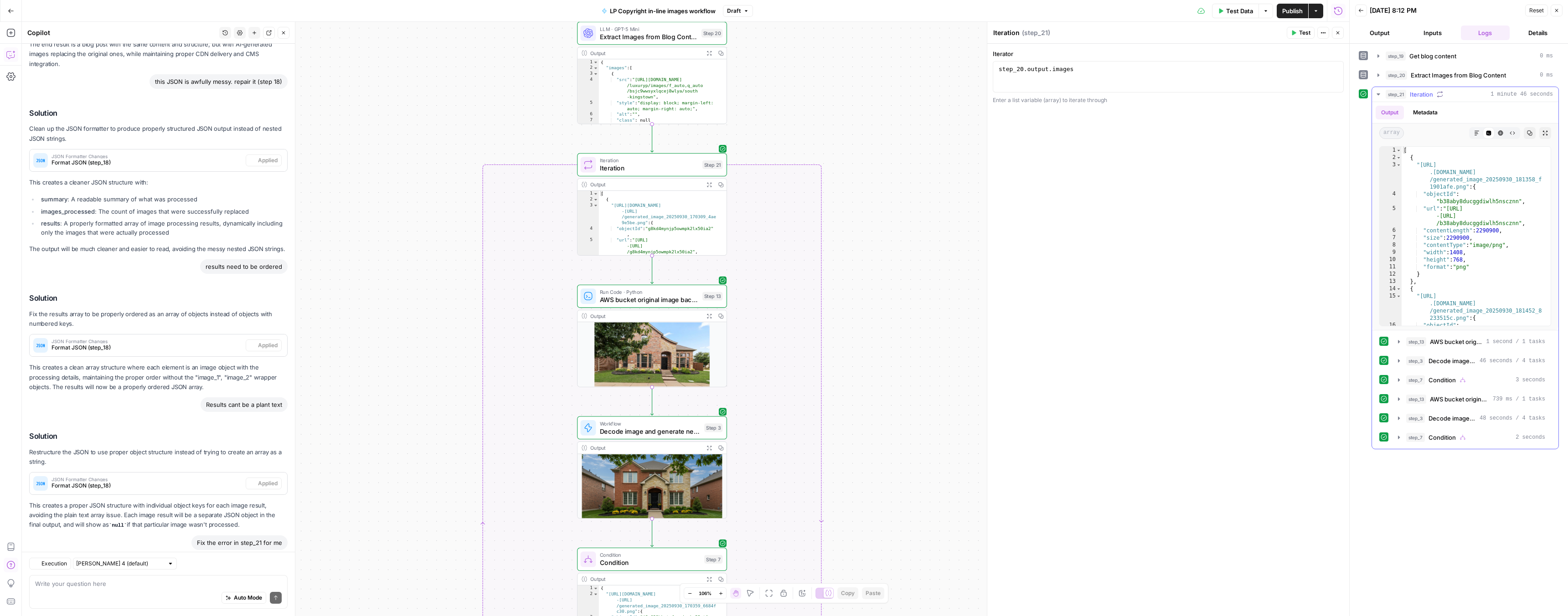
scroll to position [2374, 0]
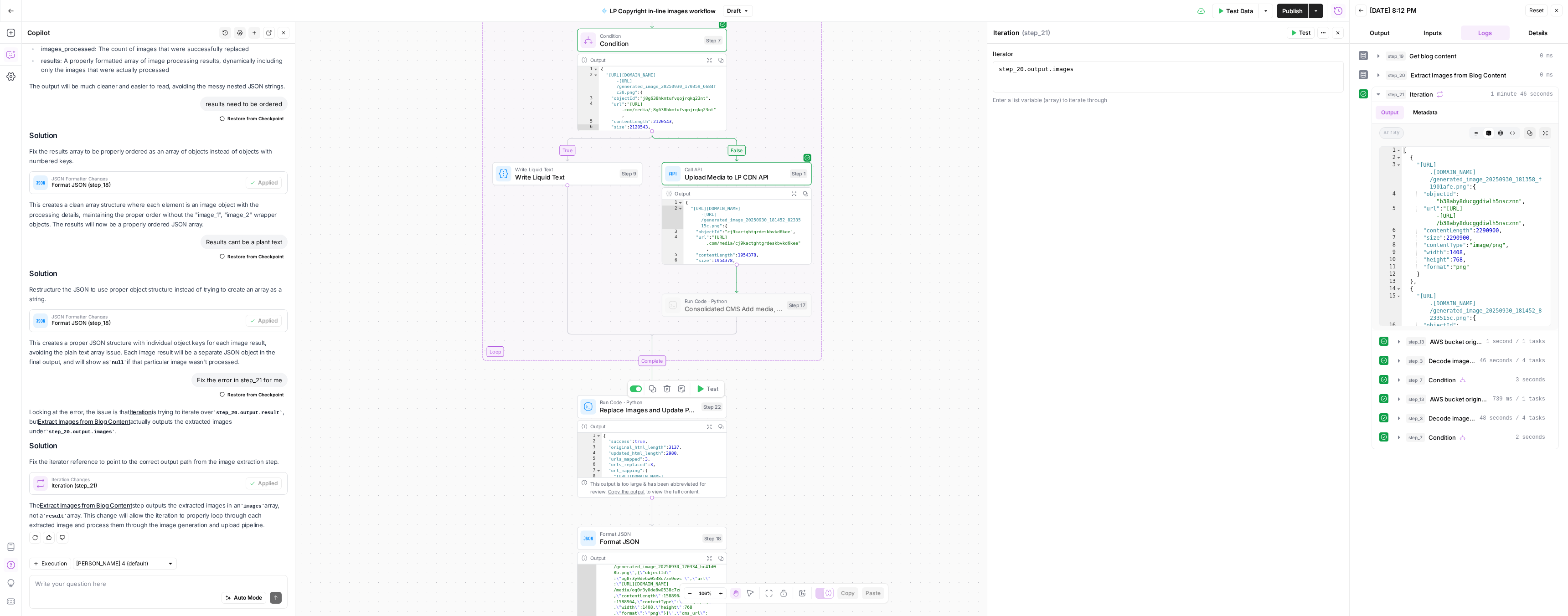
click at [704, 392] on button "Test" at bounding box center [707, 389] width 30 height 13
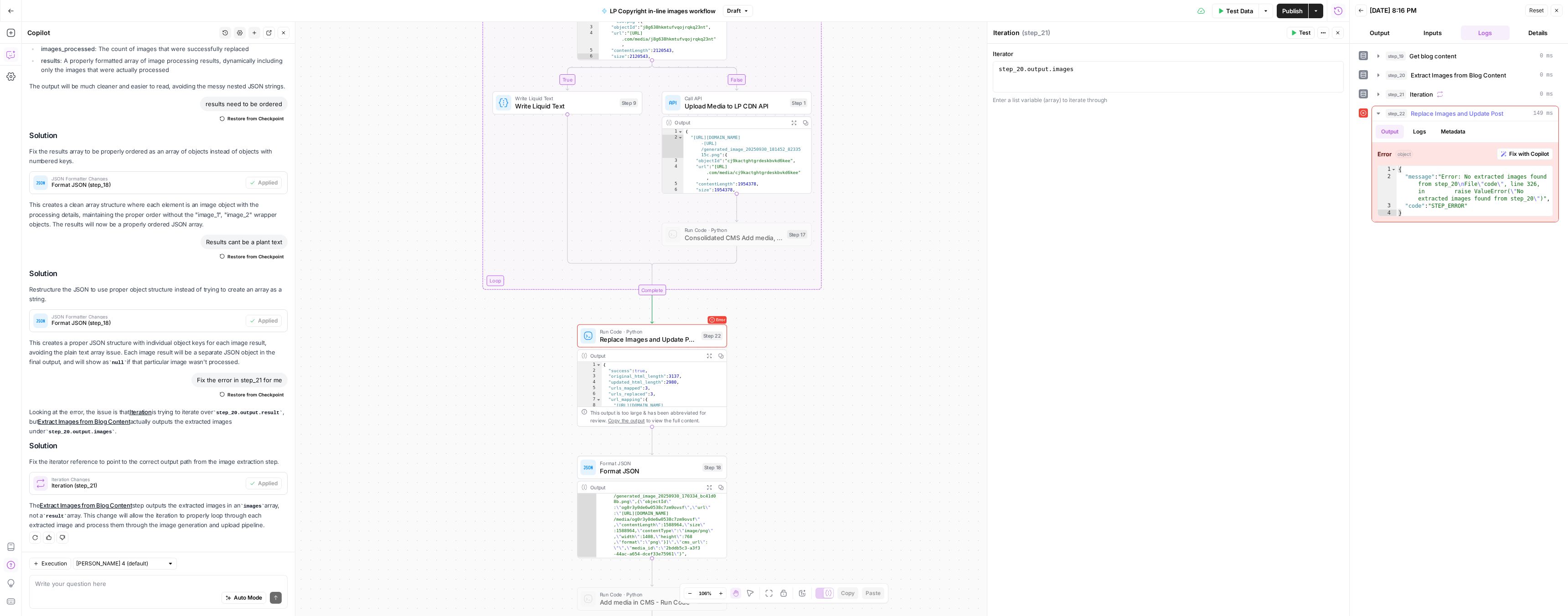
click at [1529, 153] on span "Fix with Copilot" at bounding box center [1528, 153] width 40 height 8
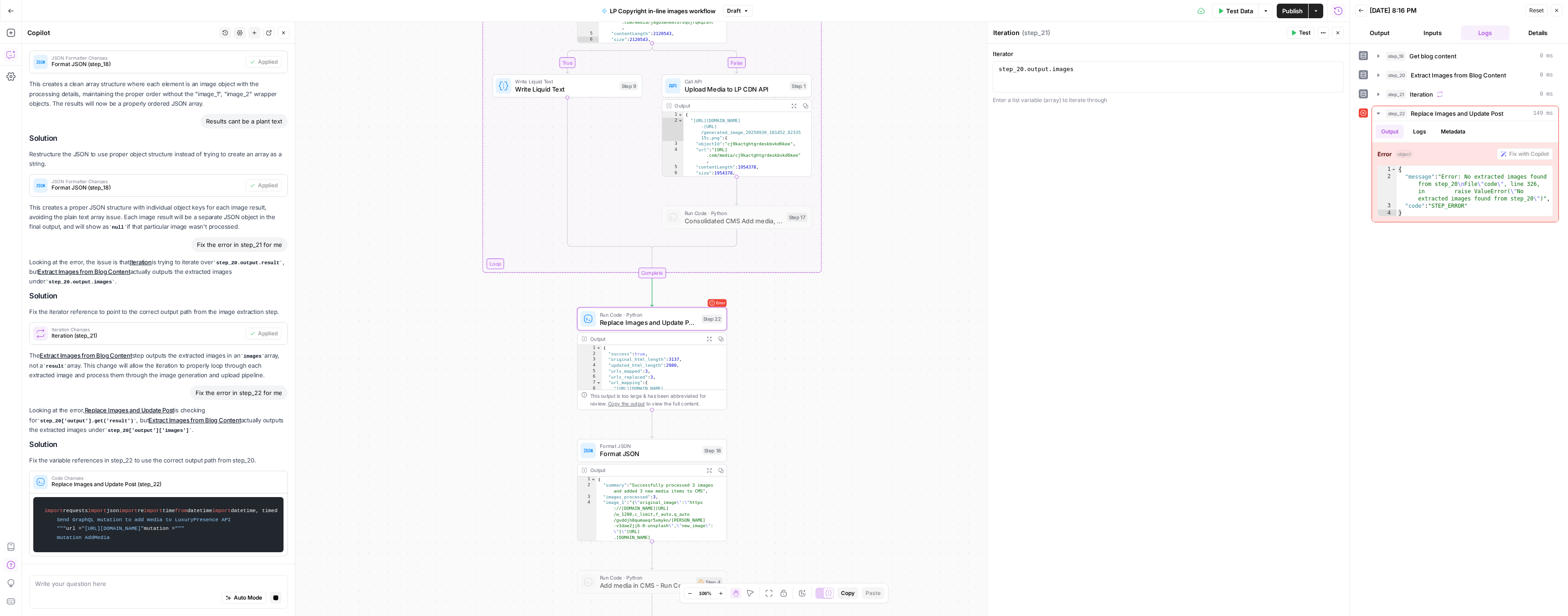
scroll to position [2352, 0]
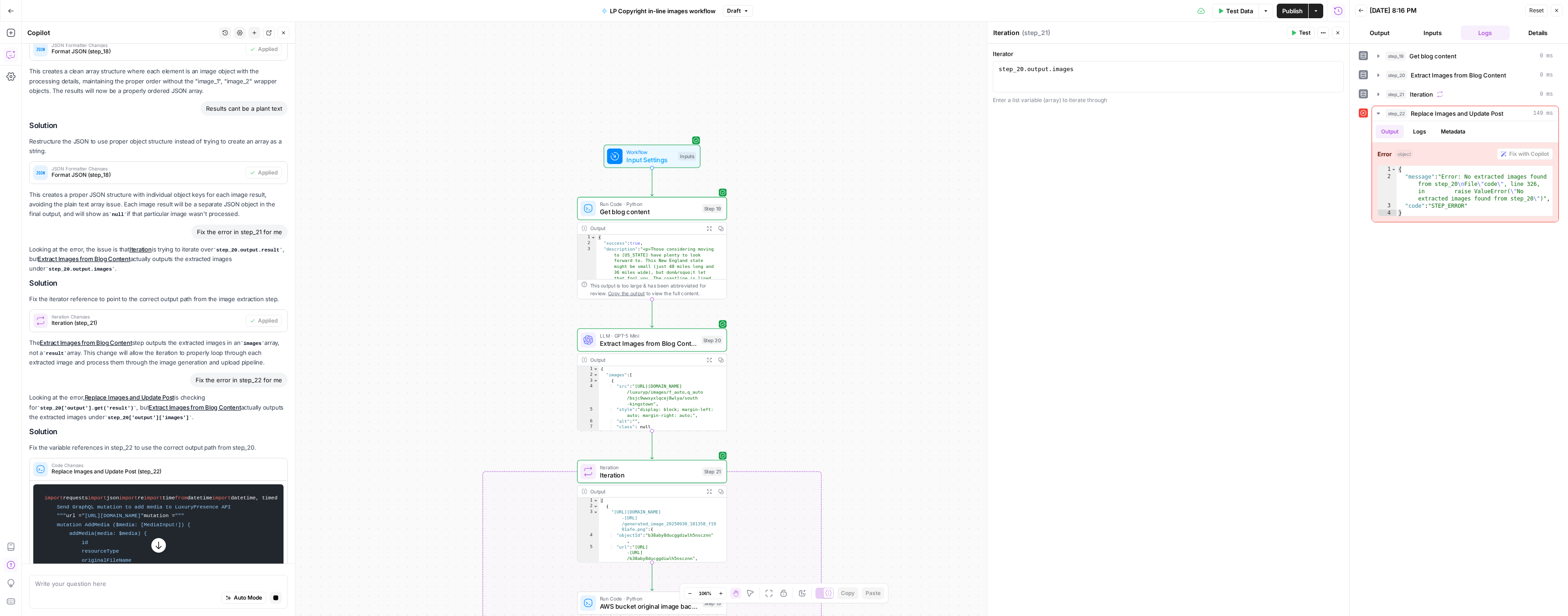
click at [601, 340] on span "Extract Images from Blog Content" at bounding box center [648, 343] width 97 height 10
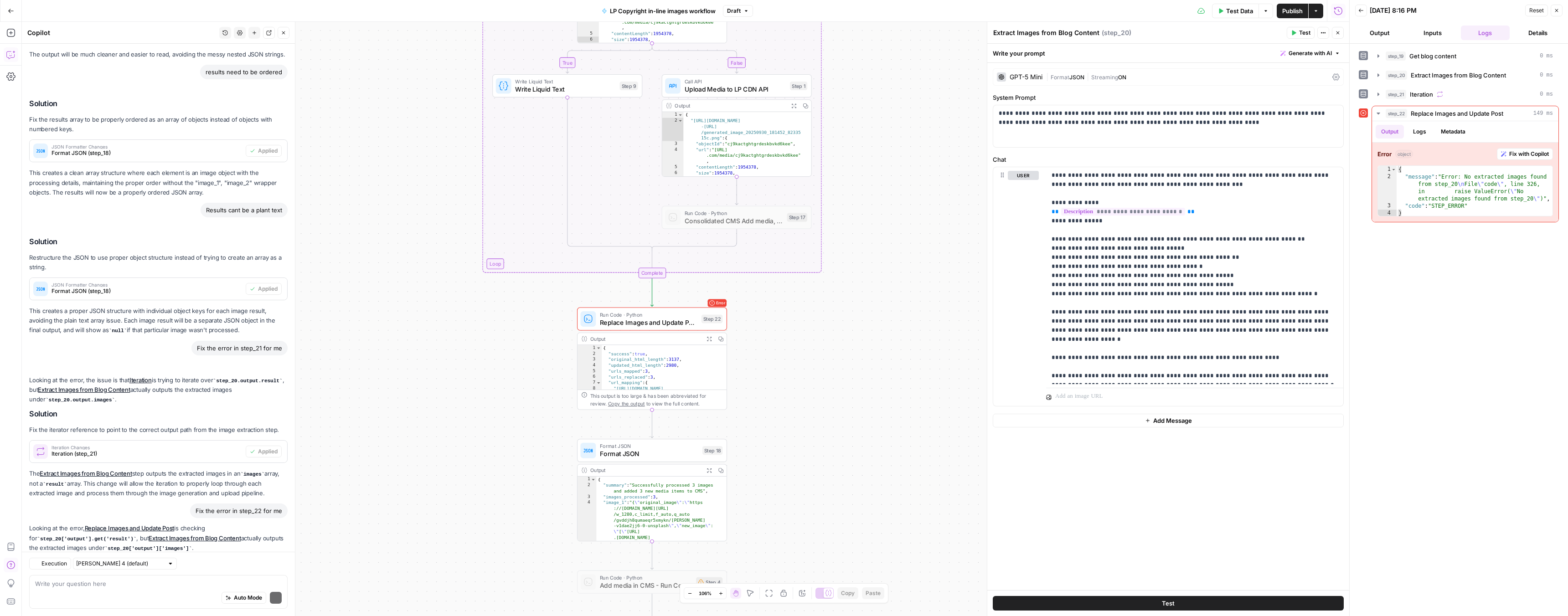
scroll to position [2569, 0]
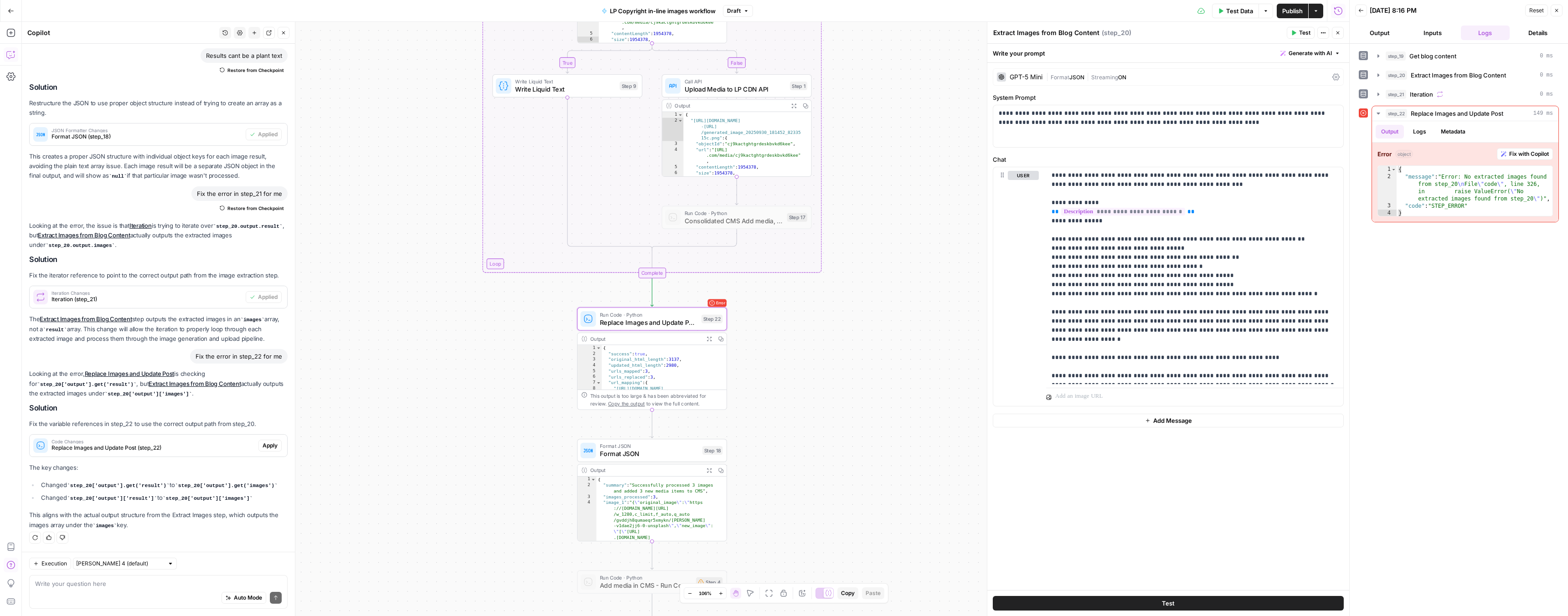
click at [262, 442] on span "Apply" at bounding box center [270, 446] width 15 height 8
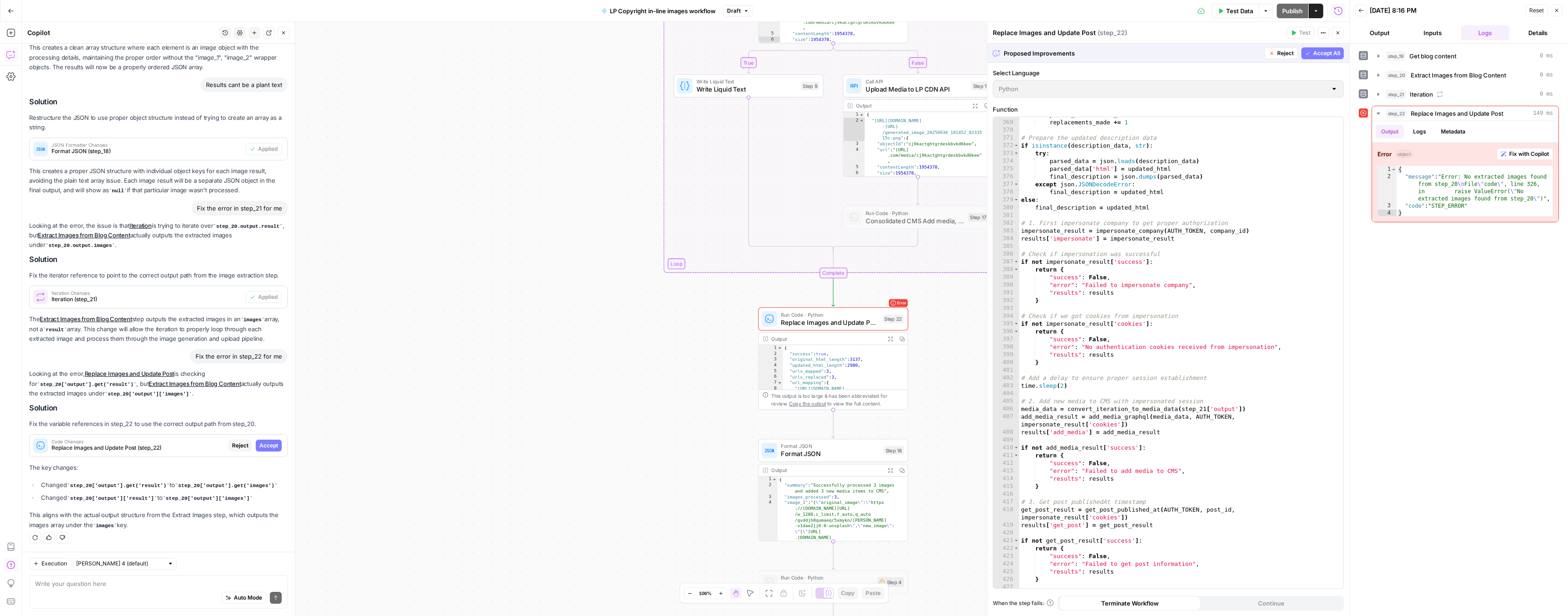
scroll to position [3162, 0]
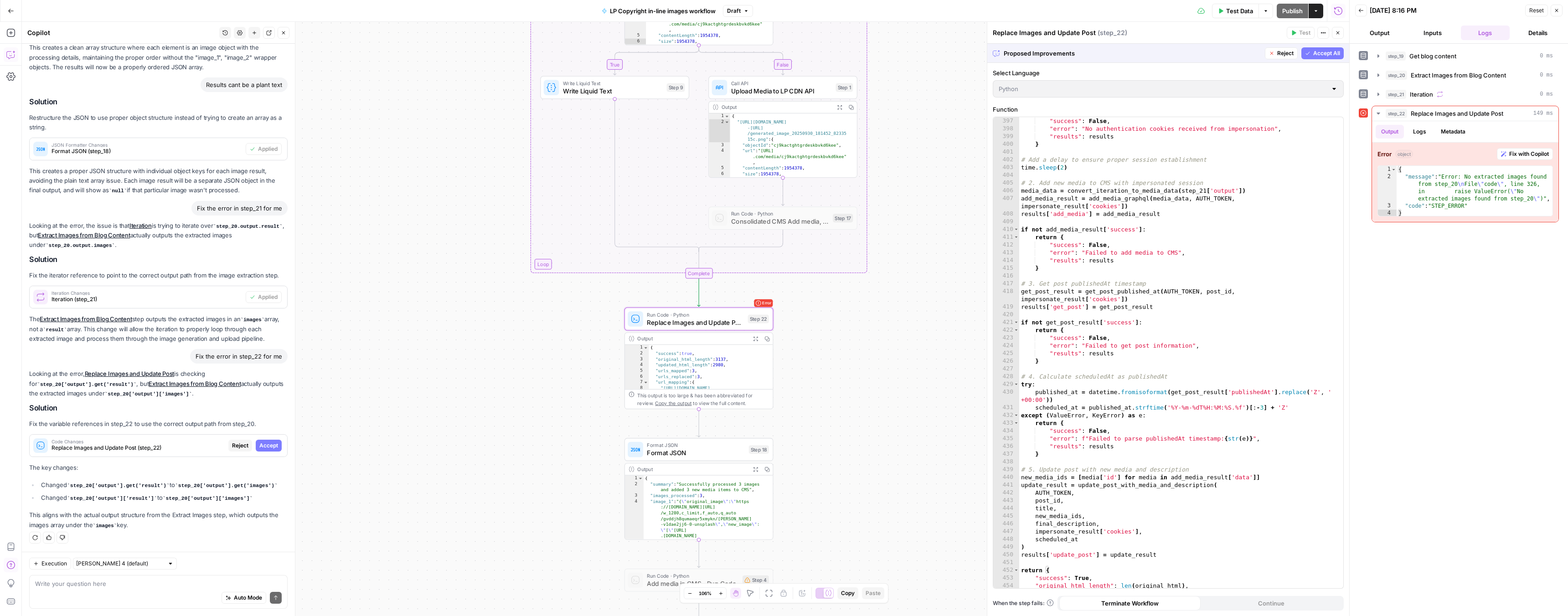
click at [270, 442] on span "Accept" at bounding box center [268, 446] width 19 height 8
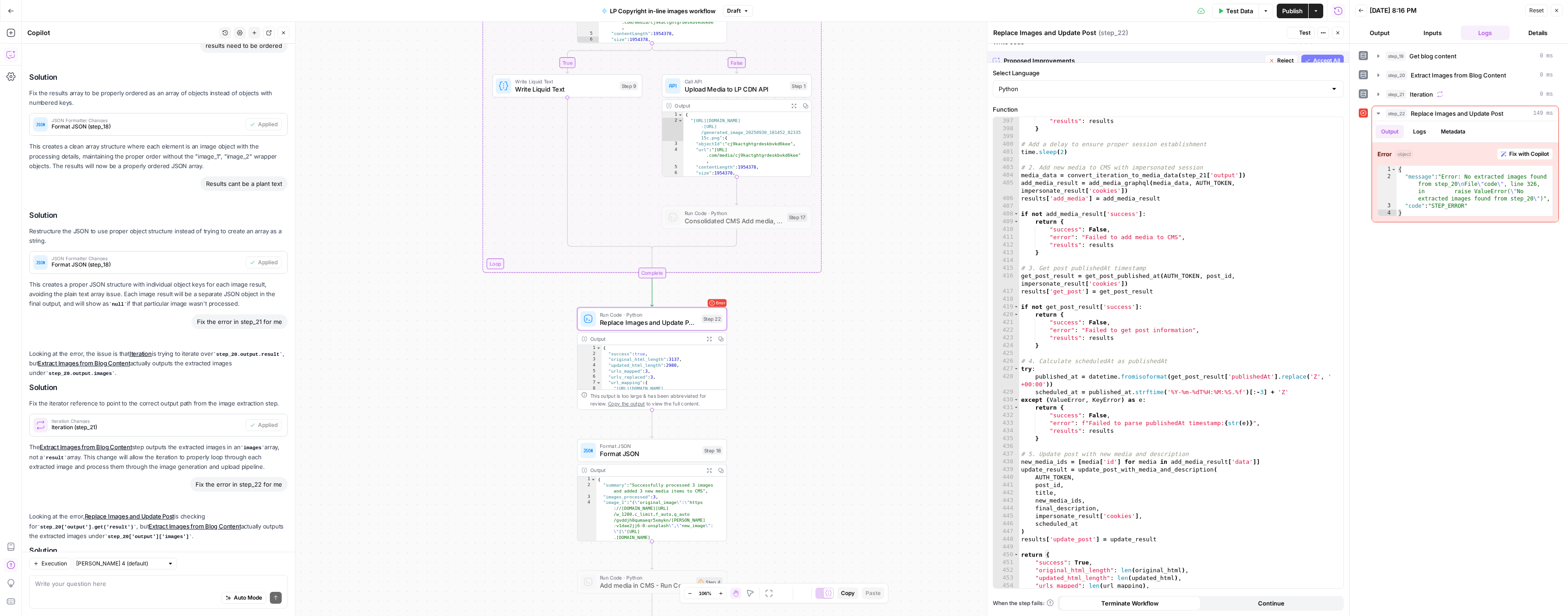
scroll to position [2583, 0]
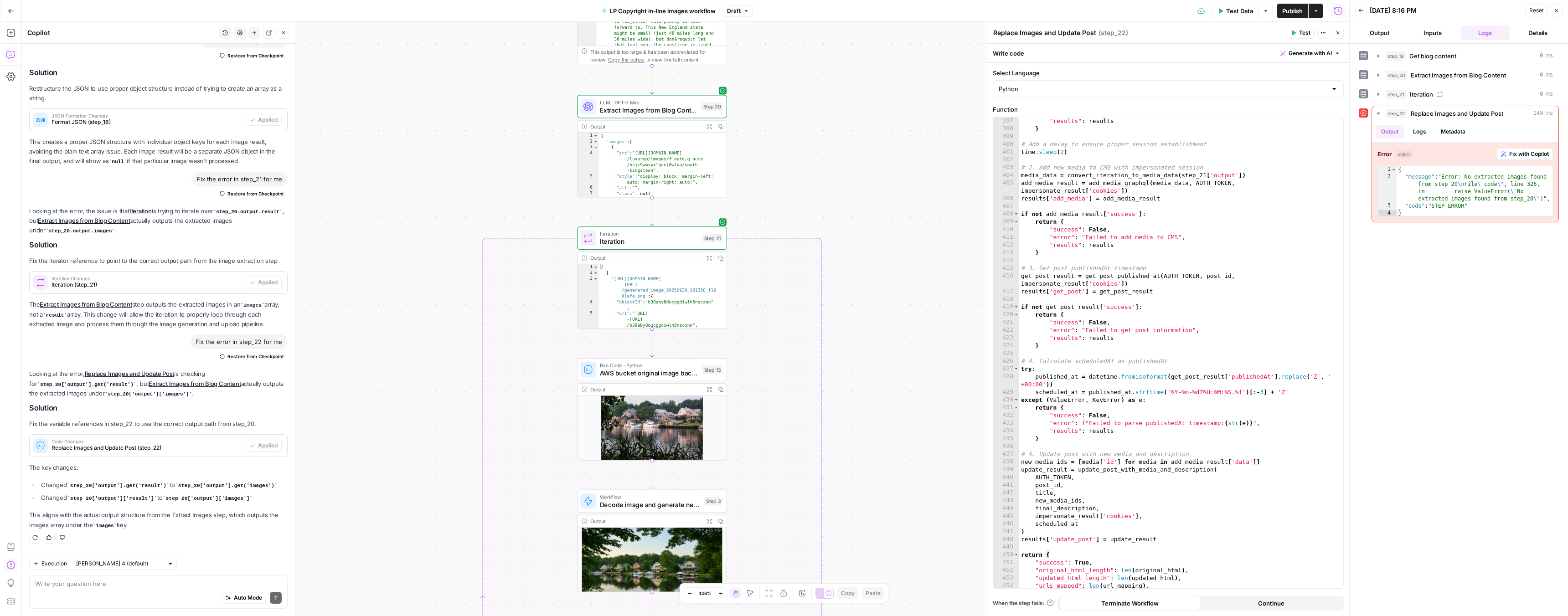
click at [621, 111] on span "Extract Images from Blog Content" at bounding box center [648, 110] width 97 height 10
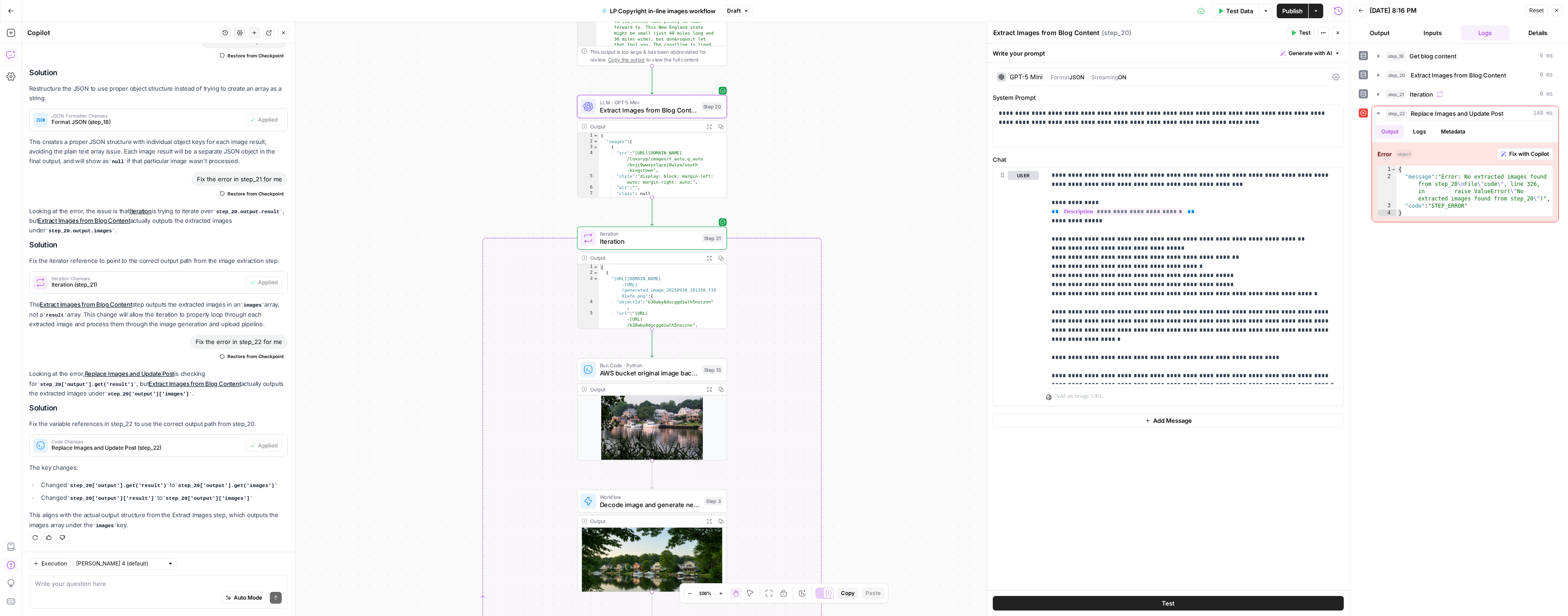
click at [707, 125] on icon "button" at bounding box center [709, 126] width 4 height 4
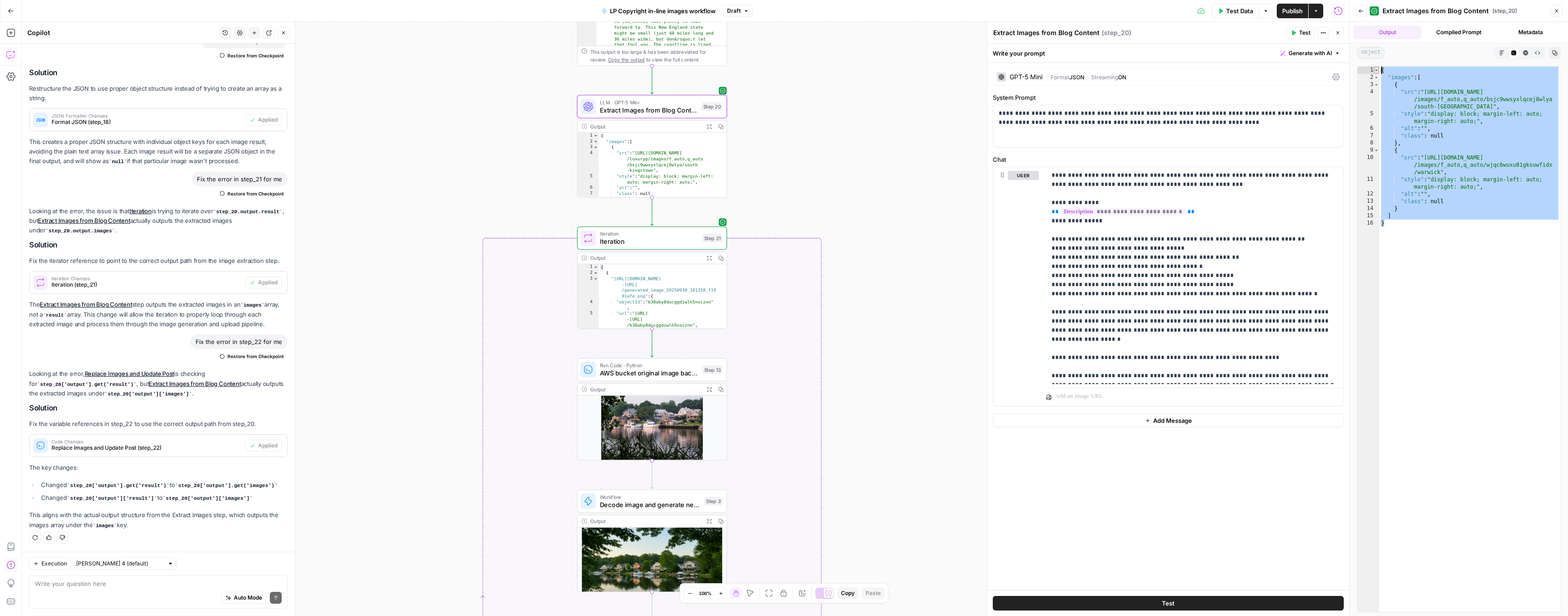
drag, startPoint x: 1395, startPoint y: 227, endPoint x: 1377, endPoint y: 69, distance: 159.0
click at [1377, 69] on div "* 1 2 3 4 5 6 7 8 9 10 11 12 13 14 15 16 { "images" : [ { "src" : "https://res.…" at bounding box center [1458, 340] width 204 height 547
type textarea "**********"
click at [74, 592] on div "Auto Mode Send" at bounding box center [158, 598] width 247 height 20
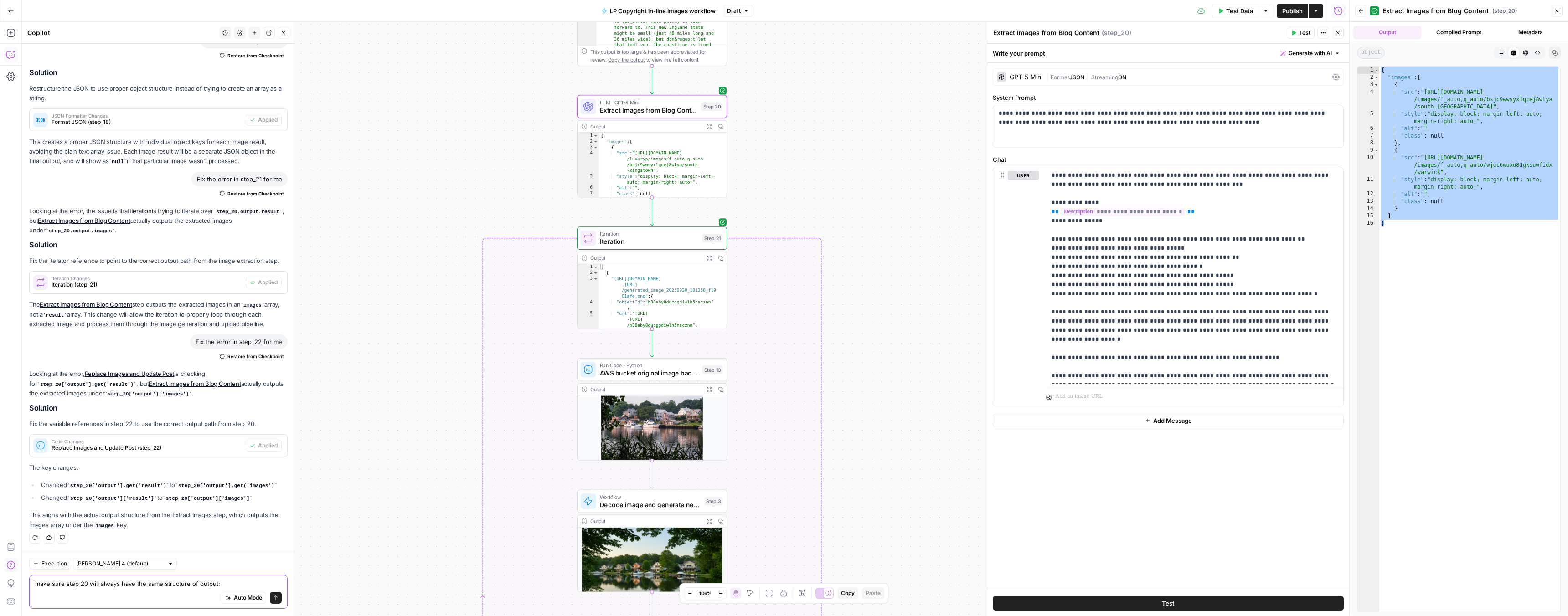
click at [230, 579] on textarea "make sure step 20 will always have the same structure of output:" at bounding box center [158, 584] width 247 height 9
paste textarea "{ "images": [ { "src": "https://res.cloudinary.com/luxuryp/images/f_auto,q_auto…"
type textarea "make sure step 20 will always have the same structure of output like here: { "i…"
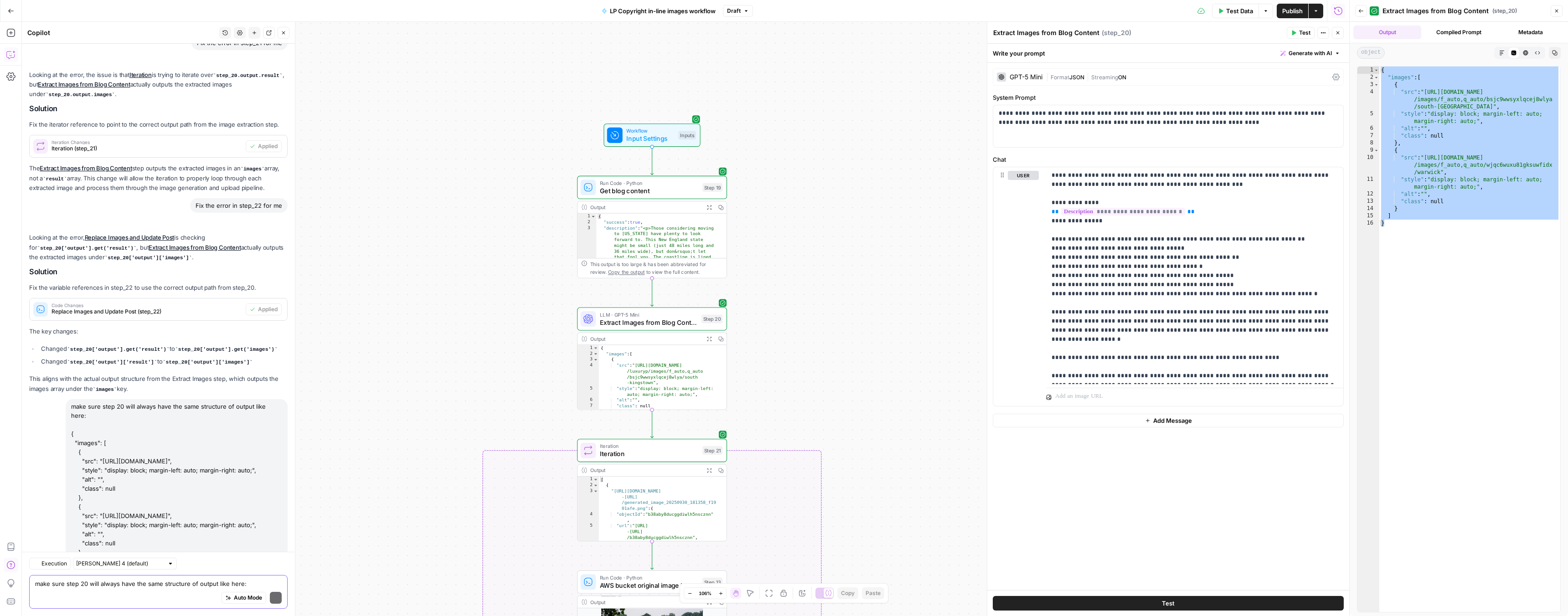
scroll to position [2888, 0]
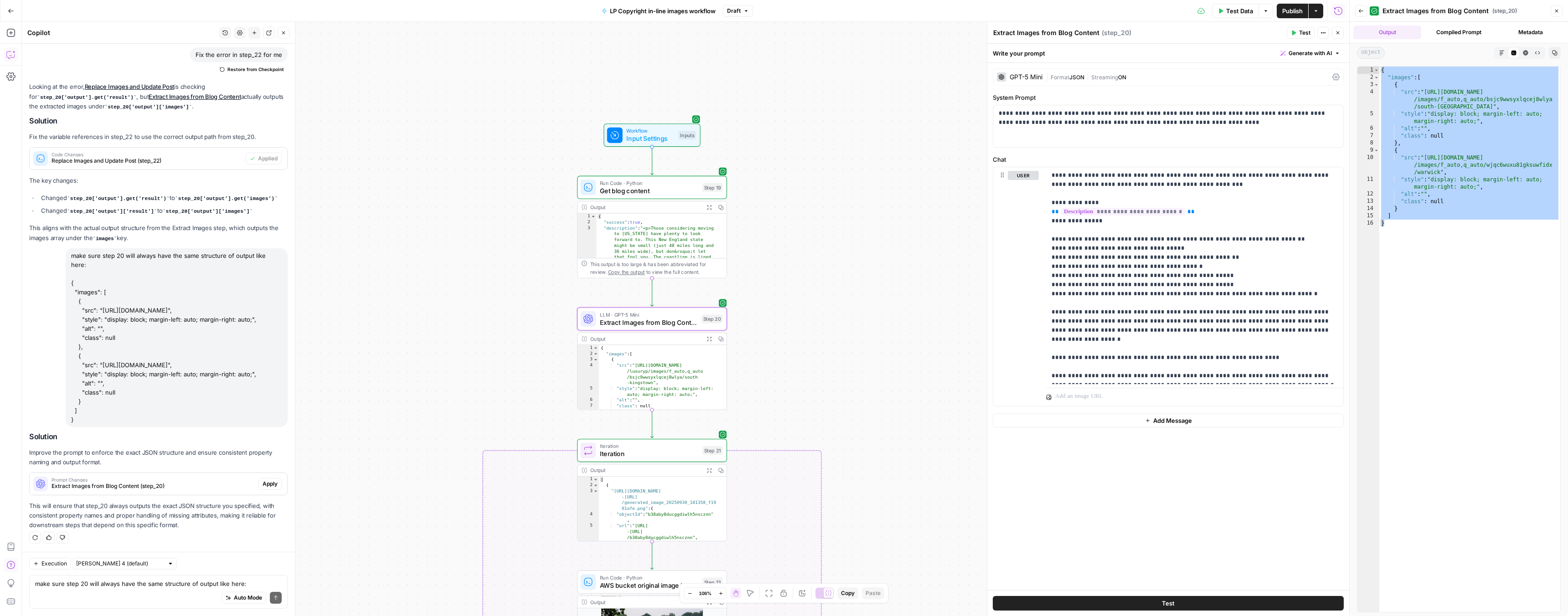
click at [264, 484] on span "Apply" at bounding box center [270, 484] width 15 height 8
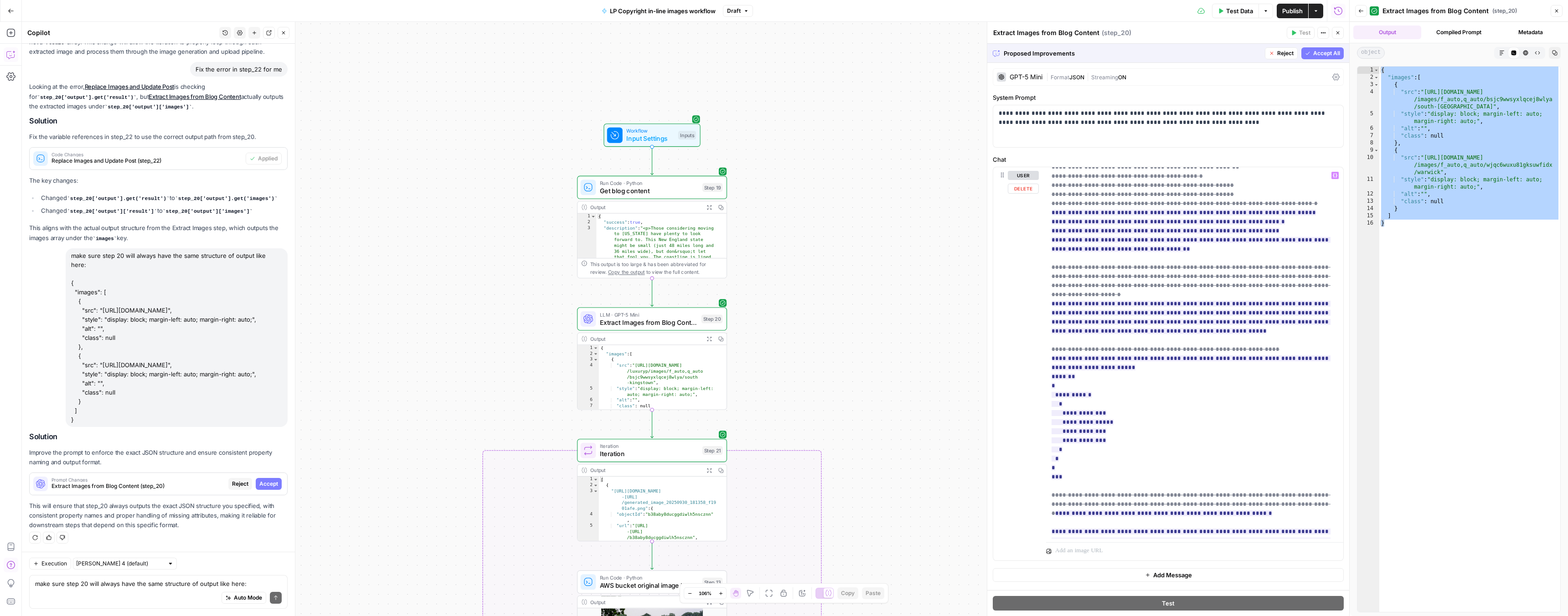
scroll to position [110, 0]
click at [259, 485] on span "Accept" at bounding box center [268, 484] width 19 height 8
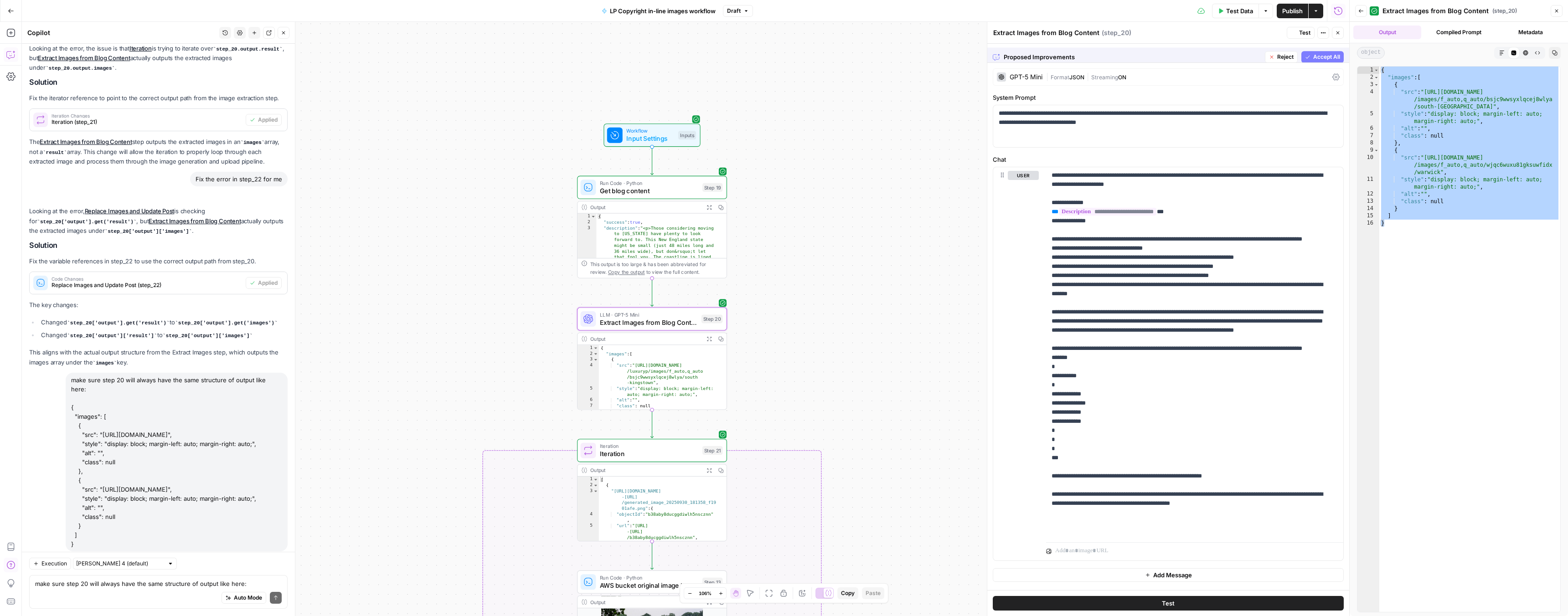
scroll to position [2903, 0]
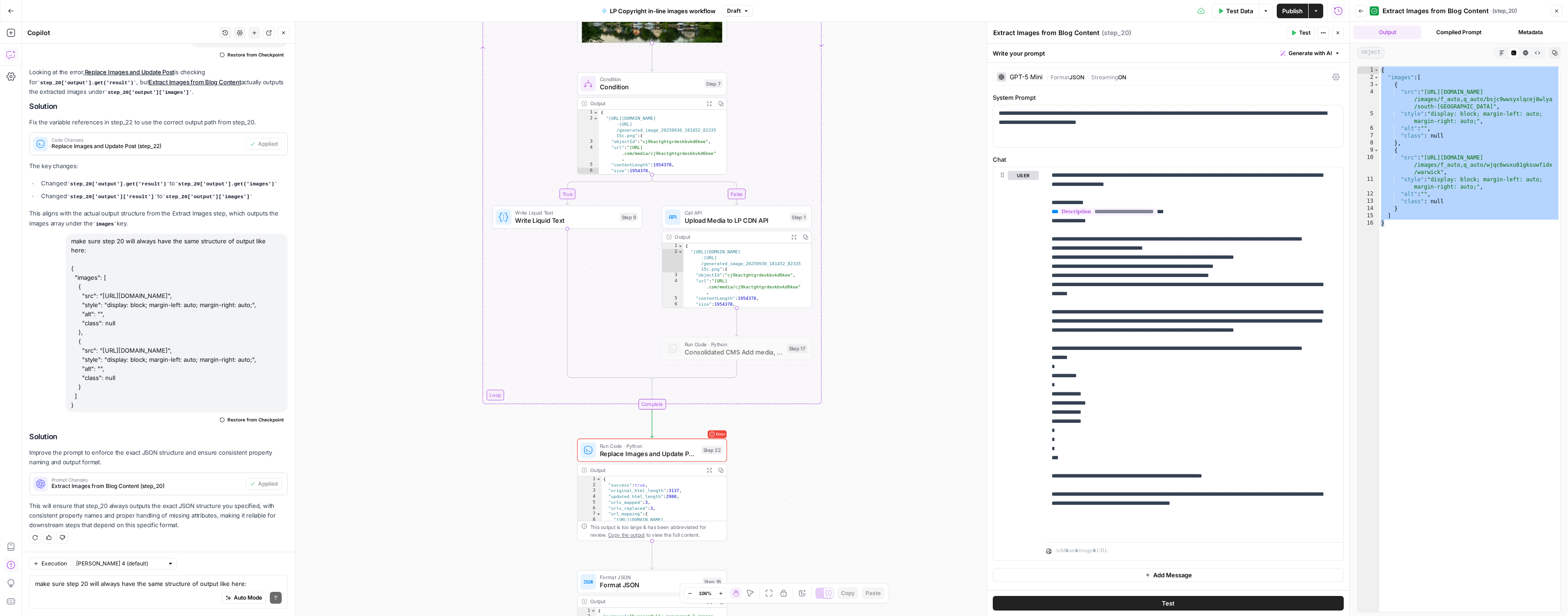
click at [1239, 10] on span "Test Data" at bounding box center [1239, 10] width 27 height 9
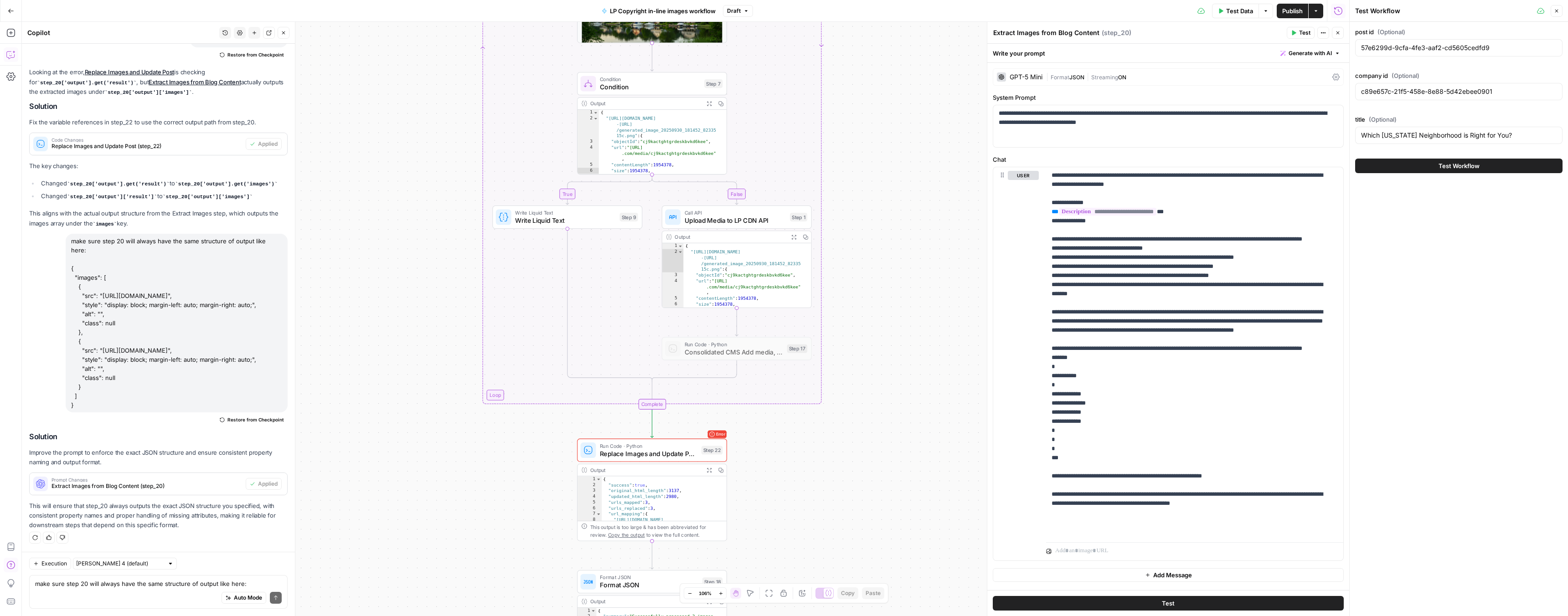
click at [1444, 164] on span "Test Workflow" at bounding box center [1458, 166] width 41 height 9
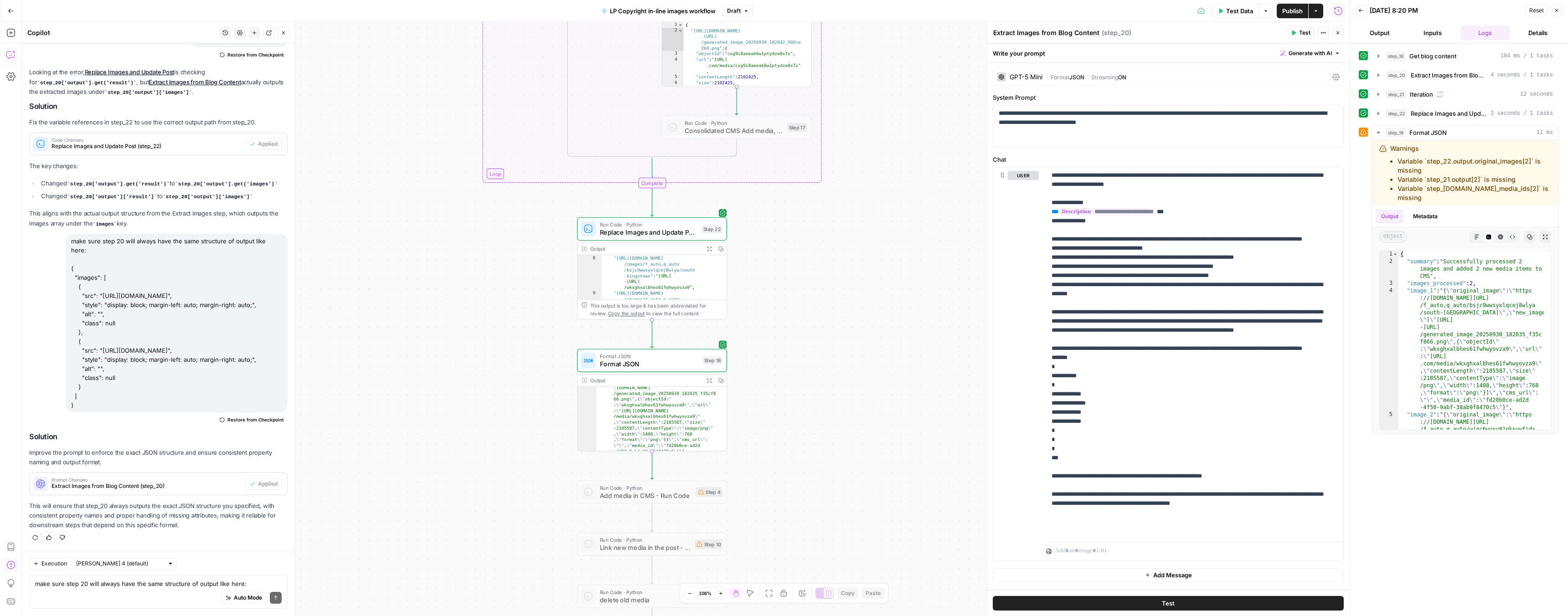
scroll to position [43, 0]
click at [707, 252] on button "Expand Output" at bounding box center [709, 248] width 12 height 12
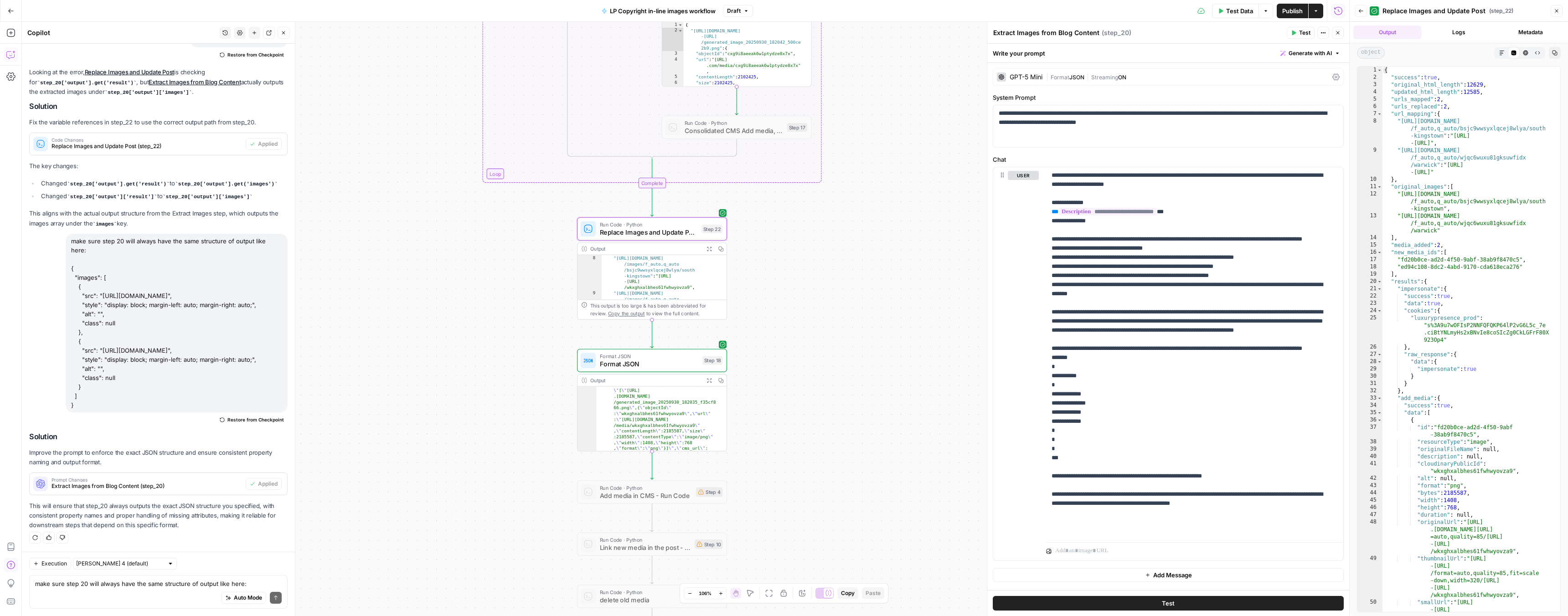
type textarea "**********"
drag, startPoint x: 1401, startPoint y: 194, endPoint x: 1411, endPoint y: 195, distance: 10.0
click at [1411, 195] on div "{ "success" : true , "original_html_length" : 12629 , "updated_html_length" : 1…" at bounding box center [1468, 361] width 171 height 589
click at [1426, 200] on div "{ "success" : true , "original_html_length" : 12629 , "updated_html_length" : 1…" at bounding box center [1468, 361] width 171 height 589
click at [1226, 13] on span "Test Data" at bounding box center [1239, 10] width 27 height 9
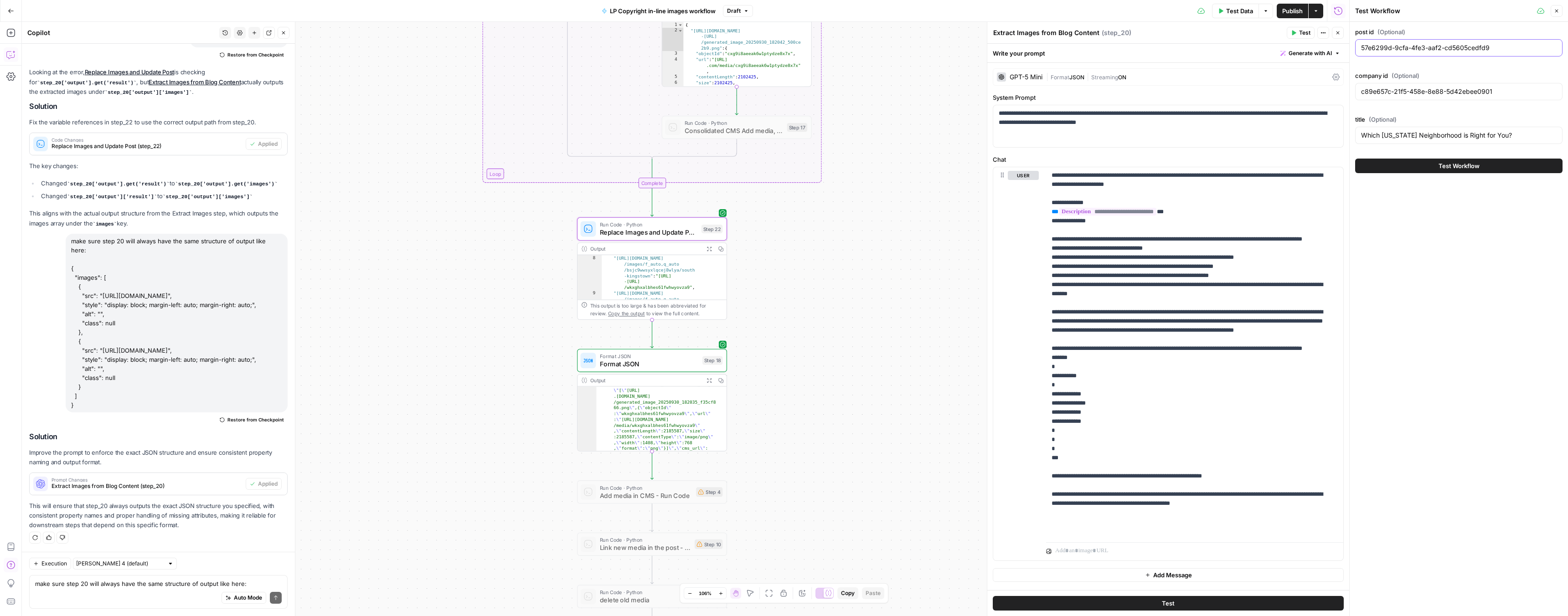
click at [1389, 48] on input "57e6299d-9cfa-4fe3-aaf2-cd5605cedfd9" at bounding box center [1458, 47] width 195 height 9
paste input ""d6f3eab6-80b8-4c3d-9116-733c3594fe08""
click at [1507, 50] on input ""d6f3eab6-80b8-4c3d-9116-733c3594fe08"" at bounding box center [1458, 47] width 195 height 9
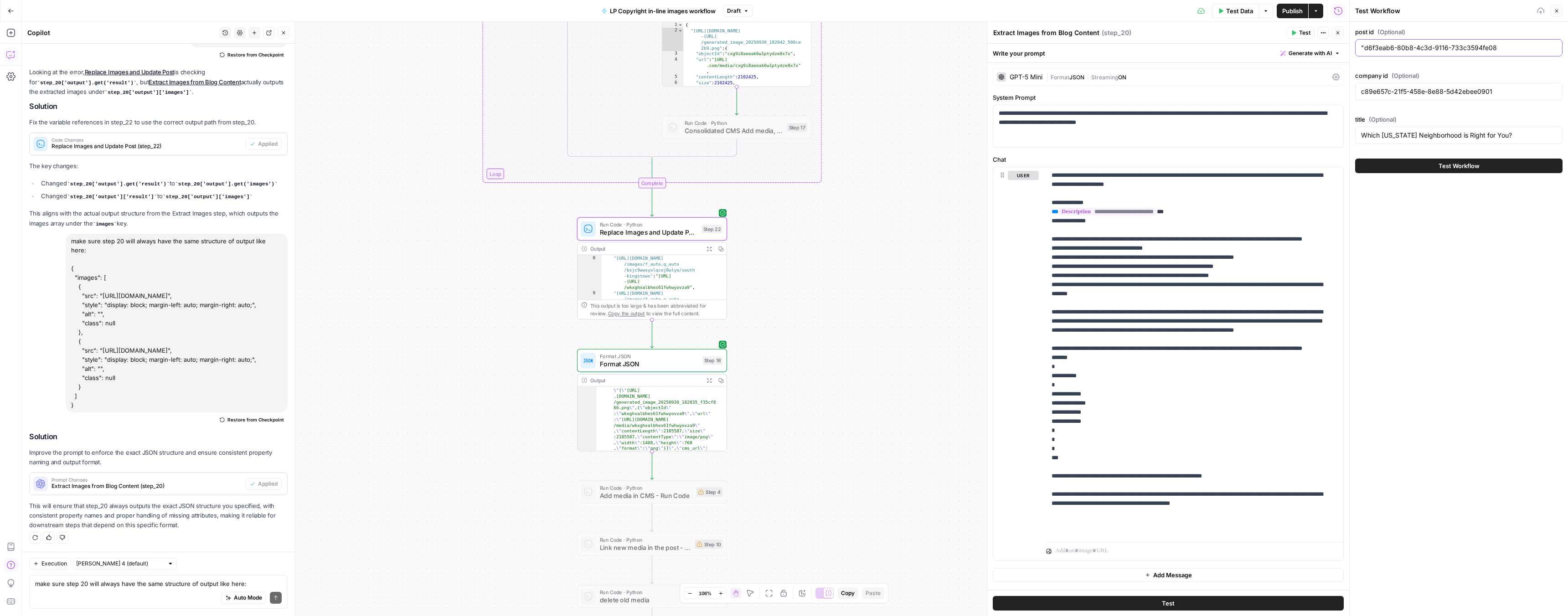
click at [1365, 47] on input ""d6f3eab6-80b8-4c3d-9116-733c3594fe08" at bounding box center [1458, 47] width 195 height 9
type input "d6f3eab6-80b8-4c3d-9116-733c3594fe08"
click at [1380, 139] on input "Which Rhode Island Neighborhood is Right for You?" at bounding box center [1458, 135] width 195 height 9
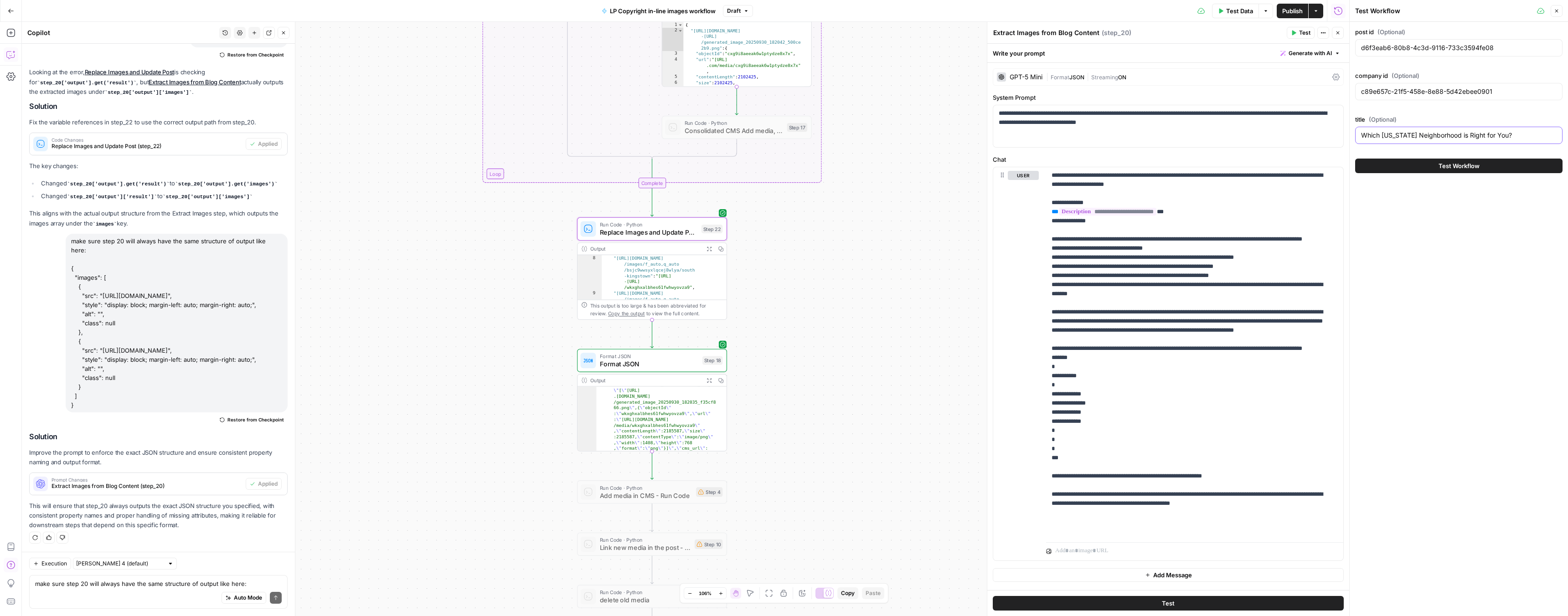
paste input "8 DIY Home Staging Tips"
type input "8 DIY Home Staging Tips"
click at [1398, 89] on input "c89e657c-21f5-458e-8e88-5d42ebee0901" at bounding box center [1458, 91] width 195 height 9
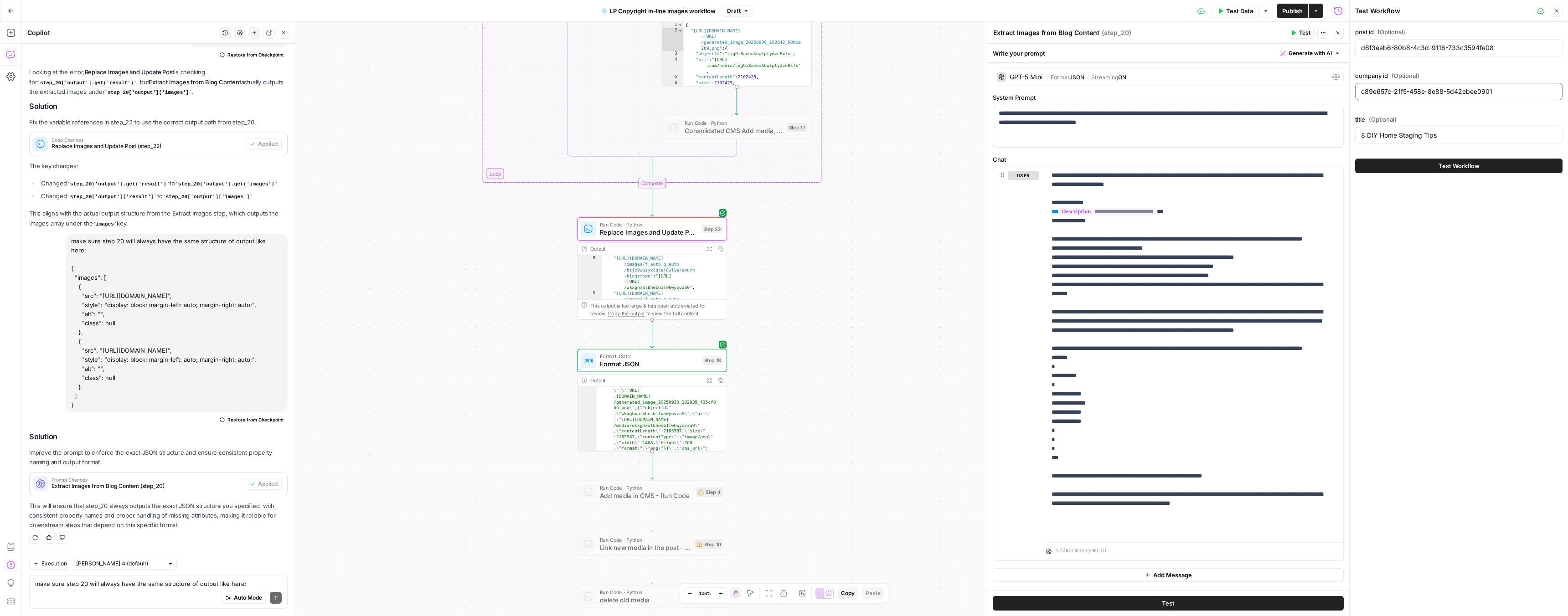
paste input ""f22b29d4-8018-4591-b5e5-8d2a49683b15""
click at [1511, 94] on input ""f22b29d4-8018-4591-b5e5-8d2a49683b15"" at bounding box center [1458, 91] width 195 height 9
click at [1364, 91] on input ""f22b29d4-8018-4591-b5e5-8d2a49683b15" at bounding box center [1458, 91] width 195 height 9
type input "f22b29d4-8018-4591-b5e5-8d2a49683b15"
click at [1414, 163] on button "Test Workflow" at bounding box center [1458, 166] width 208 height 15
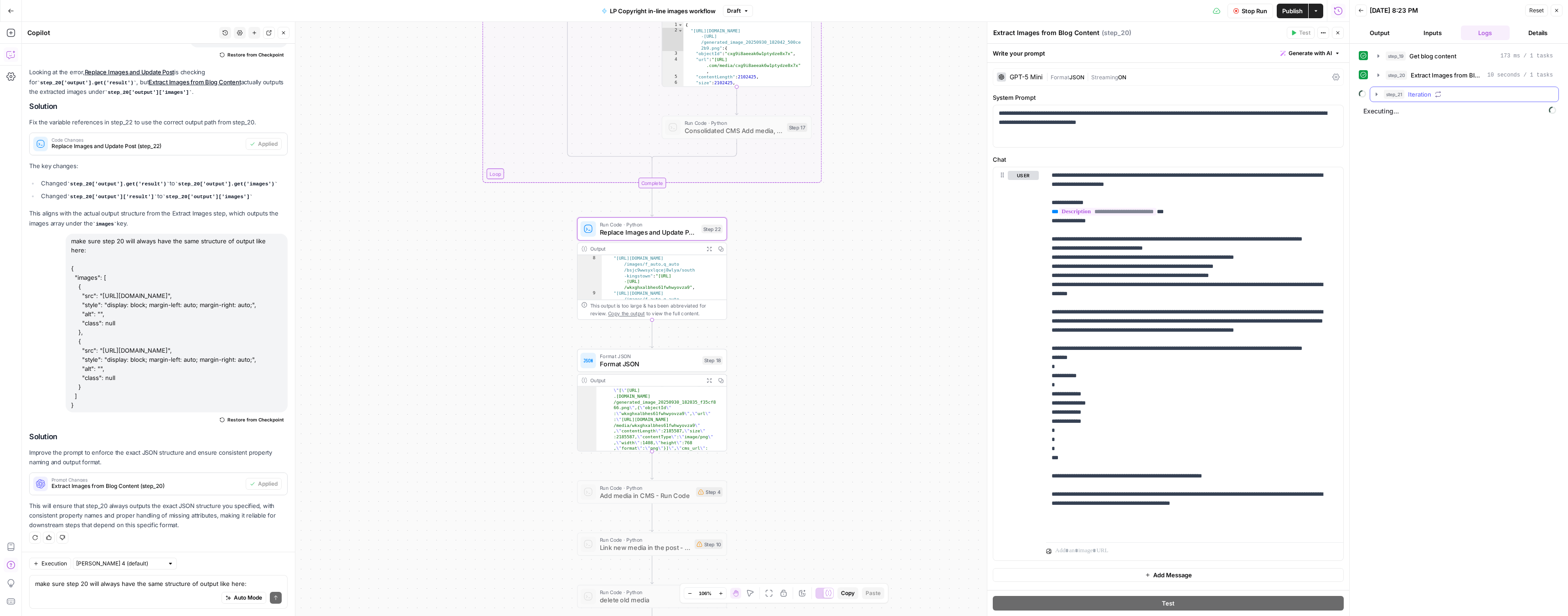
click at [1374, 97] on icon "button" at bounding box center [1376, 94] width 7 height 7
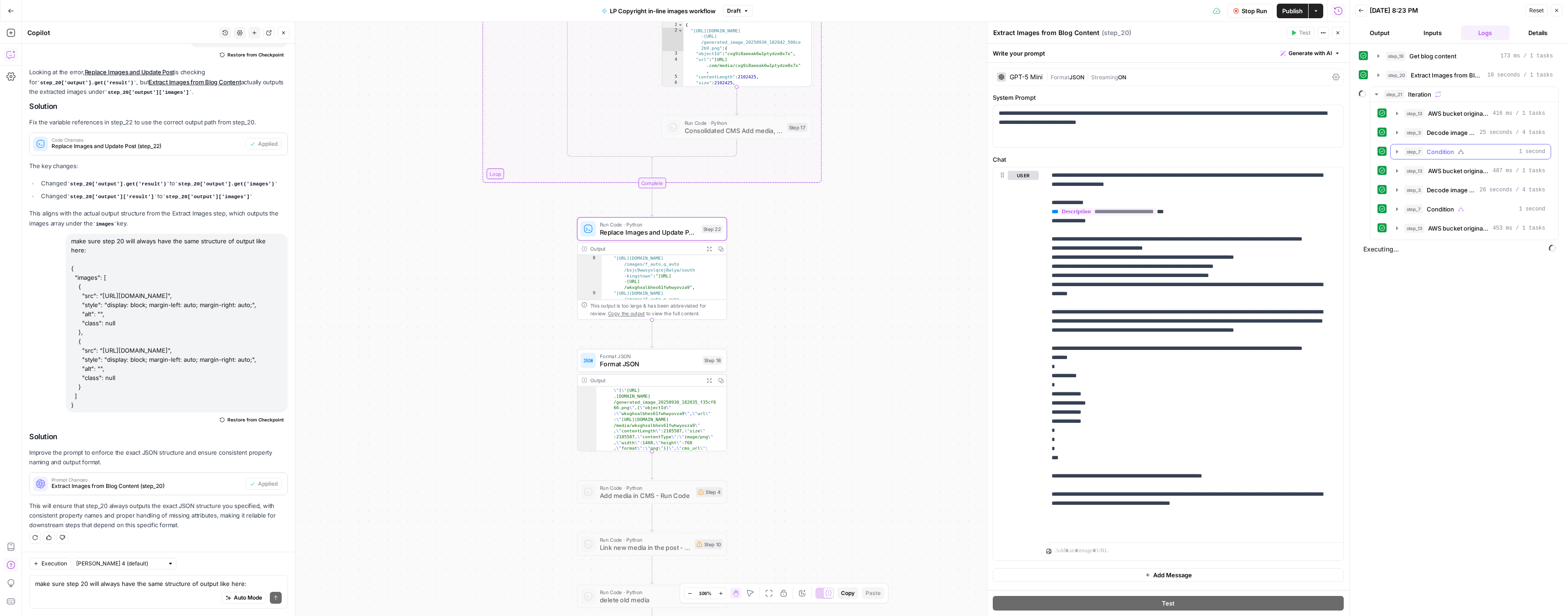
click at [1397, 153] on icon "button" at bounding box center [1397, 152] width 7 height 7
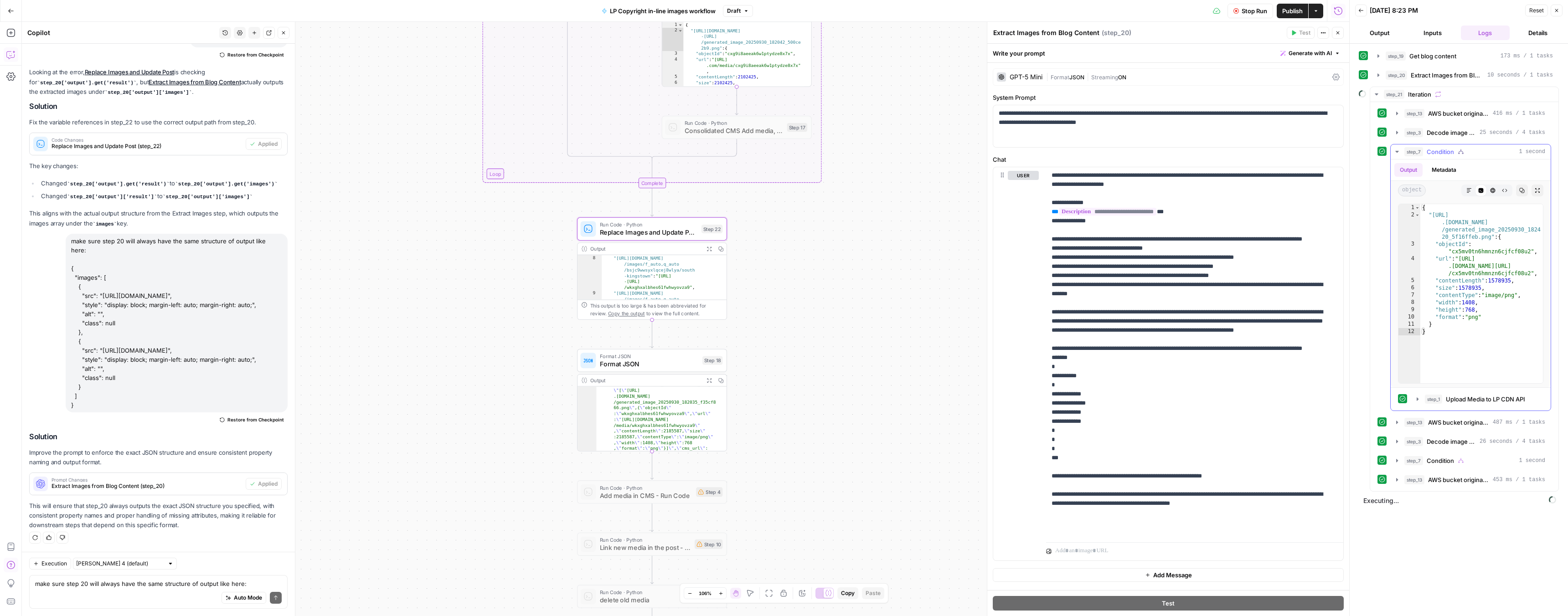
click at [1397, 153] on icon "button" at bounding box center [1397, 152] width 7 height 7
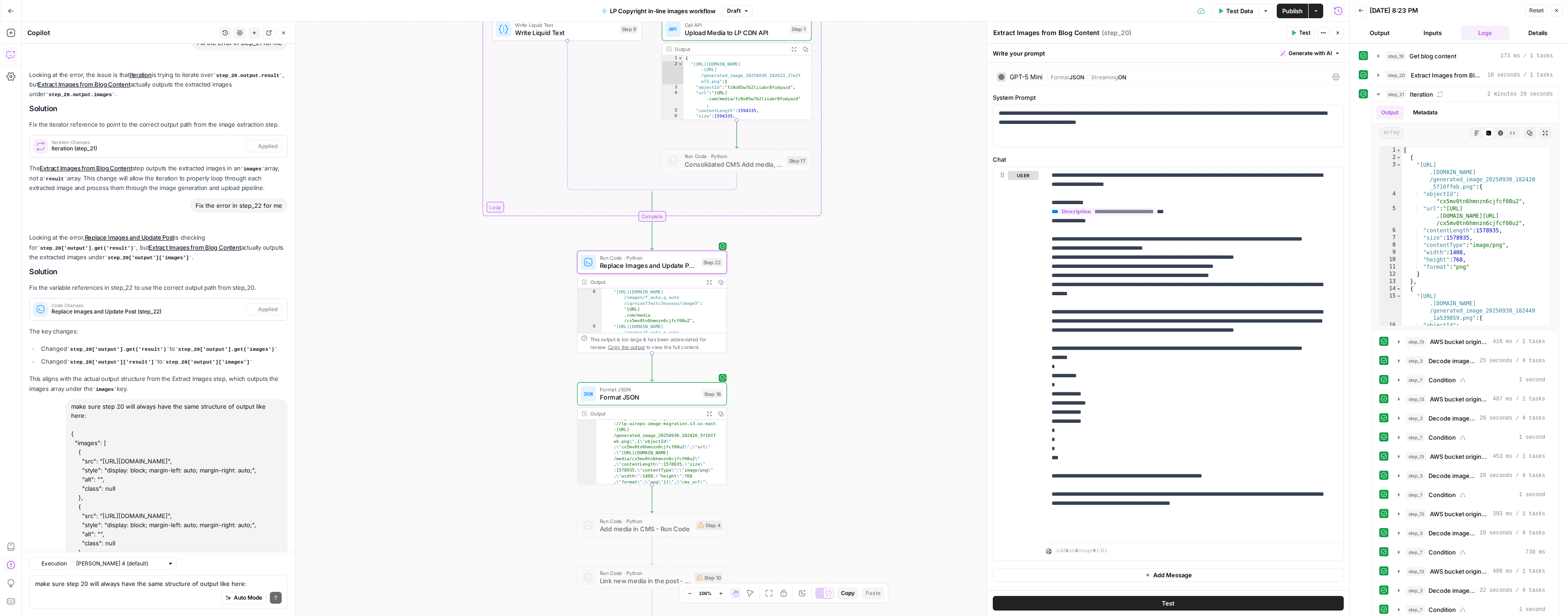
scroll to position [2903, 0]
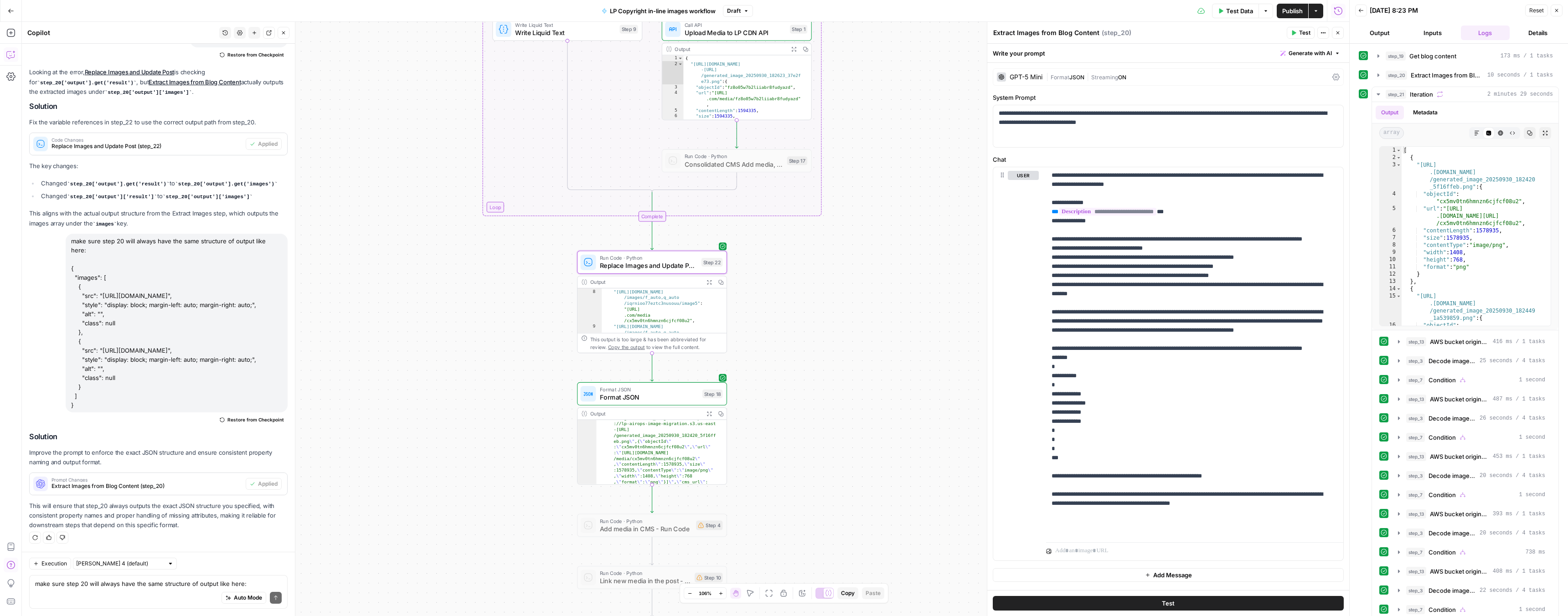
click at [709, 284] on icon "button" at bounding box center [709, 282] width 5 height 5
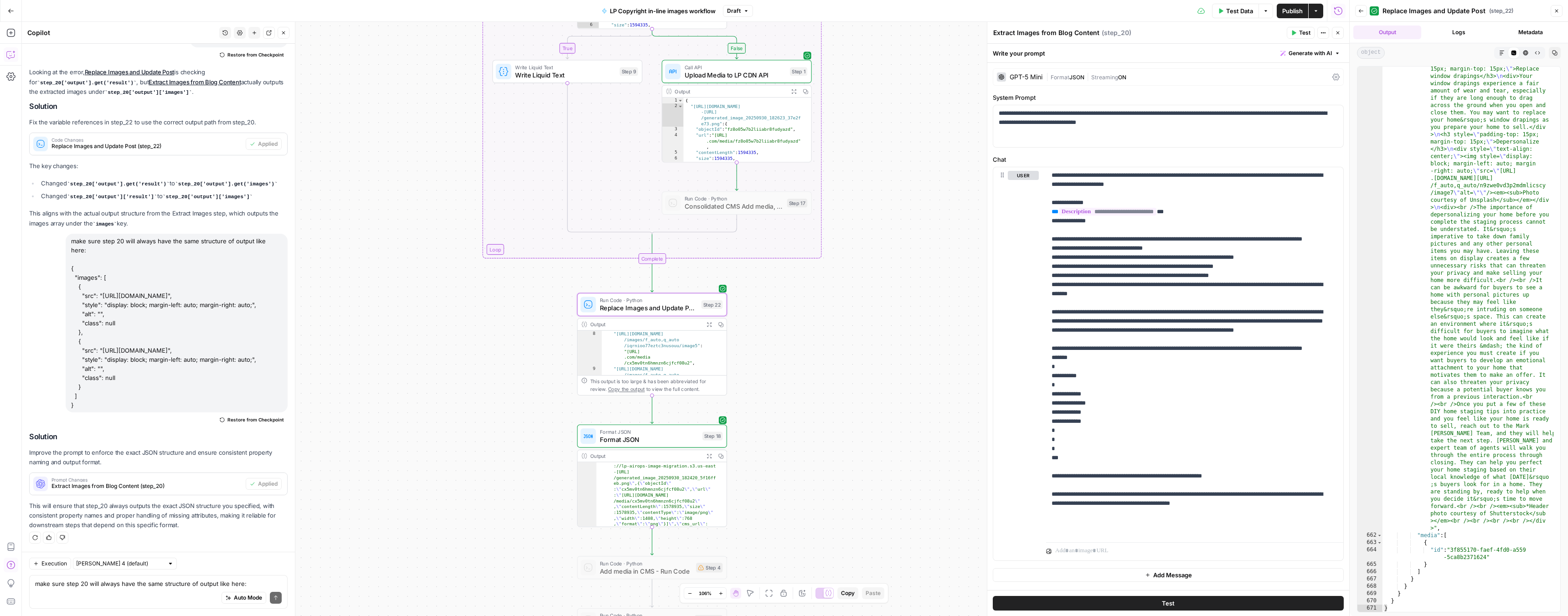
click at [648, 306] on span "Replace Images and Update Post" at bounding box center [648, 308] width 97 height 10
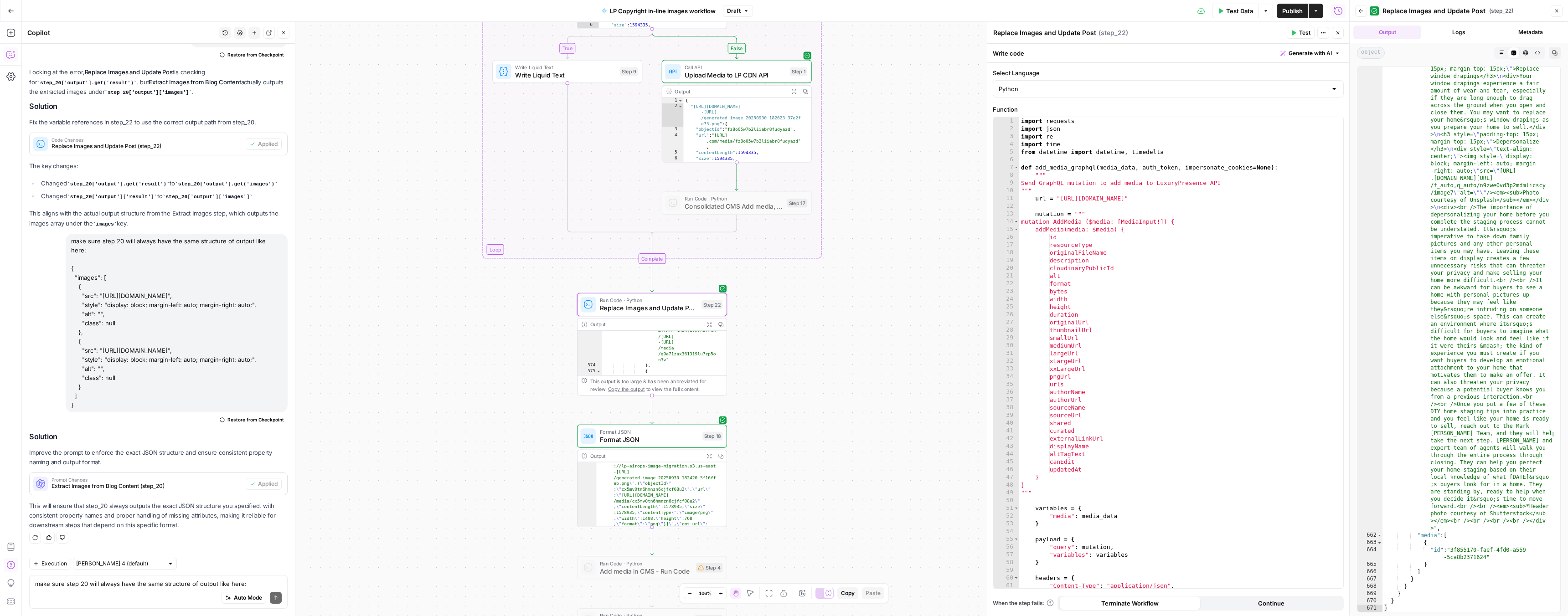
scroll to position [11067, 0]
click at [709, 326] on icon "button" at bounding box center [709, 324] width 5 height 5
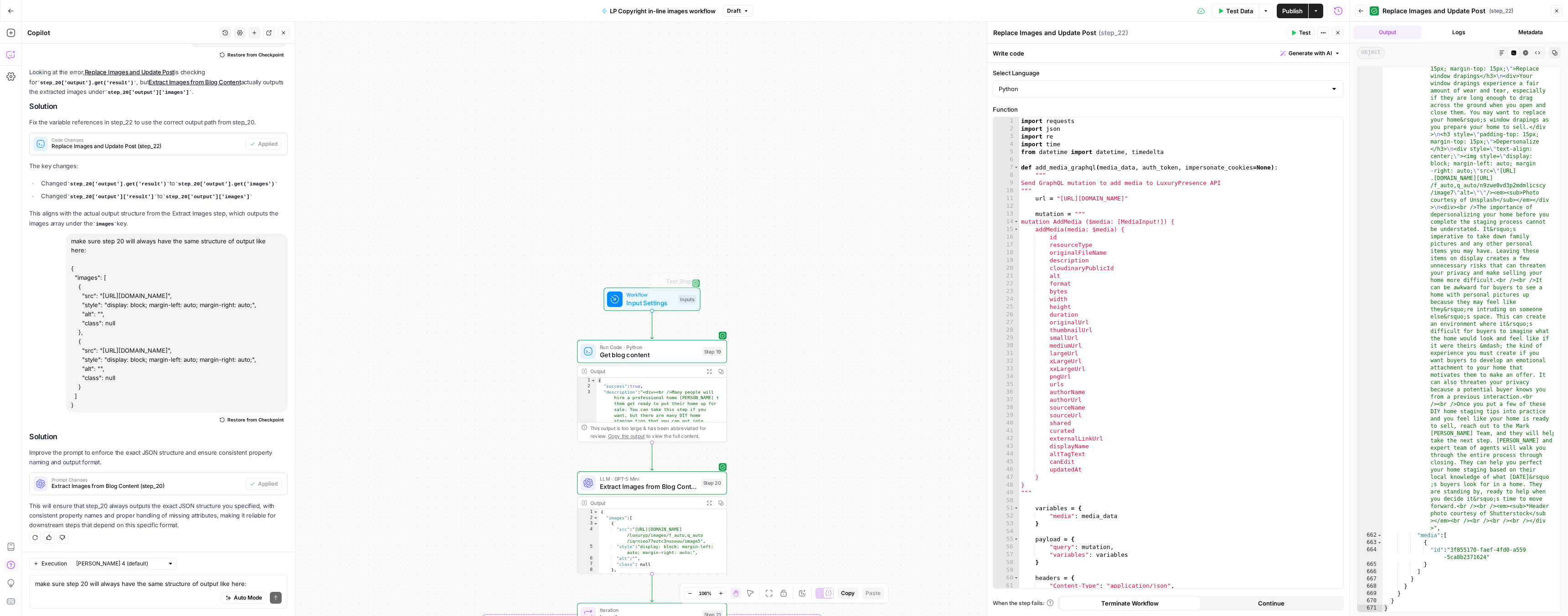
click at [647, 351] on span "Get blog content" at bounding box center [649, 355] width 99 height 10
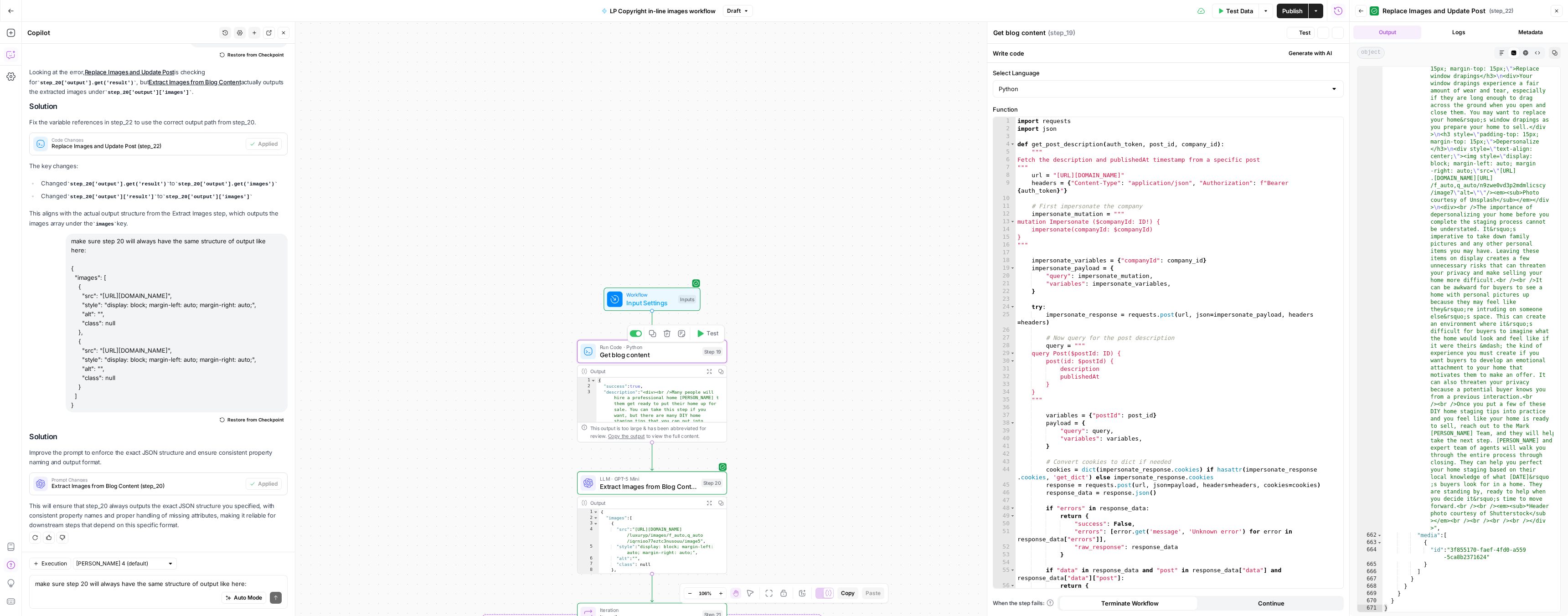
scroll to position [2903, 0]
click at [709, 372] on icon "button" at bounding box center [709, 371] width 4 height 4
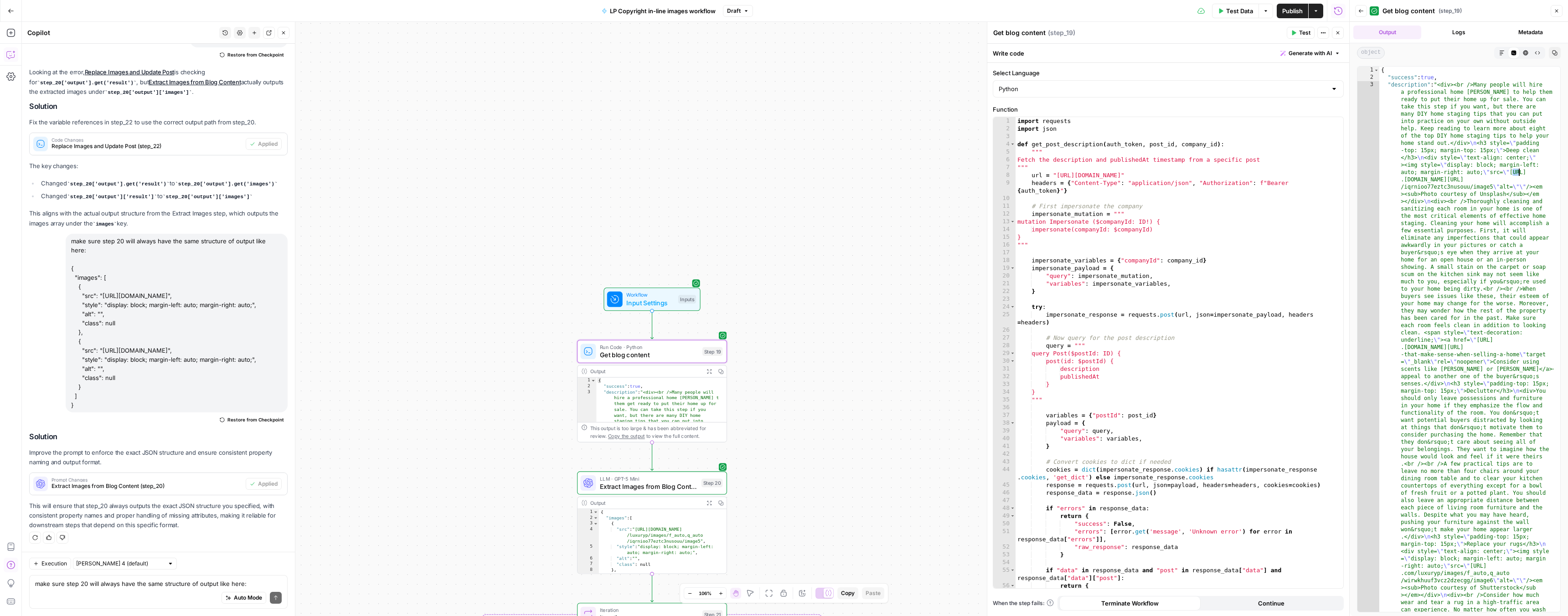
drag, startPoint x: 1513, startPoint y: 172, endPoint x: 1517, endPoint y: 173, distance: 4.1
drag, startPoint x: 1513, startPoint y: 170, endPoint x: 1496, endPoint y: 186, distance: 23.3
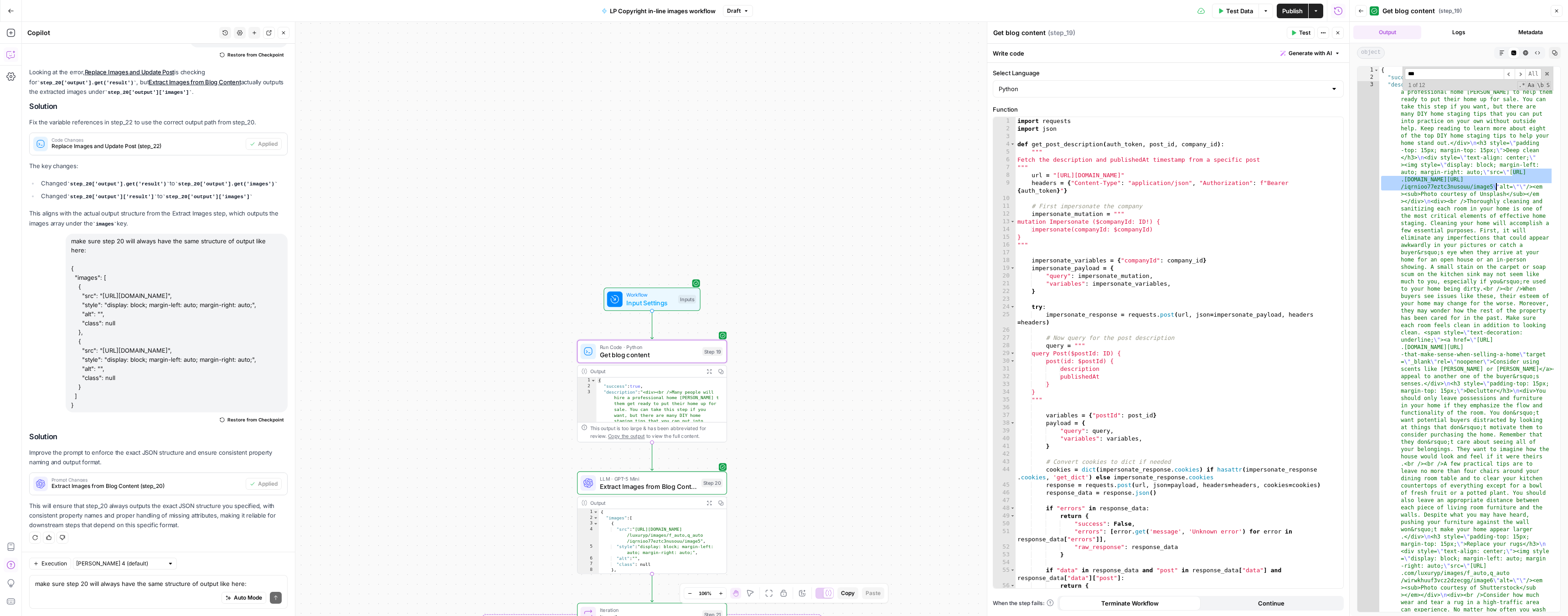
click at [1449, 32] on button "Logs" at bounding box center [1459, 32] width 68 height 13
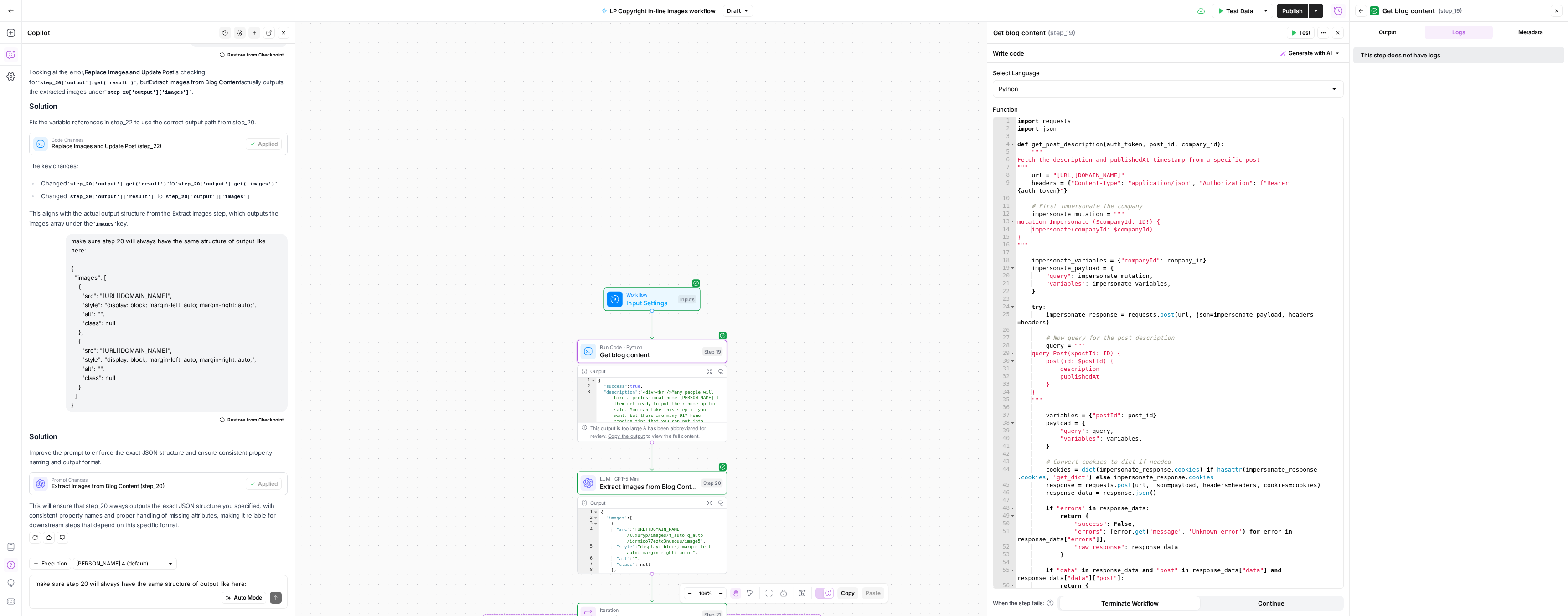
click at [1382, 34] on button "Output" at bounding box center [1387, 32] width 68 height 13
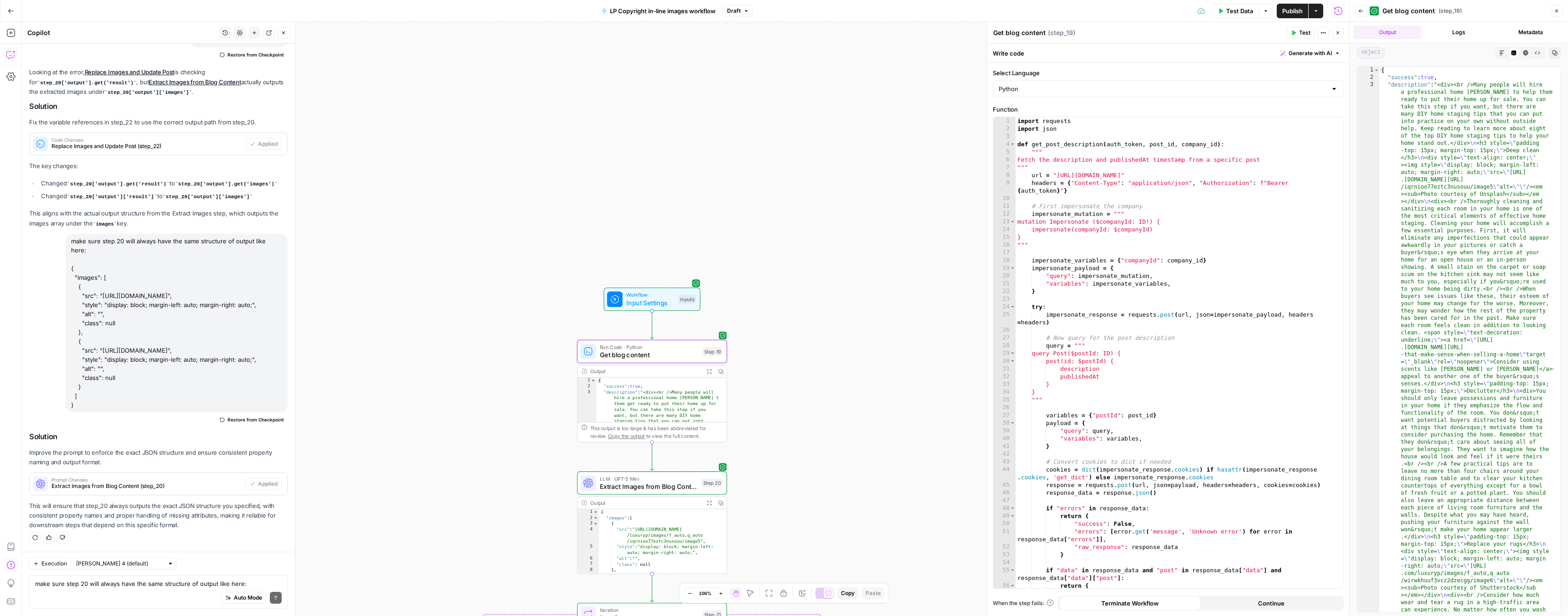
click at [1239, 7] on span "Test Data" at bounding box center [1239, 10] width 27 height 9
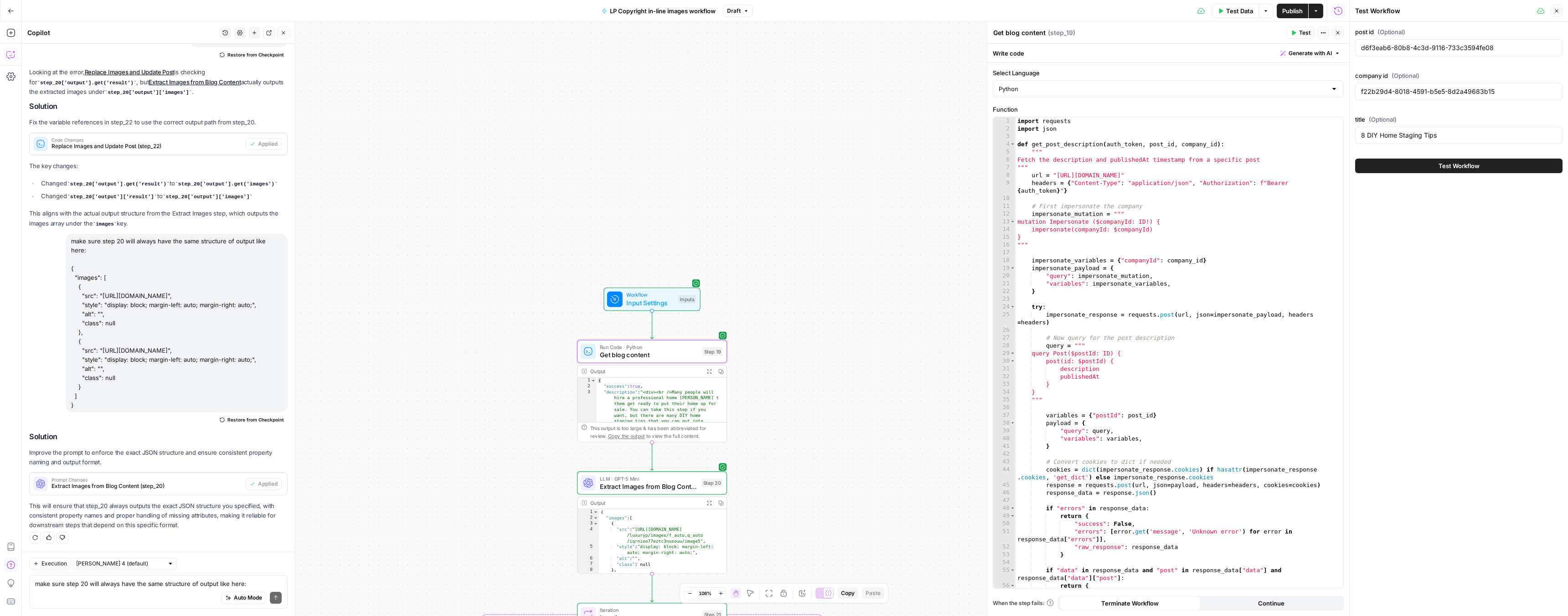
click at [1413, 54] on div "d6f3eab6-80b8-4c3d-9116-733c3594fe08" at bounding box center [1458, 47] width 208 height 17
click at [1416, 48] on input "d6f3eab6-80b8-4c3d-9116-733c3594fe08" at bounding box center [1458, 47] width 195 height 9
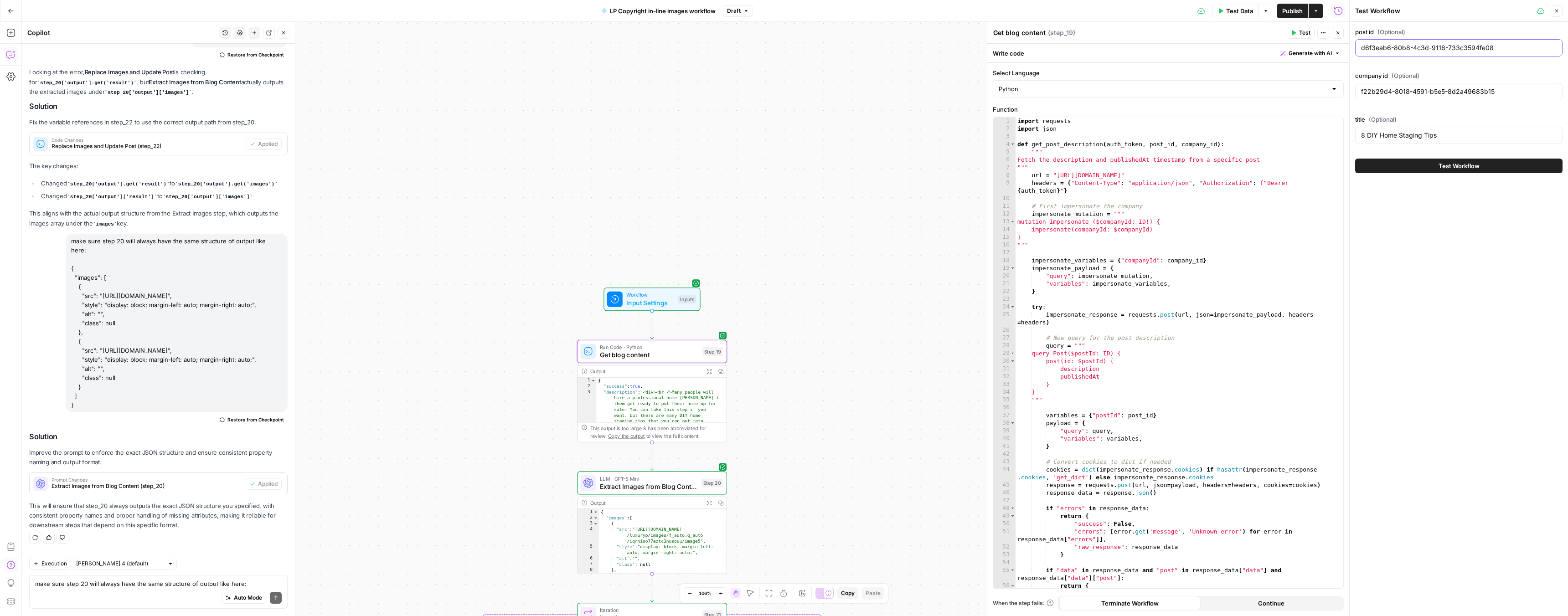
click at [1416, 48] on input "d6f3eab6-80b8-4c3d-9116-733c3594fe08" at bounding box center [1458, 47] width 195 height 9
paste input ""5adafbfa-c82d-4cc7-b9f1-bdf421e76fd4""
click at [1498, 46] on input ""5adafbfa-c82d-4cc7-b9f1-bdf421e76fd4"" at bounding box center [1458, 47] width 195 height 9
click at [1365, 48] on input ""5adafbfa-c82d-4cc7-b9f1-bdf421e76fd4" at bounding box center [1458, 47] width 195 height 9
type input "5adafbfa-c82d-4cc7-b9f1-bdf421e76fd4"
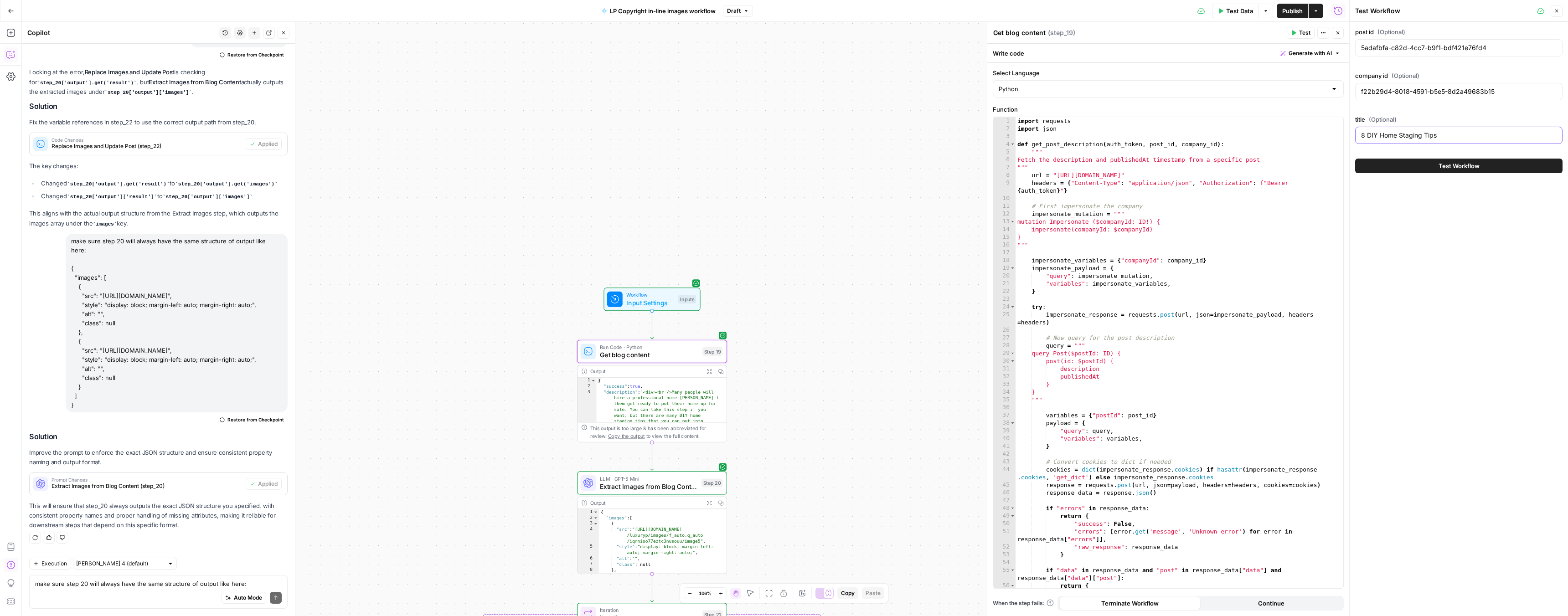
click at [1382, 133] on input "8 DIY Home Staging Tips" at bounding box center [1458, 135] width 195 height 9
click at [1382, 132] on input "8 DIY Home Staging Tips" at bounding box center [1458, 135] width 195 height 9
paste input "How to Buy a Luxury Home"
type input "How to Buy a Luxury Home"
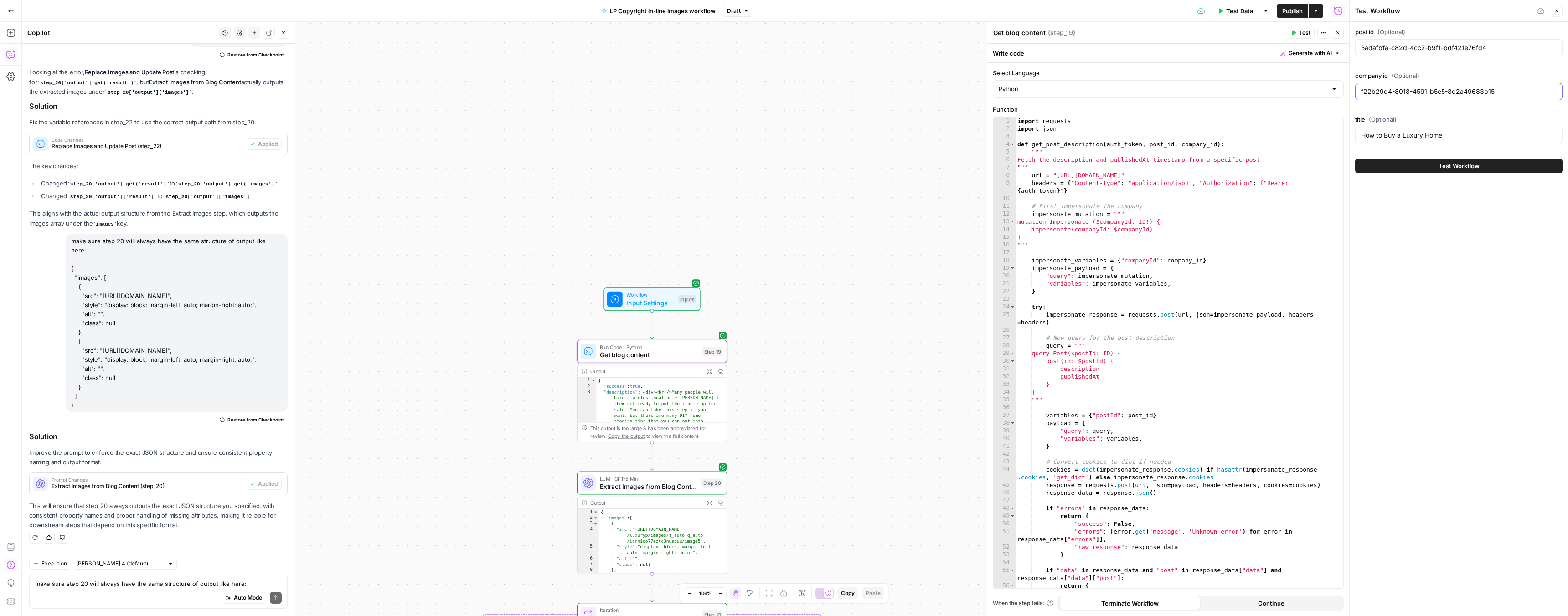
click at [1391, 90] on input "f22b29d4-8018-4591-b5e5-8d2a49683b15" at bounding box center [1458, 91] width 195 height 9
paste input ""f22b29d4-8018-4591-b5e5-8d2a49683b15""
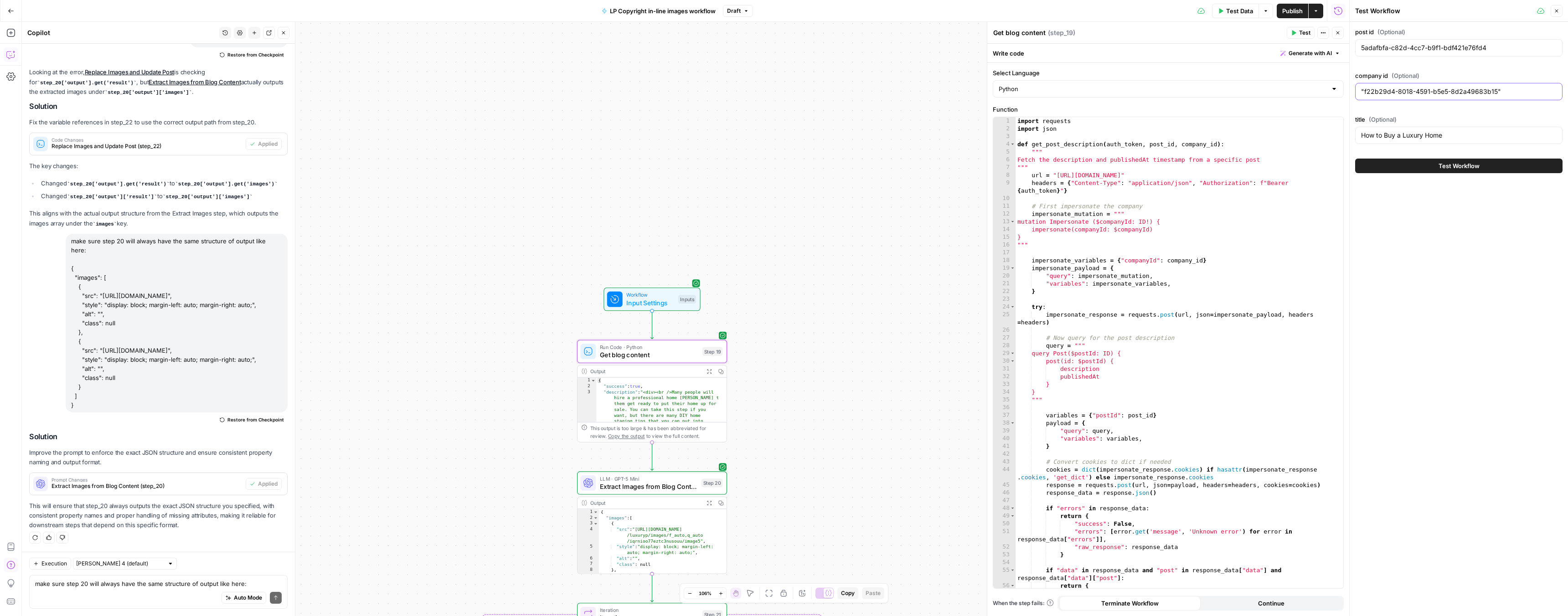
click at [1522, 94] on input ""f22b29d4-8018-4591-b5e5-8d2a49683b15"" at bounding box center [1458, 91] width 195 height 9
click at [1365, 92] on input ""f22b29d4-8018-4591-b5e5-8d2a49683b15" at bounding box center [1458, 91] width 195 height 9
type input "f22b29d4-8018-4591-b5e5-8d2a49683b15"
click at [1403, 161] on button "Test Workflow" at bounding box center [1458, 166] width 208 height 15
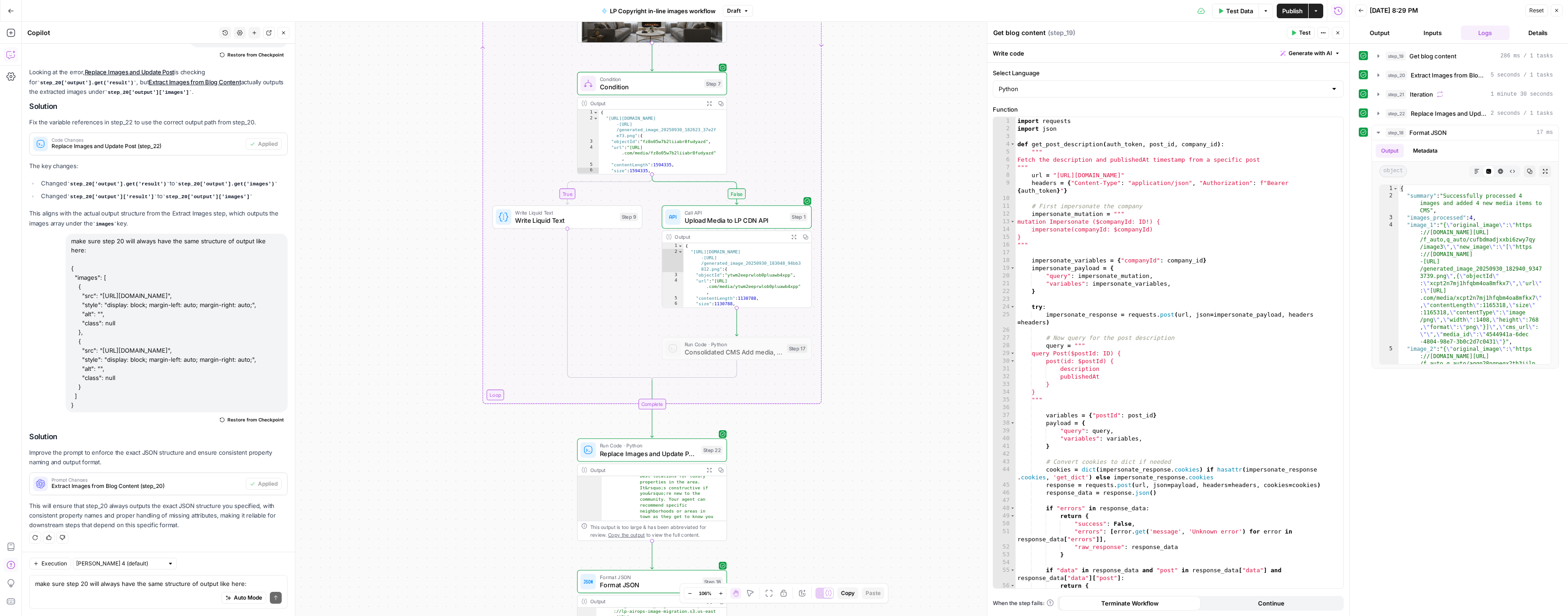
scroll to position [7055, 0]
click at [707, 471] on icon "button" at bounding box center [709, 469] width 4 height 4
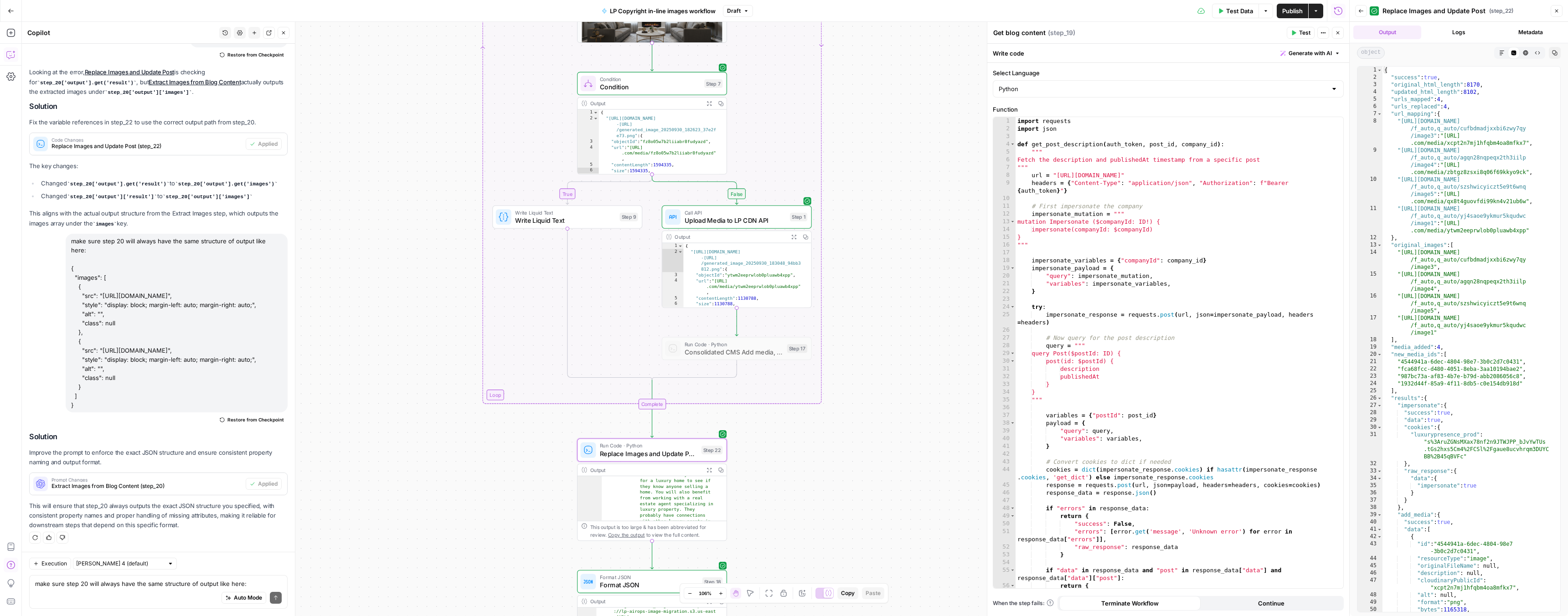
type textarea "**********"
click at [1411, 121] on div "{ "success" : true , "original_html_length" : 8170 , "updated_html_length" : 81…" at bounding box center [1468, 346] width 171 height 560
drag, startPoint x: 1400, startPoint y: 121, endPoint x: 1433, endPoint y: 134, distance: 35.5
click at [1433, 134] on div "{ "success" : true , "original_html_length" : 8170 , "updated_html_length" : 81…" at bounding box center [1468, 346] width 171 height 560
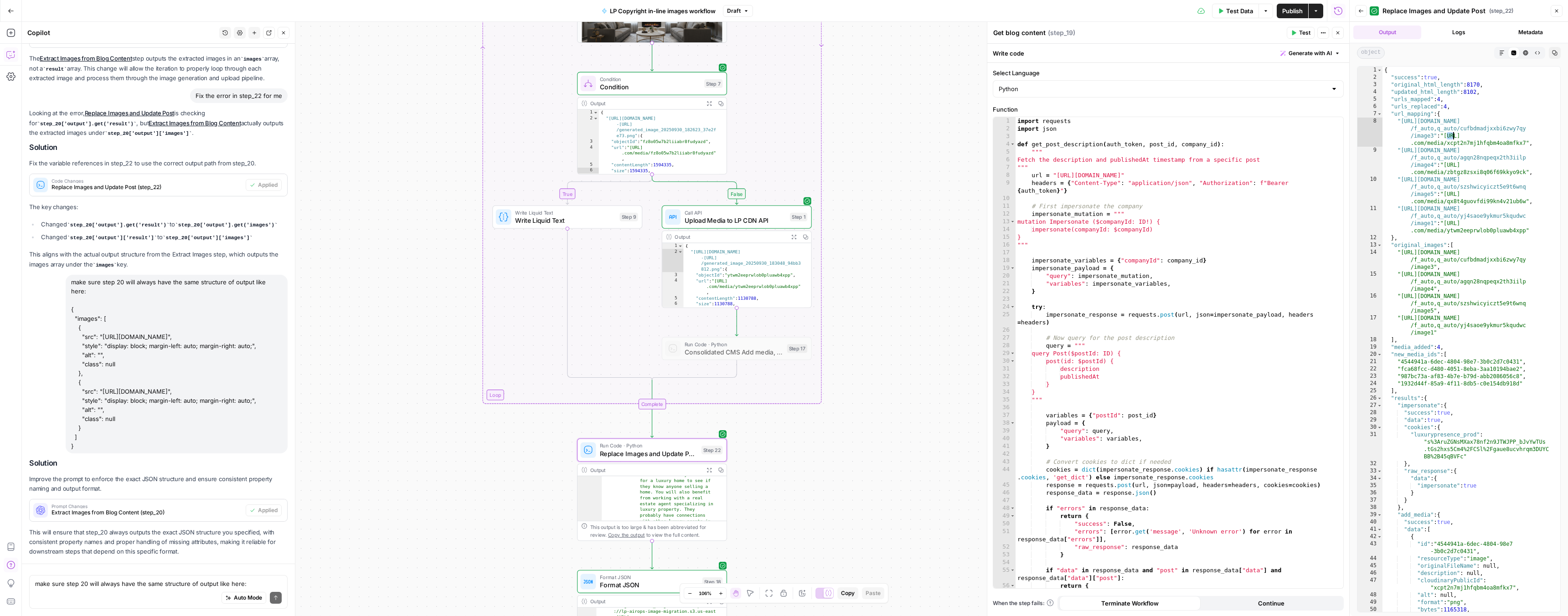
scroll to position [2687, 0]
drag, startPoint x: 1447, startPoint y: 135, endPoint x: 1525, endPoint y: 142, distance: 78.3
click at [1525, 142] on div "{ "success" : true , "original_html_length" : 8170 , "updated_html_length" : 81…" at bounding box center [1468, 346] width 171 height 560
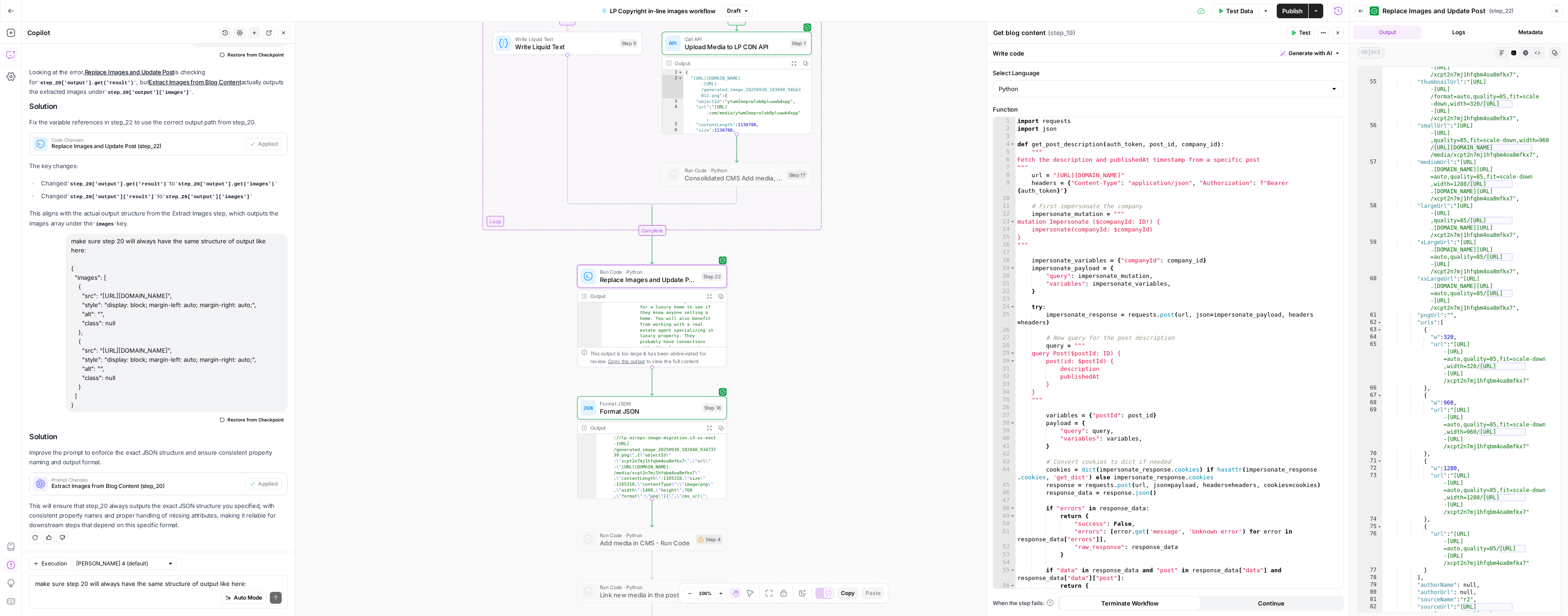
scroll to position [0, 0]
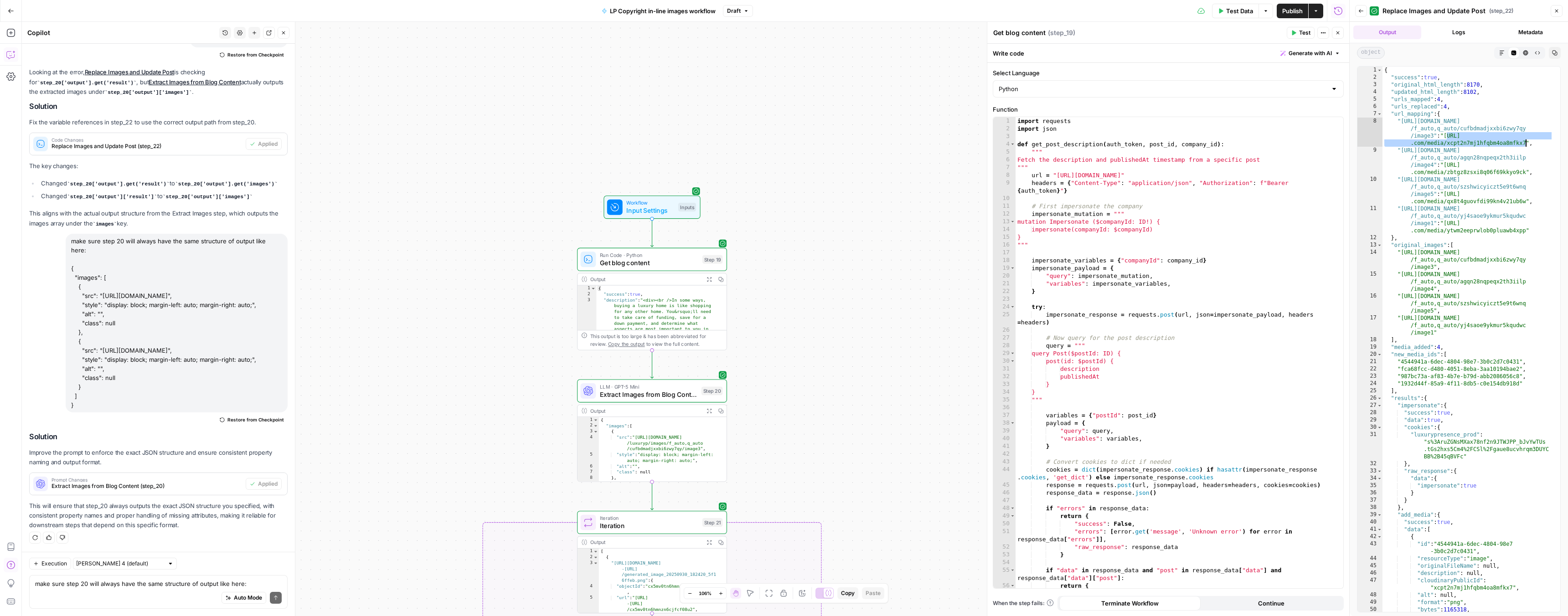
click at [1360, 10] on icon "button" at bounding box center [1361, 10] width 5 height 5
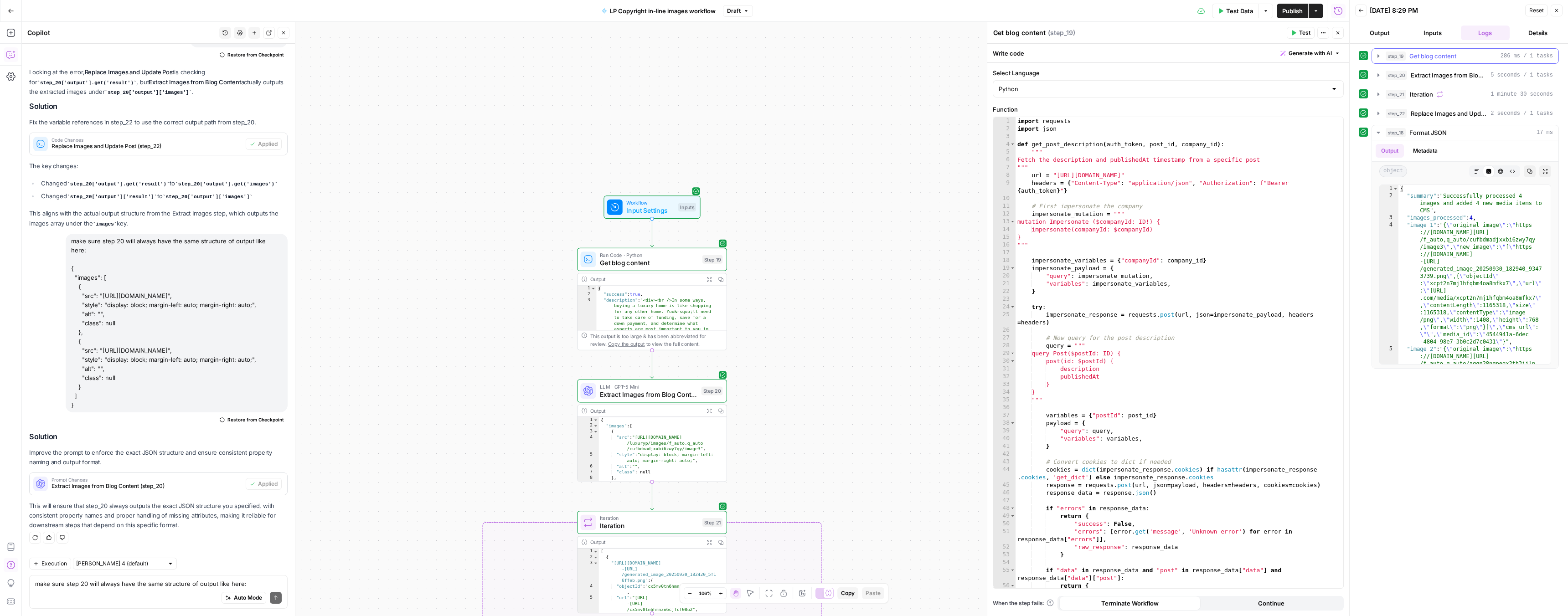
click at [1407, 55] on div "step_19 Get blog content 286 ms / 1 tasks" at bounding box center [1469, 56] width 167 height 9
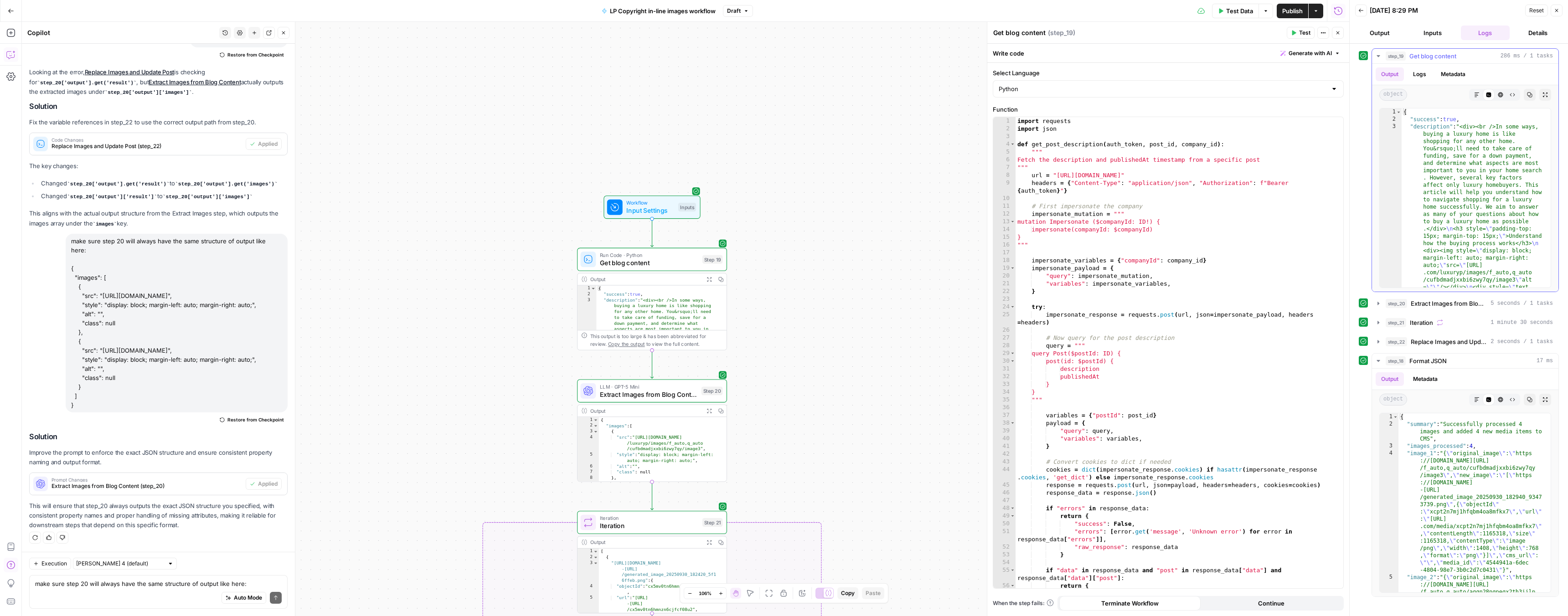
click at [1542, 96] on icon "button" at bounding box center [1545, 94] width 5 height 5
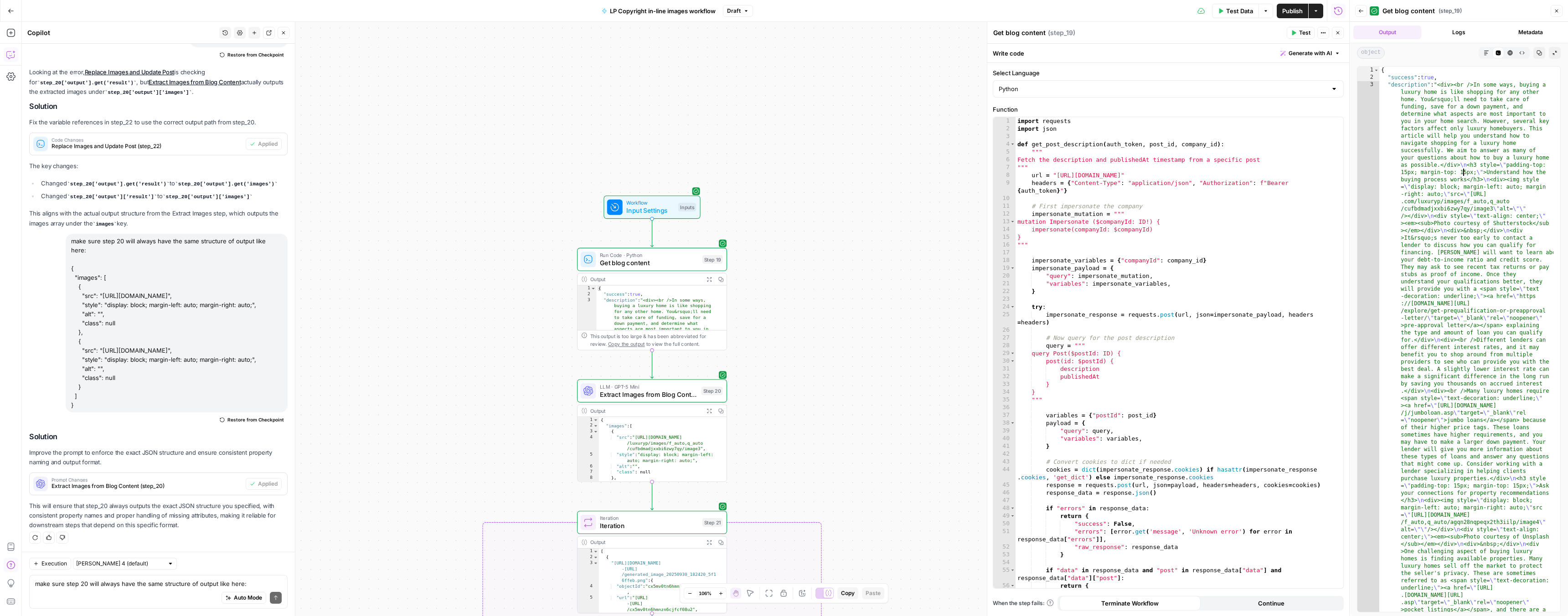
type input "***"
drag, startPoint x: 1474, startPoint y: 194, endPoint x: 1495, endPoint y: 209, distance: 25.8
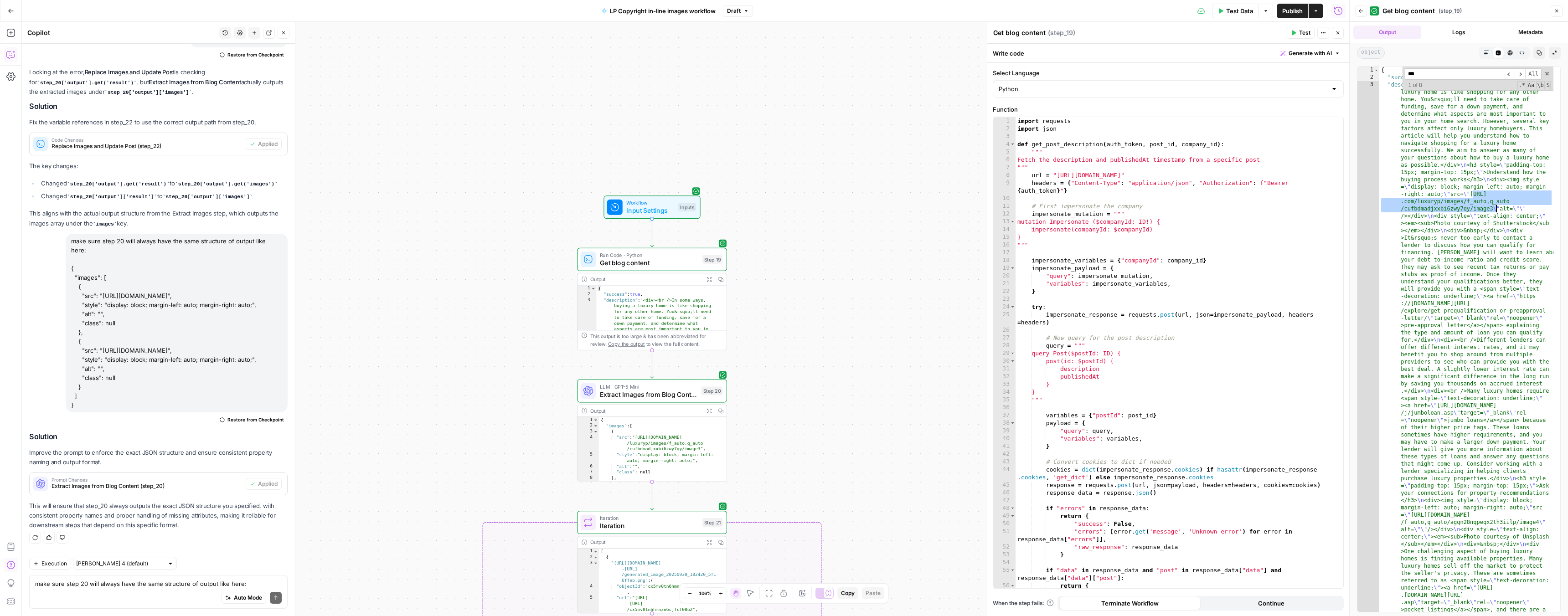
click at [1233, 10] on span "Test Data" at bounding box center [1239, 10] width 27 height 9
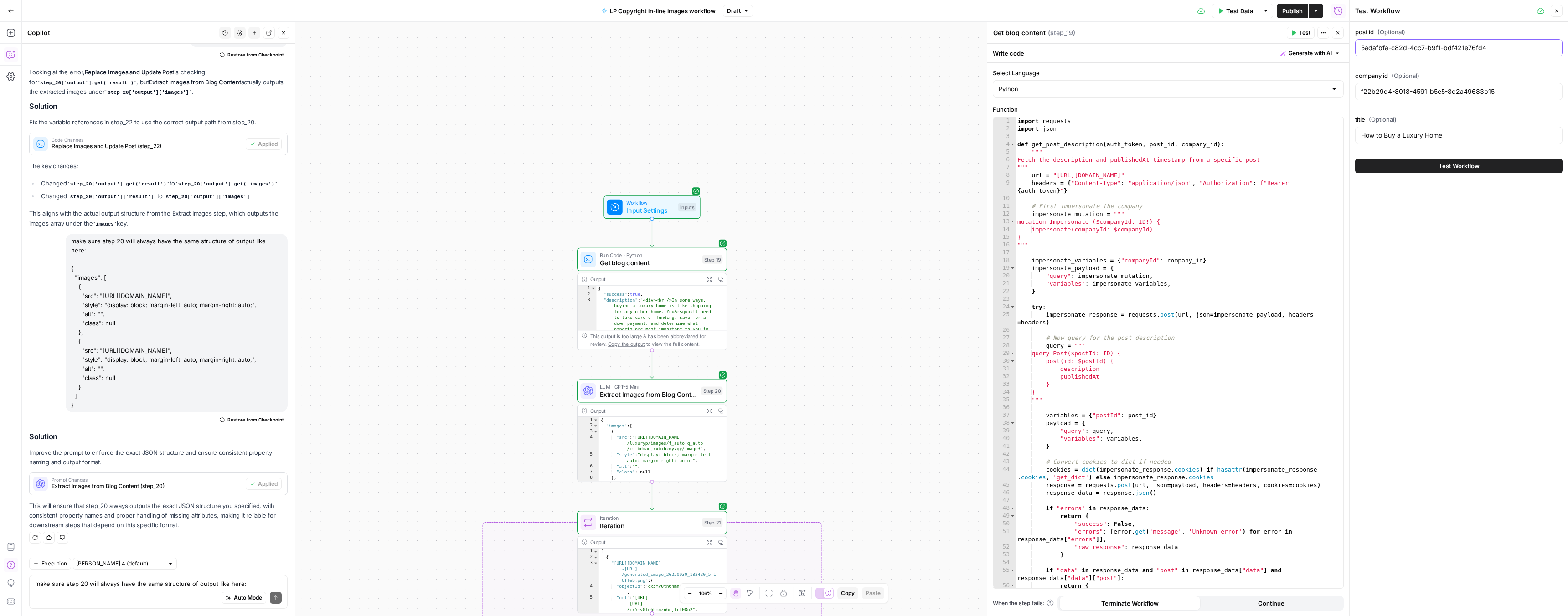
click at [1419, 45] on input "5adafbfa-c82d-4cc7-b9f1-bdf421e76fd4" at bounding box center [1458, 47] width 195 height 9
paste input ""6bb07a6f-d8ad-4cc5-99a9-5b281b6816ed""
type input ""6bb07a6f-d8ad-4cc5-99a9-5b281b6816ed""
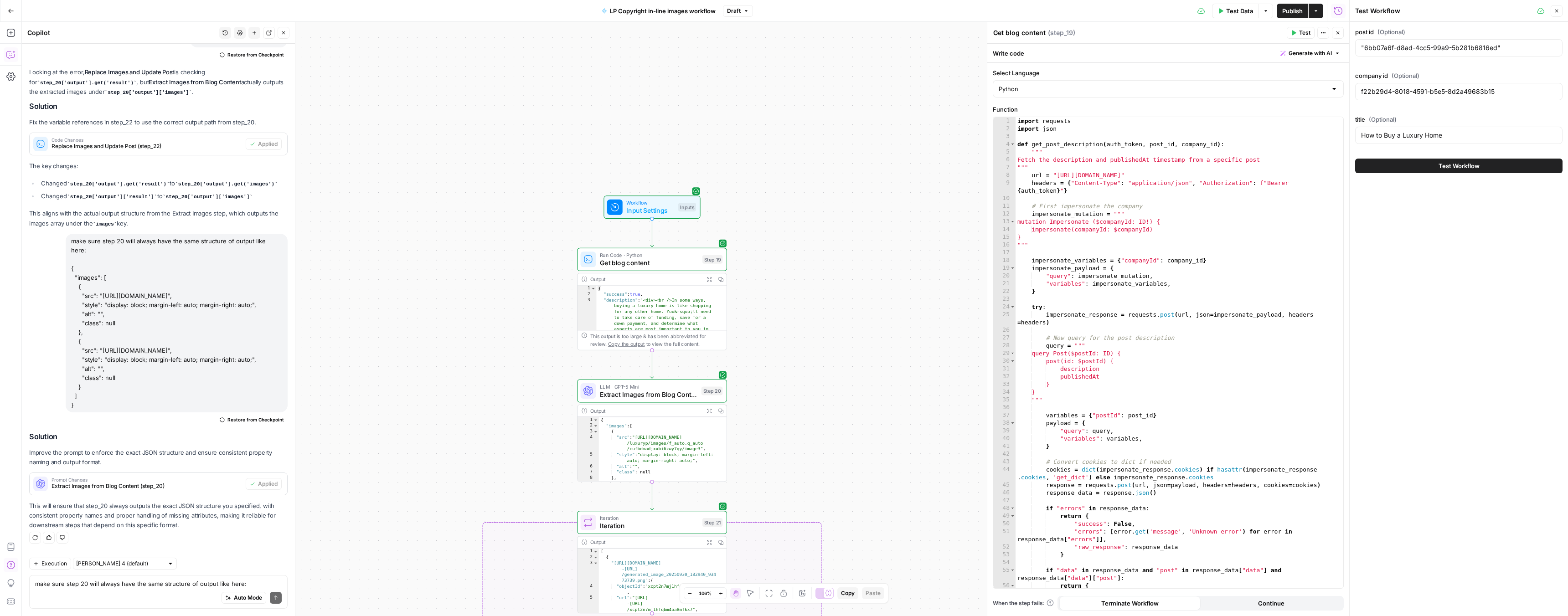
click at [1389, 130] on div "How to Buy a Luxury Home" at bounding box center [1458, 135] width 208 height 17
click at [1388, 133] on input "How to Buy a Luxury Home" at bounding box center [1458, 135] width 195 height 9
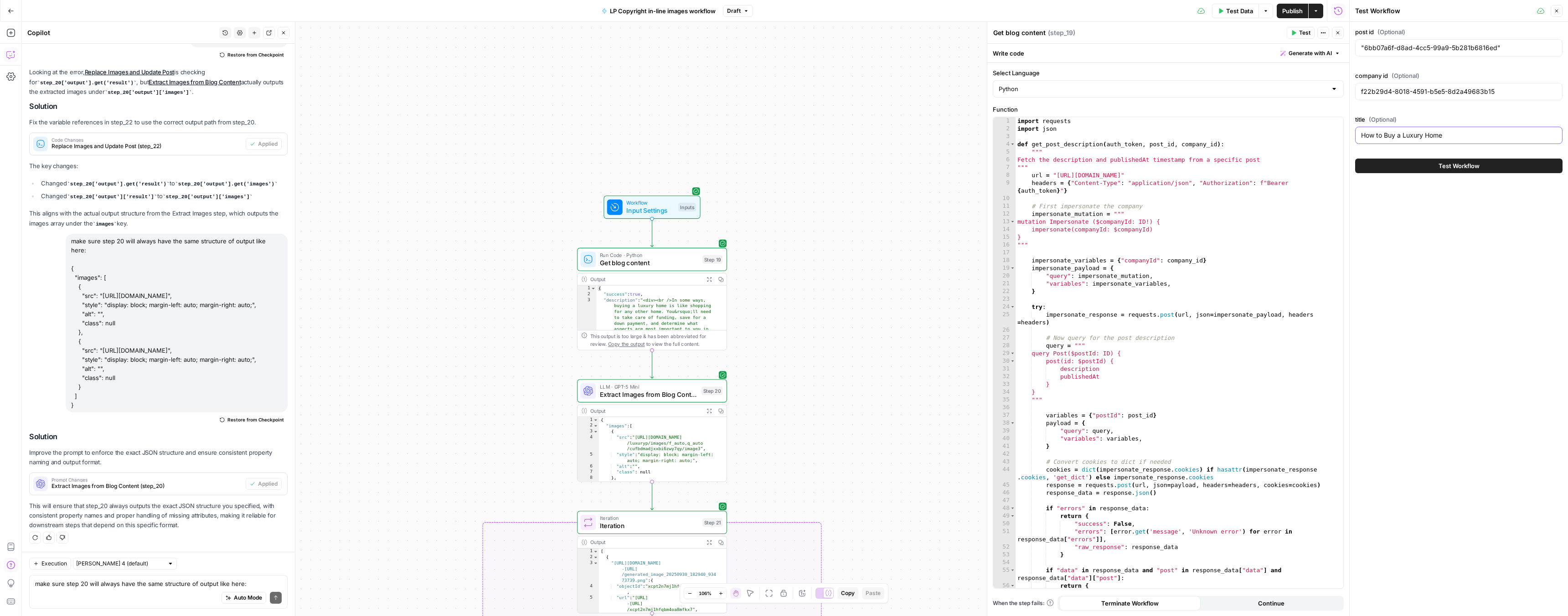
click at [1388, 133] on input "How to Buy a Luxury Home" at bounding box center [1458, 135] width 195 height 9
paste input "RENOVATIONS: HOW TO BUDGET FOR OUTDOOR LANDSCAPING"
type input "RENOVATIONS: HOW TO BUDGET FOR OUTDOOR LANDSCAPING"
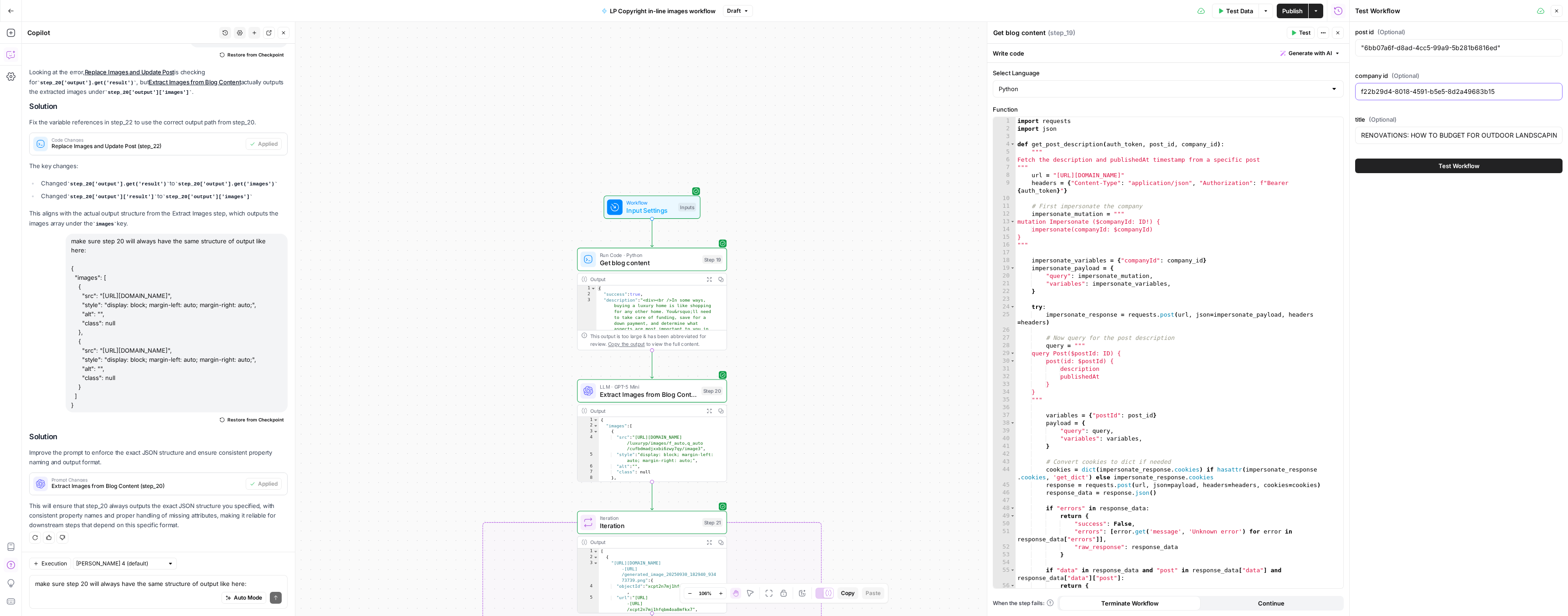
click at [1395, 94] on input "f22b29d4-8018-4591-b5e5-8d2a49683b15" at bounding box center [1458, 91] width 195 height 9
paste input ""f22b29d4-8018-4591-b5e5-8d2a49683b15""
click at [1510, 91] on input ""f22b29d4-8018-4591-b5e5-8d2a49683b15"" at bounding box center [1458, 91] width 195 height 9
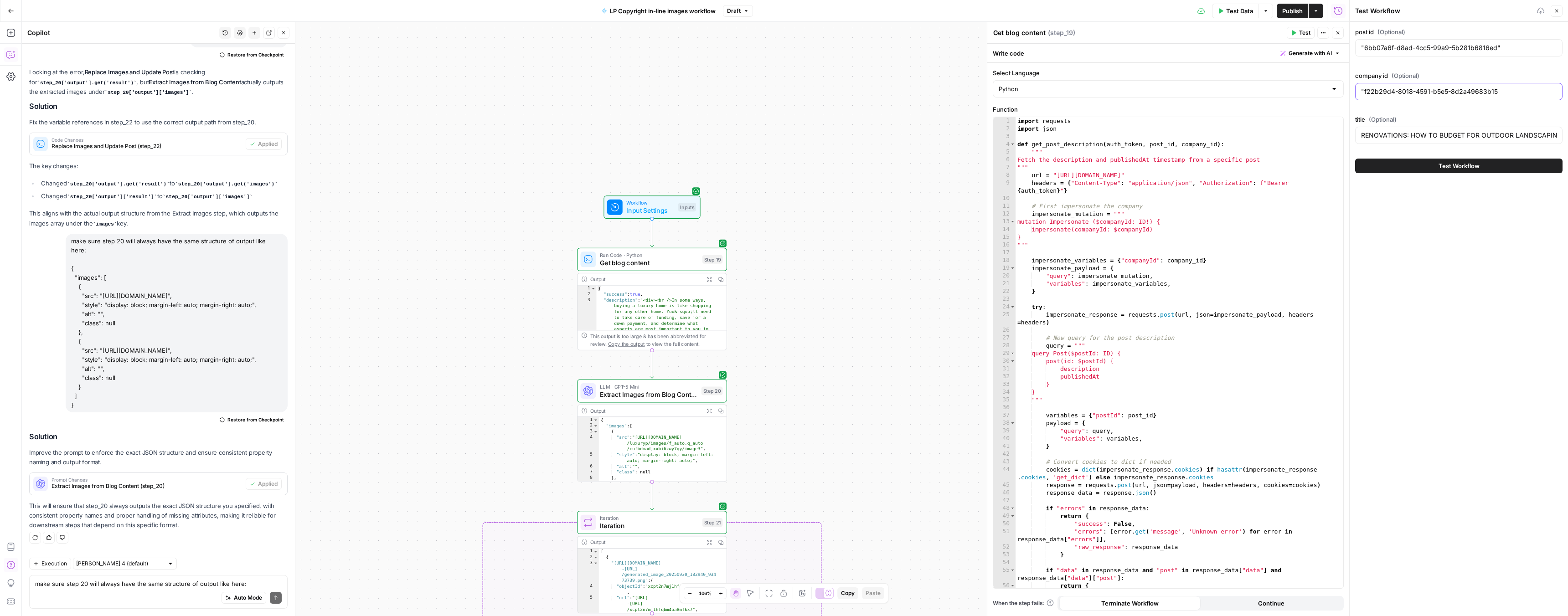
click at [1364, 92] on input ""f22b29d4-8018-4591-b5e5-8d2a49683b15" at bounding box center [1458, 91] width 195 height 9
type input "f22b29d4-8018-4591-b5e5-8d2a49683b15"
click at [1514, 46] on input ""6bb07a6f-d8ad-4cc5-99a9-5b281b6816ed"" at bounding box center [1458, 47] width 195 height 9
click at [1366, 46] on input ""6bb07a6f-d8ad-4cc5-99a9-5b281b6816ed" at bounding box center [1458, 47] width 195 height 9
type input "6bb07a6f-d8ad-4cc5-99a9-5b281b6816ed"
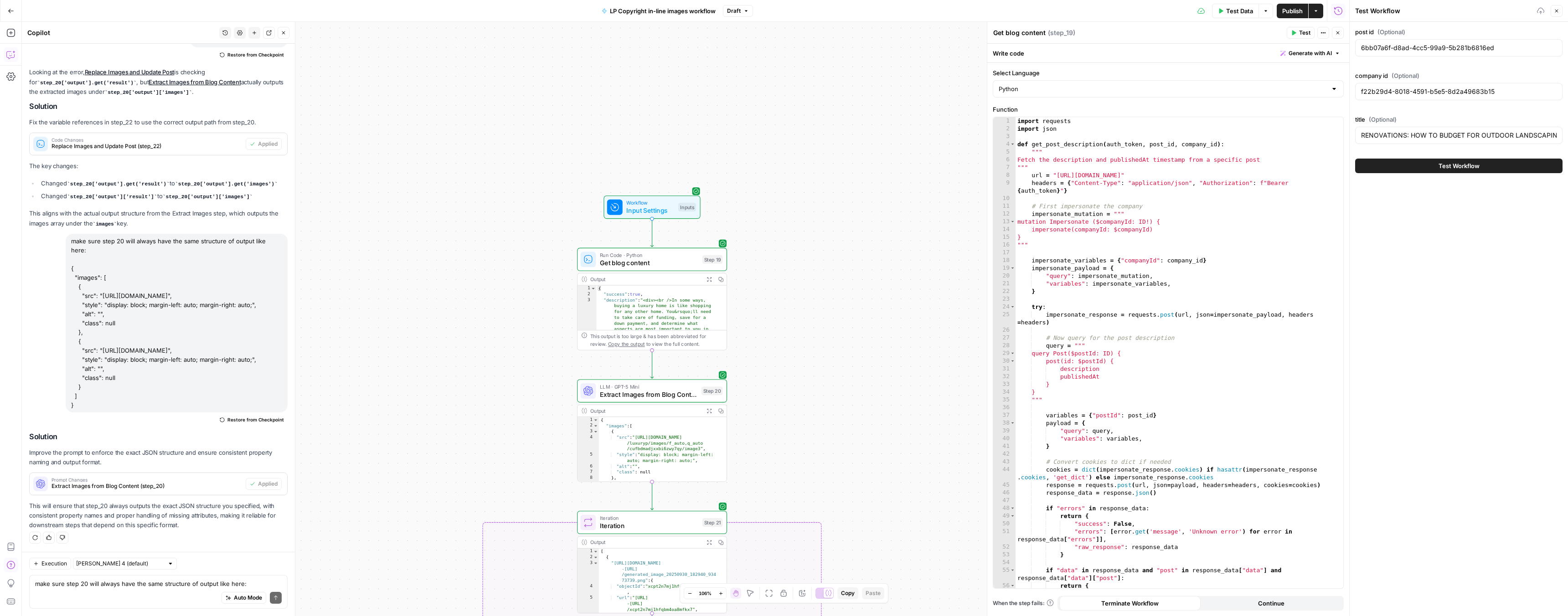
click at [1416, 164] on button "Test Workflow" at bounding box center [1458, 166] width 208 height 15
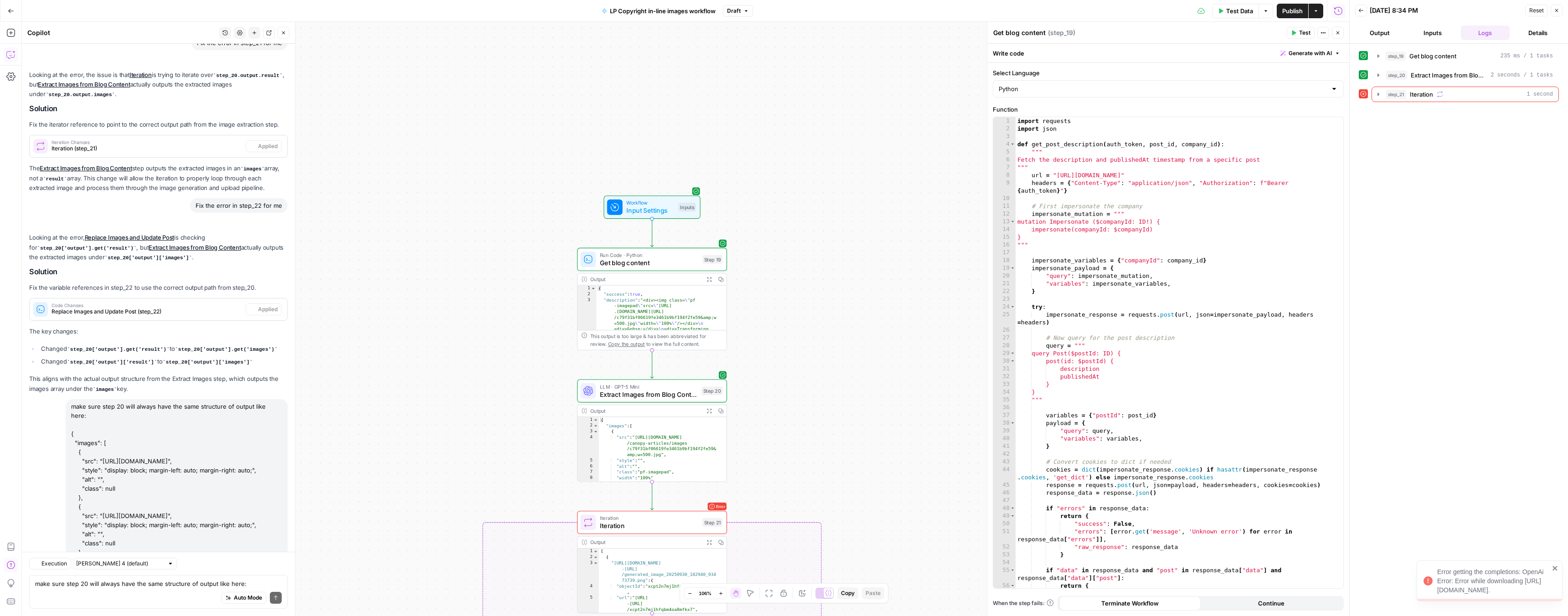
scroll to position [2903, 0]
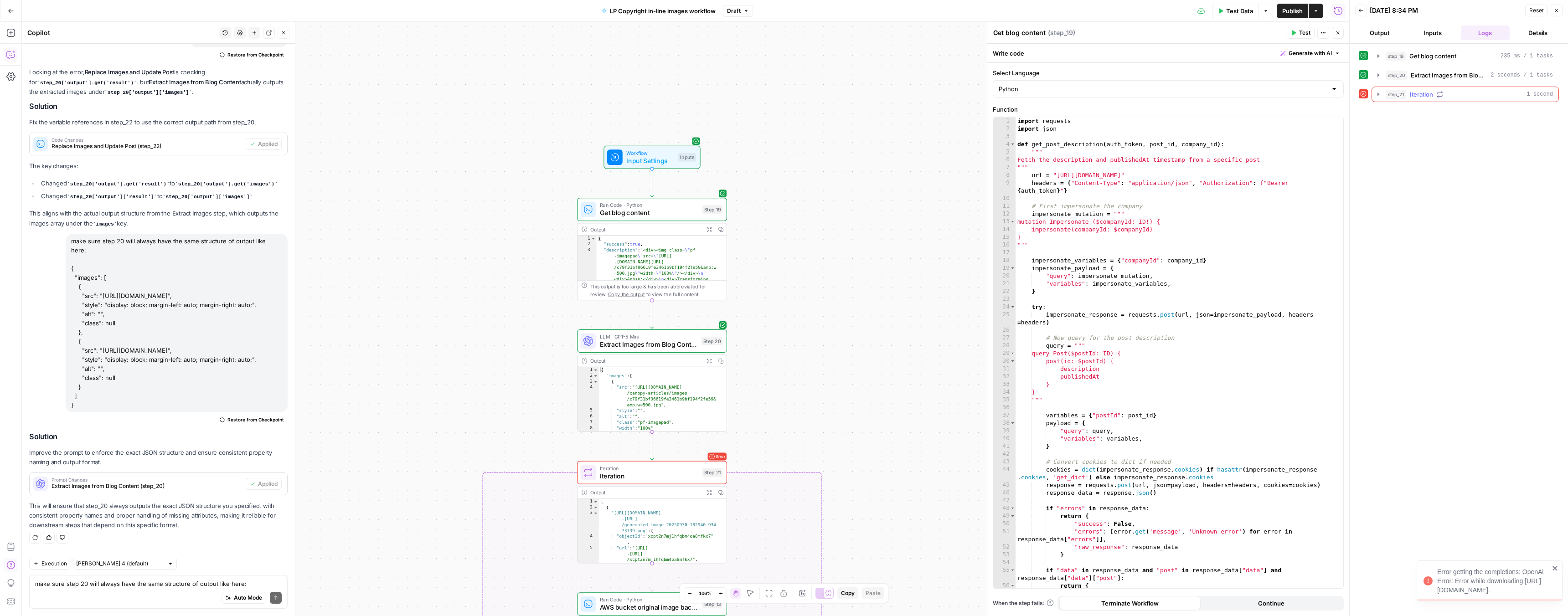
click at [1377, 94] on icon "button" at bounding box center [1378, 94] width 7 height 7
click at [1407, 134] on span "step_3" at bounding box center [1415, 132] width 19 height 9
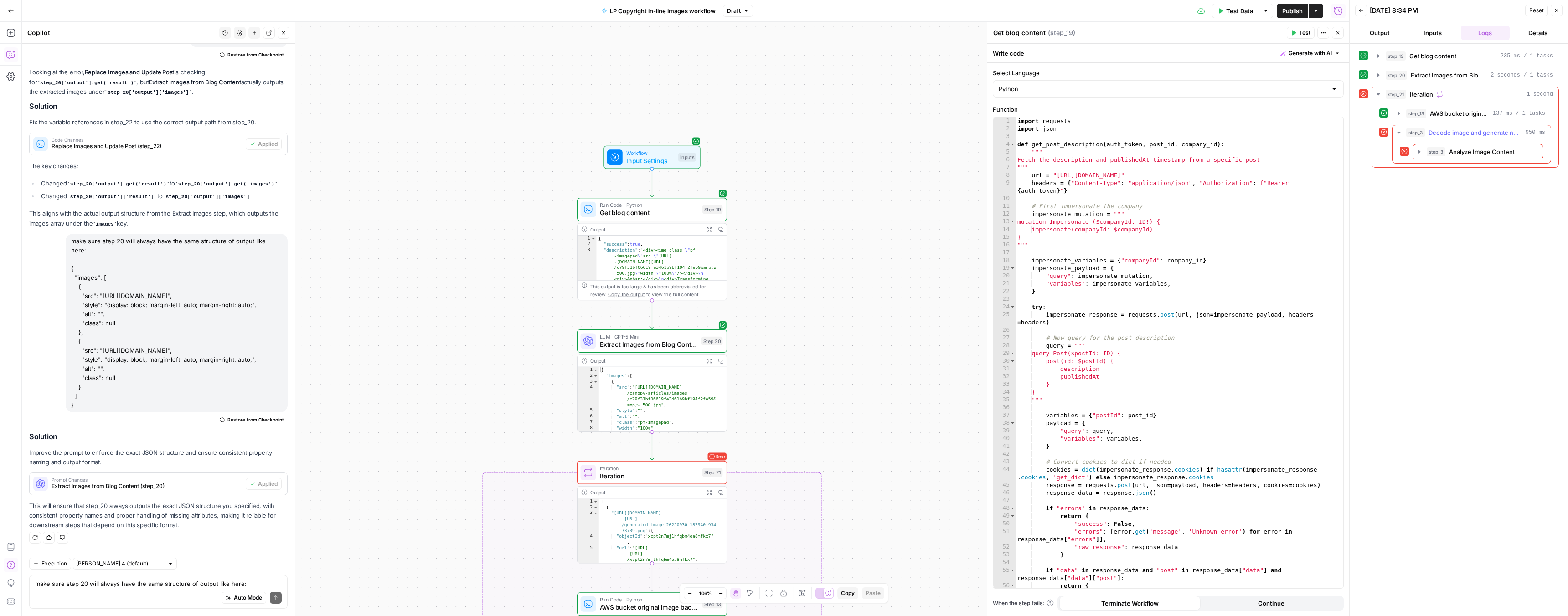
click at [1422, 148] on icon "button" at bounding box center [1419, 152] width 7 height 7
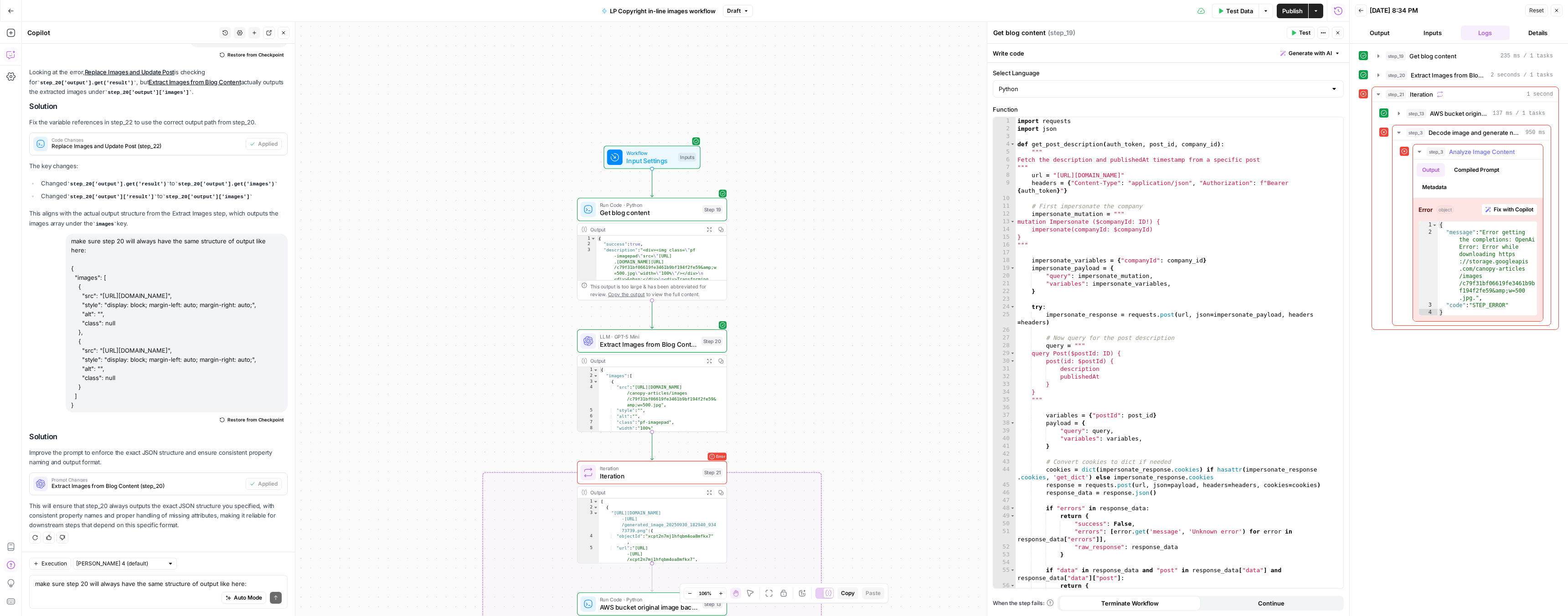
type textarea "**********"
drag, startPoint x: 1475, startPoint y: 298, endPoint x: 1499, endPoint y: 256, distance: 48.4
click at [1499, 256] on div "{ "message" : "Error getting the completions: OpenAi Error: Error while downloa…" at bounding box center [1487, 276] width 99 height 110
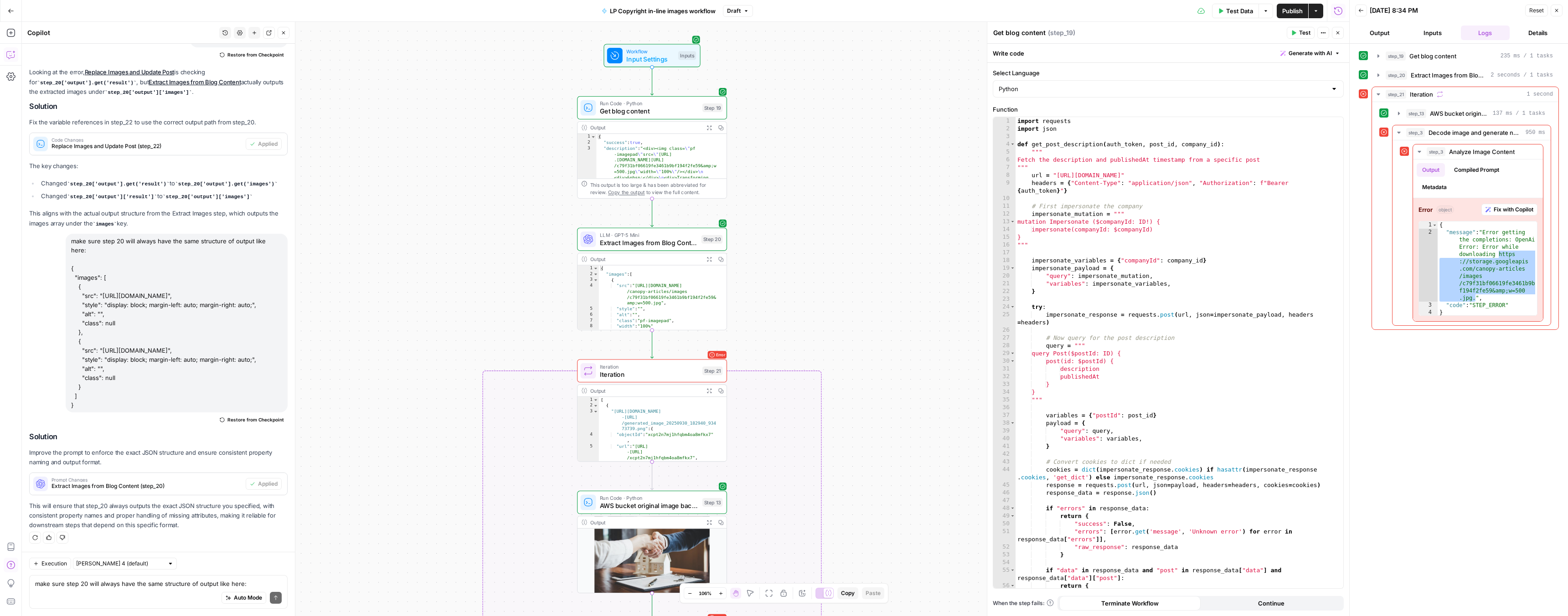
click at [1239, 13] on span "Test Data" at bounding box center [1239, 10] width 27 height 9
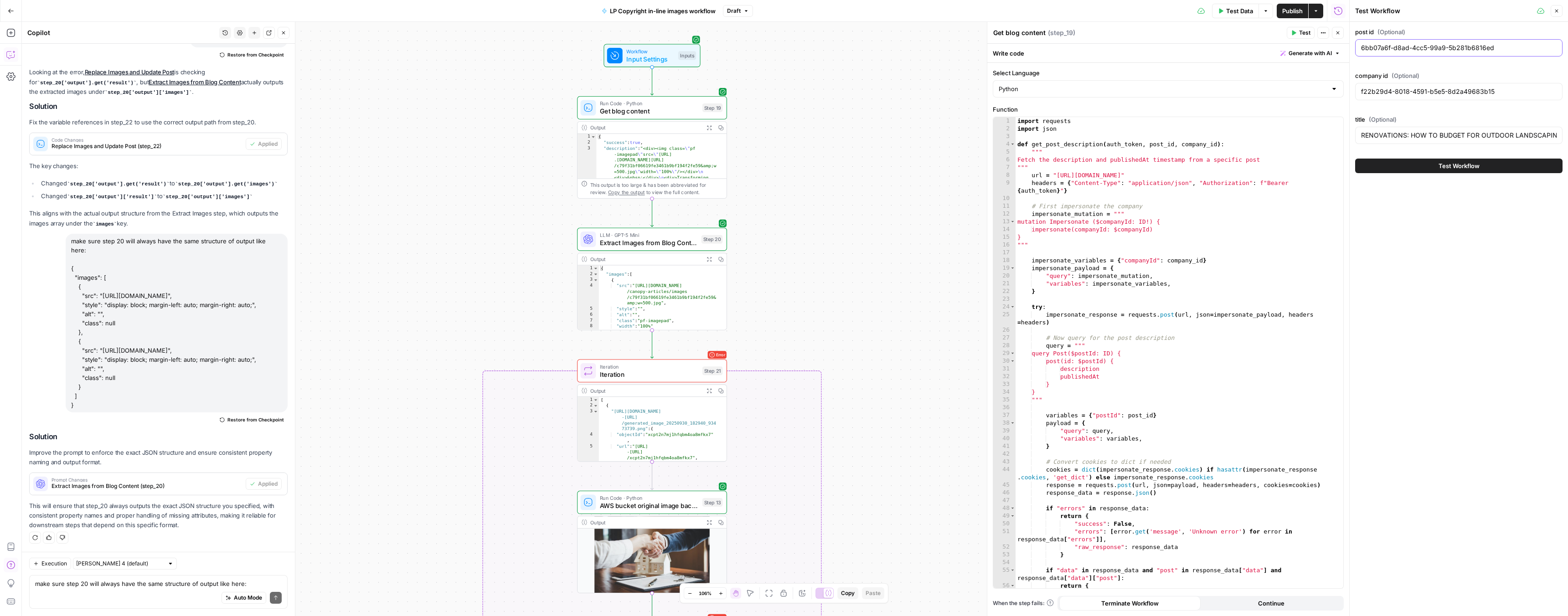
click at [1395, 46] on input "6bb07a6f-d8ad-4cc5-99a9-5b281b6816ed" at bounding box center [1458, 47] width 195 height 9
paste input ""8f58162c-efcf-4c7b-ac54-4ecf5569f924""
click at [1365, 48] on input ""8f58162c-efcf-4c7b-ac54-4ecf5569f924"" at bounding box center [1458, 47] width 195 height 9
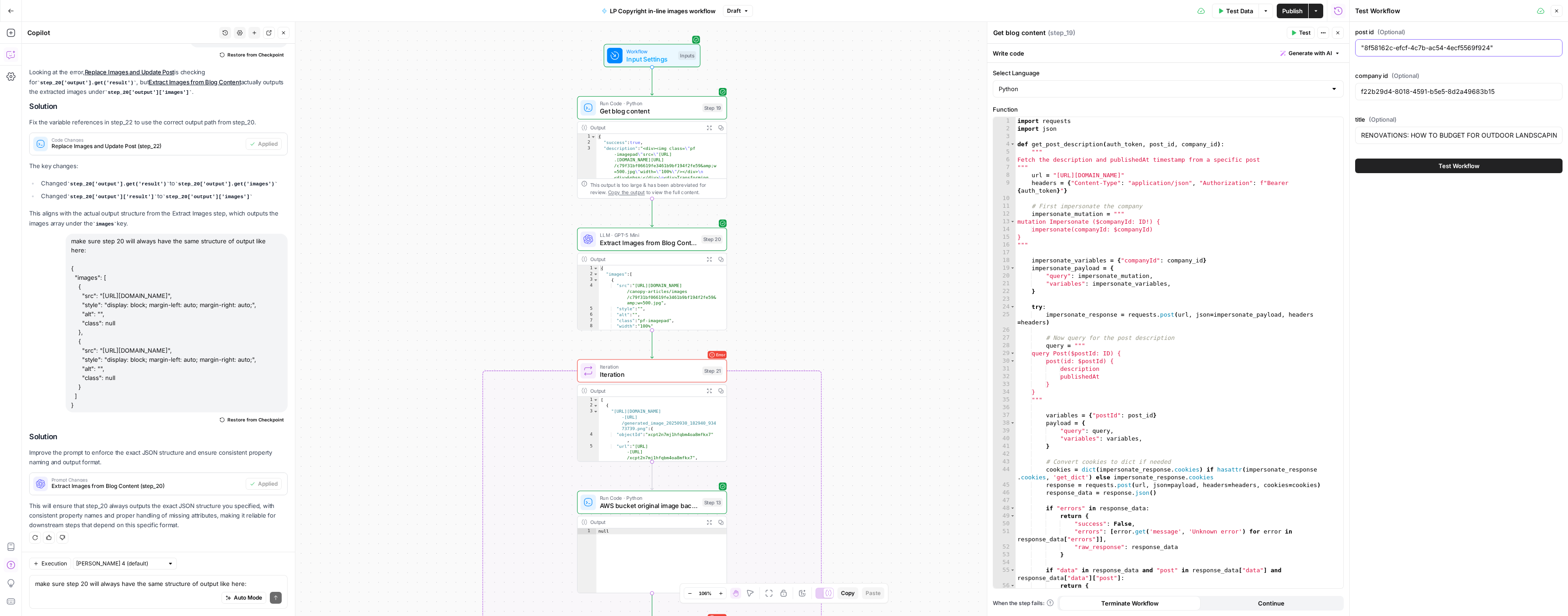
scroll to position [0, 0]
click at [1495, 46] on input "8f58162c-efcf-4c7b-ac54-4ecf5569f924"" at bounding box center [1458, 47] width 195 height 9
type input "8f58162c-efcf-4c7b-ac54-4ecf5569f924"
click at [1418, 135] on input "RENOVATIONS: HOW TO BUDGET FOR OUTDOOR LANDSCAPING" at bounding box center [1458, 135] width 195 height 9
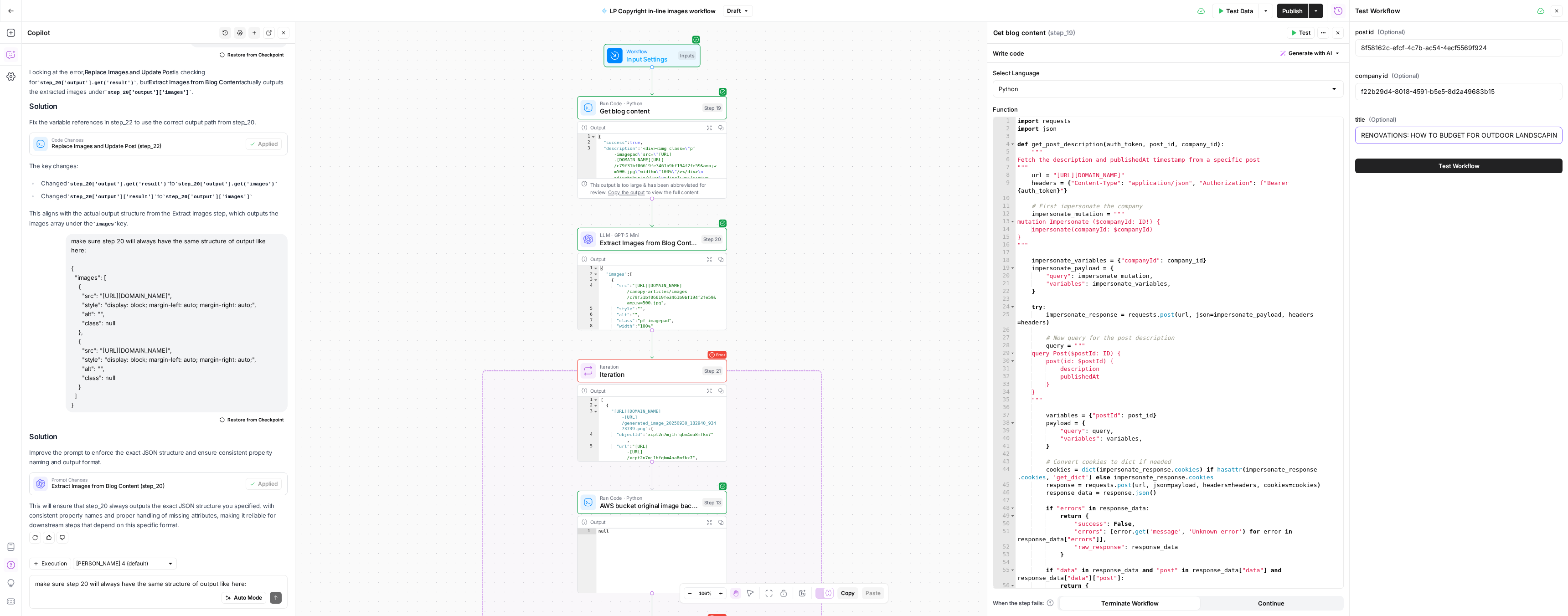
click at [1418, 135] on input "RENOVATIONS: HOW TO BUDGET FOR OUTDOOR LANDSCAPING" at bounding box center [1458, 135] width 195 height 9
paste input "4 Reasons Why Families Love Living in [GEOGRAPHIC_DATA]"
type input "4 Reasons Why Families Love Living in [GEOGRAPHIC_DATA]"
click at [1388, 89] on input "f22b29d4-8018-4591-b5e5-8d2a49683b15" at bounding box center [1458, 91] width 195 height 9
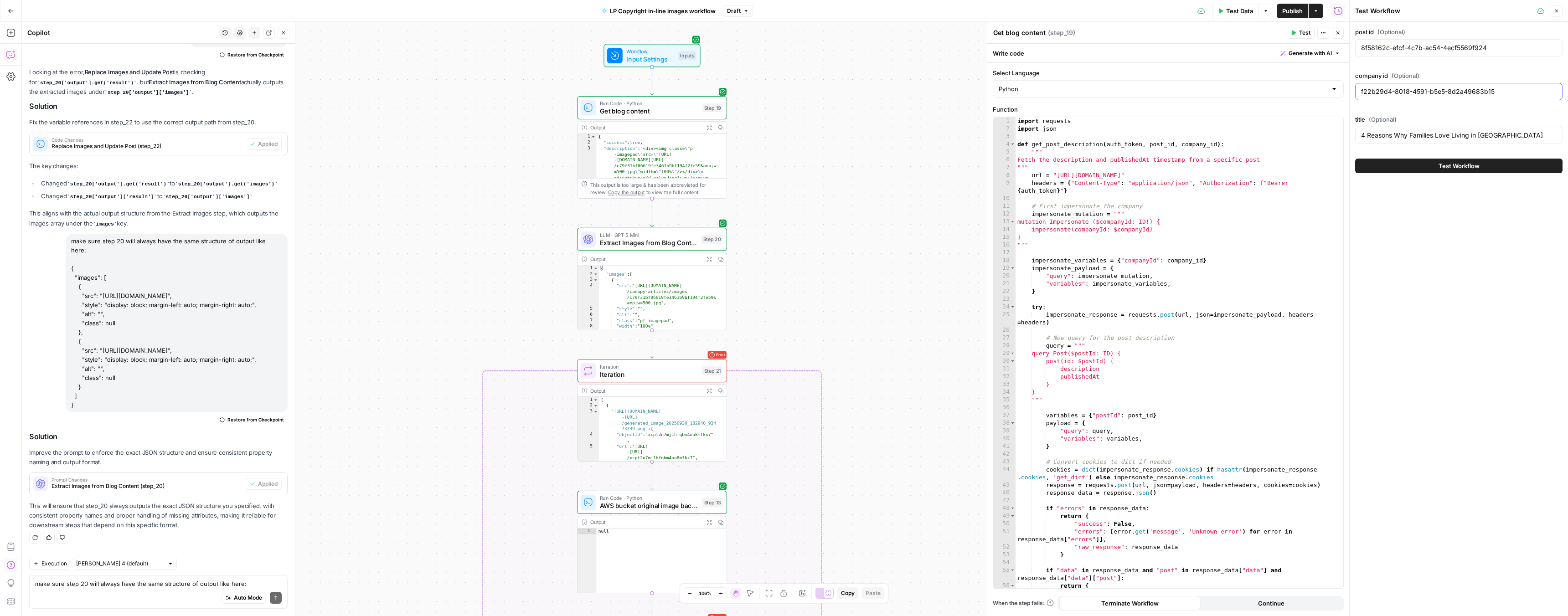
click at [1388, 89] on input "f22b29d4-8018-4591-b5e5-8d2a49683b15" at bounding box center [1458, 91] width 195 height 9
paste input ""bd659690-a3af-4976-935d-0965c21cd3c3""
click at [1514, 91] on input ""bd659690-a3af-4976-935d-0965c21cd3c3"" at bounding box center [1458, 91] width 195 height 9
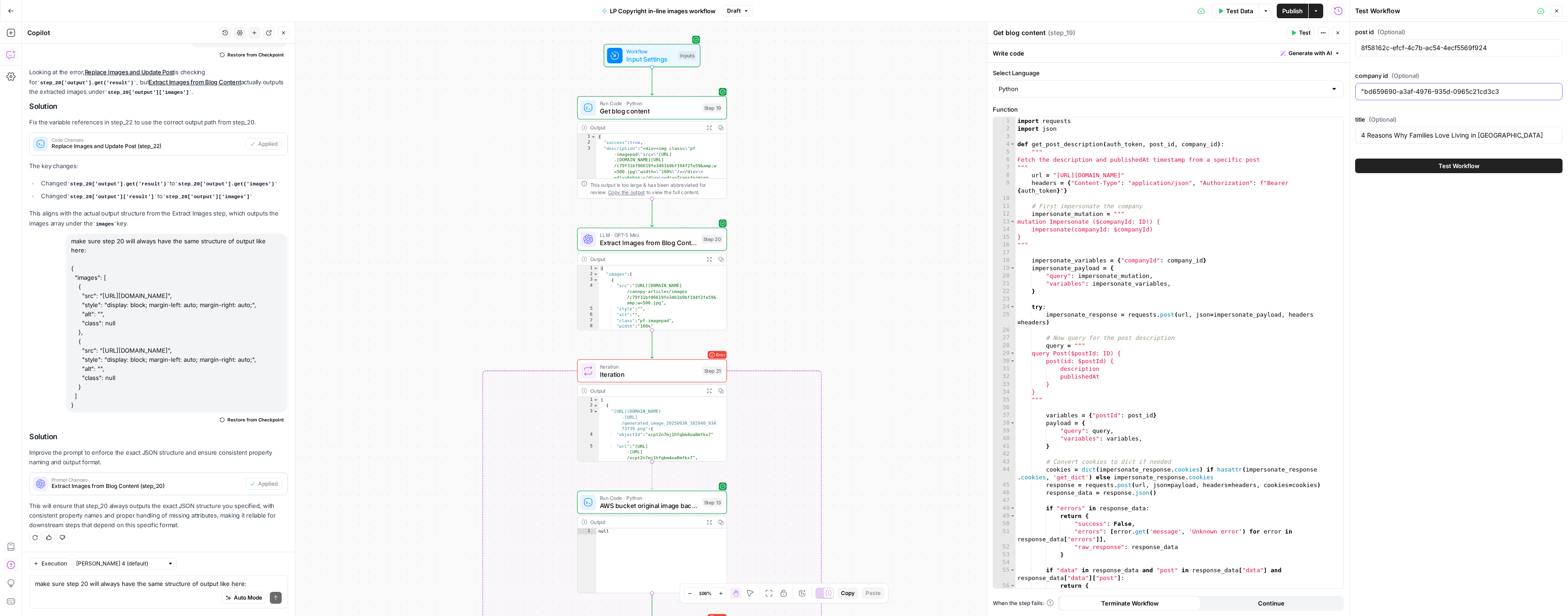
click at [1365, 91] on input ""bd659690-a3af-4976-935d-0965c21cd3c3" at bounding box center [1458, 91] width 195 height 9
type input "bd659690-a3af-4976-935d-0965c21cd3c3"
click at [1408, 163] on button "Test Workflow" at bounding box center [1458, 166] width 208 height 15
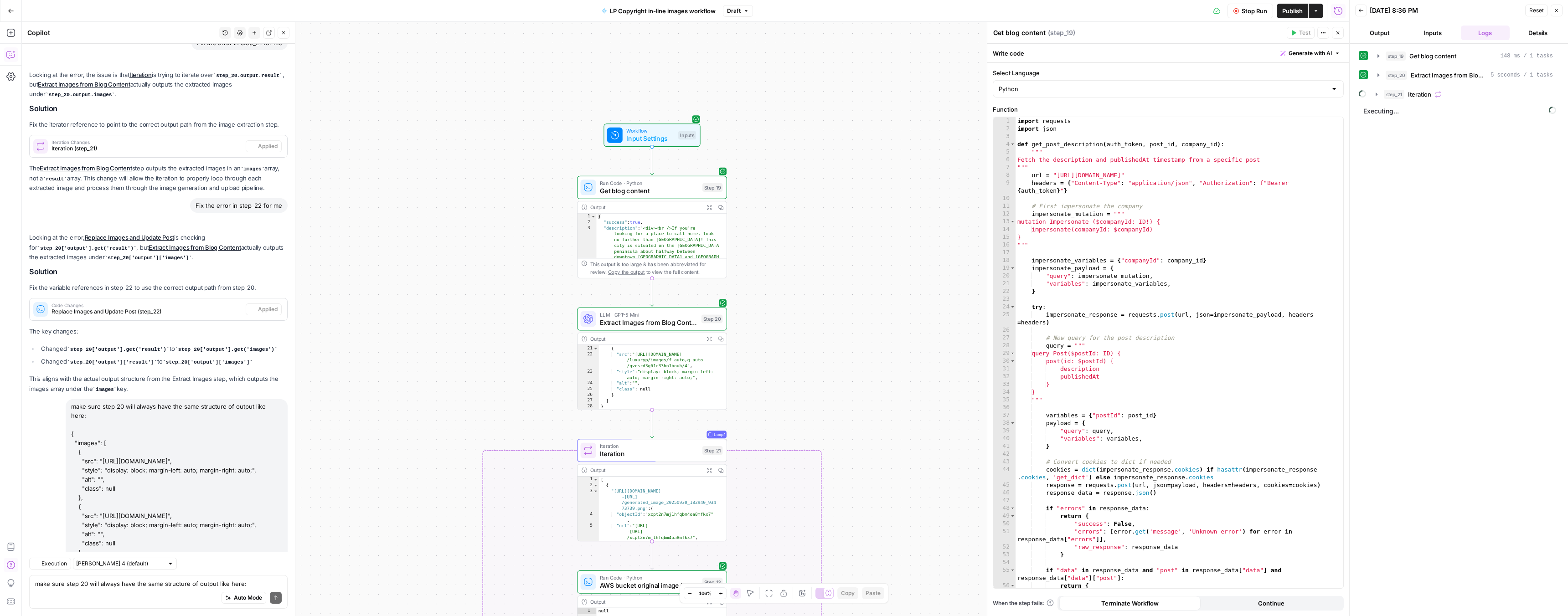
scroll to position [2903, 0]
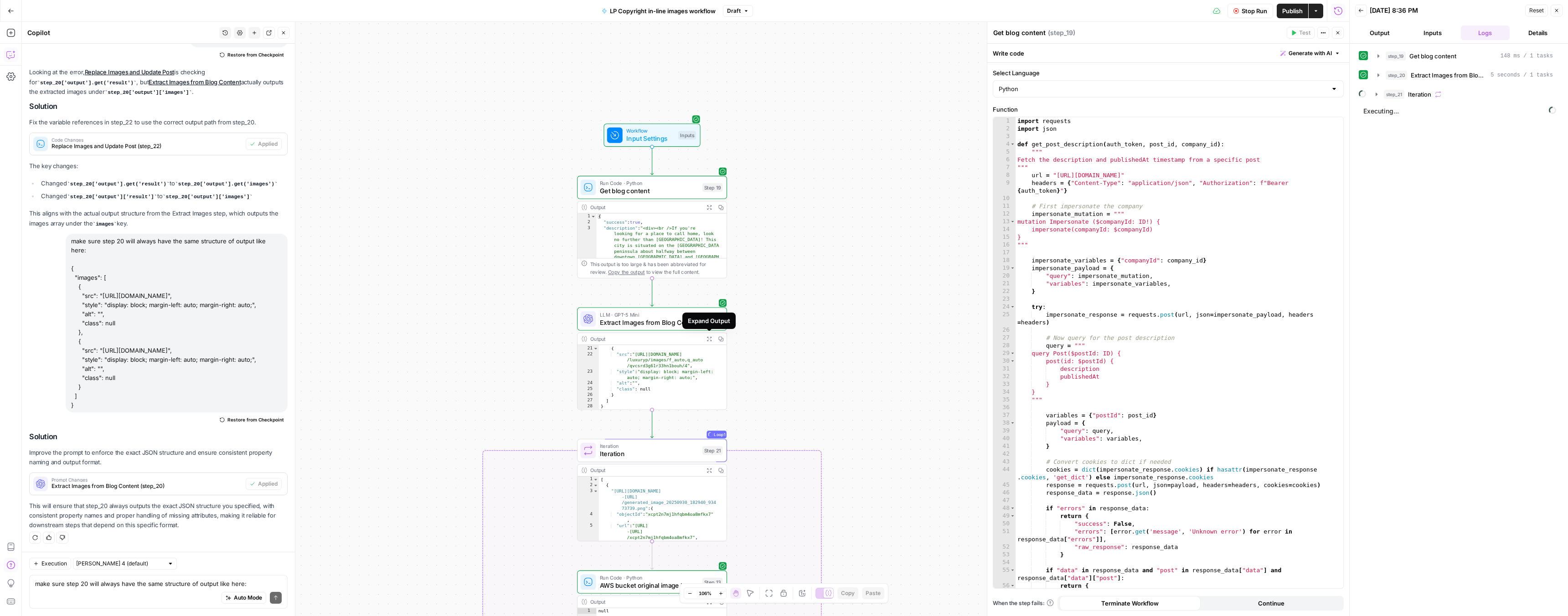
click at [708, 338] on icon "button" at bounding box center [709, 339] width 5 height 5
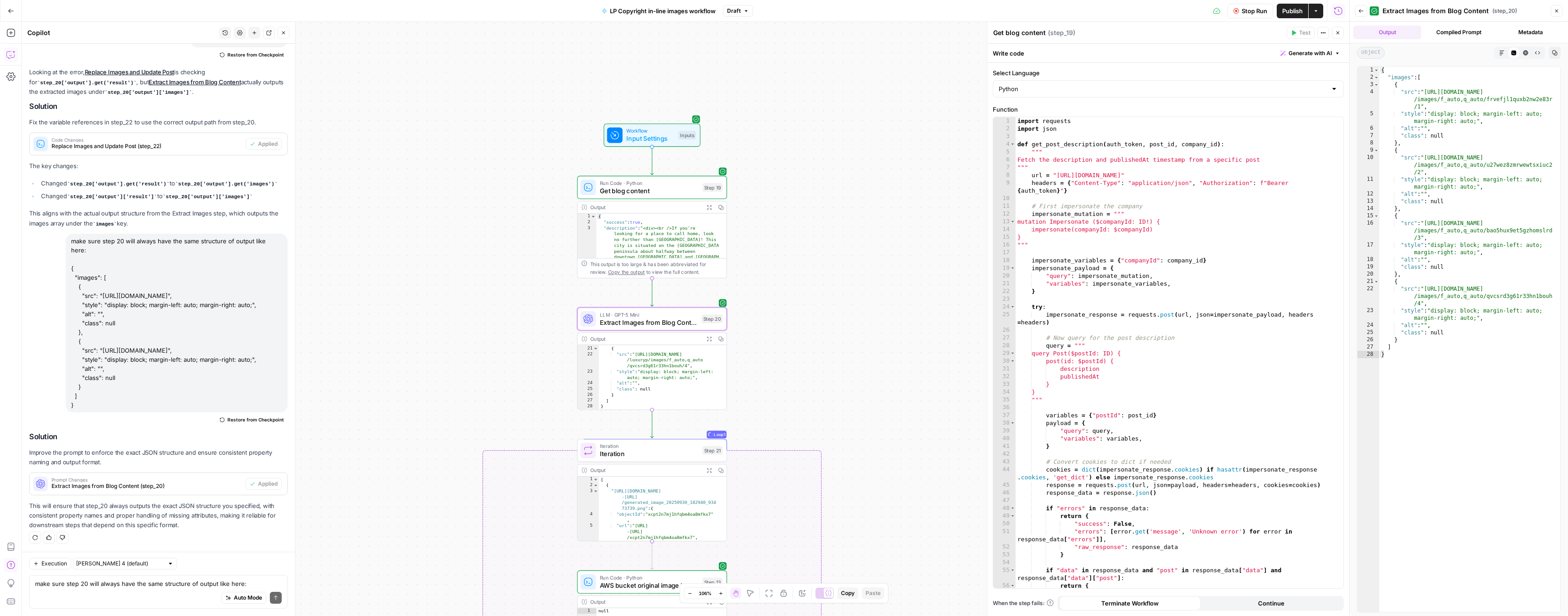
type textarea "**********"
drag, startPoint x: 1427, startPoint y: 91, endPoint x: 1429, endPoint y: 105, distance: 14.1
click at [1423, 104] on div "{ "images" : [ { "src" : "https://res.cloudinary.com/luxuryp /images/f_auto,q_a…" at bounding box center [1469, 346] width 181 height 560
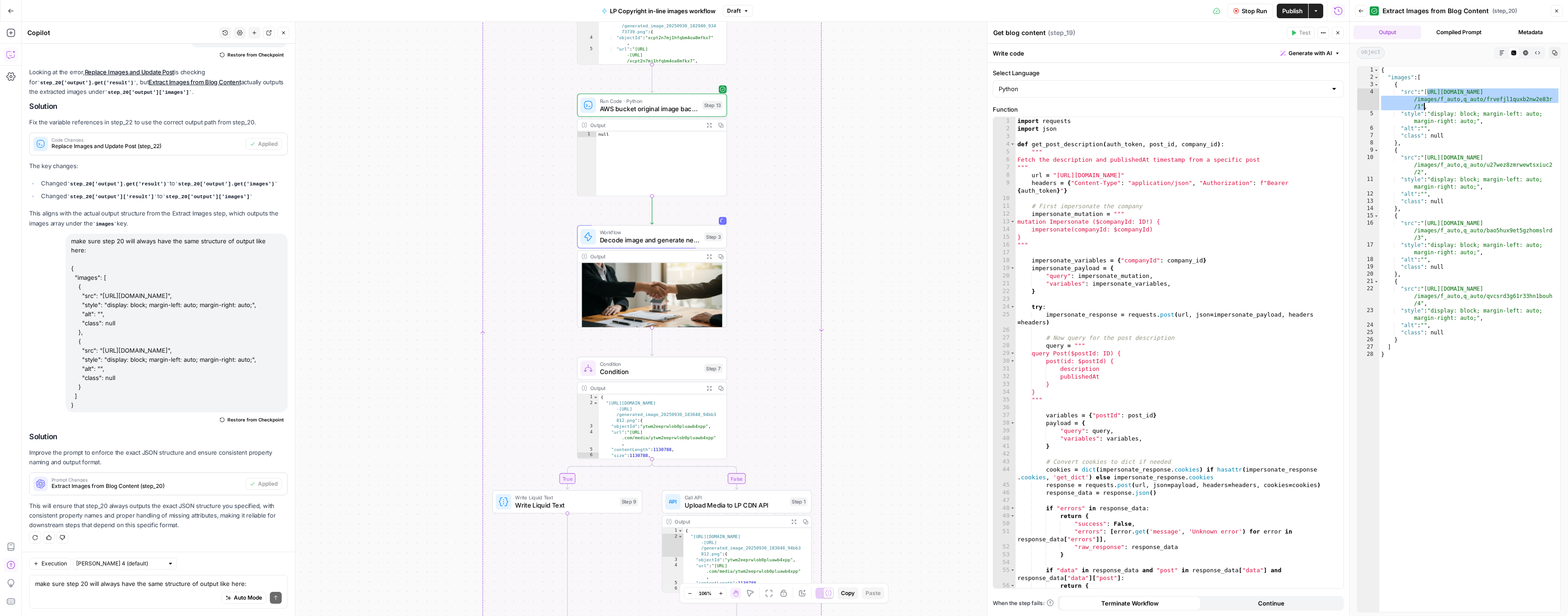
click at [1362, 12] on icon "button" at bounding box center [1361, 10] width 5 height 5
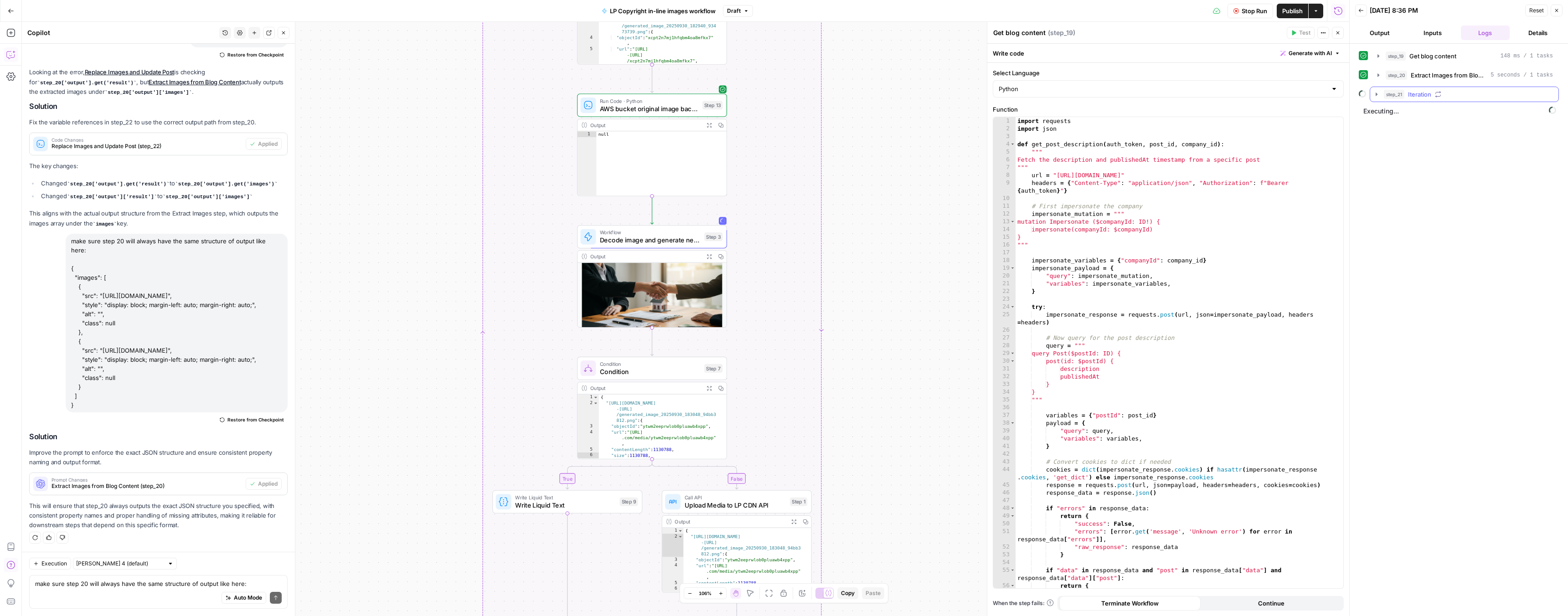
click at [1384, 97] on span "step_21" at bounding box center [1394, 94] width 21 height 9
click at [1399, 115] on icon "button" at bounding box center [1397, 113] width 7 height 7
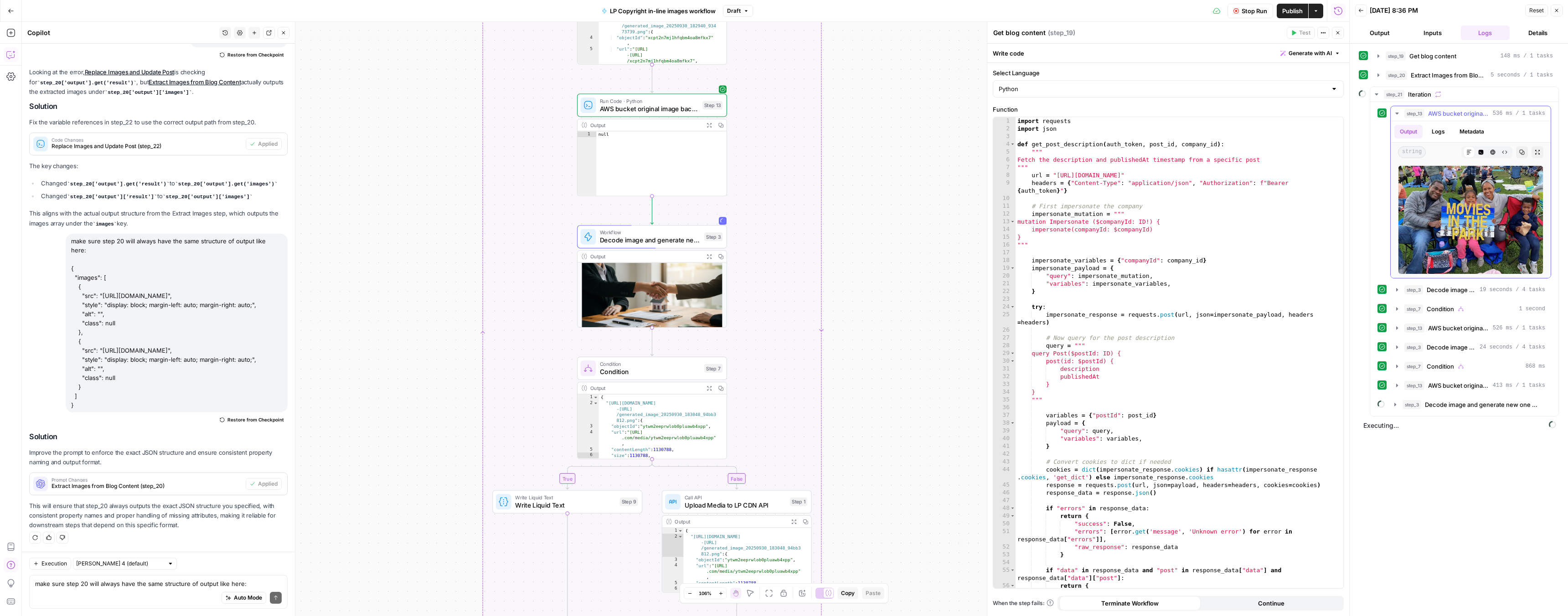
click at [1398, 114] on icon "button" at bounding box center [1397, 113] width 7 height 7
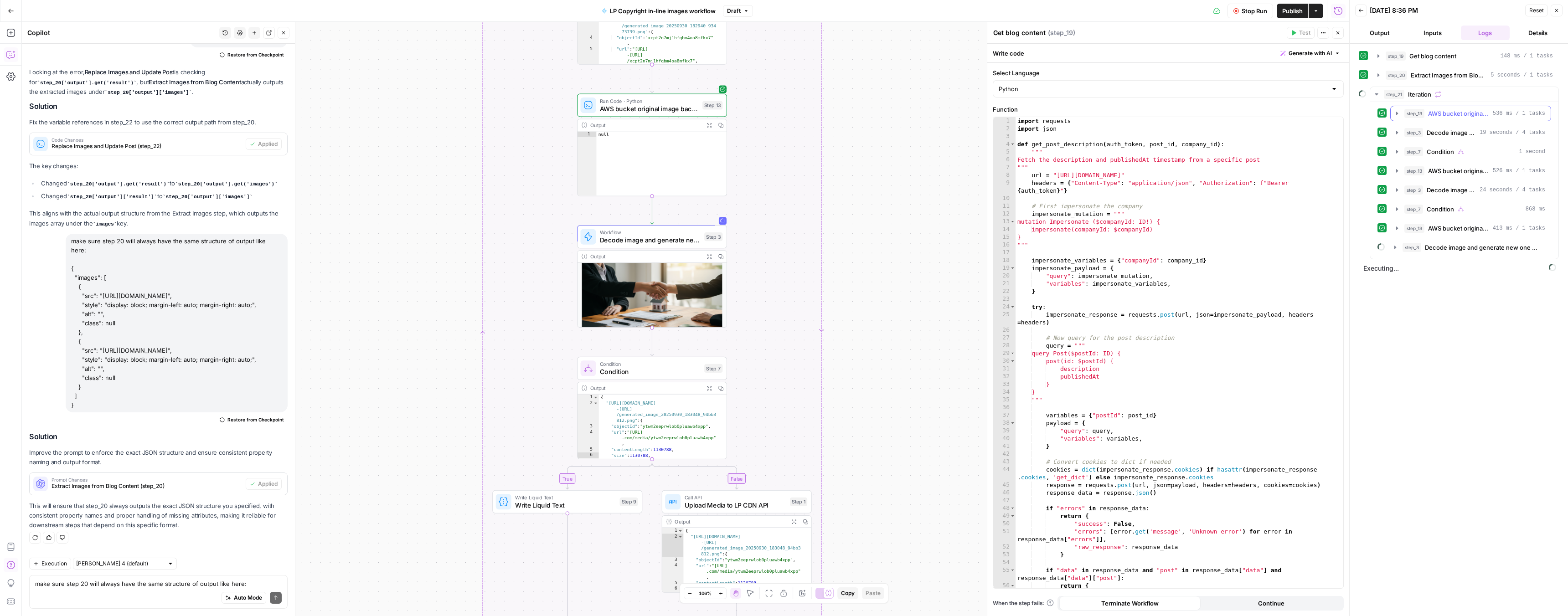
click at [1398, 114] on icon "button" at bounding box center [1397, 113] width 7 height 7
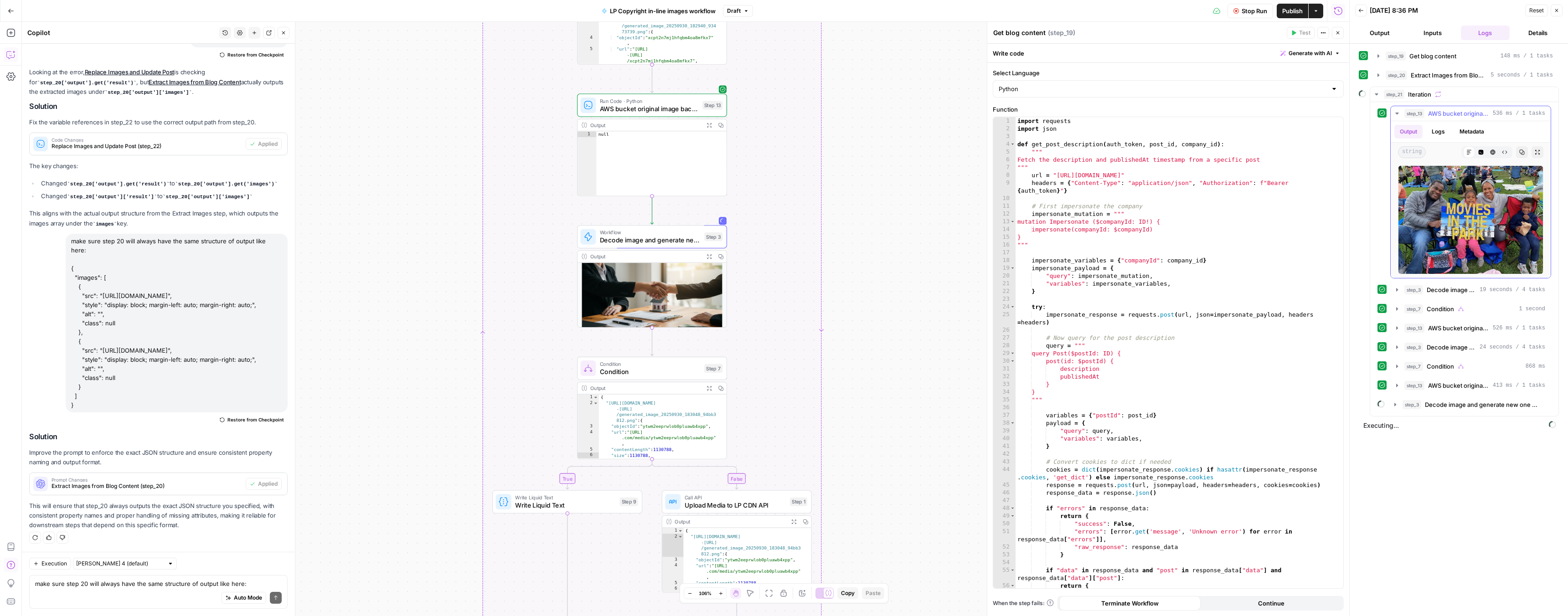
click at [1398, 114] on icon "button" at bounding box center [1397, 113] width 7 height 7
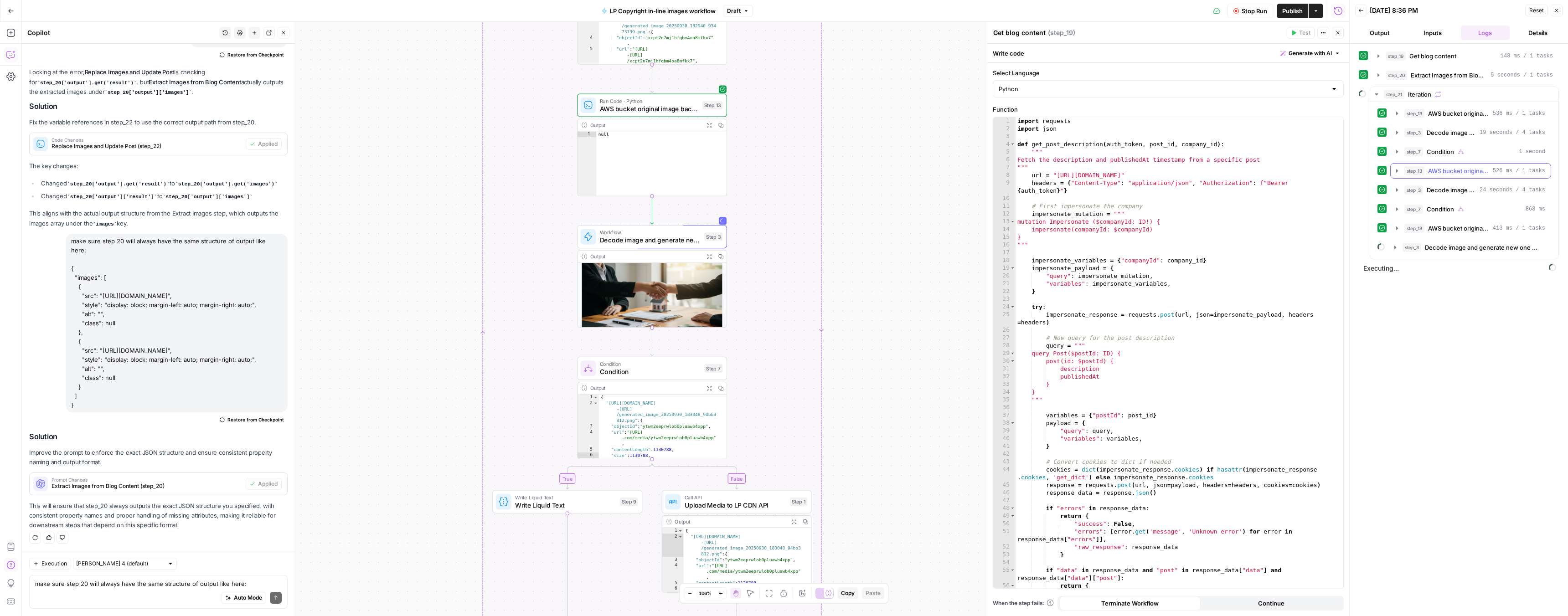
click at [1400, 168] on icon "button" at bounding box center [1397, 171] width 7 height 7
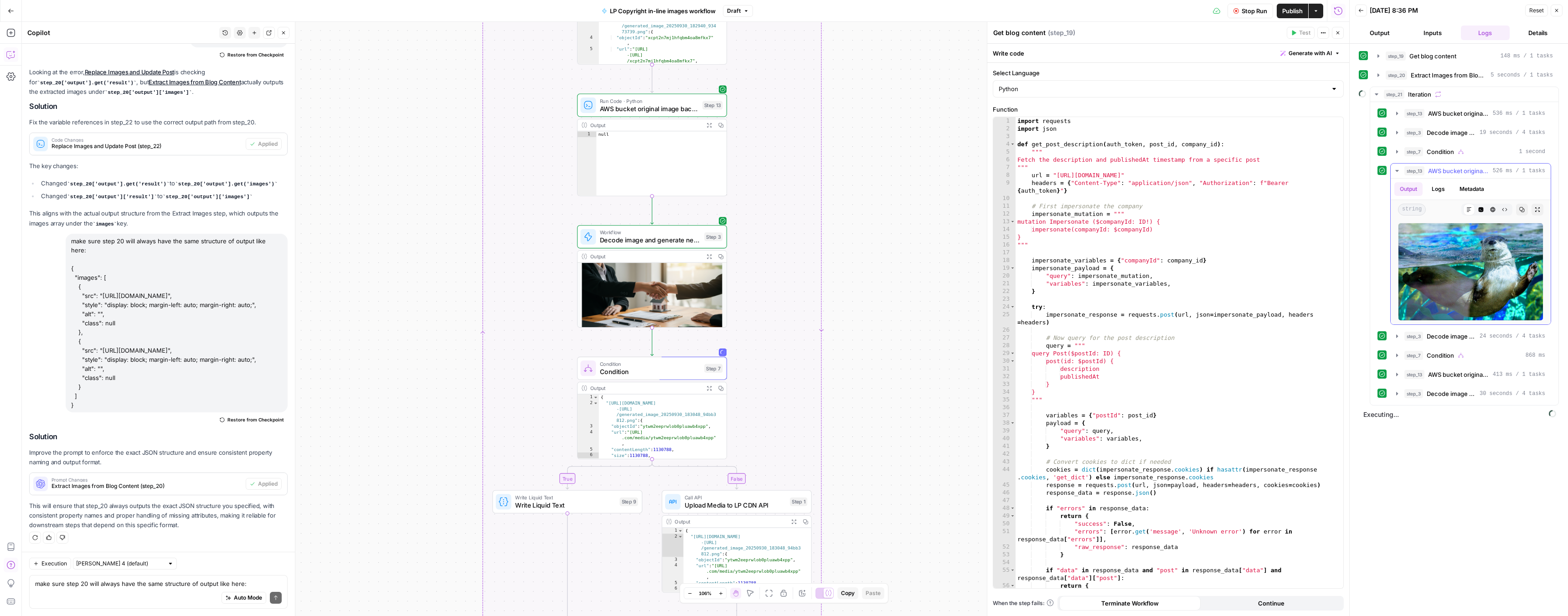
click at [1400, 168] on icon "button" at bounding box center [1397, 171] width 7 height 7
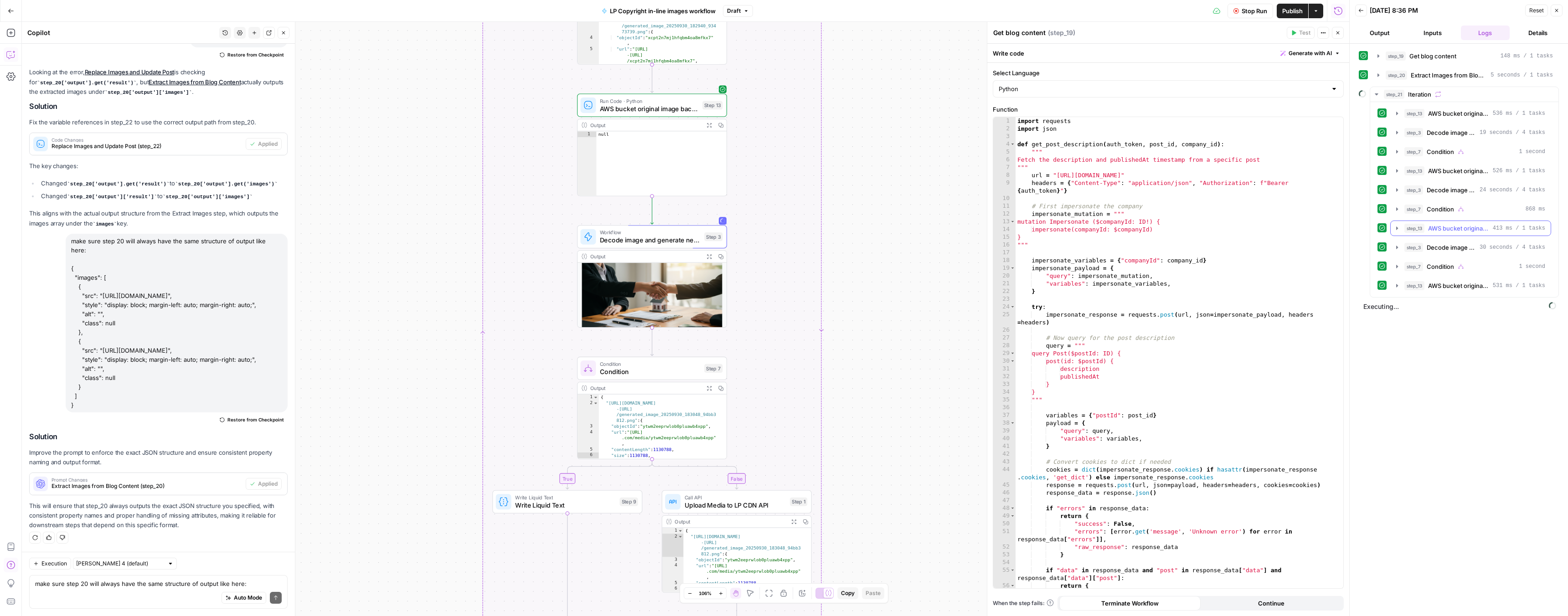
click at [1420, 226] on span "step_13" at bounding box center [1414, 228] width 20 height 9
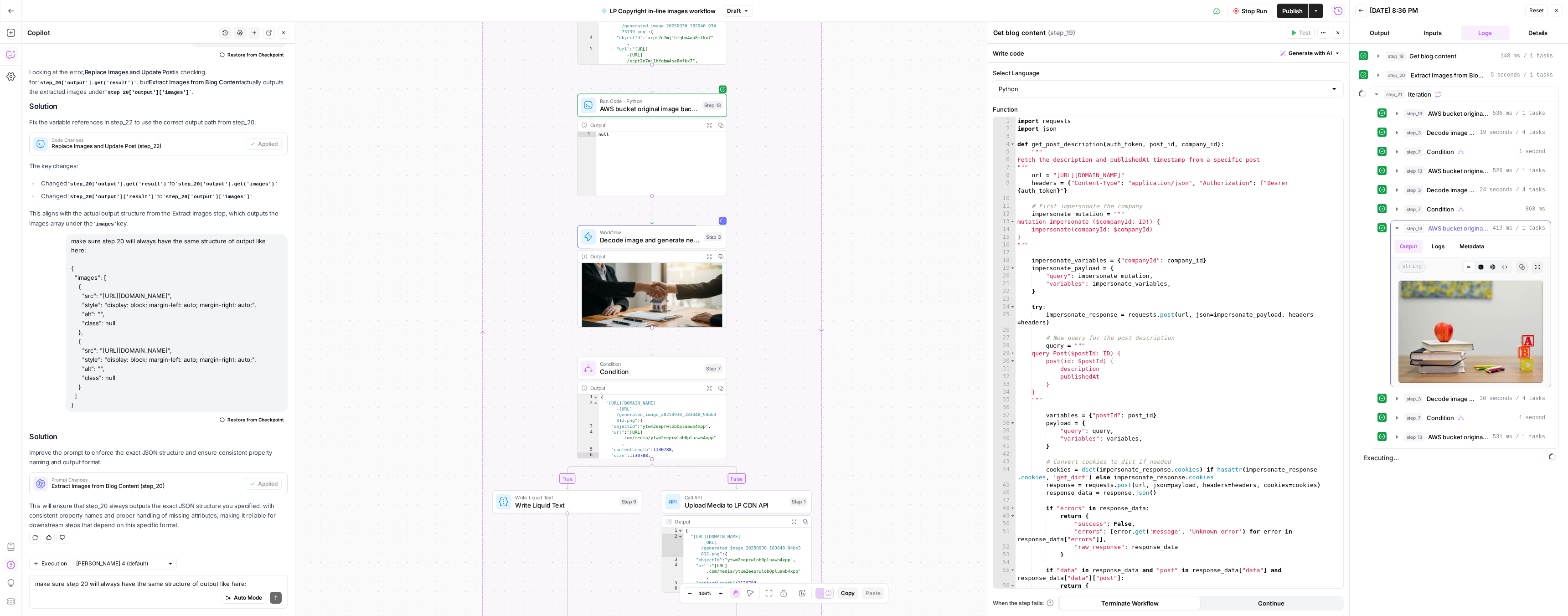
click at [1413, 227] on span "step_13" at bounding box center [1414, 228] width 20 height 9
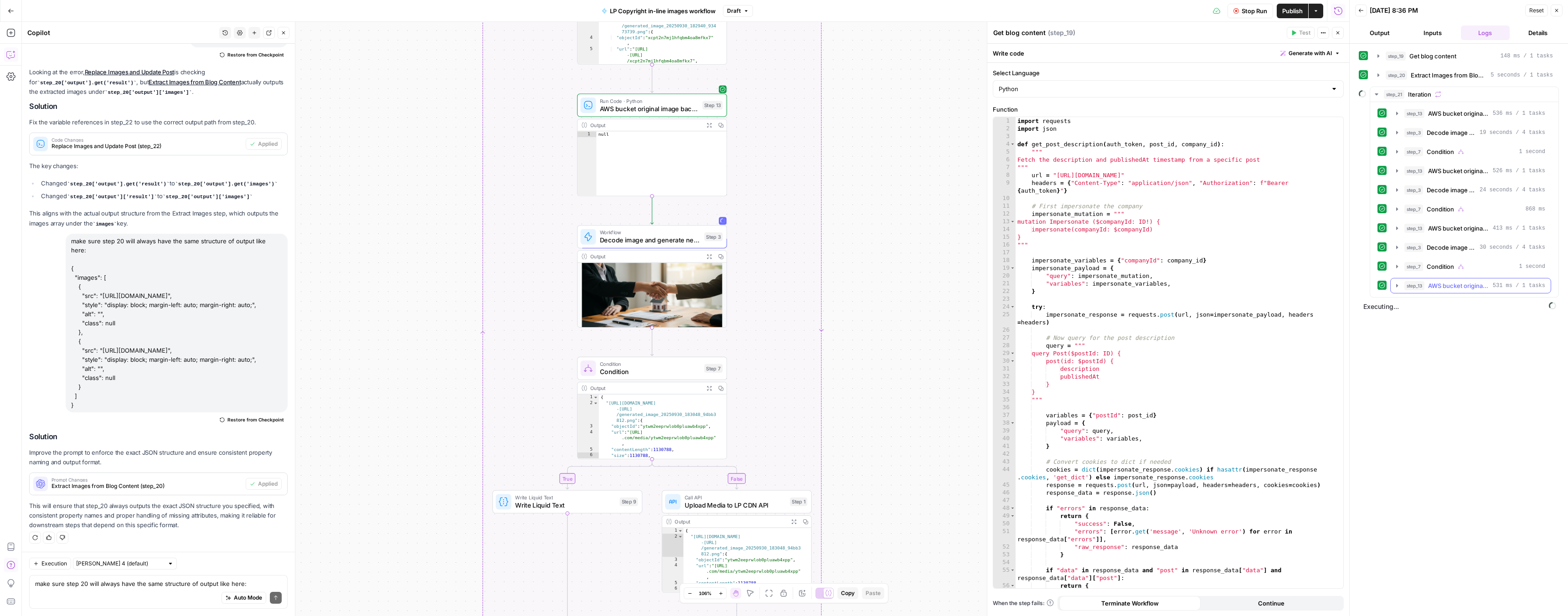
click at [1411, 284] on span "step_13" at bounding box center [1414, 285] width 20 height 9
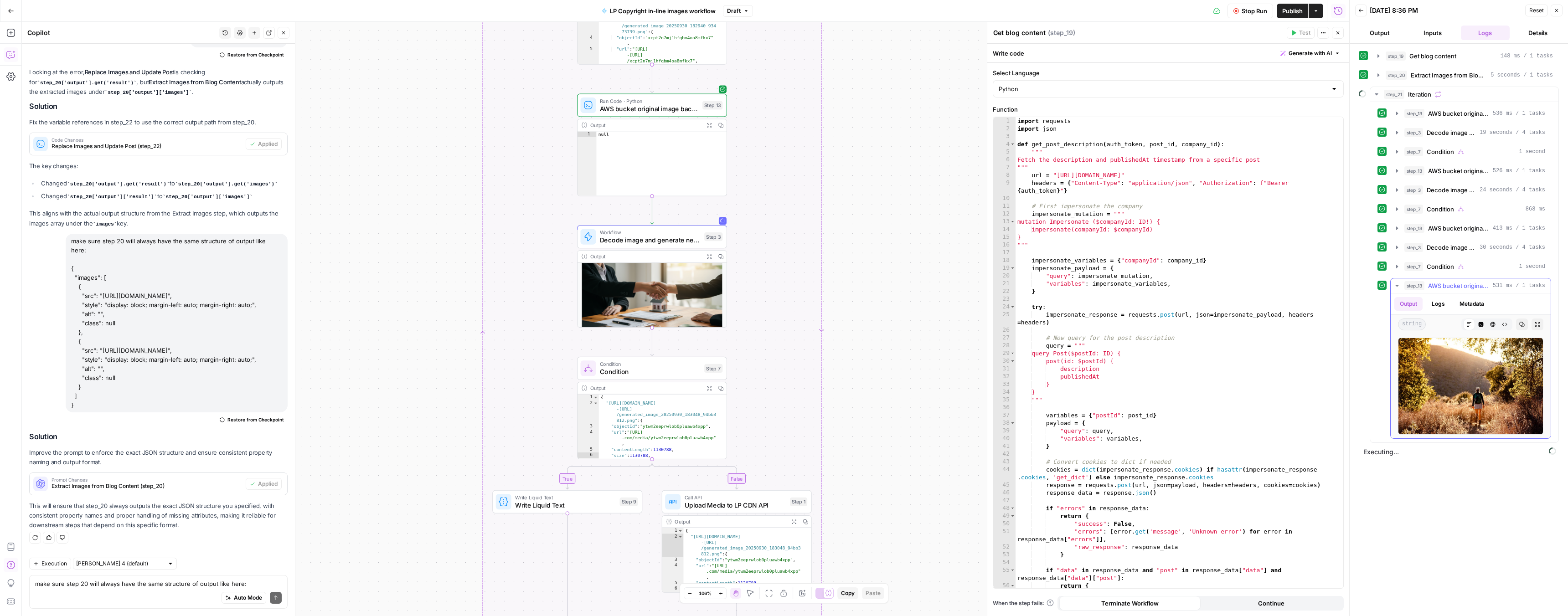
click at [1411, 284] on span "step_13" at bounding box center [1414, 285] width 20 height 9
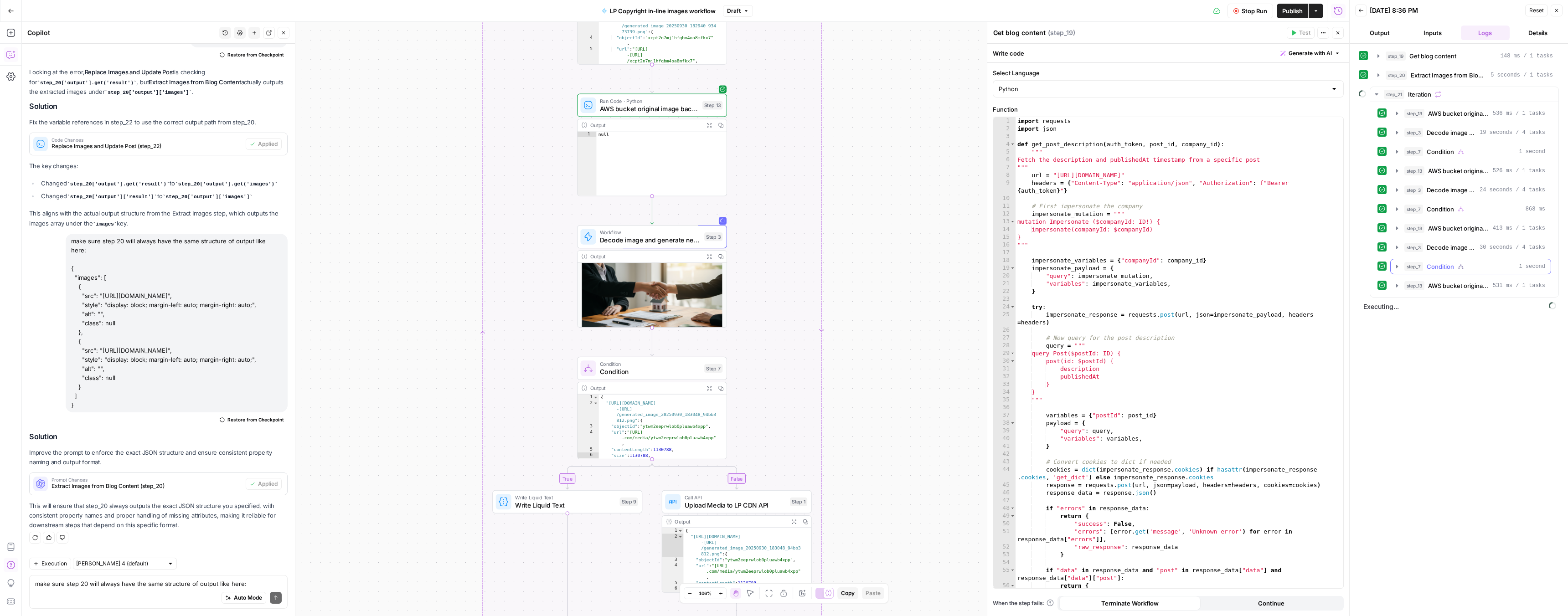
click at [1400, 268] on icon "button" at bounding box center [1397, 267] width 7 height 7
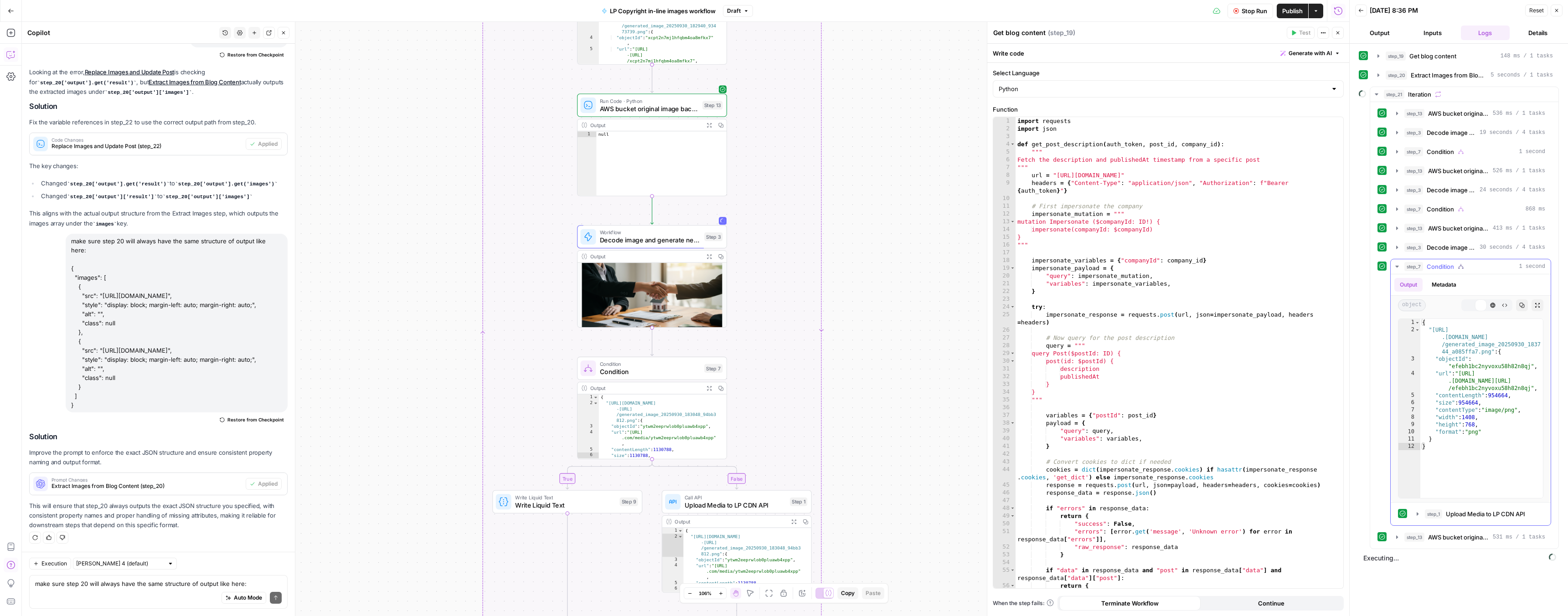
click at [1400, 268] on icon "button" at bounding box center [1397, 267] width 7 height 7
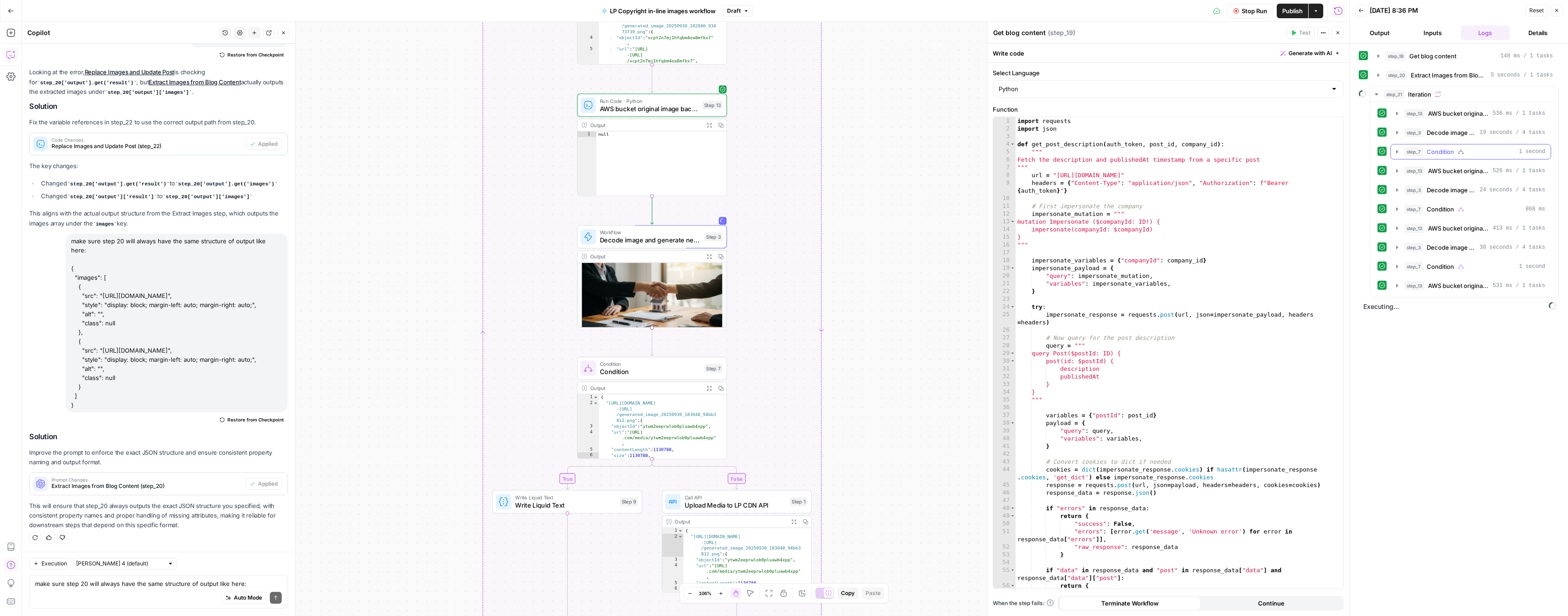
click at [1402, 151] on button "step_7 Condition 1 second" at bounding box center [1471, 152] width 160 height 15
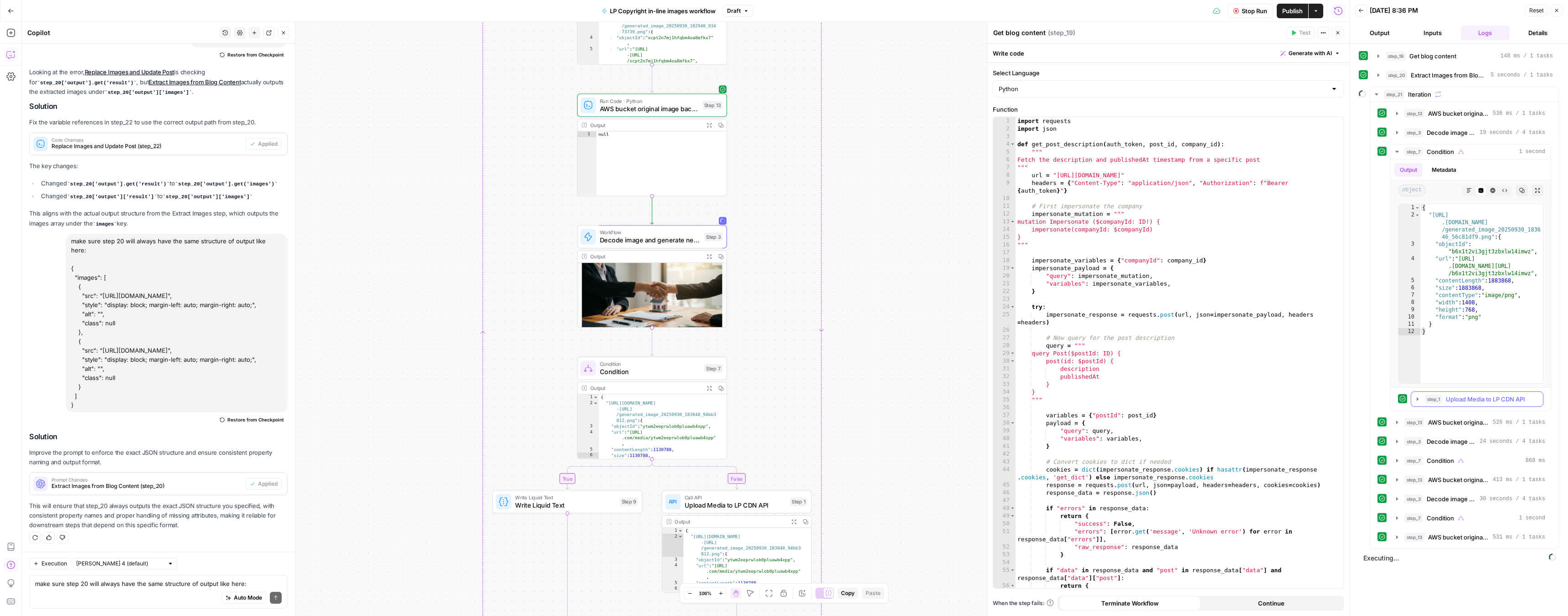
click at [1435, 398] on span "step_1" at bounding box center [1433, 399] width 17 height 9
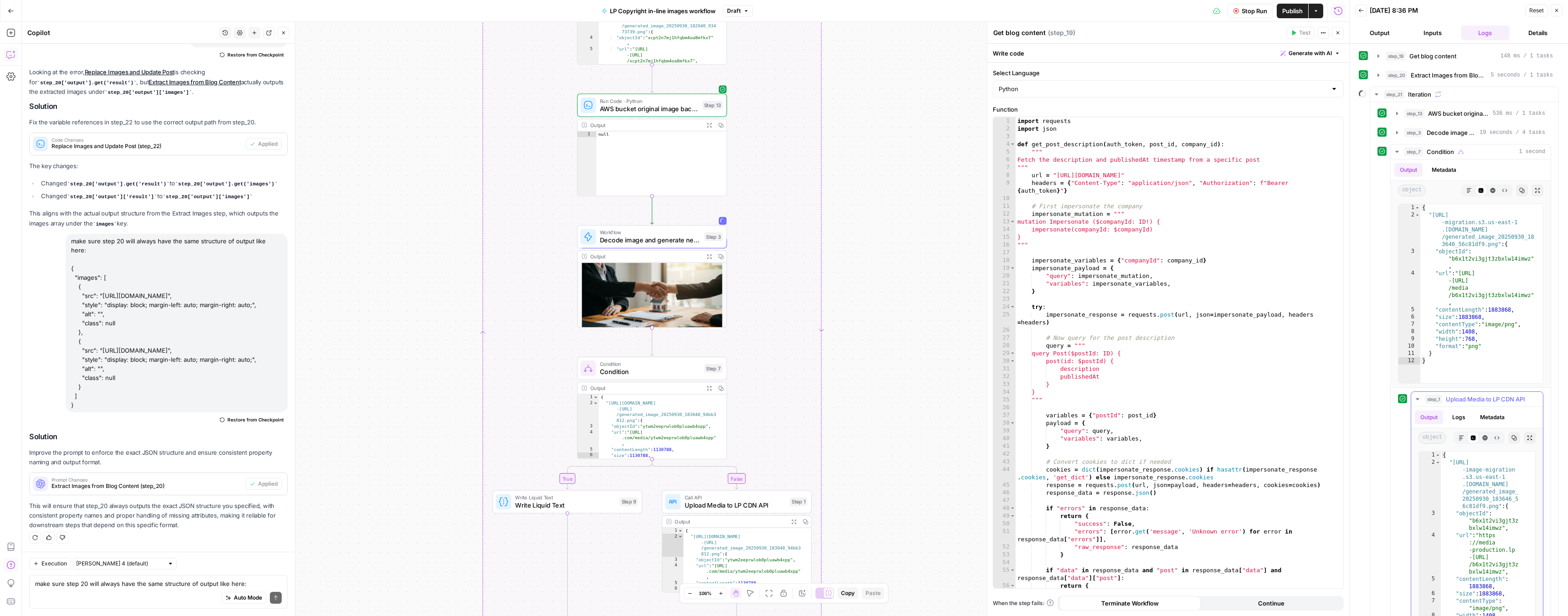
click at [1435, 398] on span "step_1" at bounding box center [1433, 399] width 17 height 9
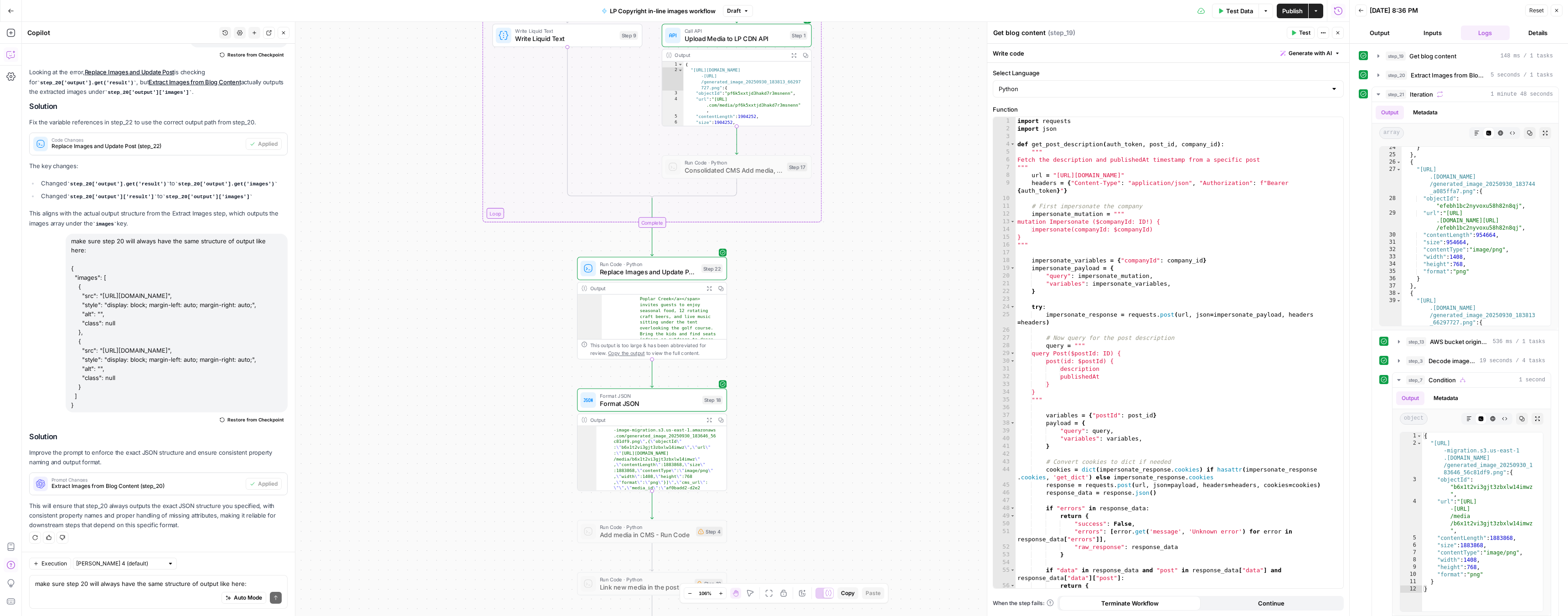
scroll to position [0, 0]
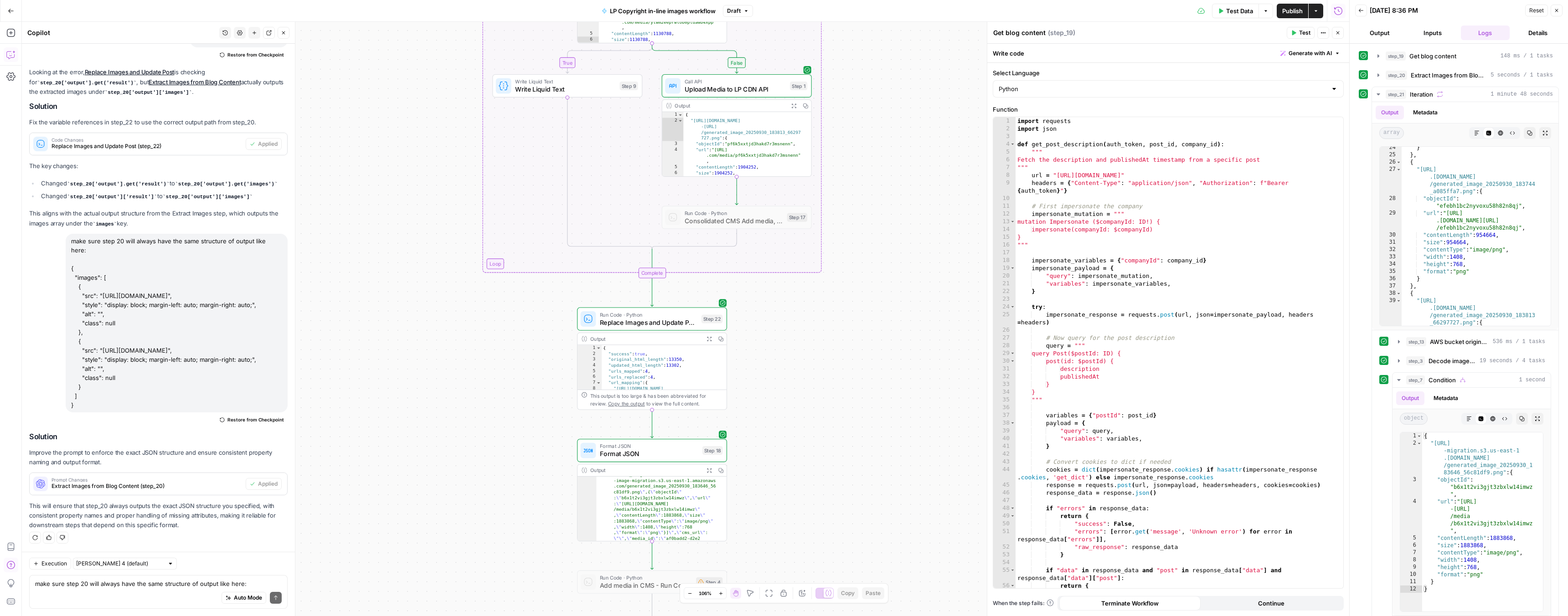
click at [255, 30] on icon "button" at bounding box center [254, 32] width 5 height 5
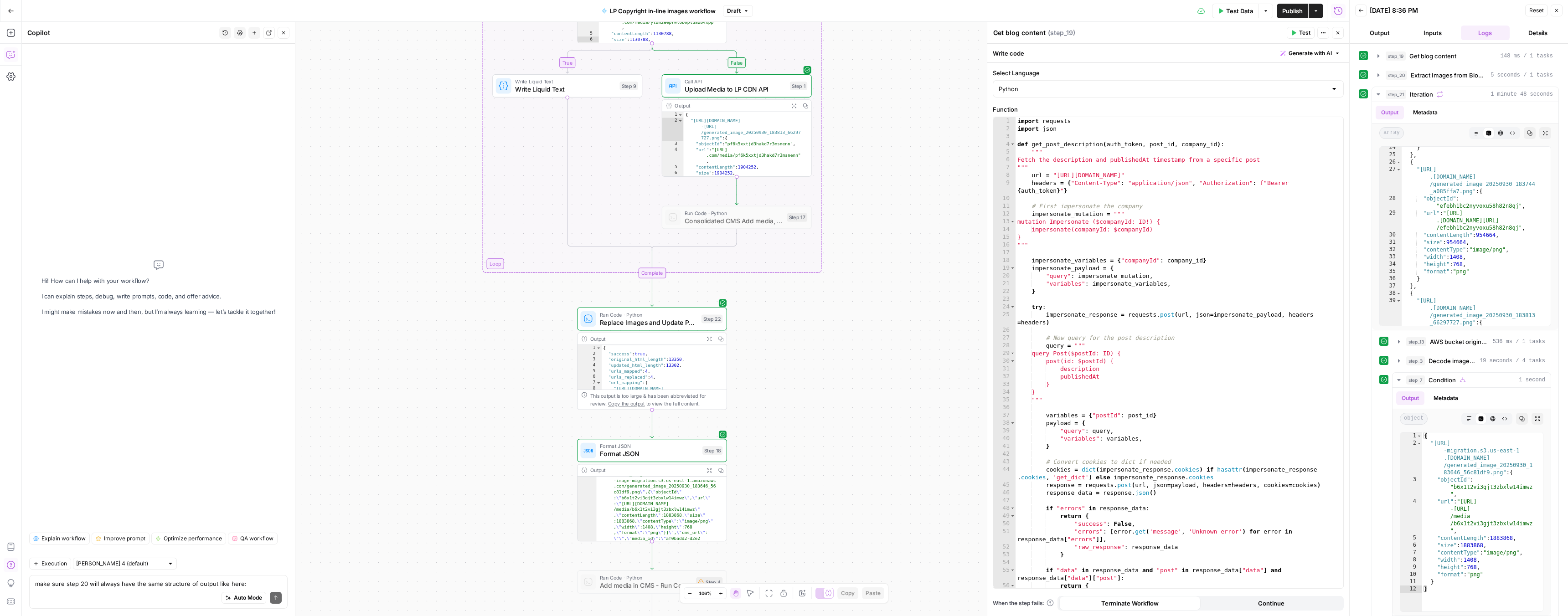
click at [60, 596] on div "Auto Mode Send" at bounding box center [158, 598] width 247 height 20
click at [119, 589] on div "Auto Mode Send" at bounding box center [158, 598] width 247 height 20
click at [262, 575] on textarea "there is one thing that doesnt work in my workflow. I dont want to replace the …" at bounding box center [158, 579] width 247 height 18
click at [54, 583] on textarea "there is one thing that doesnt work in my workflow. I dont want to replace the …" at bounding box center [158, 579] width 247 height 18
click at [108, 587] on textarea "there is one thing that doesnt work in my workflow. I dont want to replace the …" at bounding box center [158, 579] width 247 height 18
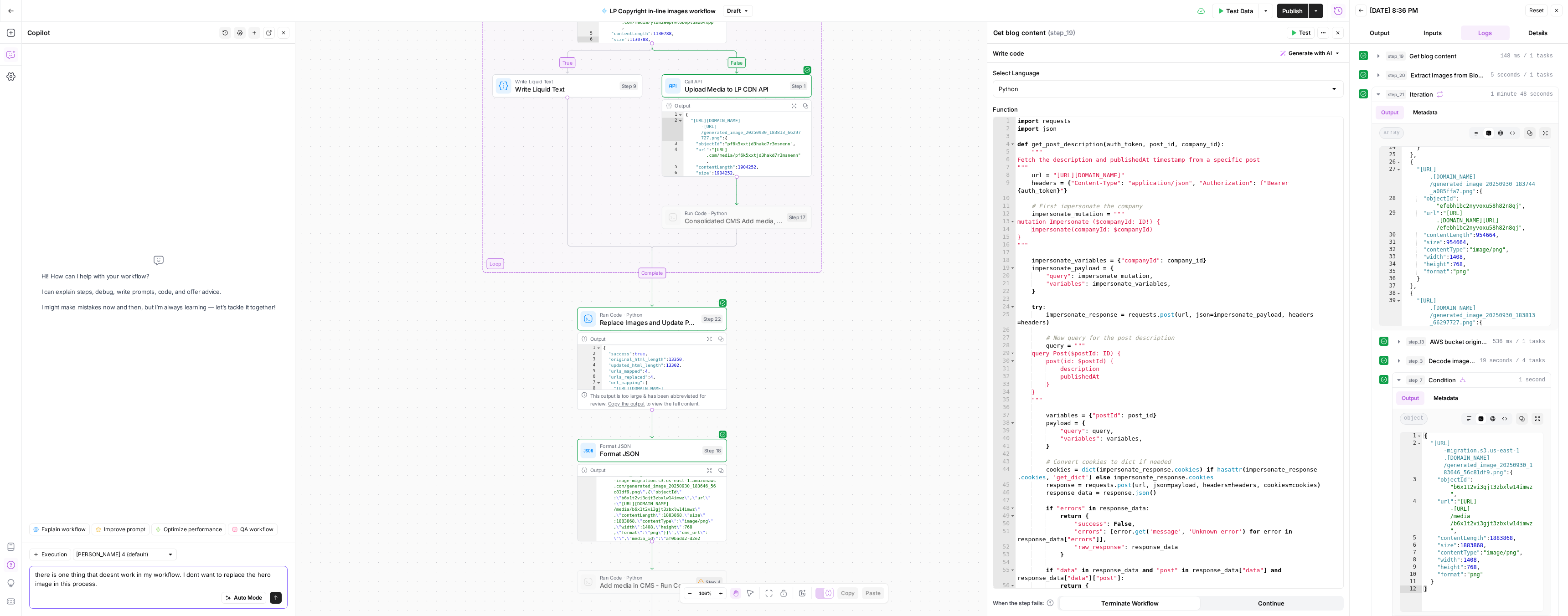
click at [107, 586] on textarea "there is one thing that doesnt work in my workflow. I dont want to replace the …" at bounding box center [158, 579] width 247 height 18
click at [206, 587] on textarea "there is one thing that doesnt work in my workflow. I dont want to replace the …" at bounding box center [158, 579] width 247 height 18
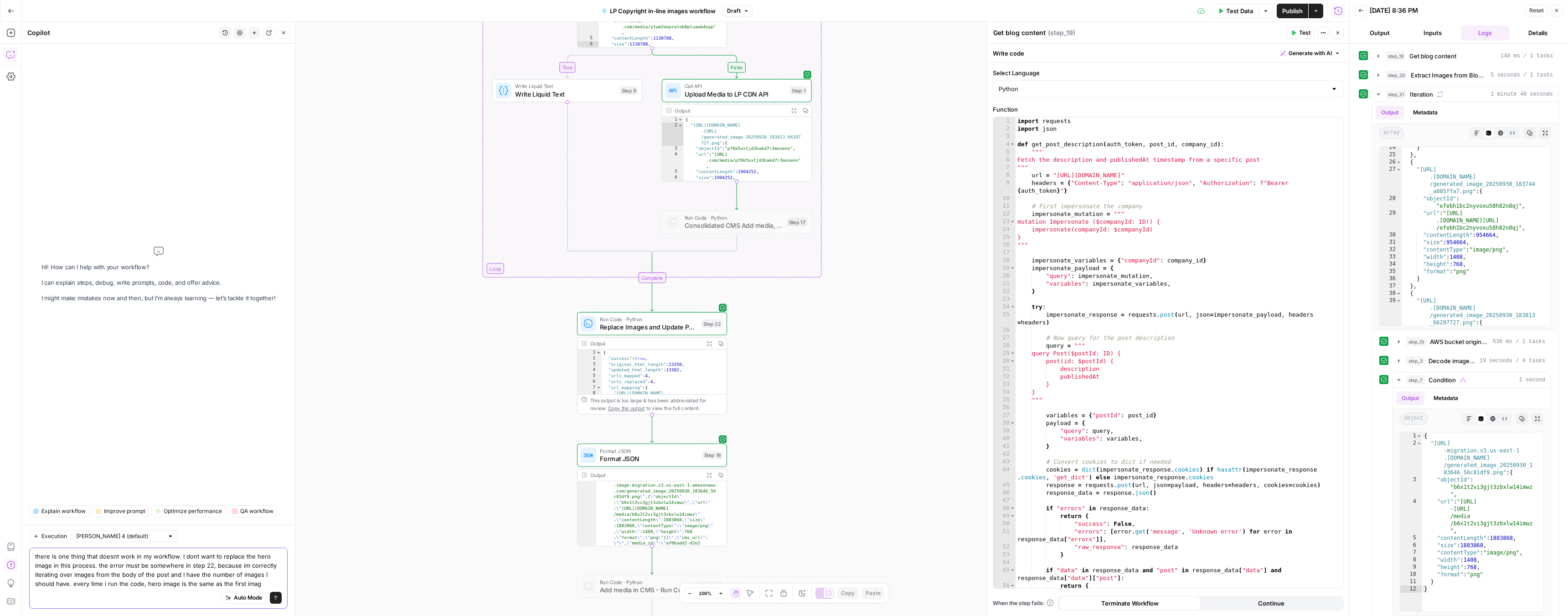
type textarea "there is one thing that doesnt work in my workflow. I dont want to replace the …"
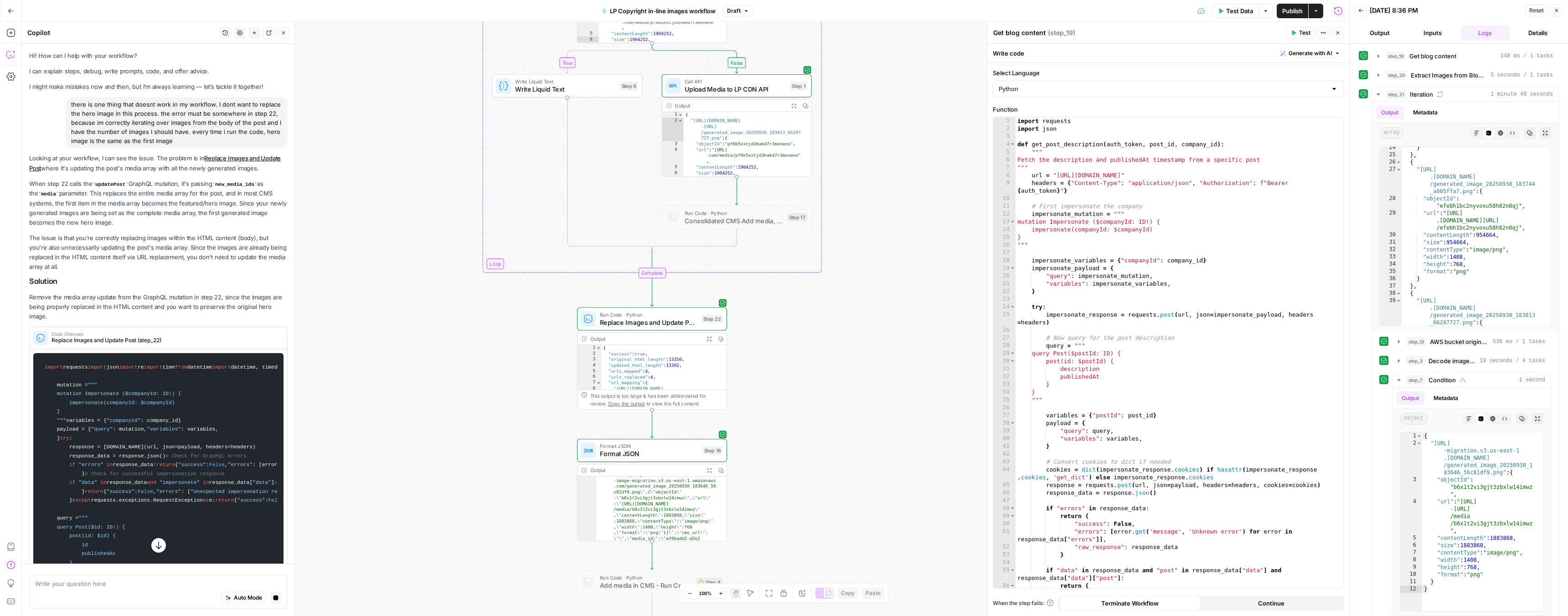
click at [68, 195] on p "When step 22 calls the updatePost GraphQL mutation, it's passing new_media_ids …" at bounding box center [158, 203] width 259 height 48
click at [93, 197] on p "When step 22 calls the updatePost GraphQL mutation, it's passing new_media_ids …" at bounding box center [158, 203] width 259 height 48
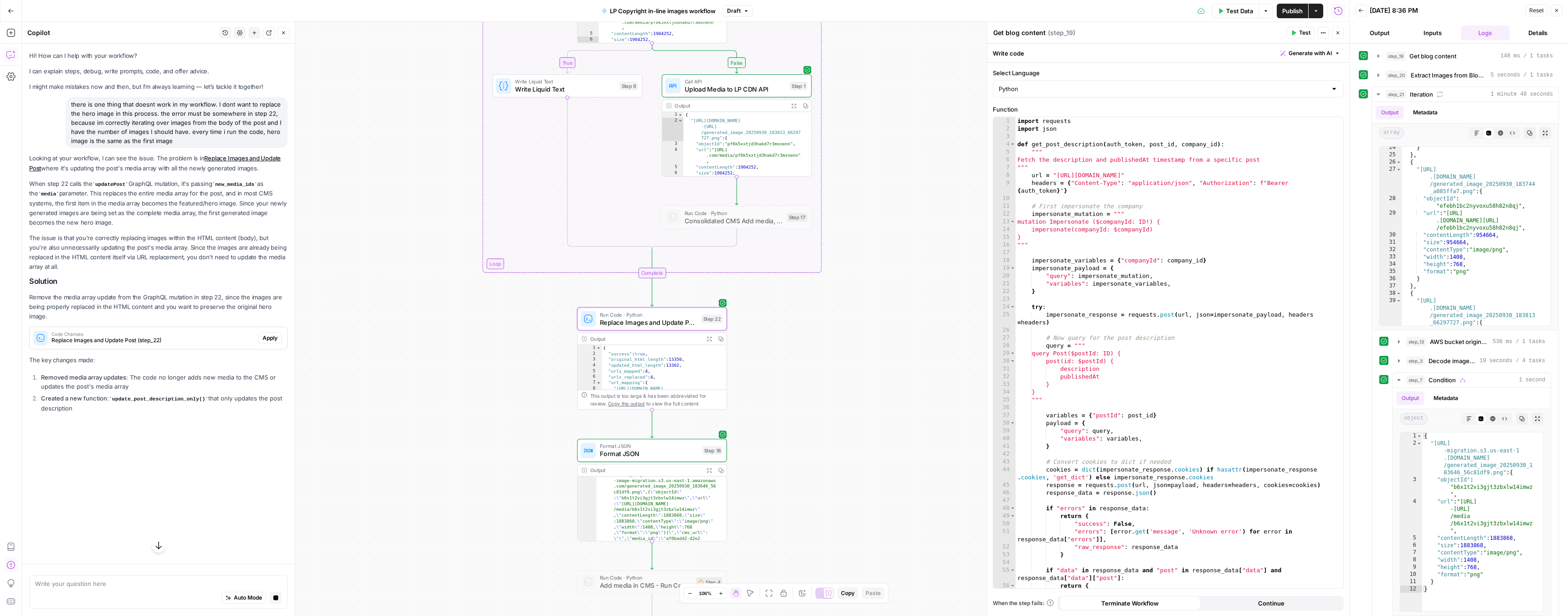
click at [264, 334] on span "Apply" at bounding box center [270, 338] width 15 height 8
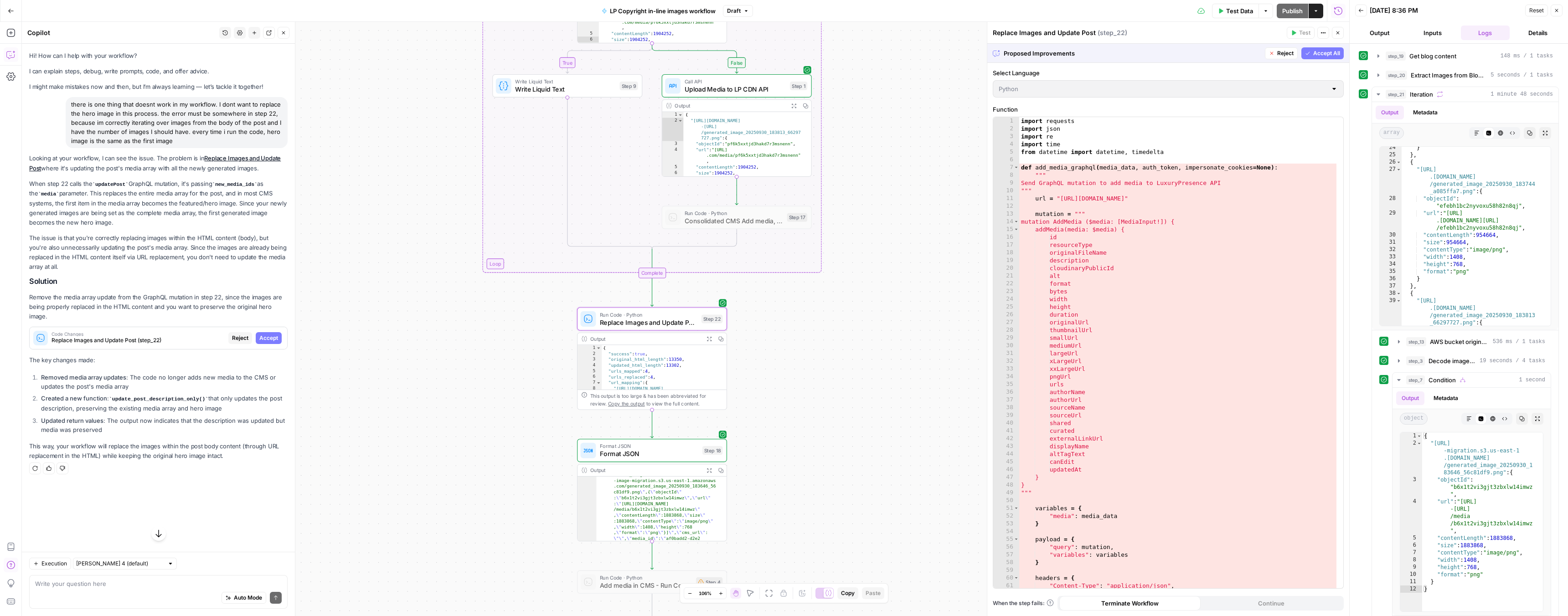
click at [269, 334] on span "Accept" at bounding box center [268, 338] width 19 height 8
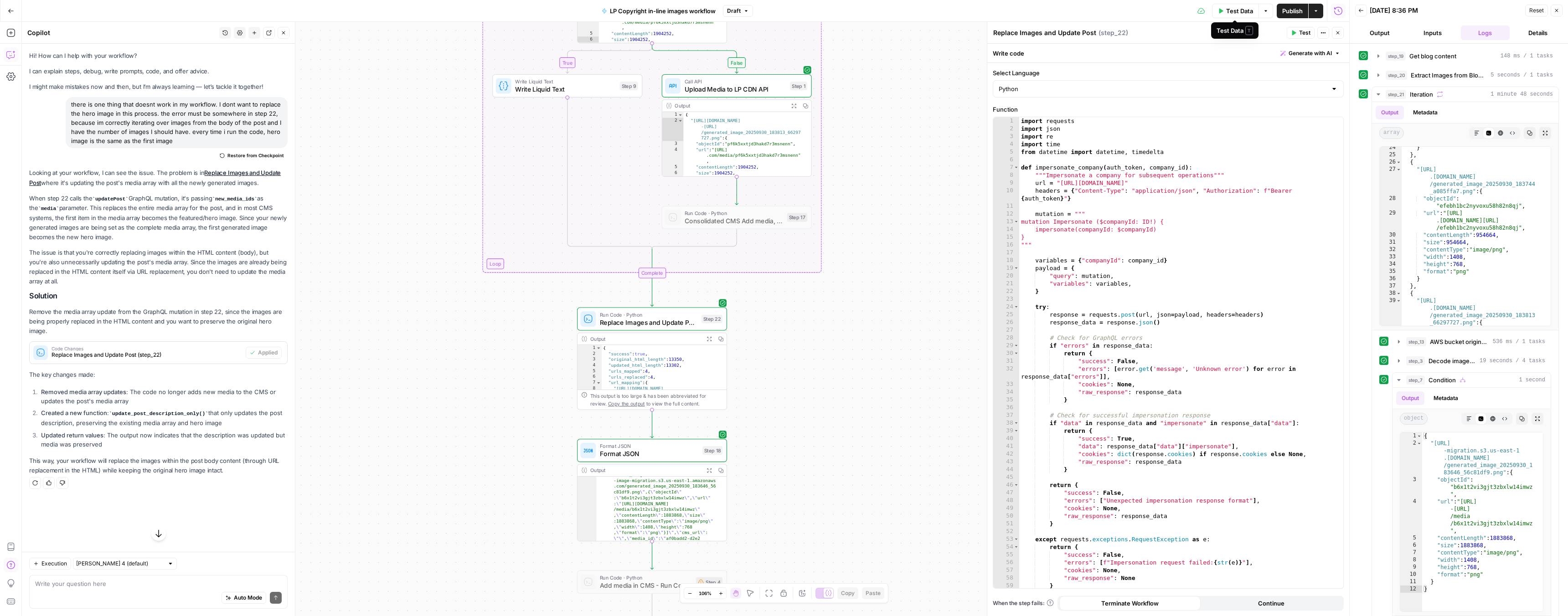
click at [1237, 10] on span "Test Data" at bounding box center [1239, 10] width 27 height 9
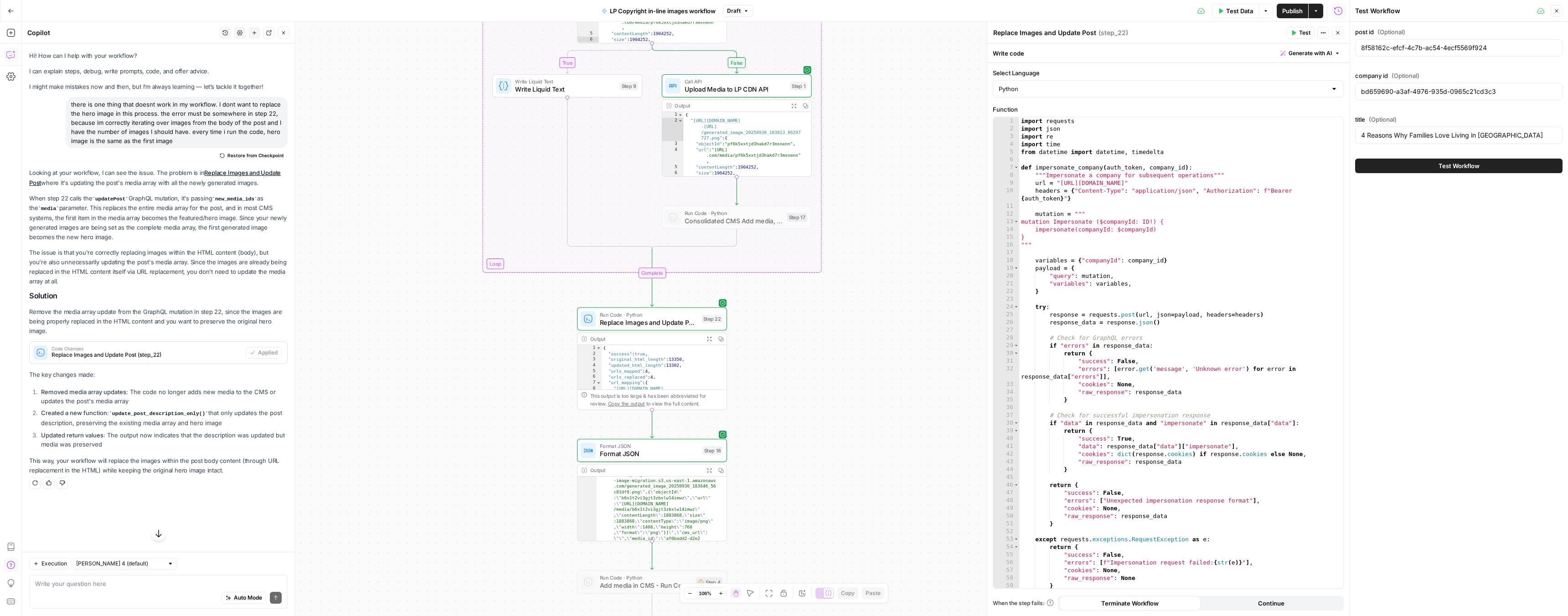
click at [1405, 169] on button "Test Workflow" at bounding box center [1458, 166] width 208 height 15
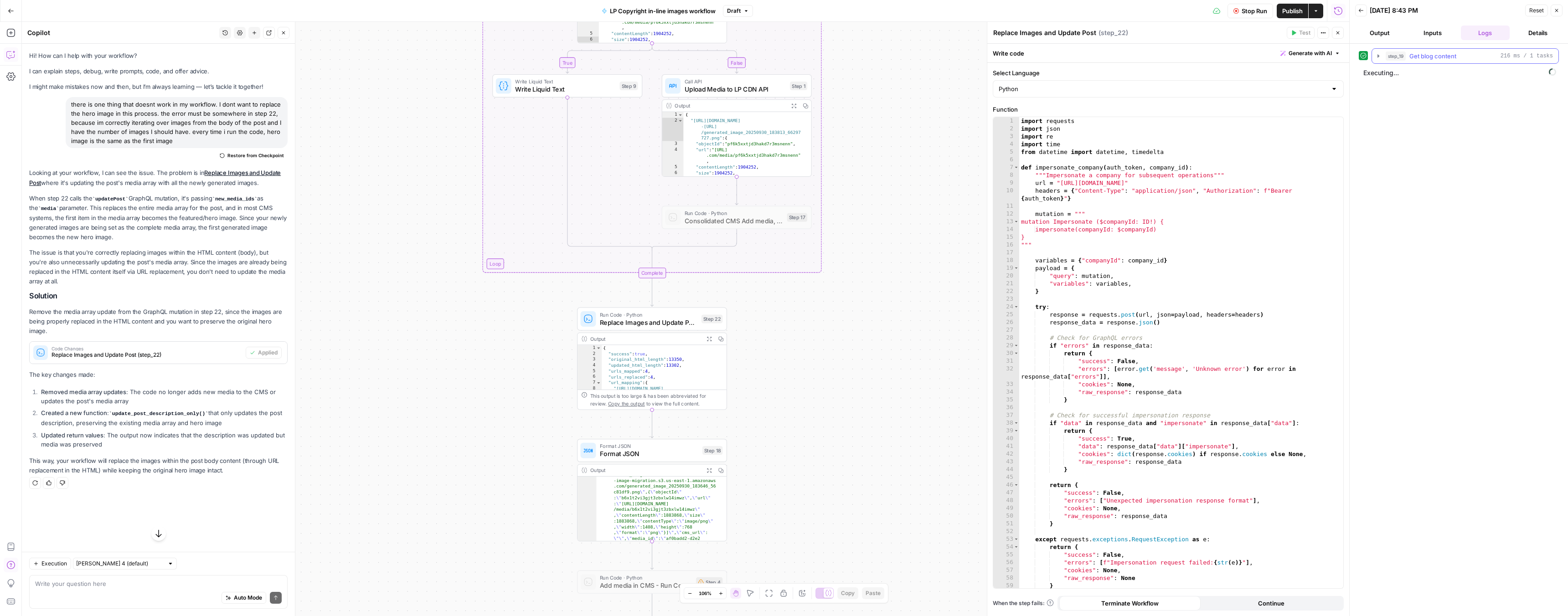
click at [1382, 55] on button "step_19 Get blog content 216 ms / 1 tasks" at bounding box center [1465, 56] width 186 height 15
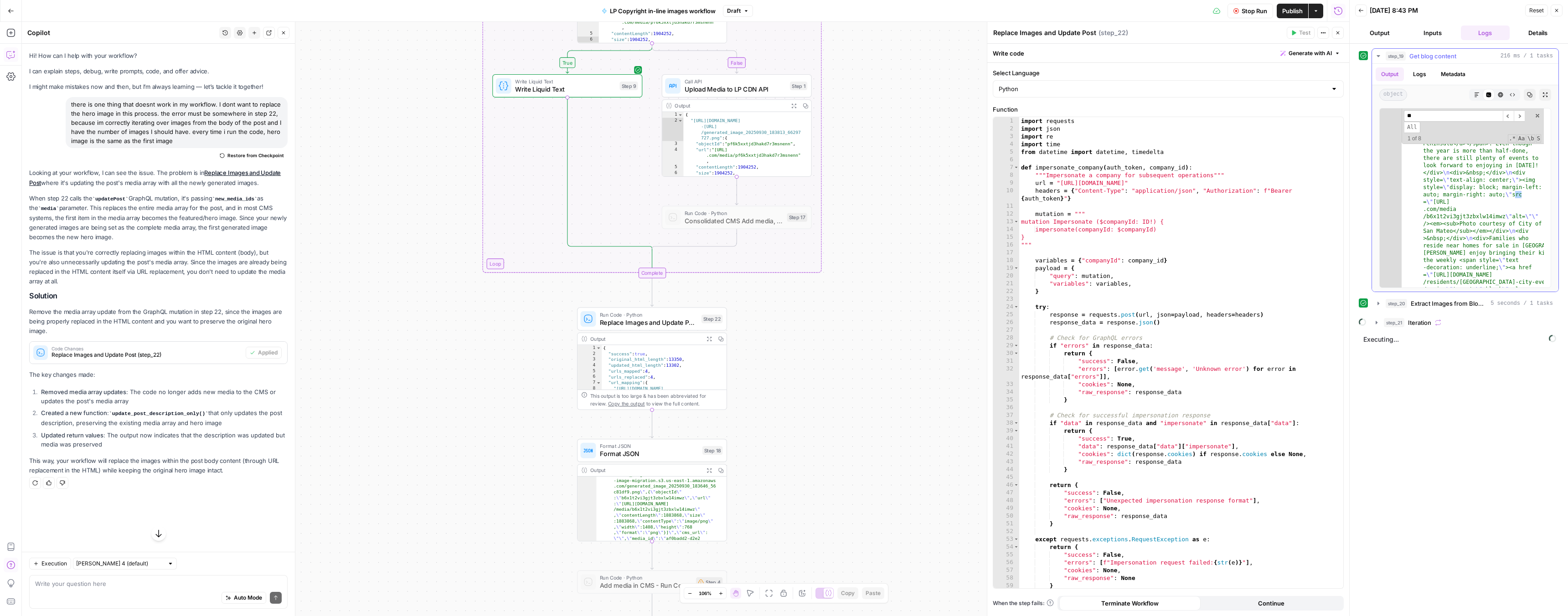
scroll to position [275, 0]
type input "***"
drag, startPoint x: 1434, startPoint y: 202, endPoint x: 1509, endPoint y: 215, distance: 76.1
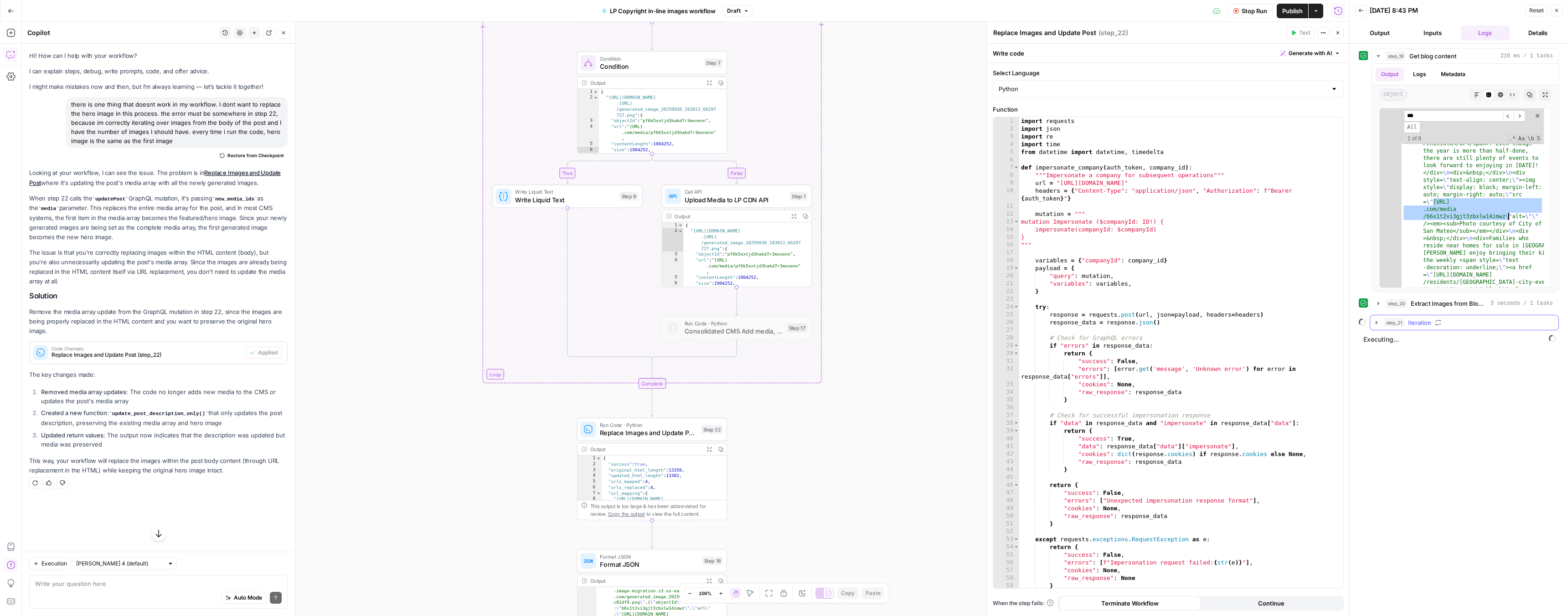
click at [1380, 322] on button "step_21 Iteration" at bounding box center [1464, 323] width 188 height 15
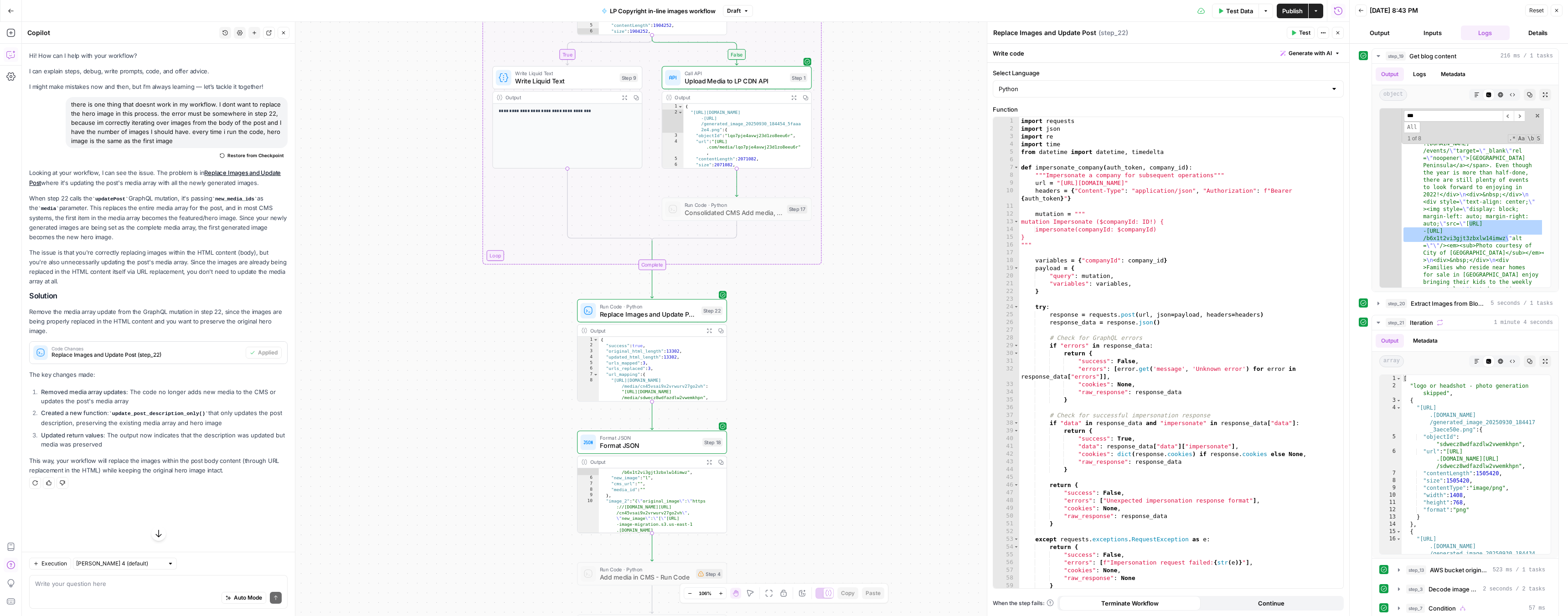
click at [1233, 12] on span "Test Data" at bounding box center [1239, 10] width 27 height 9
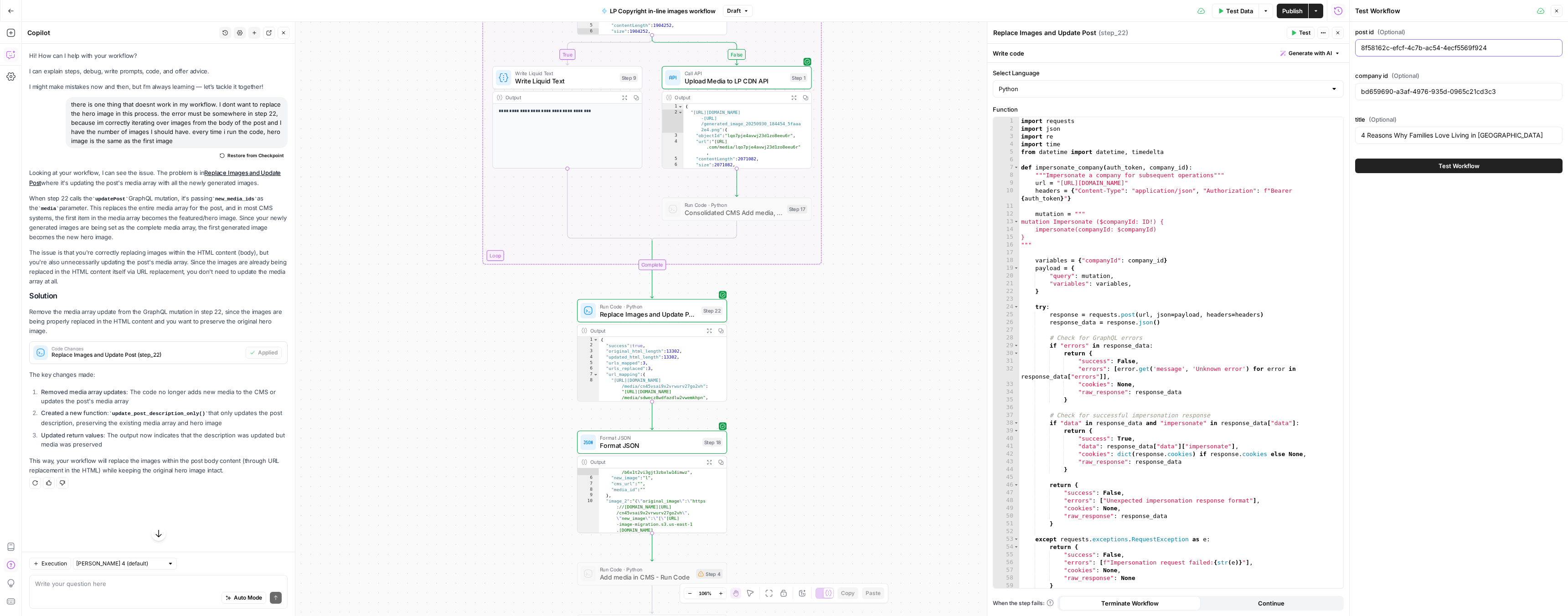
click at [1375, 47] on input "8f58162c-efcf-4c7b-ac54-4ecf5569f924" at bounding box center [1458, 47] width 195 height 9
paste input ""20215046-18e5-42a1-bf8c-433ee53f678f""
click at [1500, 46] on input ""20215046-18e5-42a1-bf8c-433ee53f678f"" at bounding box center [1458, 47] width 195 height 9
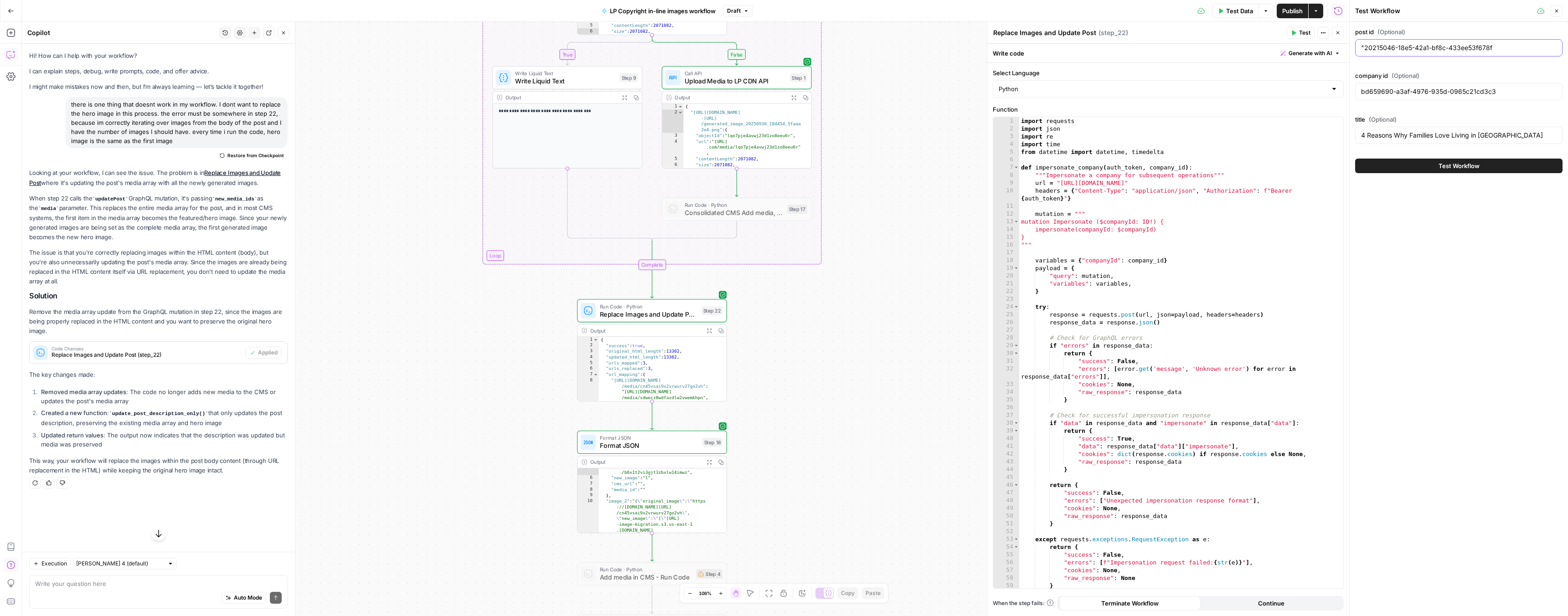
click at [1366, 47] on input ""20215046-18e5-42a1-bf8c-433ee53f678f" at bounding box center [1458, 47] width 195 height 9
type input "20215046-18e5-42a1-bf8c-433ee53f678f"
click at [1415, 133] on input "4 Reasons Why Families Love Living in [GEOGRAPHIC_DATA]" at bounding box center [1458, 135] width 195 height 9
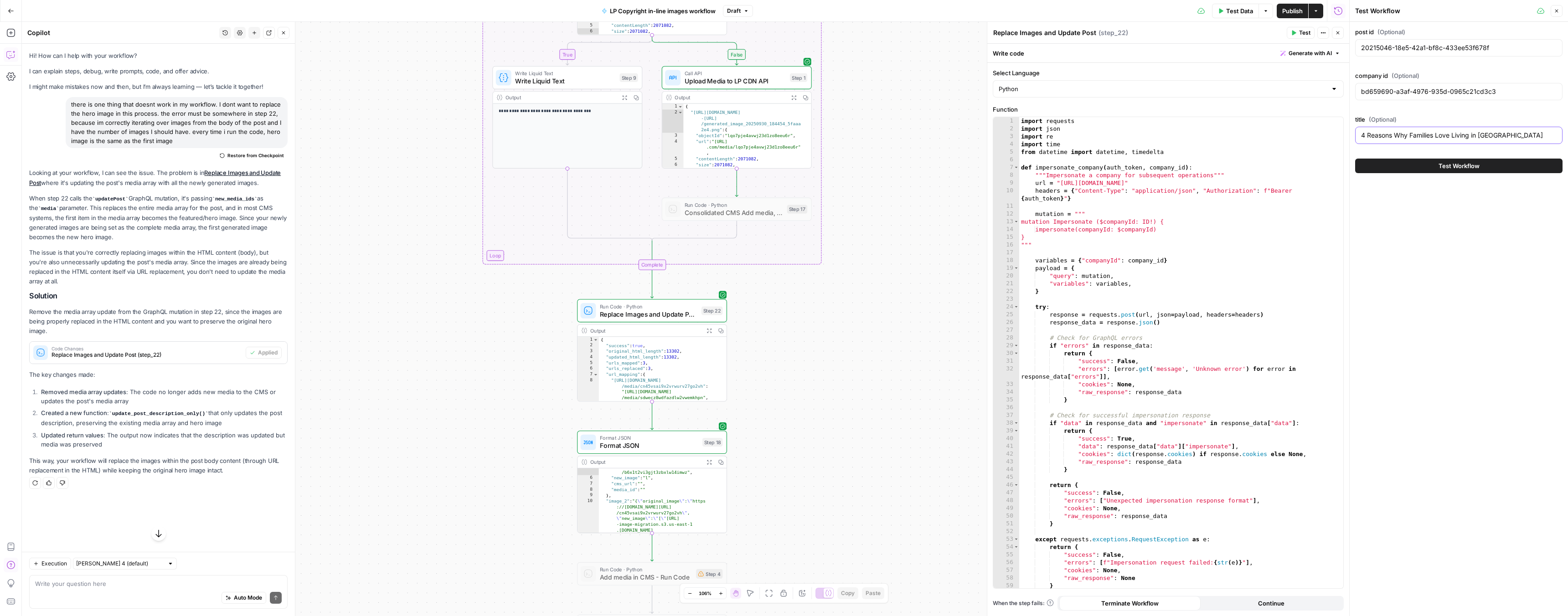
paste input "5 Family-Friendly Outdoor Activities in the [GEOGRAPHIC_DATA]"
type input "5 Family-Friendly Outdoor Activities in the [GEOGRAPHIC_DATA]"
click at [1391, 92] on input "bd659690-a3af-4976-935d-0965c21cd3c3" at bounding box center [1458, 91] width 195 height 9
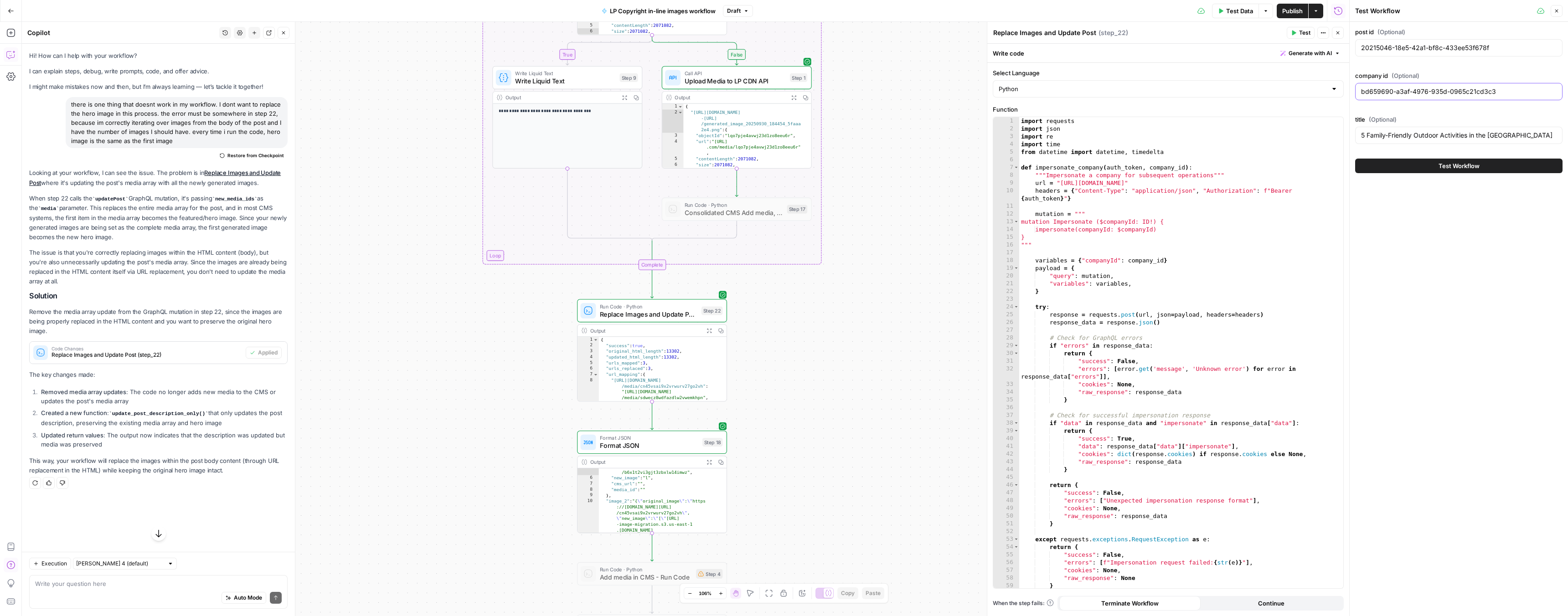
paste input ""bd659690-a3af-4976-935d-0965c21cd3c3""
click at [1508, 93] on input ""bd659690-a3af-4976-935d-0965c21cd3c3"" at bounding box center [1458, 91] width 195 height 9
click at [1365, 91] on input ""bd659690-a3af-4976-935d-0965c21cd3c3" at bounding box center [1458, 91] width 195 height 9
type input "bd659690-a3af-4976-935d-0965c21cd3c3"
click at [1421, 169] on button "Test Workflow" at bounding box center [1458, 166] width 208 height 15
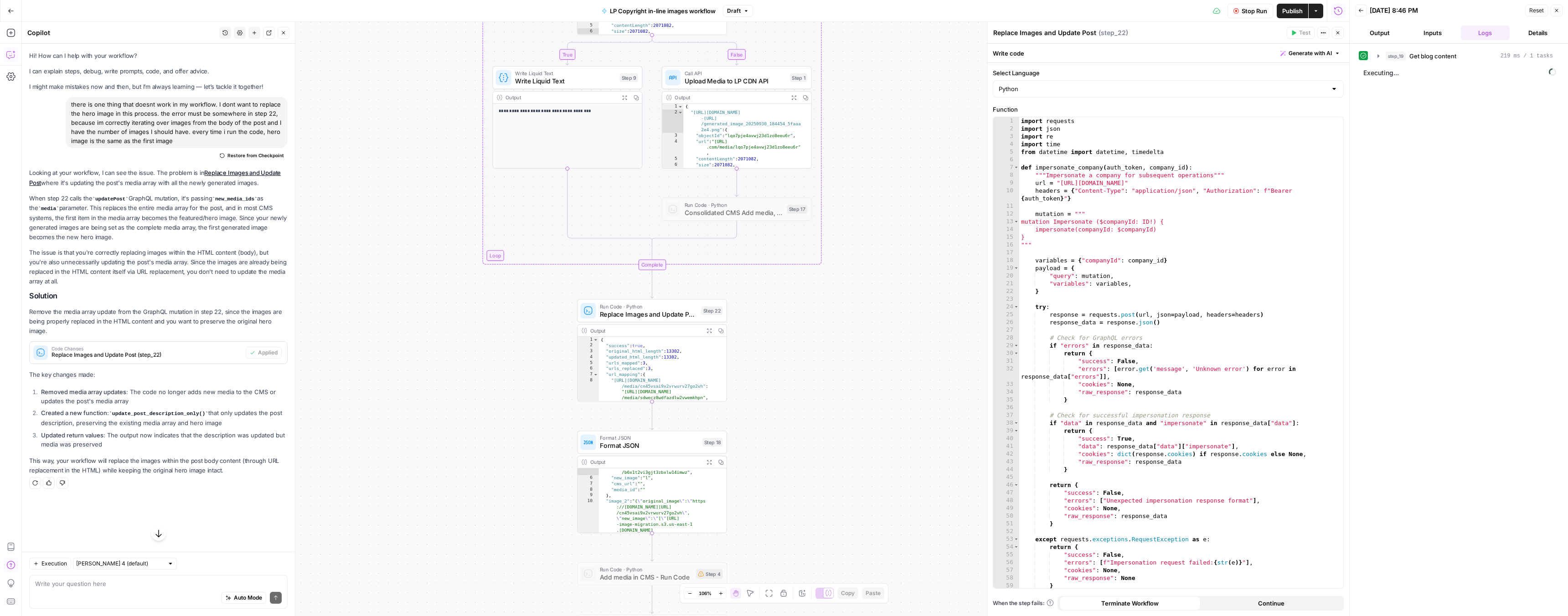
scroll to position [125, 0]
click at [1376, 93] on icon "button" at bounding box center [1376, 94] width 7 height 7
click at [1395, 112] on icon "button" at bounding box center [1397, 113] width 7 height 7
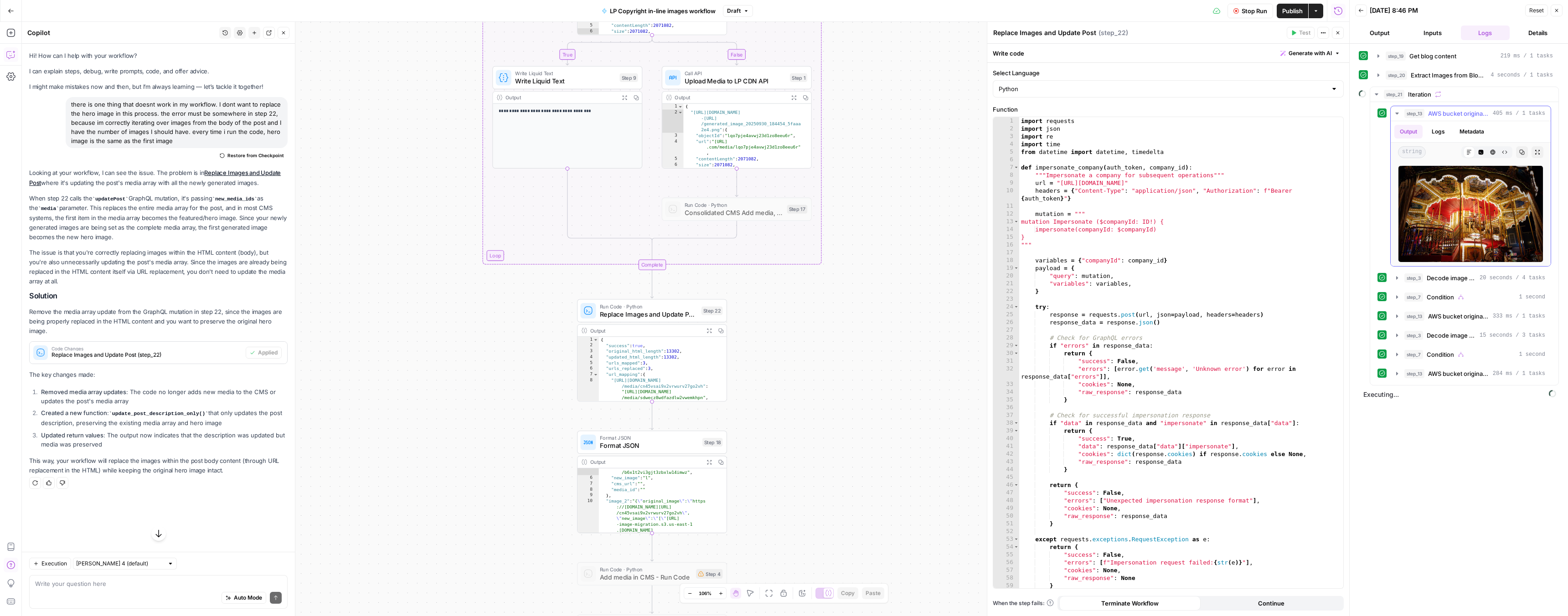
click at [1395, 112] on icon "button" at bounding box center [1397, 113] width 7 height 7
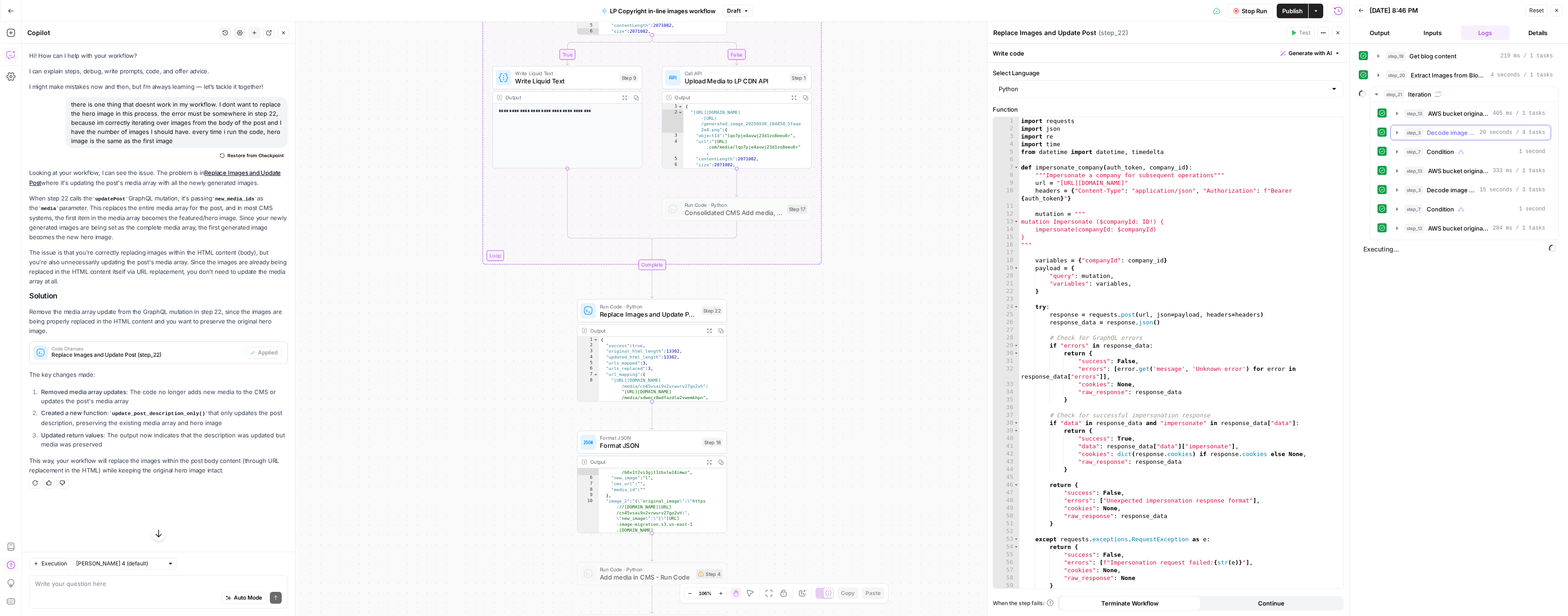
click at [1398, 131] on icon "button" at bounding box center [1397, 133] width 7 height 7
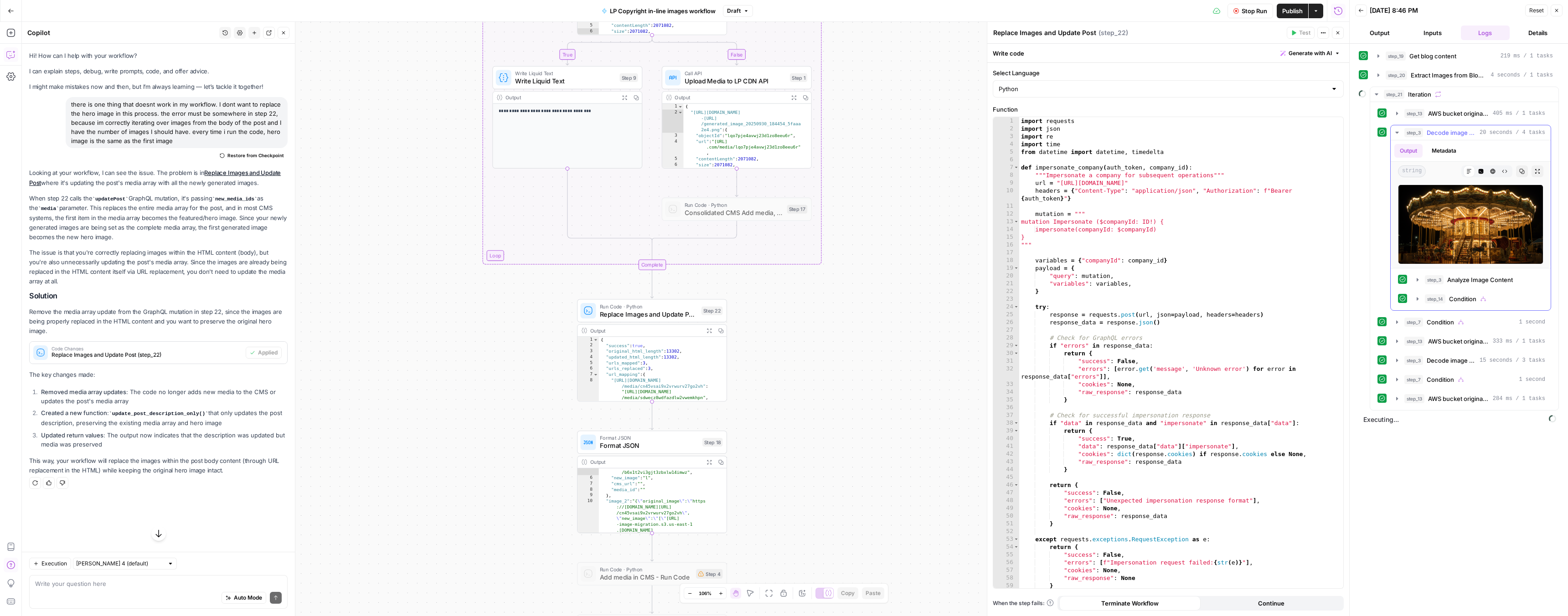
click at [1398, 131] on icon "button" at bounding box center [1396, 132] width 3 height 2
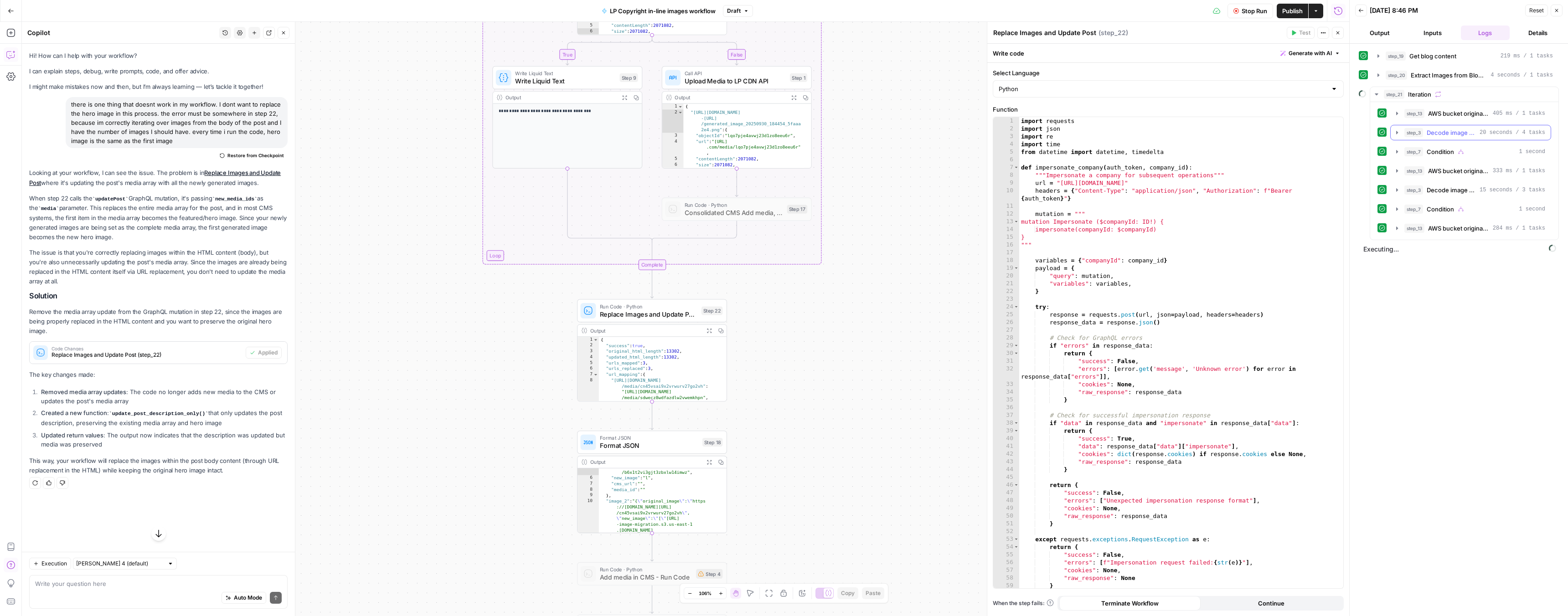
click at [1398, 131] on icon "button" at bounding box center [1397, 133] width 7 height 7
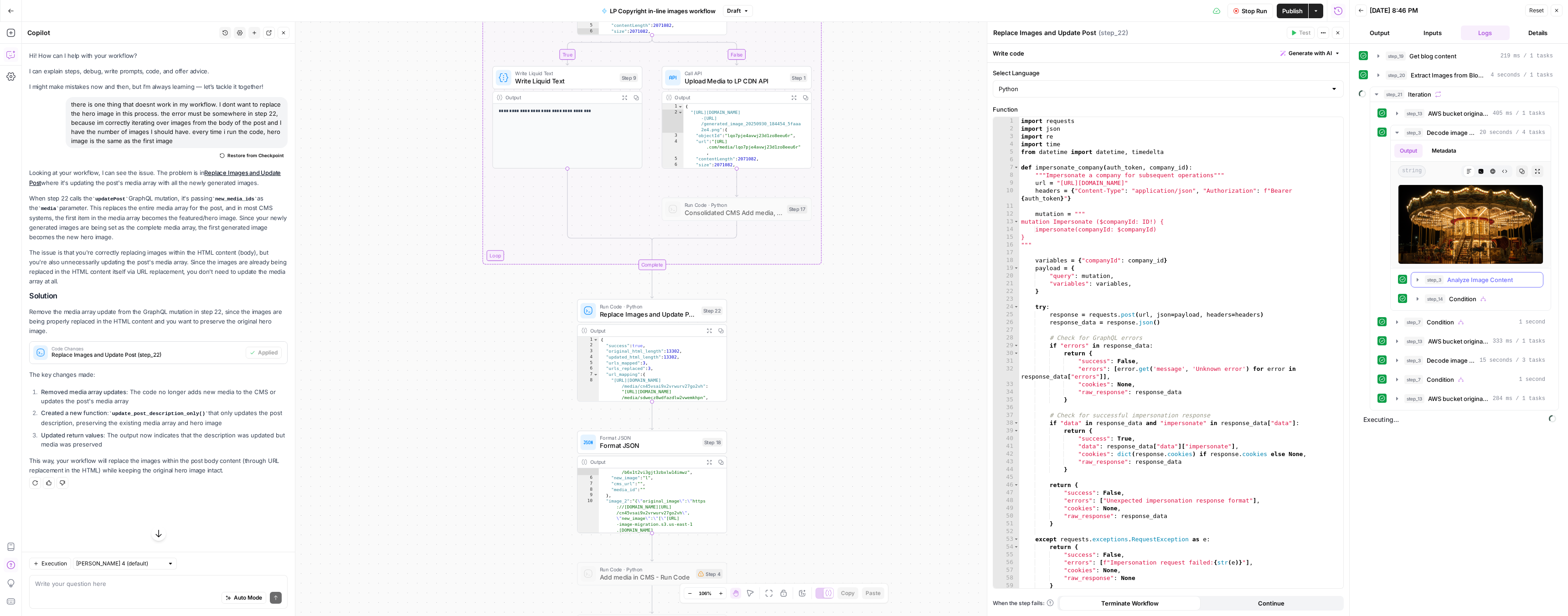
click at [1416, 279] on icon "button" at bounding box center [1418, 280] width 7 height 7
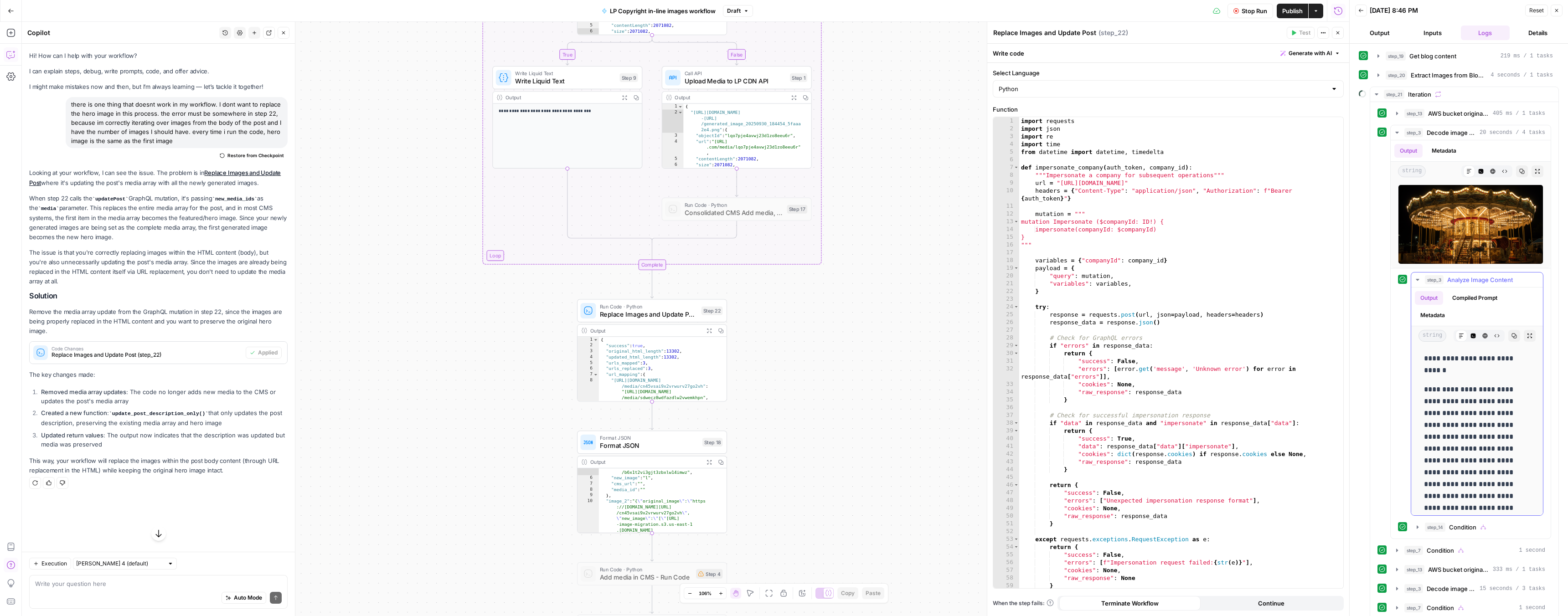
click at [1416, 279] on icon "button" at bounding box center [1417, 279] width 3 height 2
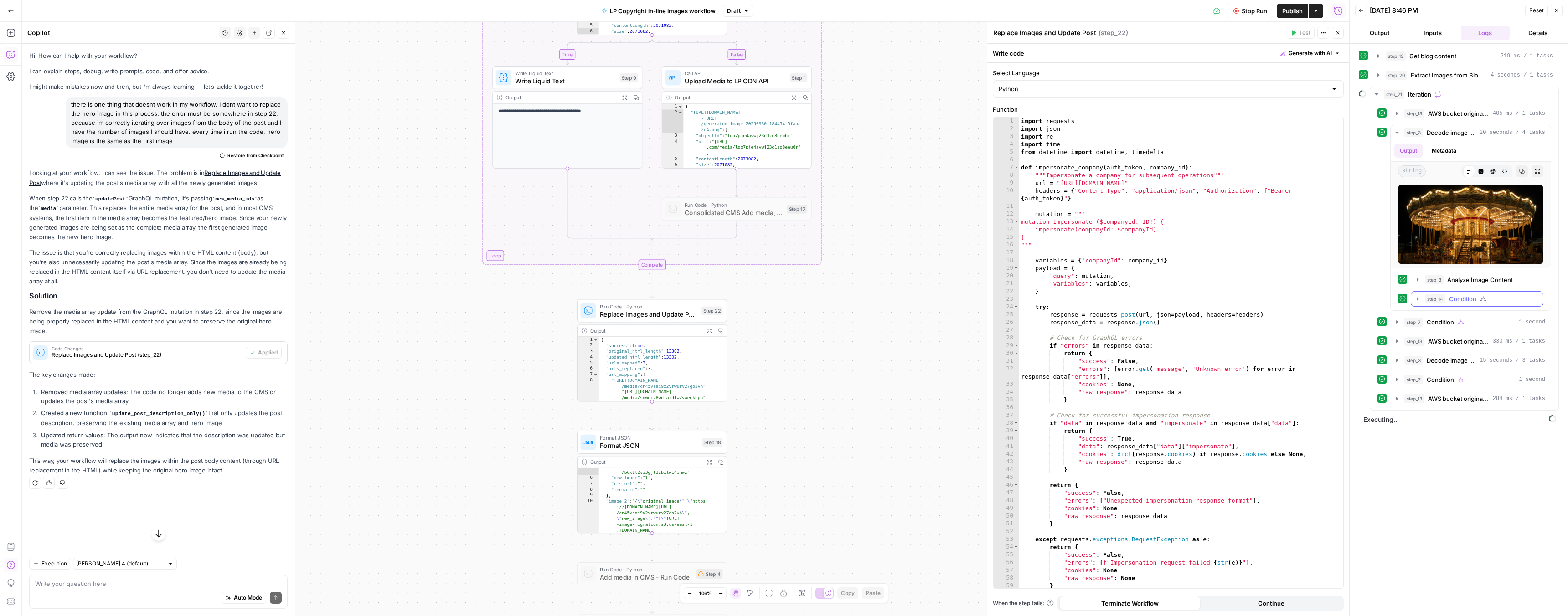
click at [1416, 299] on icon "button" at bounding box center [1417, 298] width 2 height 3
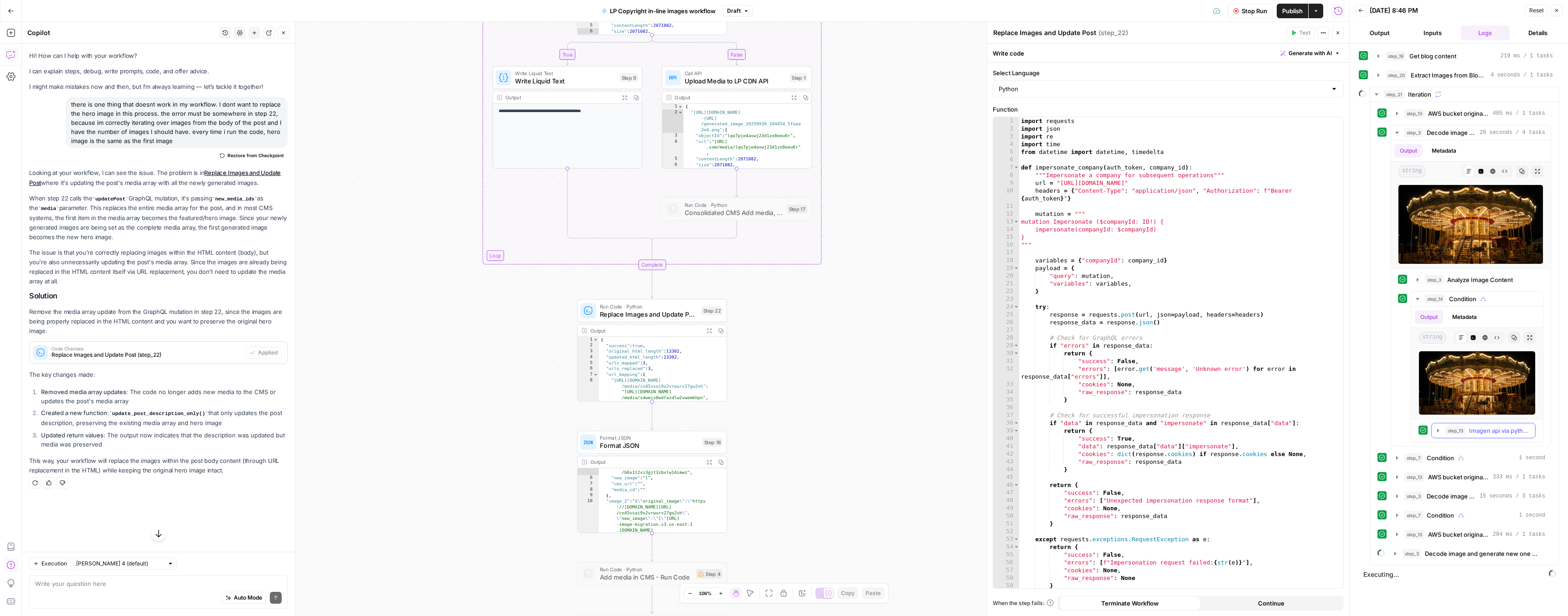
click at [1447, 432] on span "step_13" at bounding box center [1455, 430] width 20 height 9
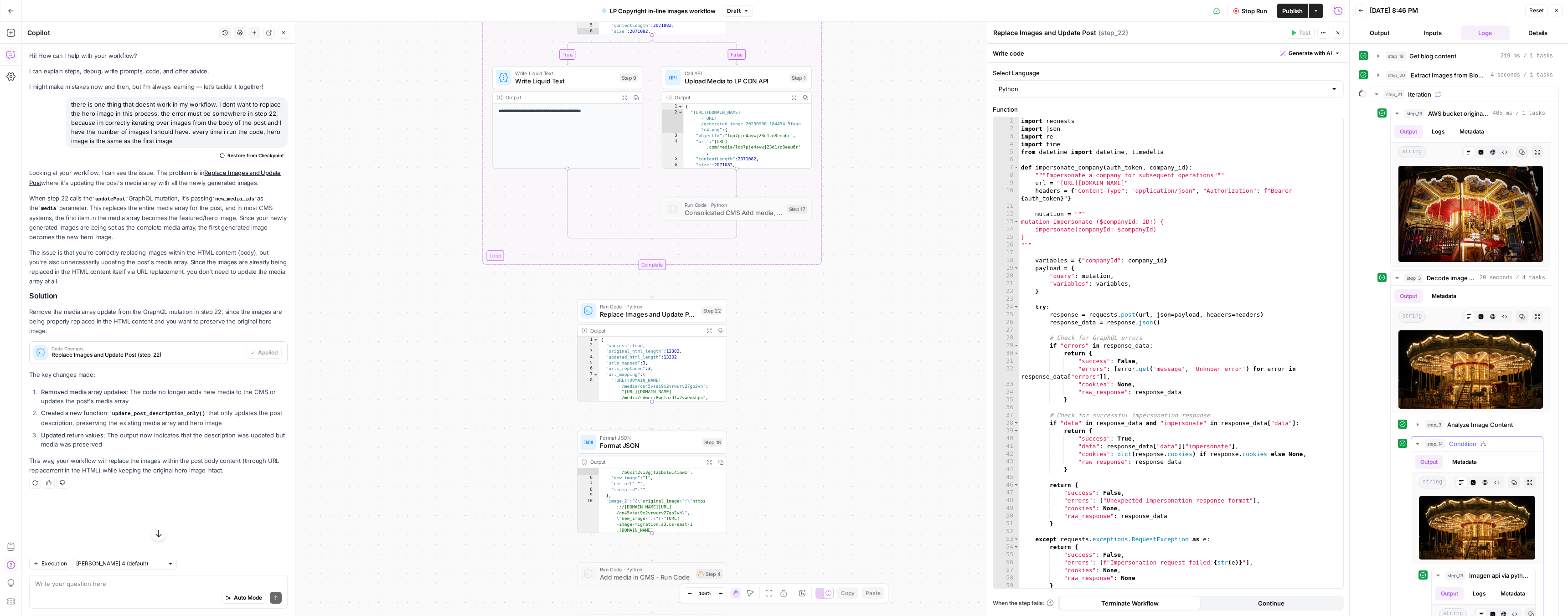
scroll to position [221, 0]
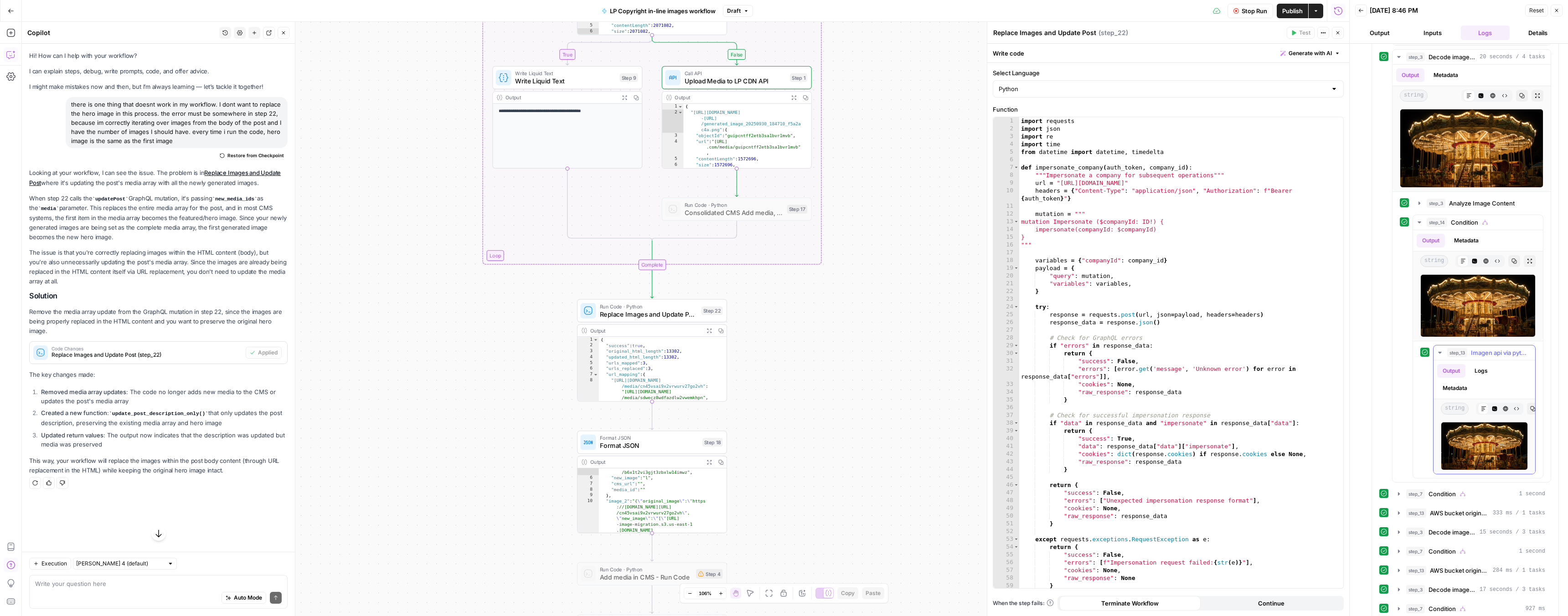
click at [1440, 352] on icon "button" at bounding box center [1440, 352] width 3 height 2
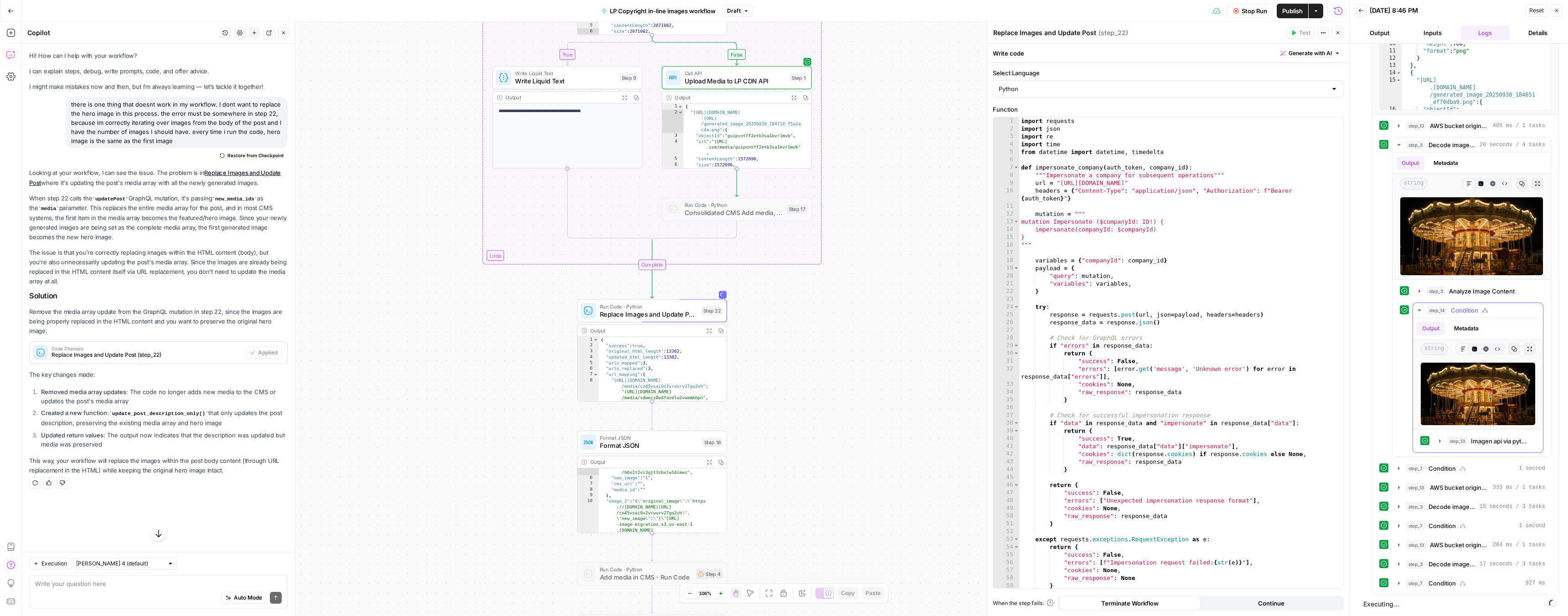
scroll to position [208, 0]
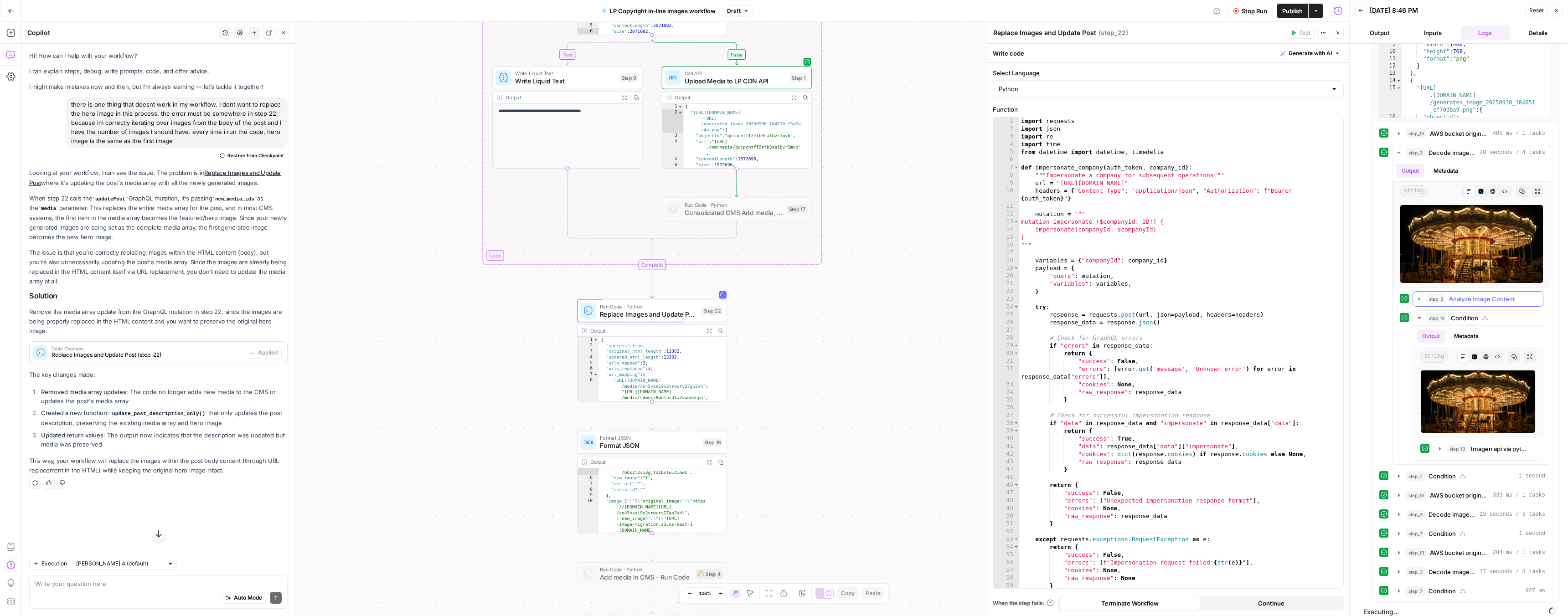
click at [1418, 297] on icon "button" at bounding box center [1419, 299] width 7 height 7
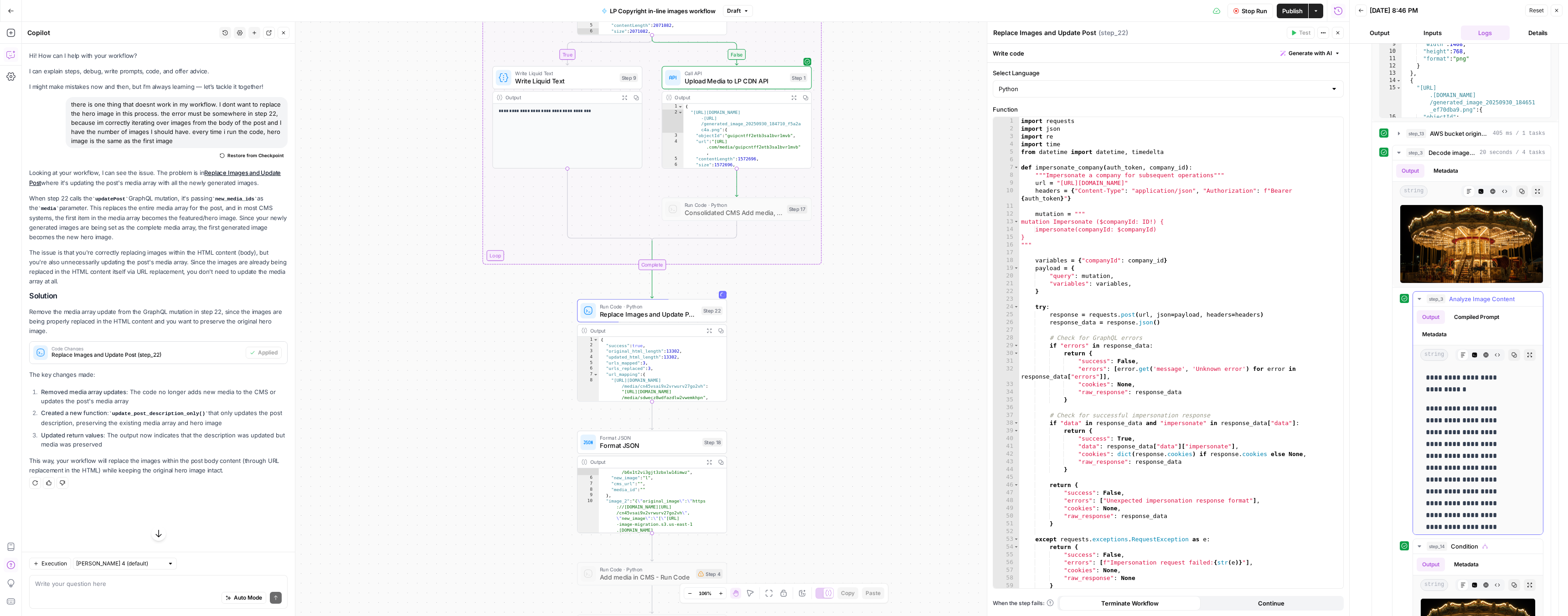
click at [1419, 296] on icon "button" at bounding box center [1419, 299] width 7 height 7
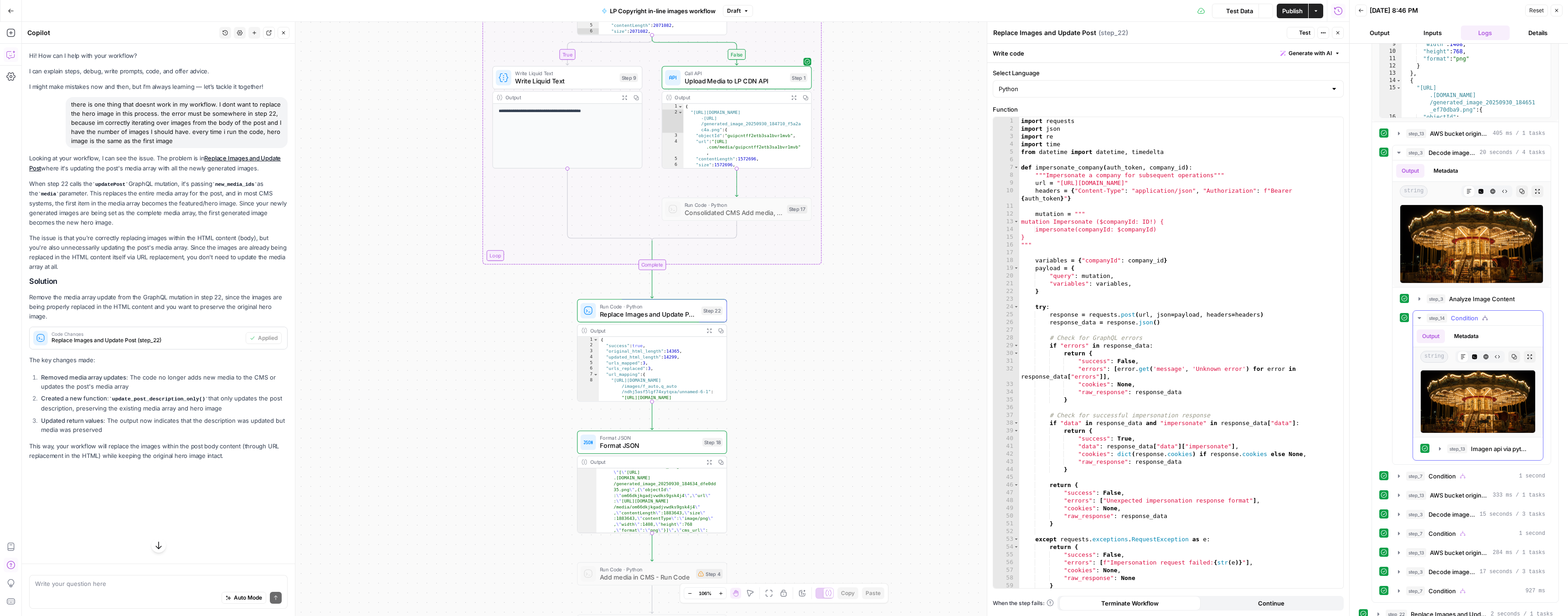
click at [1422, 317] on icon "button" at bounding box center [1419, 318] width 7 height 7
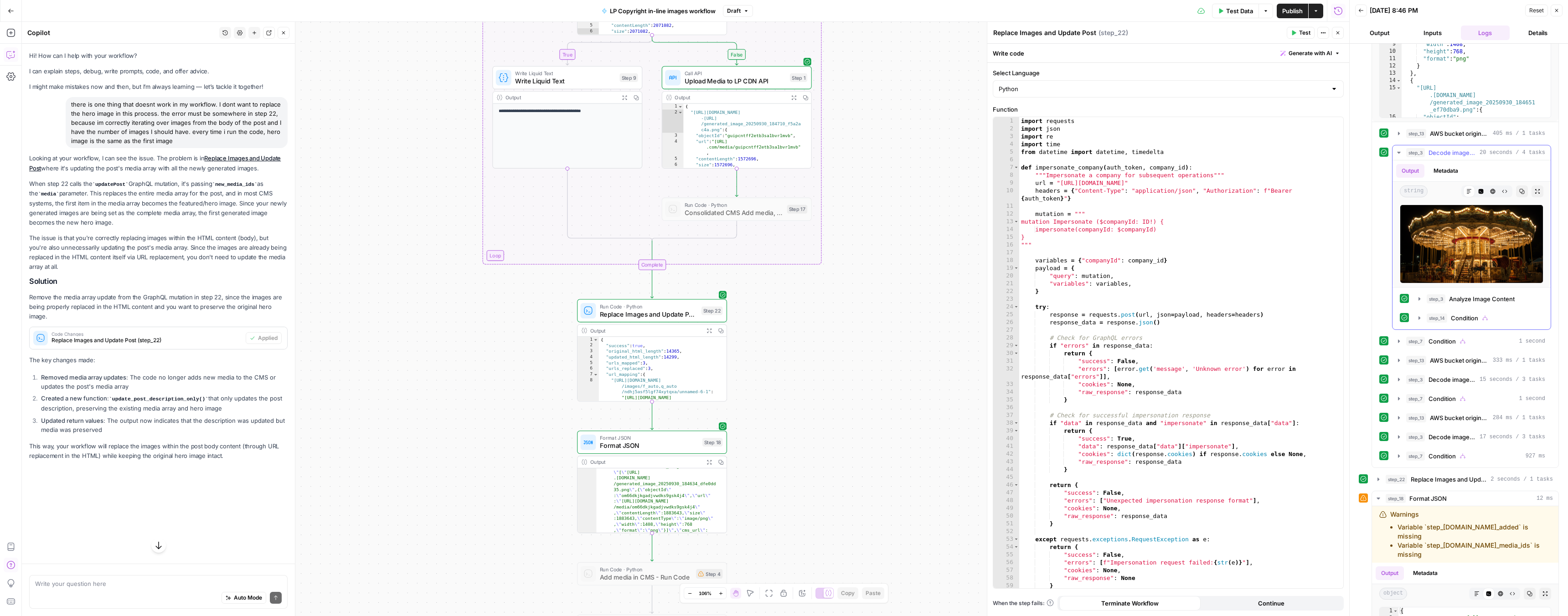
click at [1400, 153] on icon "button" at bounding box center [1399, 153] width 7 height 7
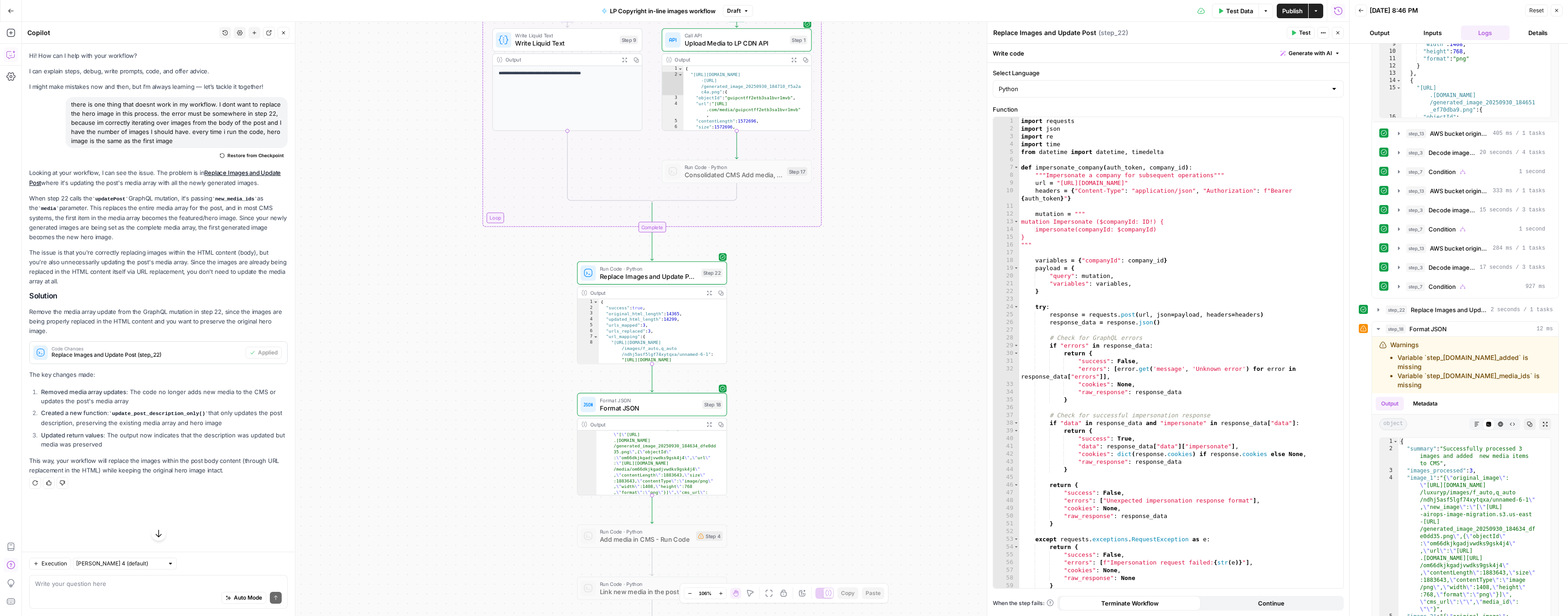
scroll to position [0, 0]
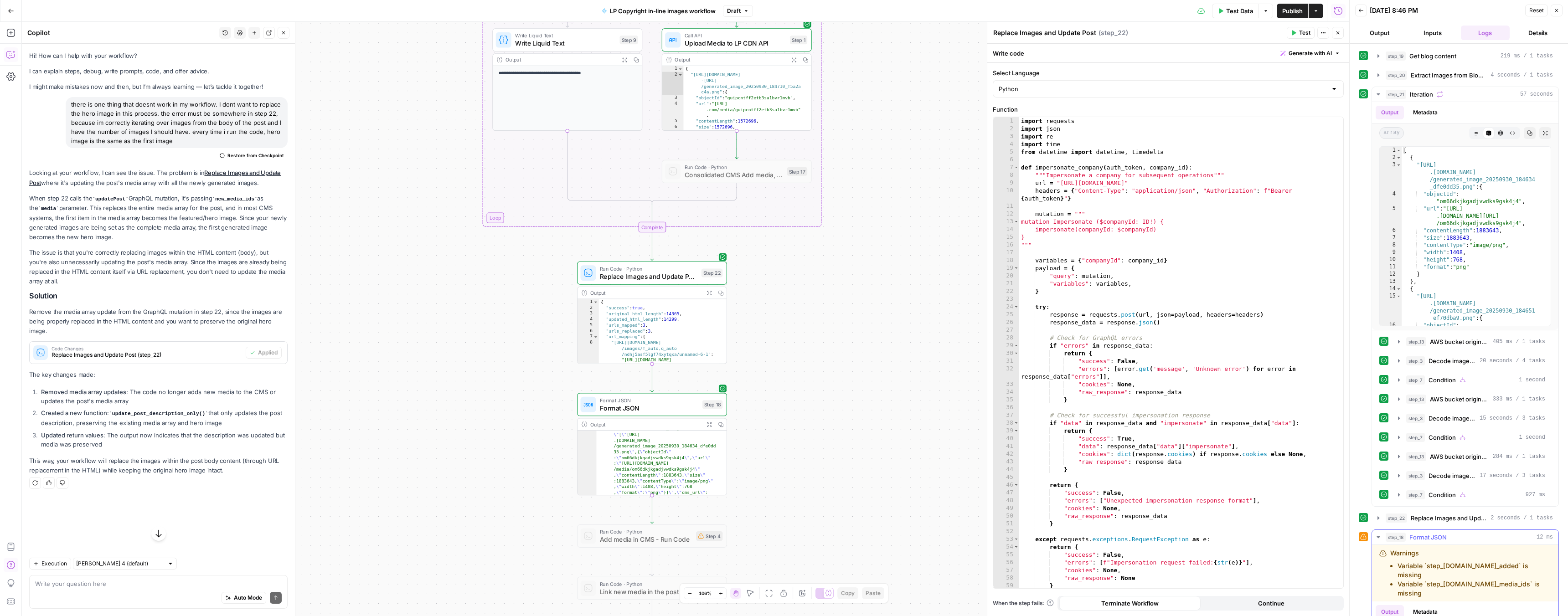
click at [1379, 539] on icon "button" at bounding box center [1378, 537] width 7 height 7
click at [1435, 359] on span "Decode image and generate new one with Imagen" at bounding box center [1452, 361] width 47 height 9
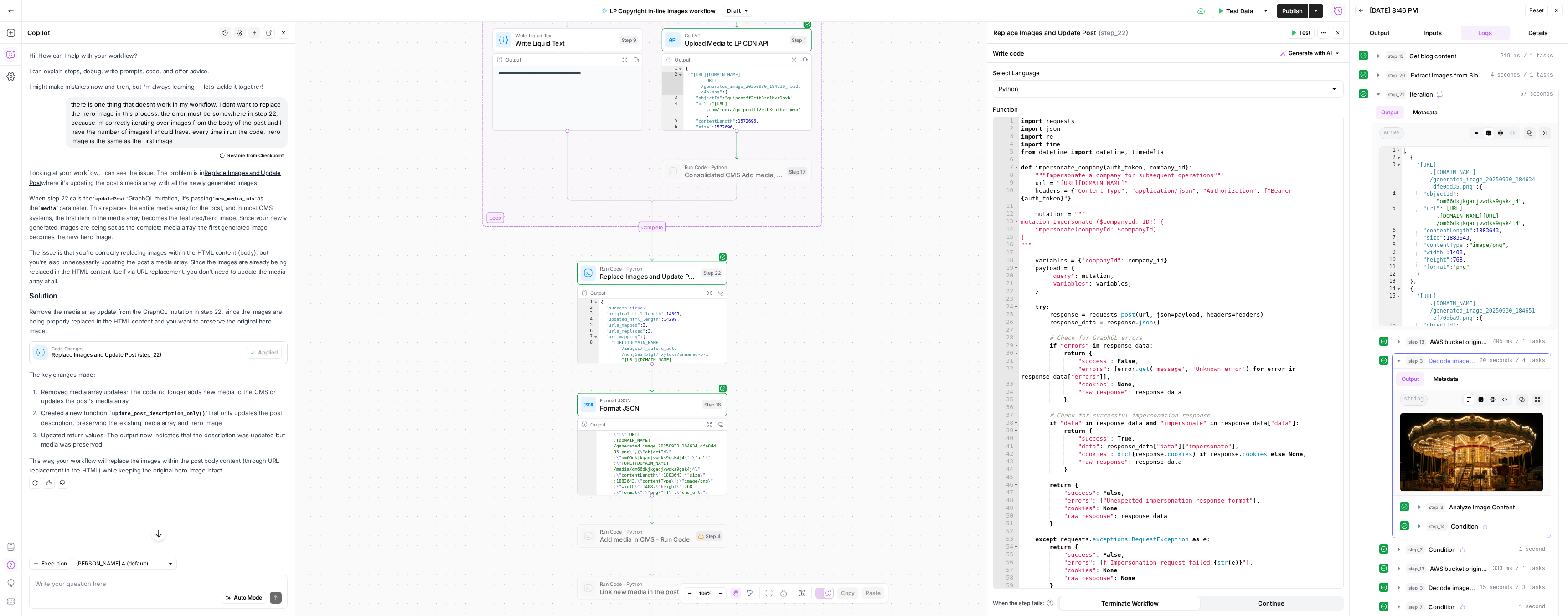
click at [1399, 360] on icon "button" at bounding box center [1398, 361] width 3 height 2
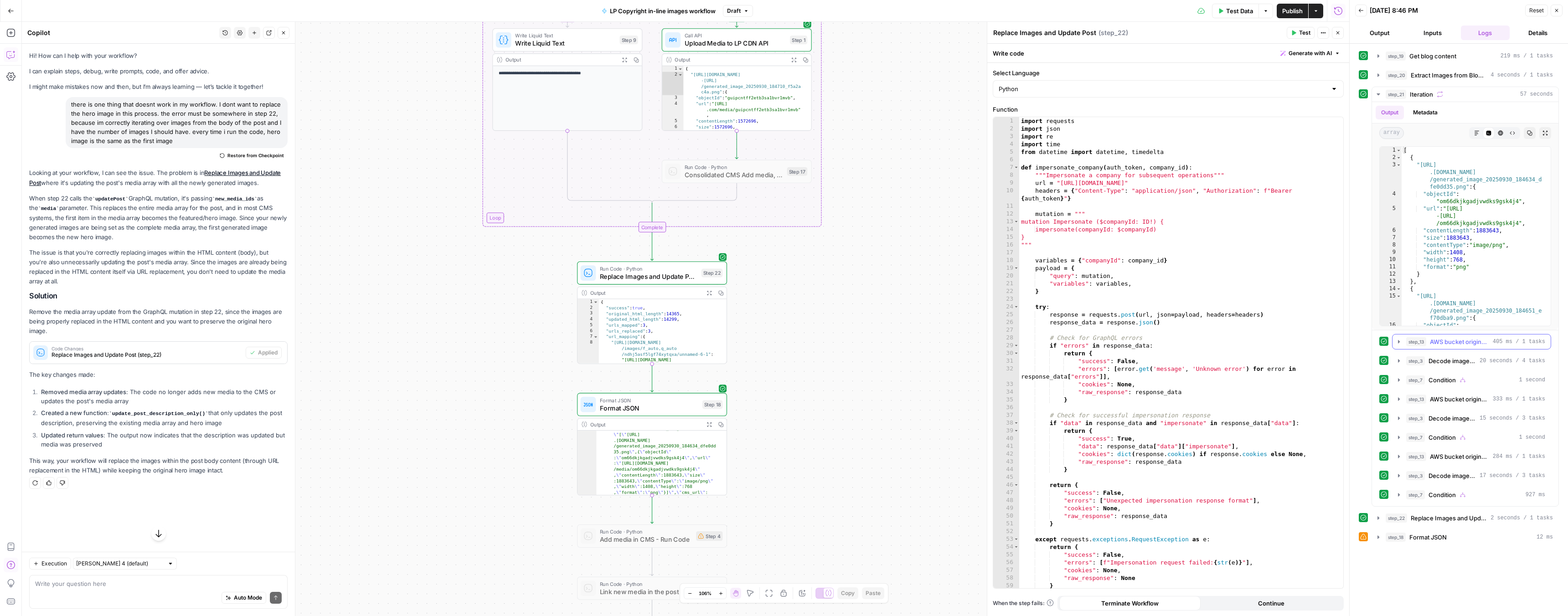
click at [1401, 341] on icon "button" at bounding box center [1399, 342] width 7 height 7
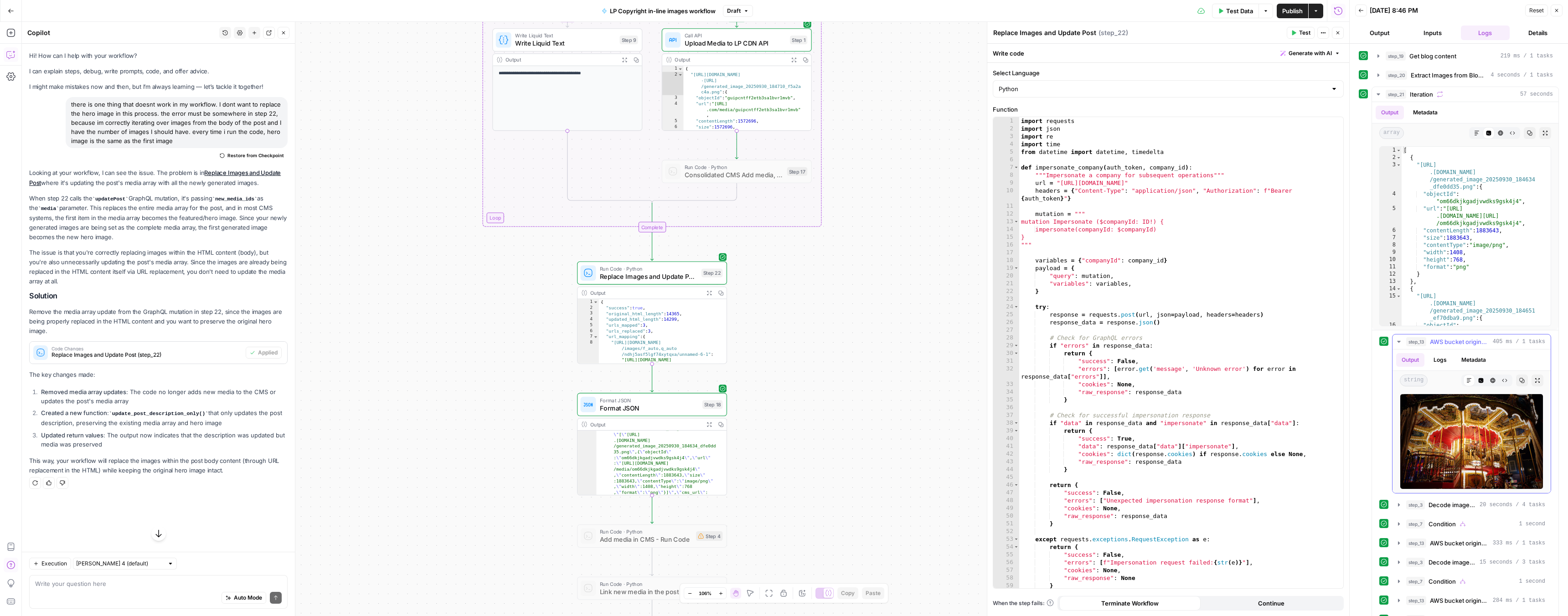
click at [1396, 341] on icon "button" at bounding box center [1399, 342] width 7 height 7
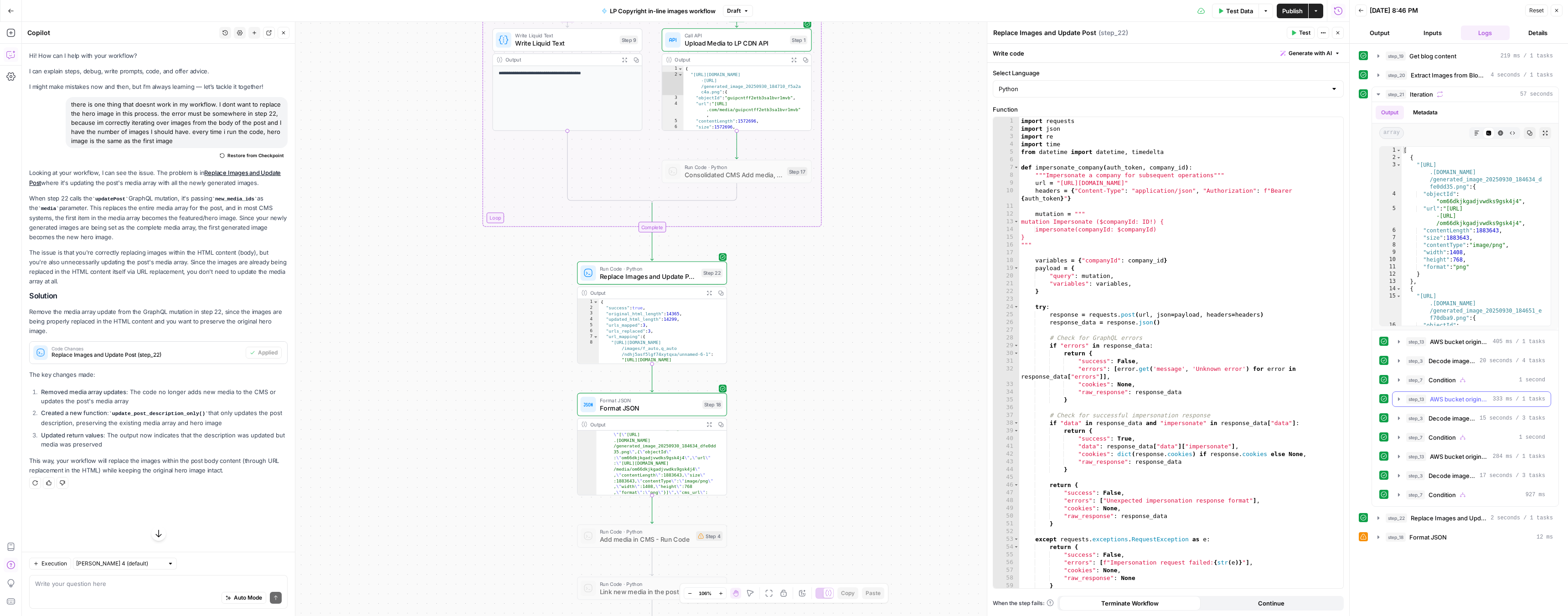
click at [1400, 402] on icon "button" at bounding box center [1399, 399] width 7 height 7
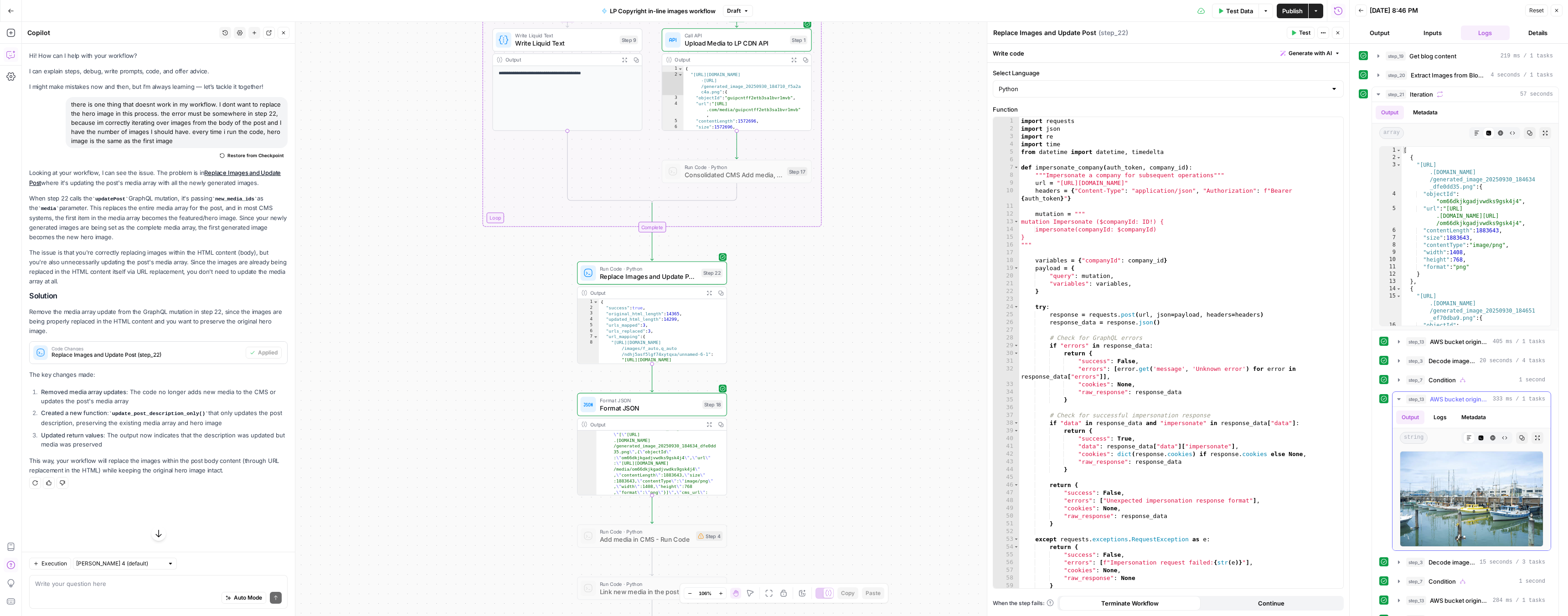
click at [1396, 398] on icon "button" at bounding box center [1399, 399] width 7 height 7
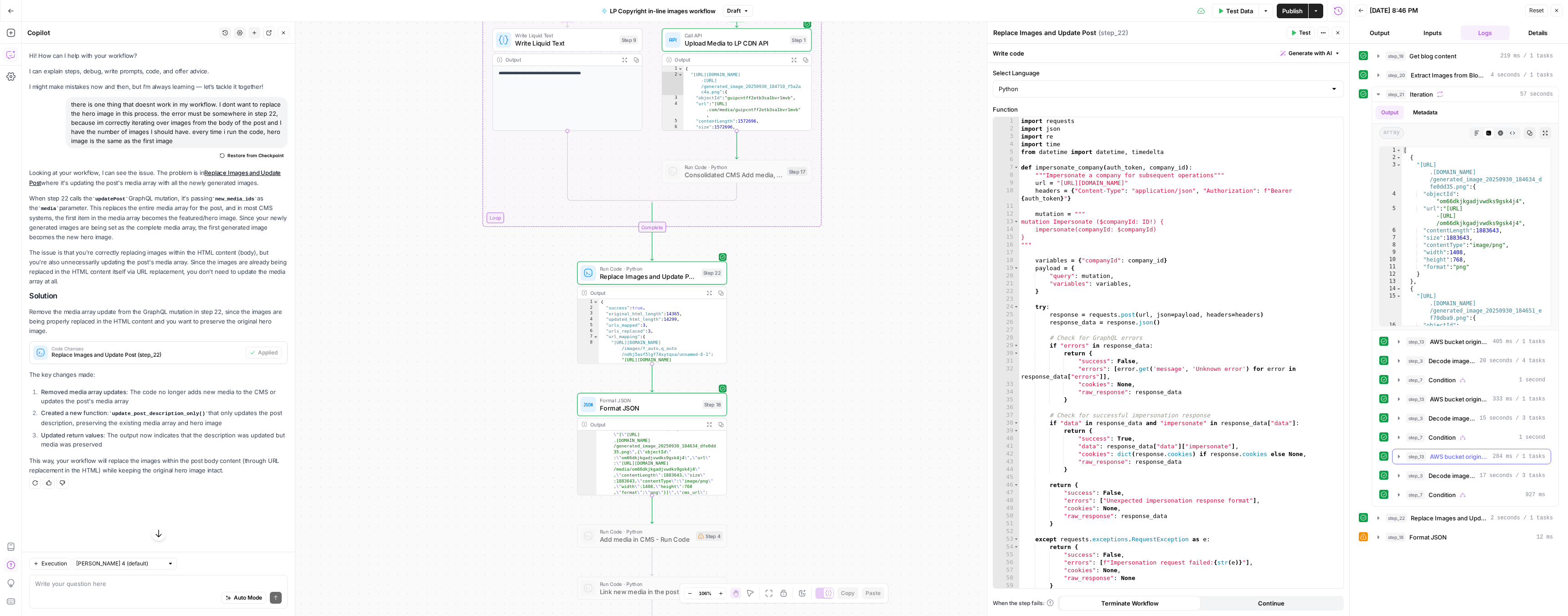
click at [1400, 460] on icon "button" at bounding box center [1399, 457] width 7 height 7
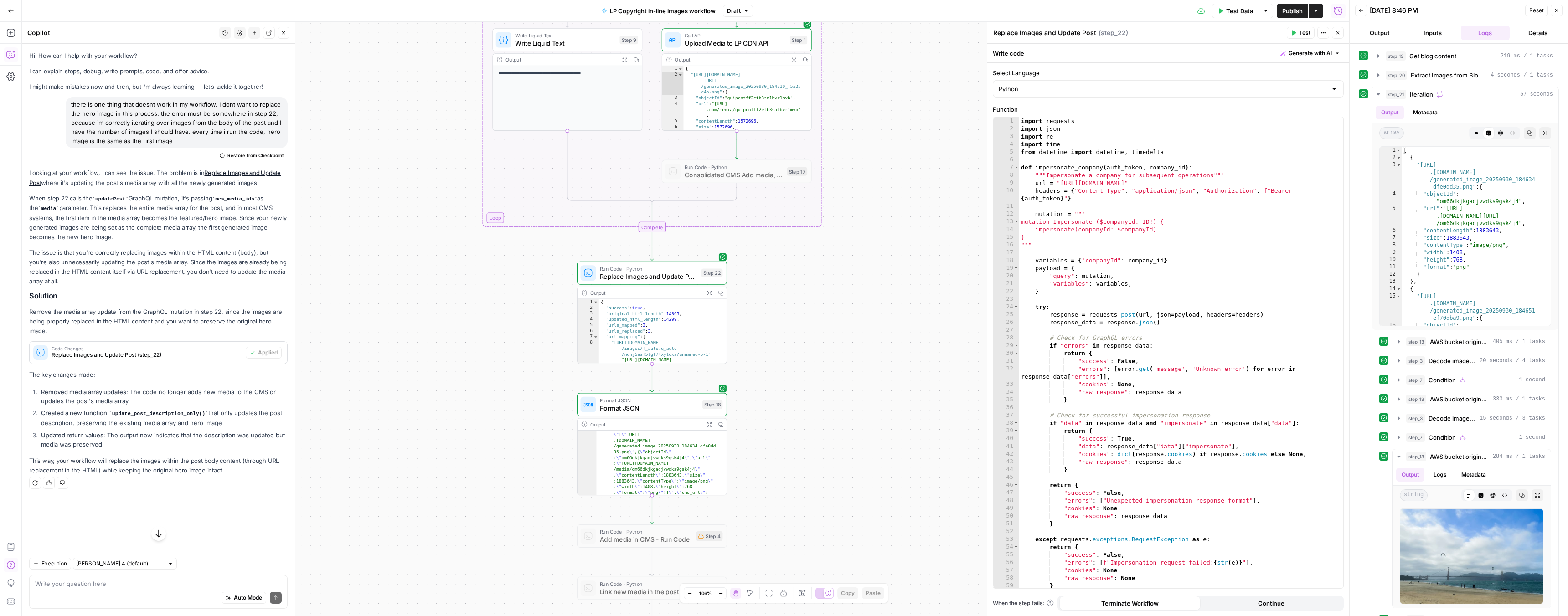
scroll to position [73, 0]
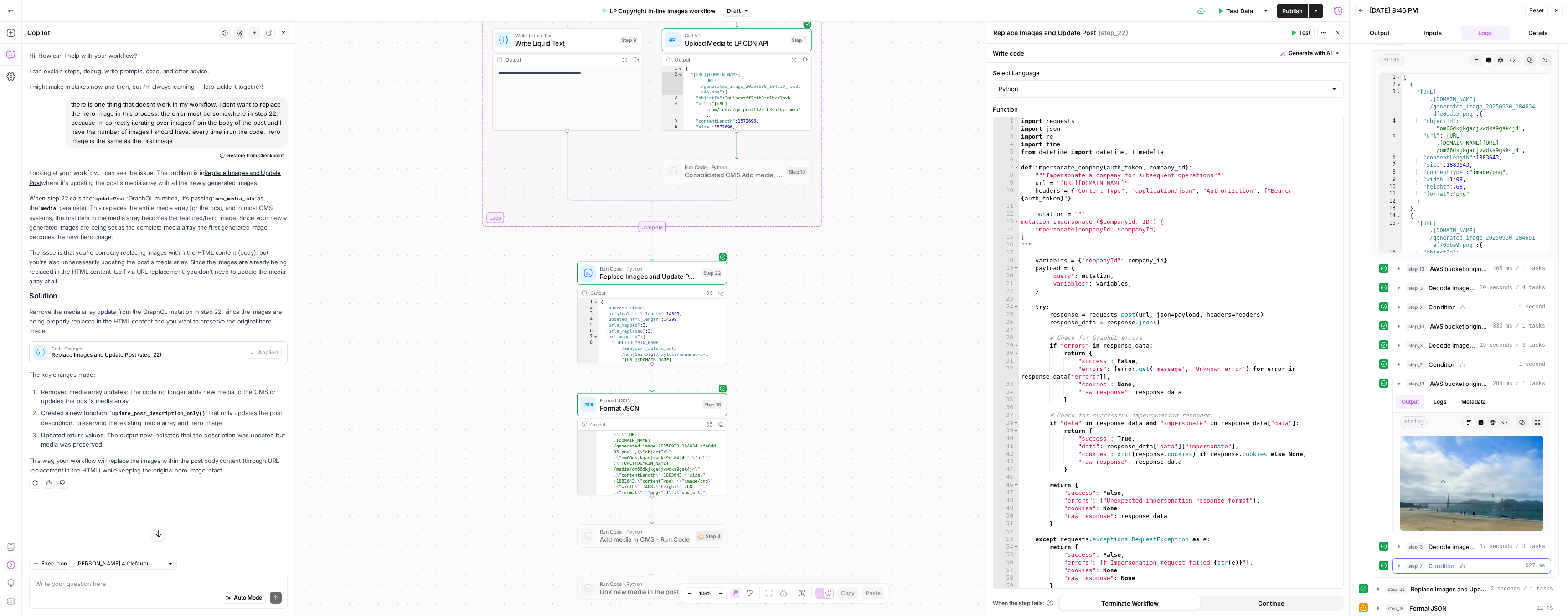
click at [1398, 564] on icon "button" at bounding box center [1399, 566] width 7 height 7
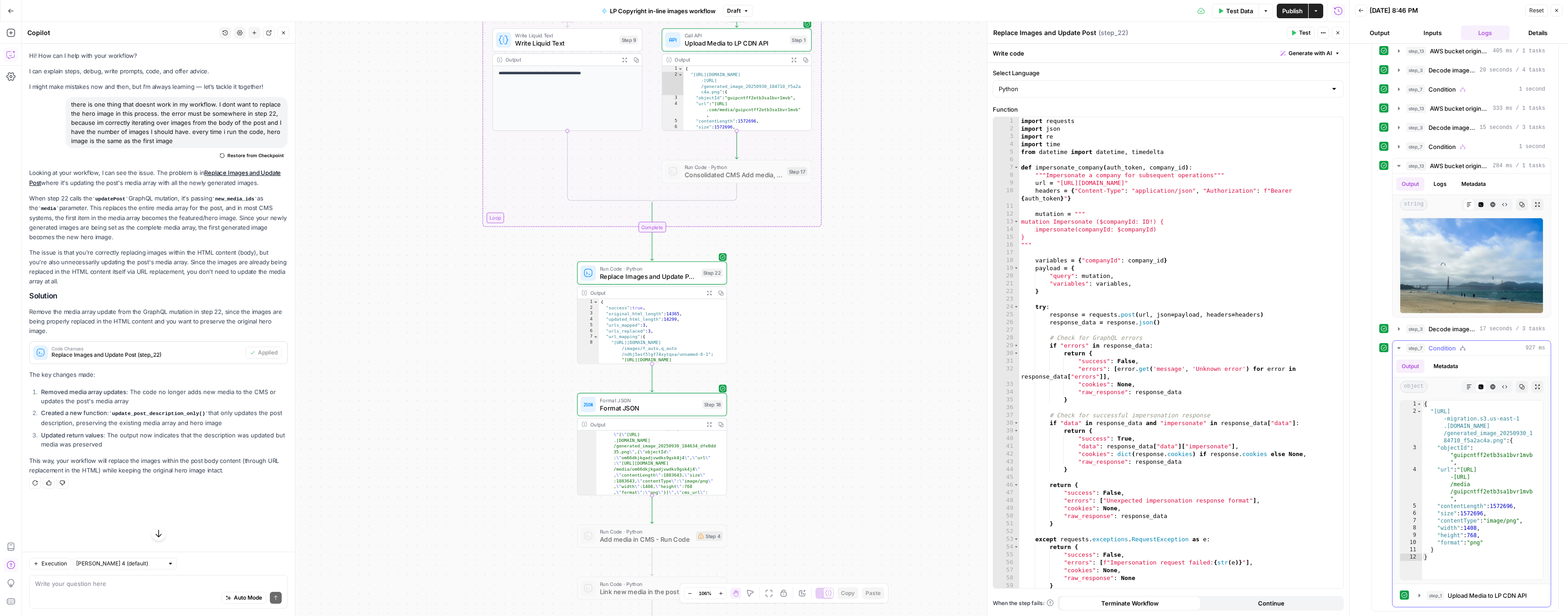
scroll to position [324, 0]
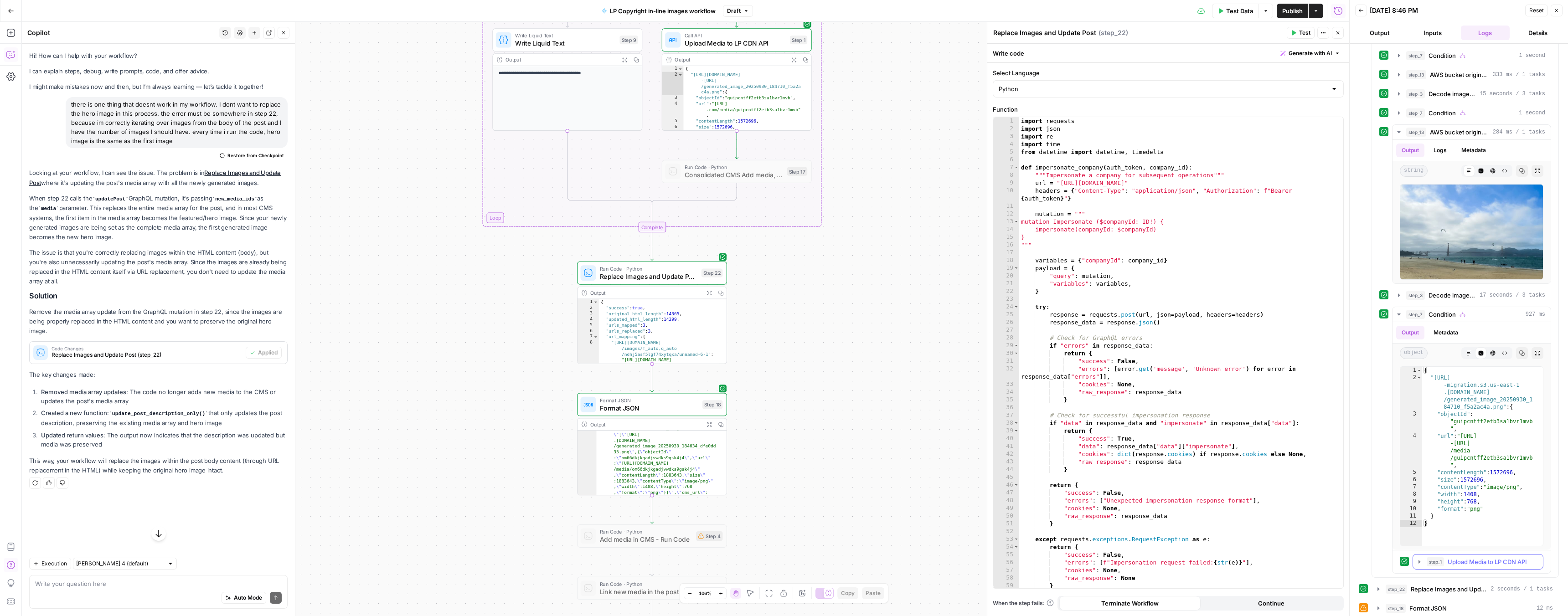
click at [1422, 559] on icon "button" at bounding box center [1419, 562] width 7 height 7
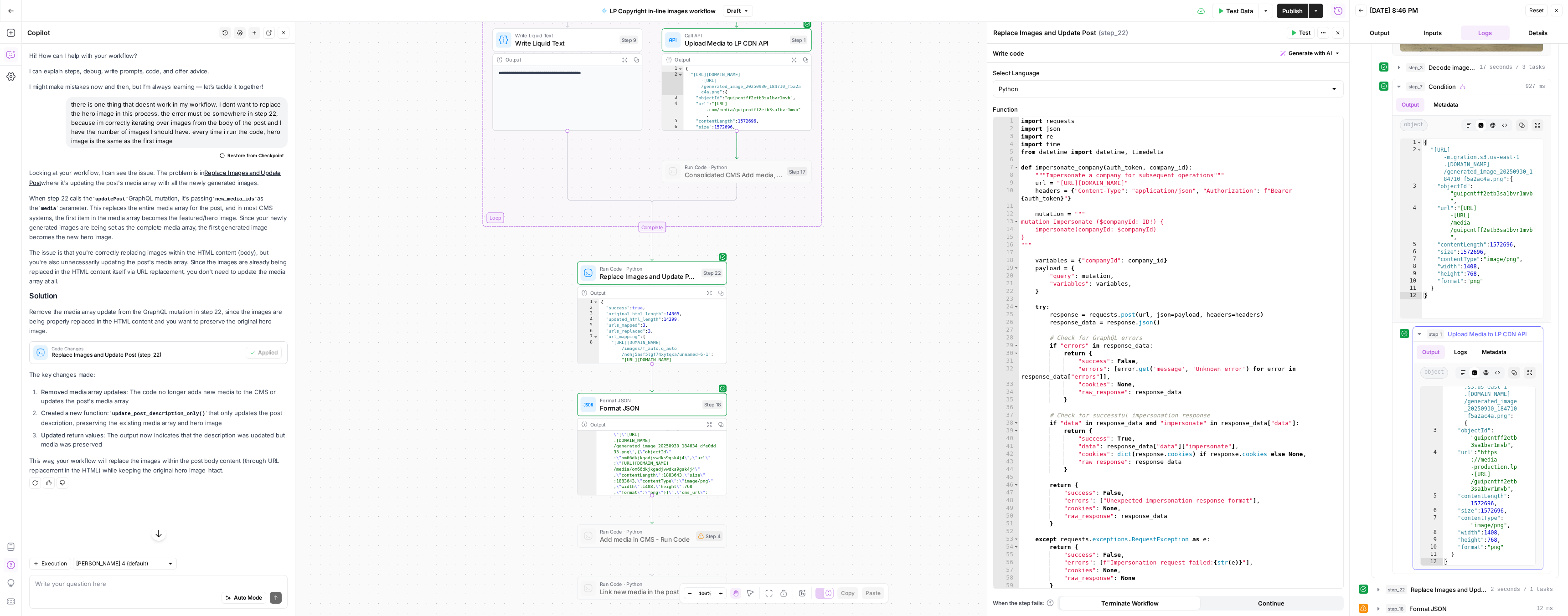
scroll to position [553, 0]
click at [1401, 585] on span "step_22" at bounding box center [1396, 589] width 21 height 9
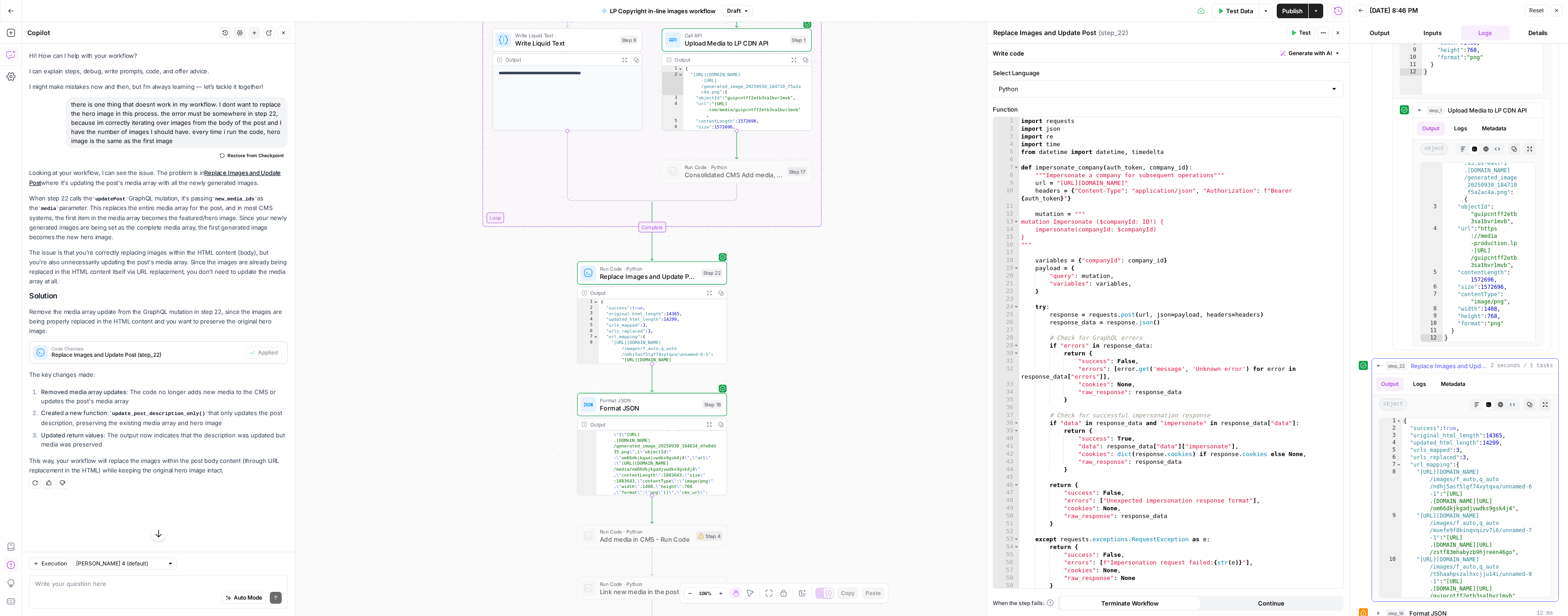
scroll to position [1, 0]
type textarea "**********"
drag, startPoint x: 1450, startPoint y: 490, endPoint x: 1511, endPoint y: 504, distance: 62.6
click at [1511, 504] on div "{ "success" : true , "original_html_length" : 14365 , "updated_html_length" : 1…" at bounding box center [1473, 514] width 142 height 194
click at [1379, 34] on button "Output" at bounding box center [1379, 33] width 49 height 15
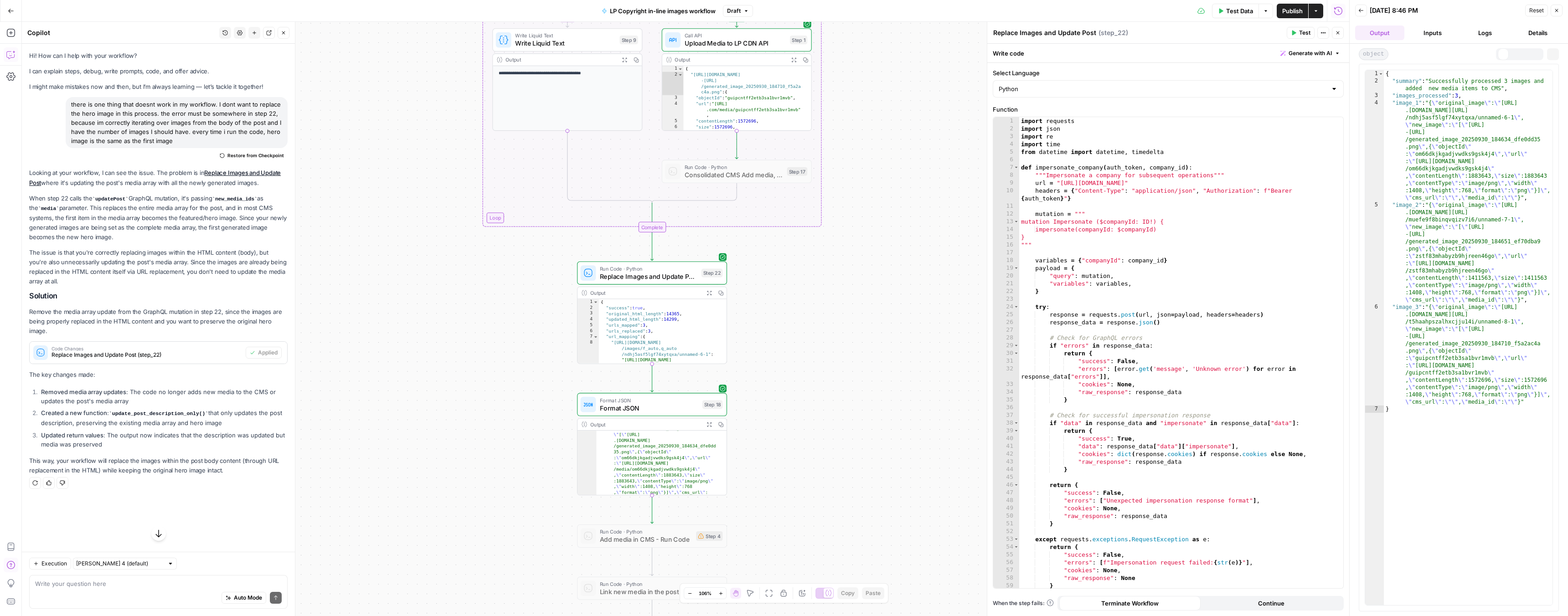
scroll to position [0, 0]
click at [709, 296] on button "Expand Output" at bounding box center [709, 293] width 12 height 12
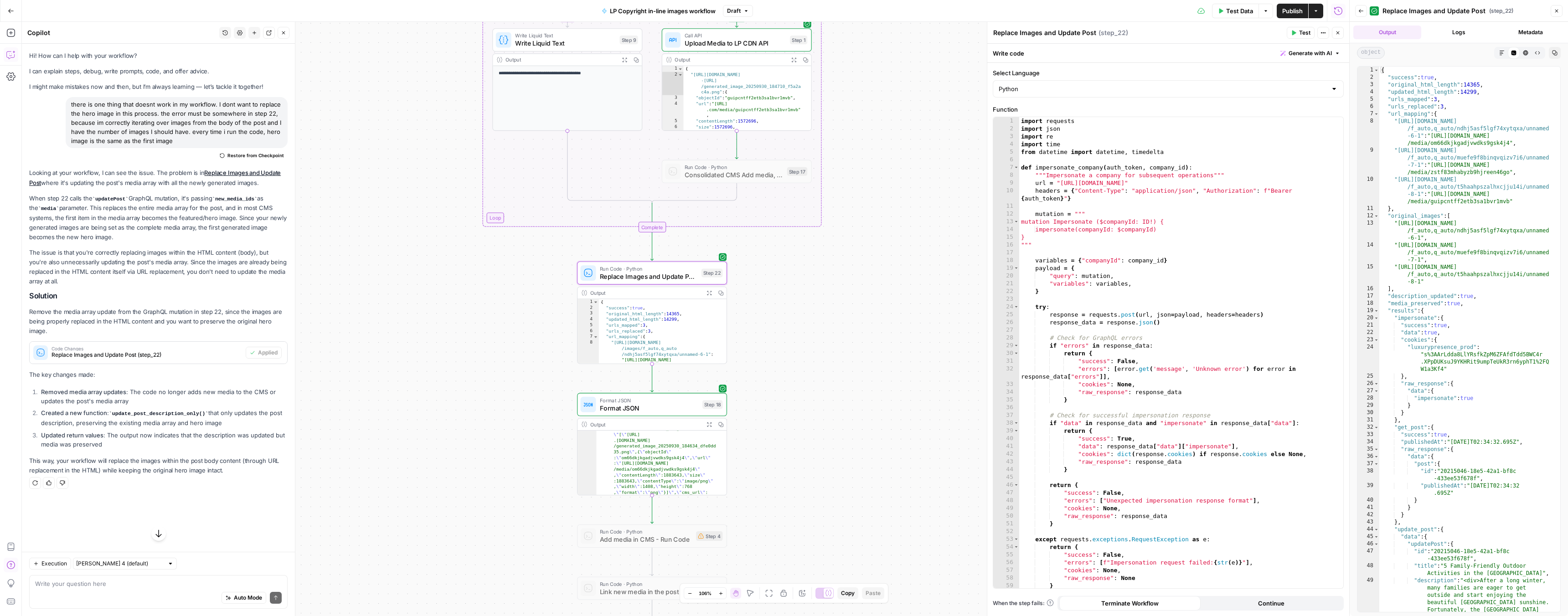
click at [104, 593] on div "Auto Mode Send" at bounding box center [158, 598] width 247 height 20
type textarea "now no photos were uploaded"
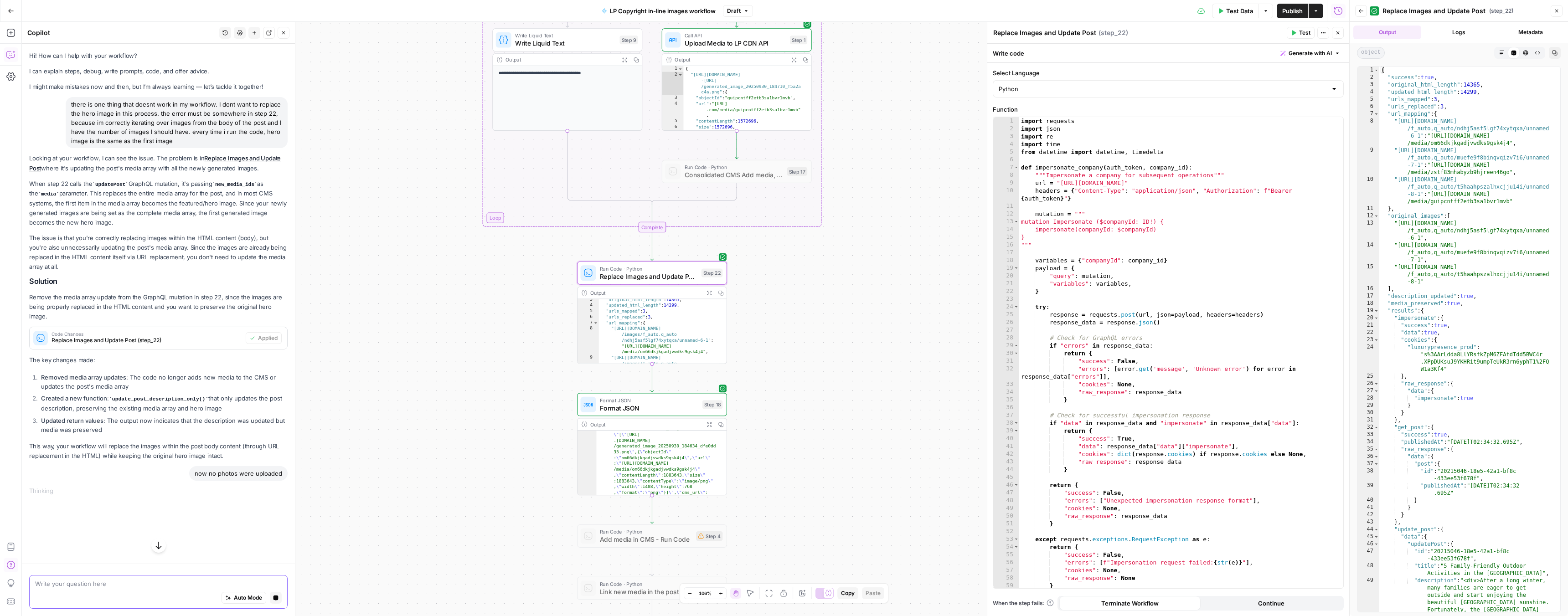
scroll to position [46, 0]
click at [1556, 13] on button "Close" at bounding box center [1556, 10] width 12 height 12
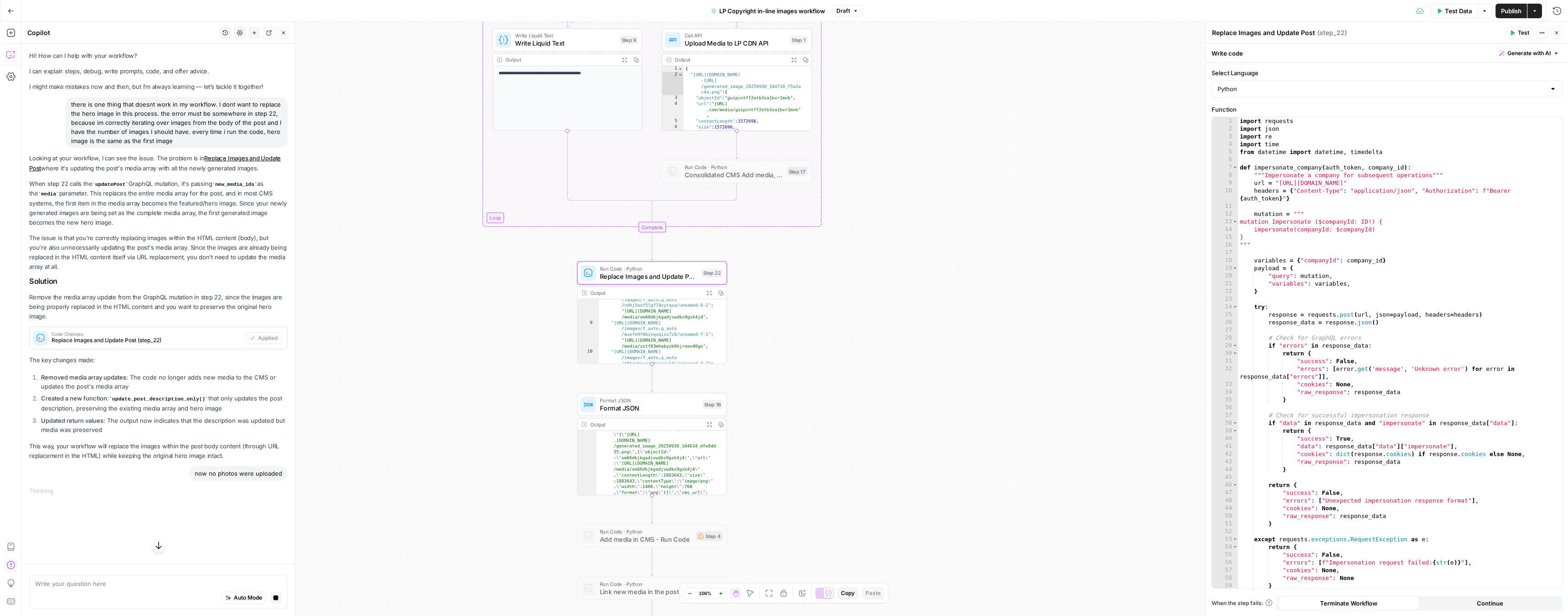
click at [1552, 33] on button "Close" at bounding box center [1556, 32] width 12 height 12
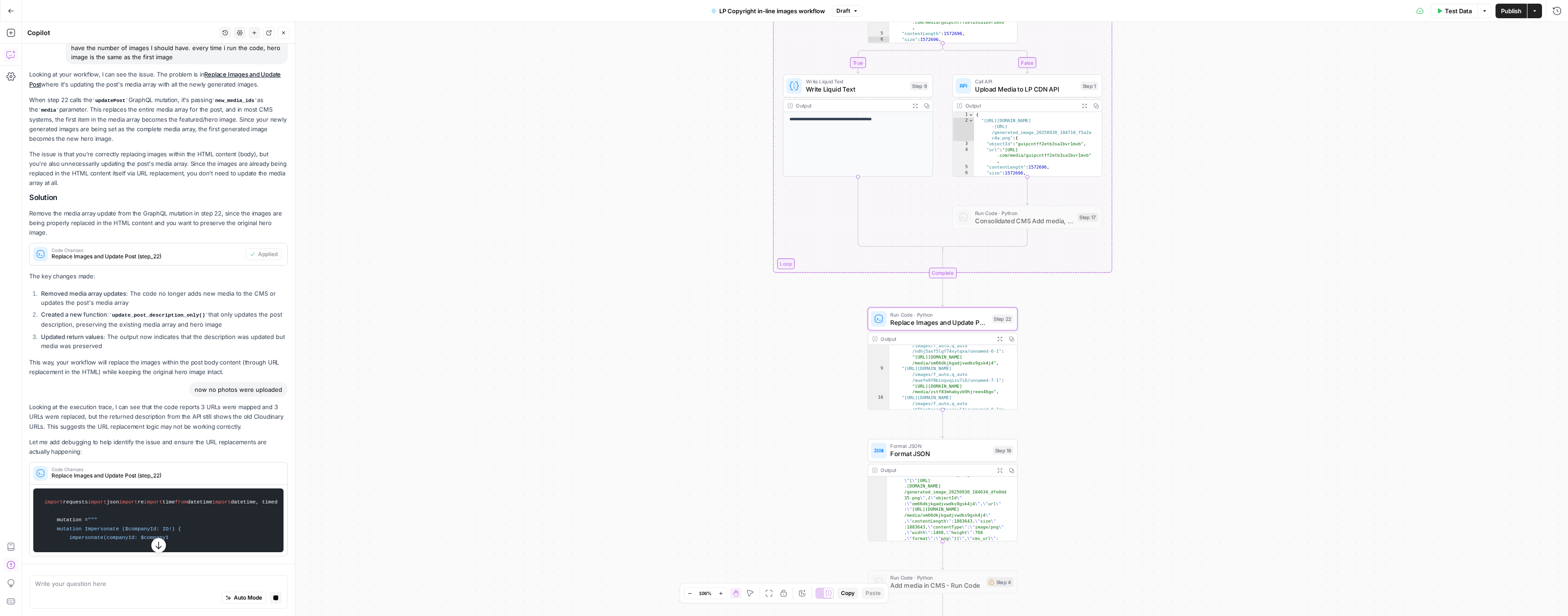
scroll to position [170, 0]
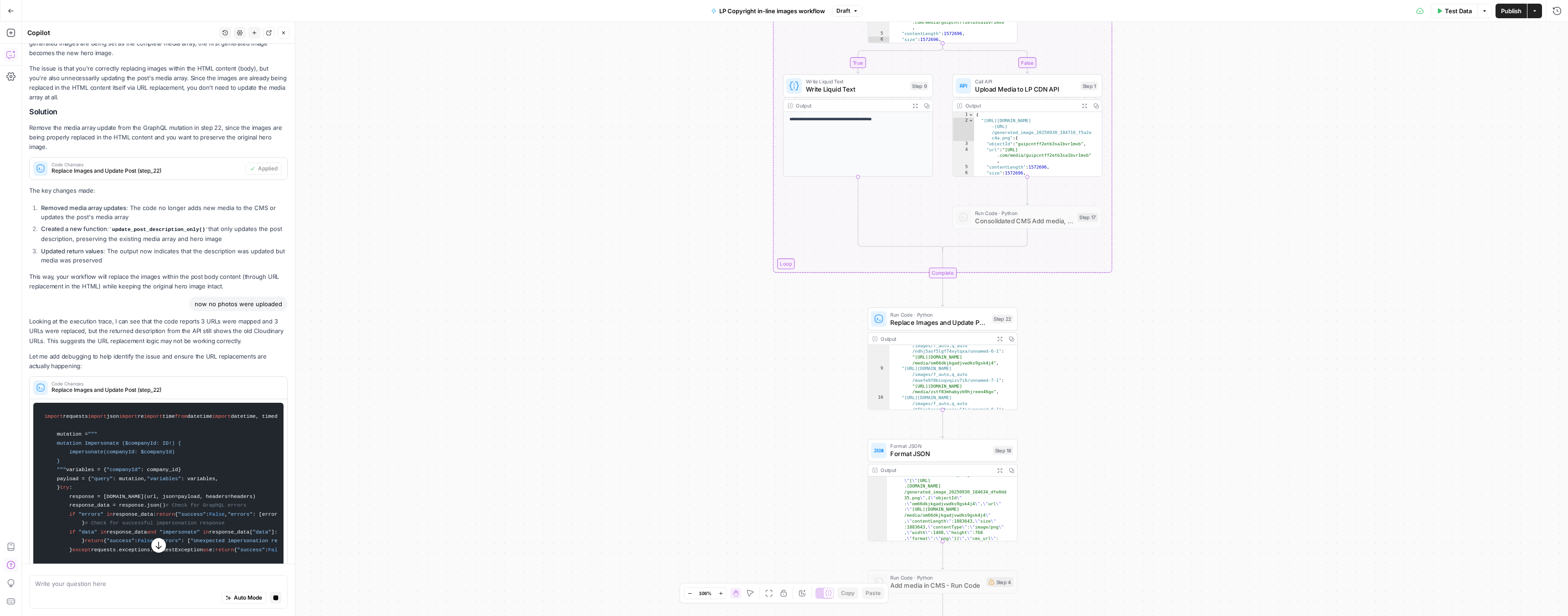
drag, startPoint x: 84, startPoint y: 366, endPoint x: 27, endPoint y: 321, distance: 72.6
click at [27, 321] on div "Hi! How can I help with your workflow? I can explain steps, debug, write prompt…" at bounding box center [158, 278] width 273 height 808
click at [66, 329] on p "Looking at the execution trace, I can see that the code reports 3 URLs were map…" at bounding box center [158, 331] width 259 height 29
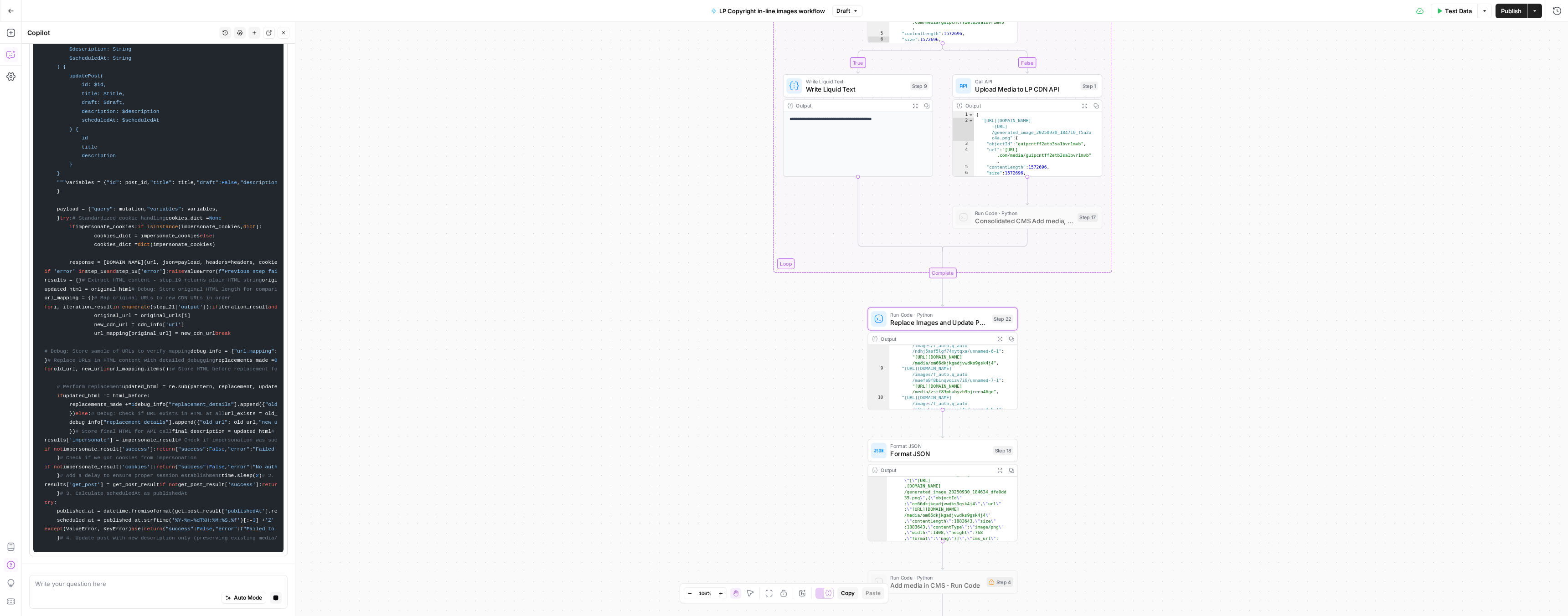
scroll to position [2783, 0]
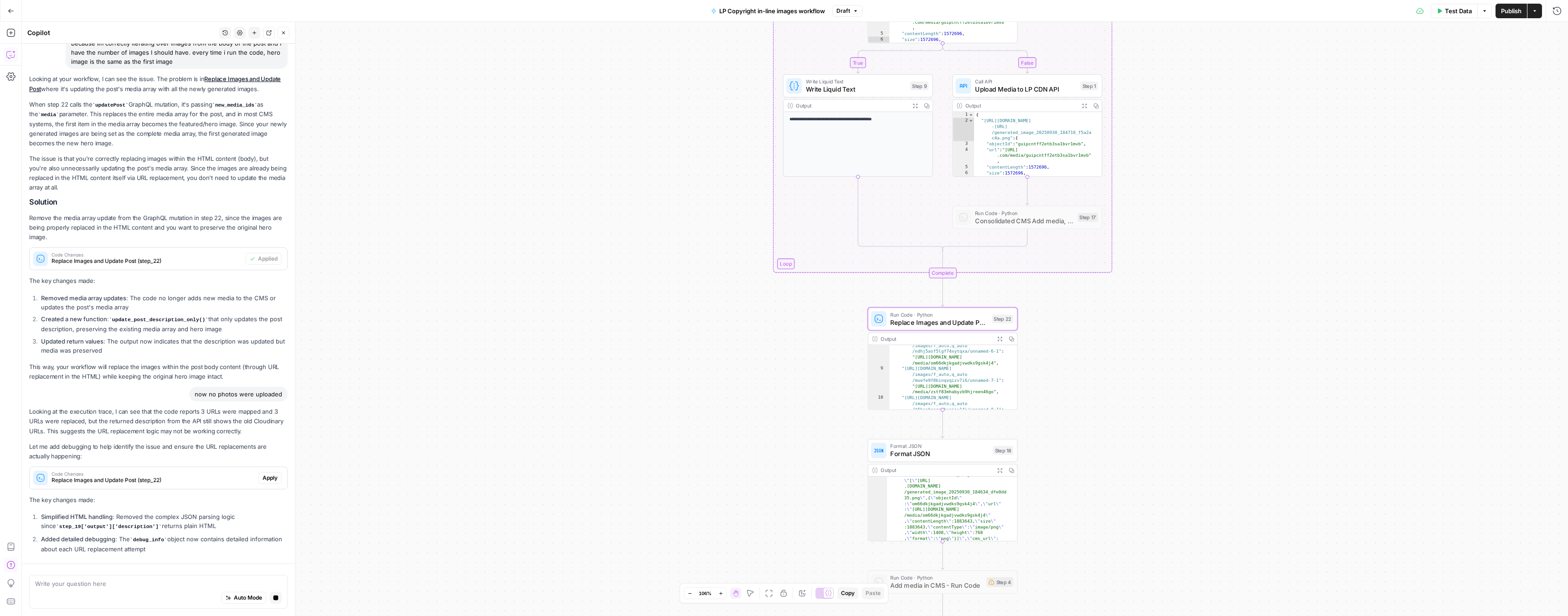
click at [264, 477] on div "Looking at the execution trace, I can see that the code reports 3 URLs were map…" at bounding box center [158, 482] width 259 height 150
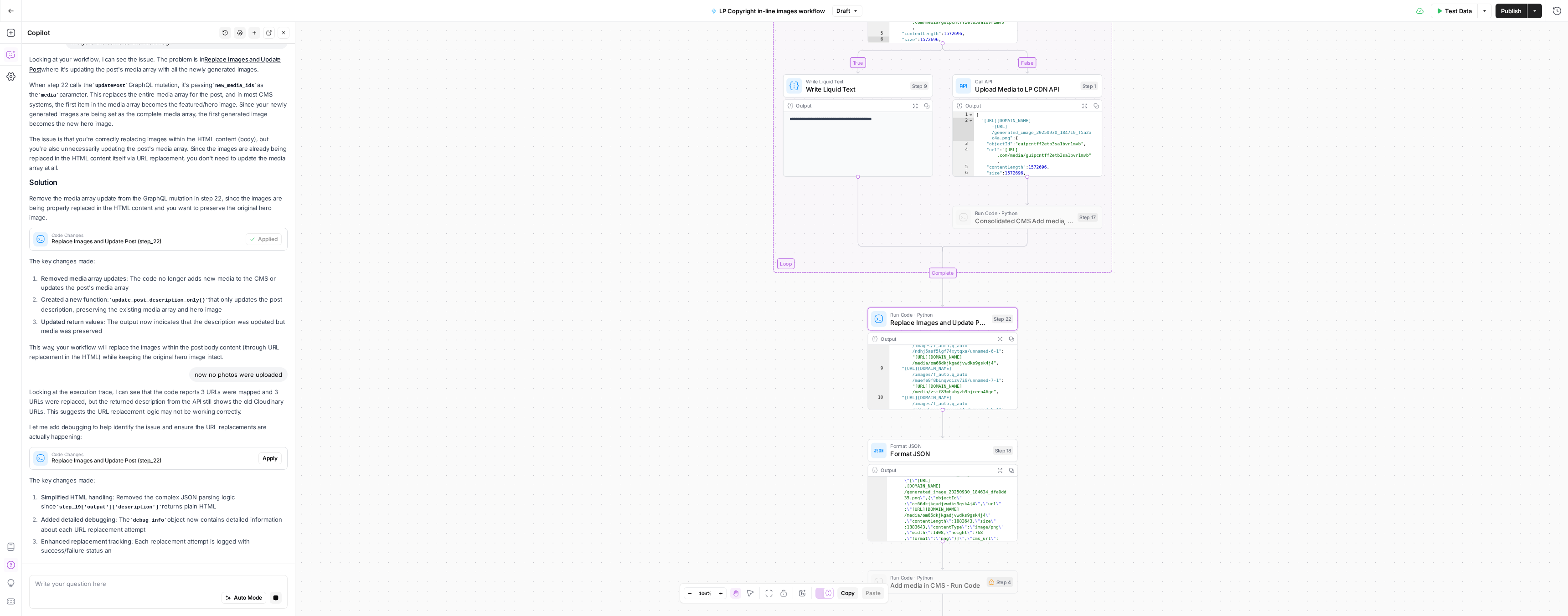
click at [262, 455] on span "Apply" at bounding box center [270, 458] width 15 height 8
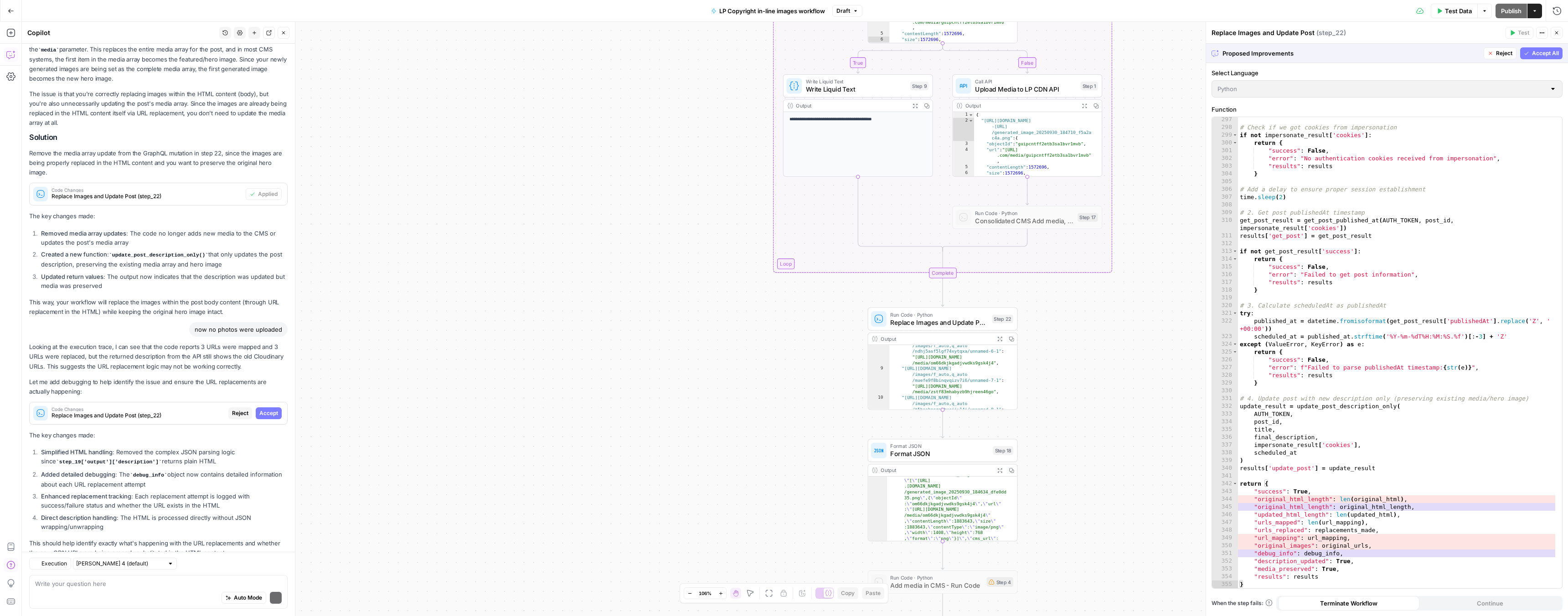
scroll to position [170, 0]
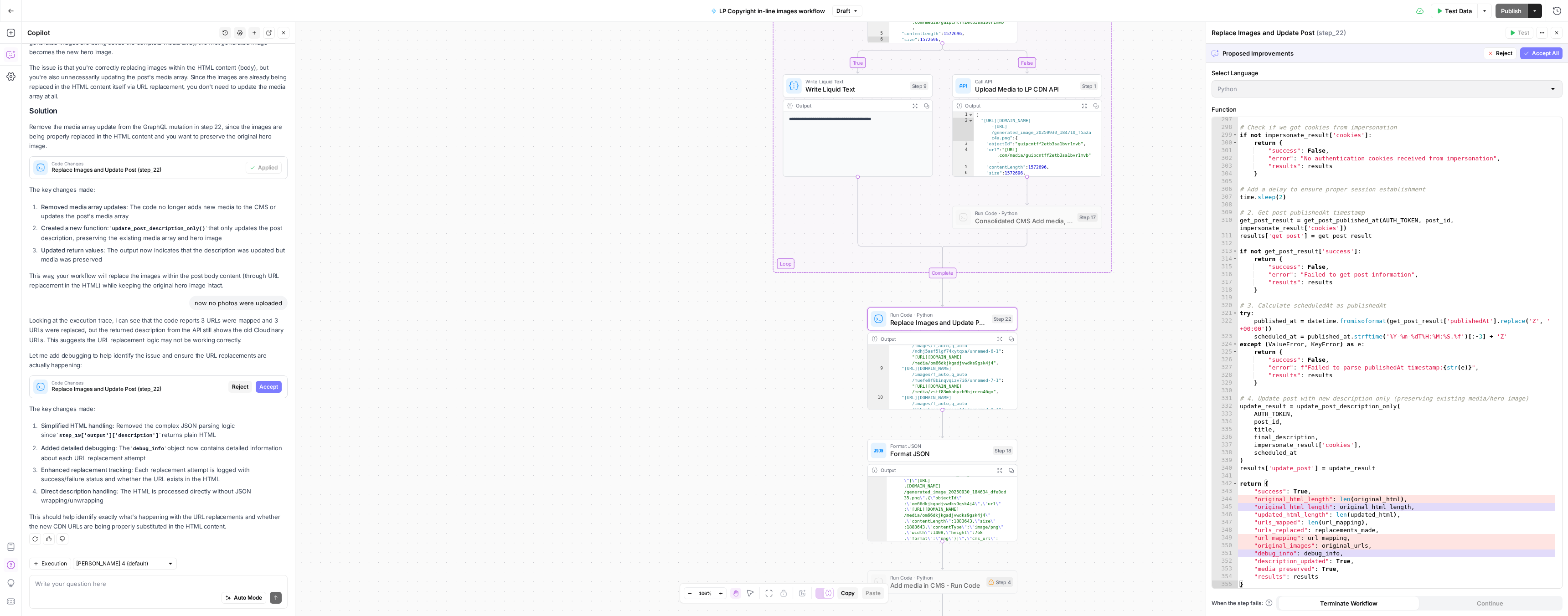
click at [264, 383] on span "Accept" at bounding box center [268, 387] width 19 height 8
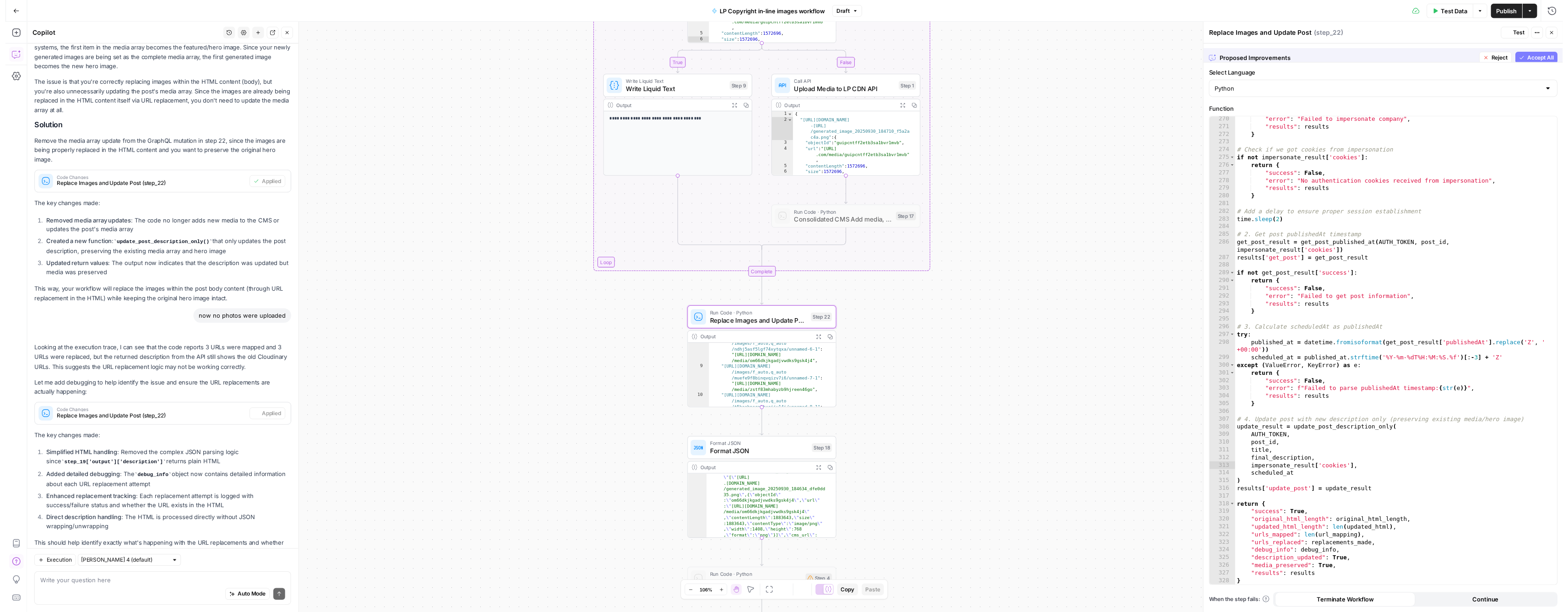
scroll to position [2173, 0]
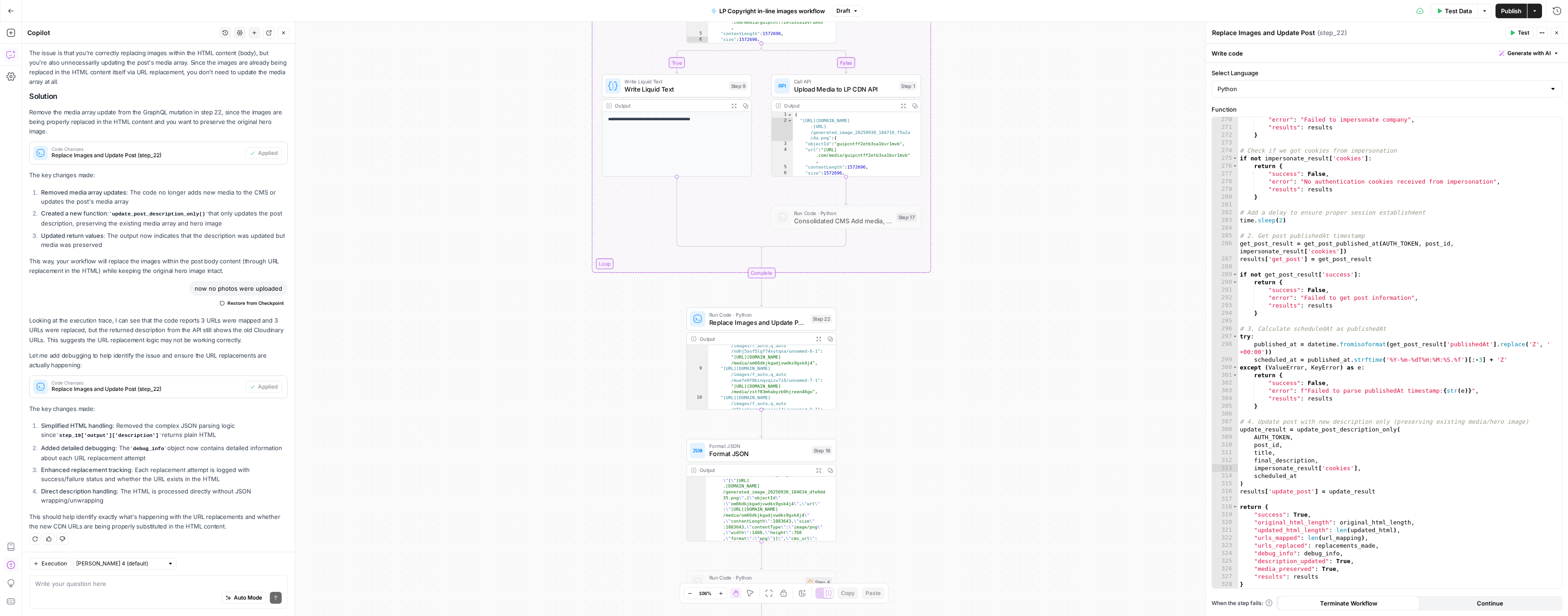
click at [717, 322] on span "Replace Images and Update Post" at bounding box center [758, 323] width 97 height 10
click at [816, 301] on span "Test" at bounding box center [821, 301] width 12 height 9
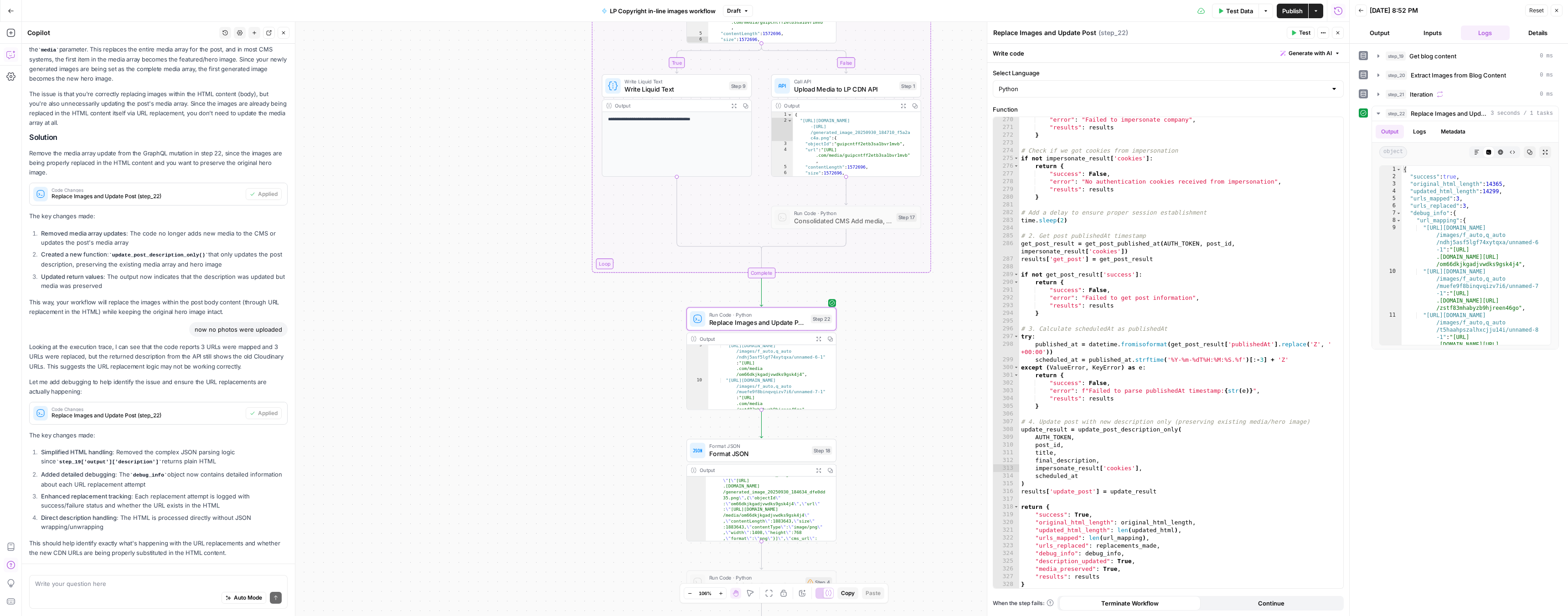
scroll to position [200, 0]
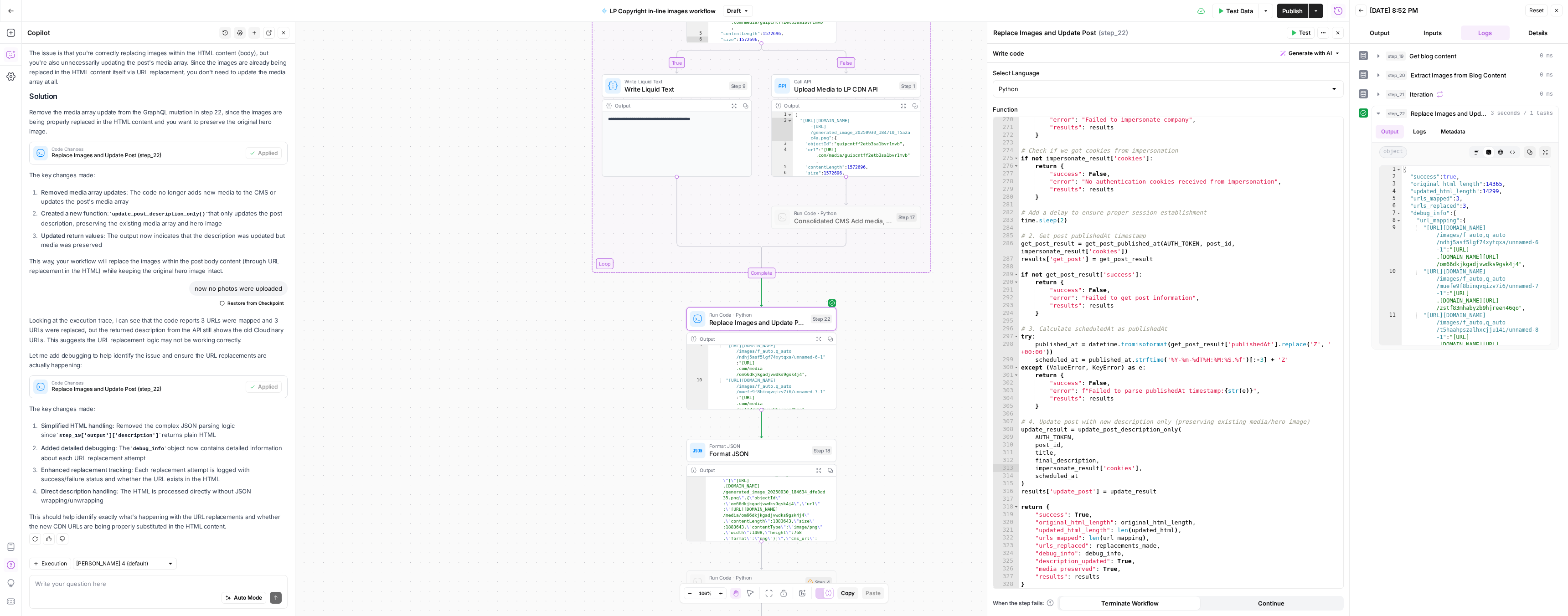
click at [1237, 10] on span "Test Data" at bounding box center [1239, 10] width 27 height 9
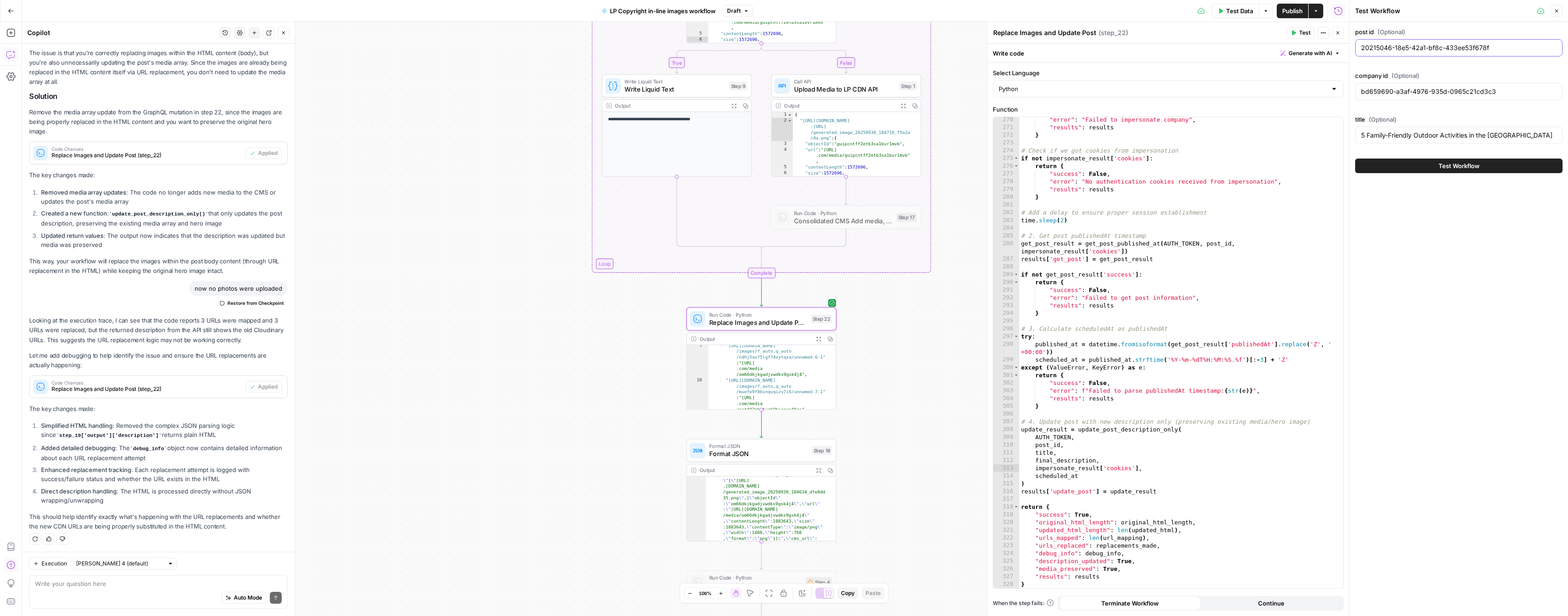
click at [1400, 49] on input "20215046-18e5-42a1-bf8c-433ee53f678f" at bounding box center [1458, 47] width 195 height 9
paste input ""a26e05bf-578c-46a8-9e48-8eb341ab531c""
click at [1511, 51] on input ""a26e05bf-578c-46a8-9e48-8eb341ab531c"" at bounding box center [1458, 47] width 195 height 9
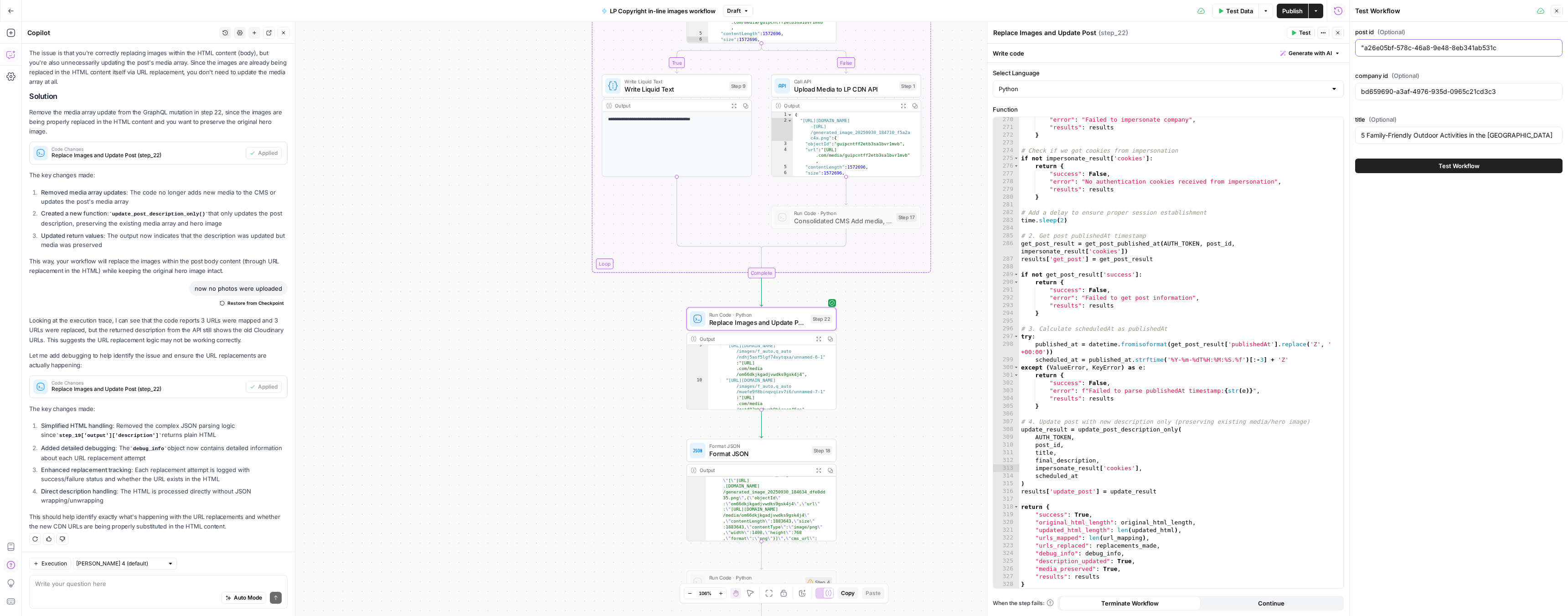
click at [1364, 47] on input ""a26e05bf-578c-46a8-9e48-8eb341ab531c" at bounding box center [1458, 47] width 195 height 9
type input "a26e05bf-578c-46a8-9e48-8eb341ab531c"
click at [1369, 134] on input "5 Family-Friendly Outdoor Activities in the [GEOGRAPHIC_DATA]" at bounding box center [1458, 135] width 195 height 9
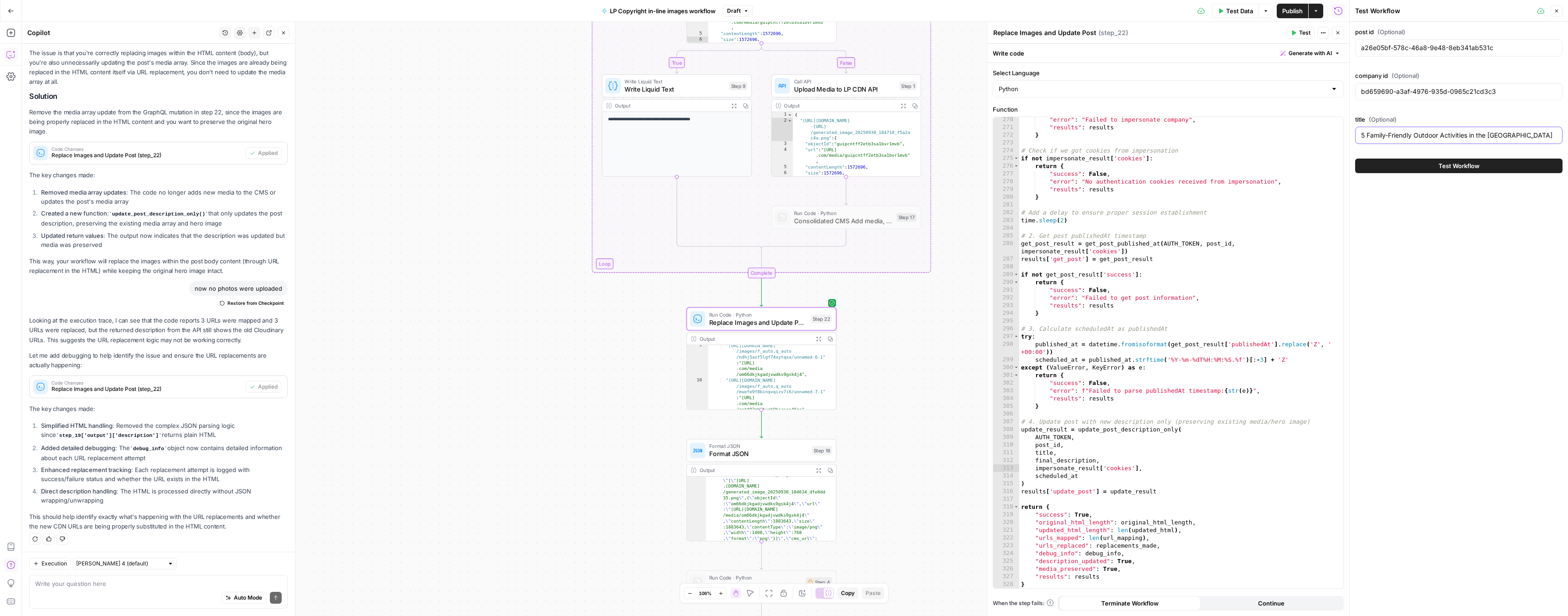
paste input "Luxury Upgrades for your [GEOGRAPHIC_DATA] Home"
type input "5 Luxury Upgrades for your [GEOGRAPHIC_DATA] Home"
click at [1395, 93] on input "bd659690-a3af-4976-935d-0965c21cd3c3" at bounding box center [1458, 91] width 195 height 9
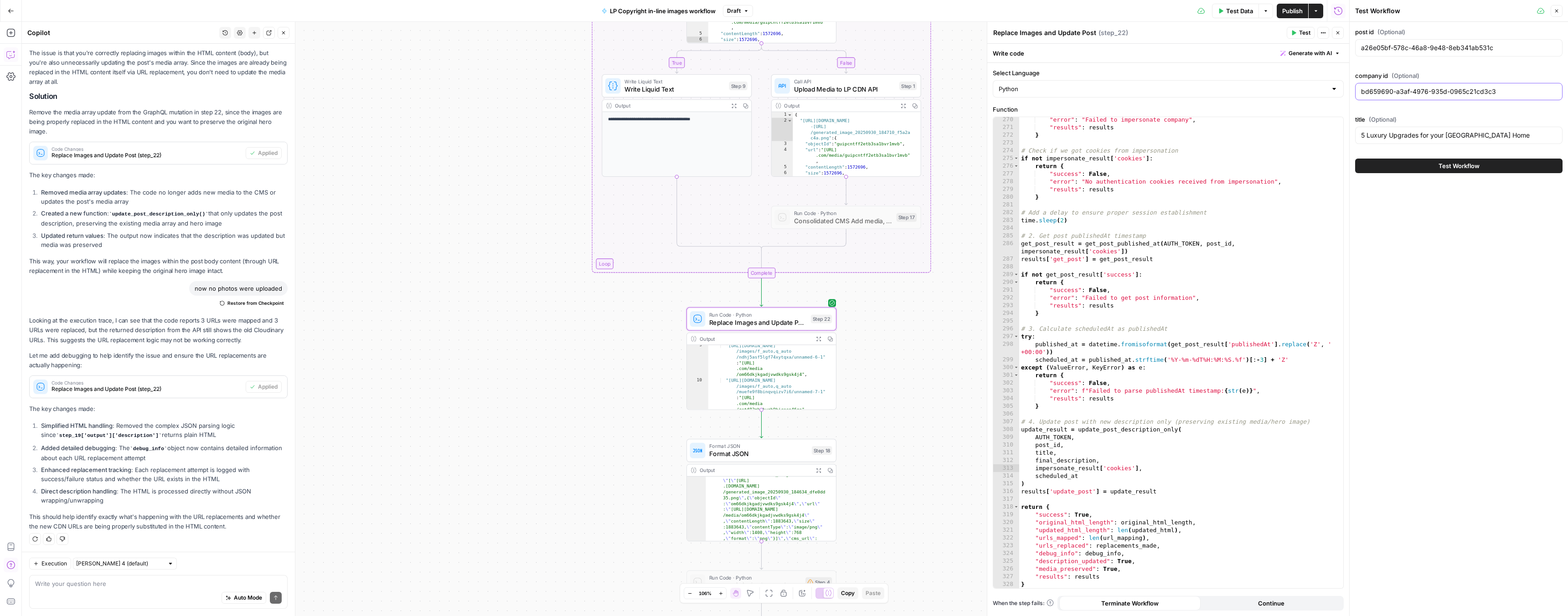
paste input ""bd659690-a3af-4976-935d-0965c21cd3c3""
click at [1364, 92] on input ""bd659690-a3af-4976-935d-0965c21cd3c3" at bounding box center [1458, 91] width 195 height 9
type input "bd659690-a3af-4976-935d-0965c21cd3c3"
click at [1413, 168] on button "Test Workflow" at bounding box center [1458, 166] width 208 height 15
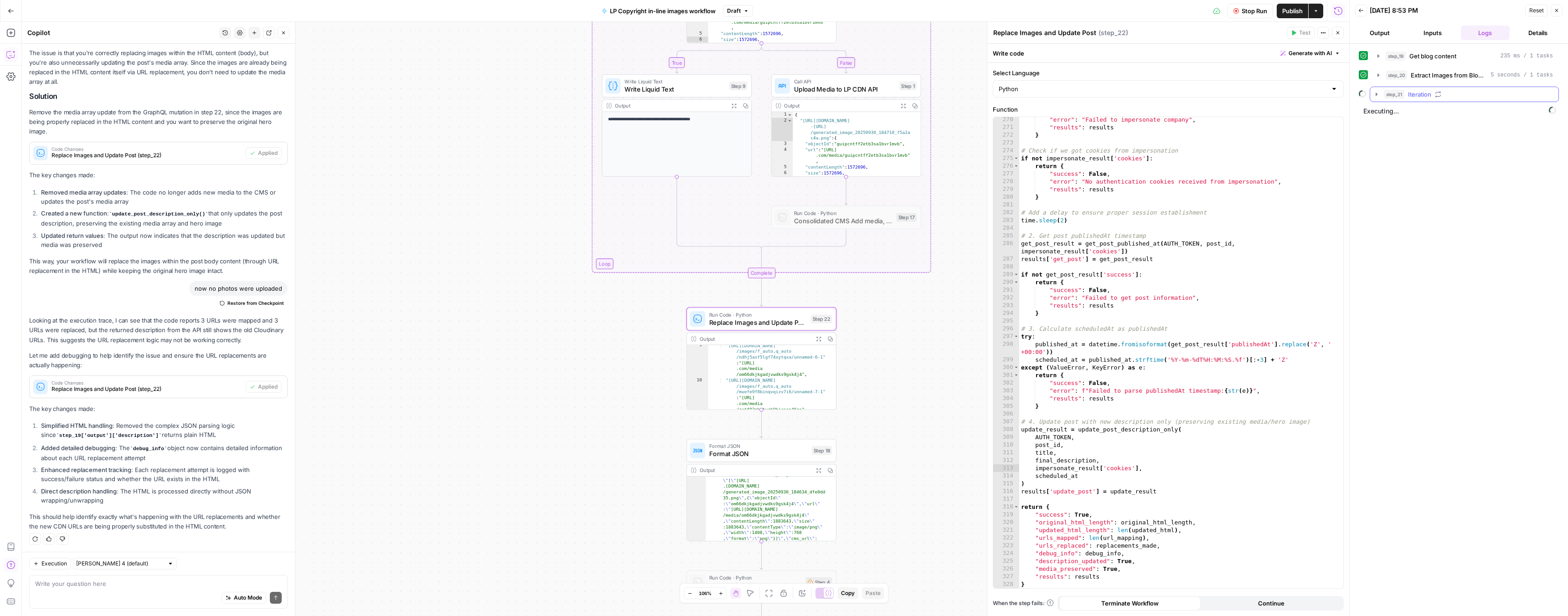
click at [1375, 95] on icon "button" at bounding box center [1376, 94] width 7 height 7
click at [1399, 113] on icon "button" at bounding box center [1397, 113] width 7 height 7
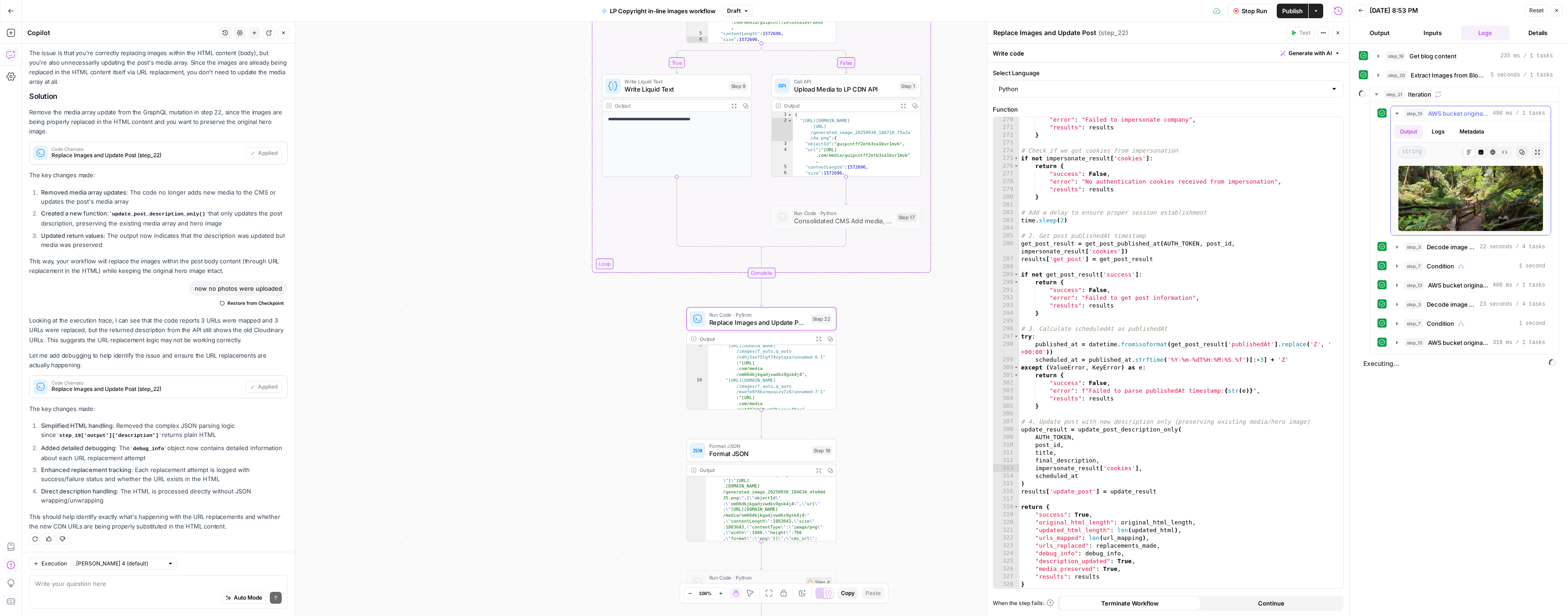
click at [1396, 113] on icon "button" at bounding box center [1396, 113] width 3 height 2
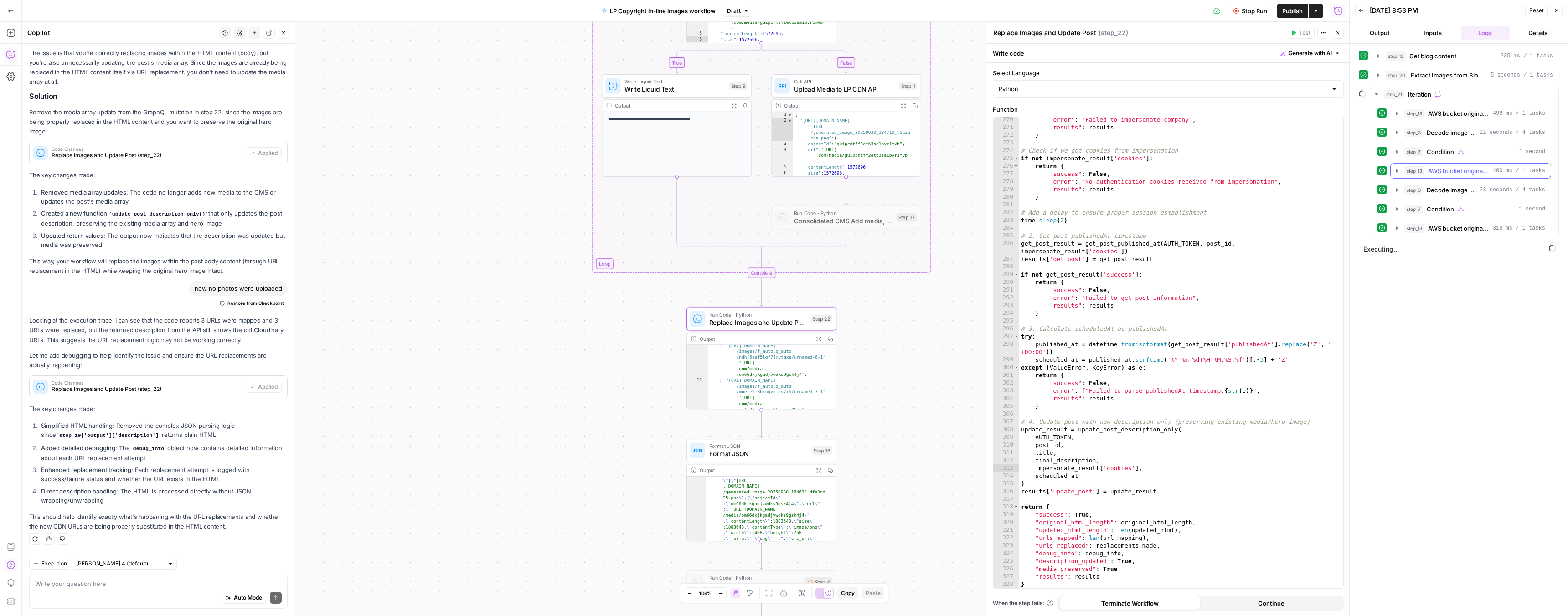
click at [1402, 169] on button "step_13 AWS bucket original image backup Run Code 400 ms / 1 tasks" at bounding box center [1471, 171] width 160 height 15
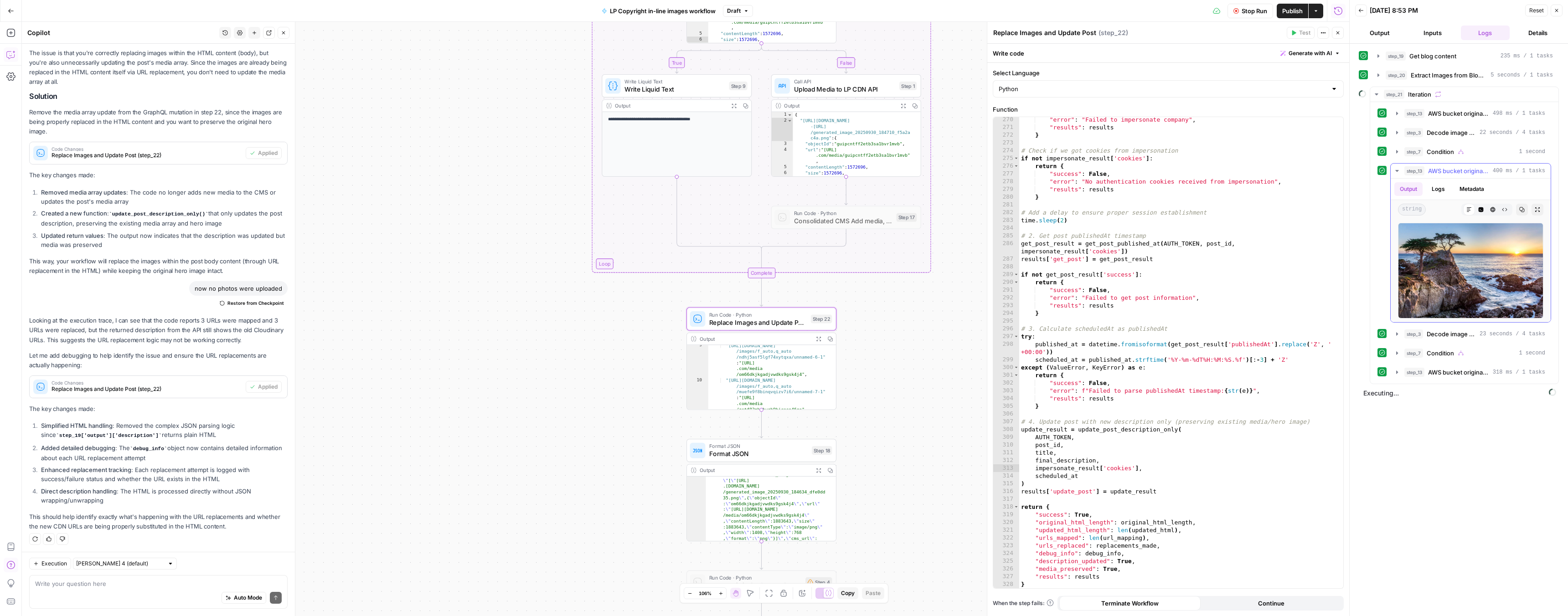
click at [1397, 170] on icon "button" at bounding box center [1397, 171] width 7 height 7
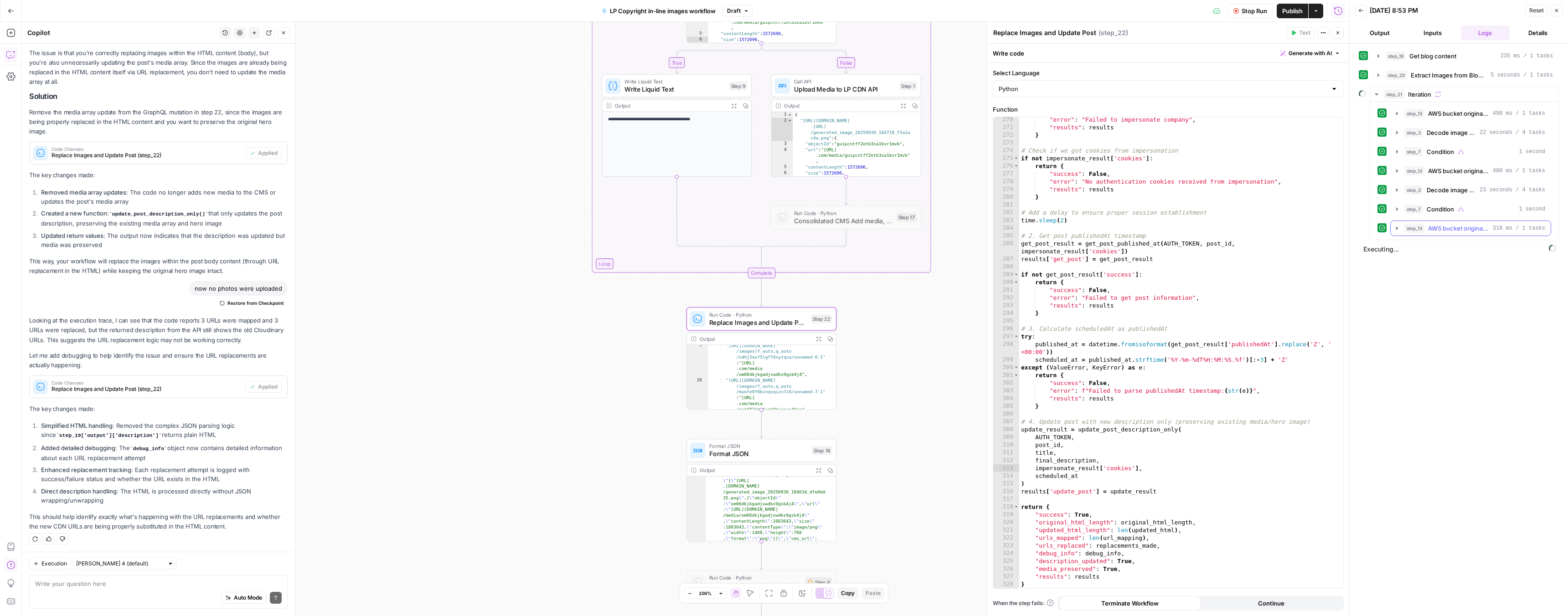
click at [1397, 225] on icon "button" at bounding box center [1397, 228] width 7 height 7
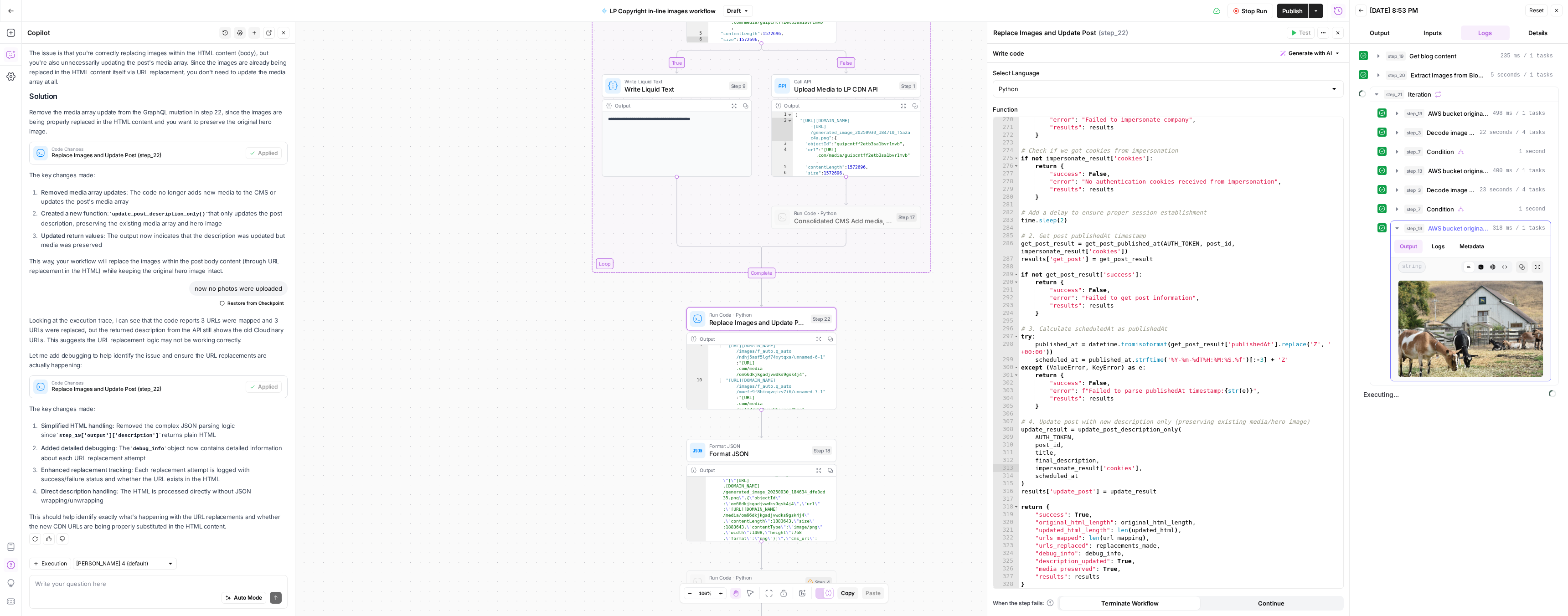
click at [1397, 225] on icon "button" at bounding box center [1397, 228] width 7 height 7
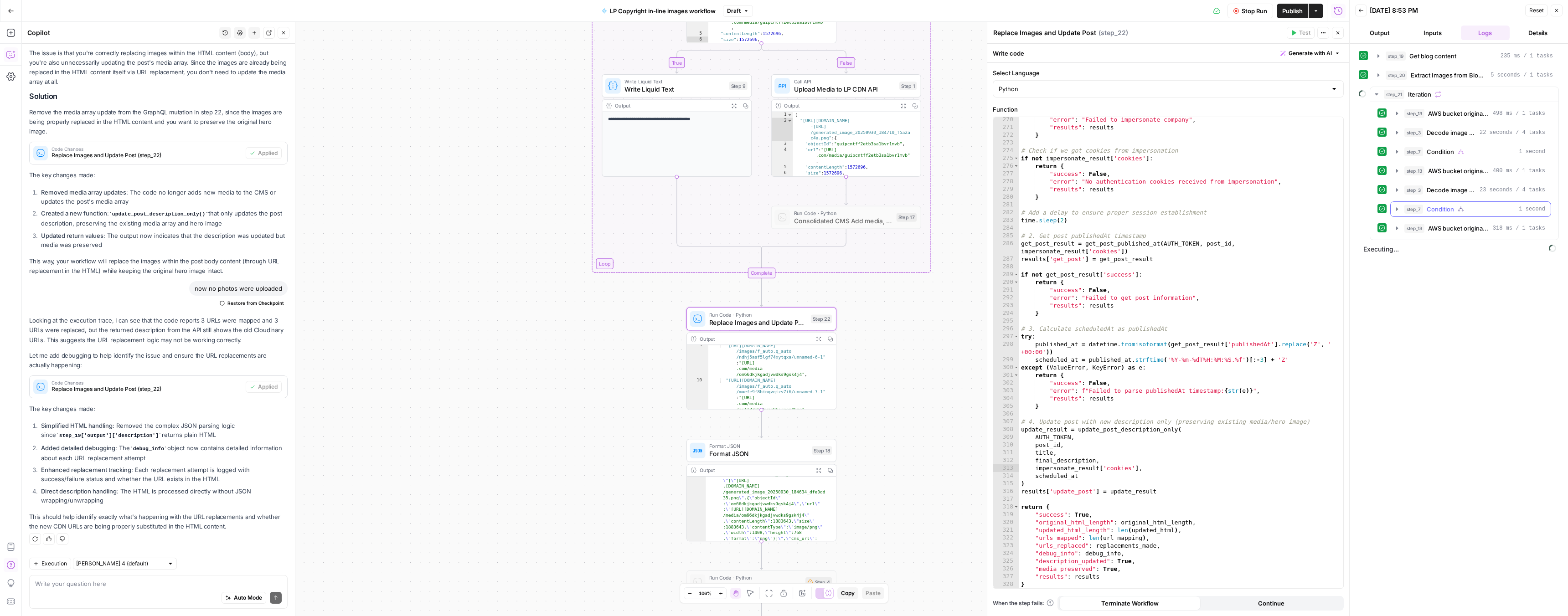
click at [1398, 210] on icon "button" at bounding box center [1397, 209] width 7 height 7
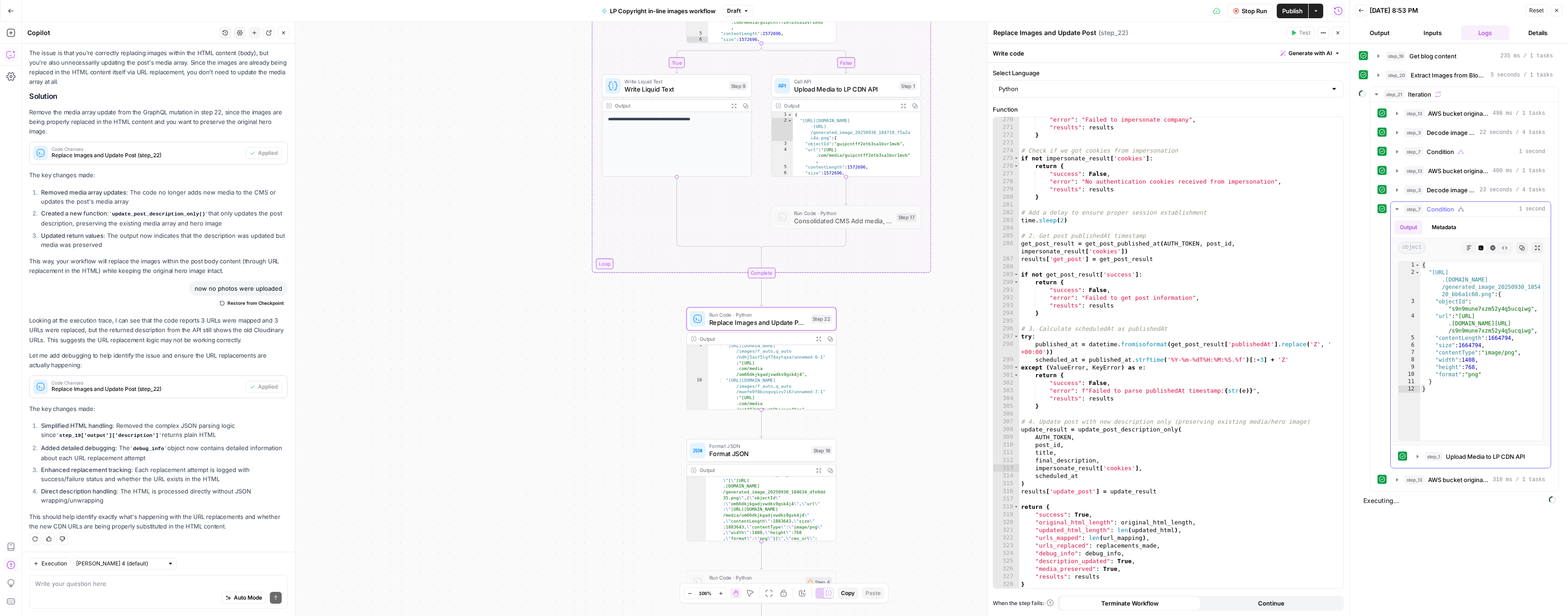
click at [1398, 210] on icon "button" at bounding box center [1397, 209] width 7 height 7
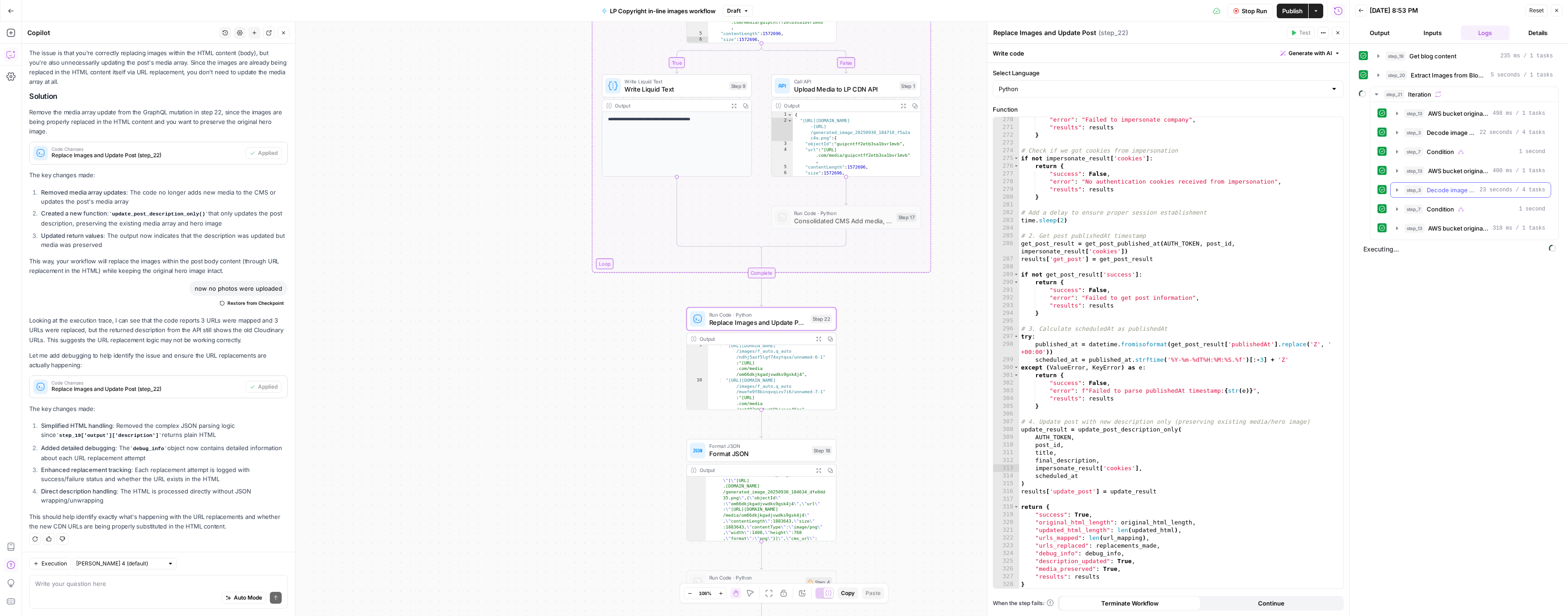
click at [1400, 190] on icon "button" at bounding box center [1397, 190] width 7 height 7
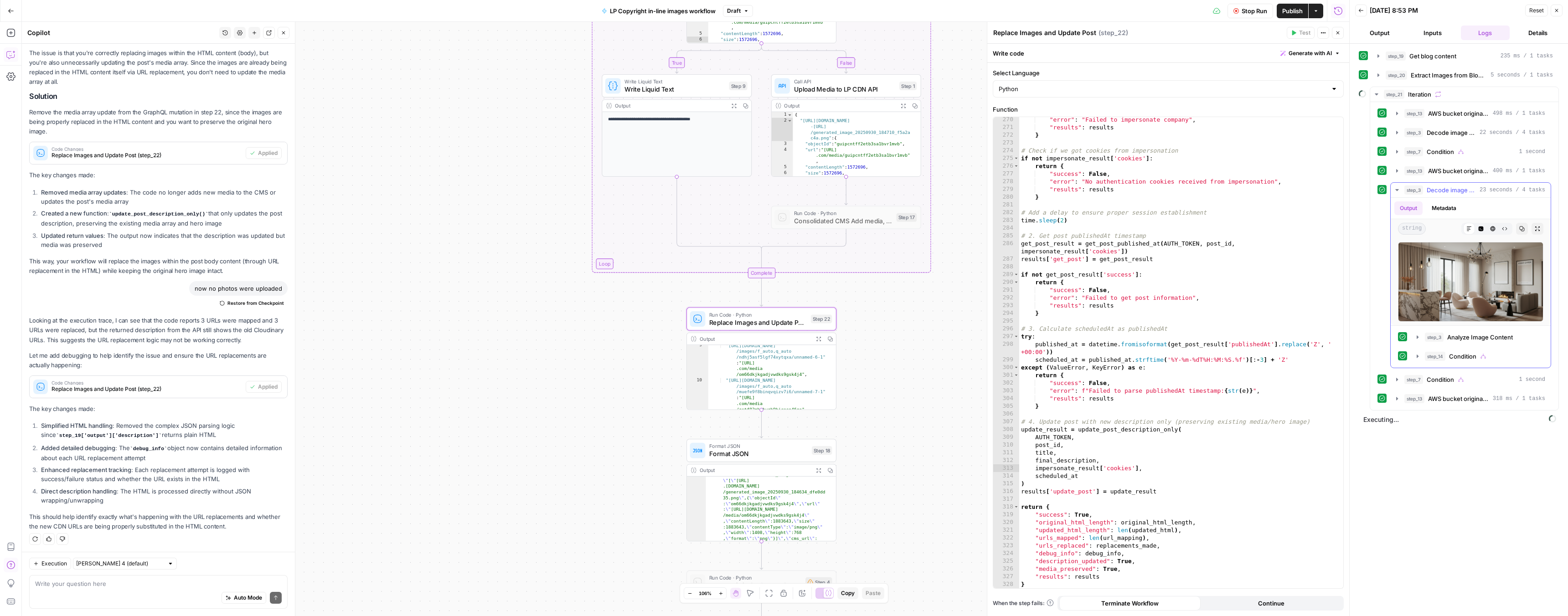
click at [1396, 190] on icon "button" at bounding box center [1396, 190] width 3 height 2
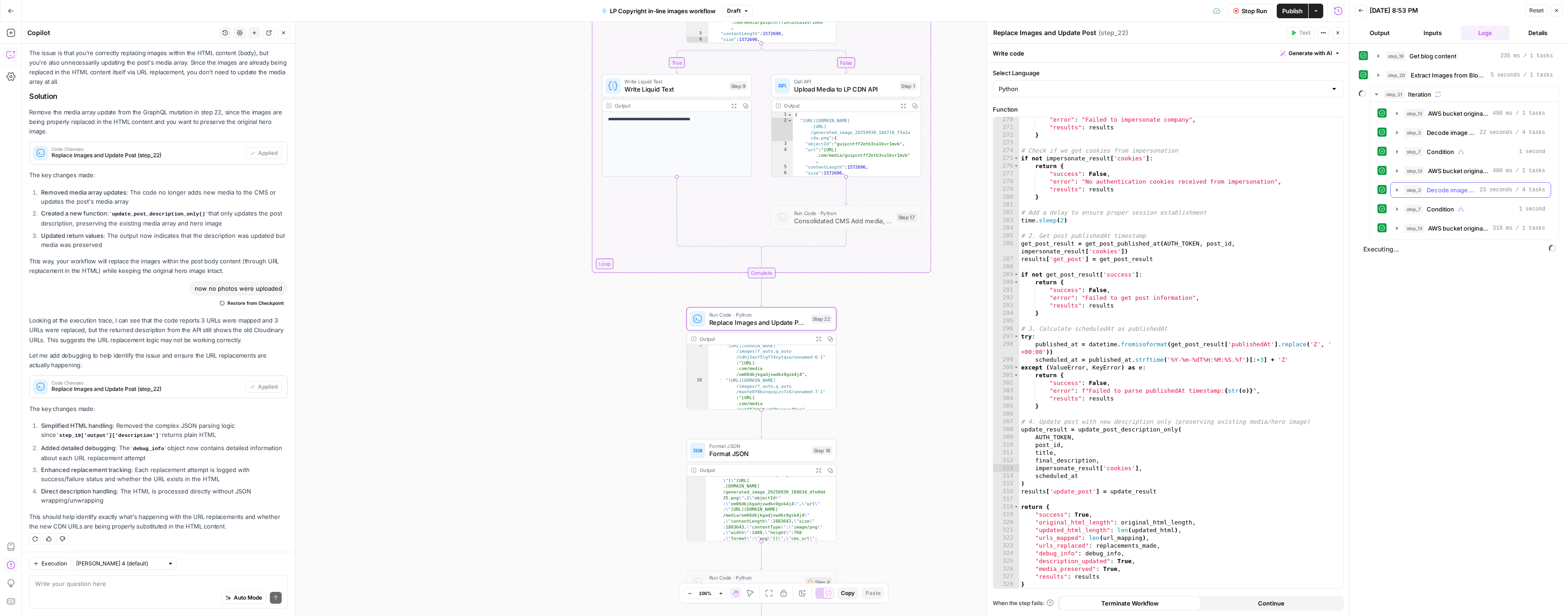
click at [1396, 190] on icon "button" at bounding box center [1397, 189] width 2 height 3
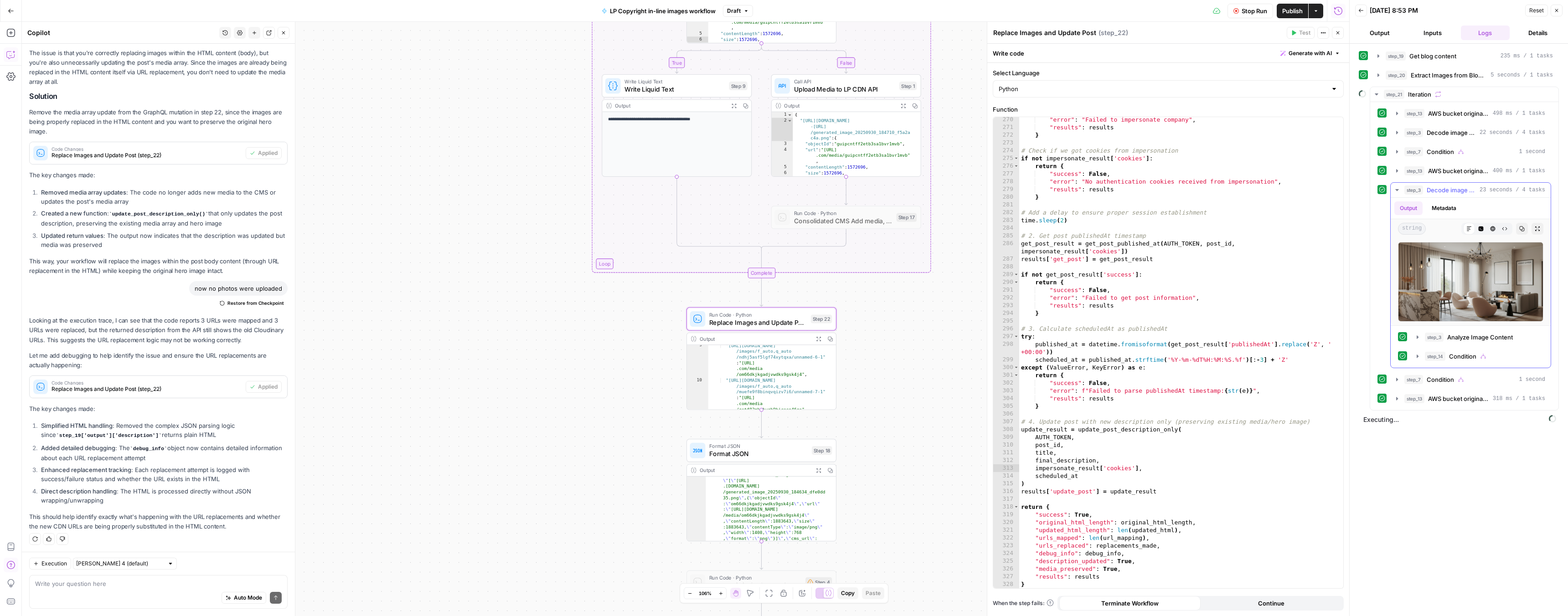
click at [1396, 190] on icon "button" at bounding box center [1396, 190] width 3 height 2
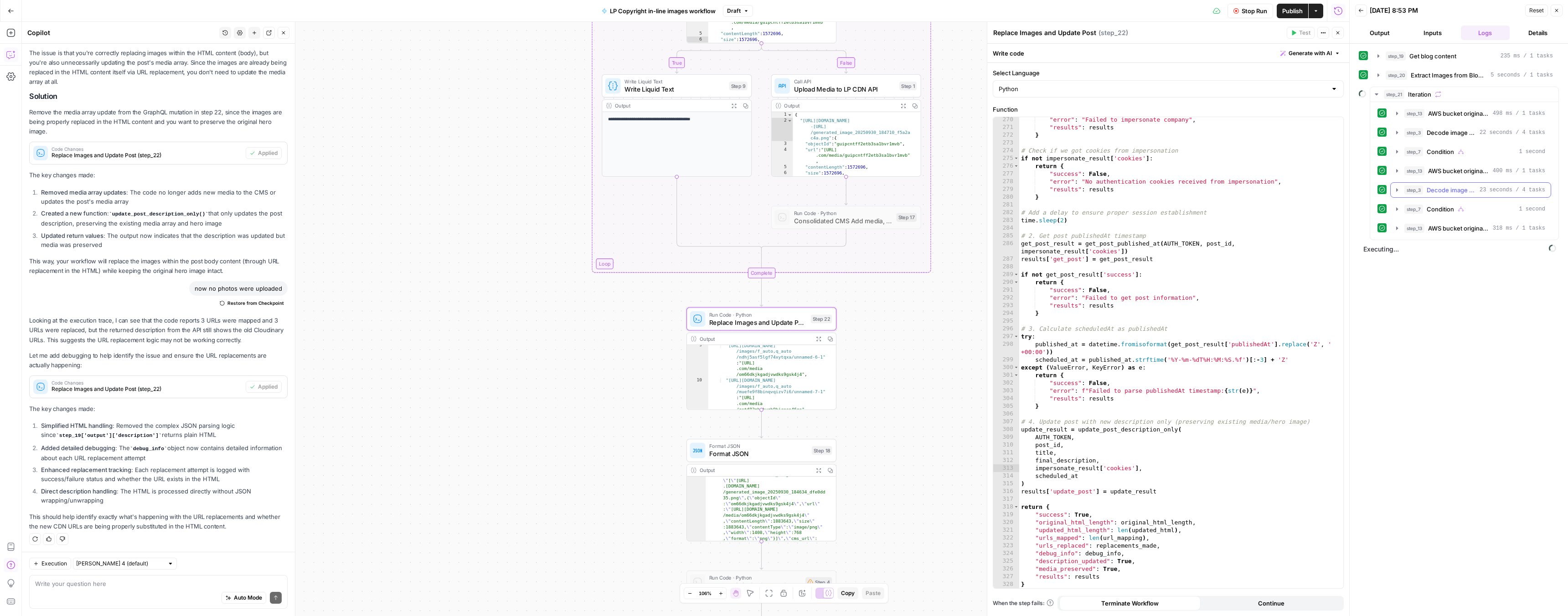
click at [1396, 190] on icon "button" at bounding box center [1397, 189] width 2 height 3
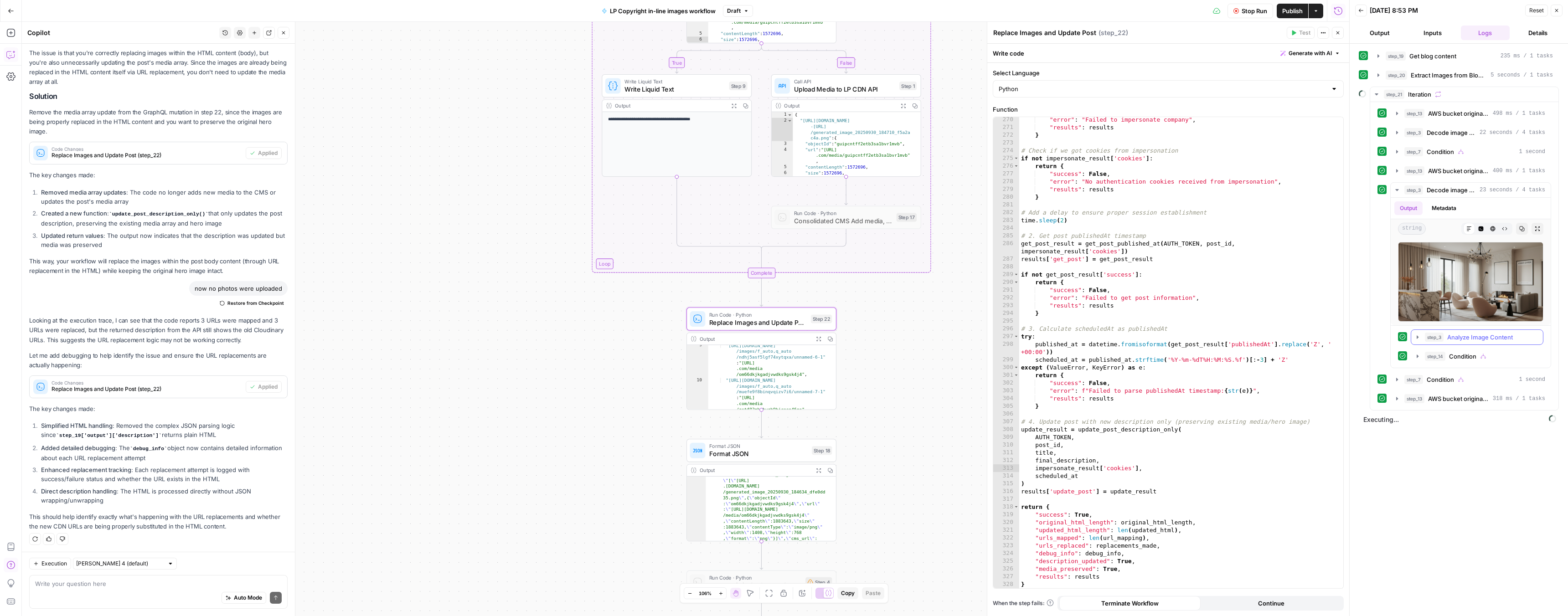
click at [1415, 337] on icon "button" at bounding box center [1418, 337] width 7 height 7
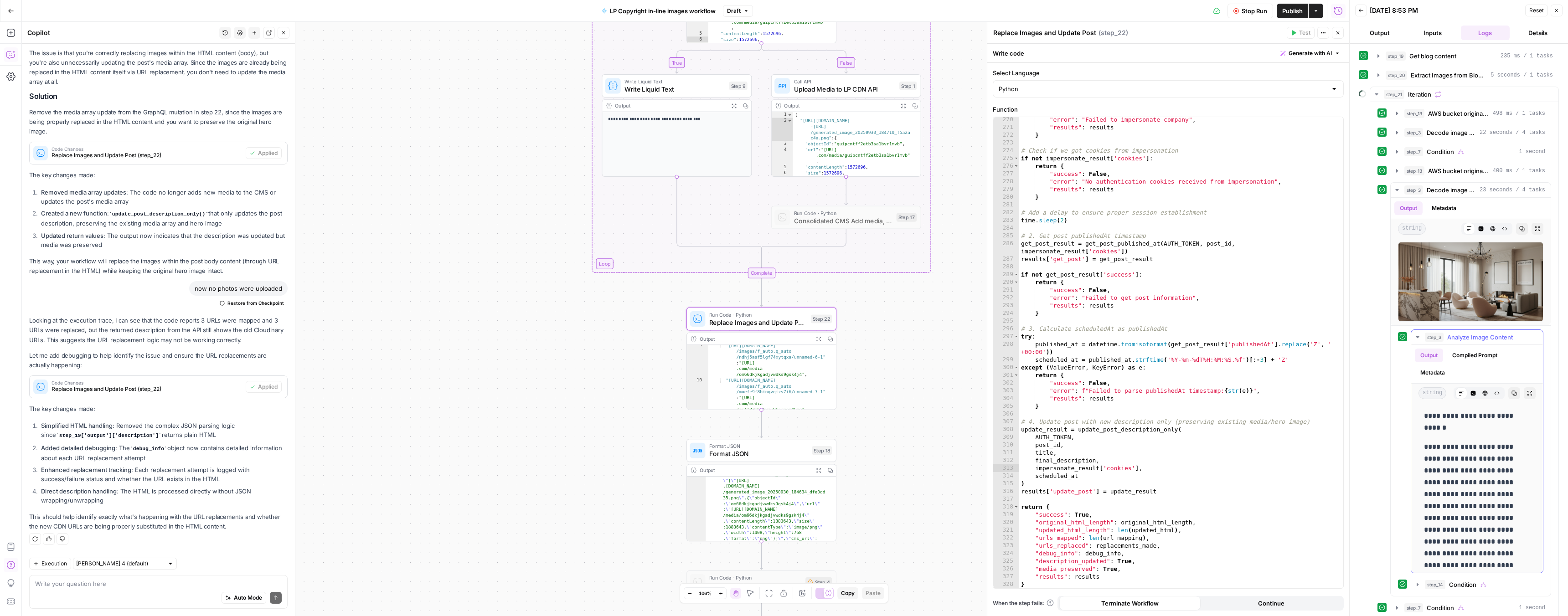
click at [1415, 337] on icon "button" at bounding box center [1418, 337] width 7 height 7
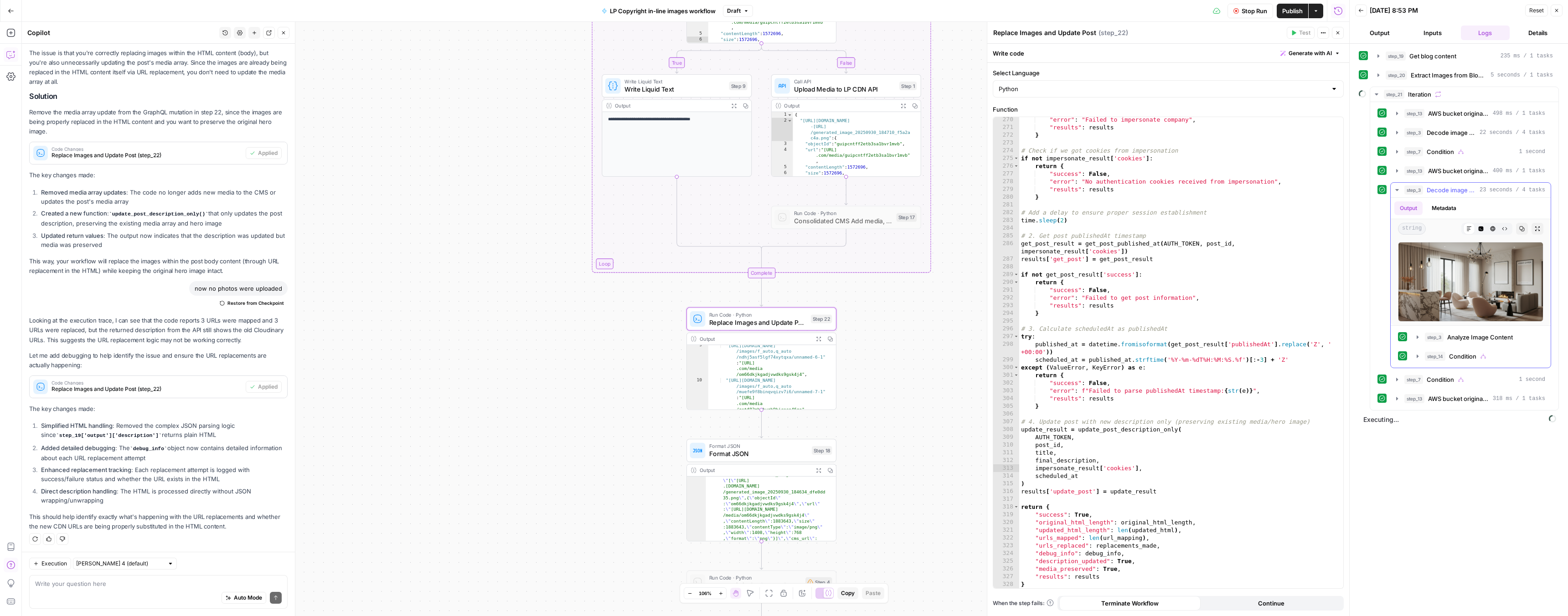
click at [1394, 190] on icon "button" at bounding box center [1397, 190] width 7 height 7
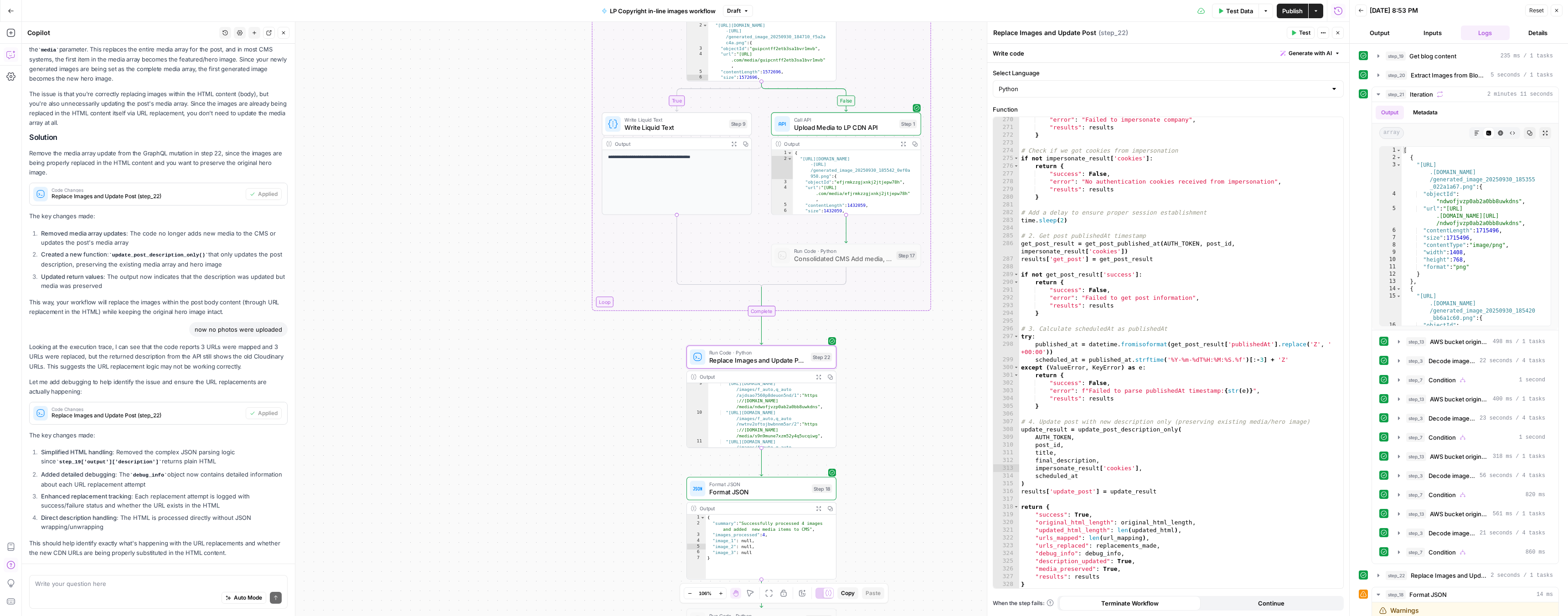
scroll to position [200, 0]
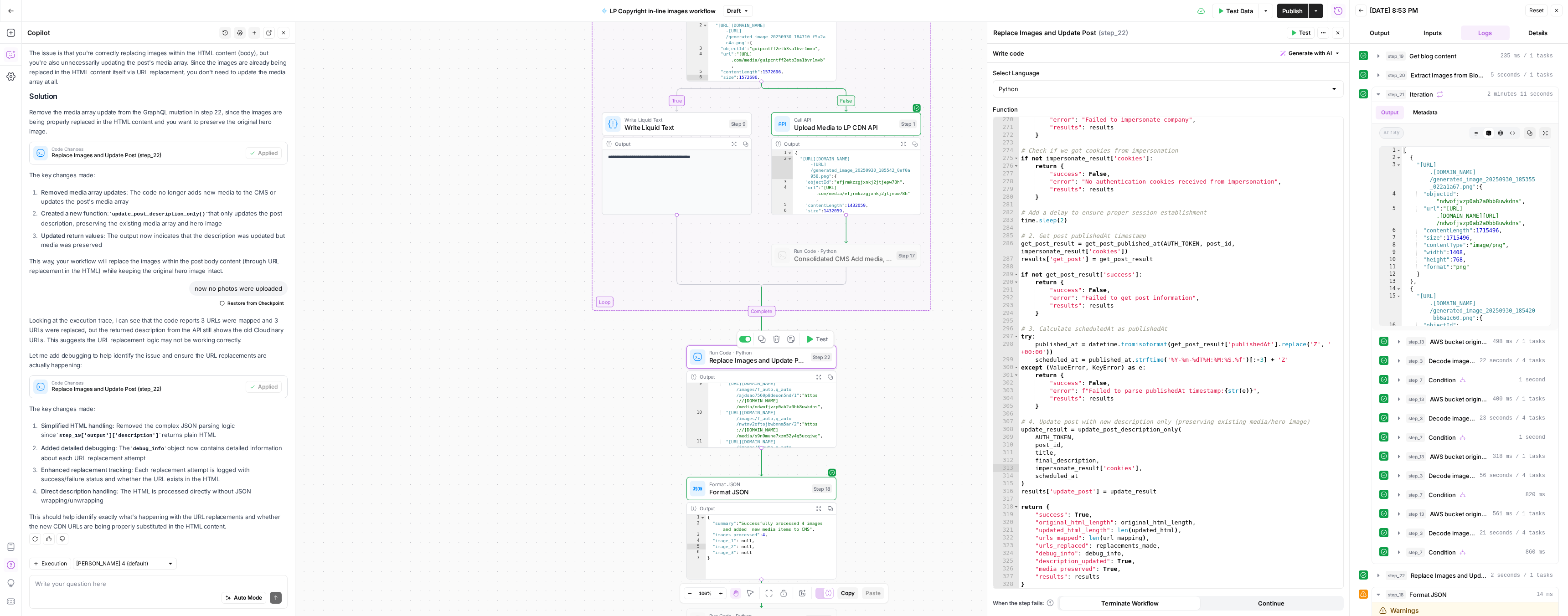
click at [756, 366] on div "Run Code · Python Replace Images and Update Post Step 22 Copy step Delete step …" at bounding box center [761, 357] width 150 height 23
click at [813, 342] on button "Test" at bounding box center [816, 339] width 30 height 13
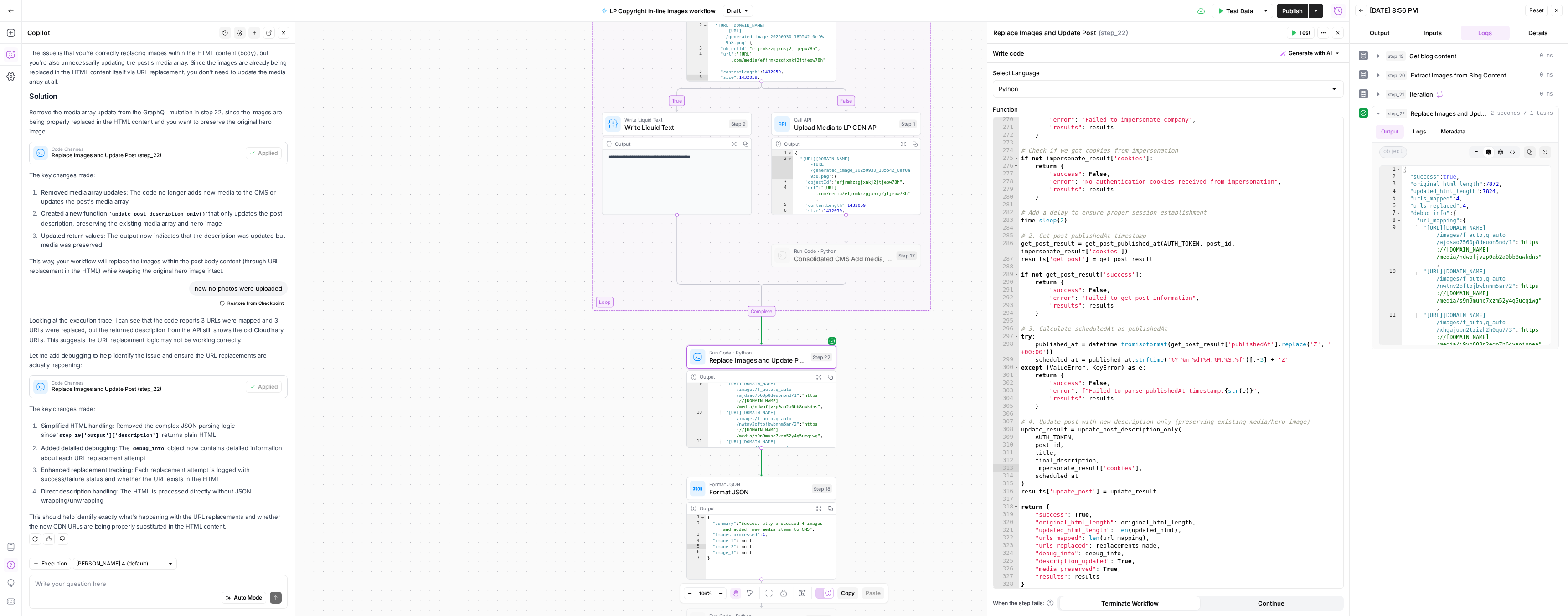
click at [1226, 12] on span "Test Data" at bounding box center [1239, 10] width 27 height 9
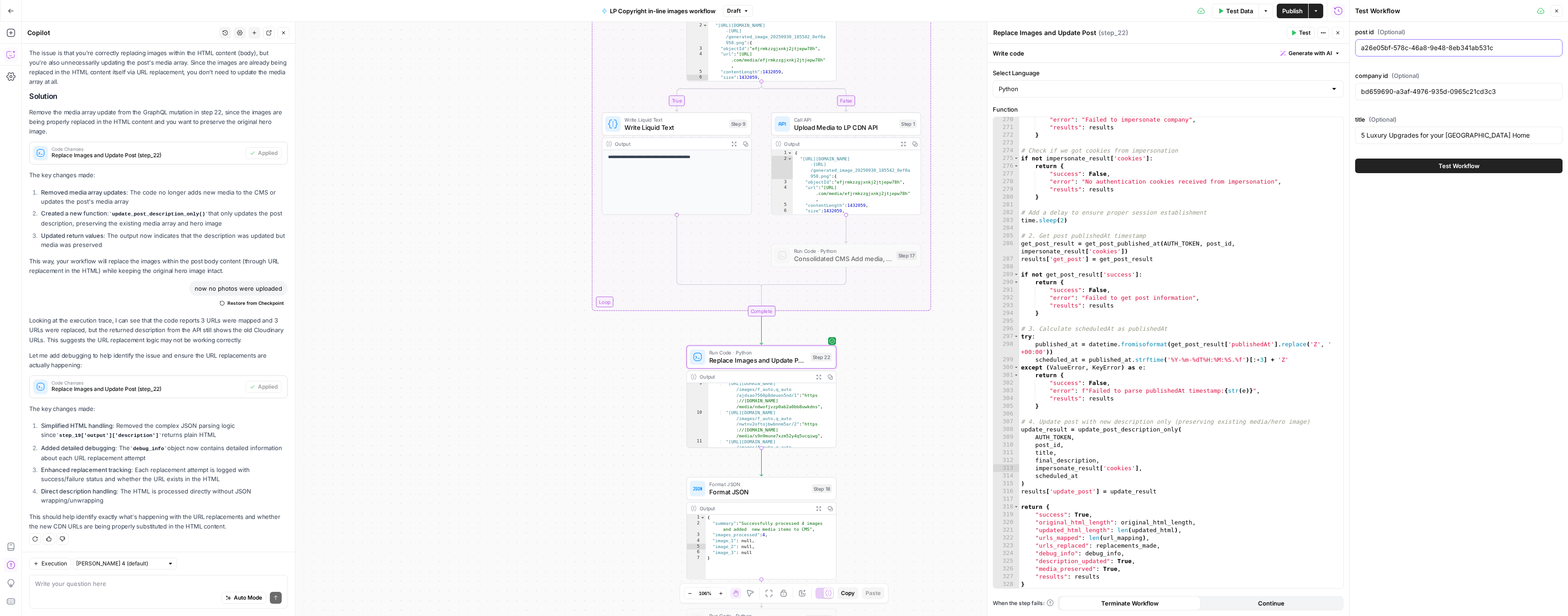
click at [1406, 50] on input "a26e05bf-578c-46a8-9e48-8eb341ab531c" at bounding box center [1458, 47] width 195 height 9
paste input ""e8d3582d-27c1-482f-a695-2745da2f2e48""
click at [1505, 49] on input ""e8d3582d-27c1-482f-a695-2745da2f2e48"" at bounding box center [1458, 47] width 195 height 9
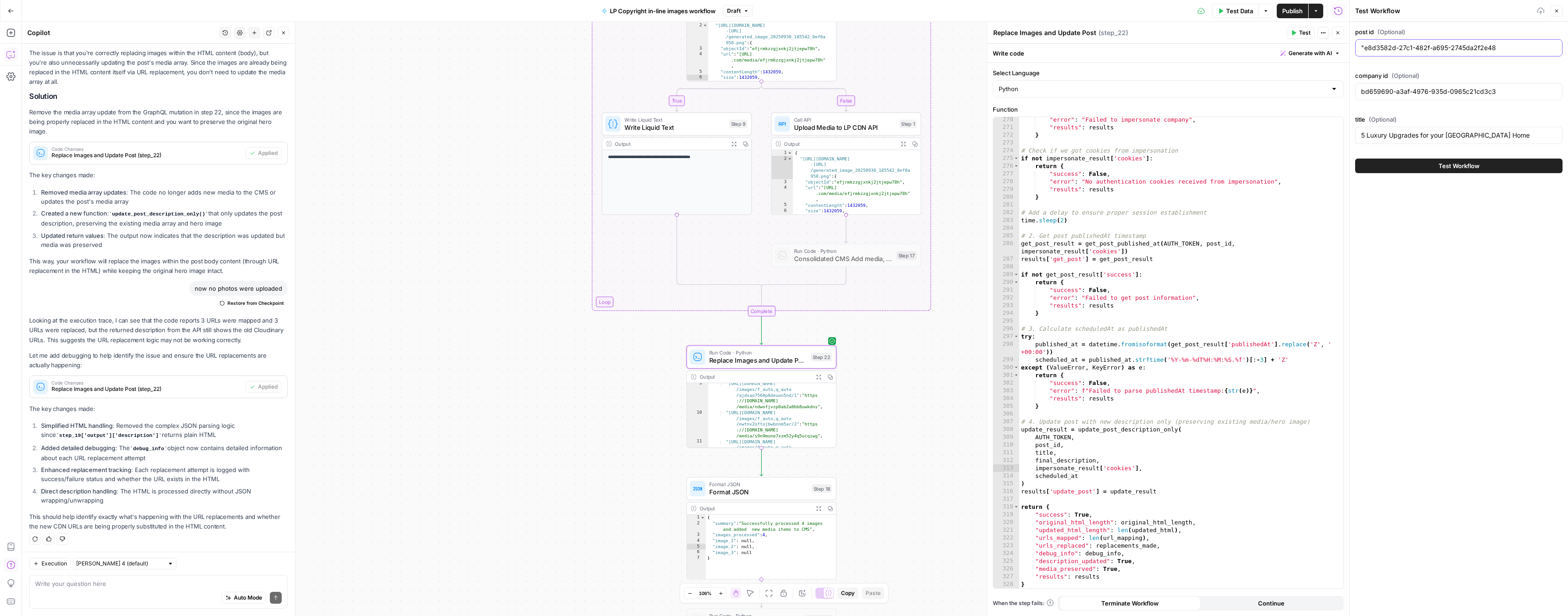
click at [1364, 47] on input ""e8d3582d-27c1-482f-a695-2745da2f2e48" at bounding box center [1458, 47] width 195 height 9
type input "e8d3582d-27c1-482f-a695-2745da2f2e48"
click at [1405, 134] on input "5 Luxury Upgrades for your San Mateo Home" at bounding box center [1458, 135] width 195 height 9
click at [1405, 133] on input "5 Luxury Upgrades for your San Mateo Home" at bounding box center [1458, 135] width 195 height 9
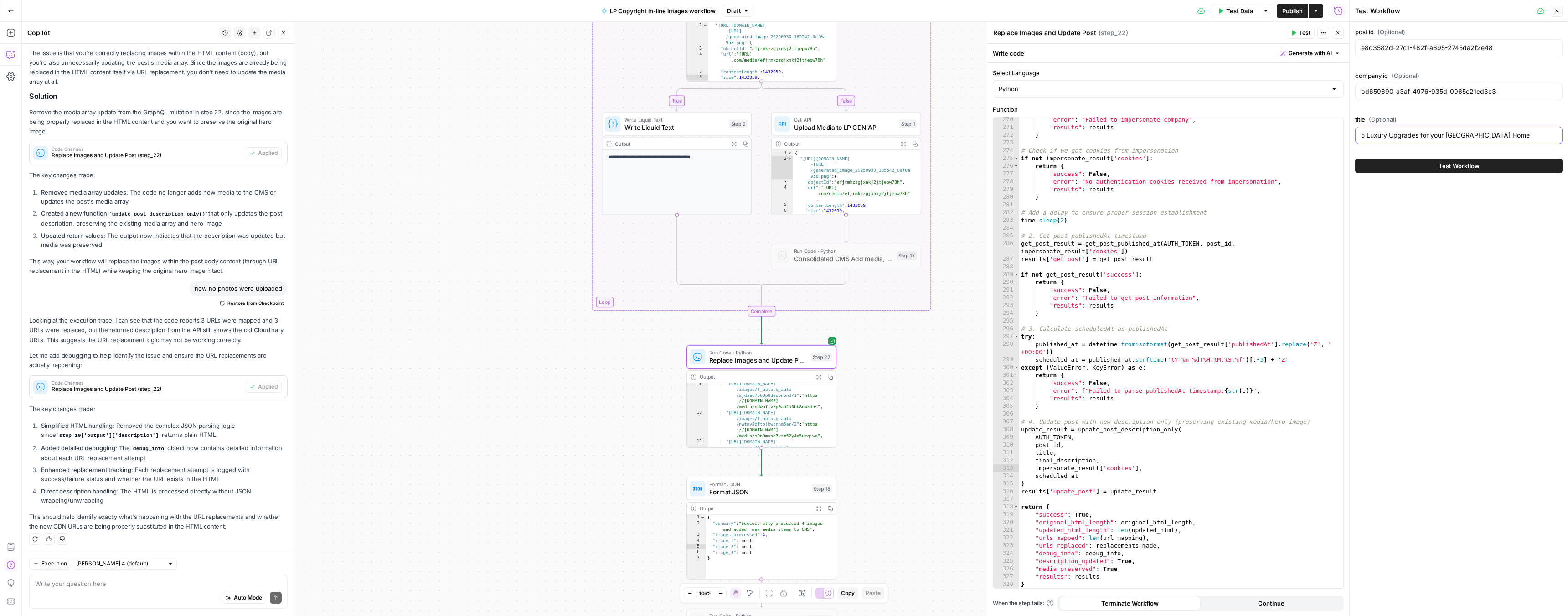
paste input "6 Day Trips to Take From the San Francisco Peninsula"
type input "6 Day Trips to Take From the San Francisco Peninsula"
click at [1407, 87] on input "bd659690-a3af-4976-935d-0965c21cd3c3" at bounding box center [1458, 91] width 195 height 9
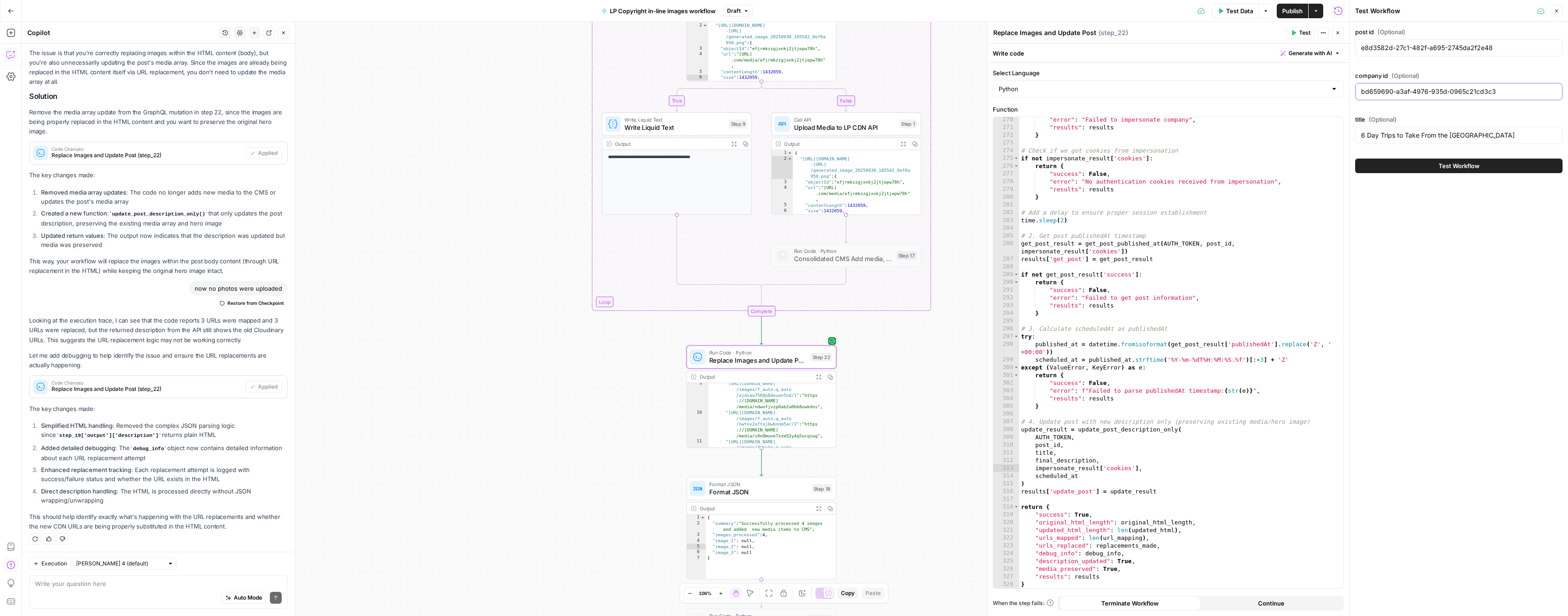
paste input ""bd659690-a3af-4976-935d-0965c21cd3c3""
click at [1505, 90] on input ""bd659690-a3af-4976-935d-0965c21cd3c3"" at bounding box center [1458, 91] width 195 height 9
click at [1365, 90] on input ""bd659690-a3af-4976-935d-0965c21cd3c3" at bounding box center [1458, 91] width 195 height 9
type input "bd659690-a3af-4976-935d-0965c21cd3c3"
click at [1413, 165] on button "Test Workflow" at bounding box center [1458, 166] width 208 height 15
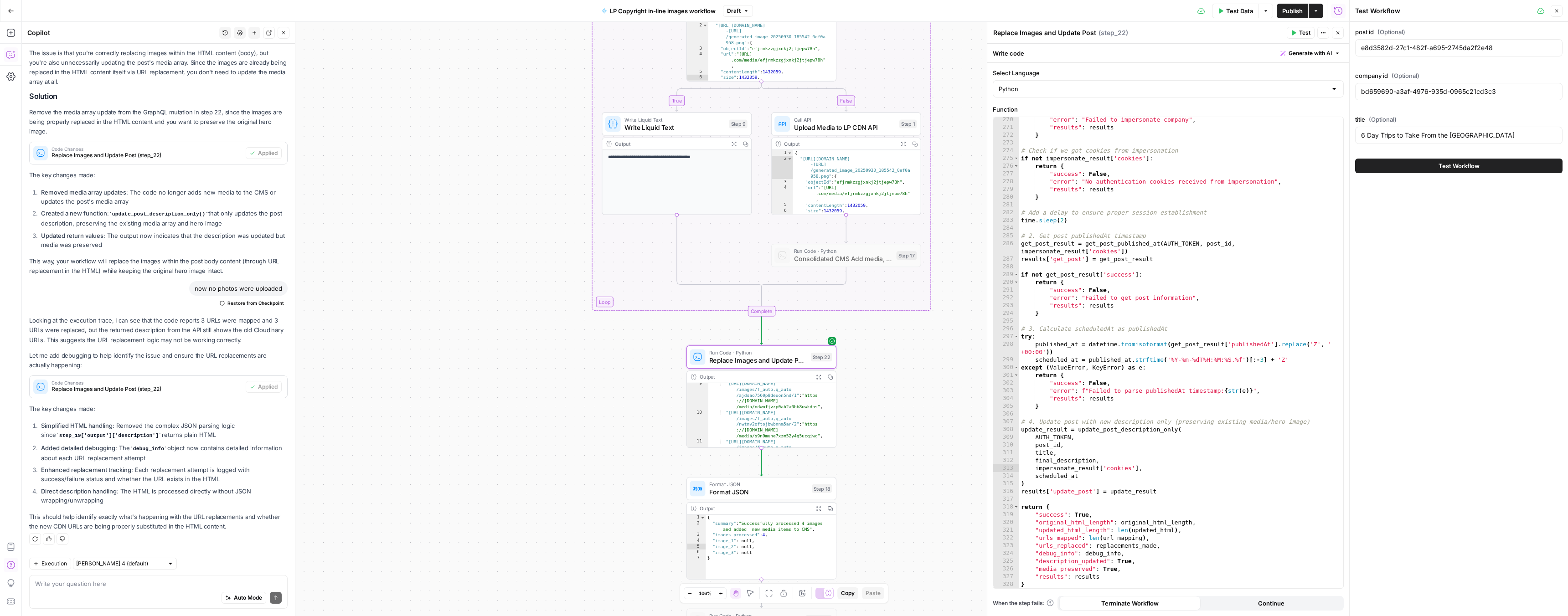
click at [1415, 167] on button "Test Workflow" at bounding box center [1458, 166] width 208 height 15
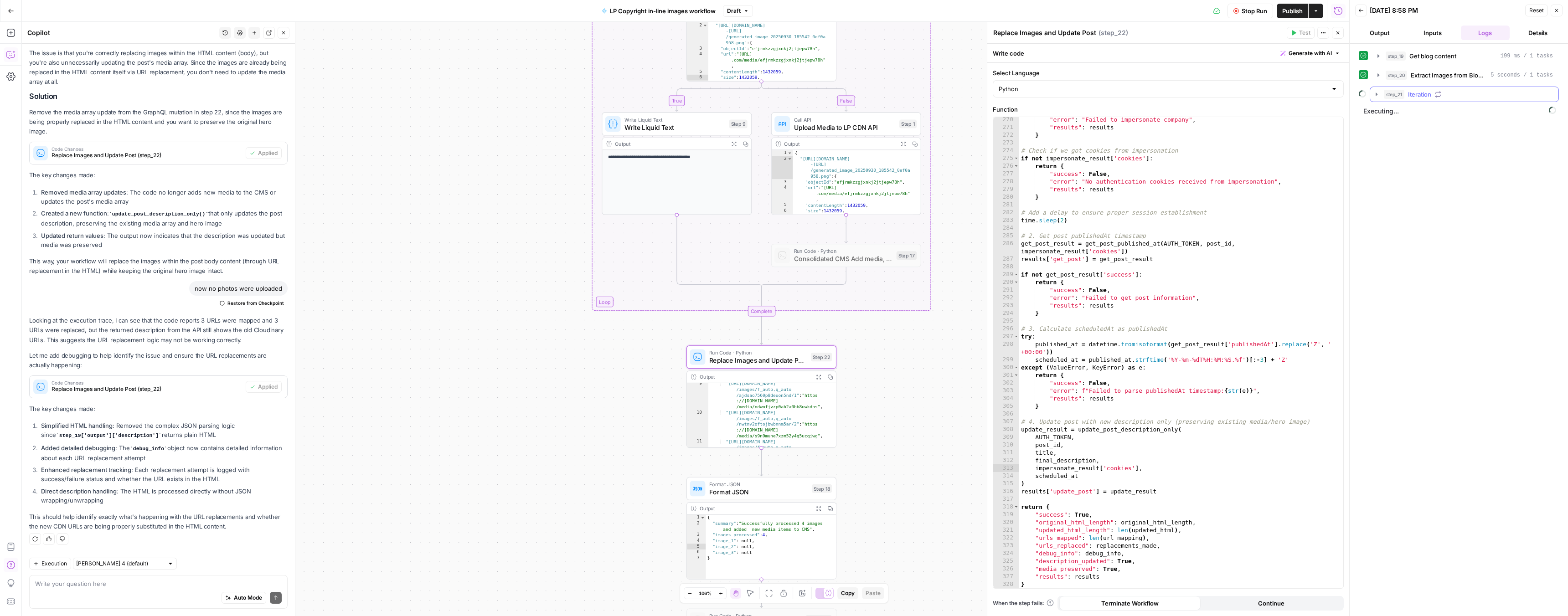
click at [1376, 94] on icon "button" at bounding box center [1376, 94] width 2 height 3
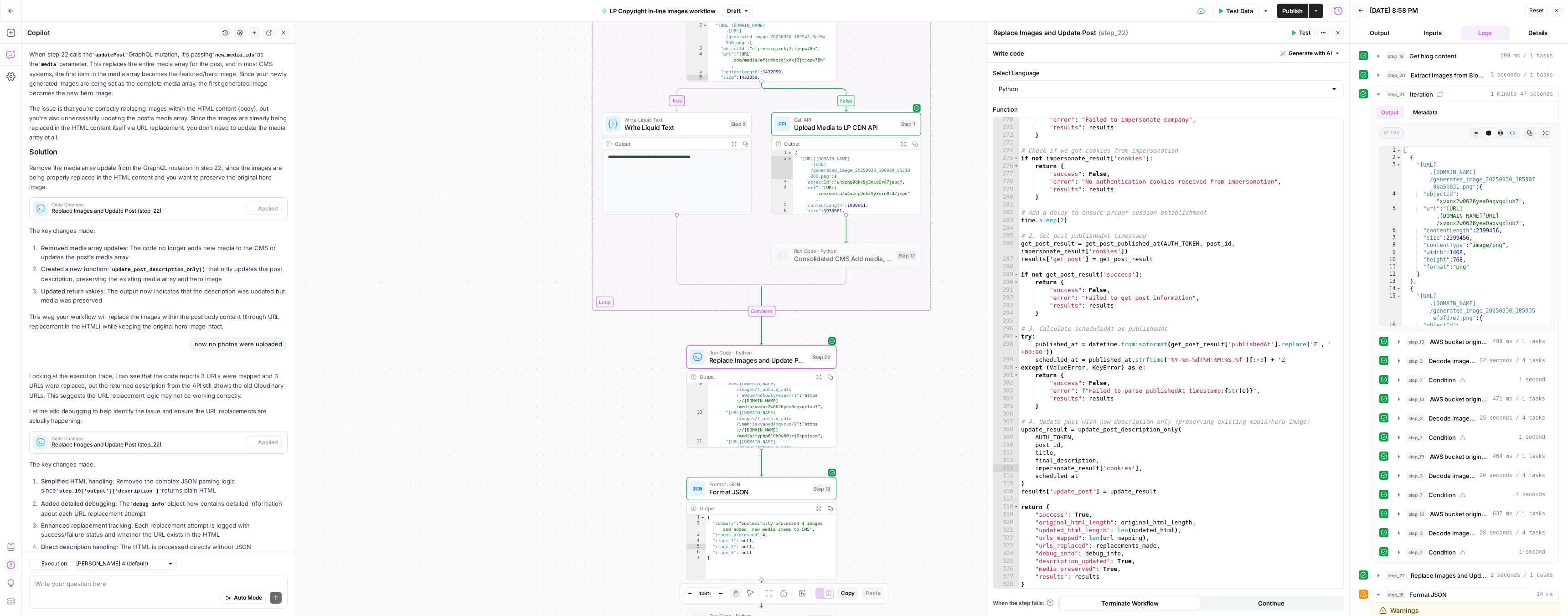
scroll to position [200, 0]
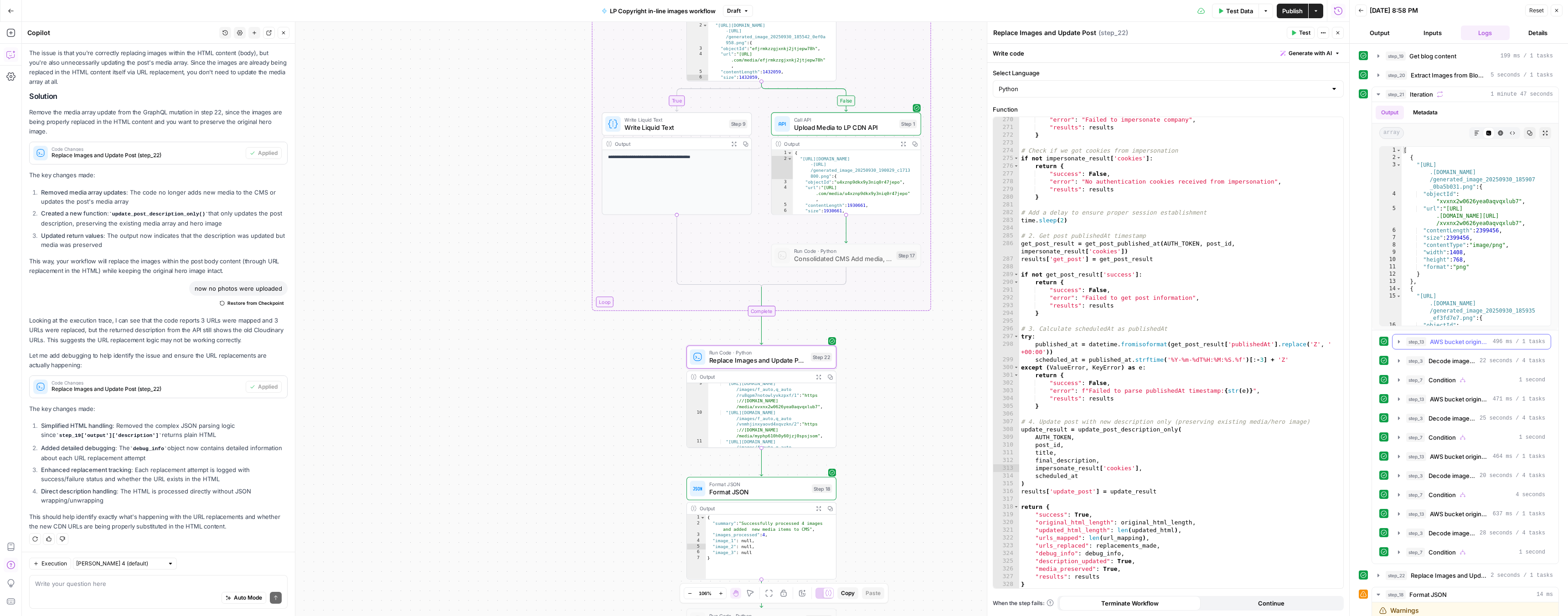
click at [1398, 341] on icon "button" at bounding box center [1399, 341] width 2 height 3
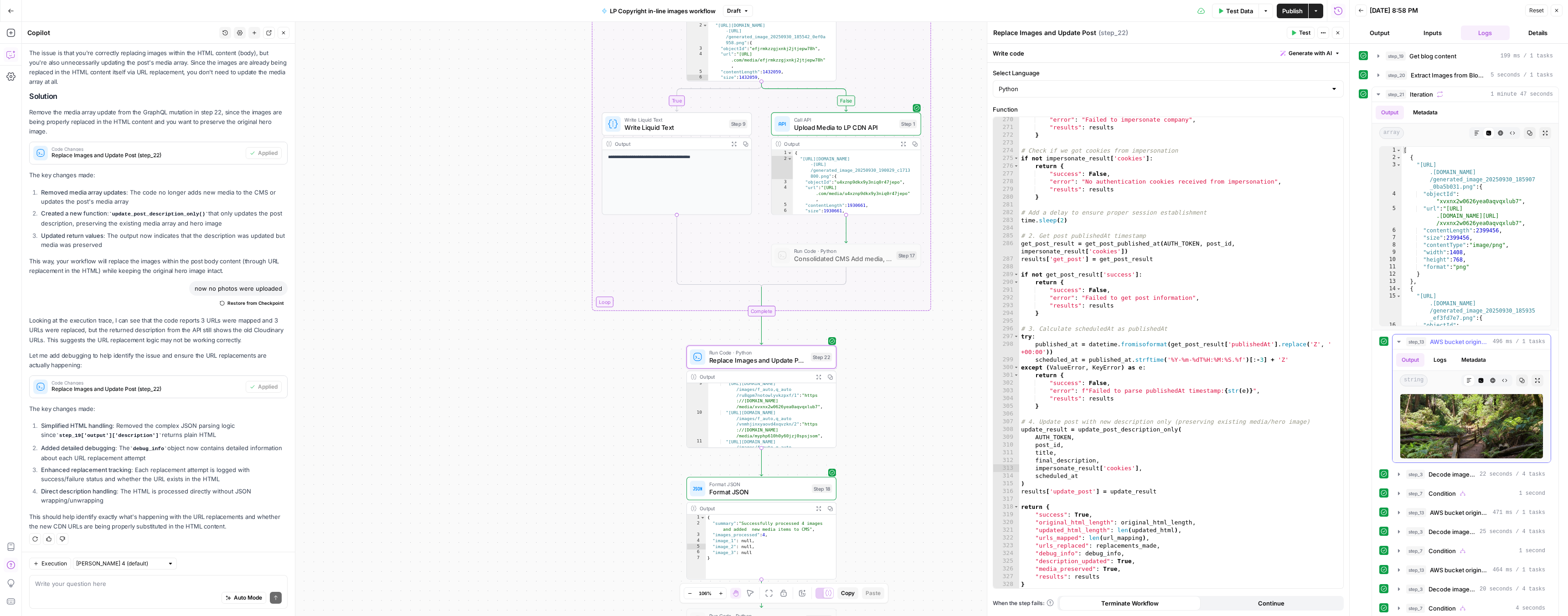
click at [1398, 341] on icon "button" at bounding box center [1398, 341] width 3 height 2
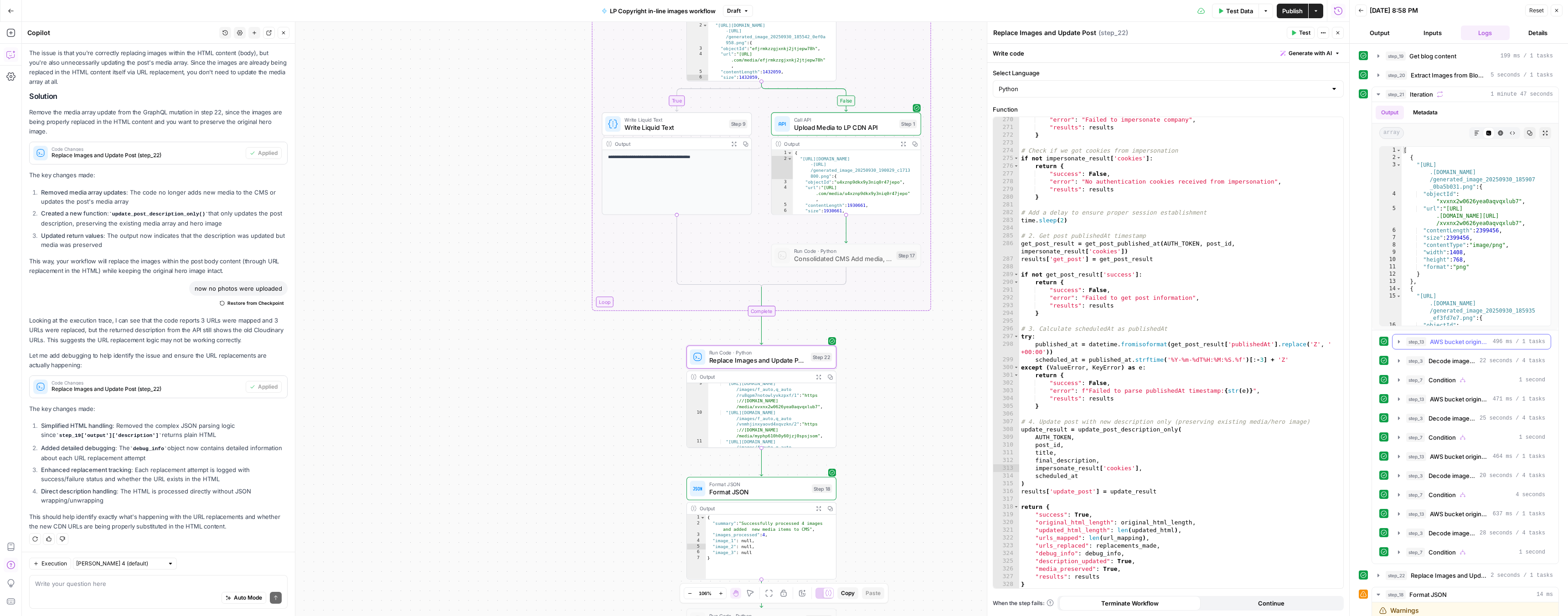
click at [1398, 341] on icon "button" at bounding box center [1399, 341] width 2 height 3
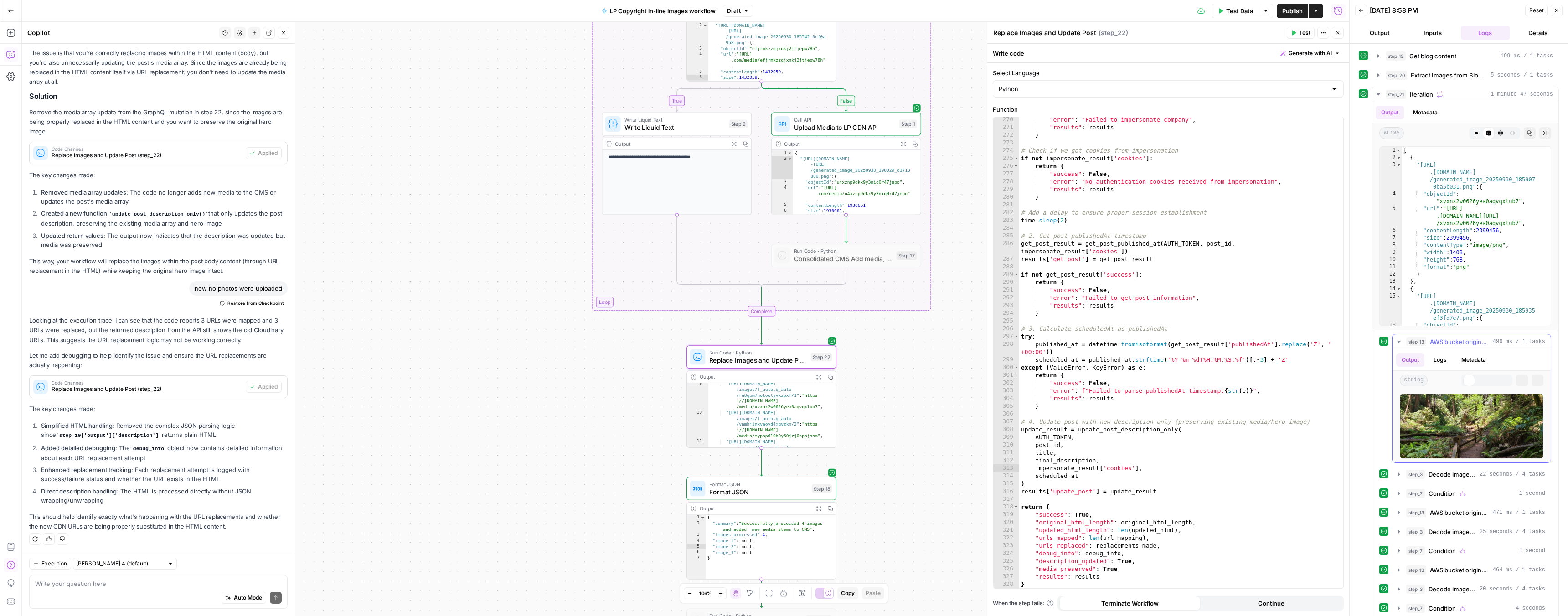
click at [1398, 341] on icon "button" at bounding box center [1399, 342] width 4 height 2
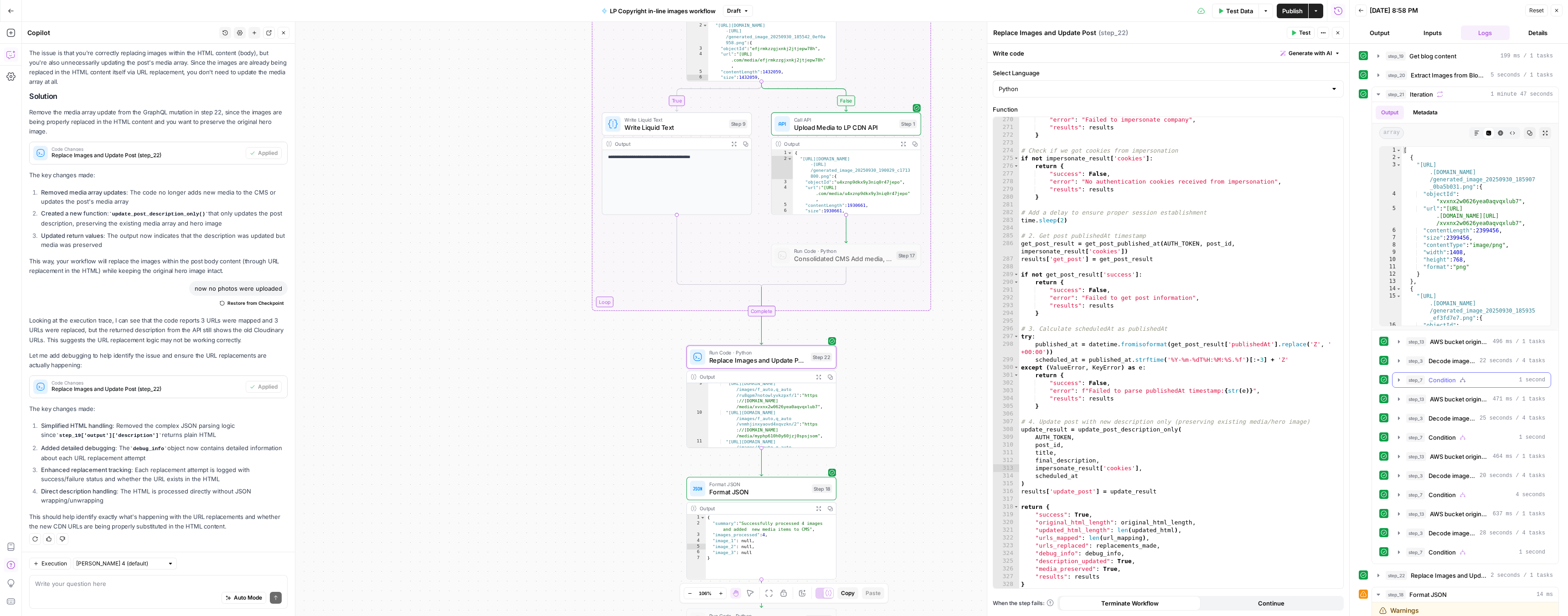
click at [1397, 378] on icon "button" at bounding box center [1399, 380] width 7 height 7
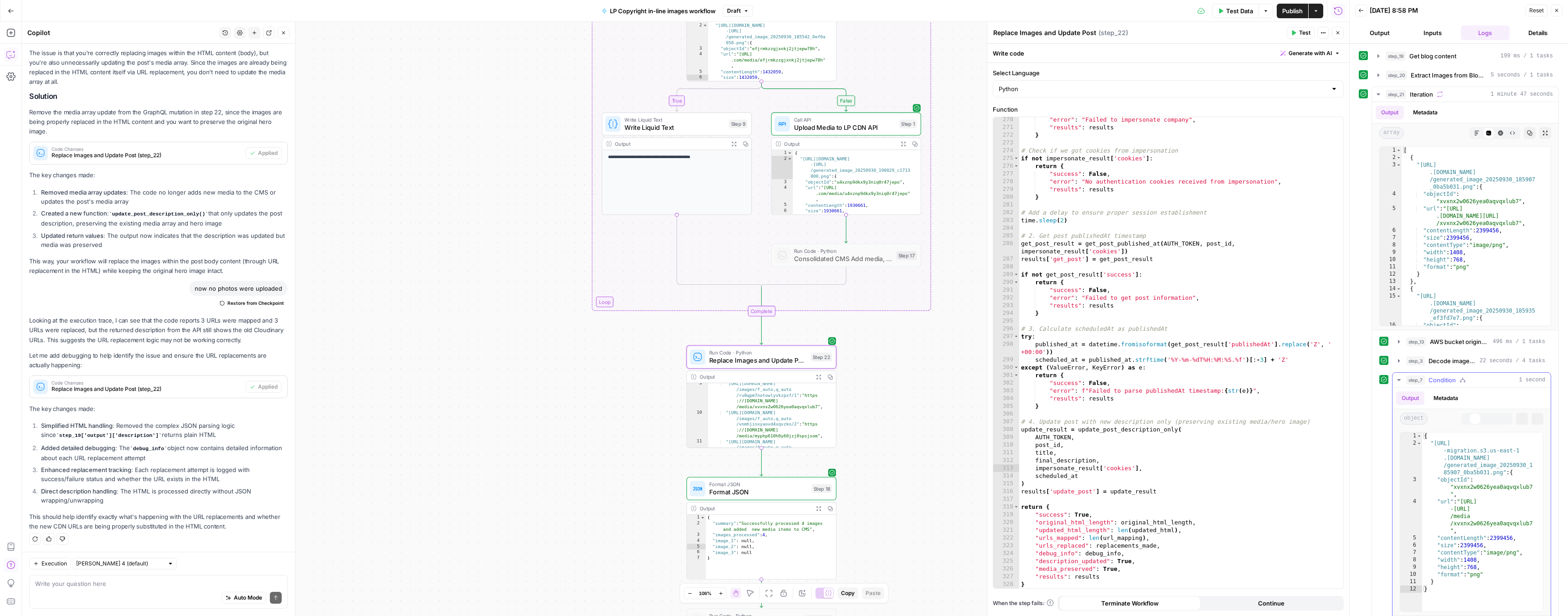
click at [1397, 378] on icon "button" at bounding box center [1399, 380] width 8 height 8
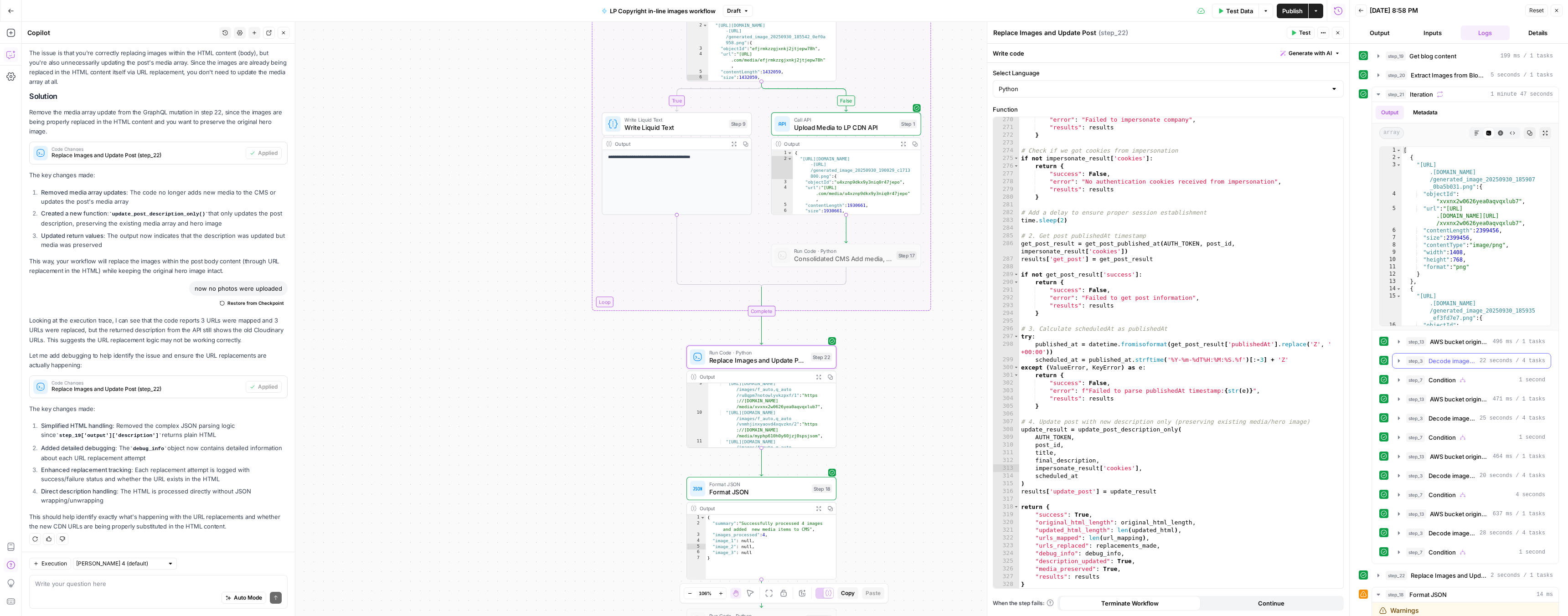
click at [1396, 365] on button "step_3 Decode image and generate new one with Imagen 22 seconds / 4 tasks" at bounding box center [1472, 361] width 158 height 15
click at [818, 379] on icon "button" at bounding box center [818, 377] width 5 height 5
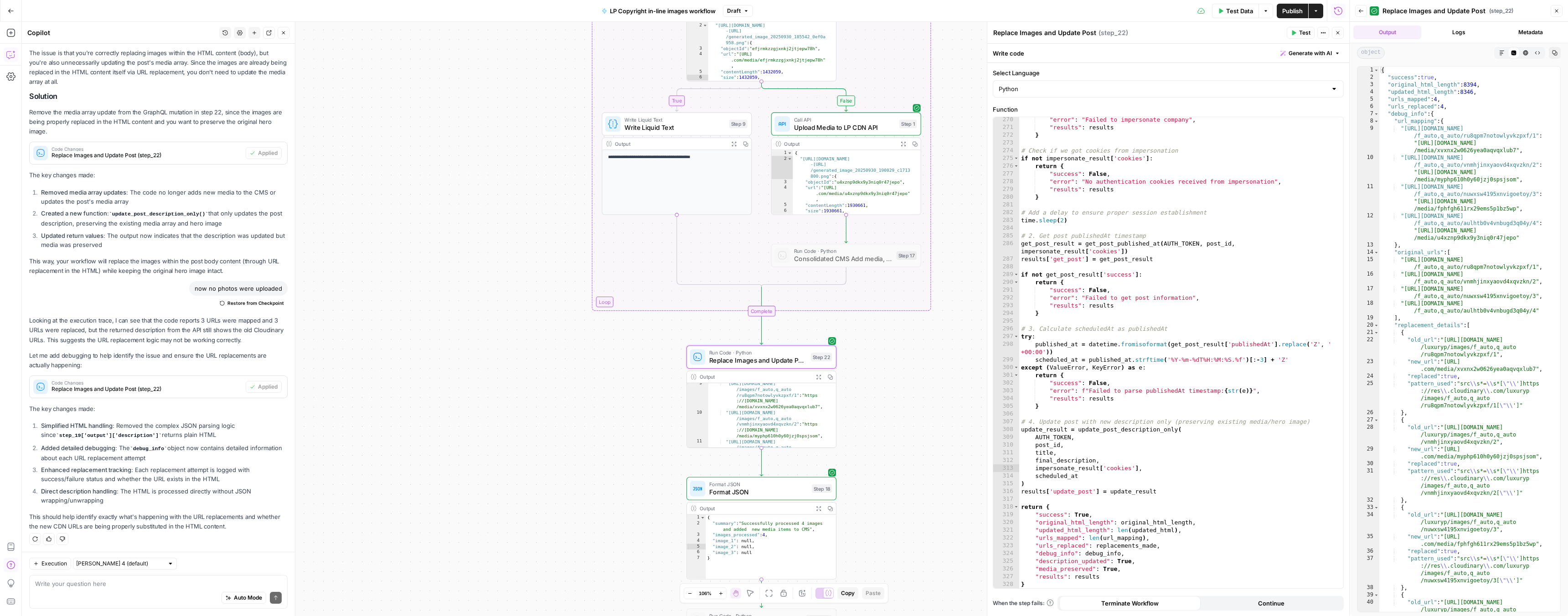
type textarea "**********"
drag, startPoint x: 1405, startPoint y: 157, endPoint x: 1535, endPoint y: 164, distance: 130.2
click at [1535, 164] on div "{ "success" : true , "original_html_length" : 8394 , "updated_html_length" : 83…" at bounding box center [1466, 354] width 174 height 575
click at [1556, 9] on icon "button" at bounding box center [1556, 10] width 5 height 5
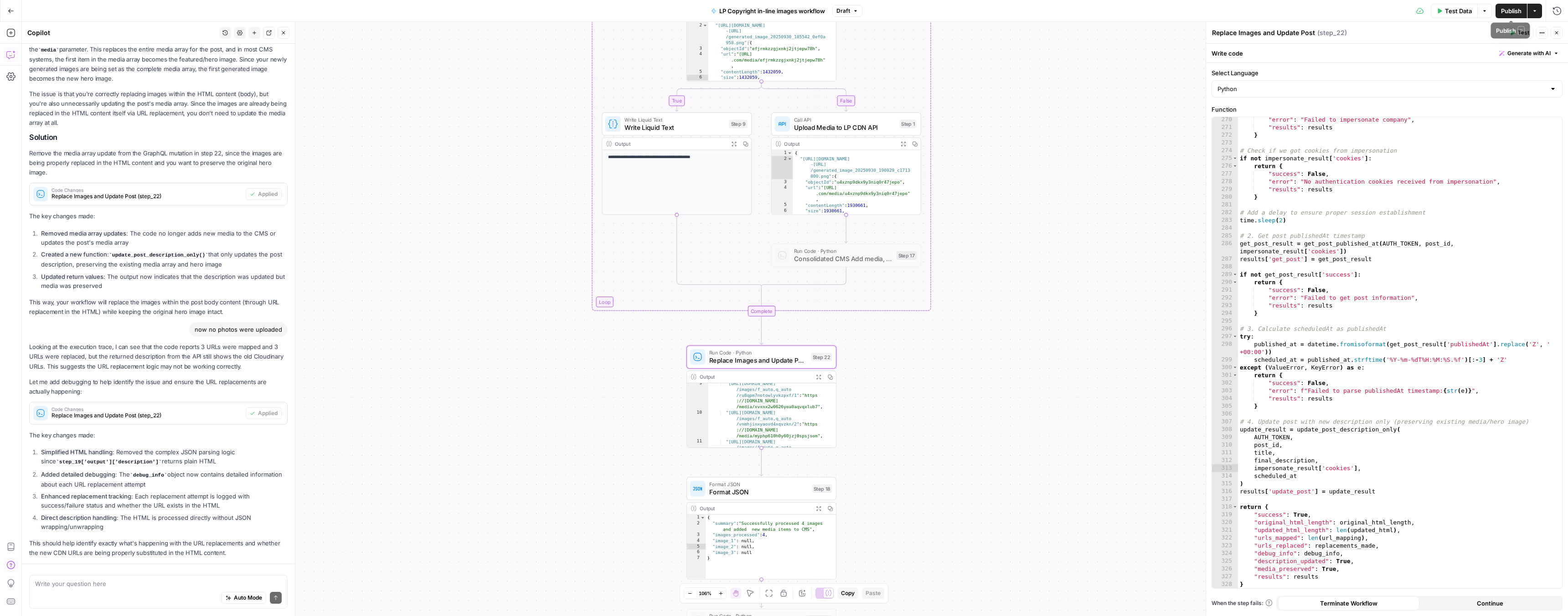
click at [1514, 13] on span "Publish" at bounding box center [1511, 10] width 21 height 9
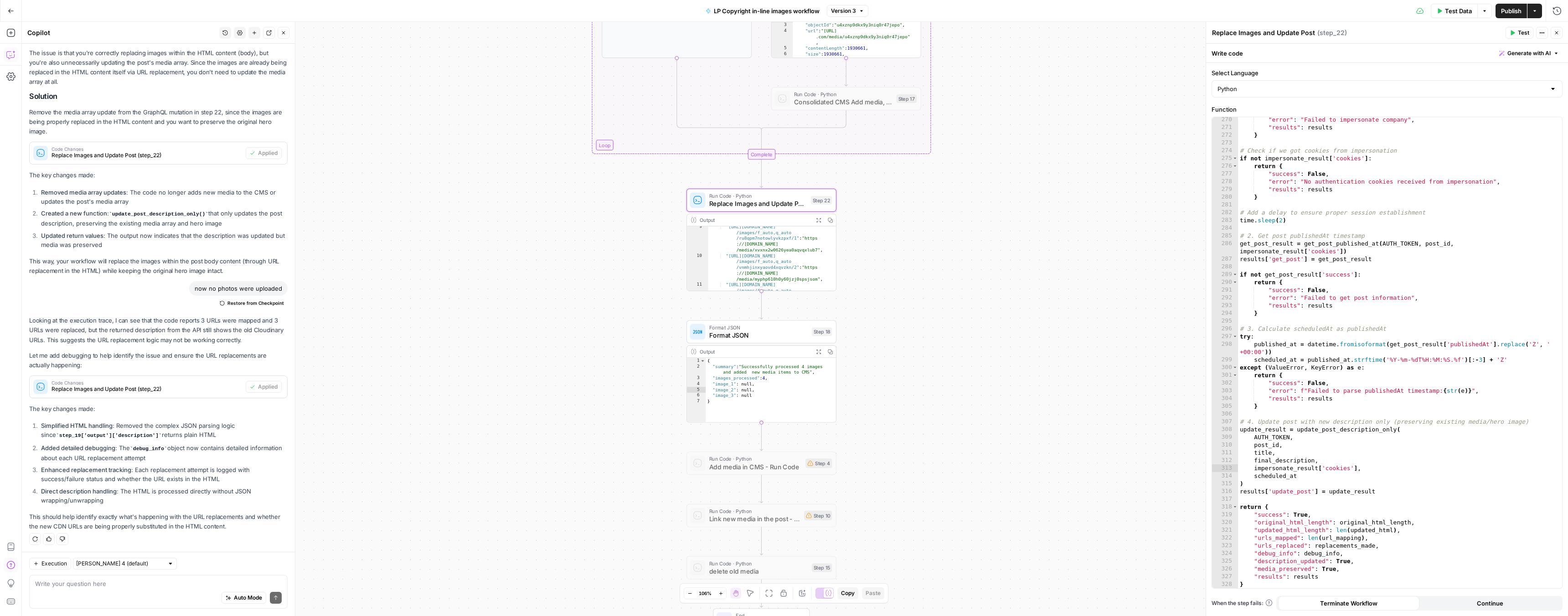
click at [736, 335] on span "Format JSON" at bounding box center [758, 335] width 99 height 10
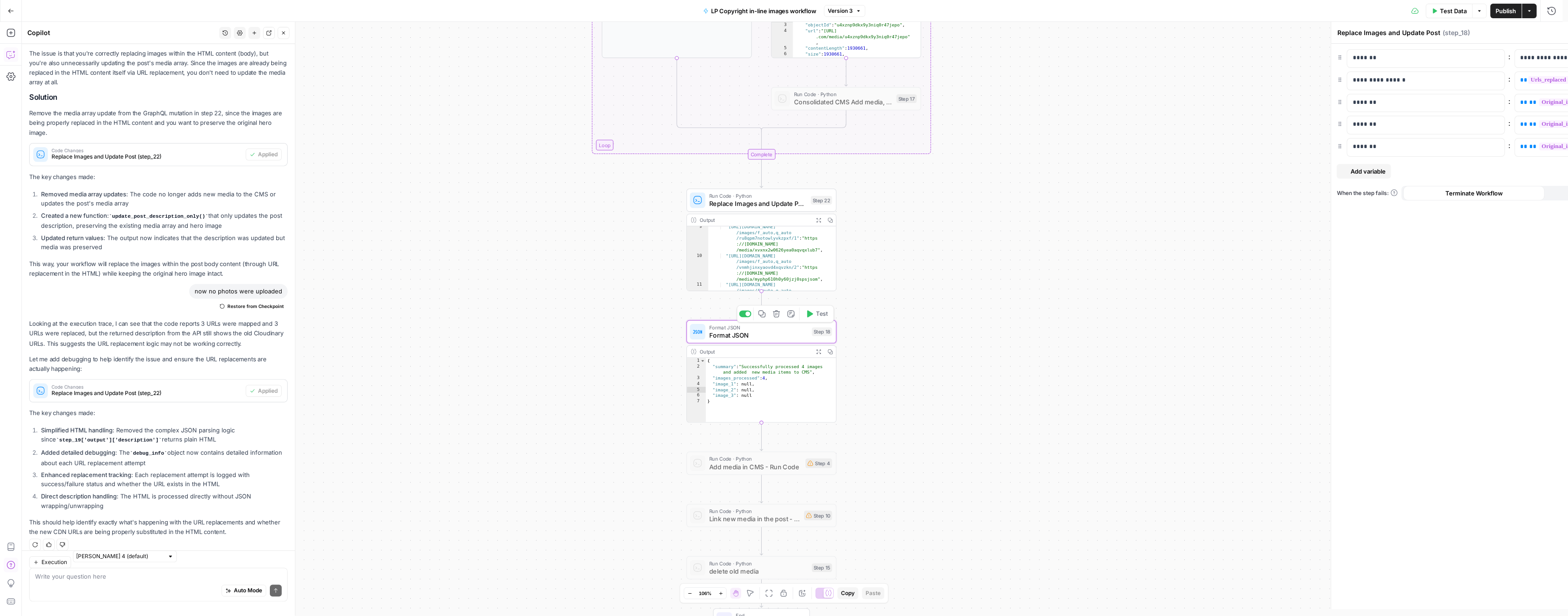
type textarea "Format JSON"
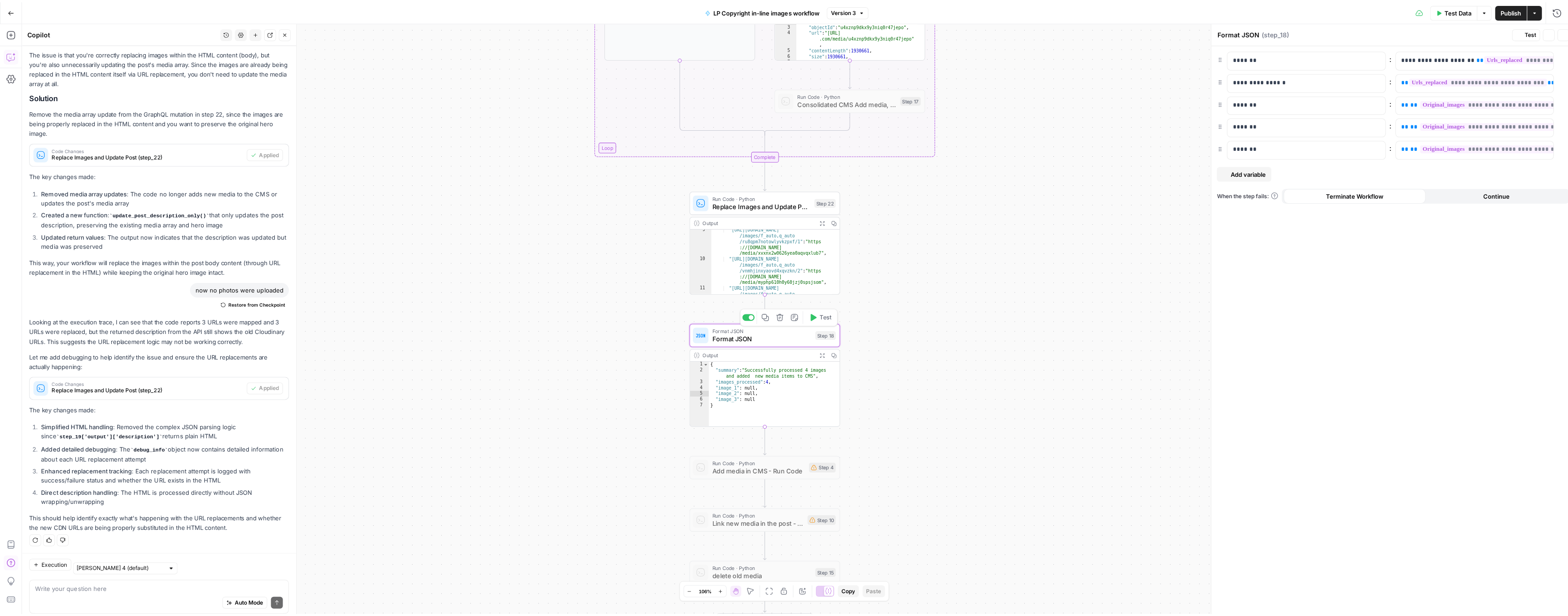
scroll to position [200, 0]
click at [48, 595] on div "Auto Mode Send" at bounding box center [158, 598] width 247 height 20
type textarea "now adjust the JSON"
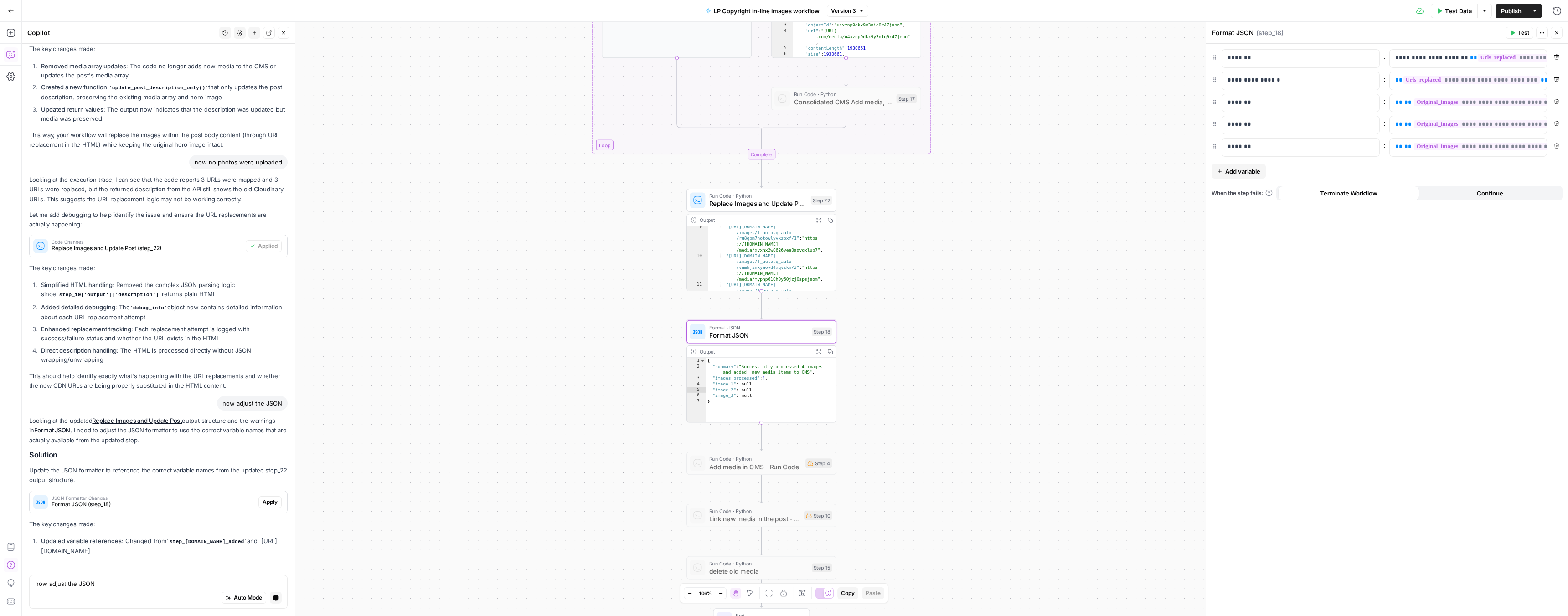
scroll to position [312, 0]
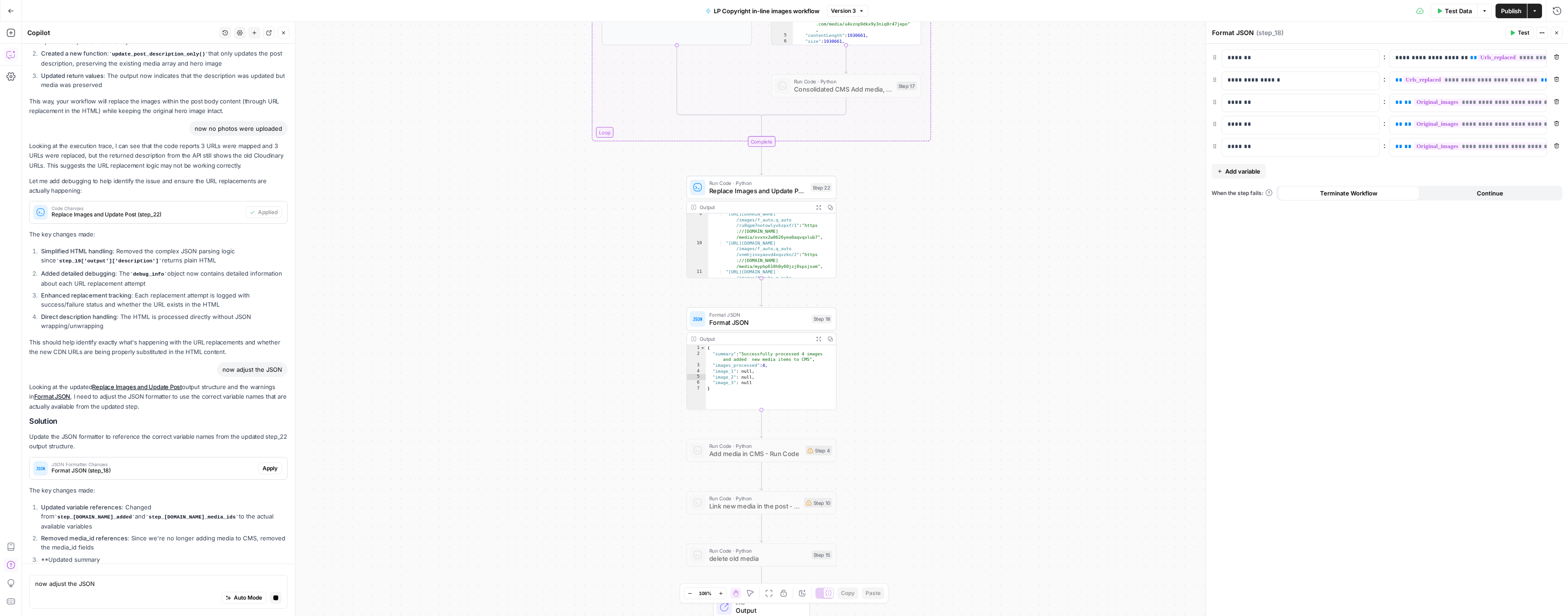
click at [259, 486] on p "The key changes made:" at bounding box center [158, 491] width 259 height 10
click at [261, 458] on div "JSON Formatter Changes Format JSON (step_18) Apply" at bounding box center [158, 469] width 257 height 22
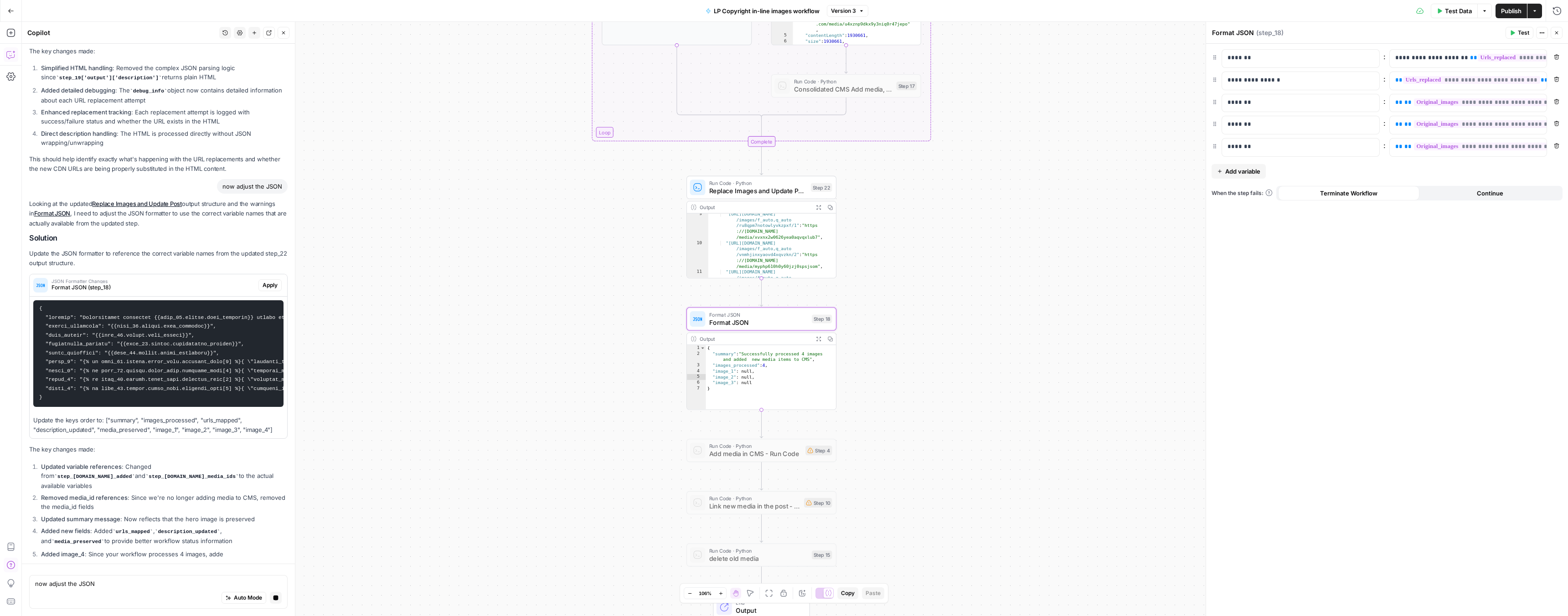
click at [262, 281] on span "Apply" at bounding box center [270, 285] width 15 height 8
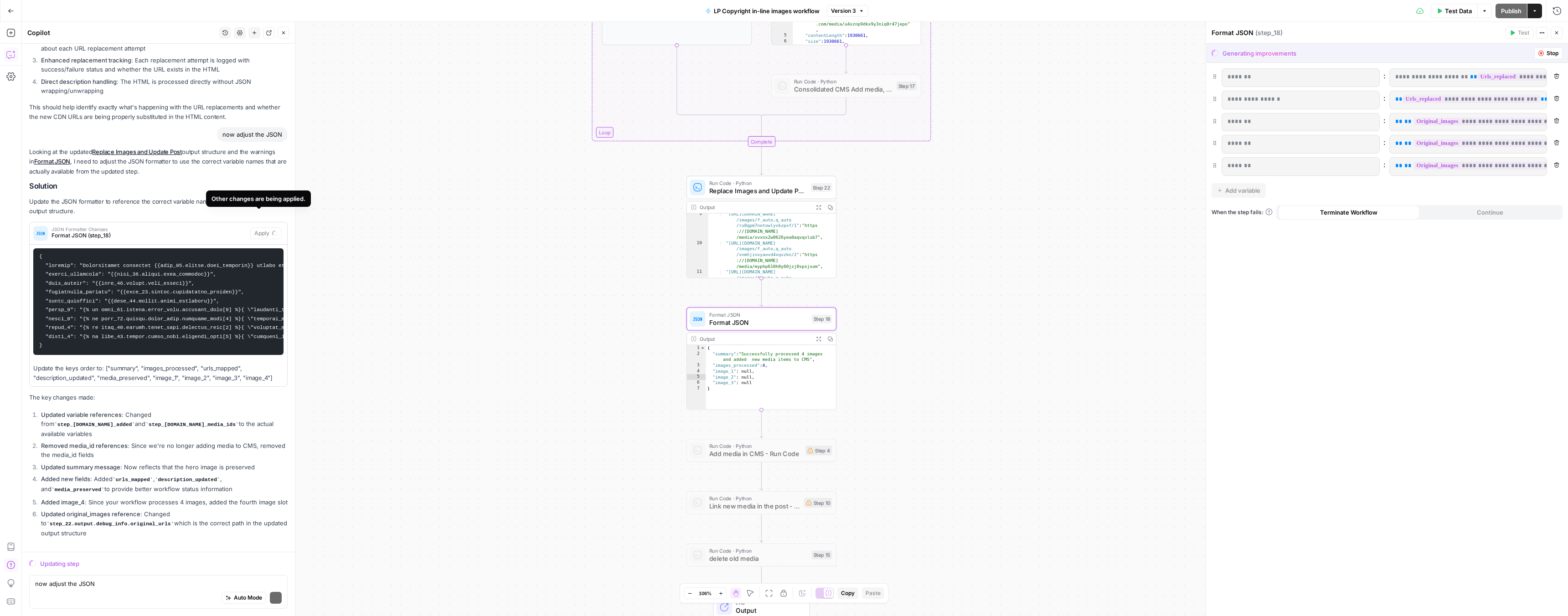
scroll to position [595, 0]
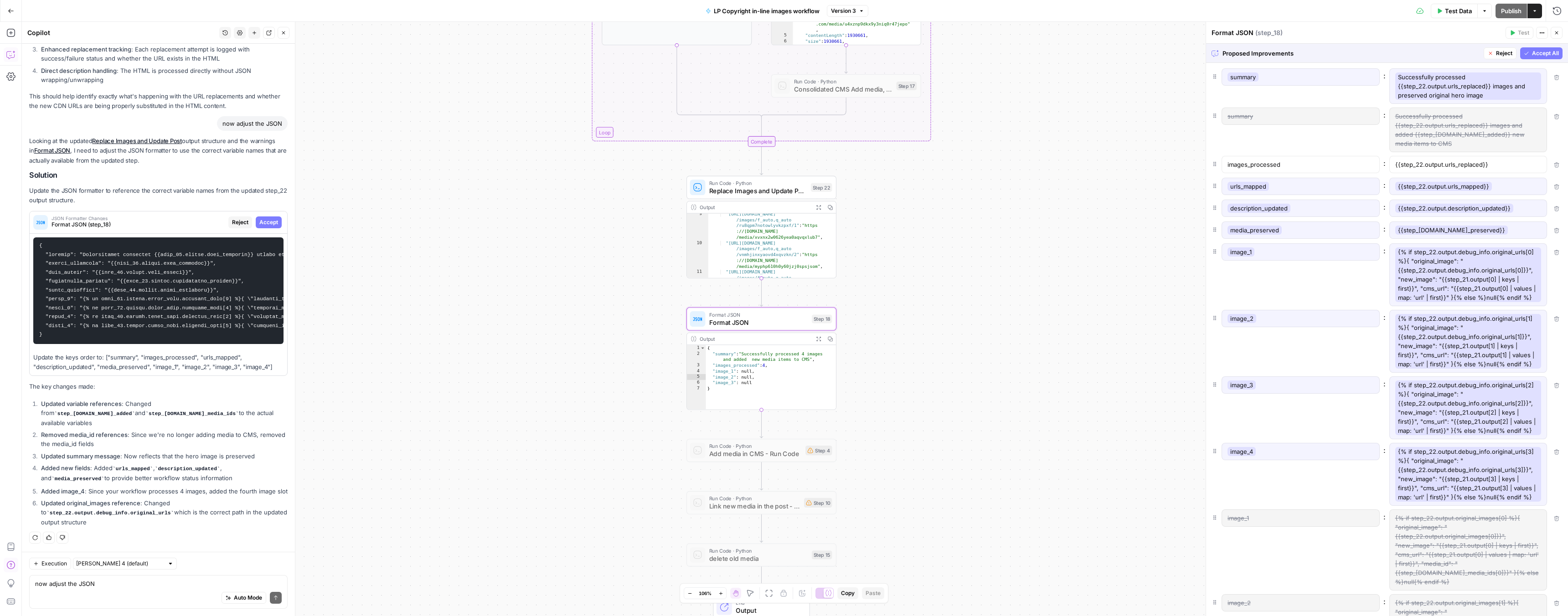
click at [262, 219] on span "Accept" at bounding box center [268, 222] width 19 height 8
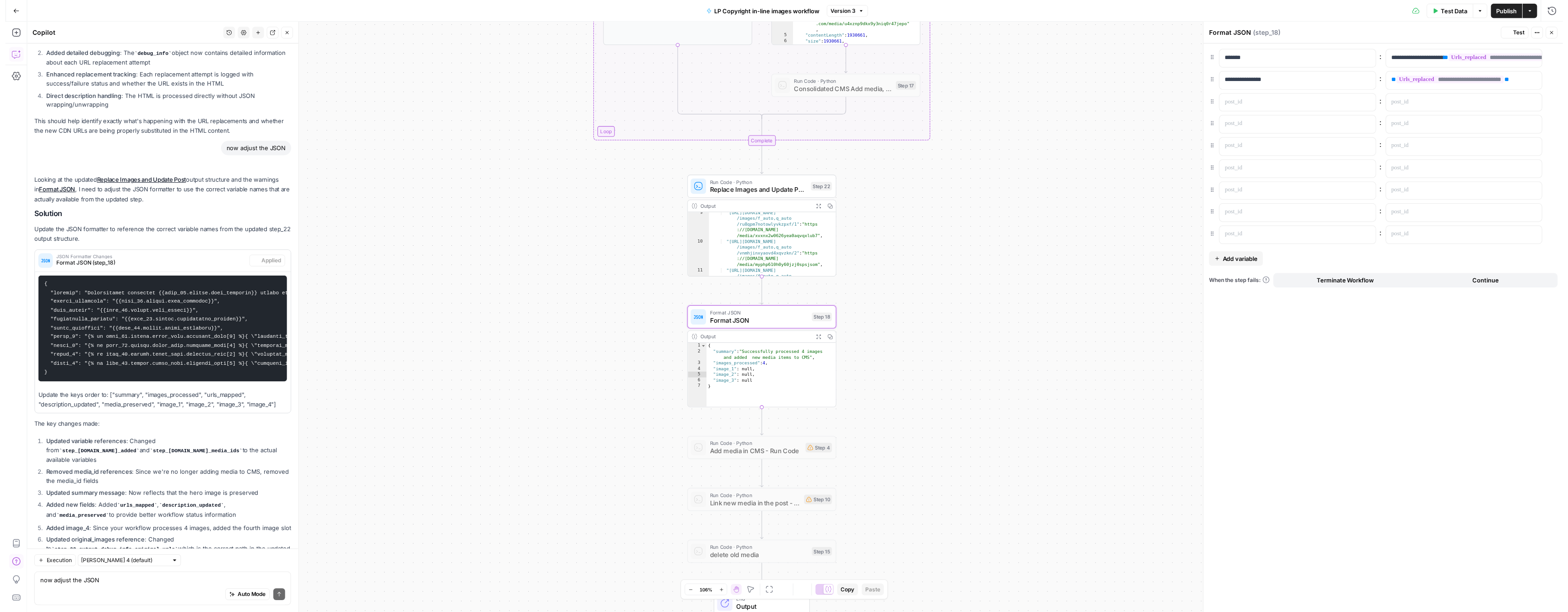
scroll to position [641, 0]
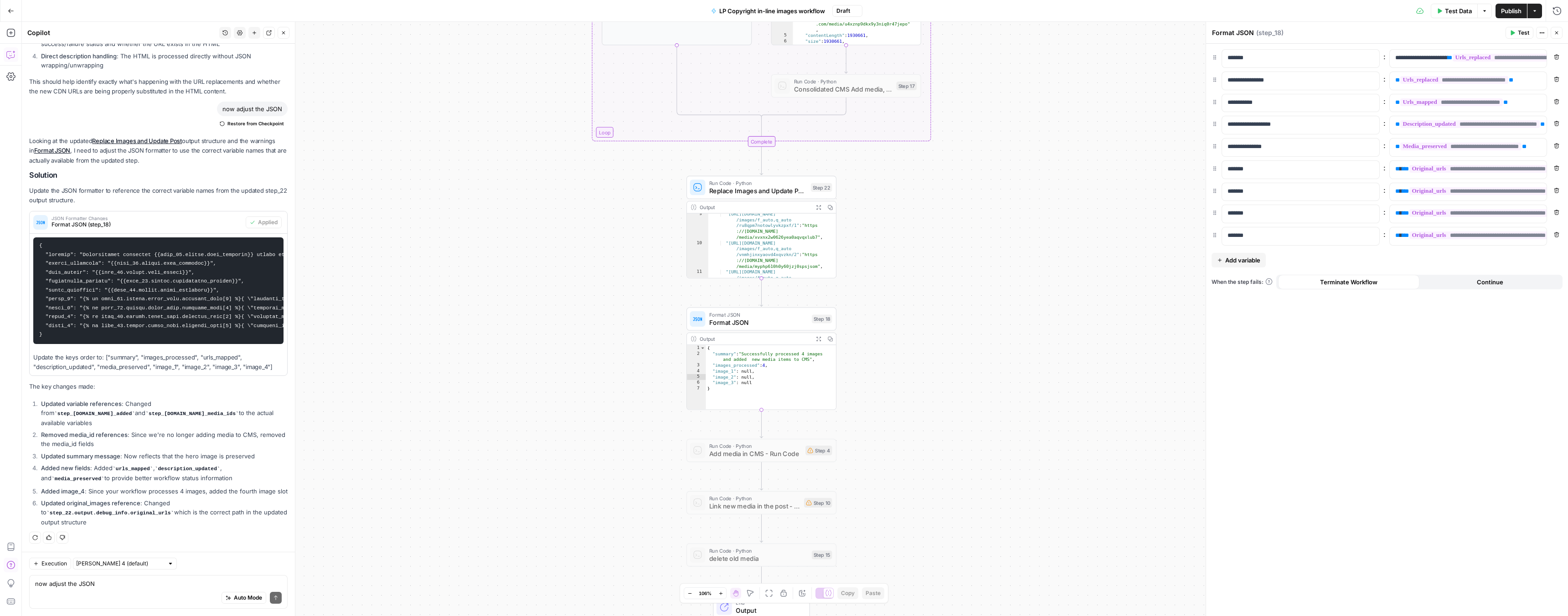
click at [812, 324] on div "Format JSON Format JSON Step 18 Copy step Delete step Add Note Test" at bounding box center [761, 319] width 142 height 16
click at [817, 301] on span "Test" at bounding box center [821, 301] width 12 height 9
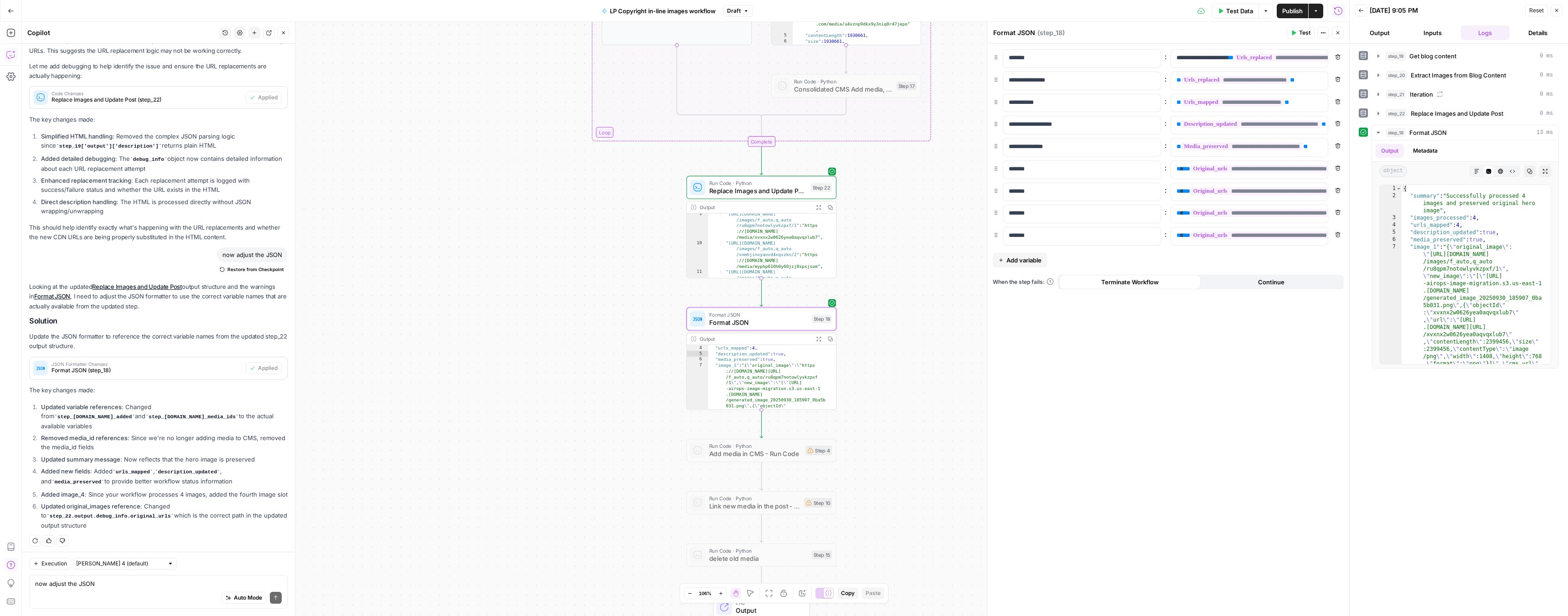
scroll to position [27, 0]
click at [1293, 12] on span "Publish" at bounding box center [1292, 10] width 21 height 9
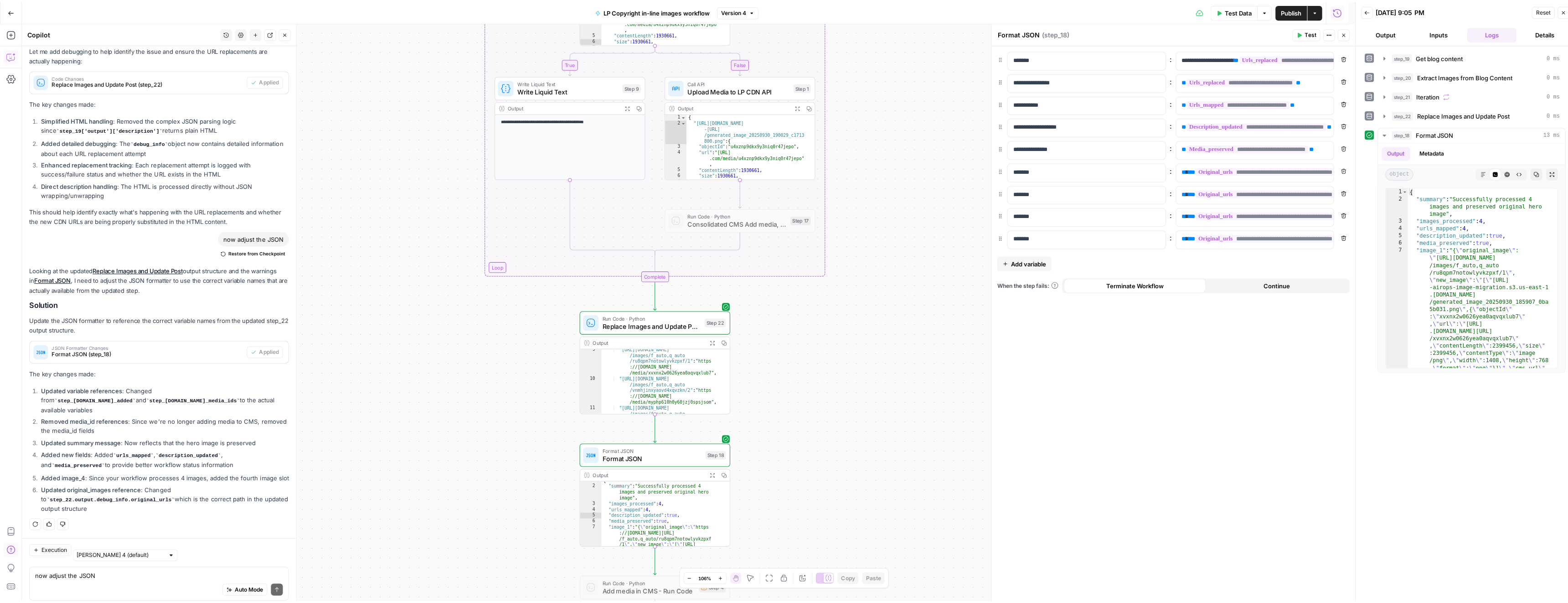
scroll to position [503, 0]
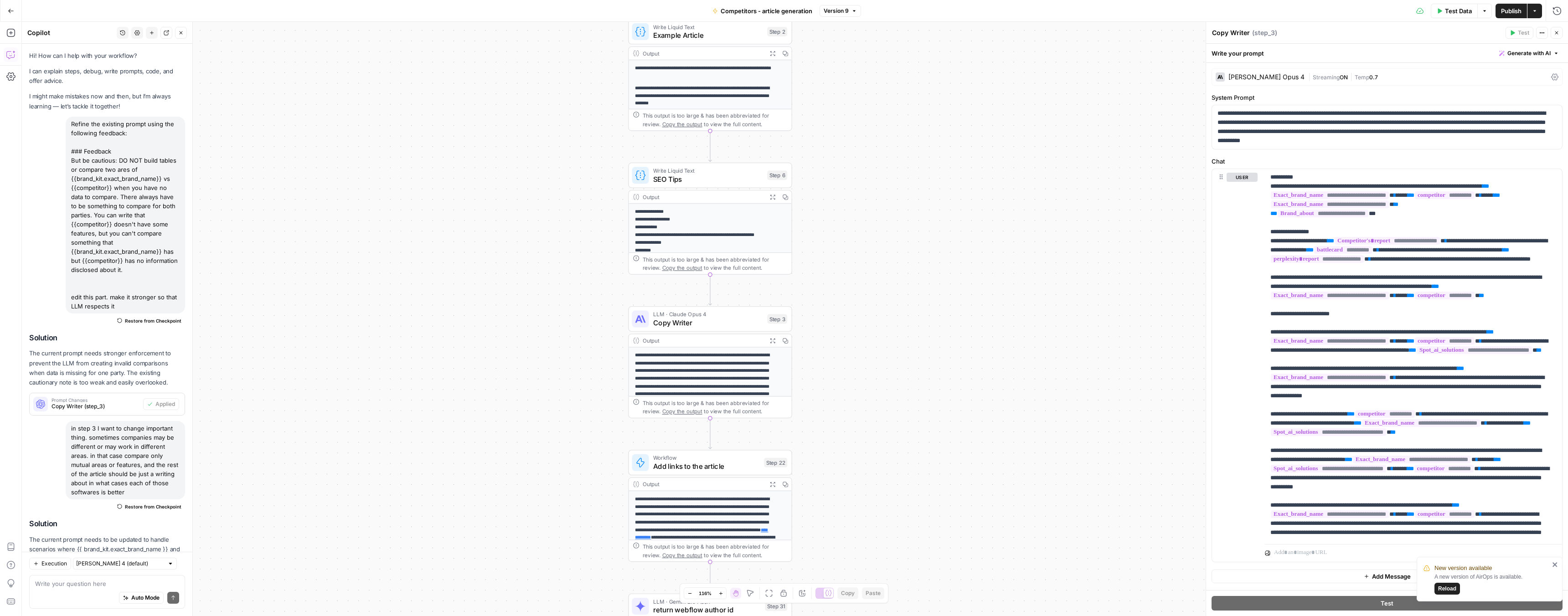
scroll to position [91, 0]
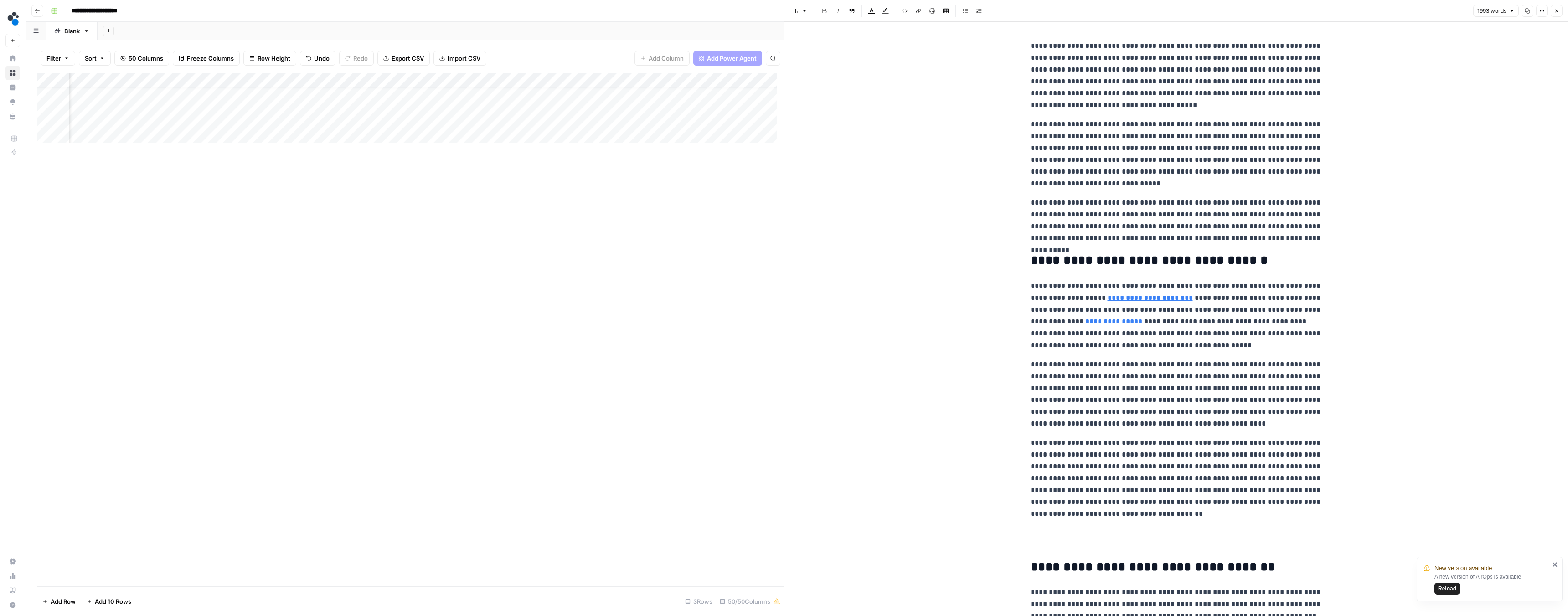
scroll to position [1822, 0]
